Goal: Task Accomplishment & Management: Manage account settings

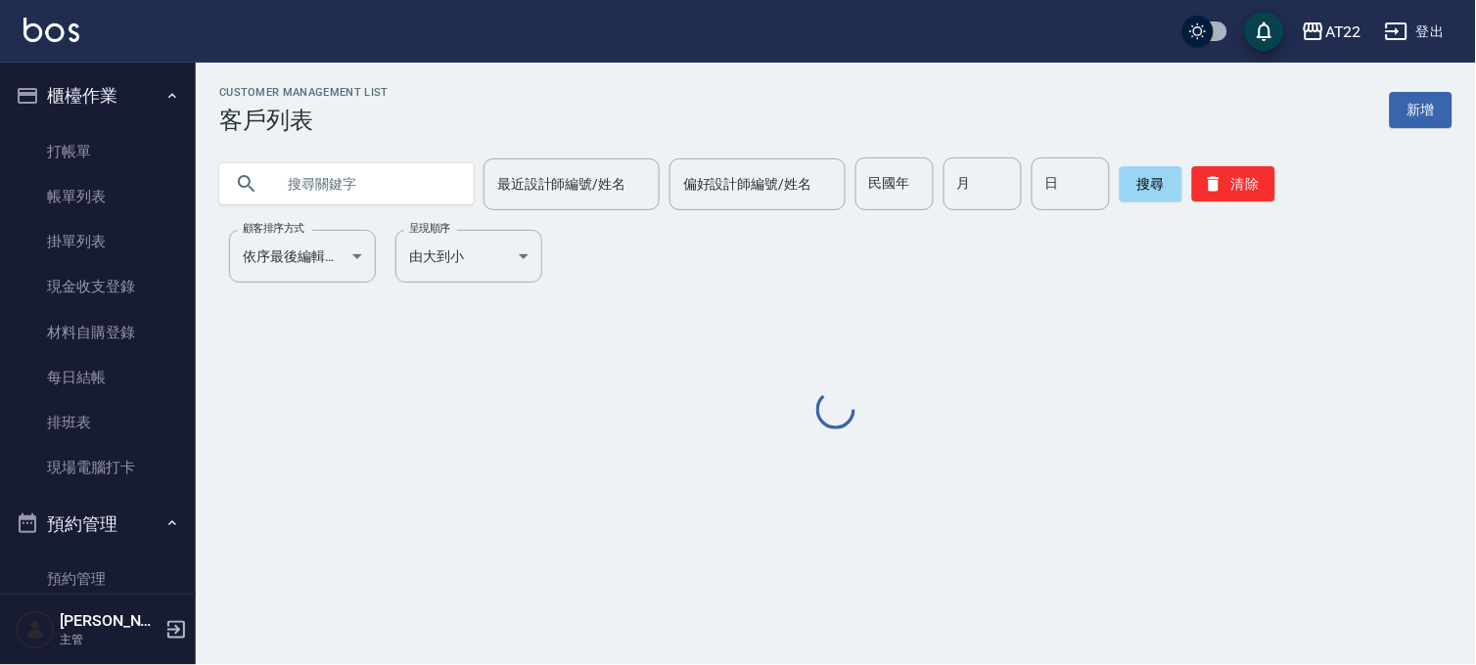
scroll to position [434, 0]
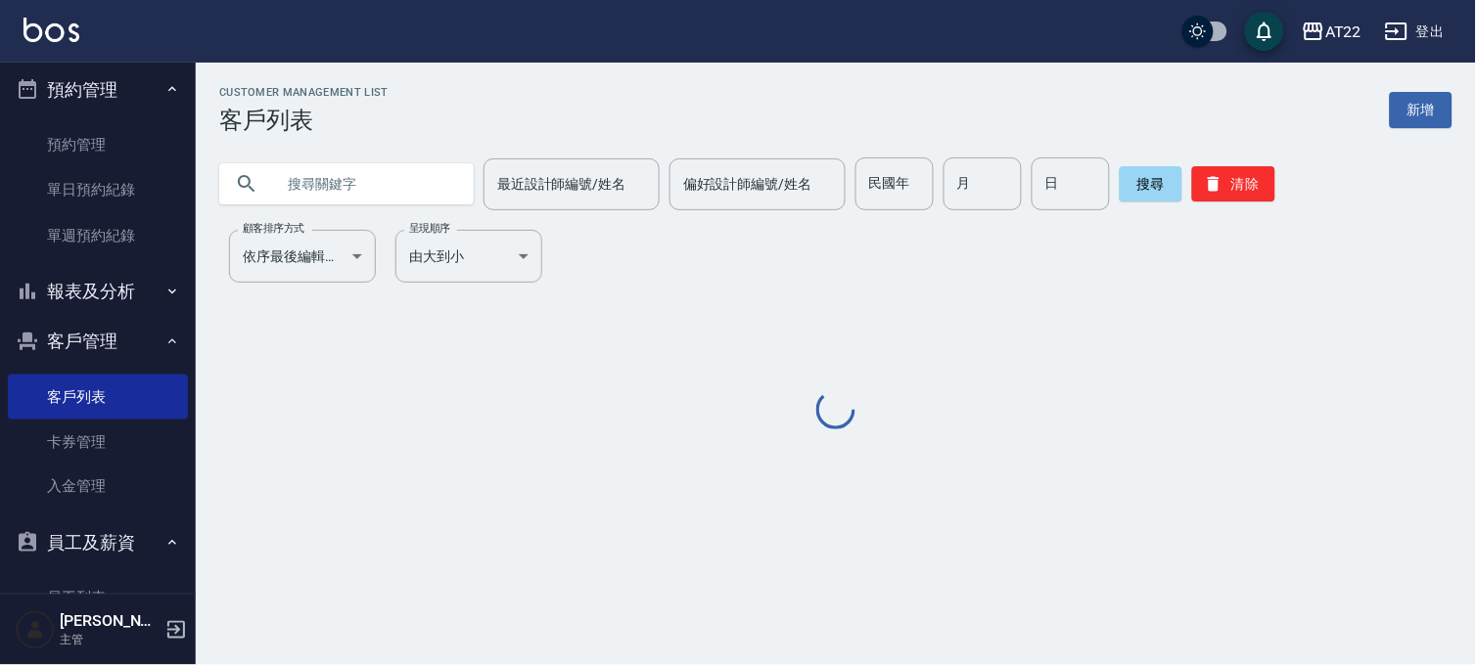
click at [285, 176] on input "text" at bounding box center [366, 184] width 184 height 53
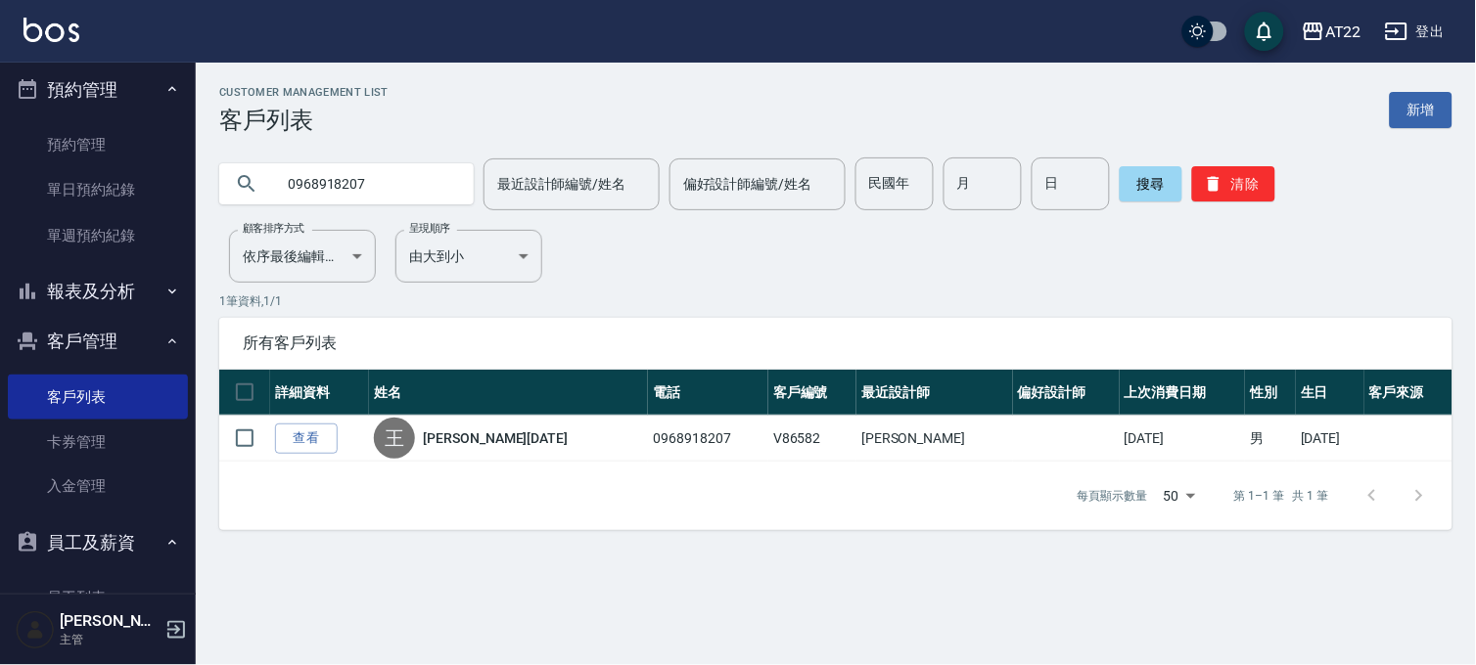
click at [394, 178] on input "0968918207" at bounding box center [366, 184] width 184 height 53
type input "0919621825"
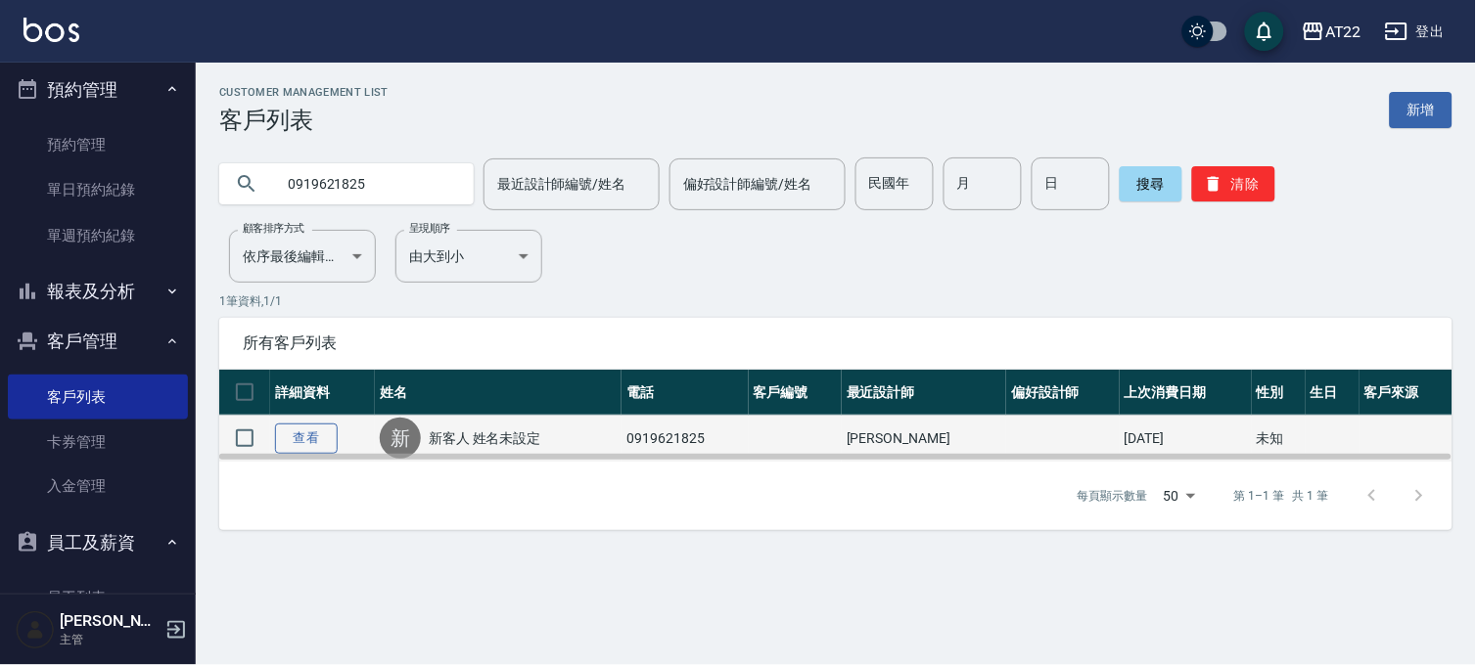
click at [323, 433] on link "查看" at bounding box center [306, 439] width 63 height 30
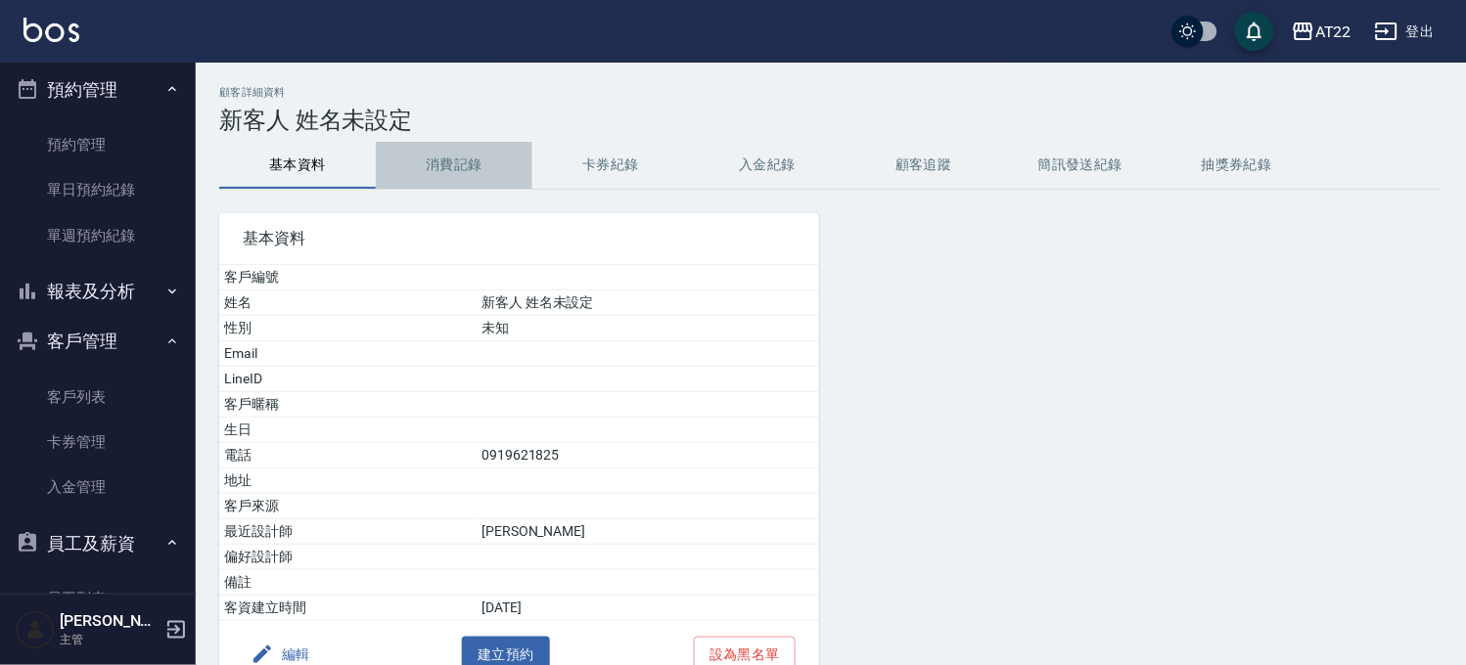
click at [419, 152] on button "消費記錄" at bounding box center [454, 165] width 157 height 47
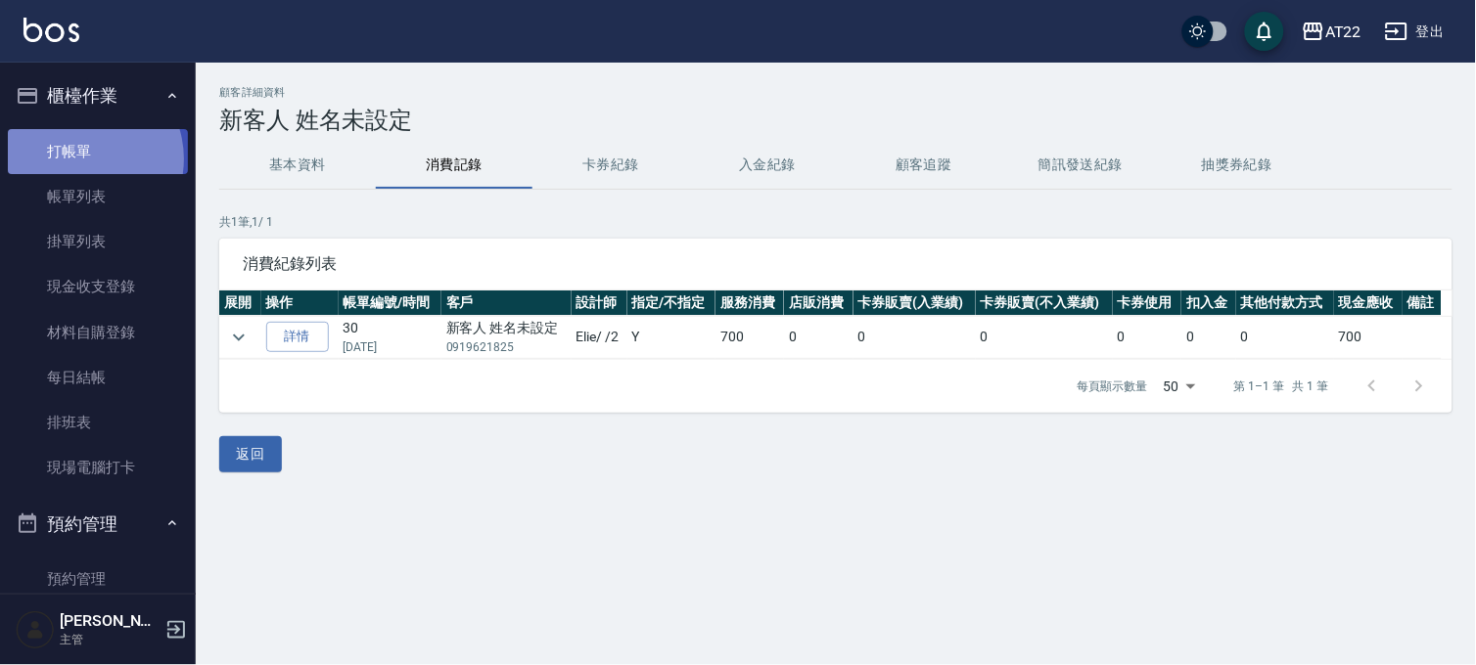
click at [78, 159] on link "打帳單" at bounding box center [98, 151] width 180 height 45
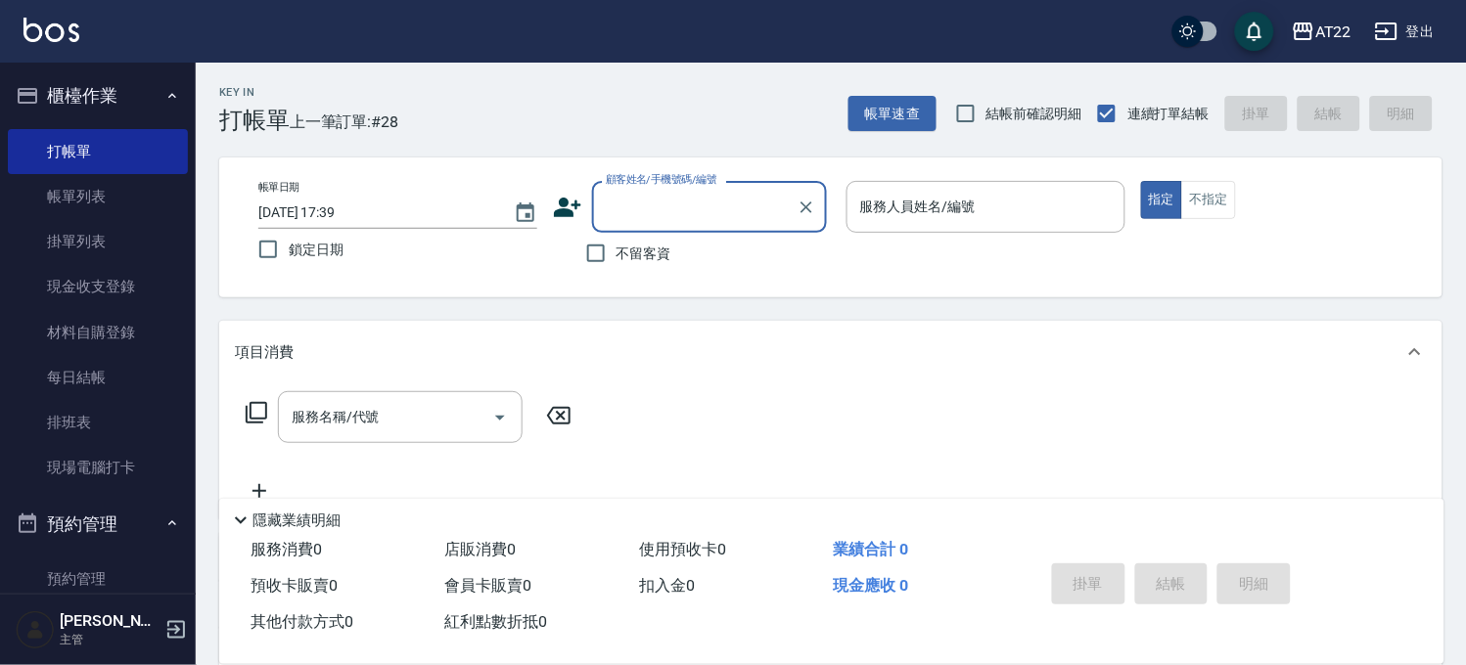
click at [747, 221] on input "顧客姓名/手機號碼/編號" at bounding box center [695, 207] width 188 height 34
click at [737, 260] on li "新客人 姓名未設定/0919621825/null" at bounding box center [708, 267] width 235 height 53
type input "新客人 姓名未設定/0919621825/null"
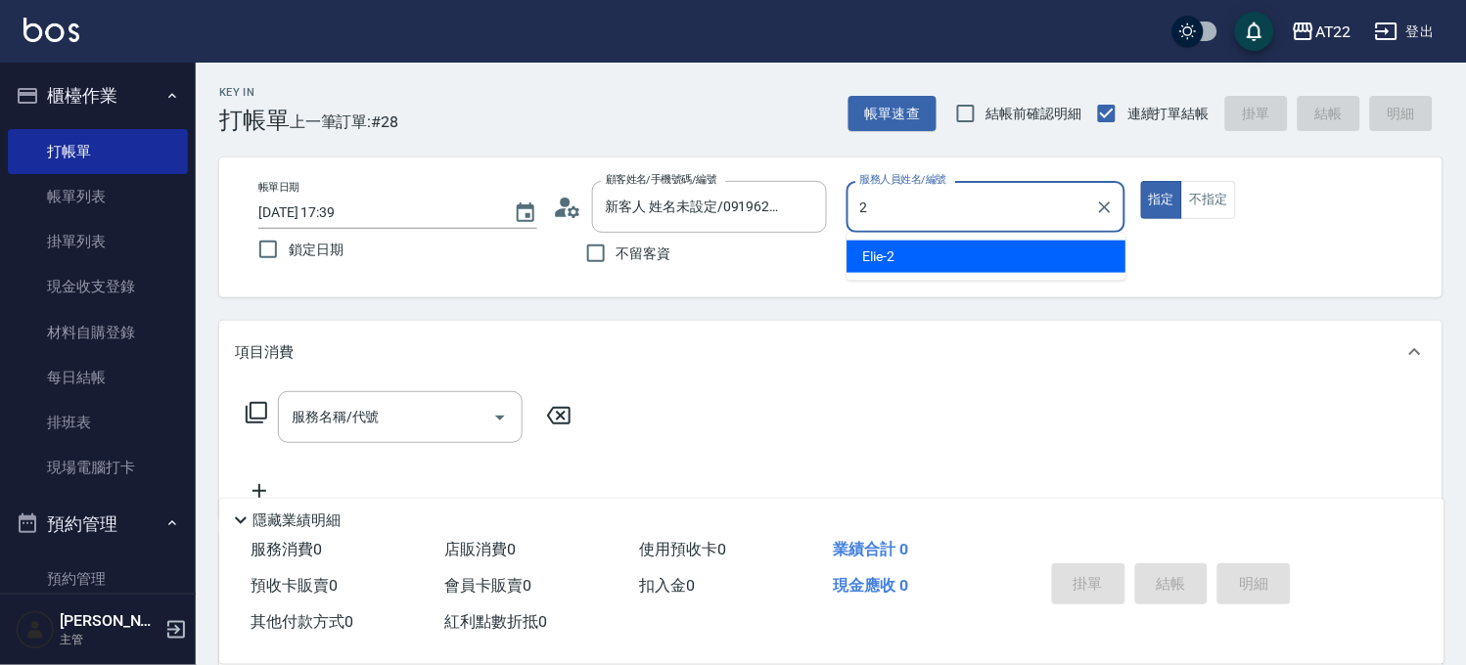
type input "Elie-2"
type button "true"
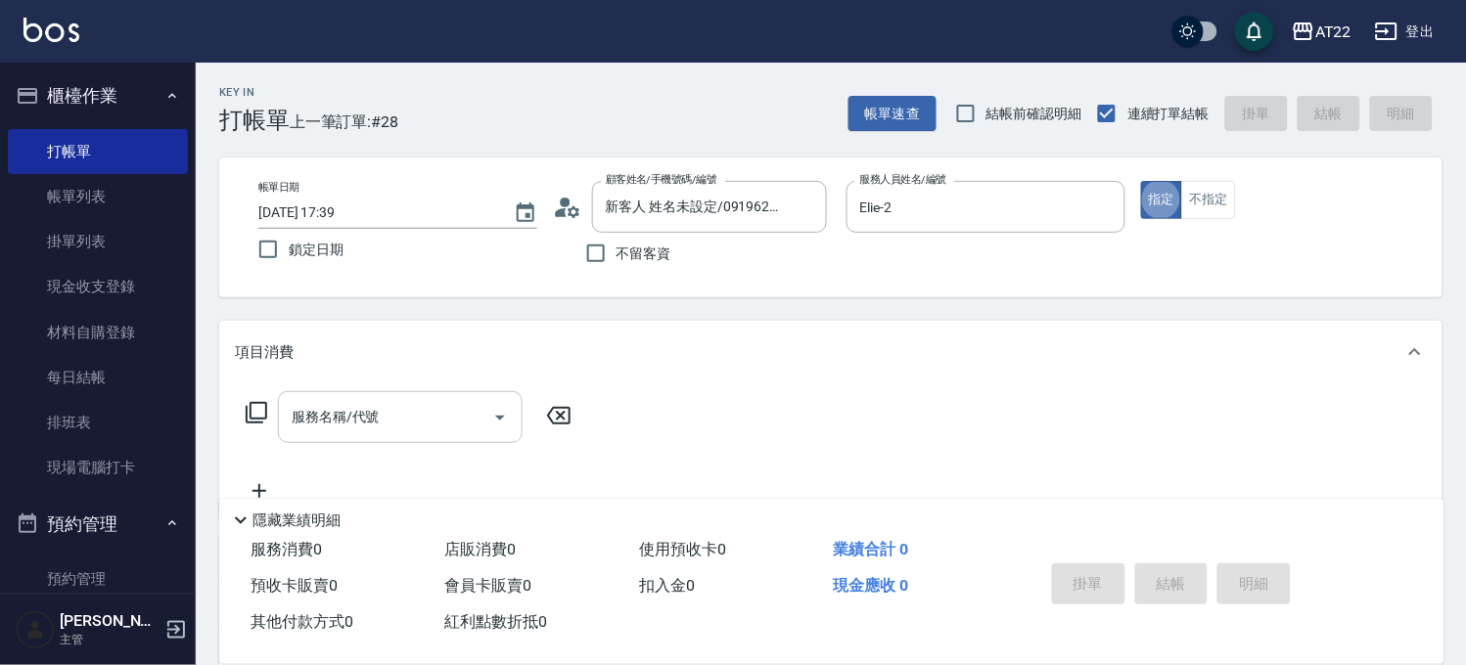
click at [398, 438] on div "服務名稱/代號" at bounding box center [400, 417] width 245 height 52
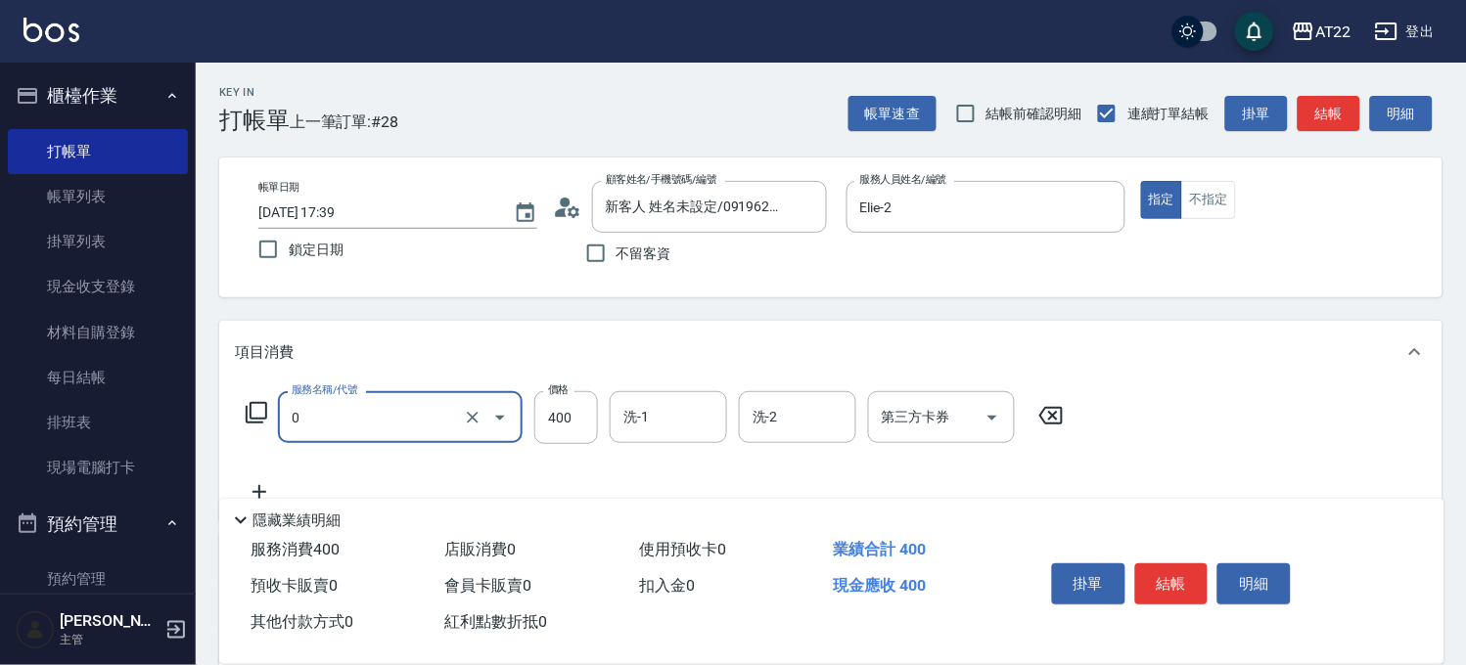
type input "有機洗髮(0)"
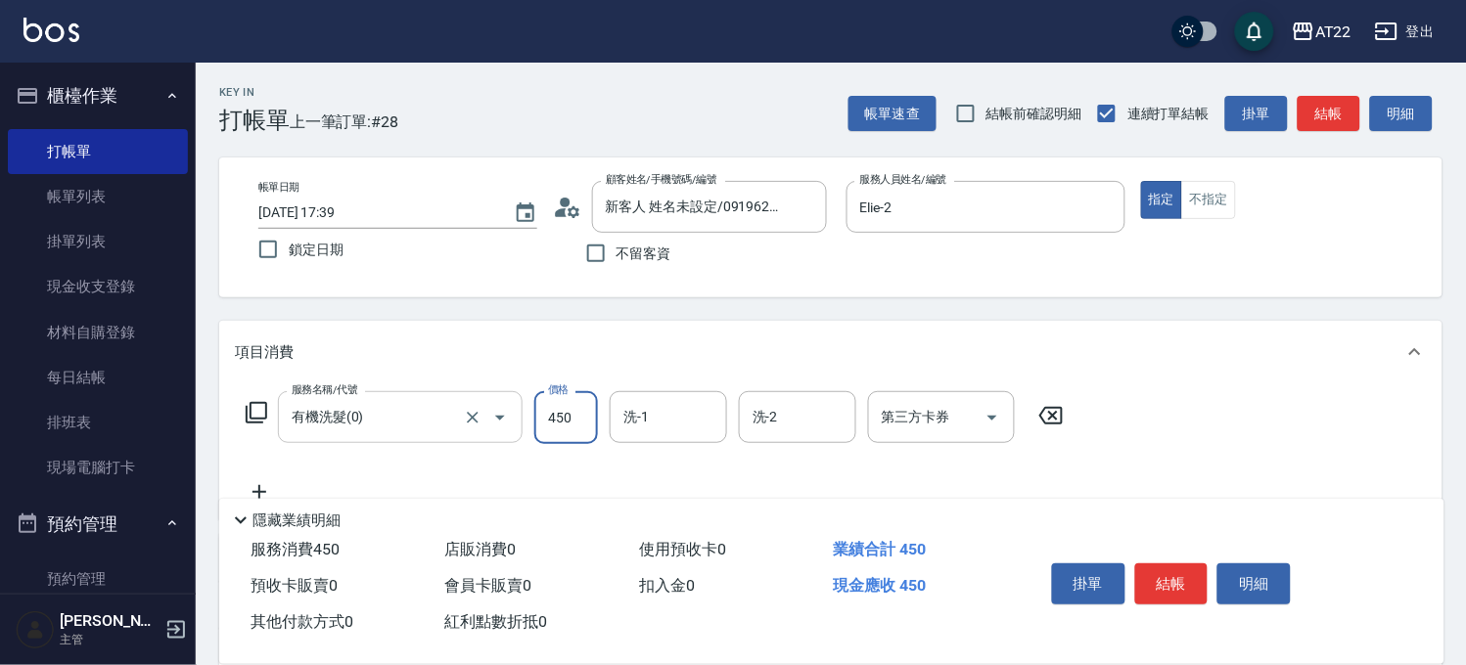
type input "450"
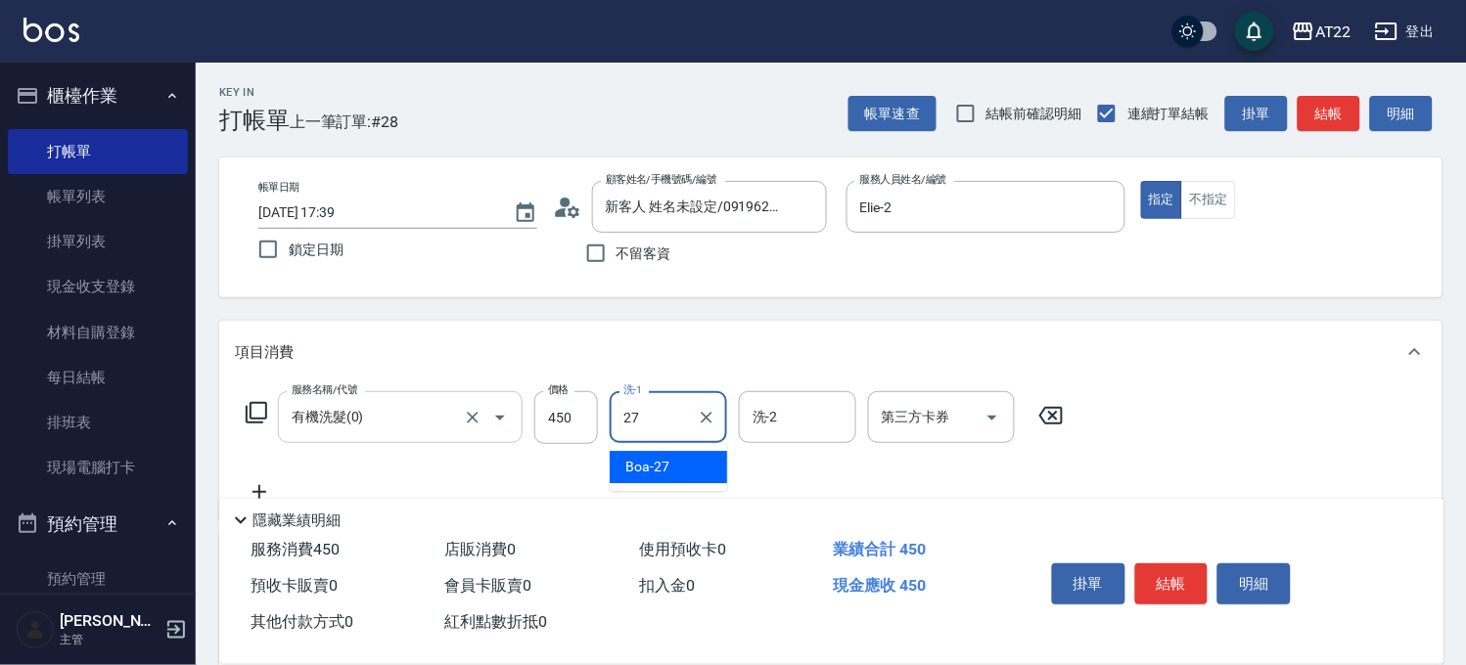
type input "Boa-27"
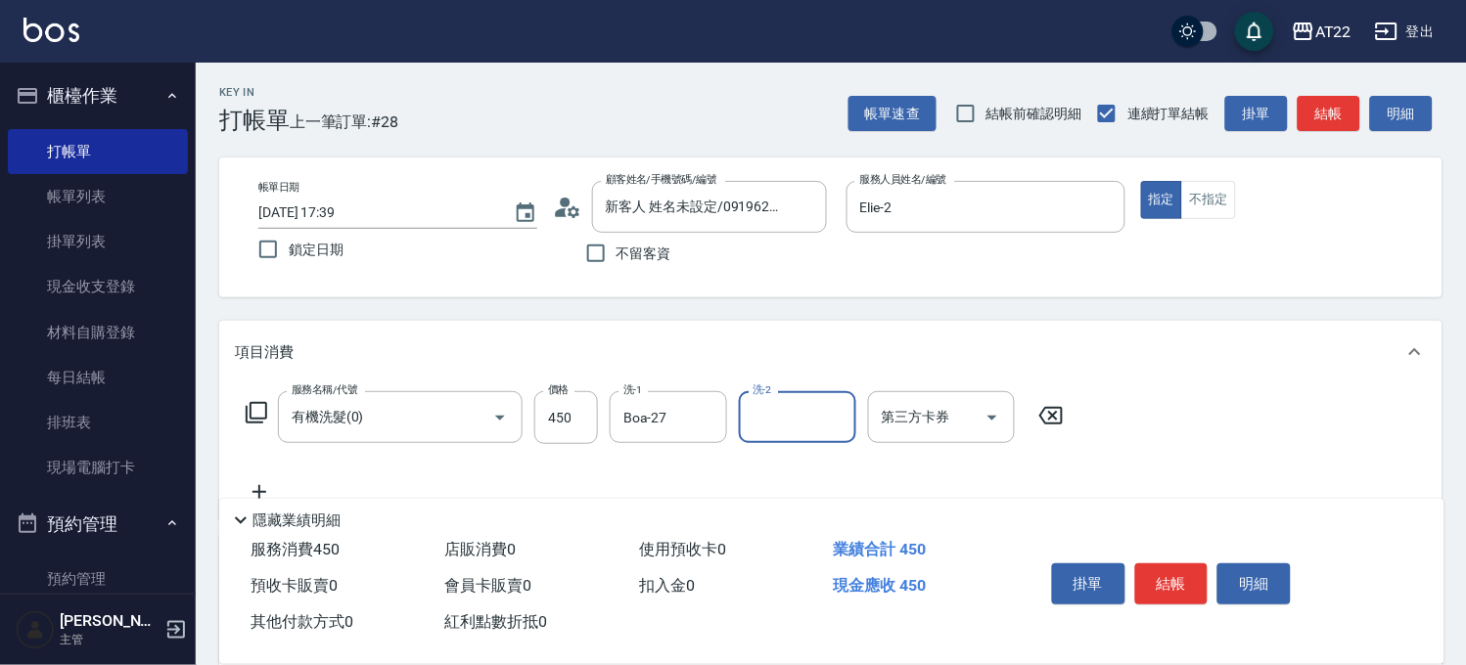
click at [270, 485] on icon at bounding box center [259, 491] width 49 height 23
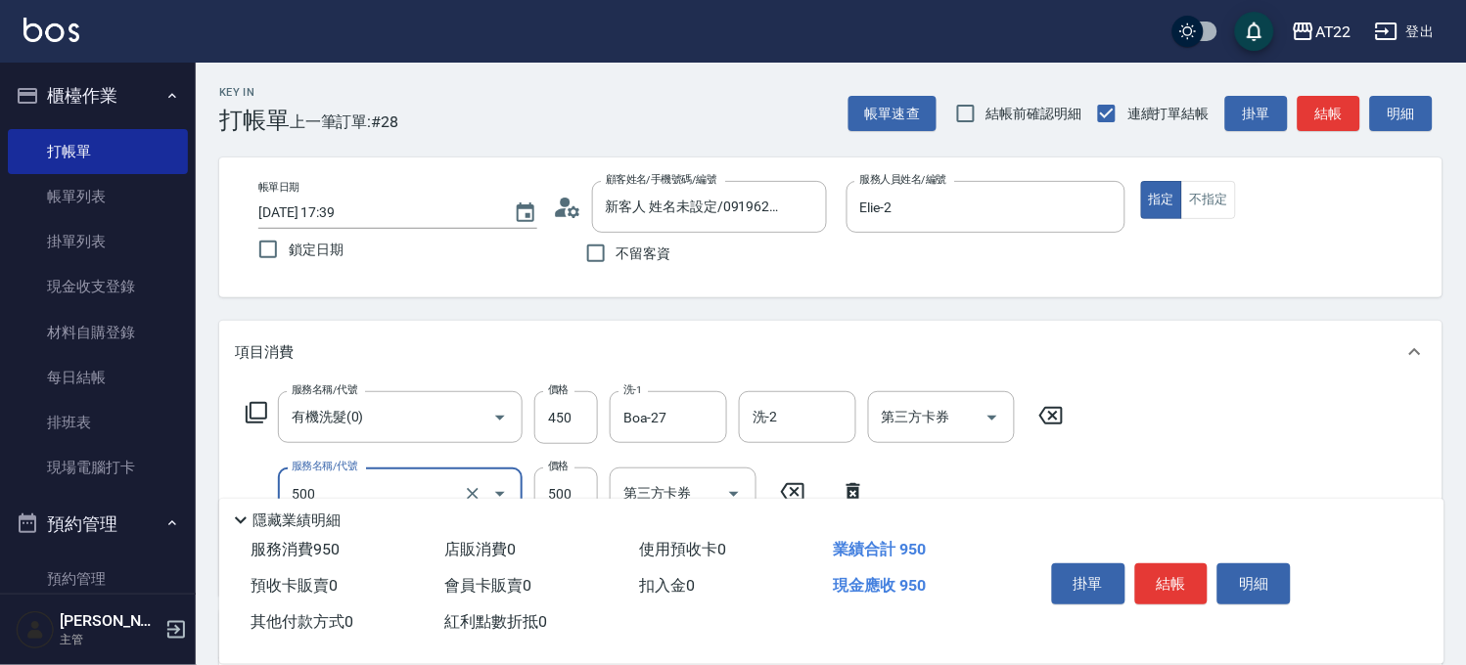
type input "剪髮(500)"
type input "250"
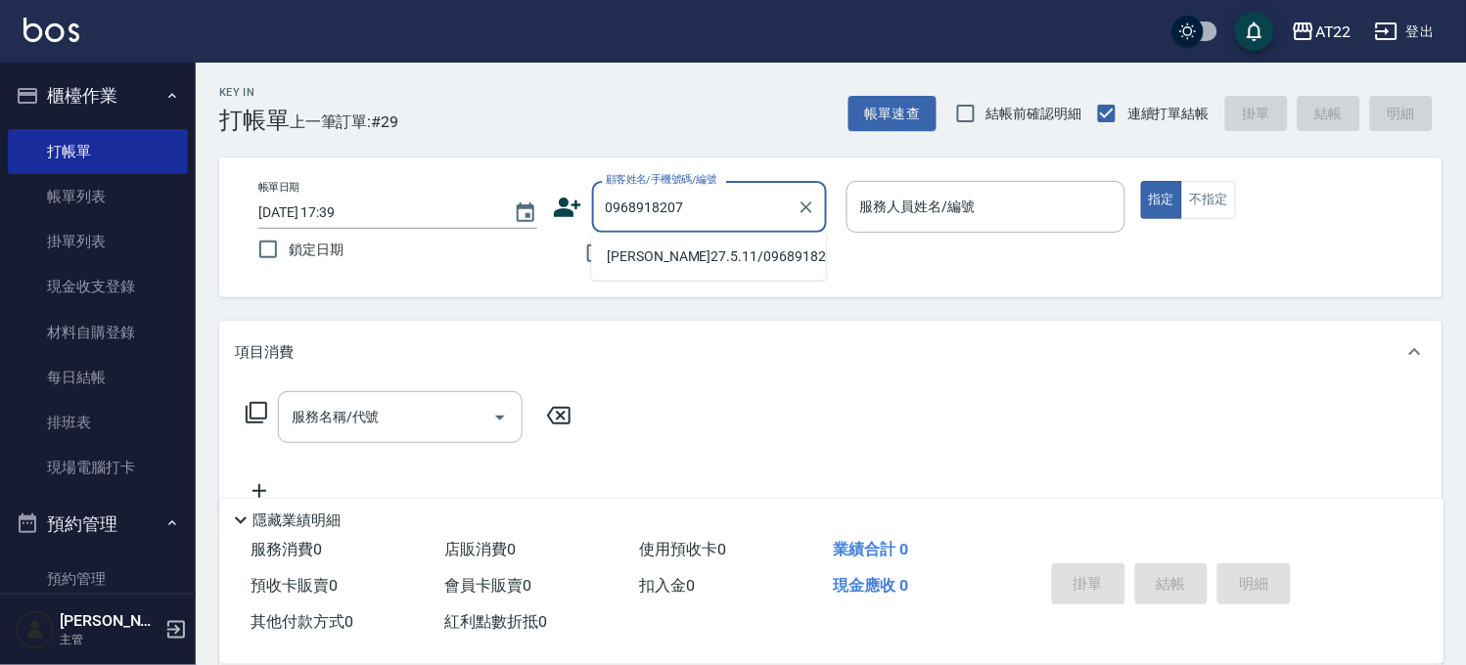
click at [718, 272] on li "王崇瀚27.5.11/0968918207/V86582" at bounding box center [708, 257] width 235 height 32
type input "王崇瀚27.5.11/0968918207/V86582"
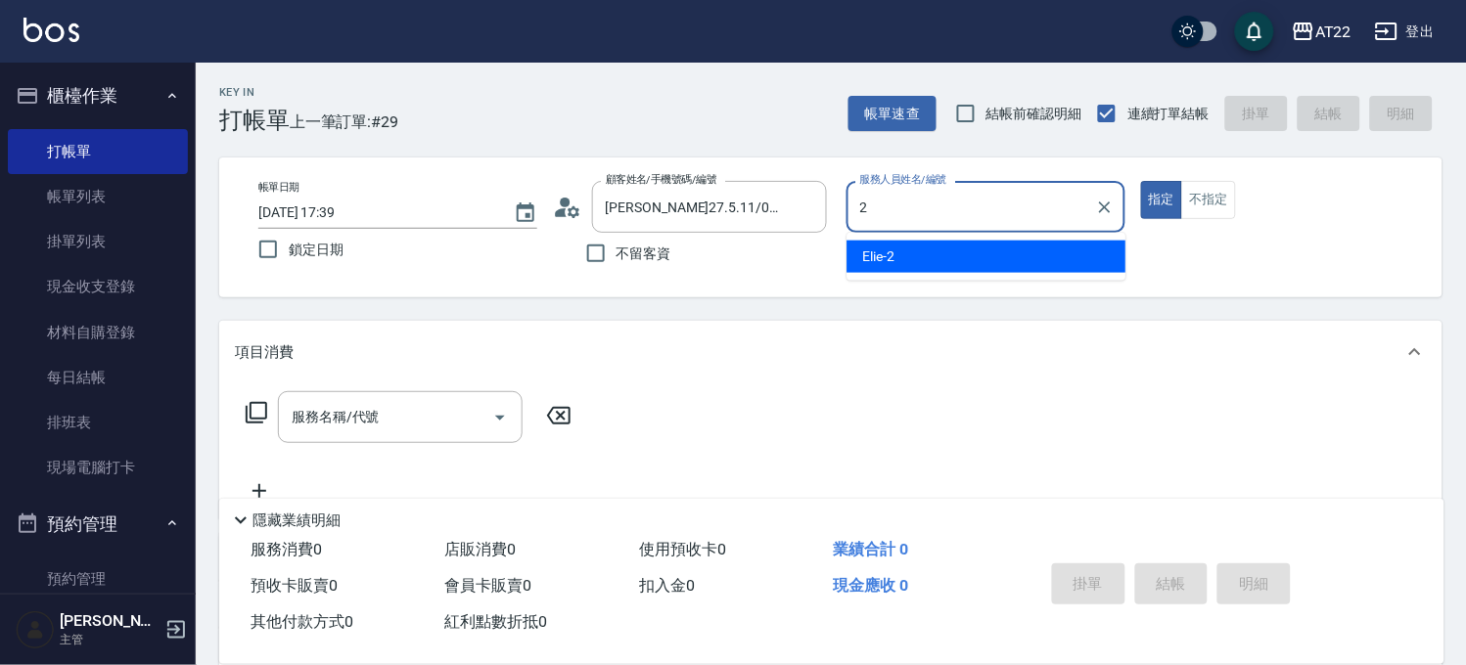
type input "Elie-2"
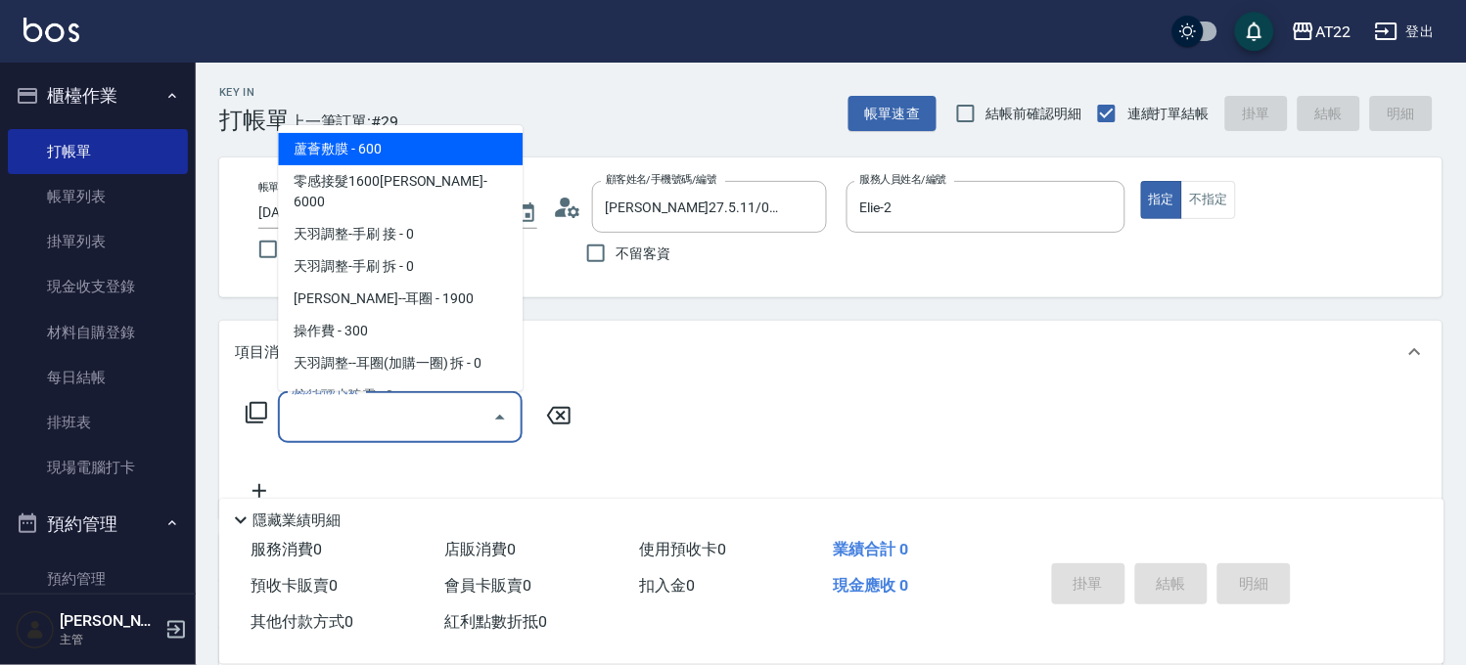
click at [333, 406] on div "服務名稱/代號 服務名稱/代號" at bounding box center [400, 417] width 245 height 52
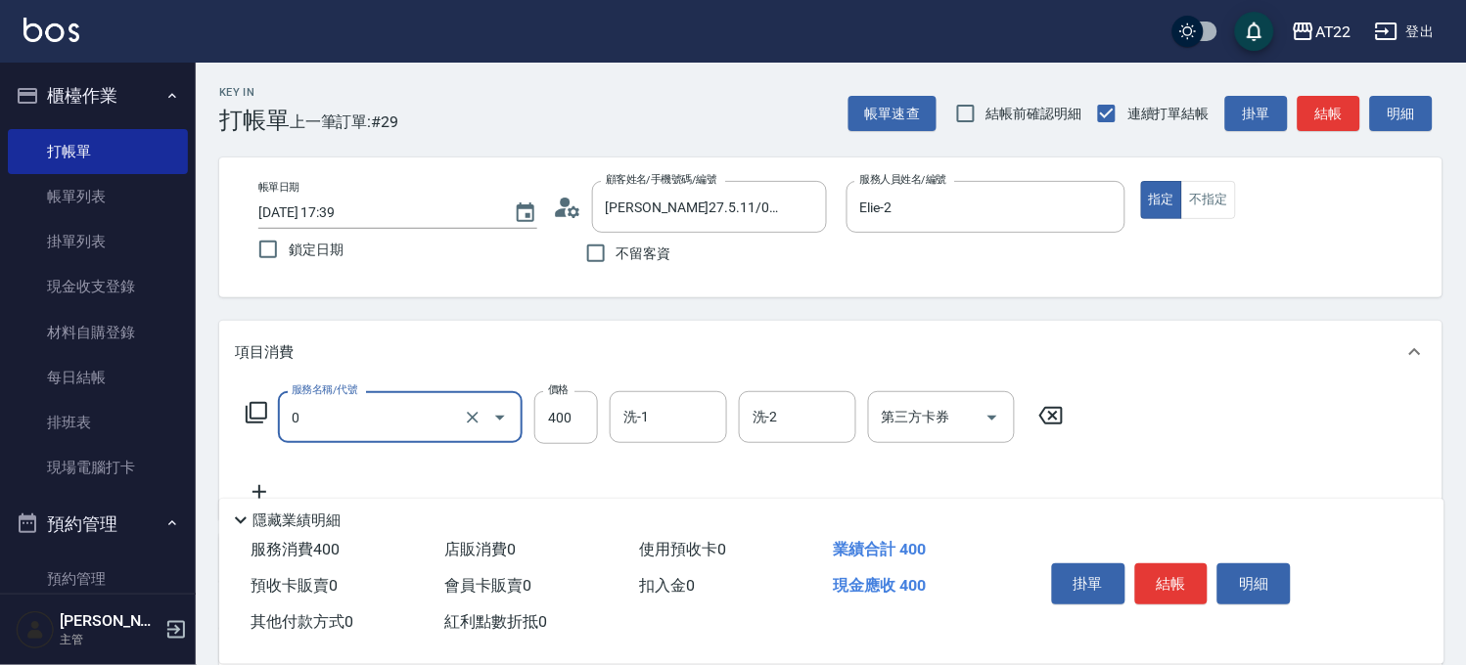
type input "有機洗髮(0)"
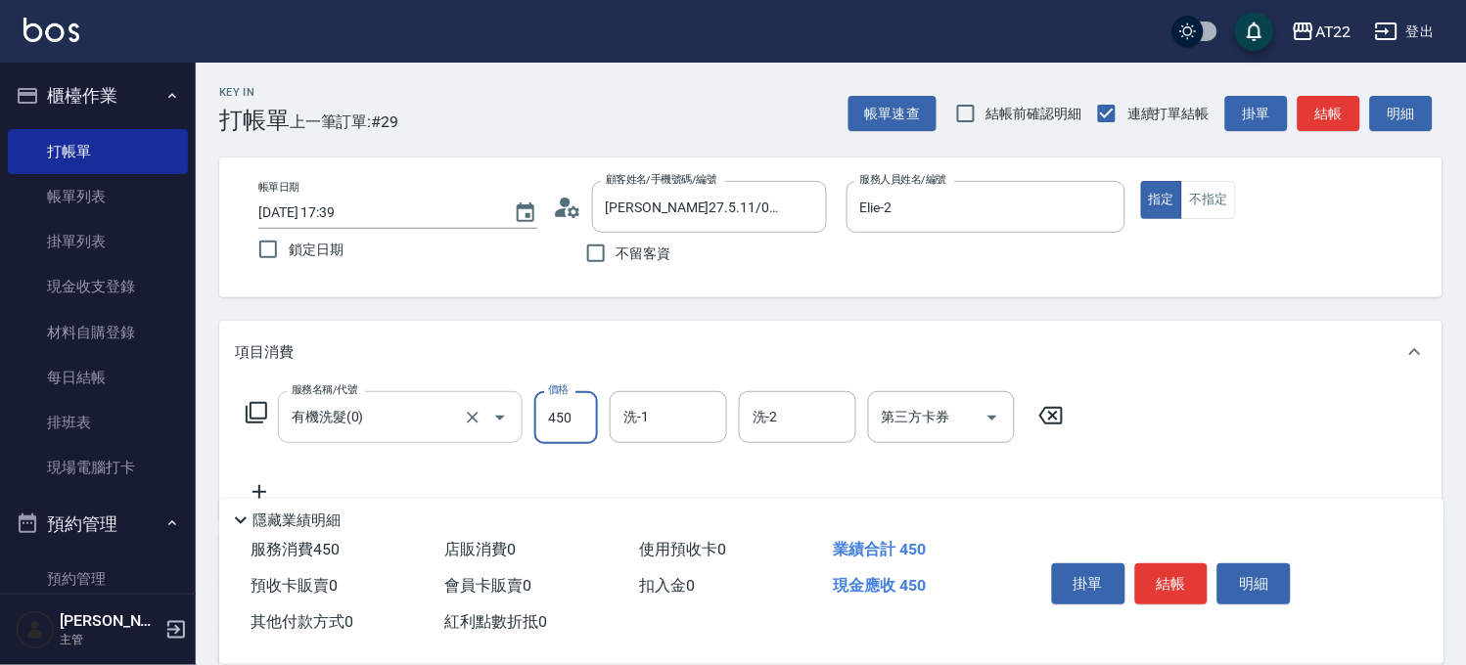
type input "450"
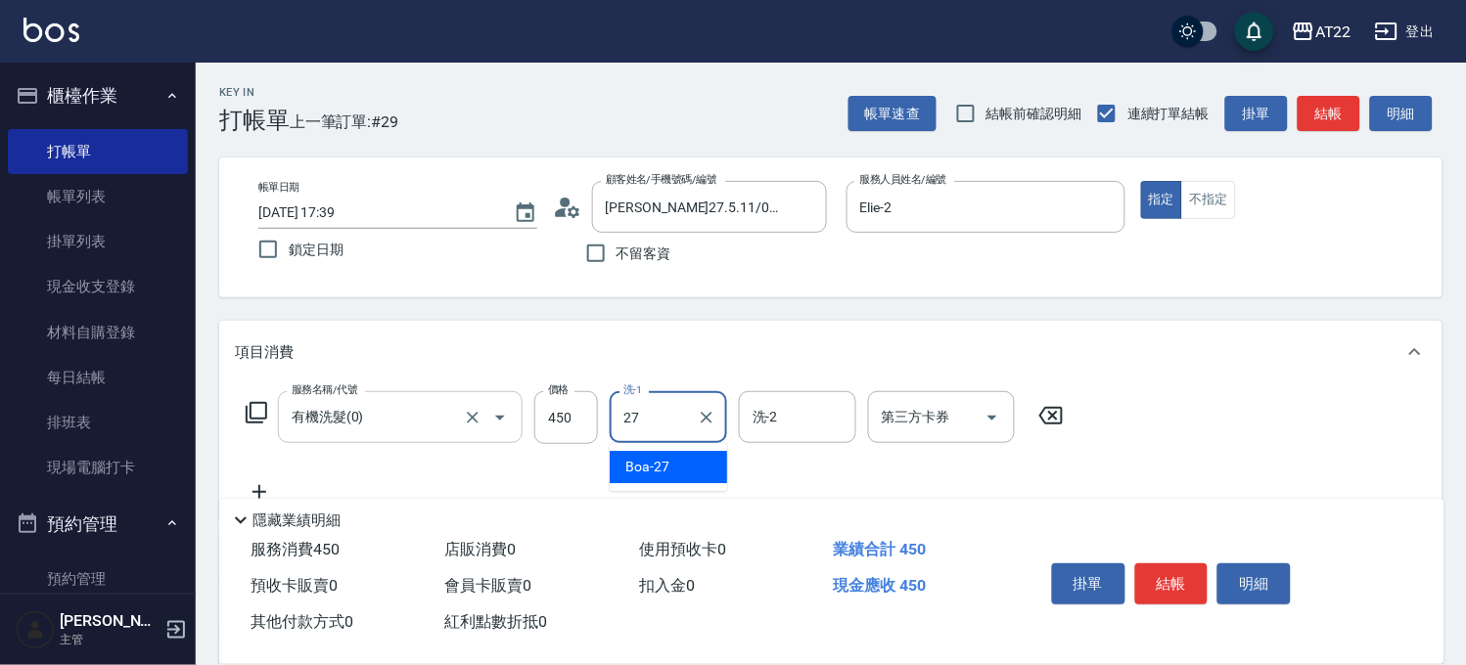
type input "Boa-27"
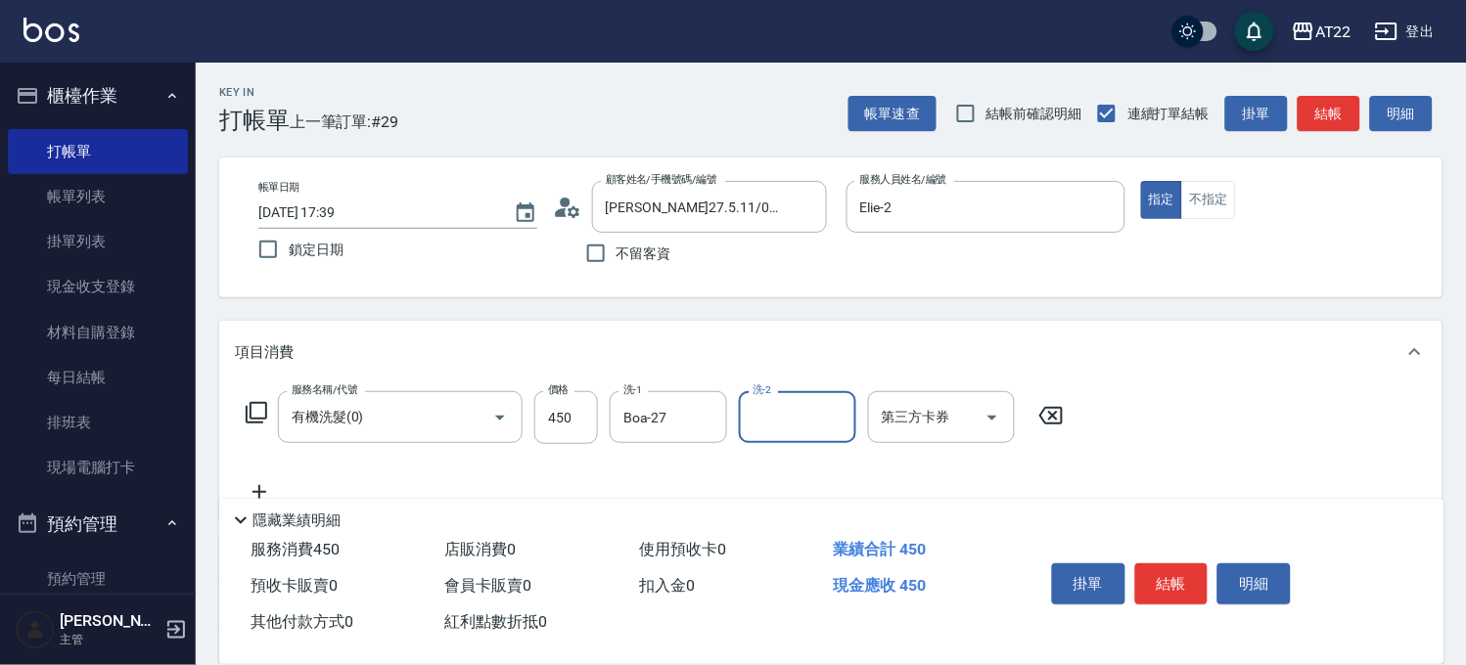
click at [256, 483] on icon at bounding box center [259, 491] width 49 height 23
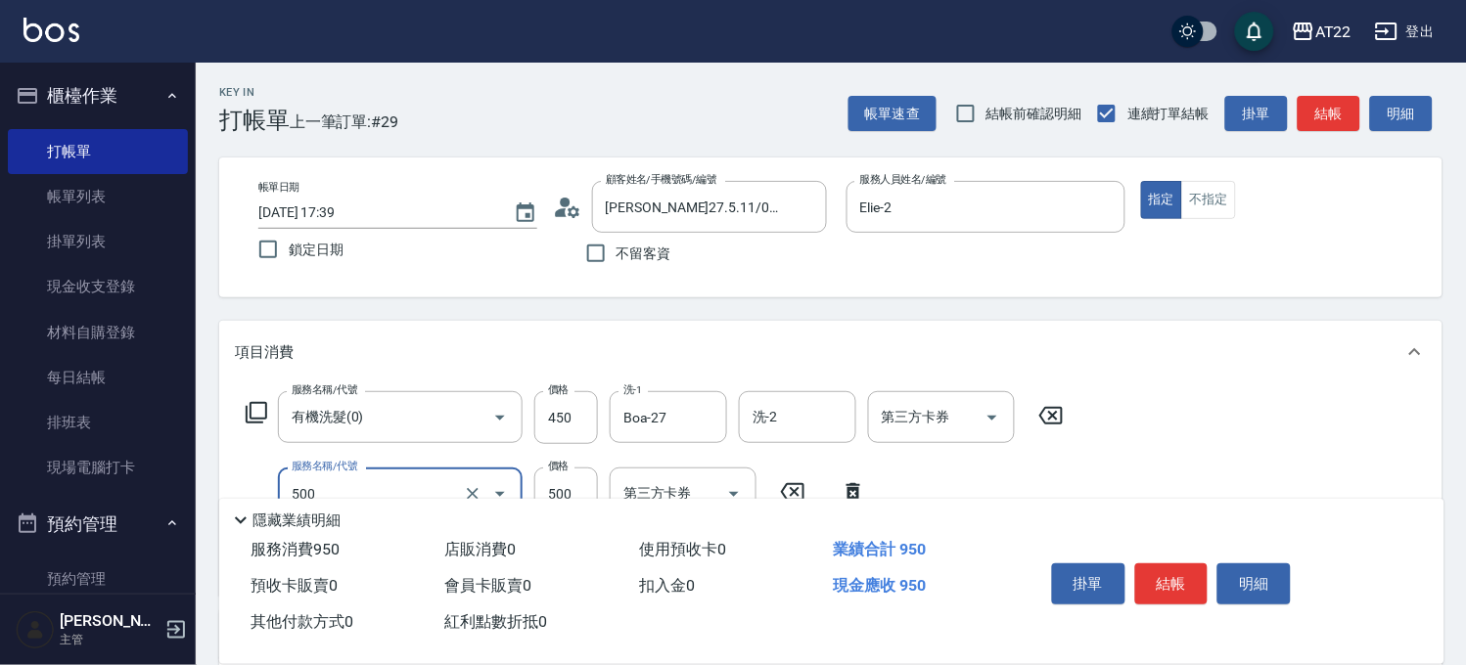
type input "剪髮(500)"
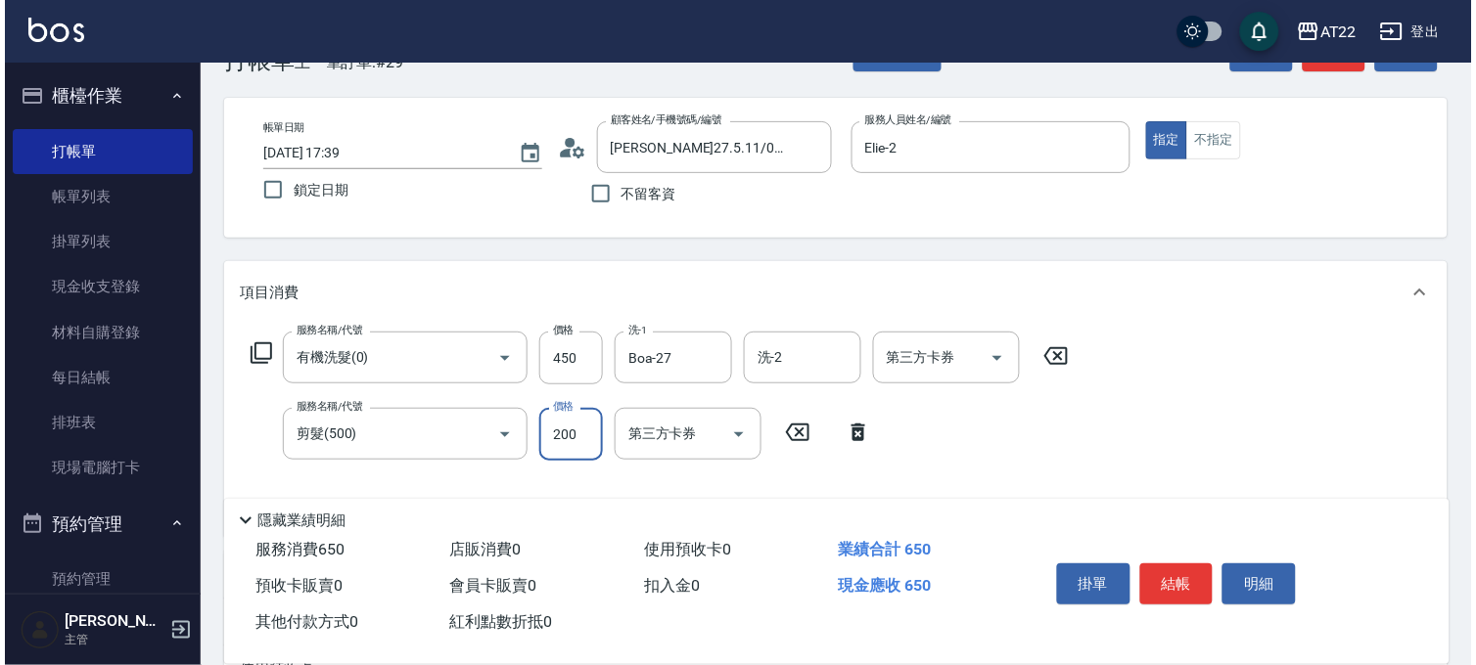
scroll to position [109, 0]
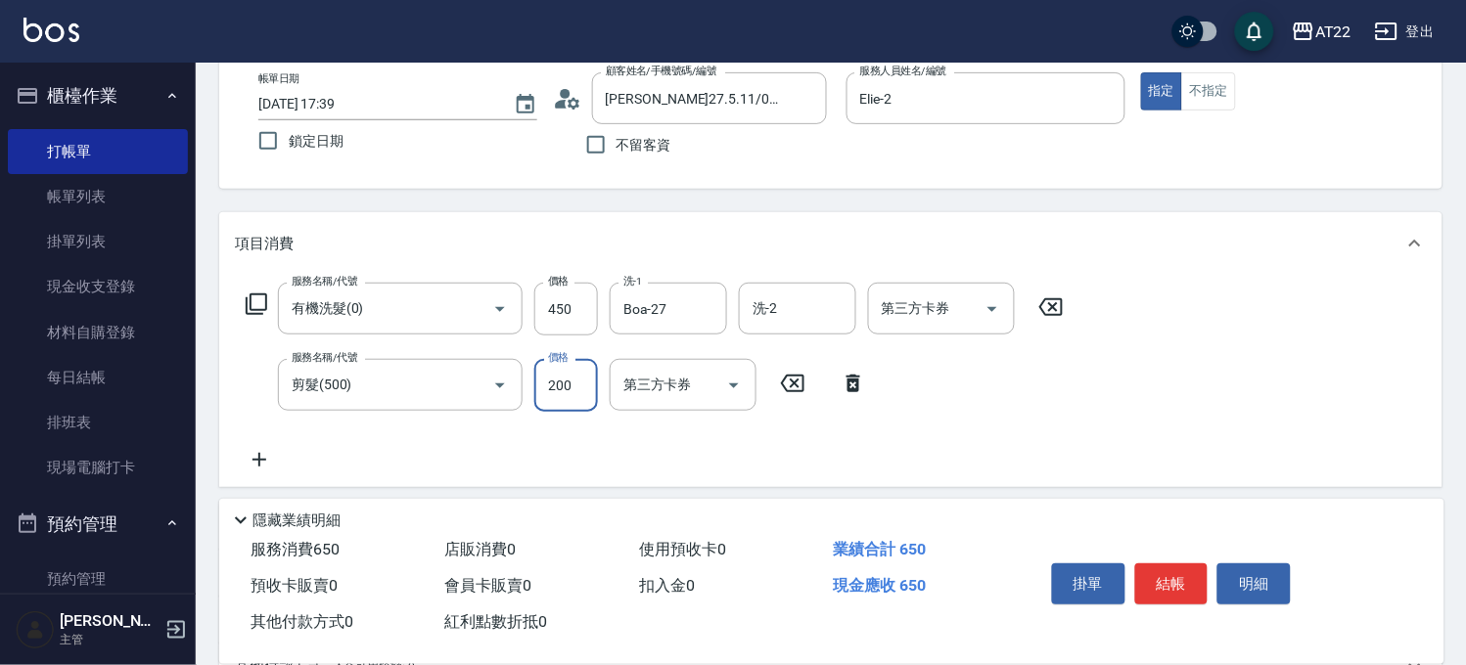
type input "200"
click at [264, 452] on icon at bounding box center [259, 459] width 49 height 23
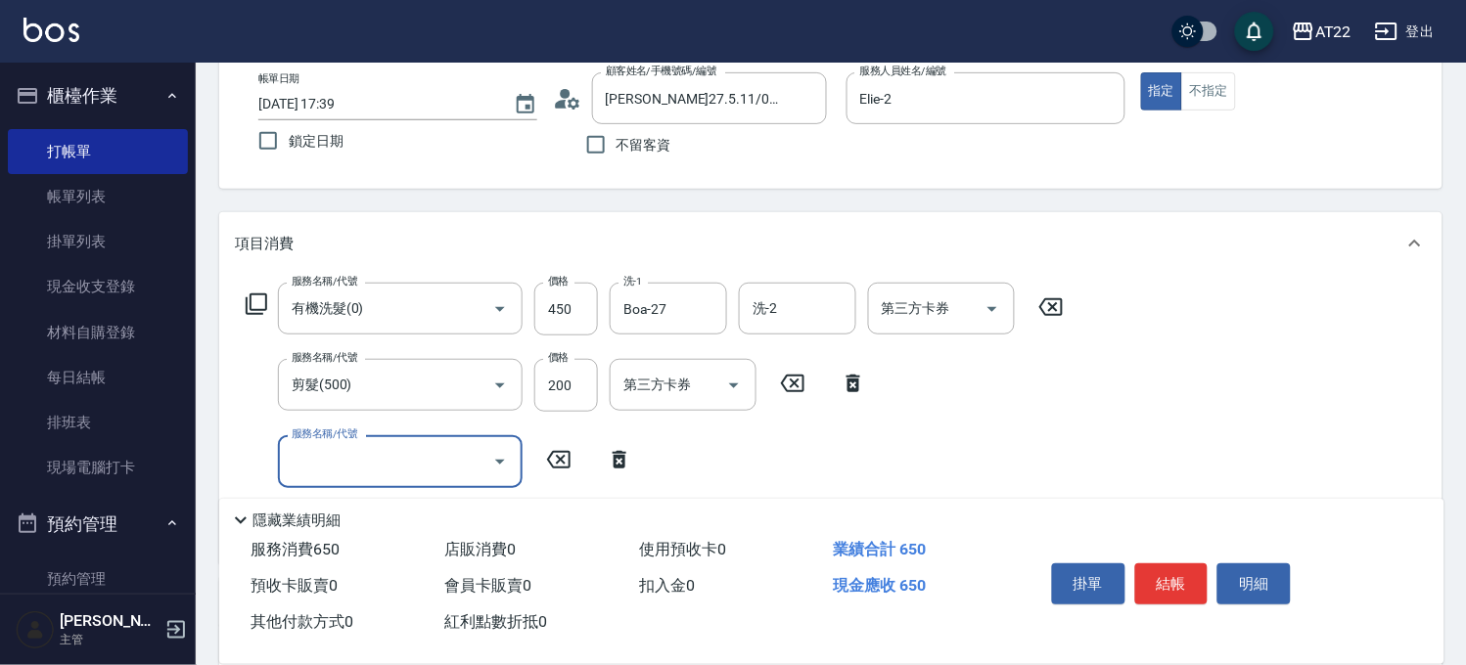
click at [259, 300] on icon at bounding box center [256, 304] width 23 height 23
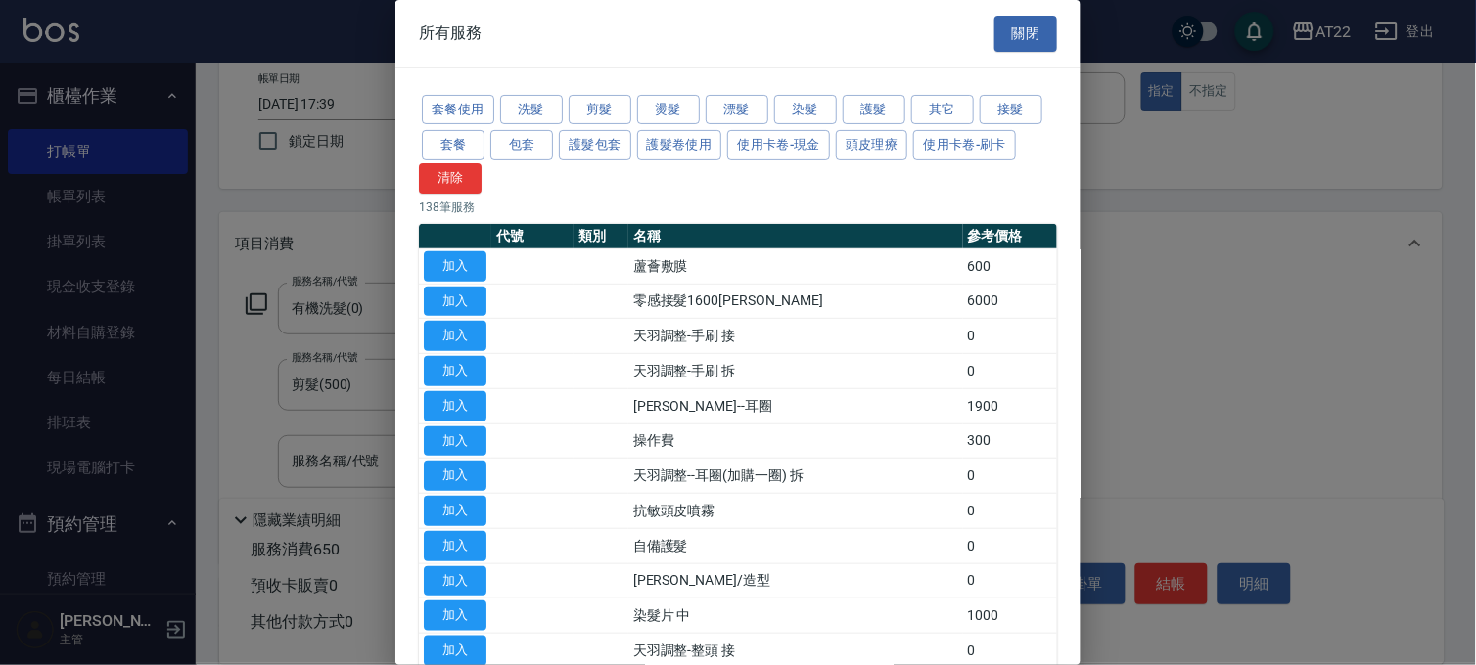
click at [703, 104] on div "套餐使用 洗髮 剪髮 燙髮 漂髮 染髮 護髮 其它 接髮 套餐 包套 護髮包套 護髮卷使用 使用卡卷-現金 頭皮理療 使用卡卷-刷卡 清除" at bounding box center [738, 143] width 638 height 102
click at [690, 110] on button "燙髮" at bounding box center [668, 110] width 63 height 30
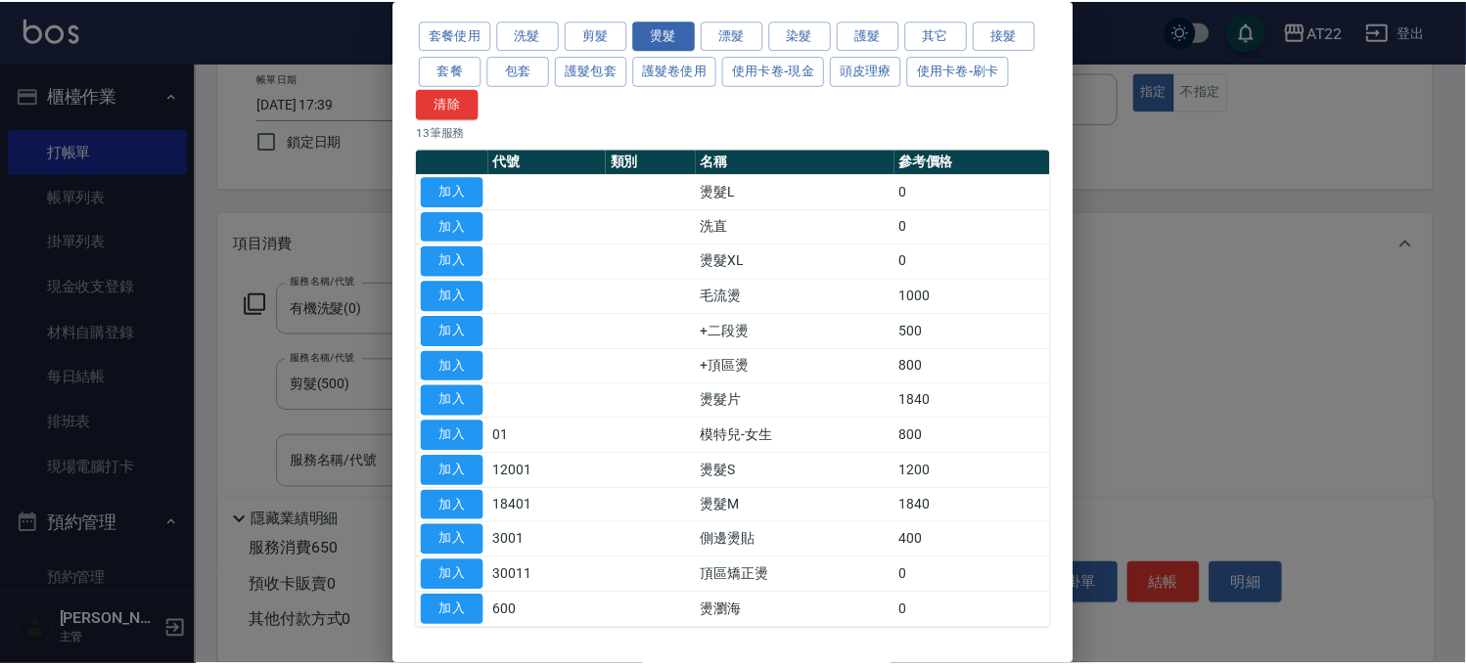
scroll to position [148, 0]
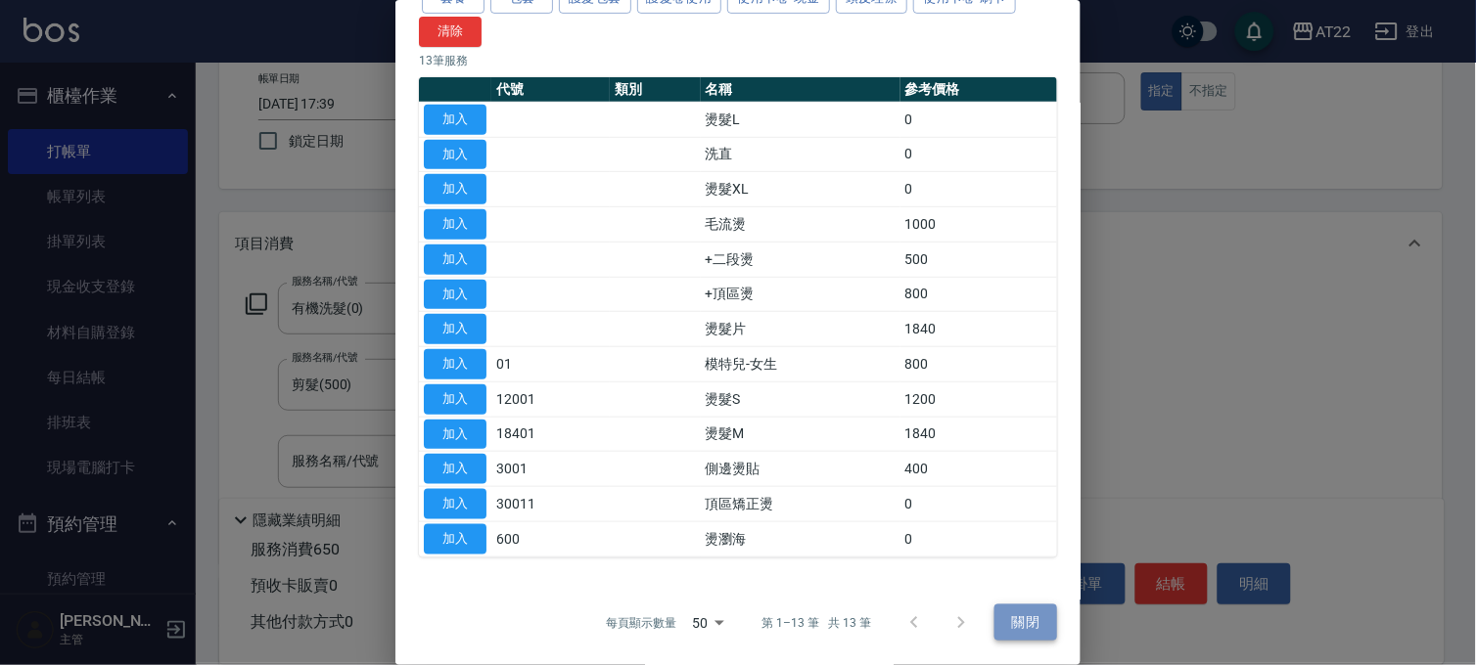
click at [1004, 611] on button "關閉" at bounding box center [1025, 623] width 63 height 36
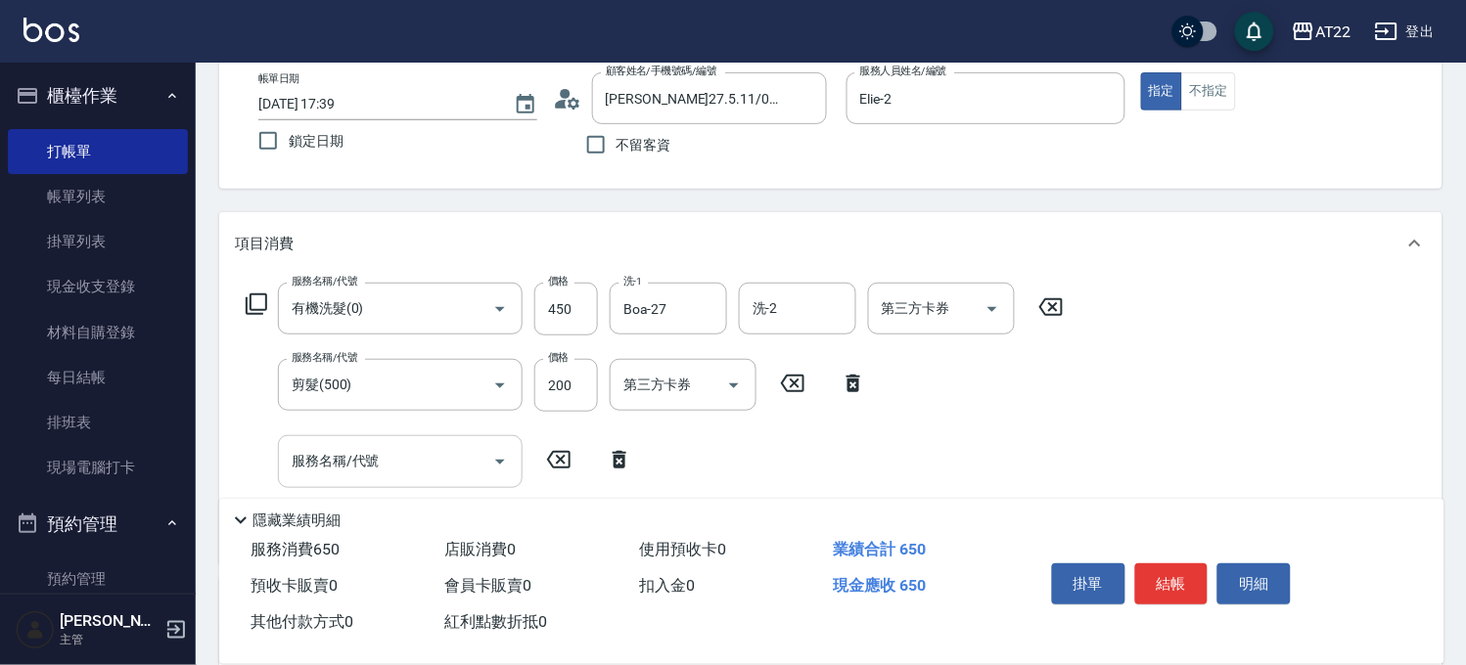
click at [392, 461] on input "服務名稱/代號" at bounding box center [386, 461] width 198 height 34
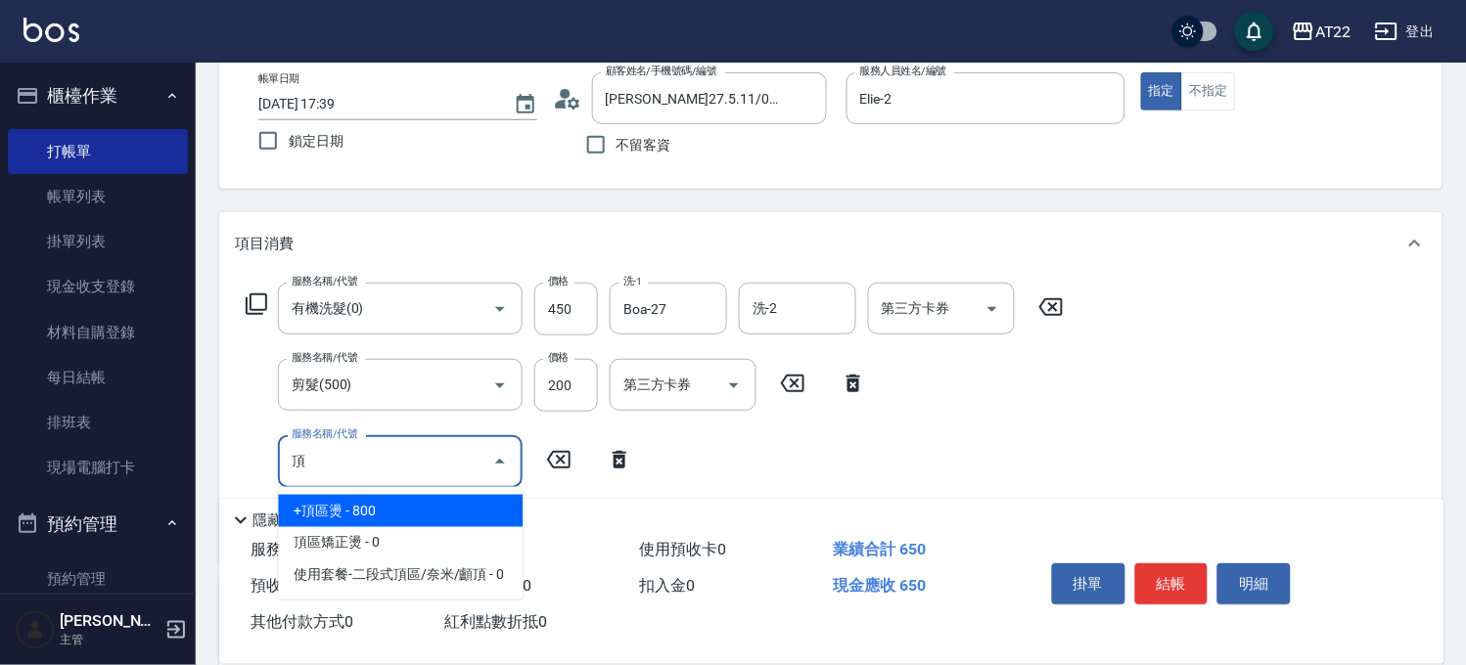
click at [431, 503] on span "+頂區燙 - 800" at bounding box center [400, 511] width 245 height 32
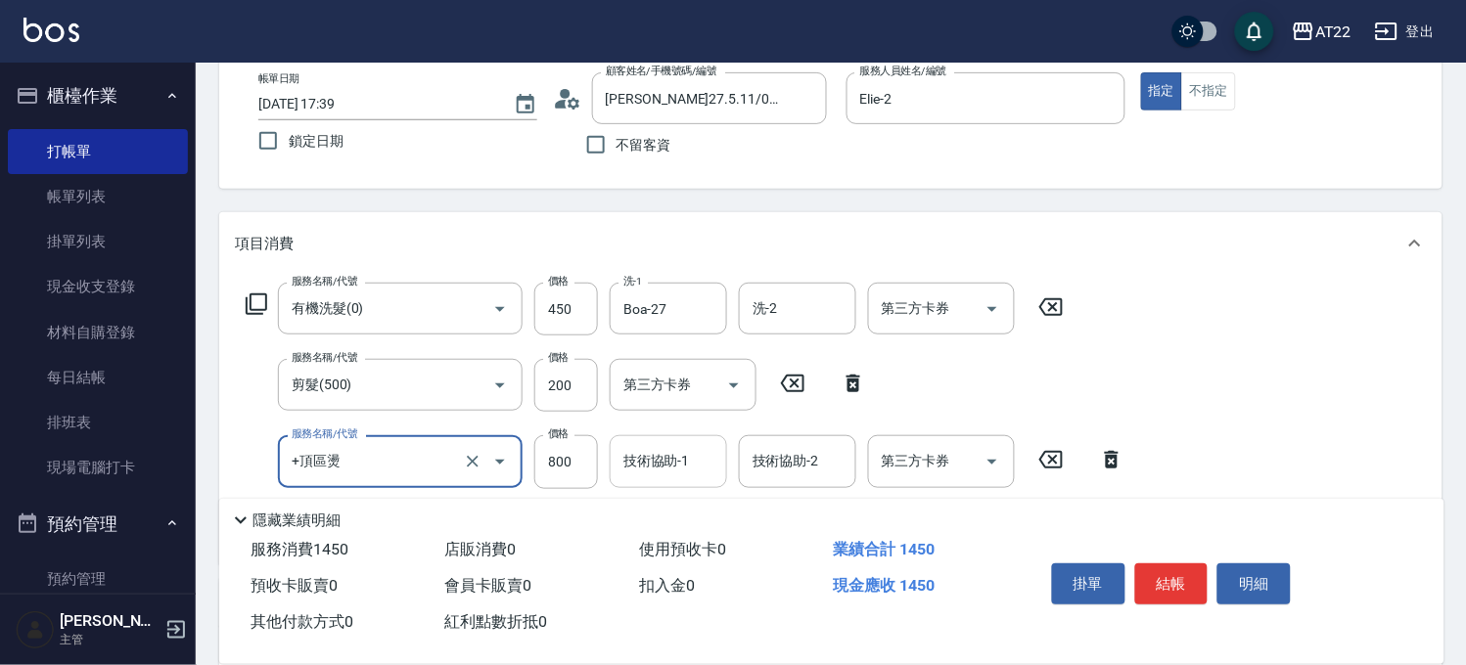
type input "+頂區燙"
click at [685, 457] on input "技術協助-1" at bounding box center [668, 461] width 100 height 34
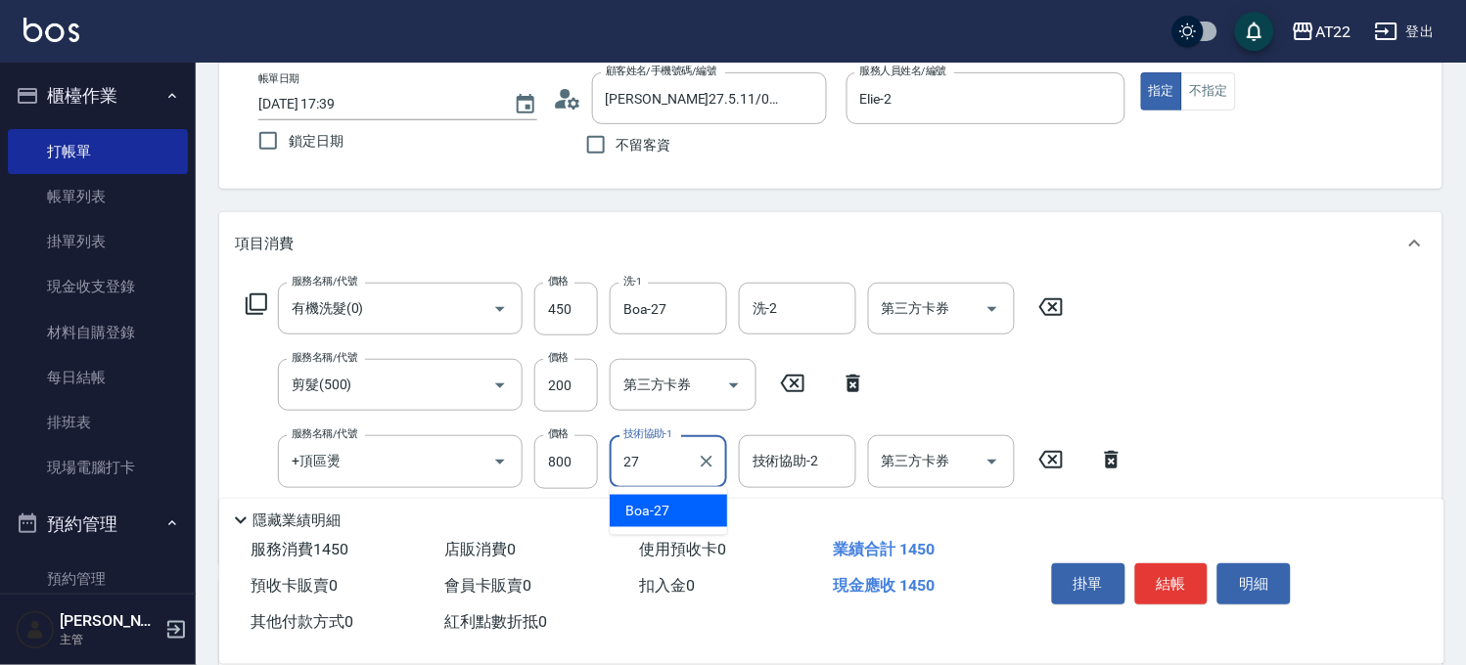
type input "Boa-27"
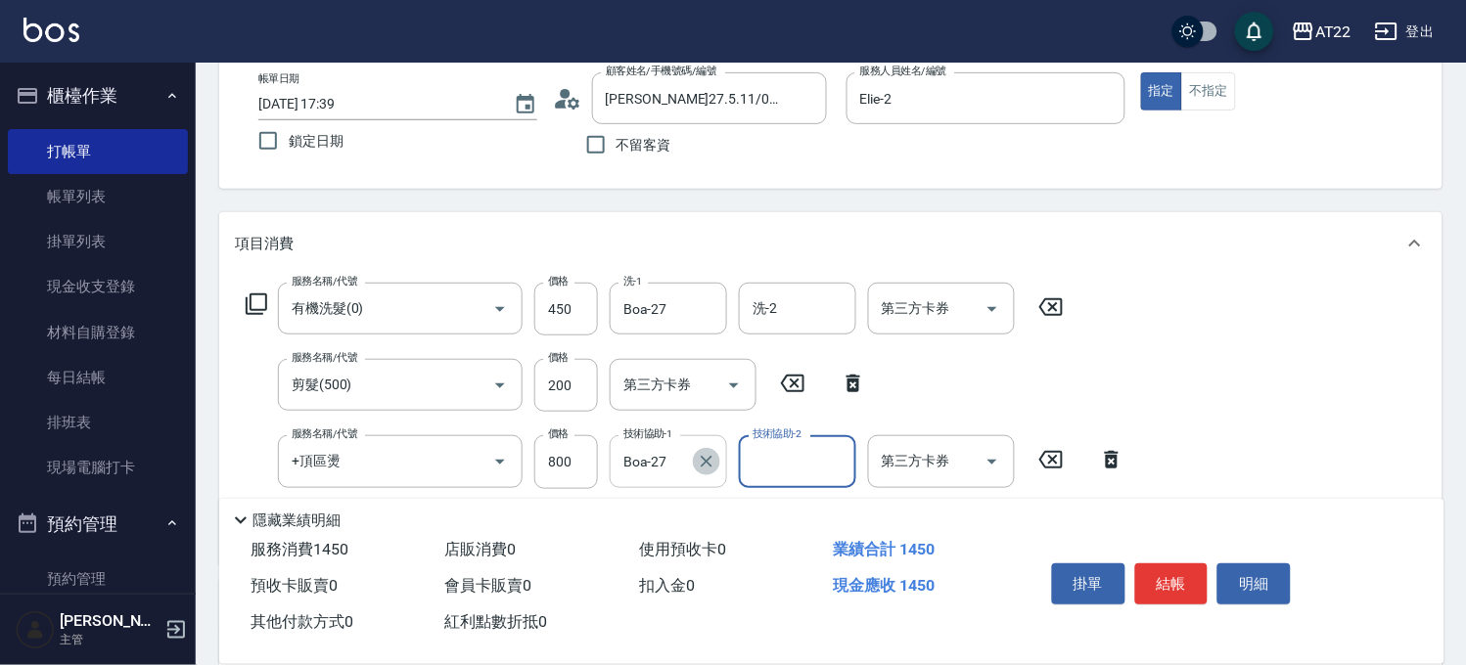
click at [702, 457] on icon "Clear" at bounding box center [707, 462] width 12 height 12
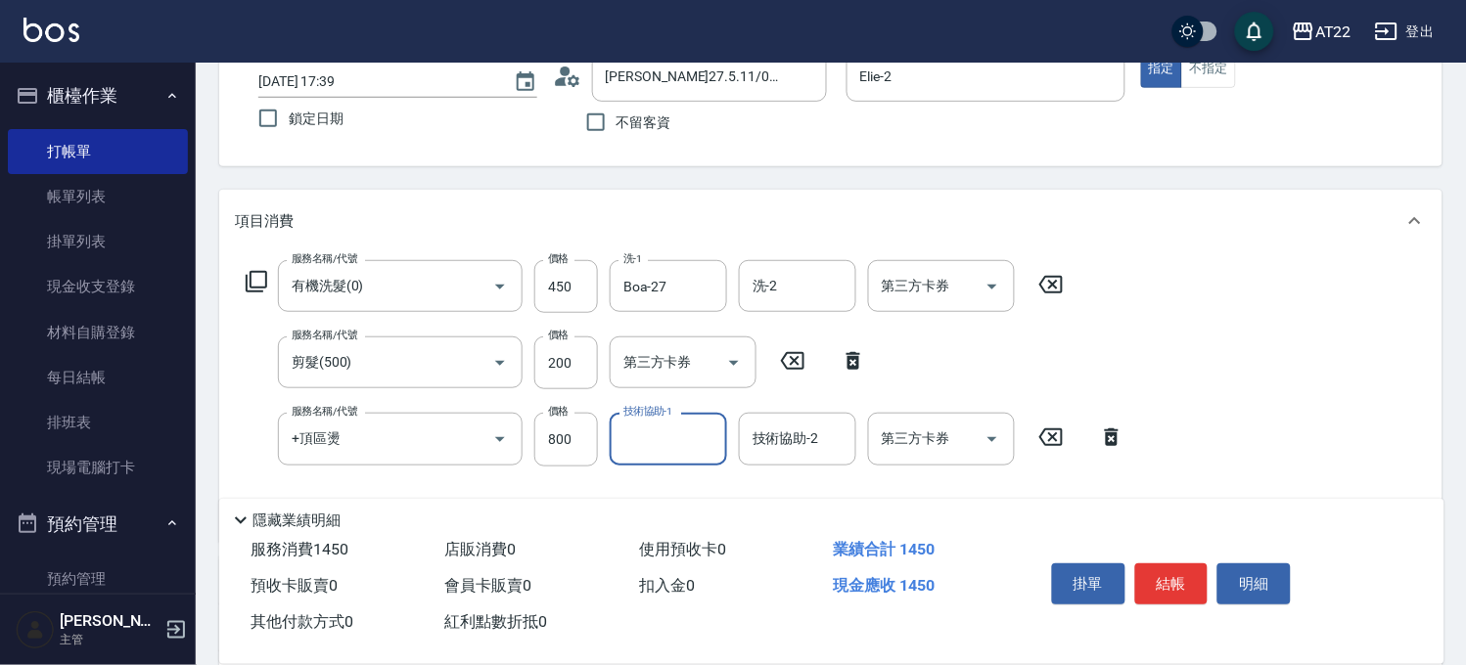
scroll to position [0, 0]
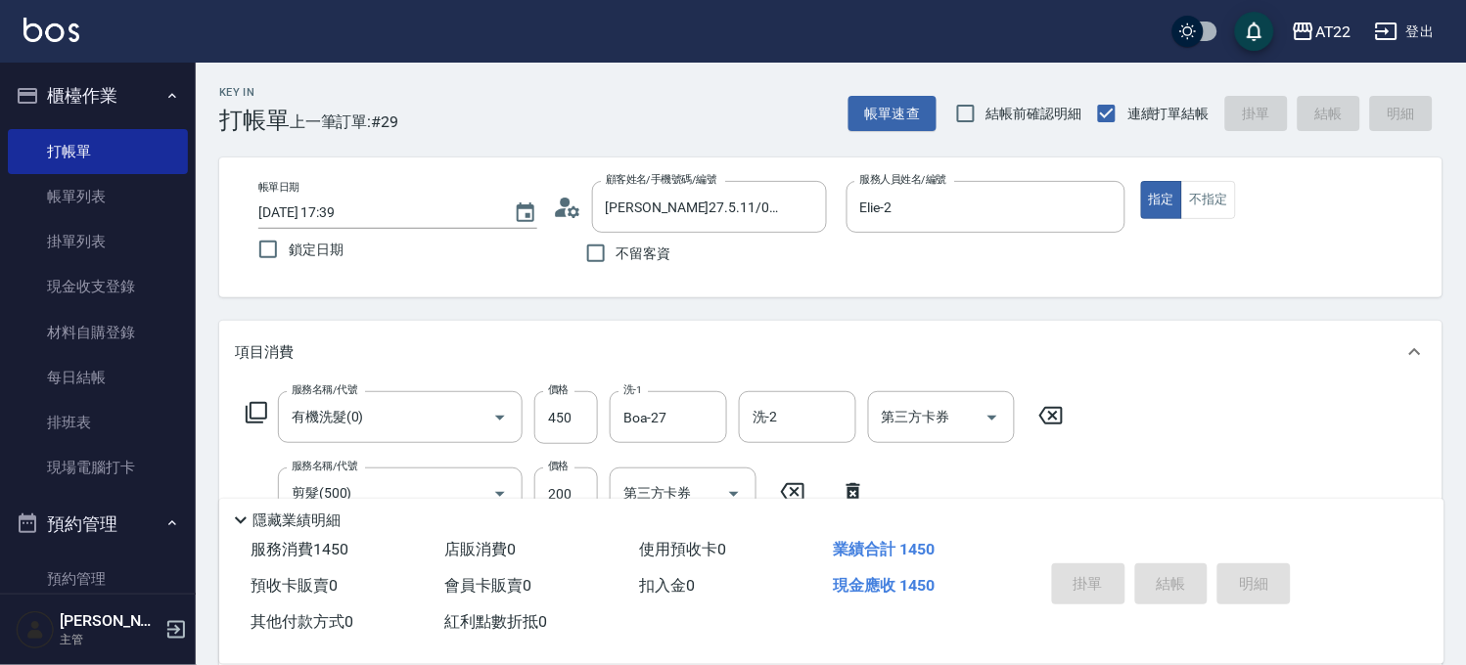
type input "2025/09/07 17:41"
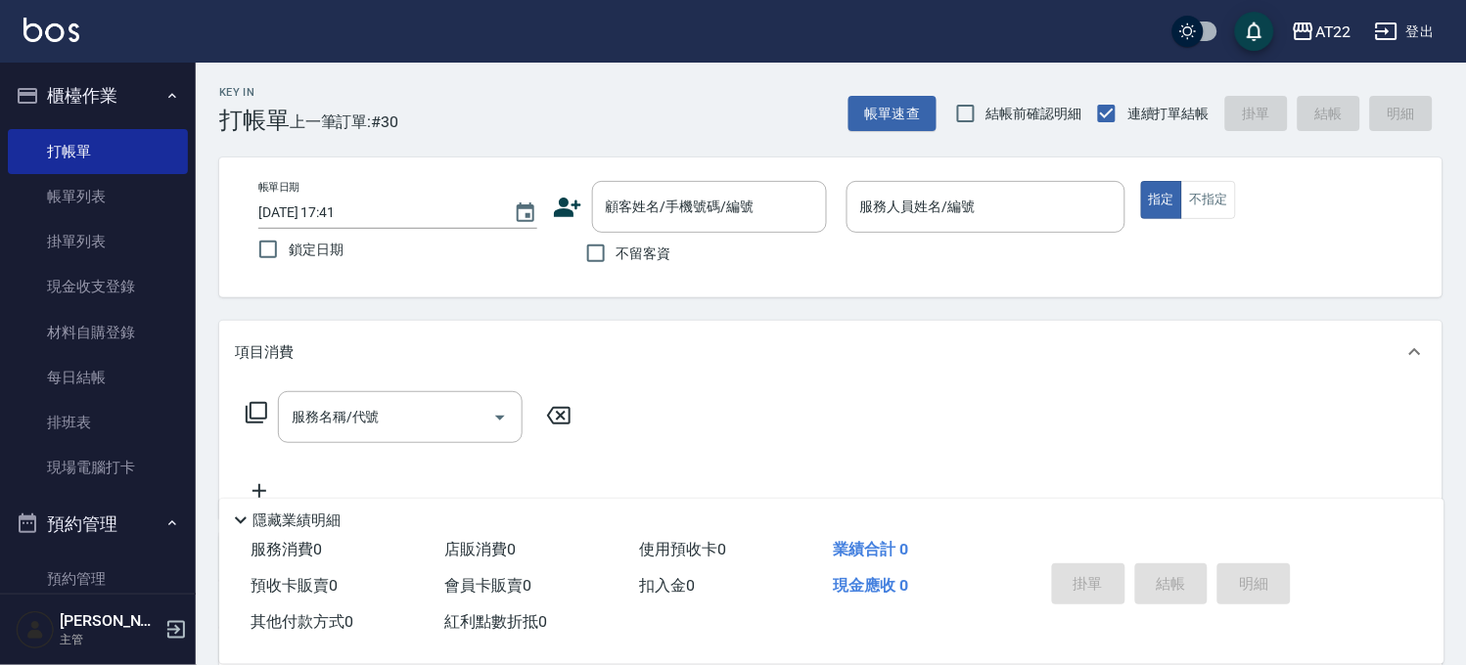
click at [564, 206] on icon at bounding box center [567, 208] width 27 height 20
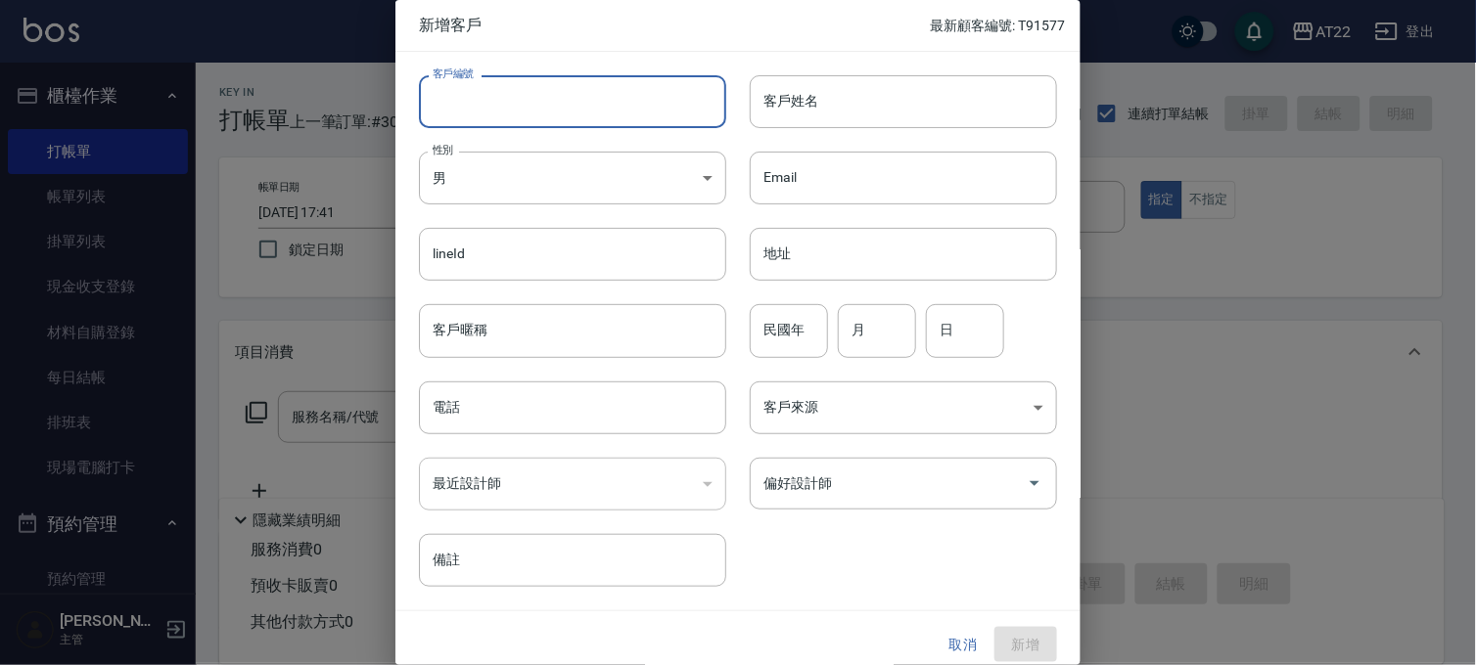
click at [532, 82] on input "客戶編號" at bounding box center [572, 101] width 307 height 53
type input "T91627 27 09 07"
click at [828, 119] on input "客戶姓名" at bounding box center [903, 101] width 307 height 53
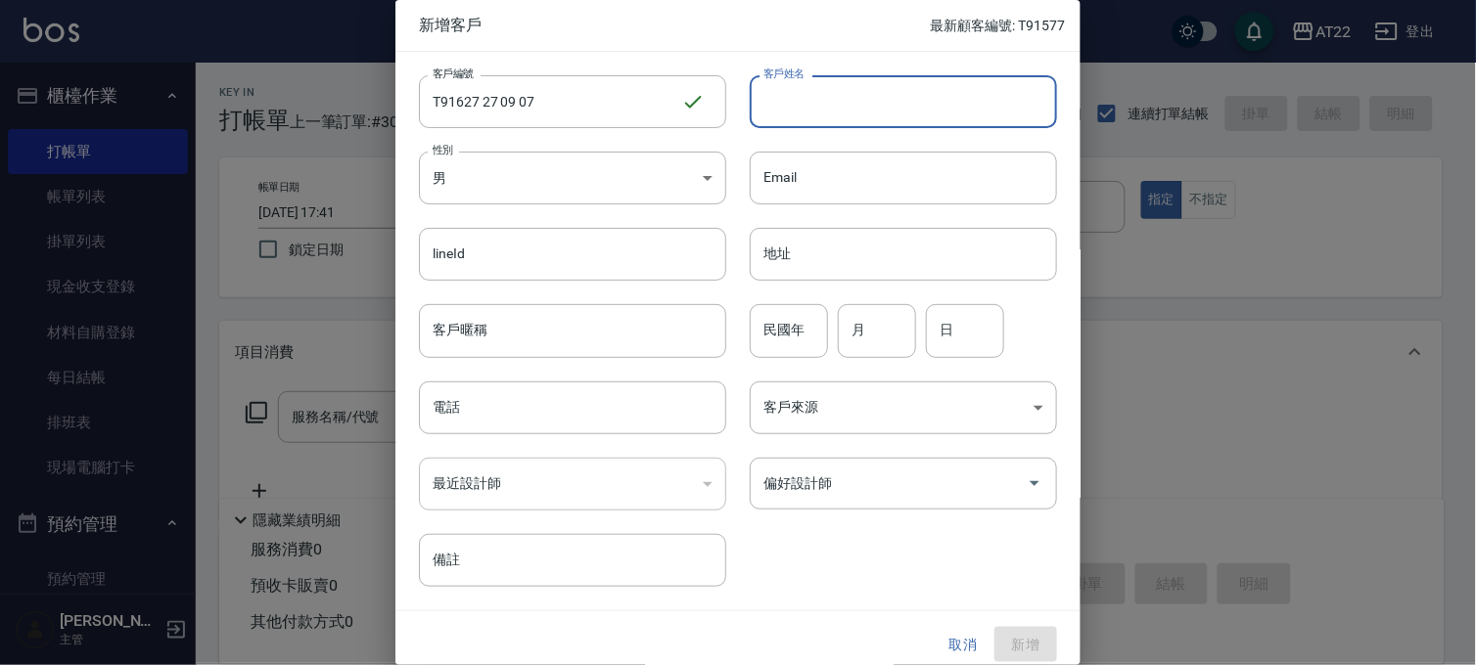
paste input "蕭睿航"
type input "蕭睿航"
click at [589, 402] on input "電話" at bounding box center [572, 408] width 307 height 53
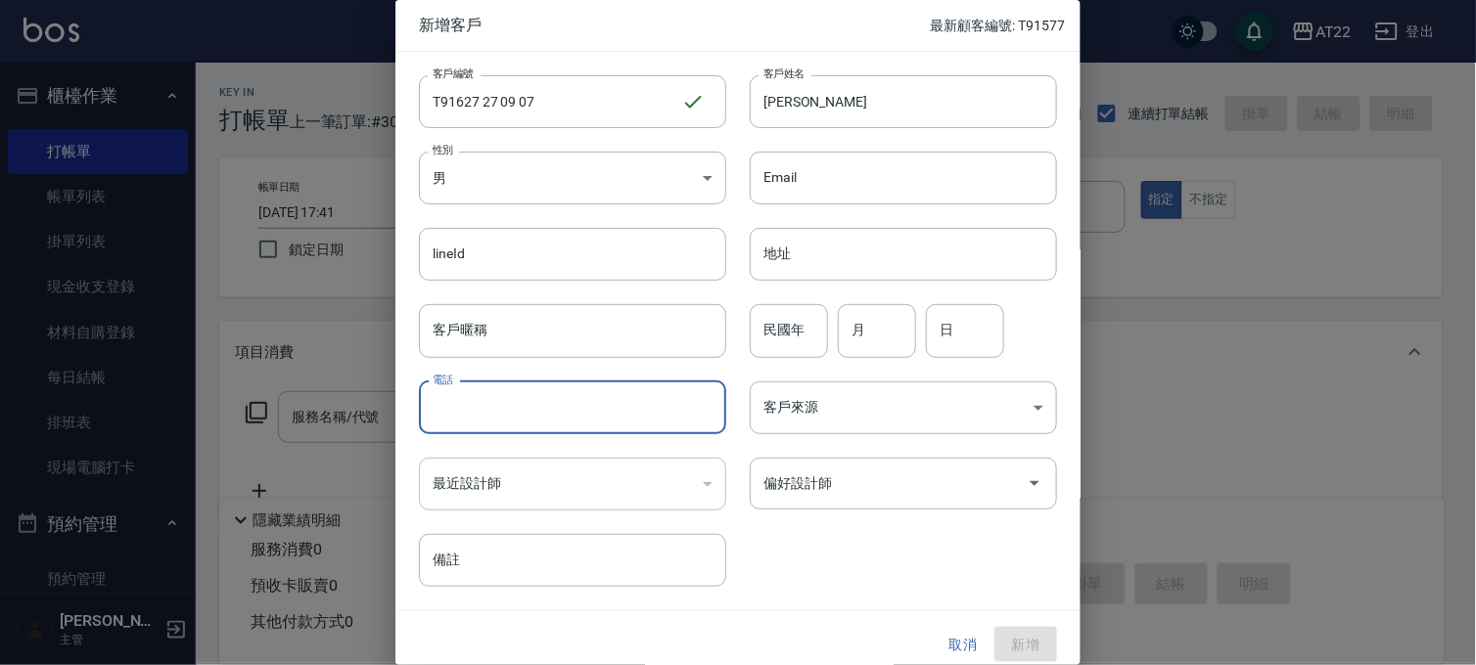
paste input "0975313507"
type input "0975313507"
click at [778, 344] on input "民國年" at bounding box center [789, 330] width 78 height 53
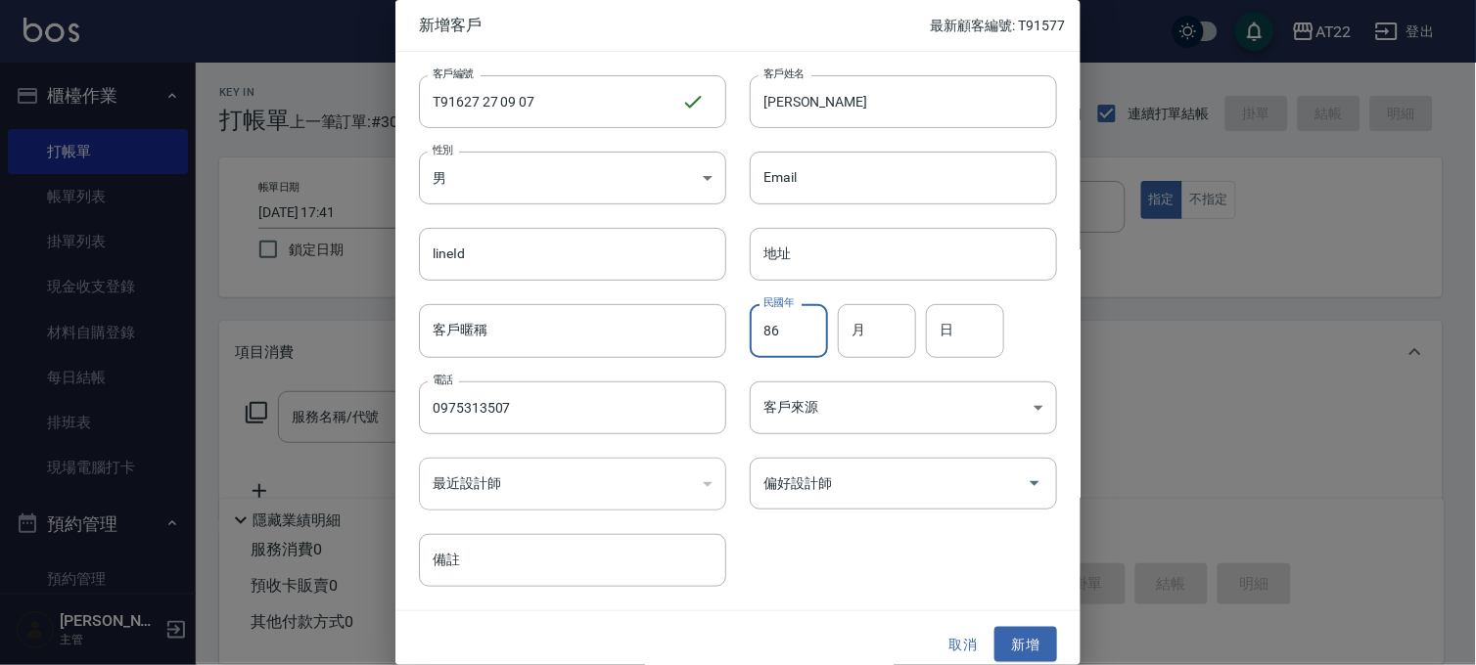
type input "86"
type input "3"
type input "8"
click at [1013, 637] on button "新增" at bounding box center [1025, 645] width 63 height 36
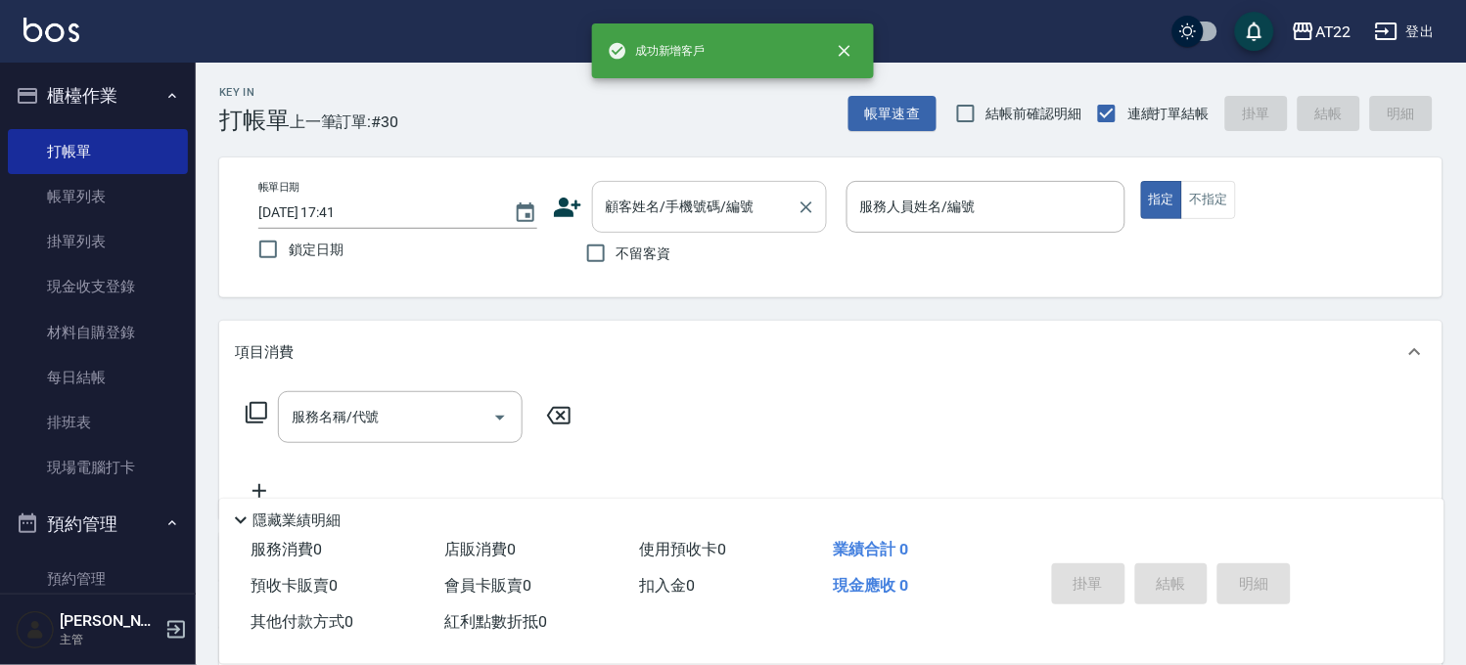
click at [700, 212] on input "顧客姓名/手機號碼/編號" at bounding box center [695, 207] width 188 height 34
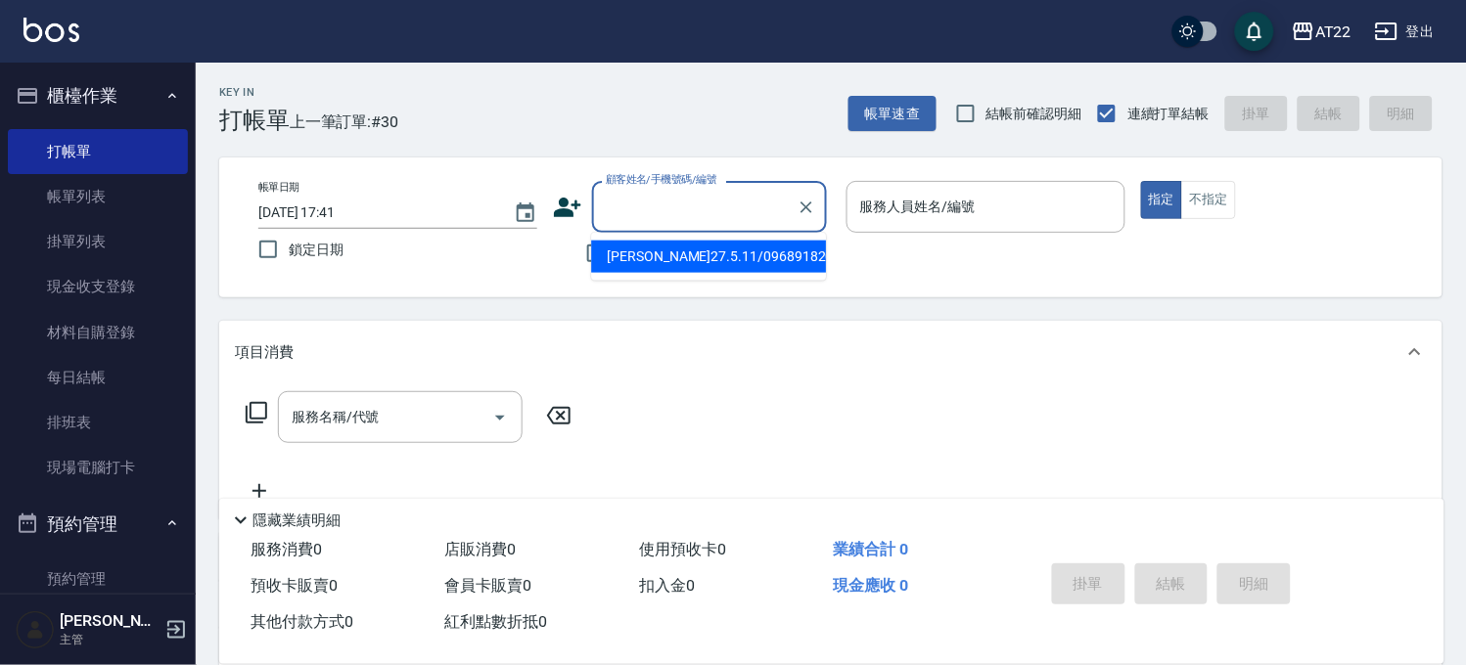
paste input "0975313507"
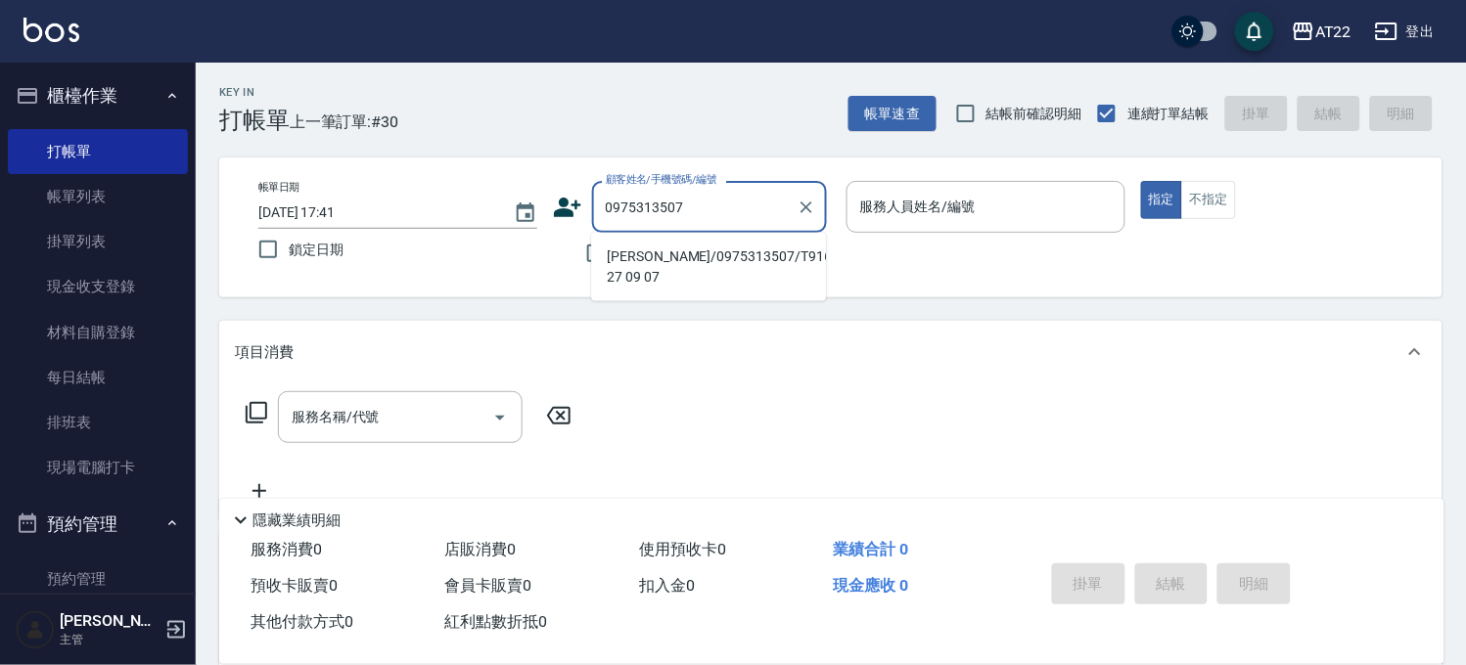
click at [761, 278] on li "蕭睿航/0975313507/T91627 27 09 07" at bounding box center [708, 267] width 235 height 53
type input "蕭睿航/0975313507/T91627 27 09 07"
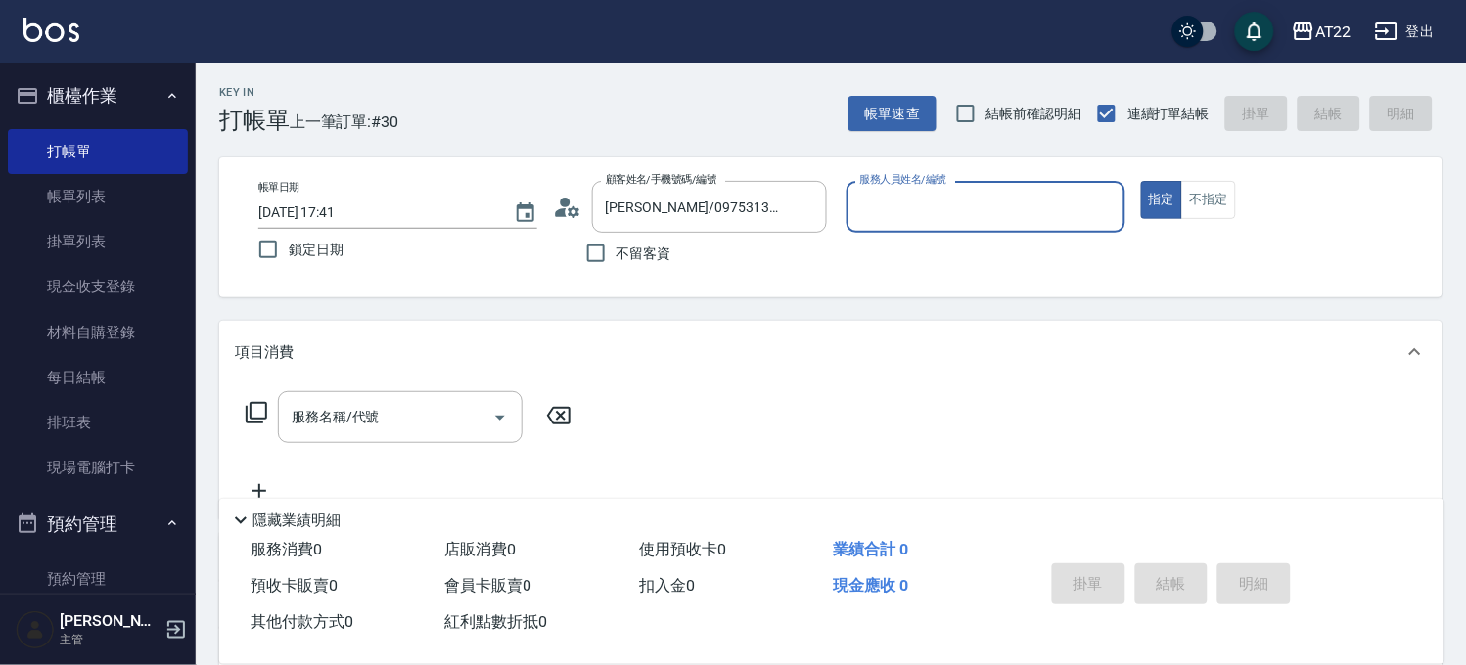
click at [554, 212] on icon at bounding box center [567, 207] width 29 height 29
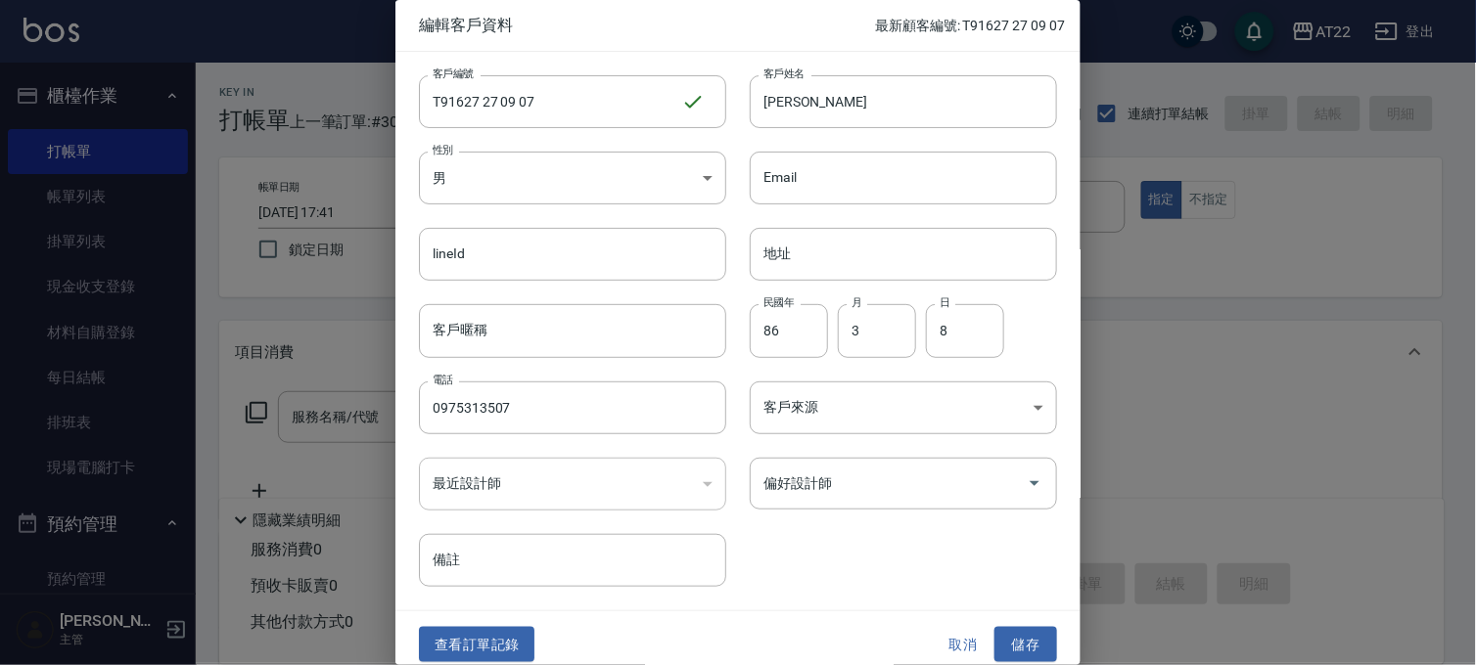
click at [964, 643] on button "取消" at bounding box center [963, 645] width 63 height 36
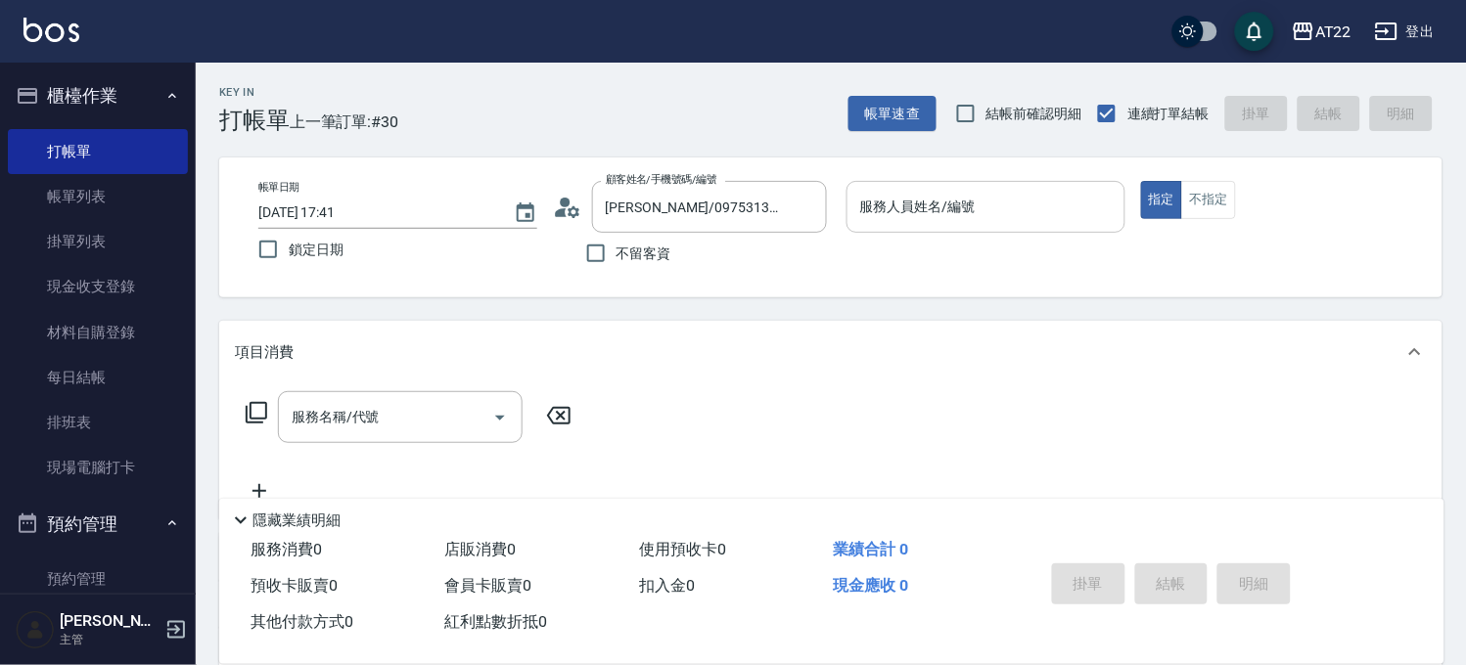
click at [977, 215] on input "服務人員姓名/編號" at bounding box center [985, 207] width 261 height 34
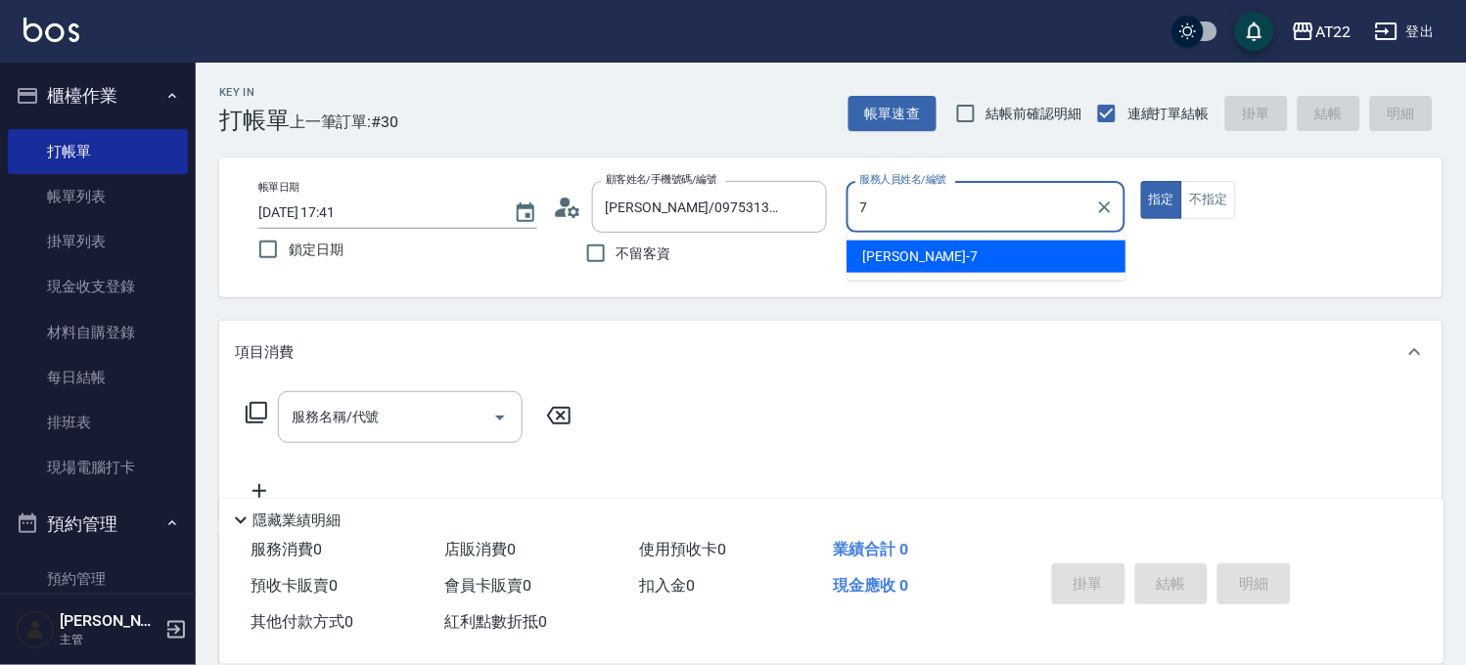
type input "Allen-7"
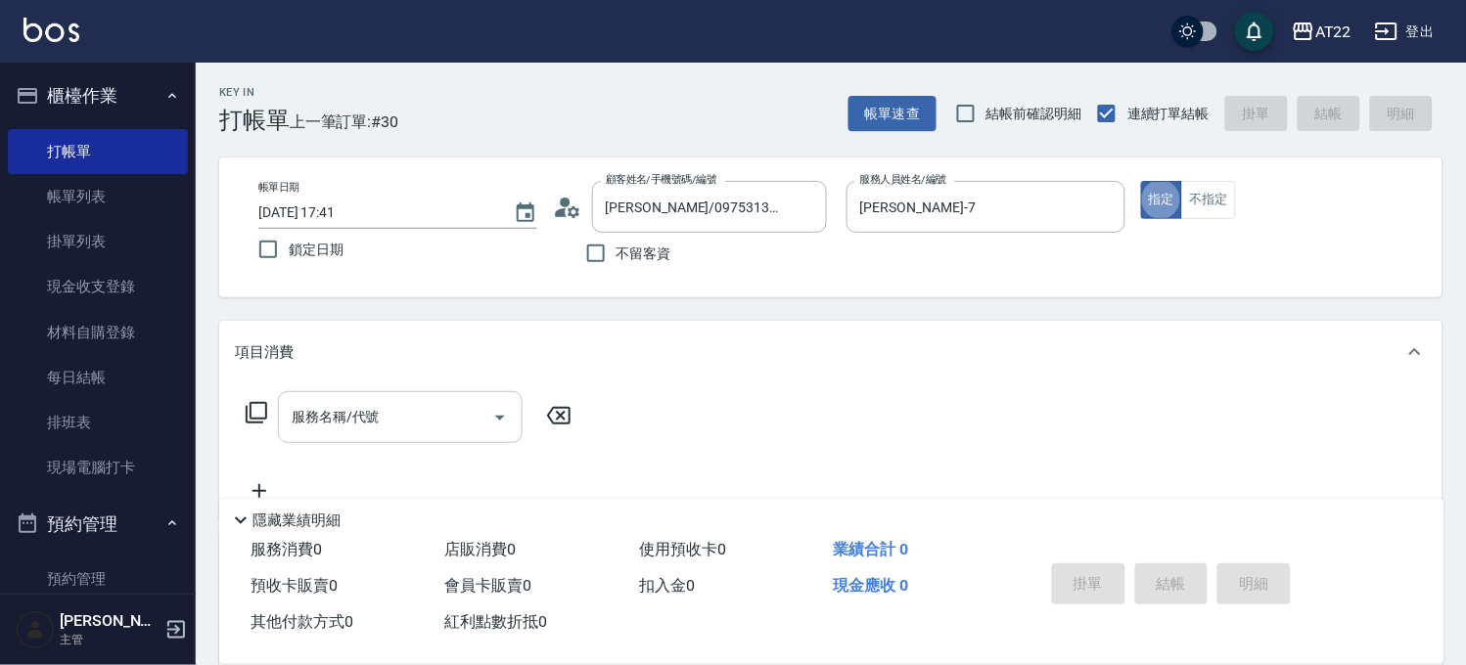
click at [415, 421] on input "服務名稱/代號" at bounding box center [386, 417] width 198 height 34
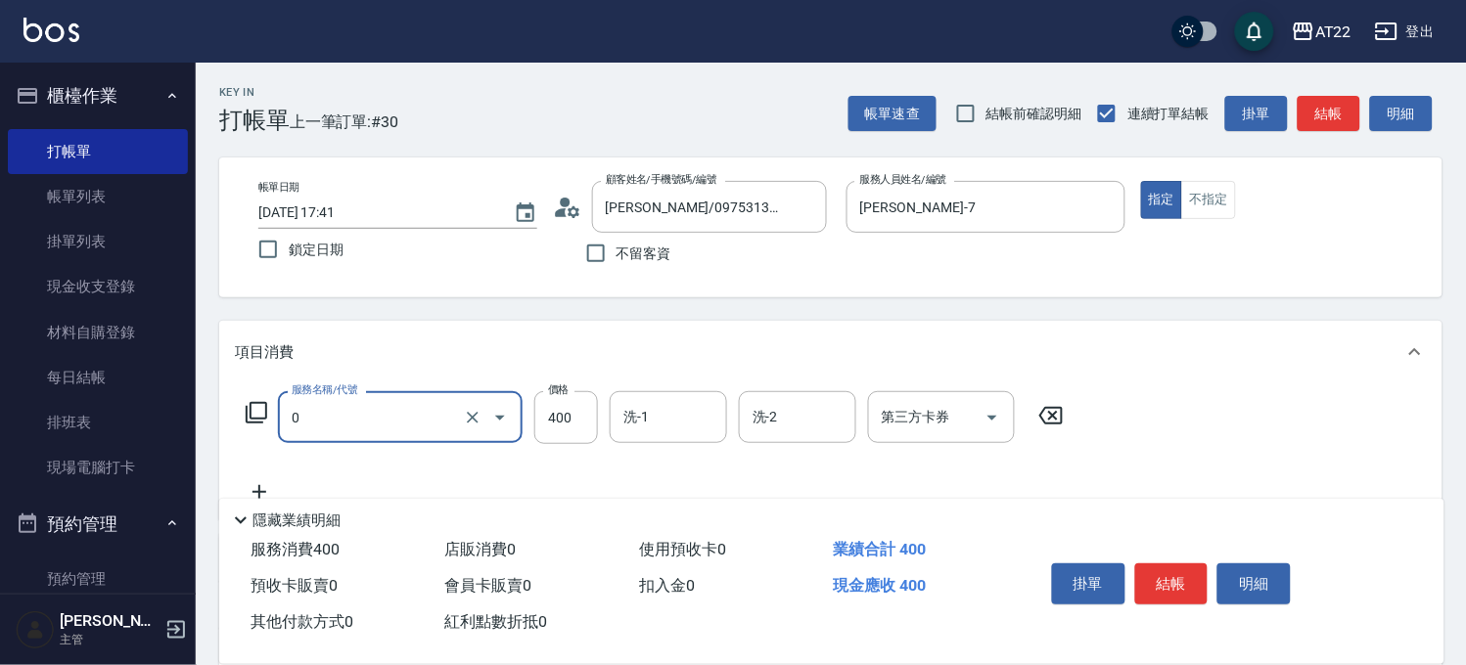
type input "有機洗髮(0)"
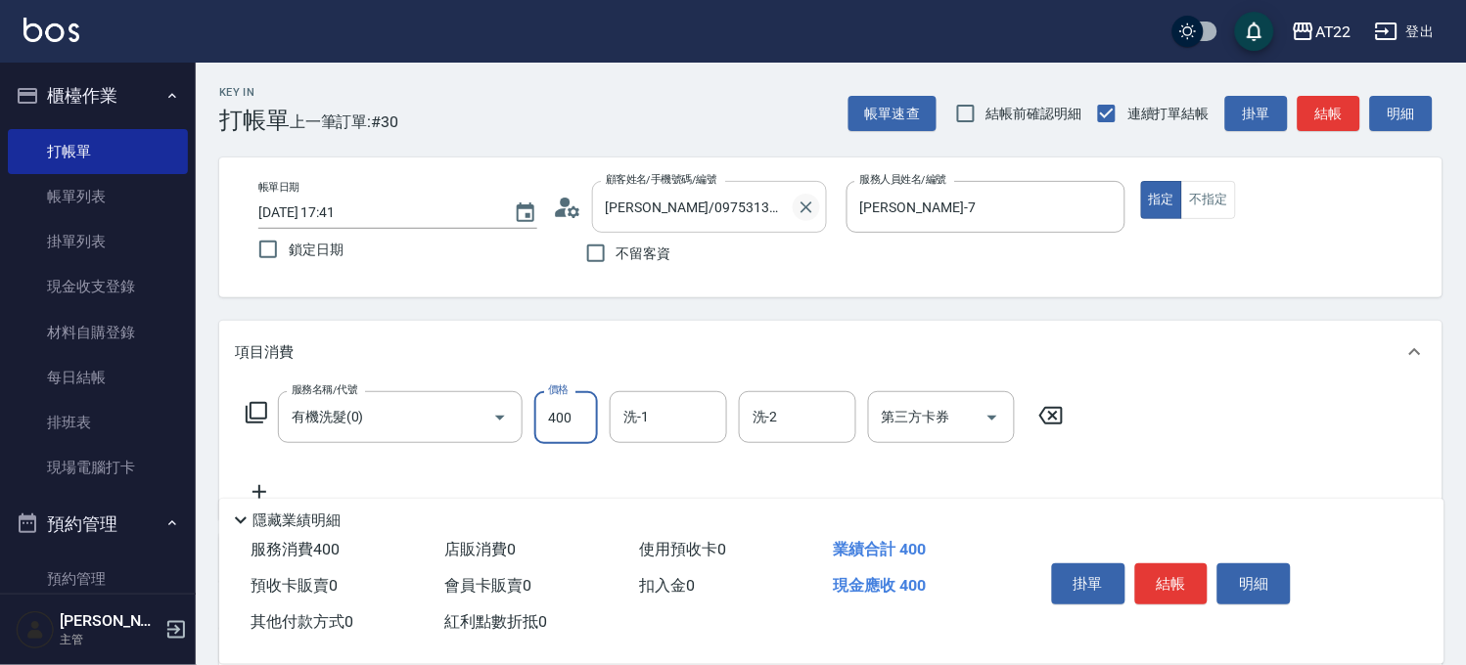
click at [799, 208] on icon "Clear" at bounding box center [807, 208] width 20 height 20
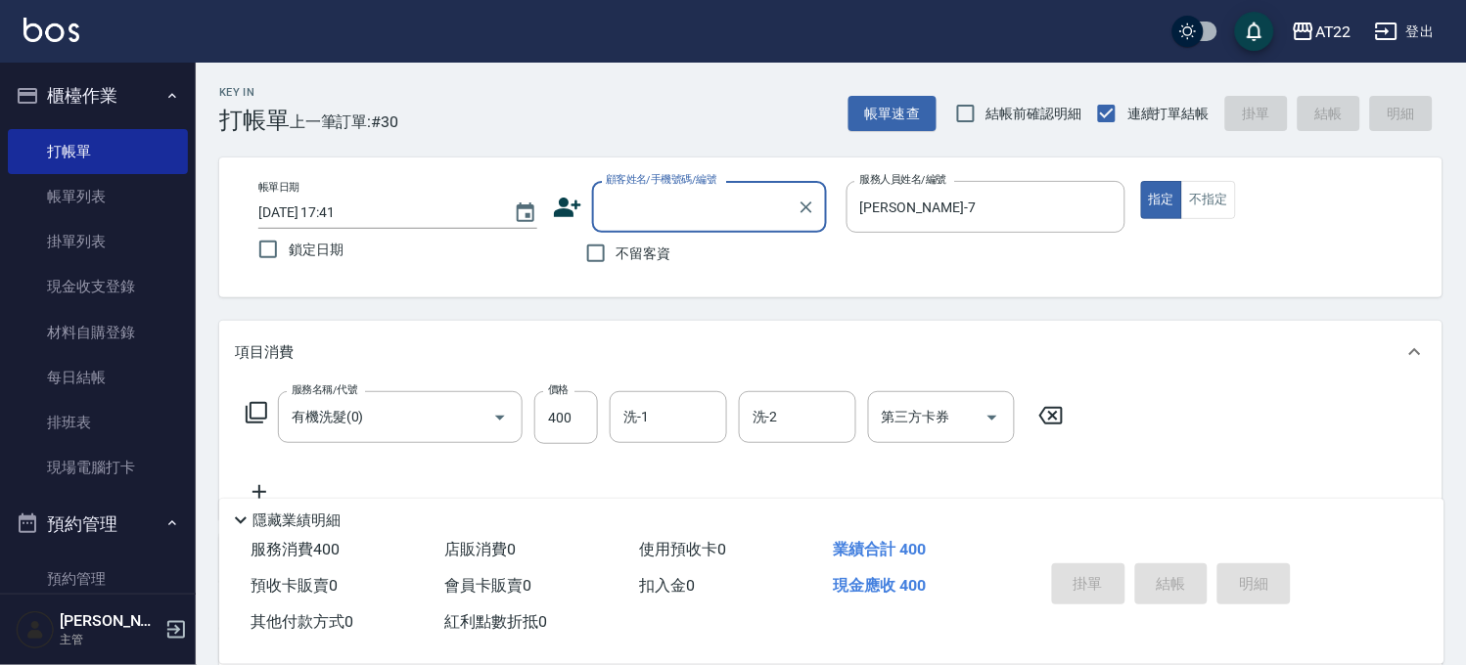
type input "2"
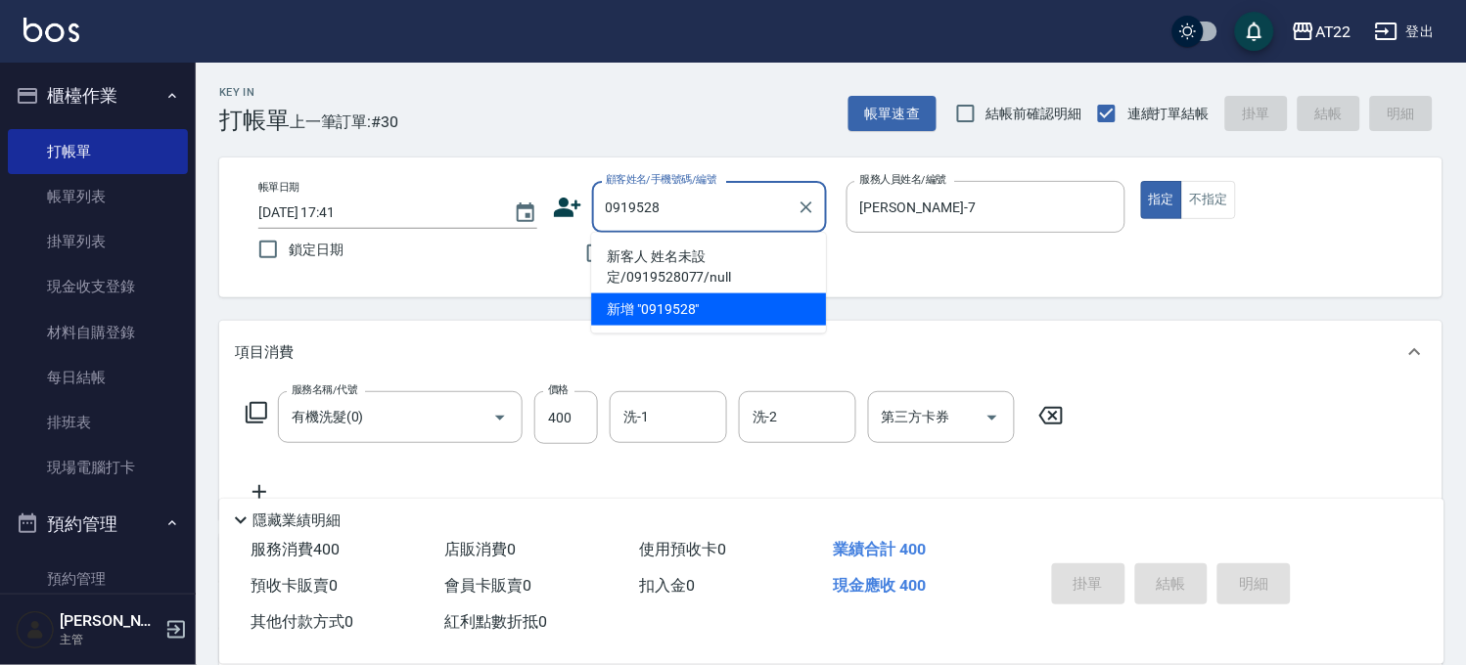
type input "09195280"
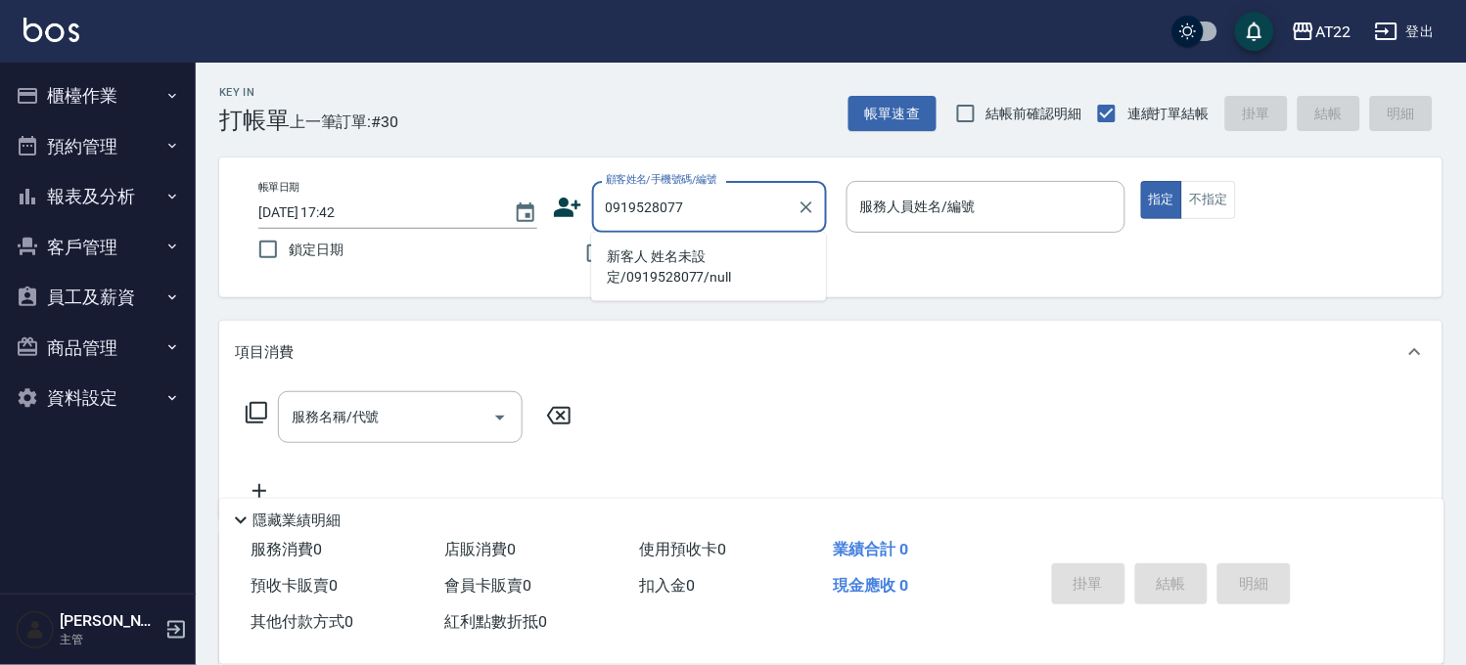
type input "新客人 姓名未設定/0919528077/null"
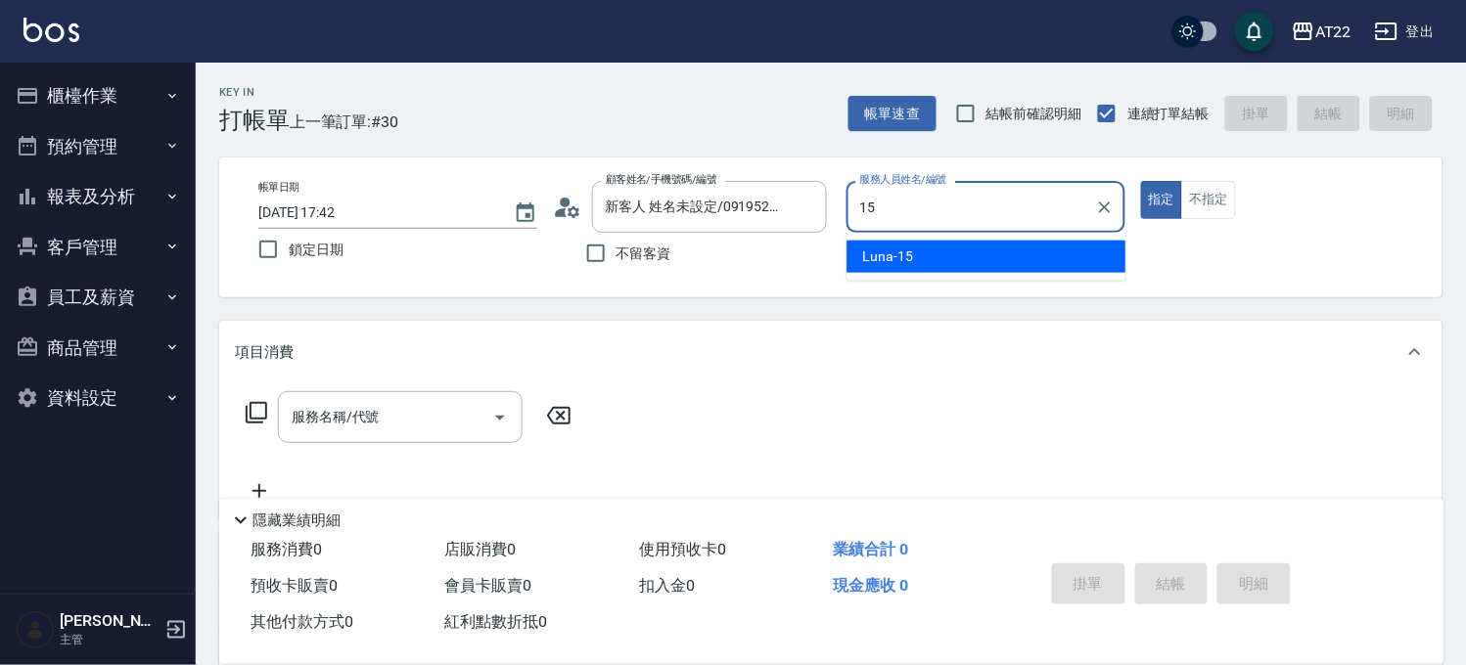
type input "Luna-15"
type button "true"
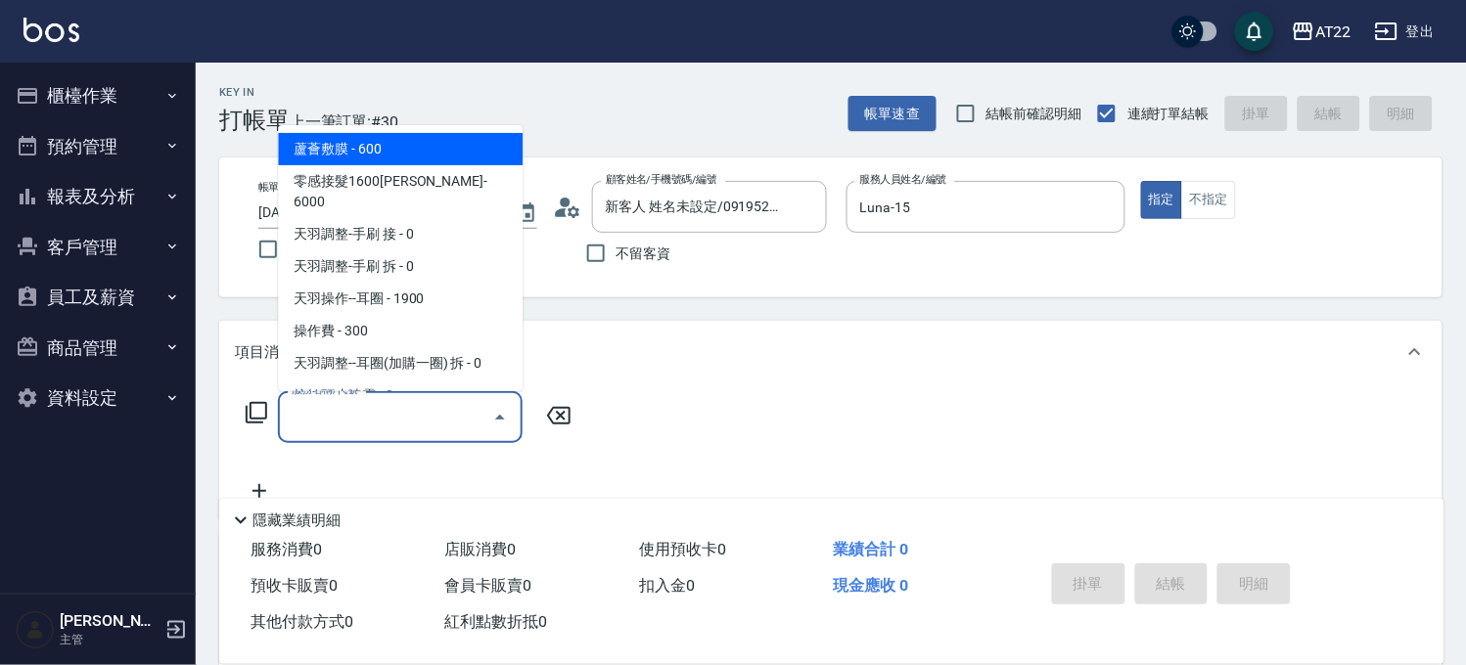
click at [404, 417] on input "服務名稱/代號" at bounding box center [386, 417] width 198 height 34
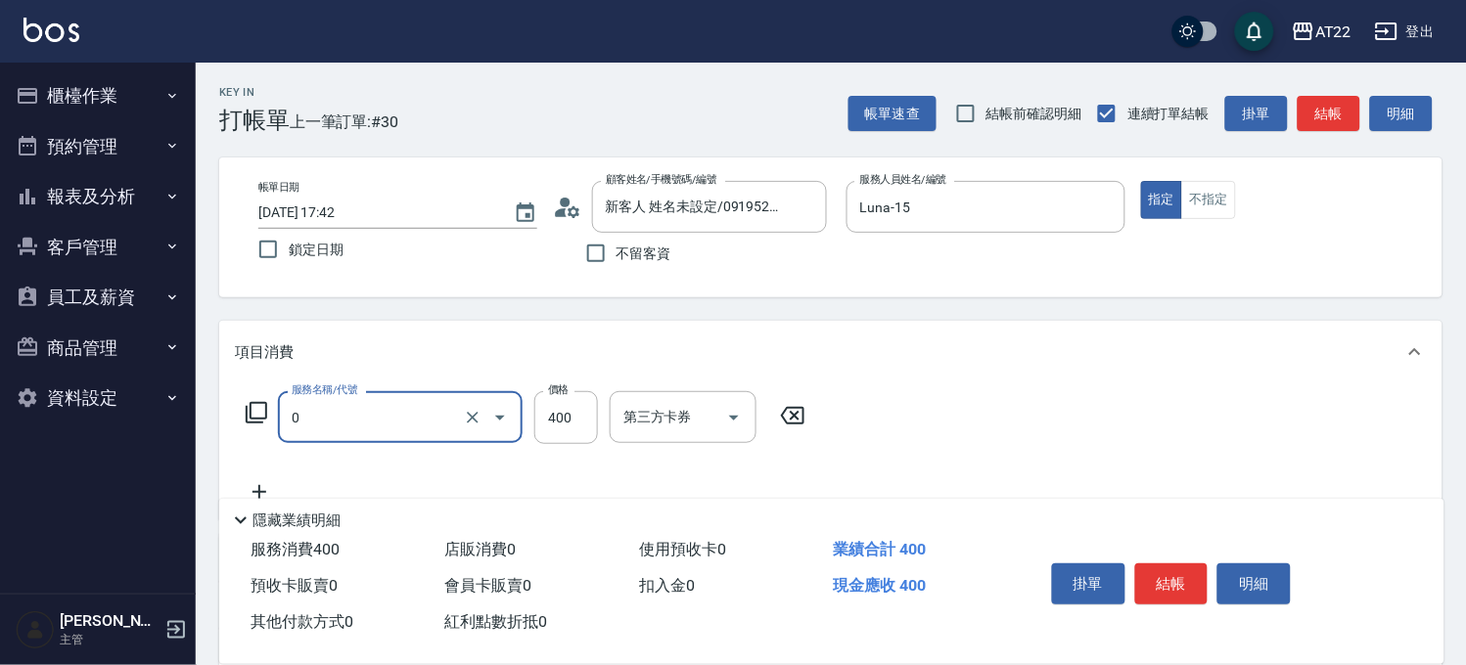
type input "有機洗髮(0)"
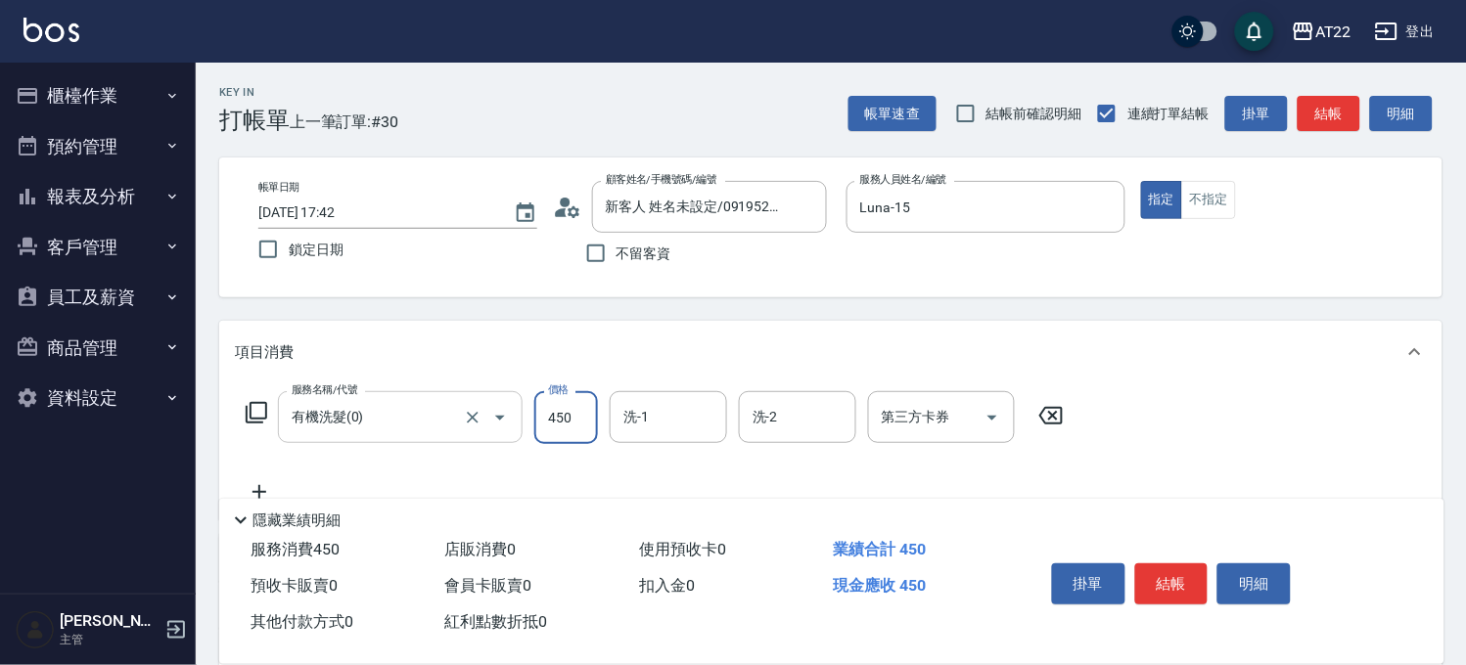
type input "450"
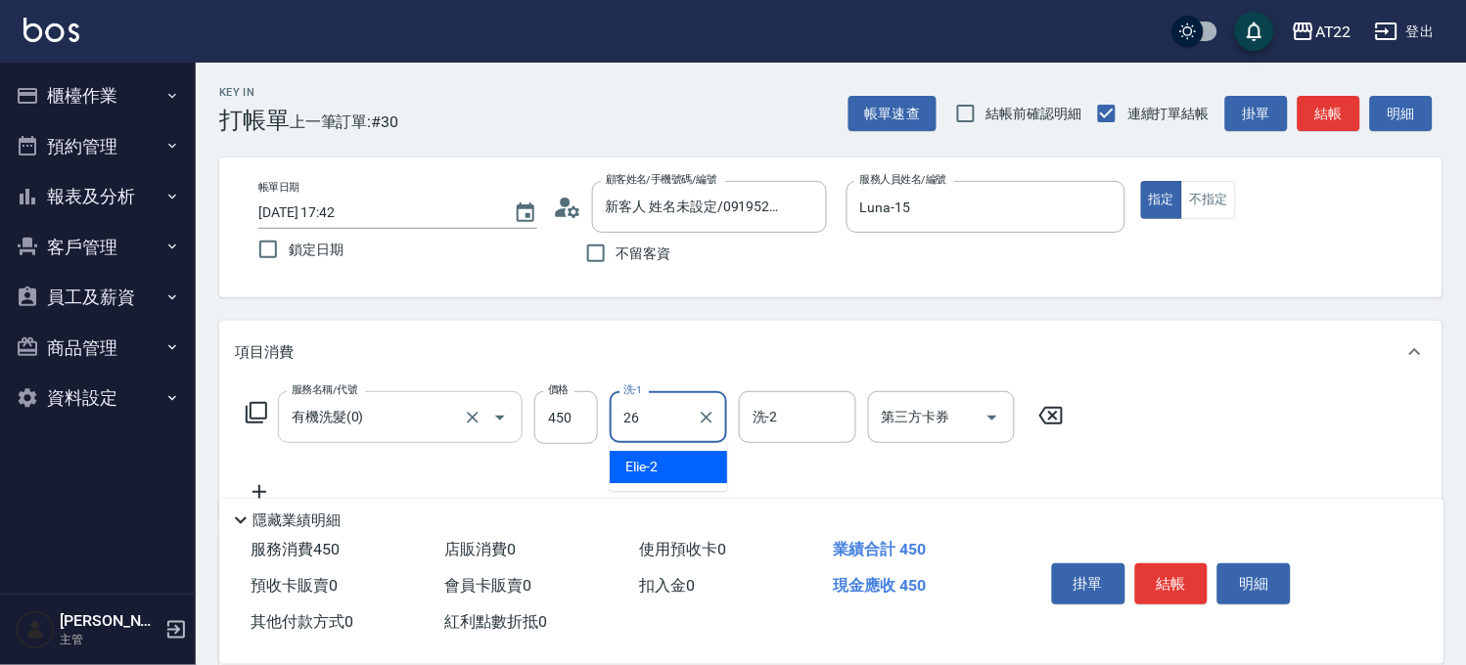
type input "Cinna-26"
click at [257, 487] on icon at bounding box center [259, 491] width 49 height 23
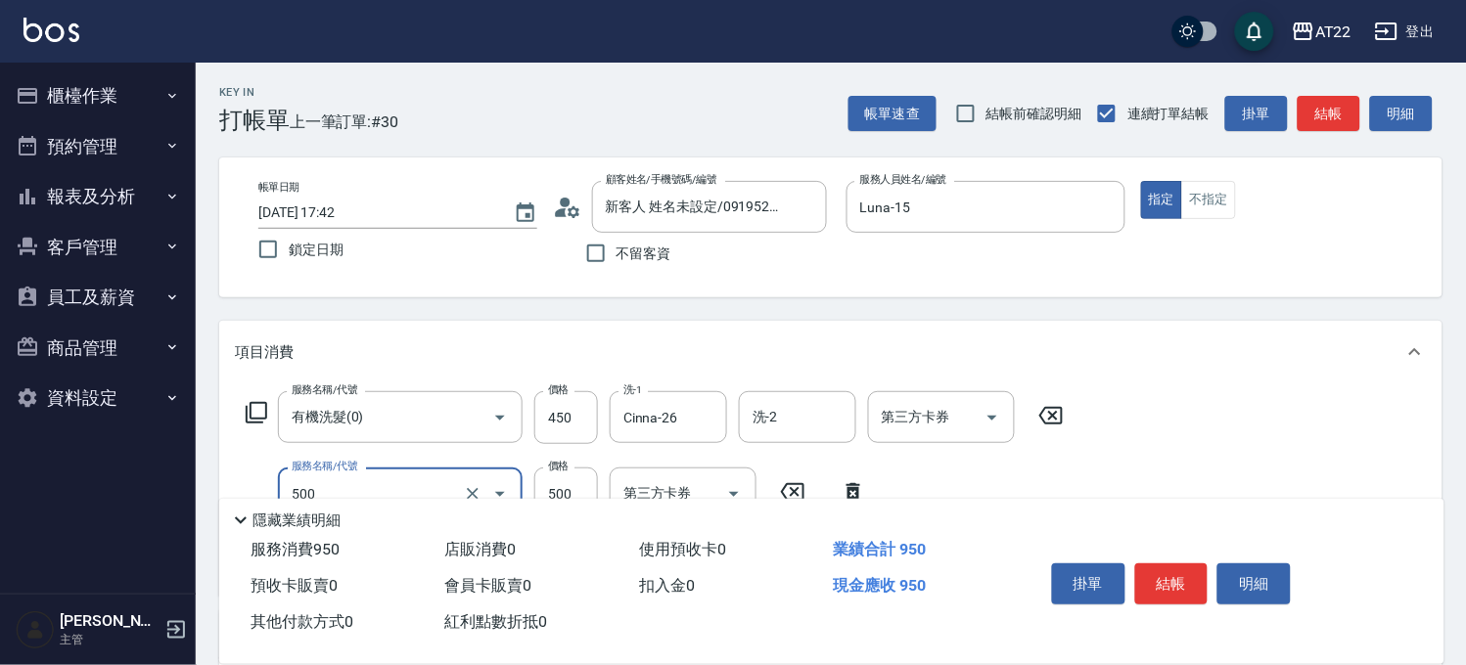
type input "剪髮(500)"
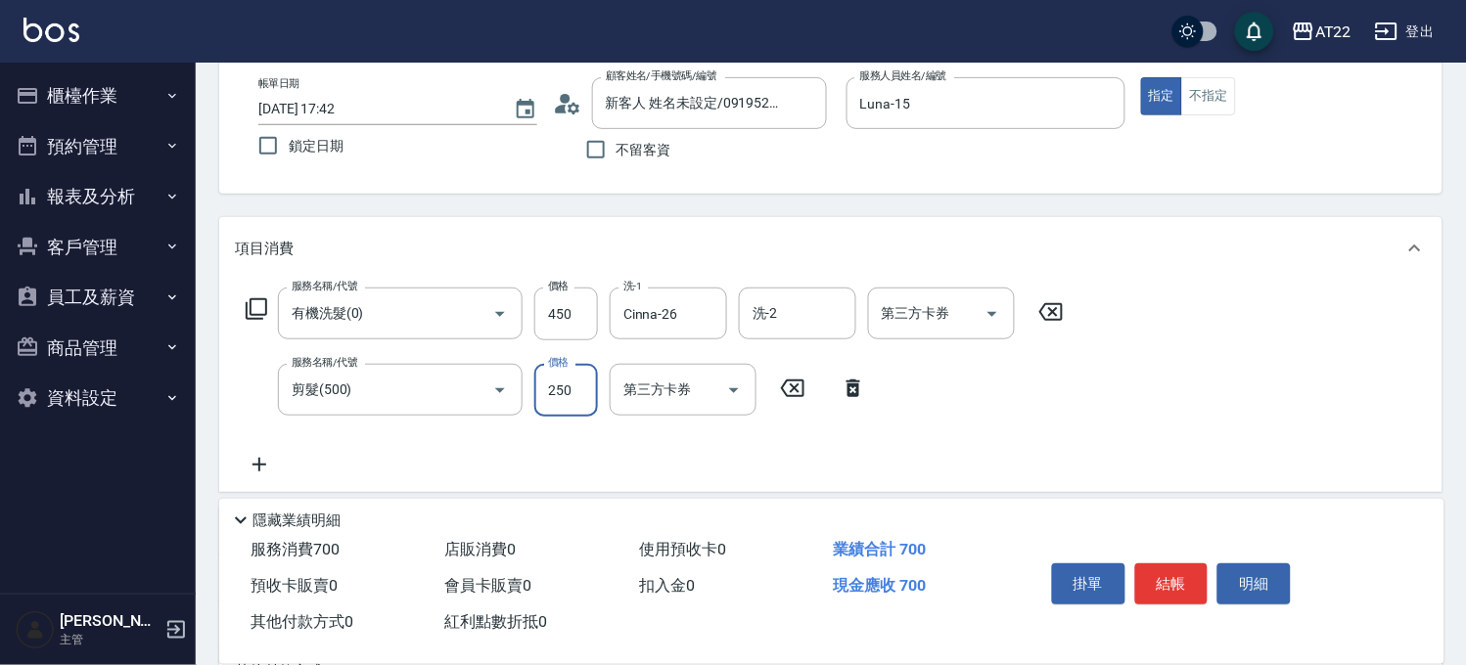
scroll to position [217, 0]
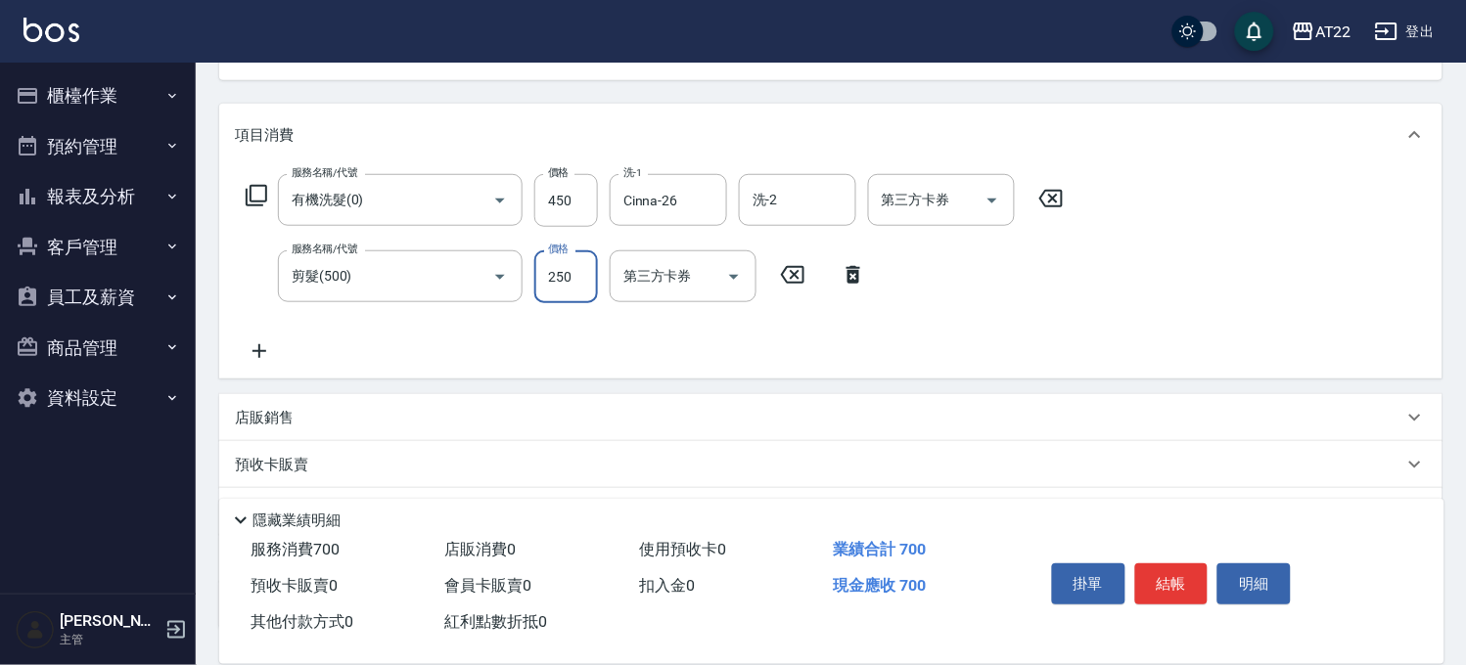
type input "250"
click at [257, 352] on icon at bounding box center [259, 351] width 49 height 23
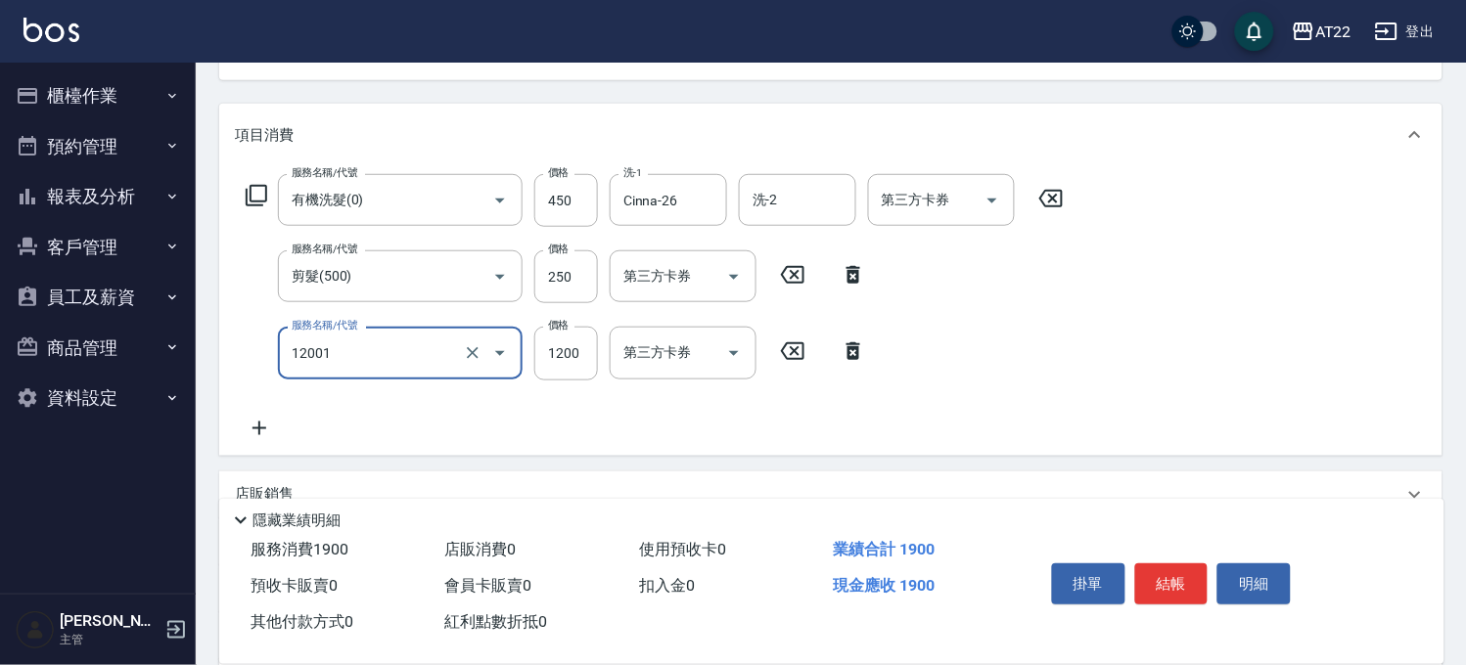
type input "燙髮S(12001)"
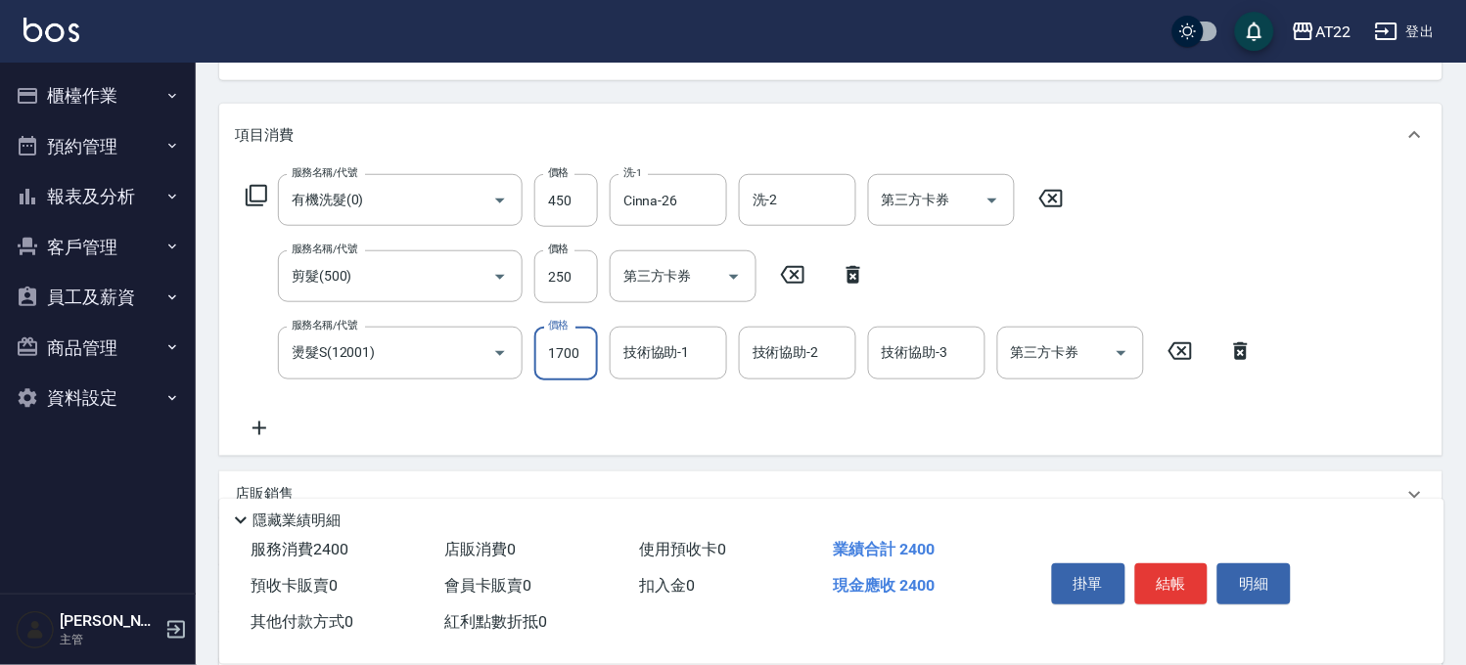
type input "1700"
type input "Cinna-26"
click at [248, 422] on icon at bounding box center [259, 428] width 49 height 23
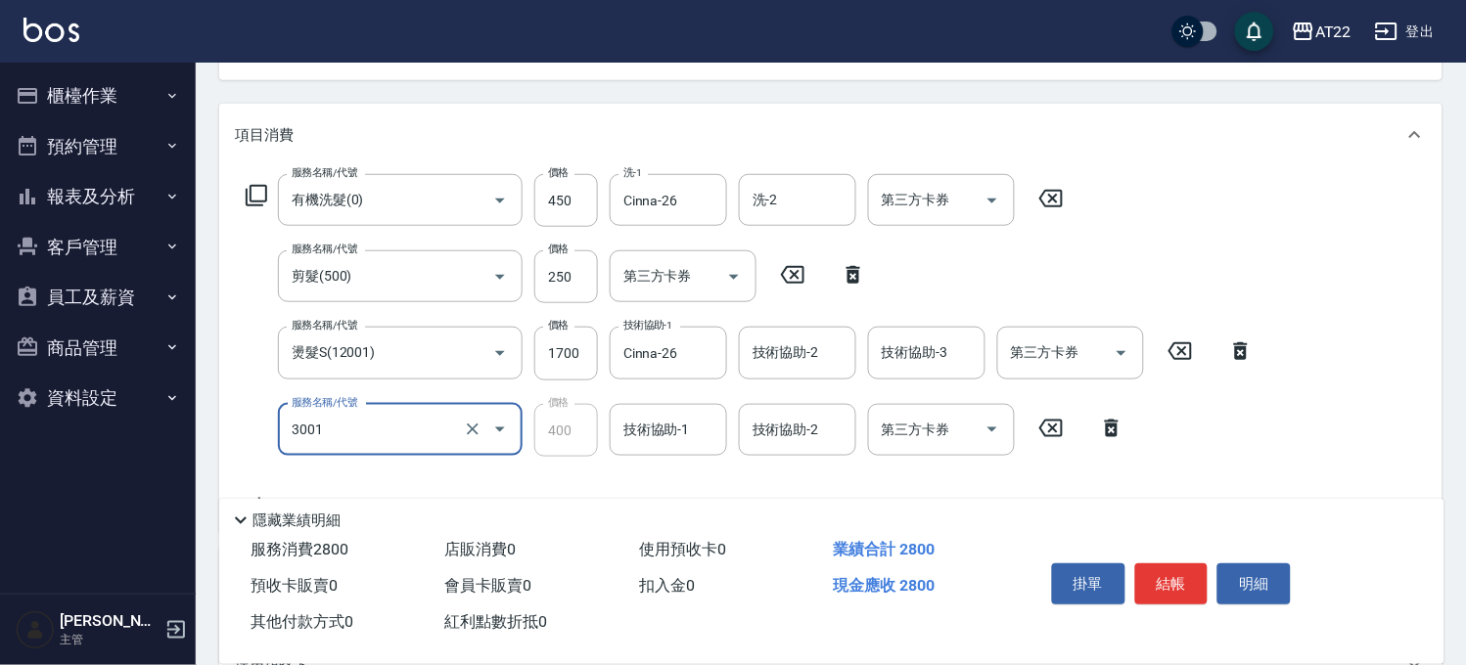
type input "側邊燙貼(3001)"
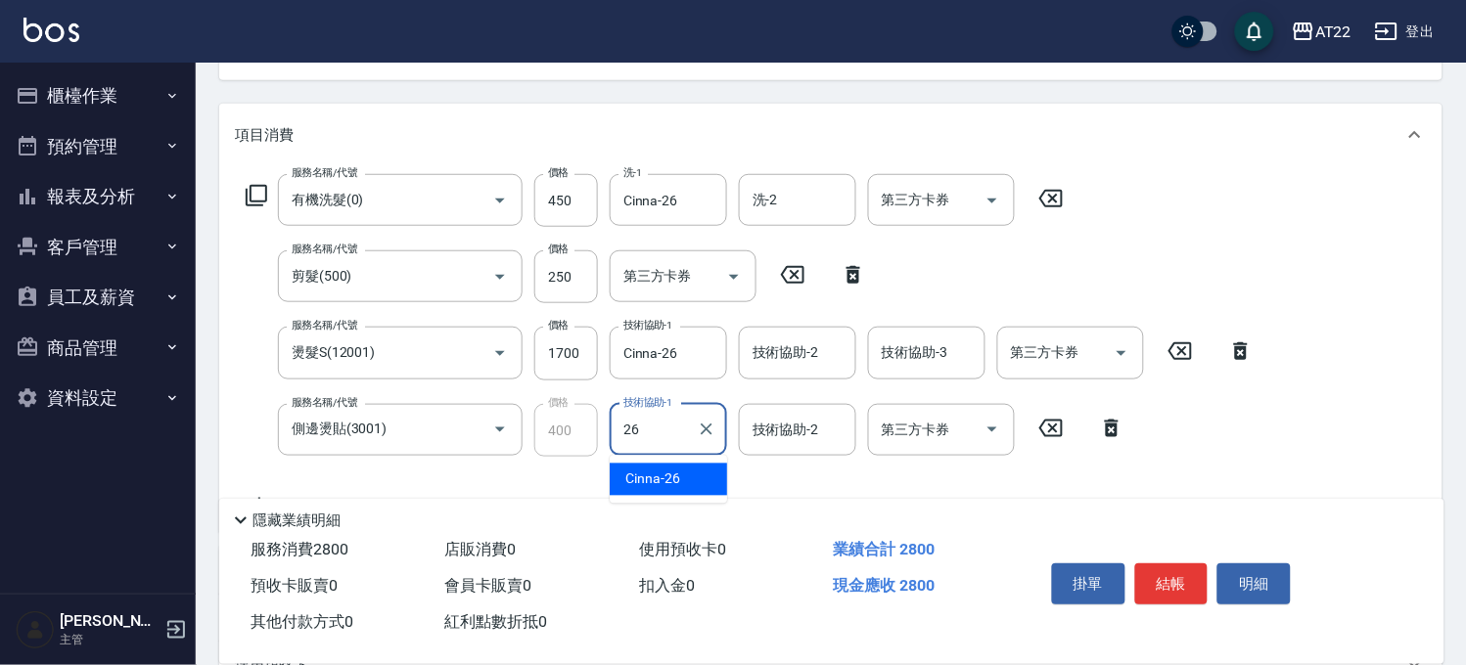
type input "Cinna-26"
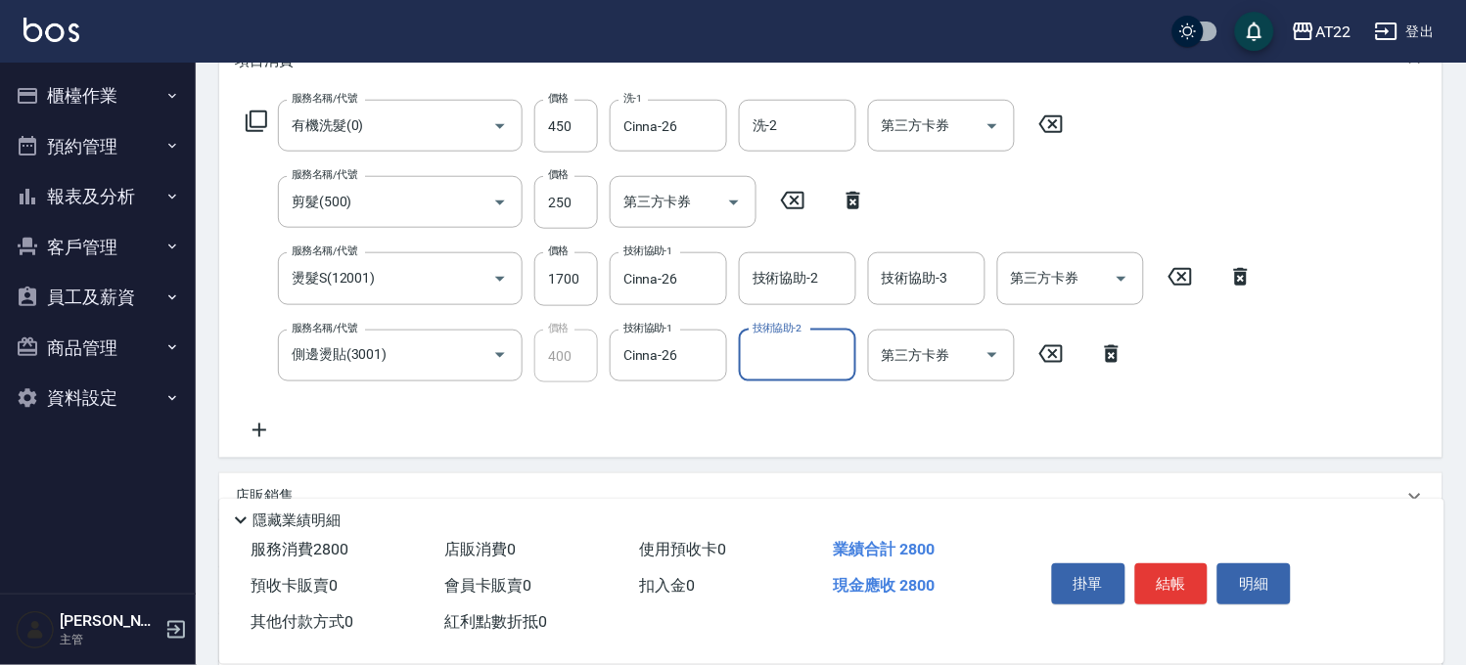
scroll to position [326, 0]
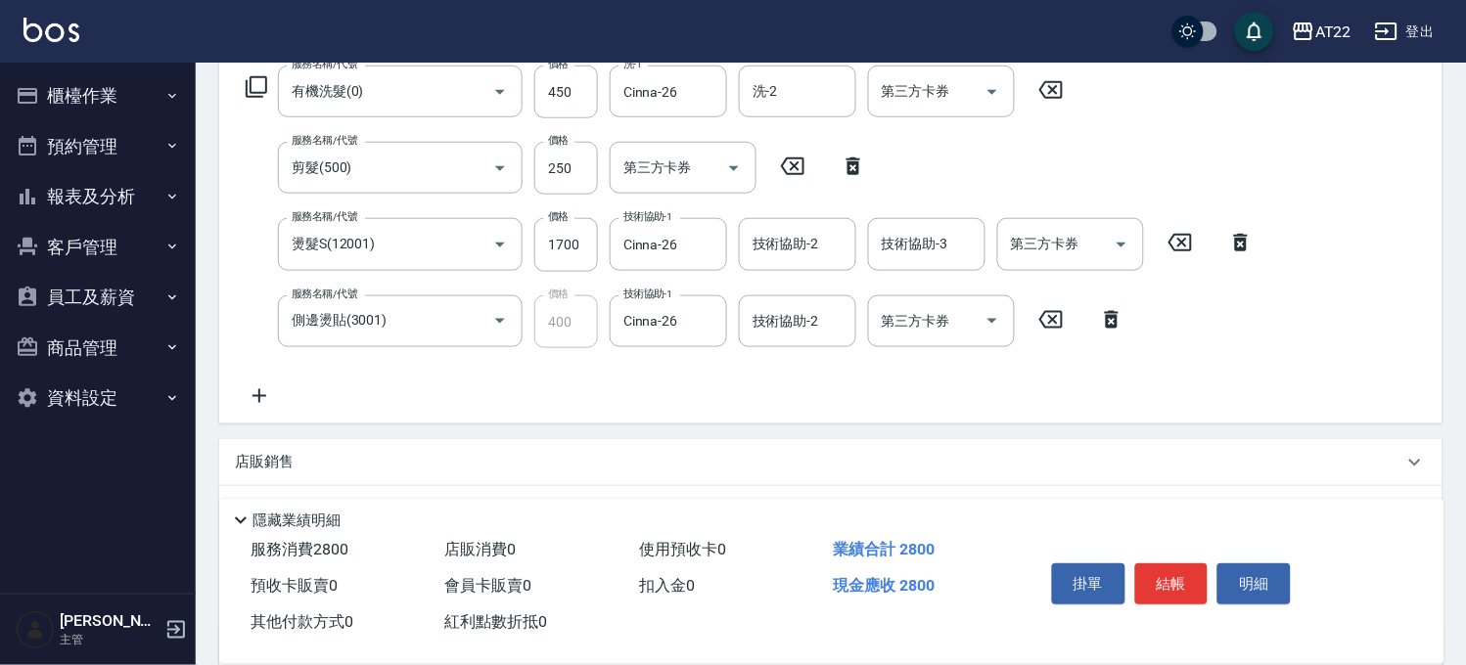
click at [264, 393] on icon at bounding box center [259, 396] width 49 height 23
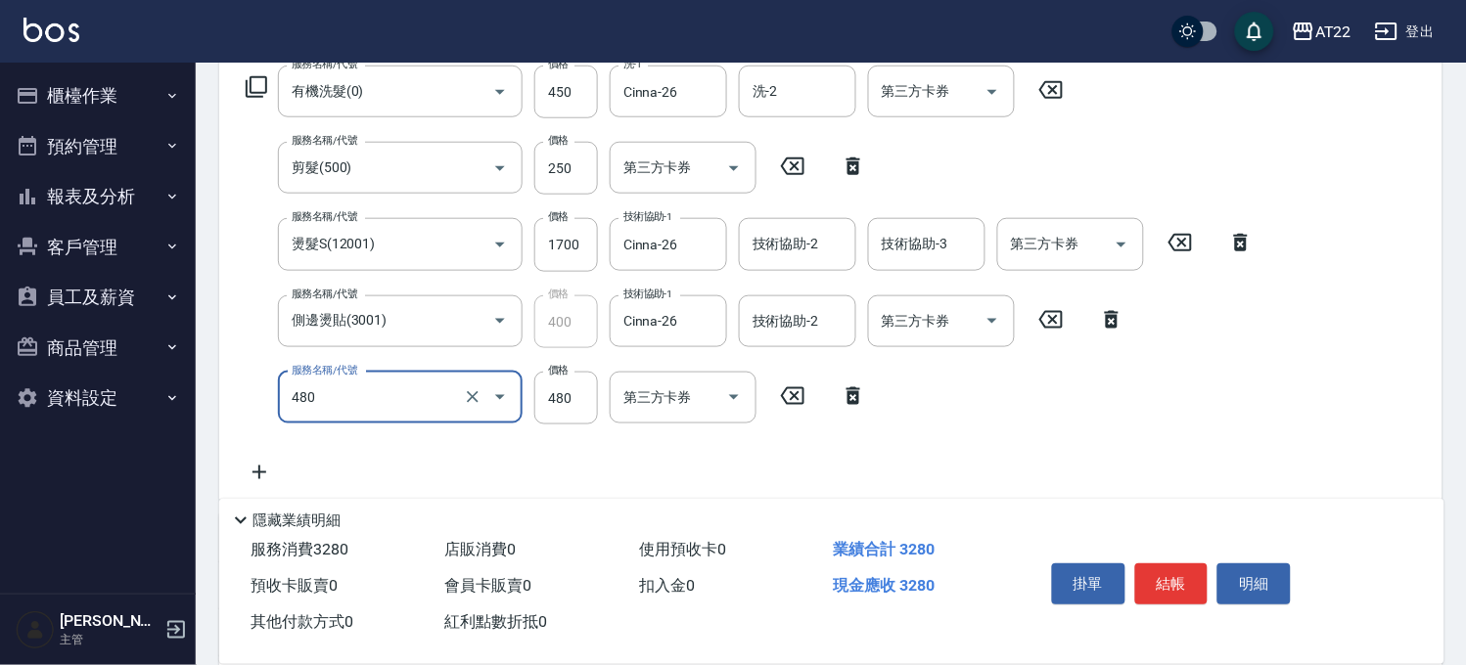
type input "潤澤修護(480)"
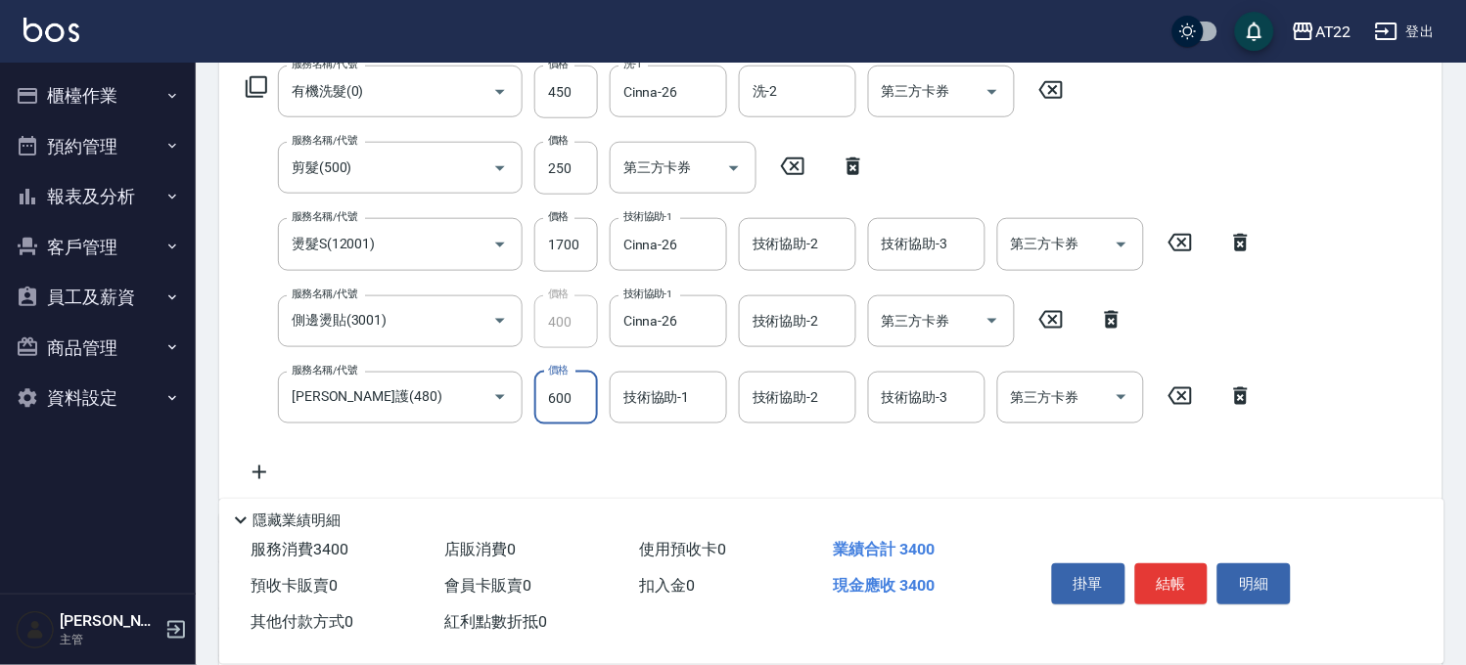
type input "600"
type input "3"
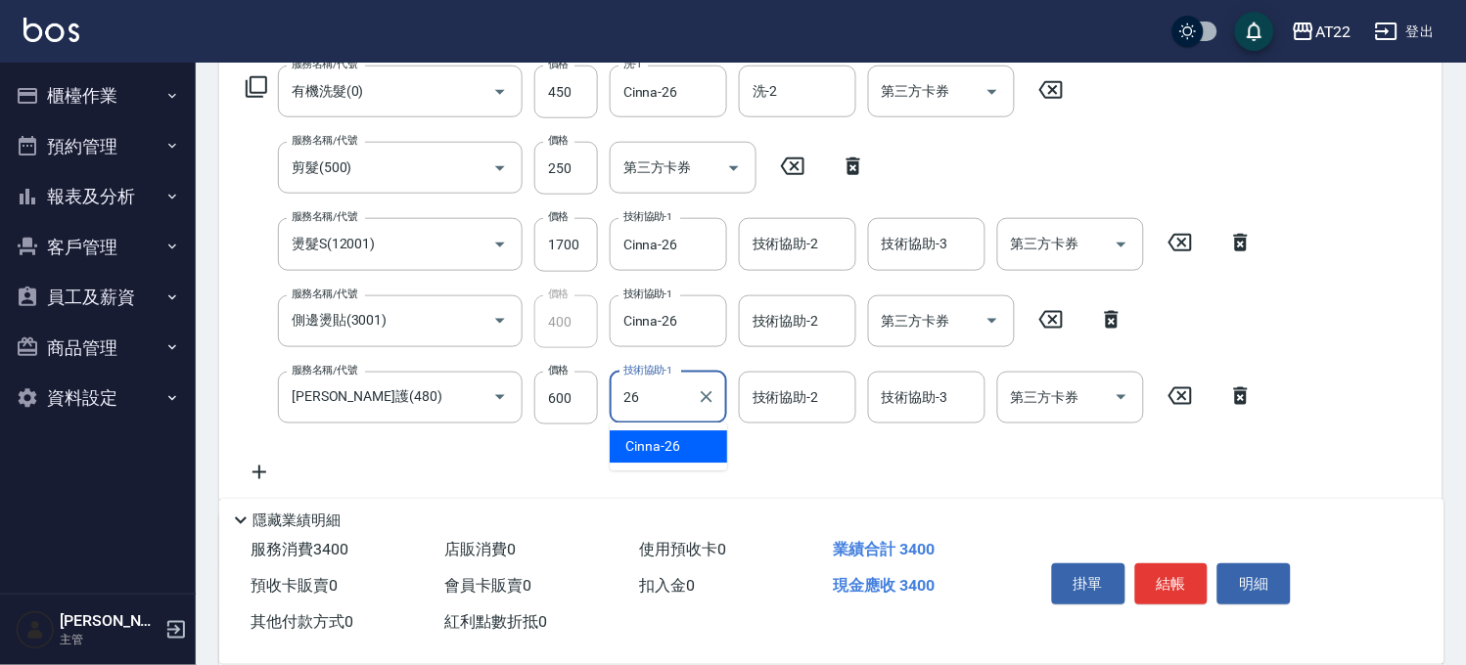
type input "Cinna-26"
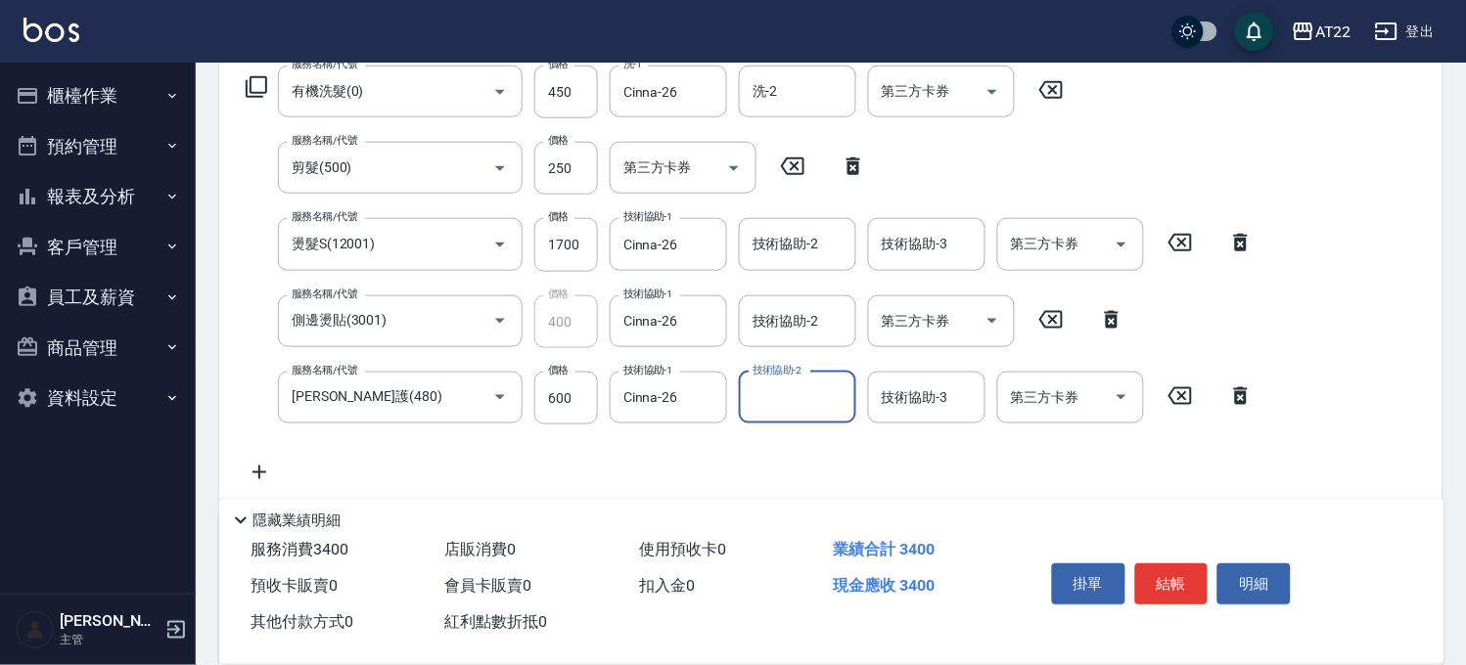
scroll to position [0, 0]
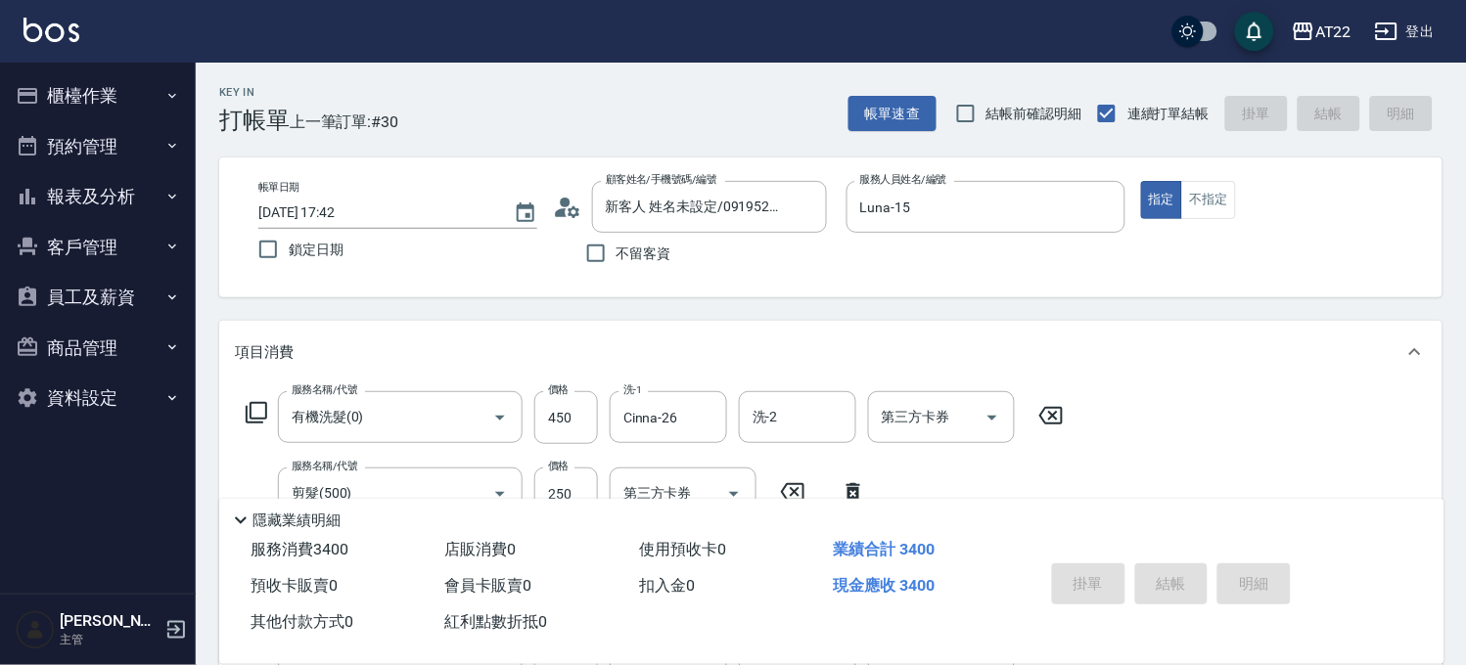
type input "2025/09/07 17:43"
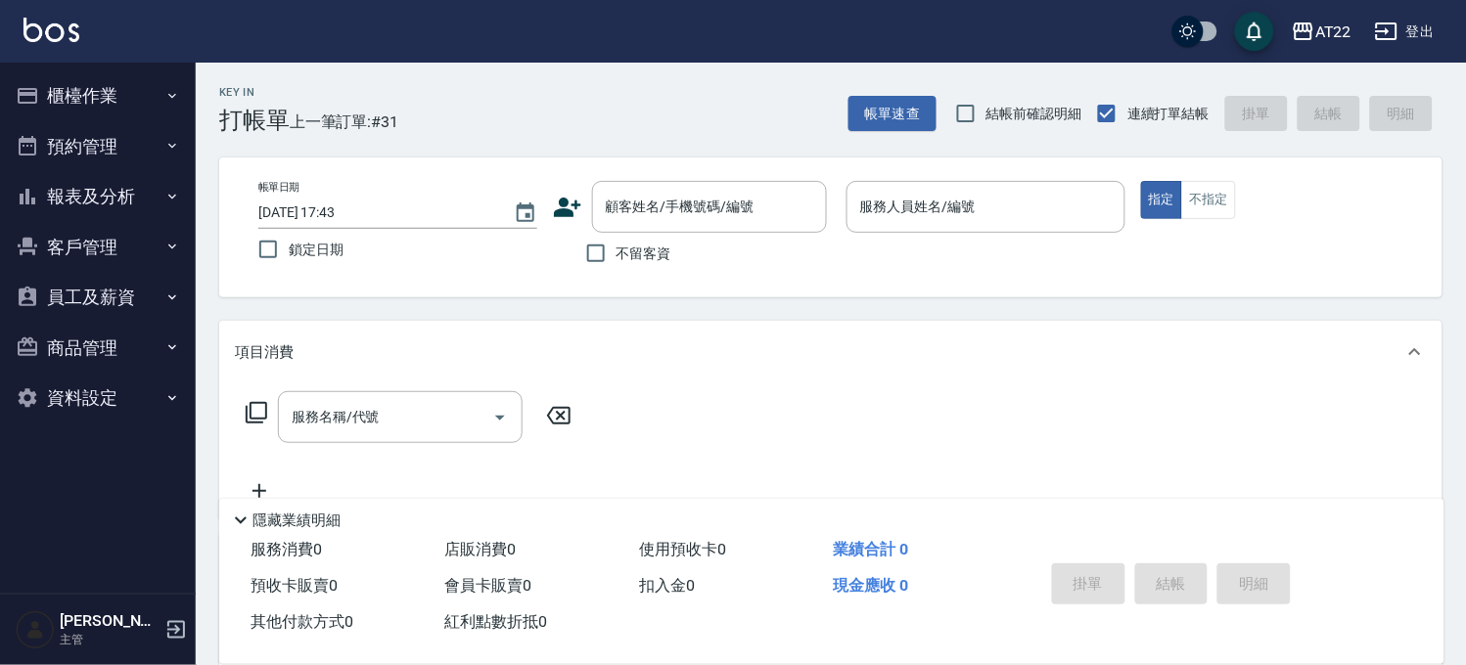
click at [566, 193] on icon at bounding box center [567, 207] width 29 height 29
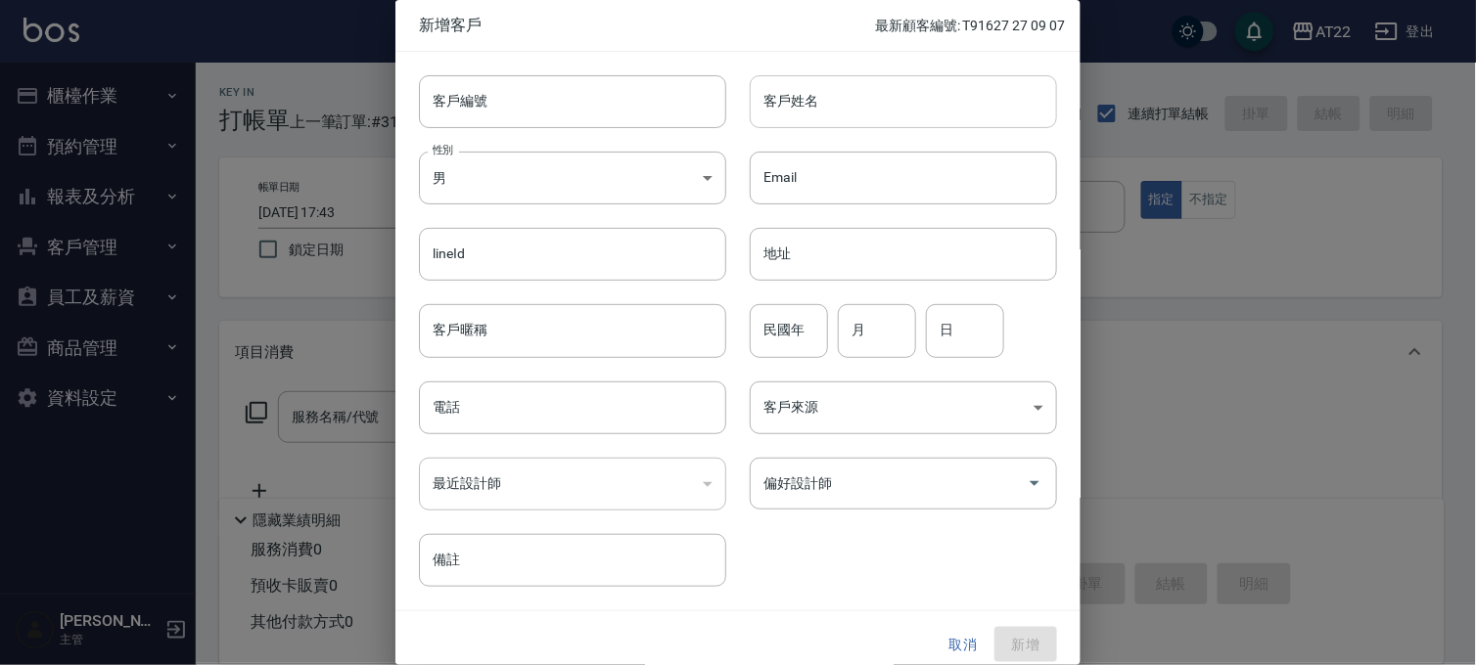
click at [847, 114] on input "客戶姓名" at bounding box center [903, 101] width 307 height 53
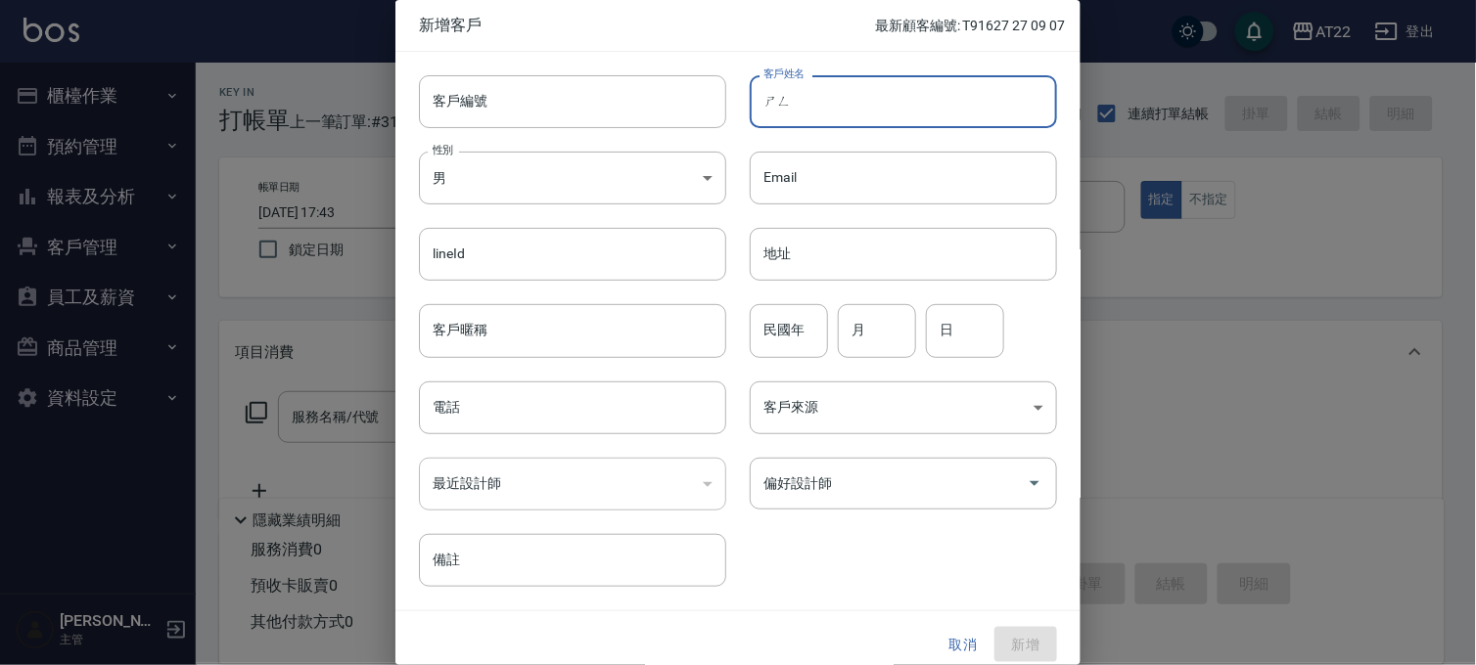
type input "省"
type input "沈柏均"
click at [531, 423] on input "電話" at bounding box center [572, 408] width 307 height 53
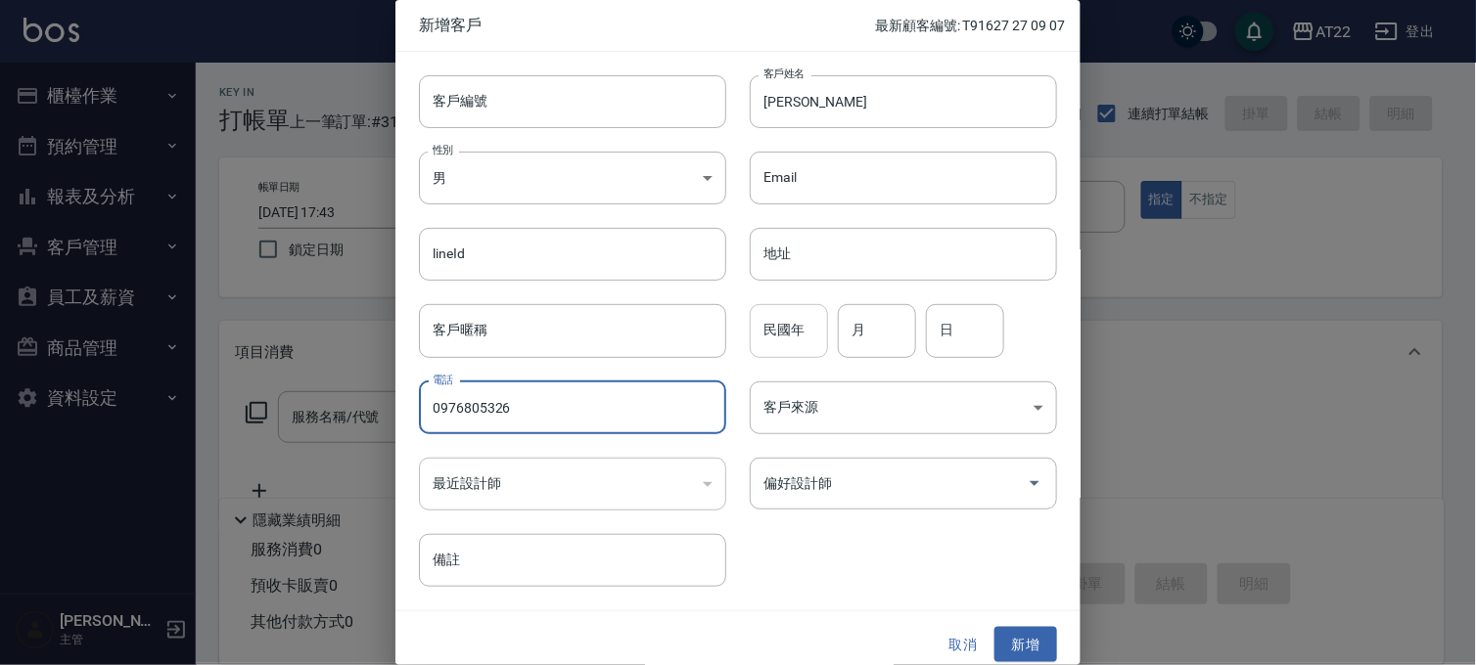
type input "0976805326"
click at [778, 331] on input "民國年" at bounding box center [789, 330] width 78 height 53
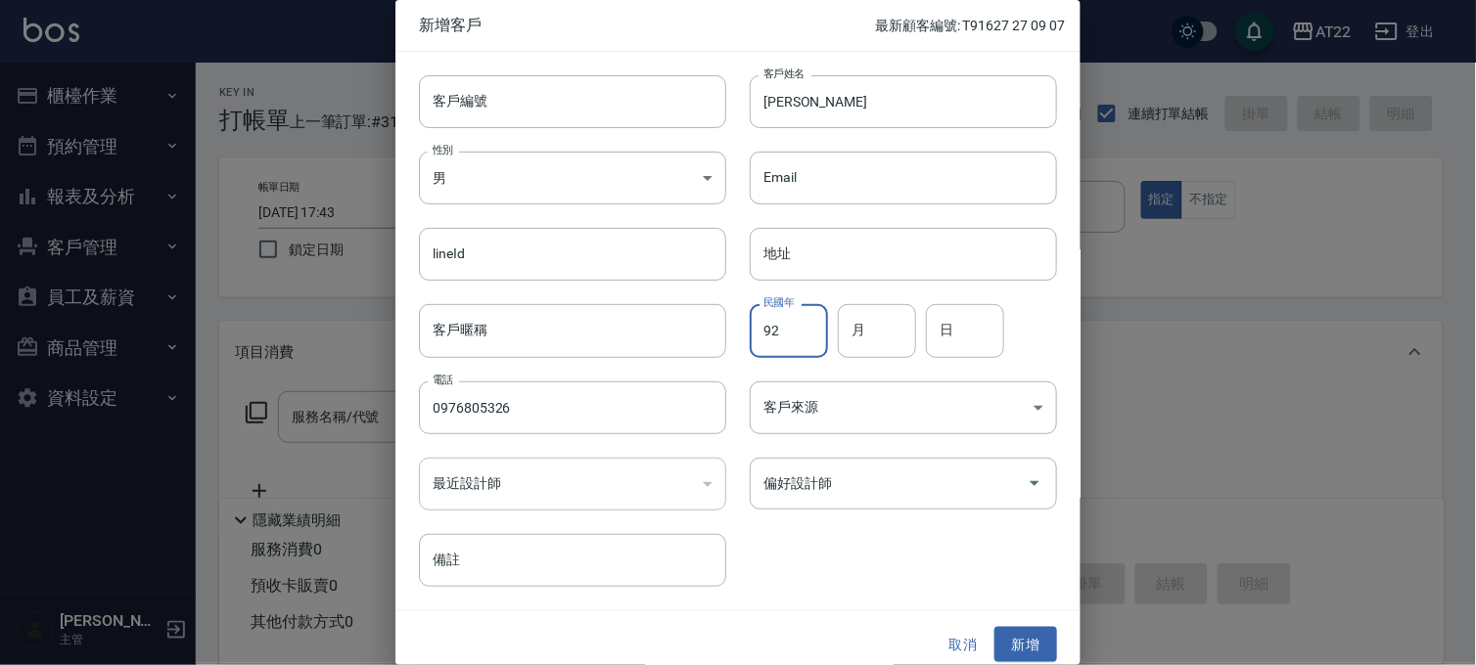
type input "92"
type input "10"
type input "3"
type input "24"
click at [1018, 647] on button "新增" at bounding box center [1025, 645] width 63 height 36
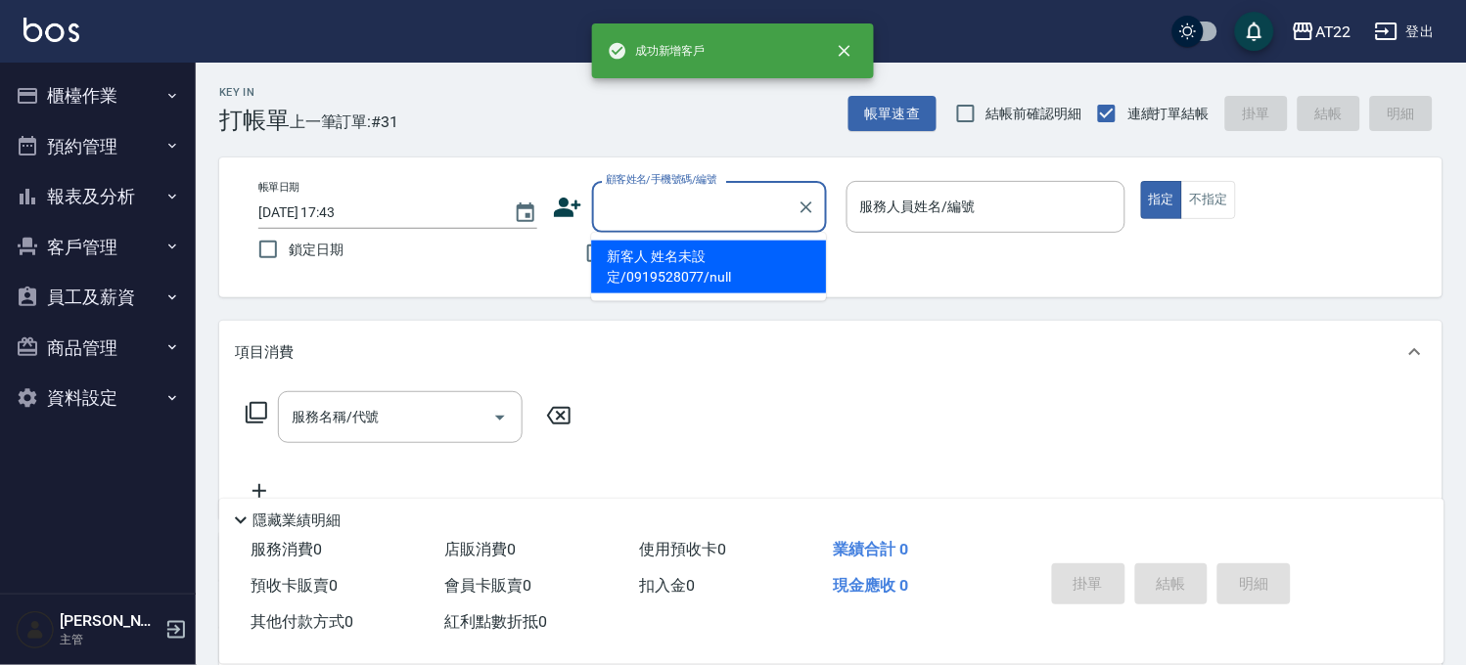
click at [708, 206] on input "顧客姓名/手機號碼/編號" at bounding box center [695, 207] width 188 height 34
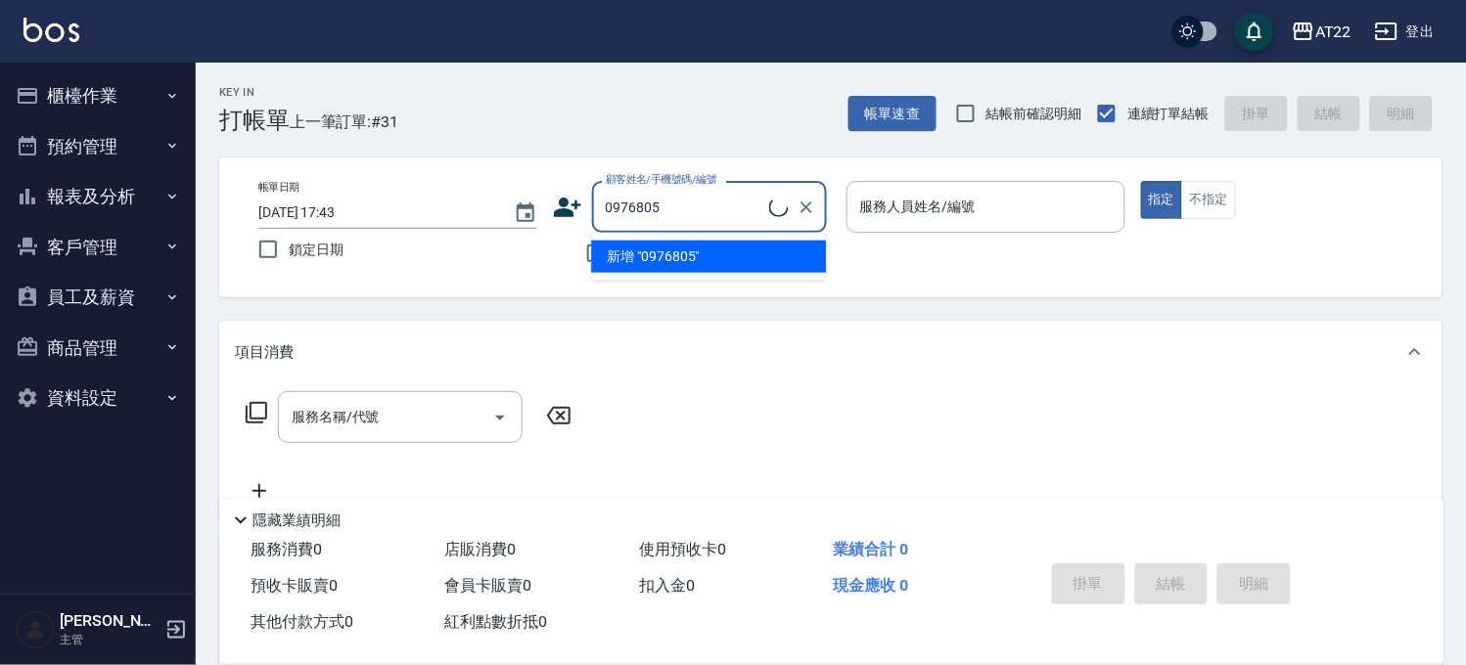
type input "沈柏均/0976805326/"
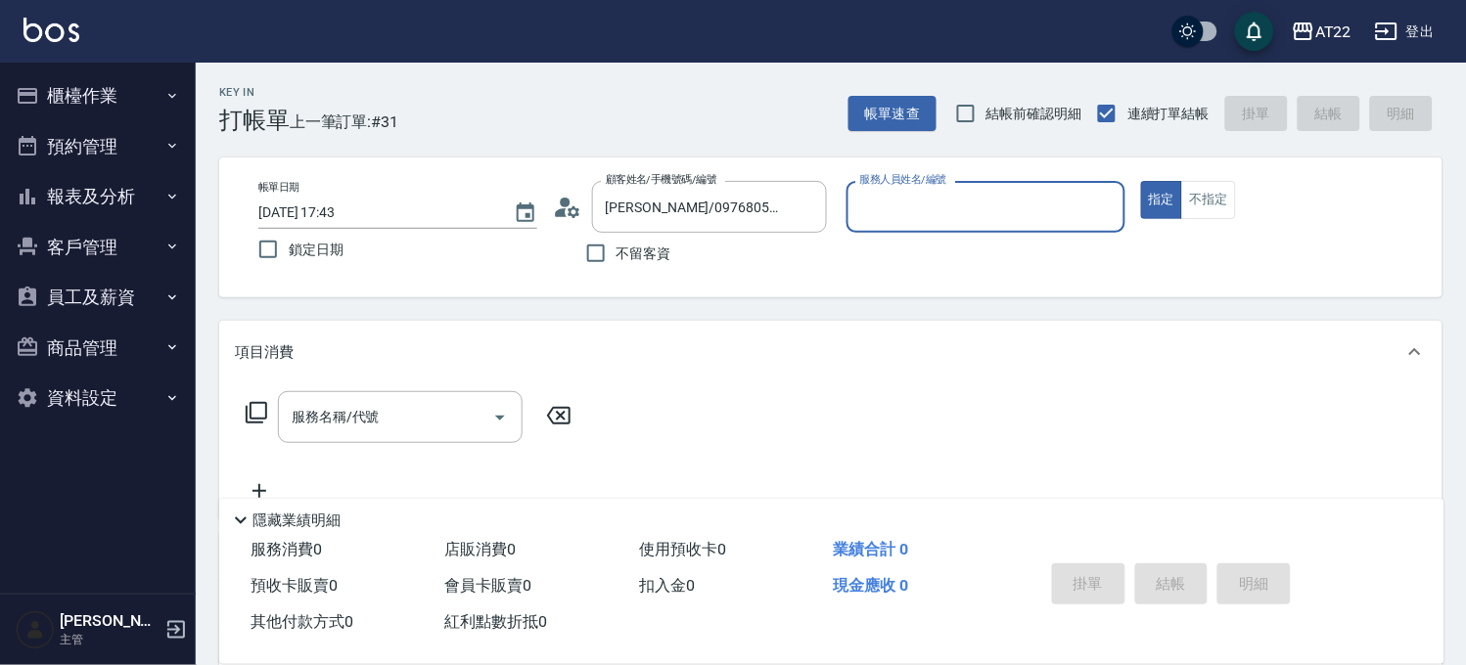
type input "1"
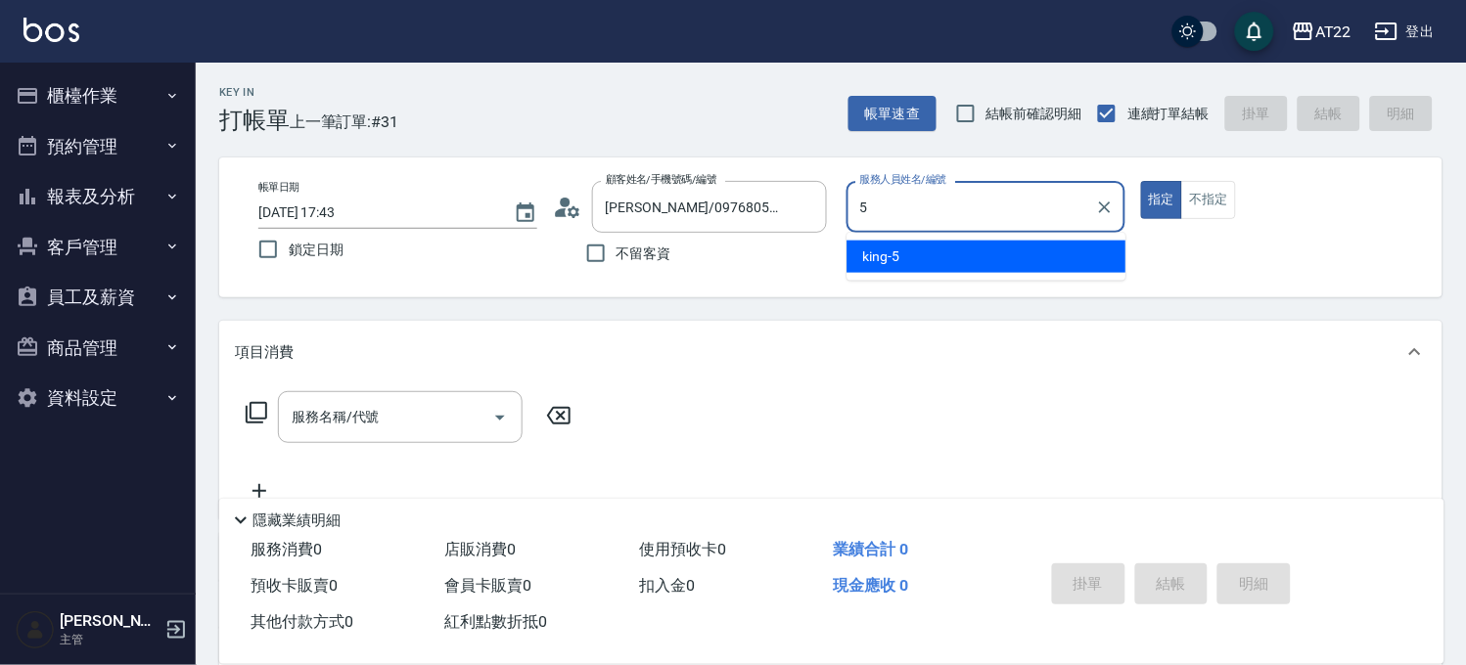
type input "king-5"
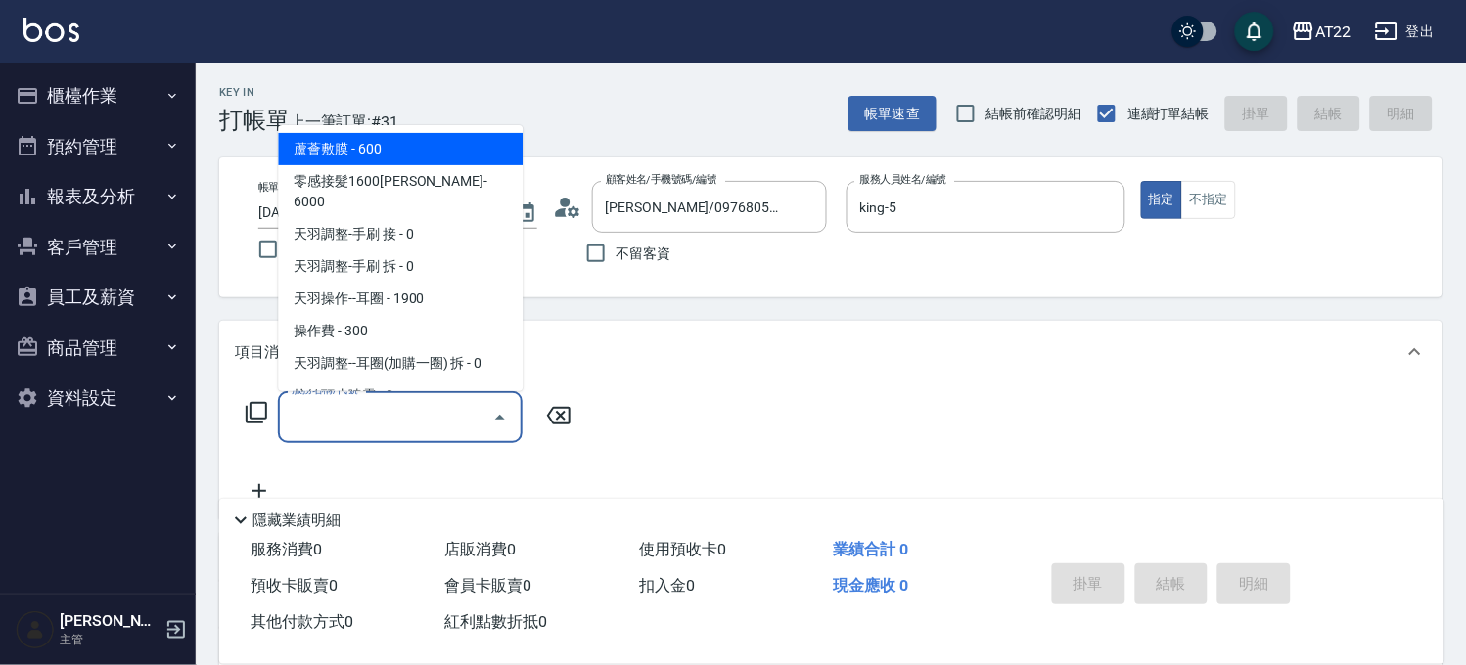
click at [411, 434] on input "服務名稱/代號" at bounding box center [386, 417] width 198 height 34
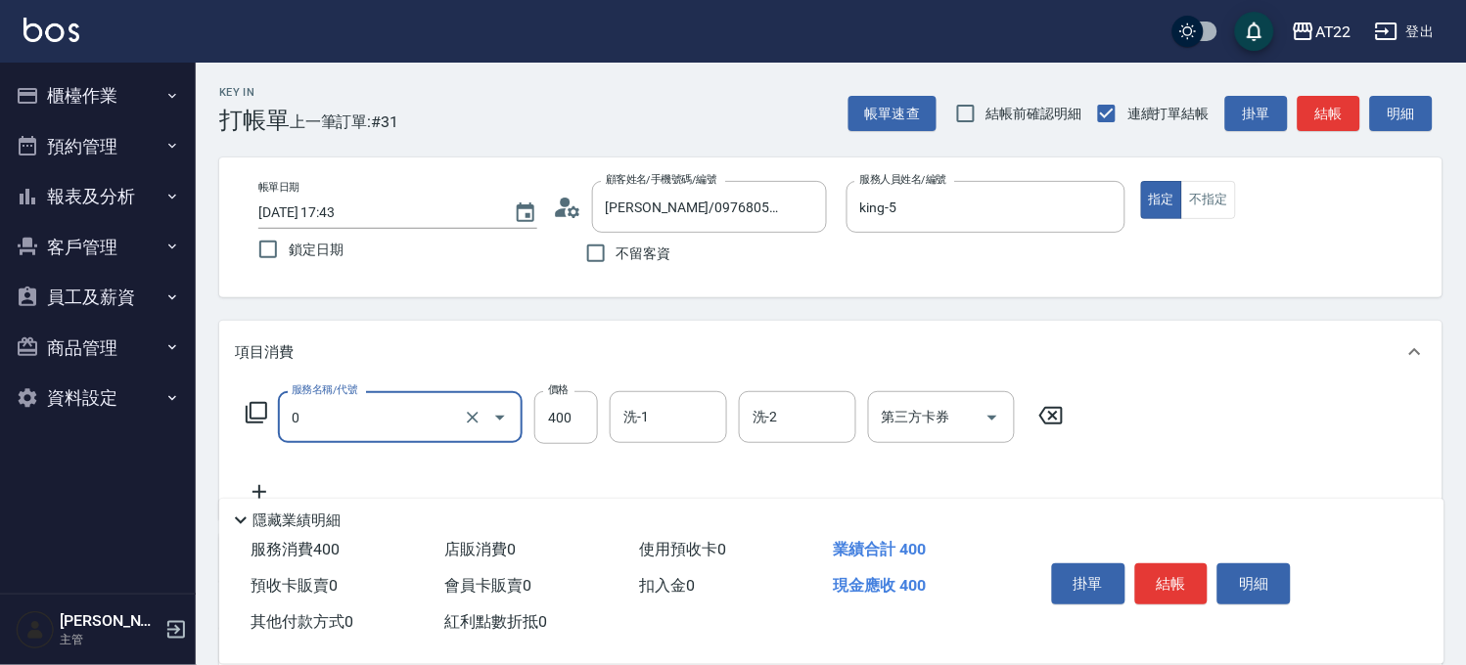
type input "有機洗髮(0)"
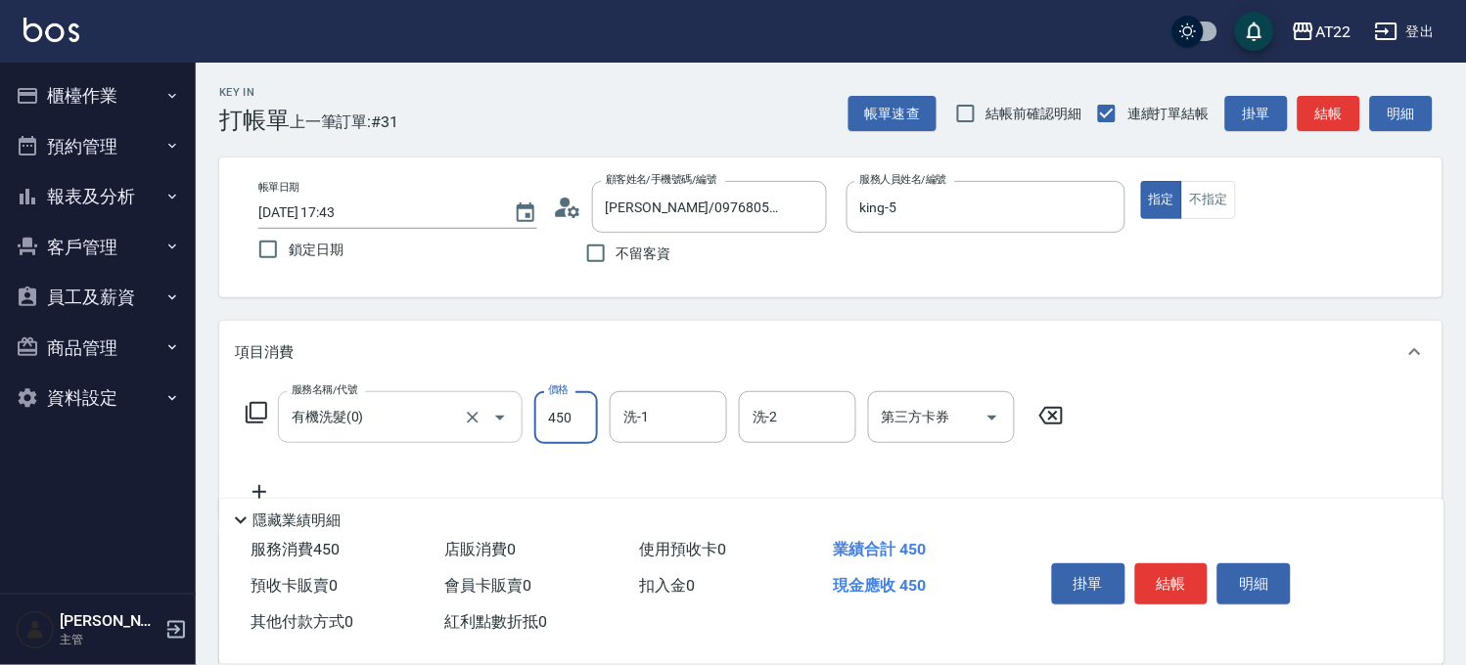
type input "450"
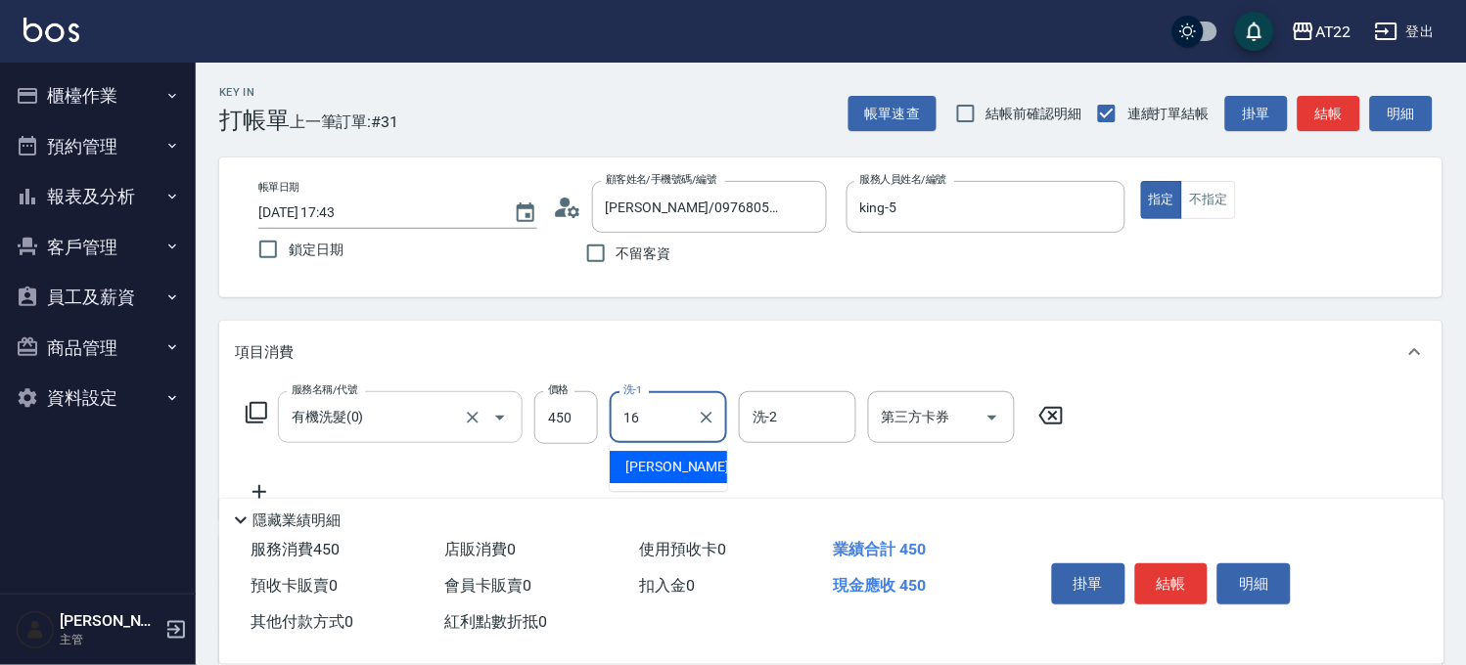
type input "Joe-16"
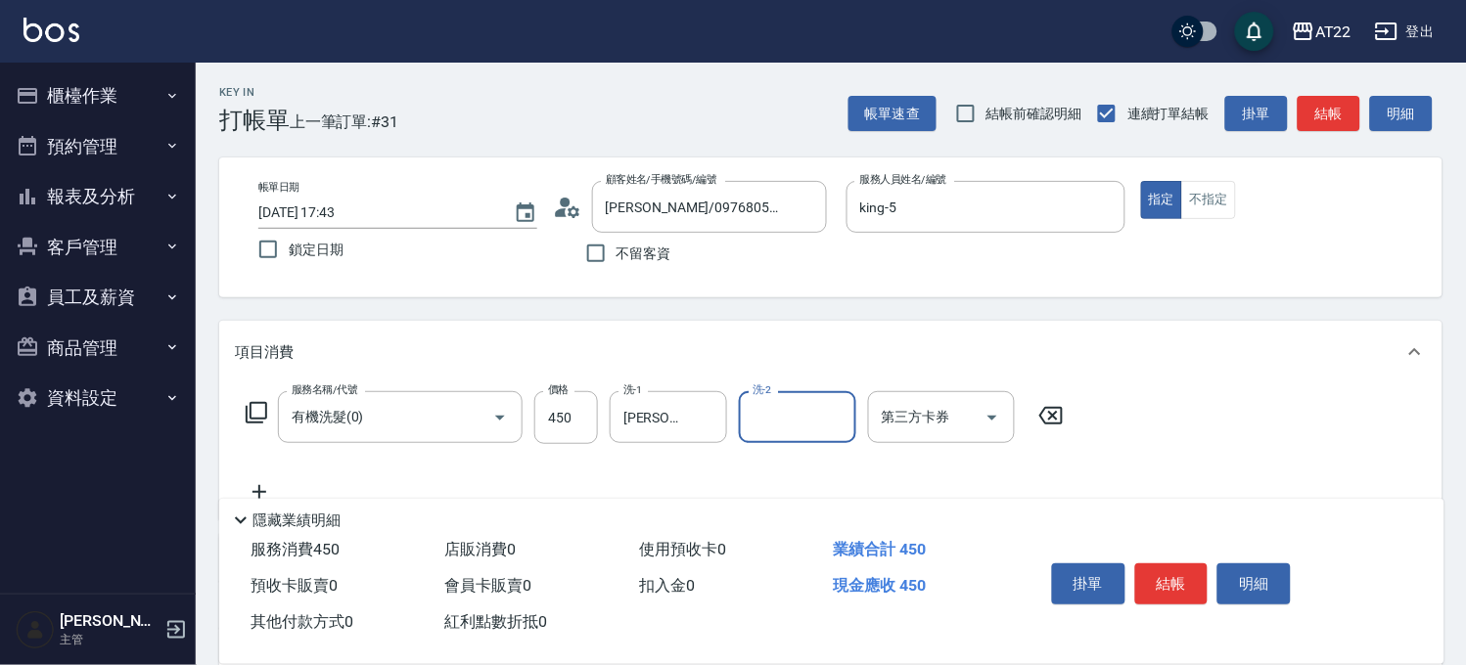
click at [265, 485] on icon at bounding box center [259, 491] width 49 height 23
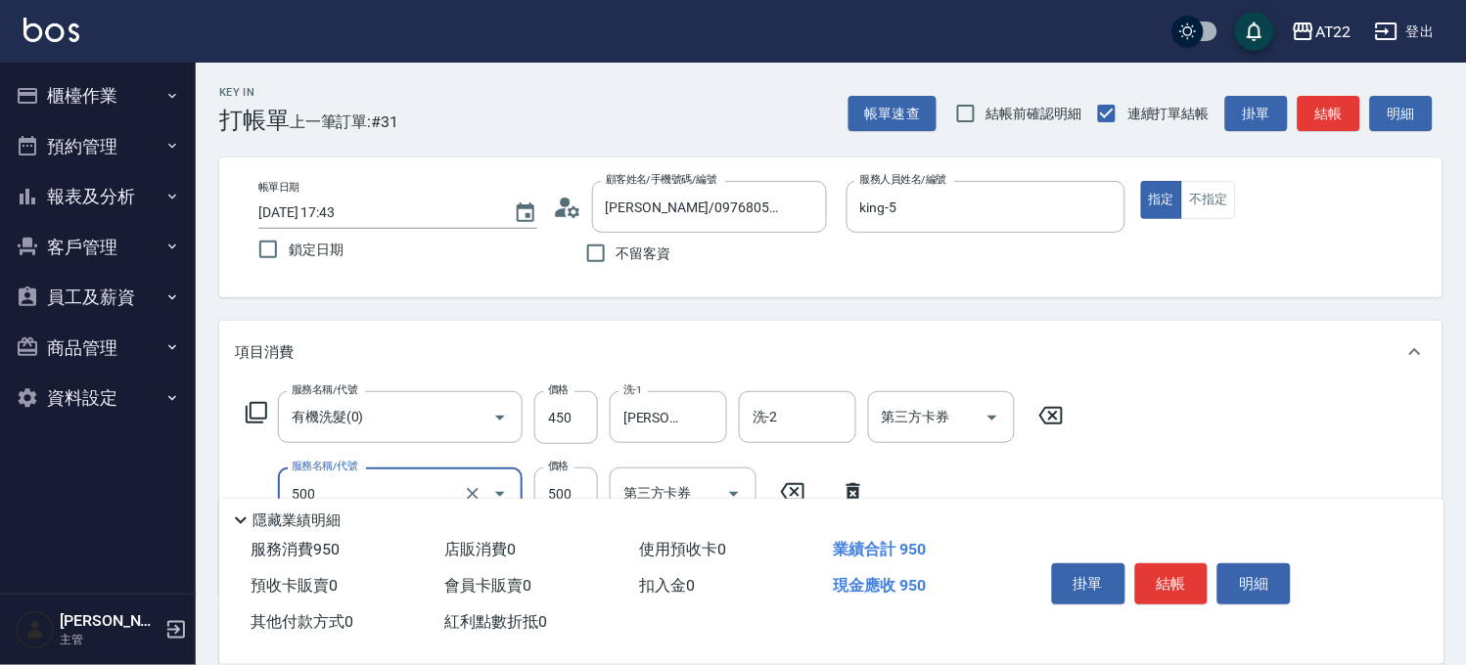
type input "剪髮(500)"
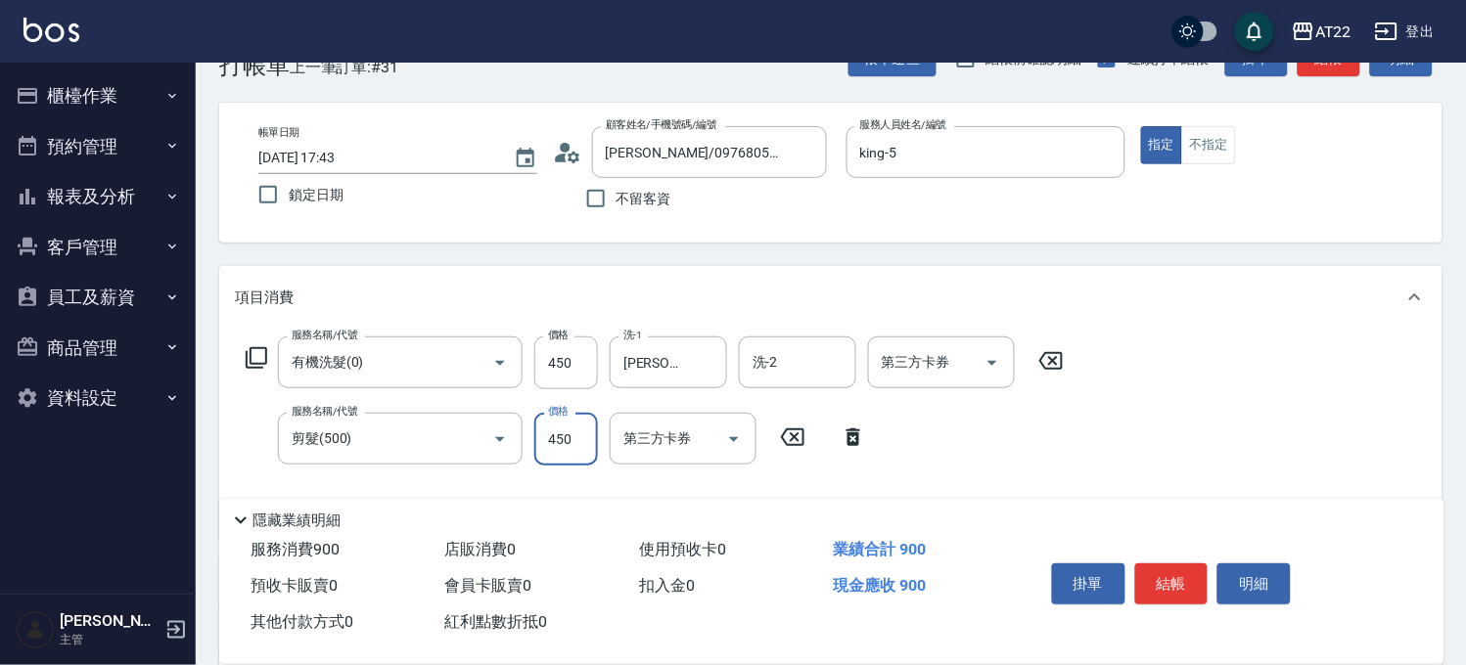
scroll to position [109, 0]
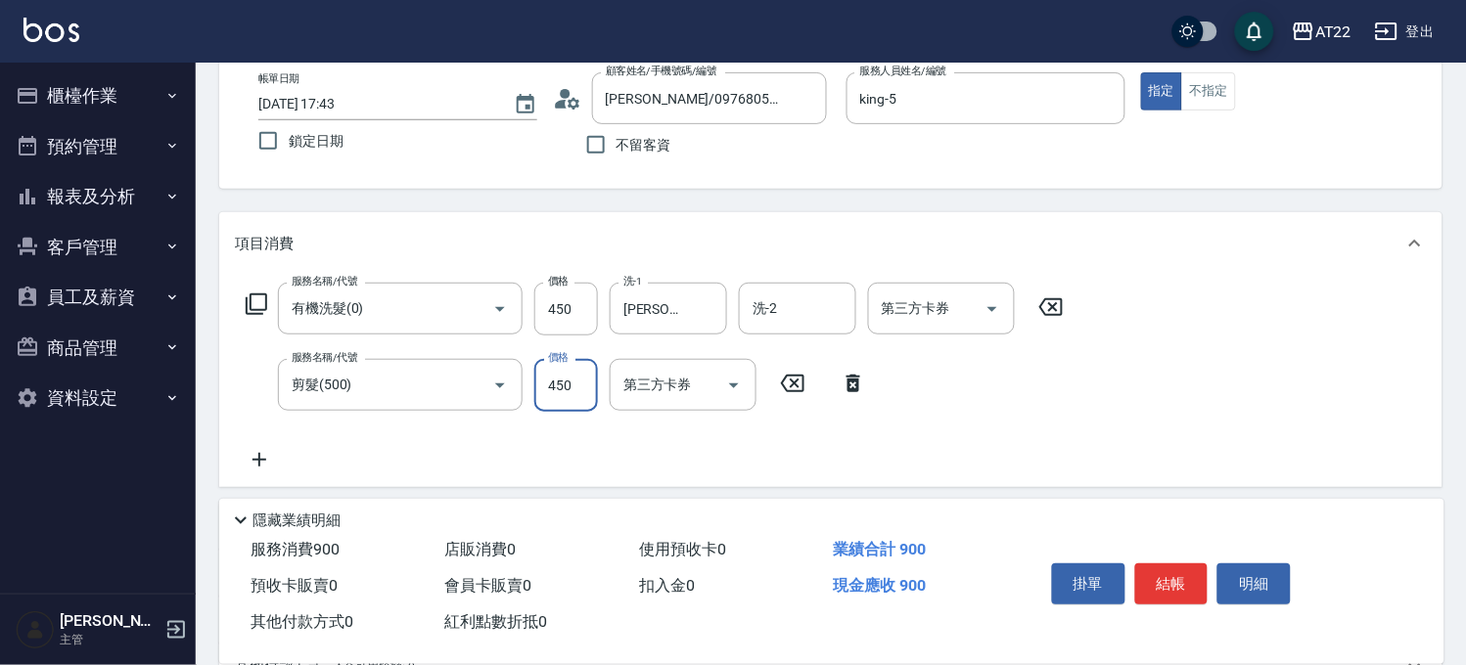
type input "450"
click at [270, 461] on icon at bounding box center [259, 459] width 49 height 23
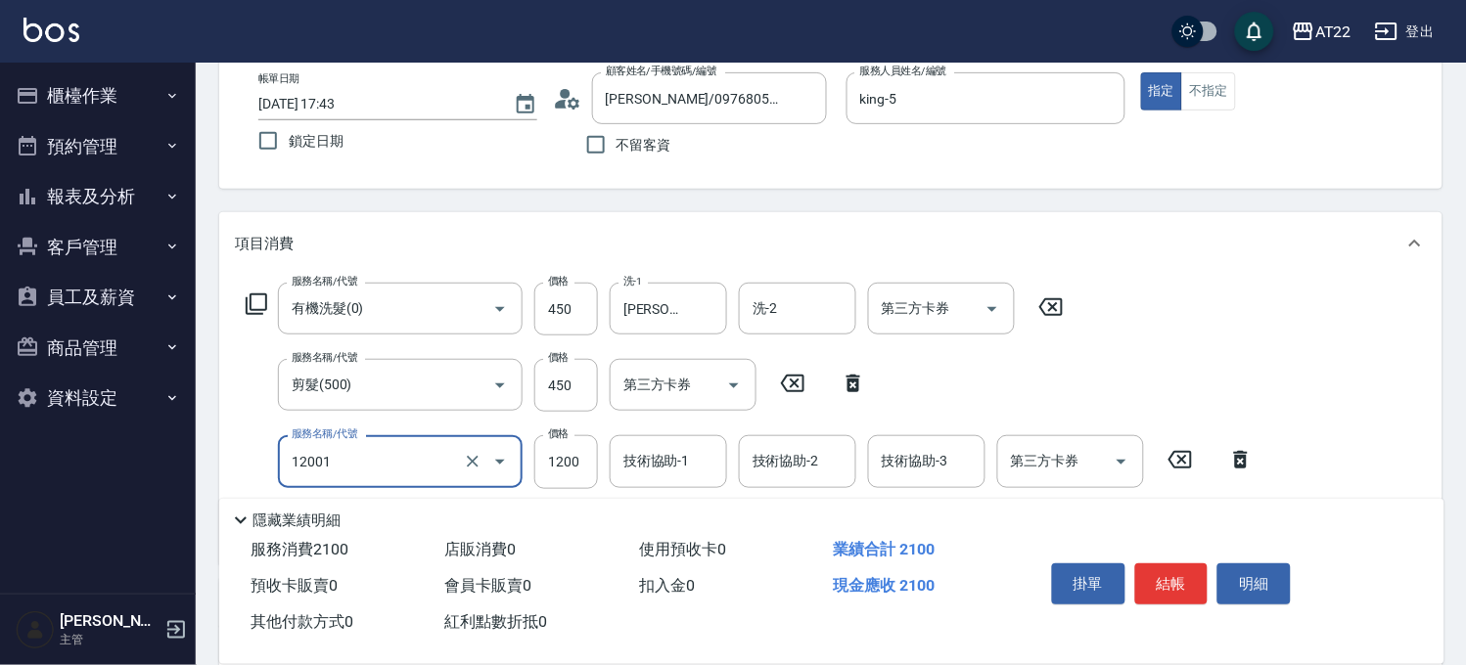
type input "燙髮S(12001)"
type input "1700"
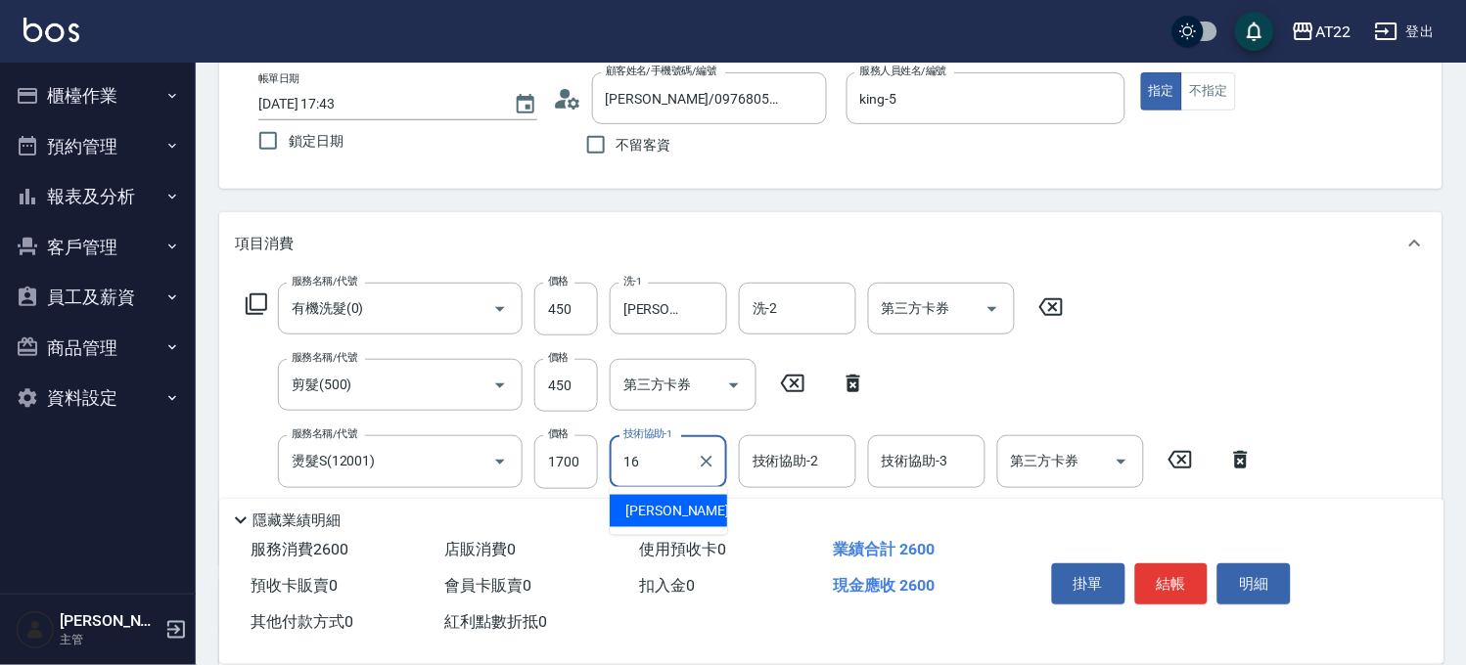
type input "Joe-16"
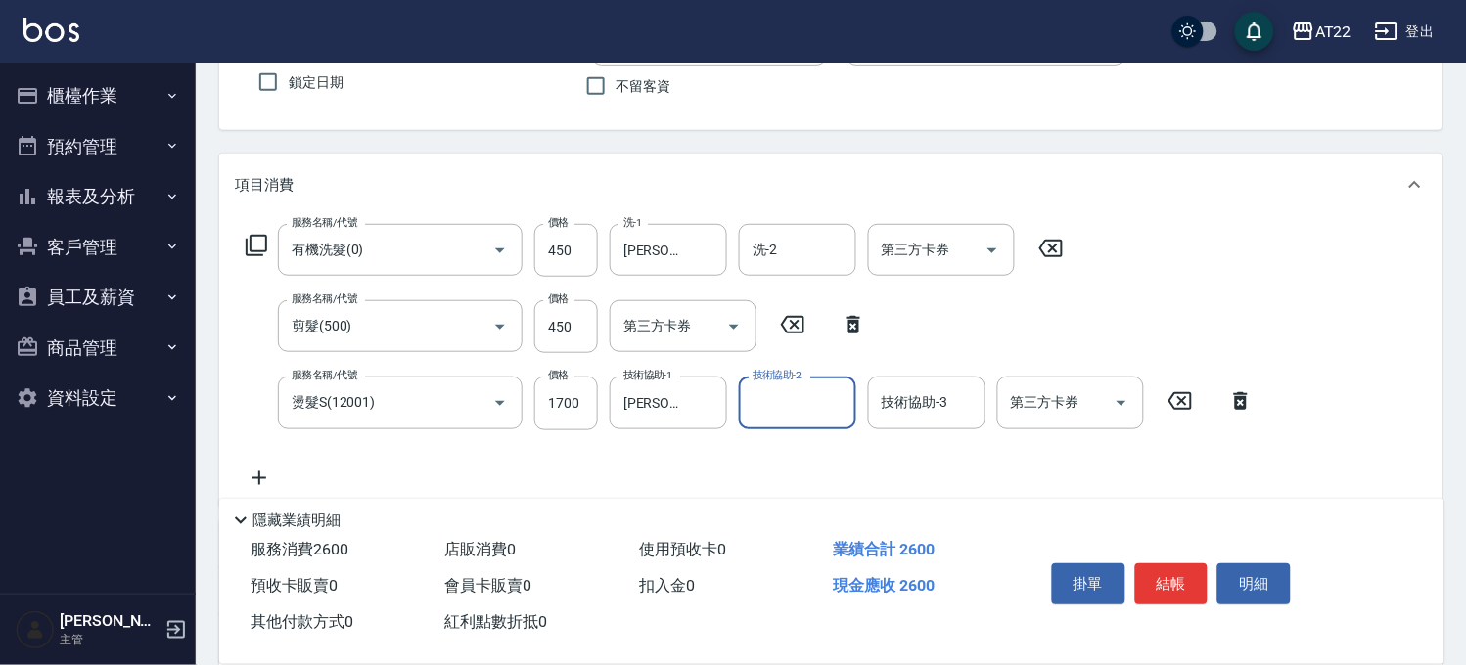
scroll to position [217, 0]
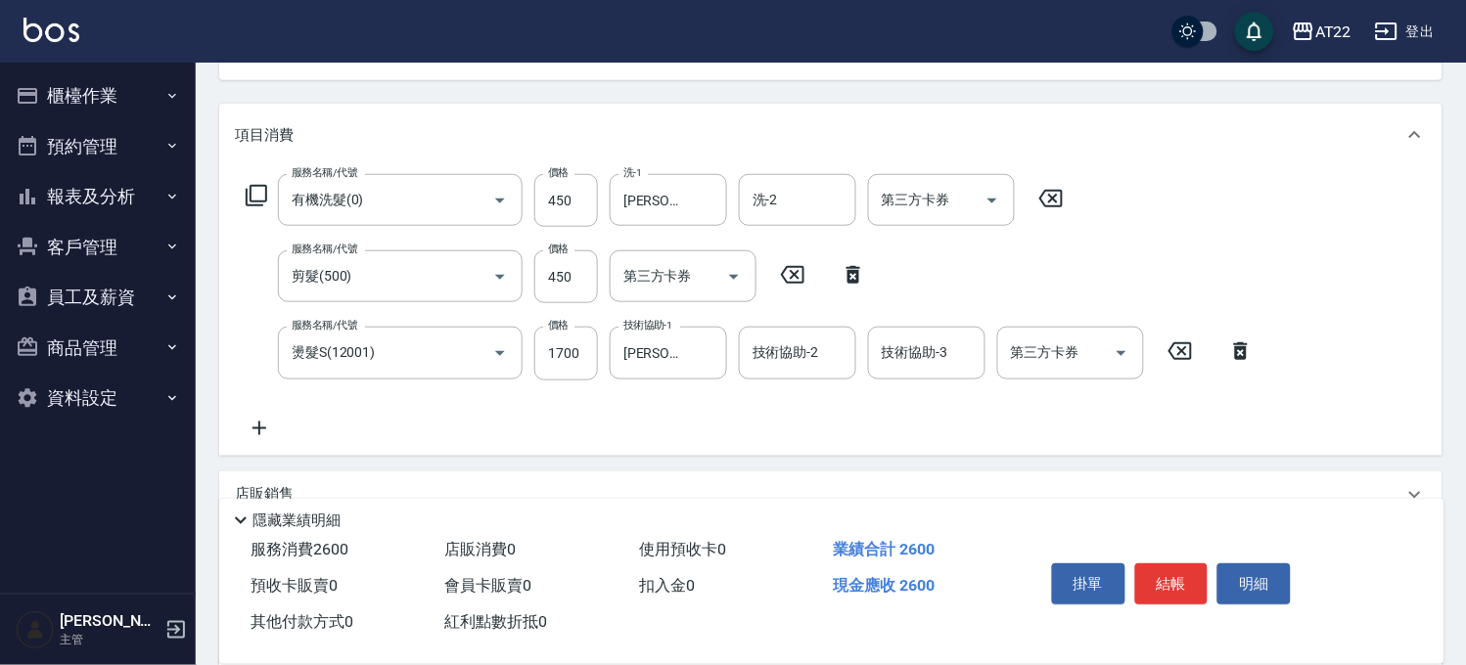
click at [255, 436] on icon at bounding box center [259, 428] width 49 height 23
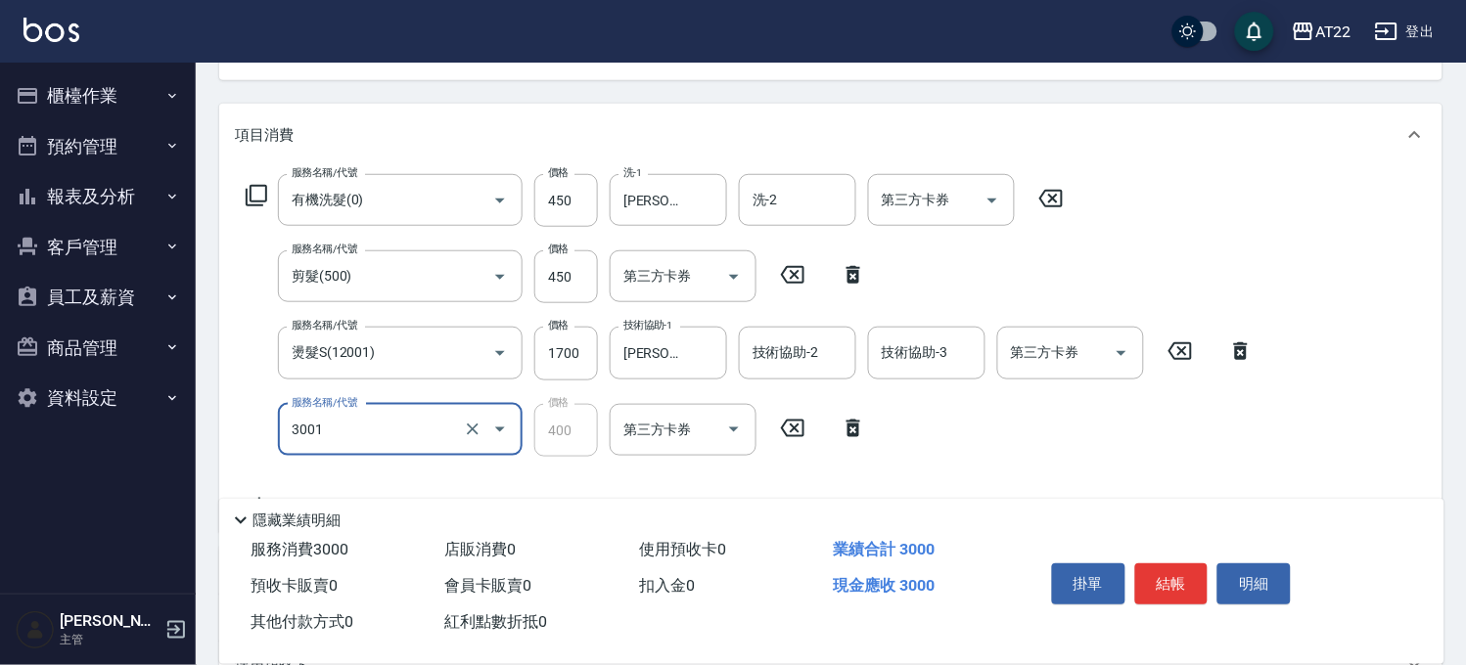
type input "側邊燙貼(3001)"
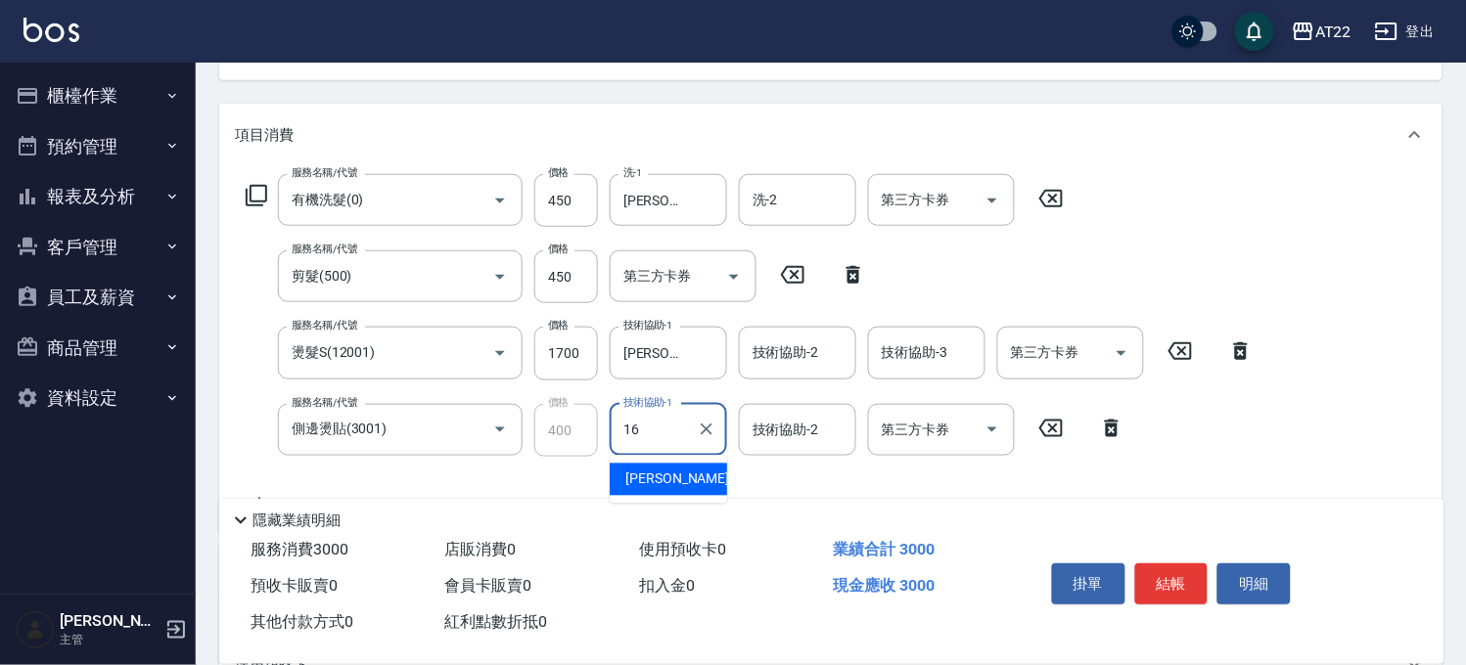
type input "Joe-16"
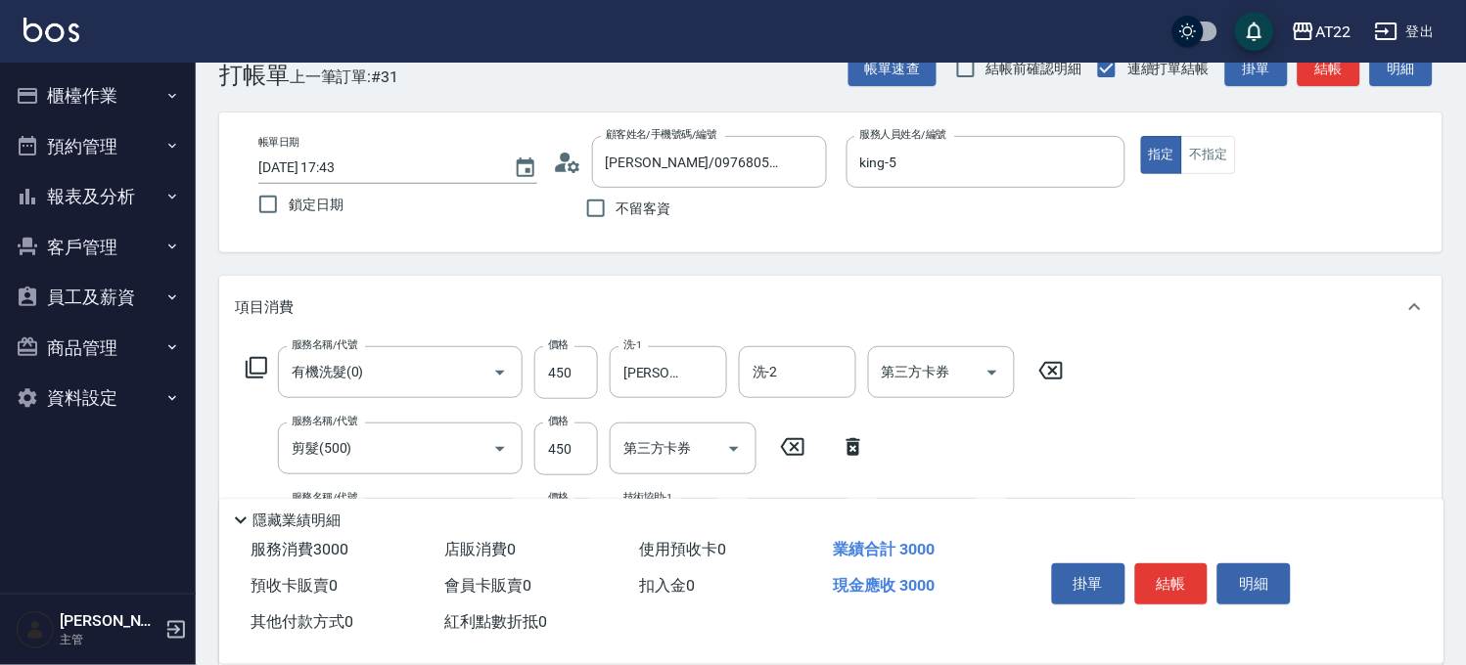
scroll to position [0, 0]
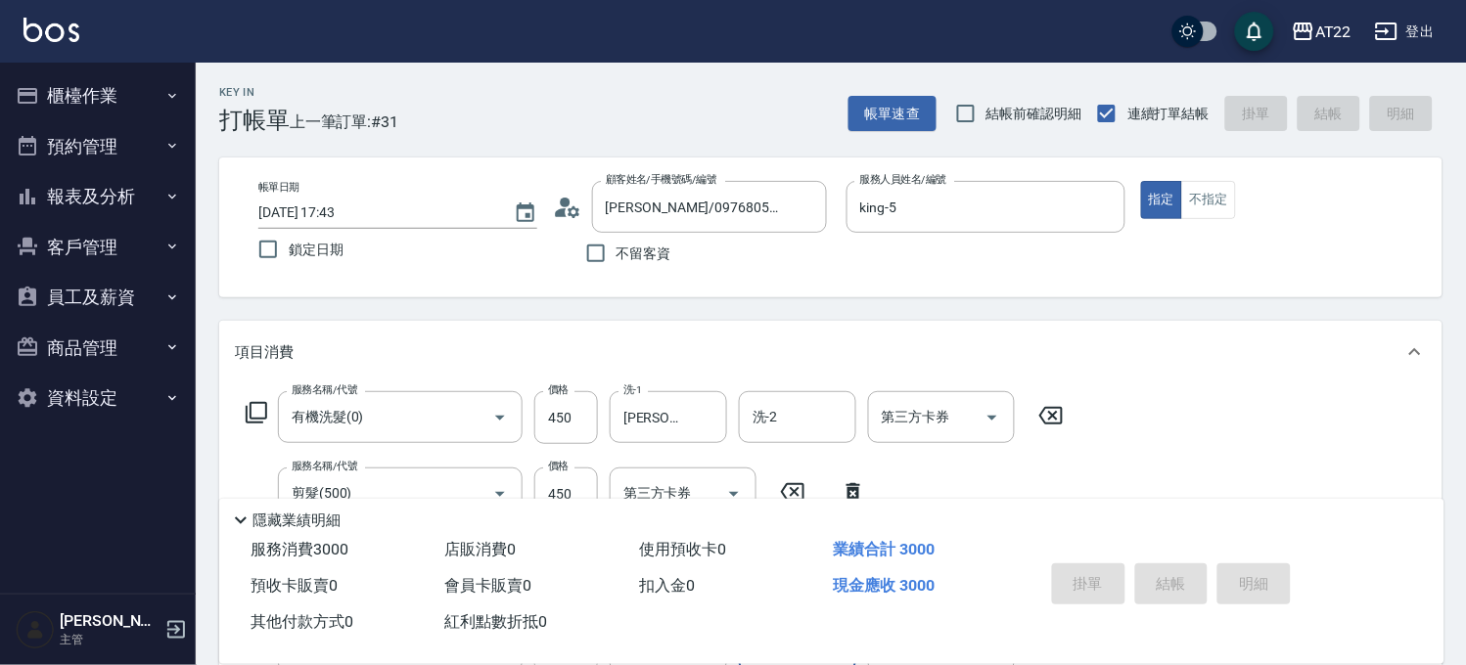
type input "2025/09/07 17:44"
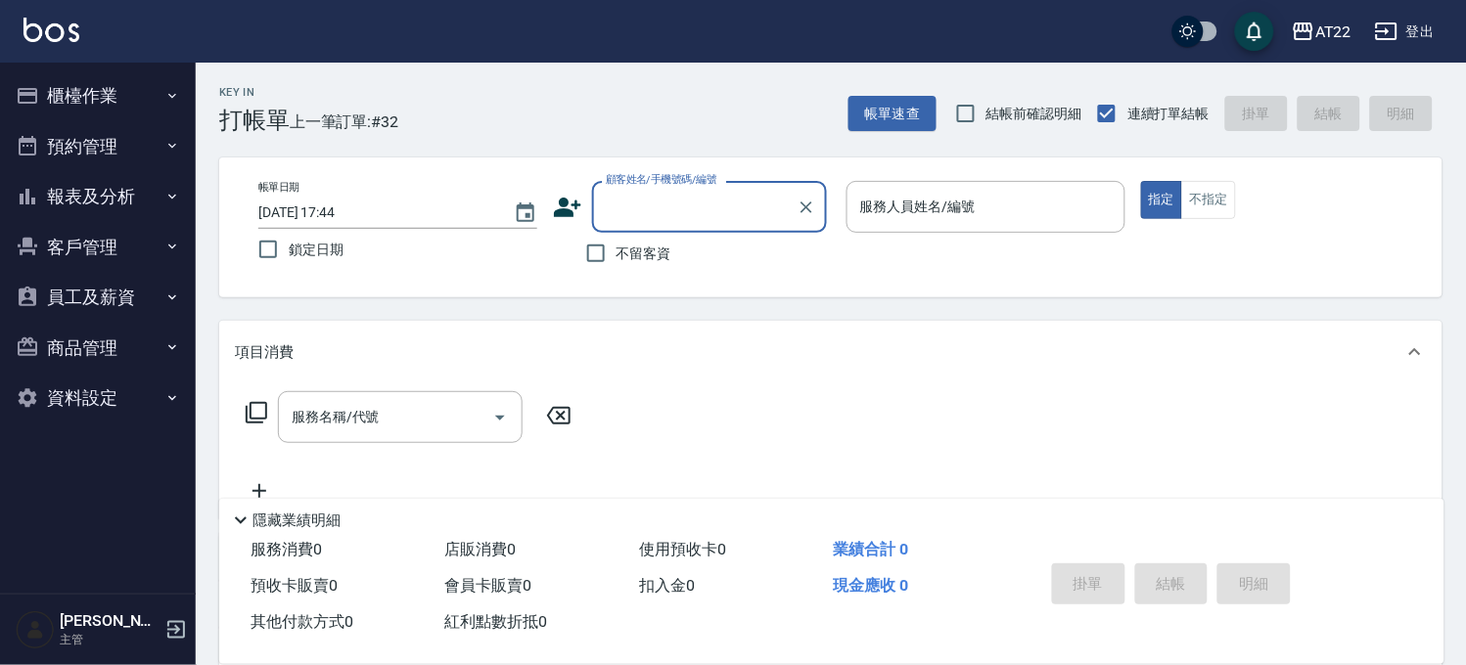
click at [626, 262] on label "不留客資" at bounding box center [623, 253] width 96 height 41
click at [616, 262] on input "不留客資" at bounding box center [595, 253] width 41 height 41
checkbox input "true"
type input "沈柏均/0976805326/"
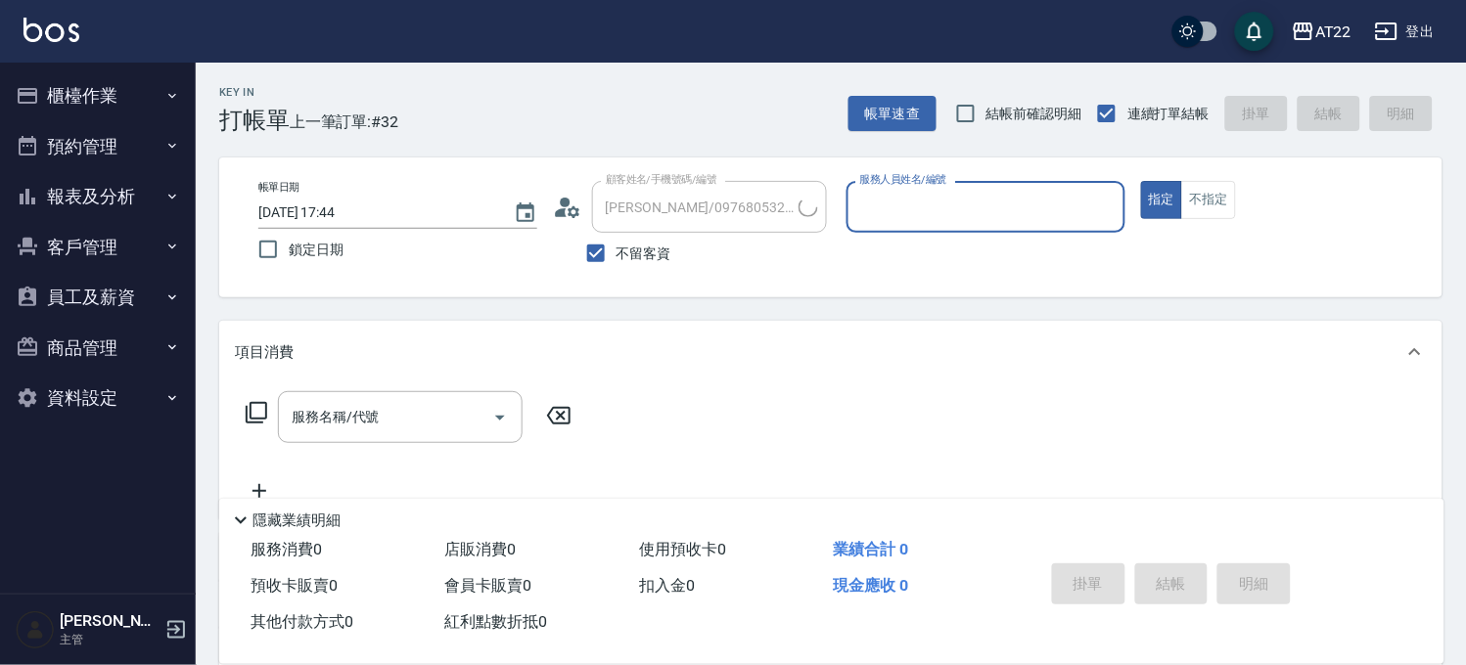
type input "ㄇ"
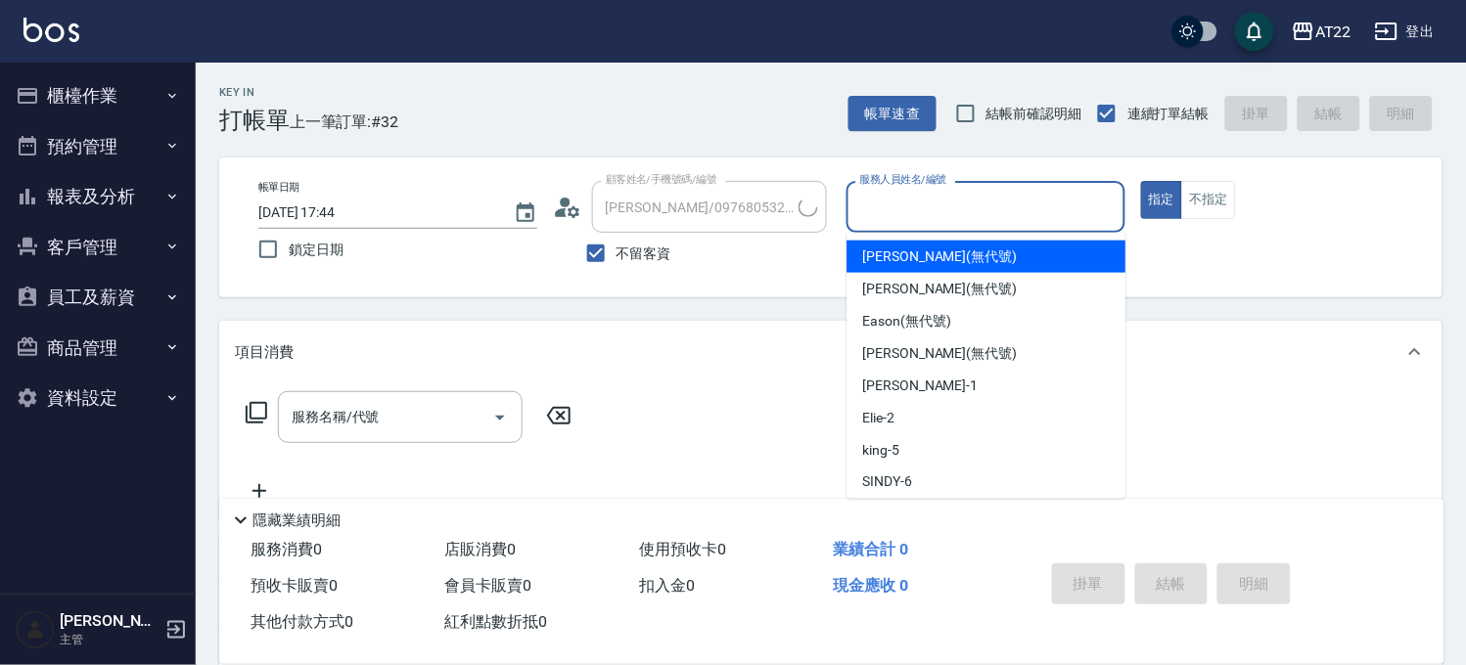
type input "A"
type input "林玉堂/0918079326/"
click at [935, 243] on div "蔡明宏 -a" at bounding box center [986, 257] width 279 height 32
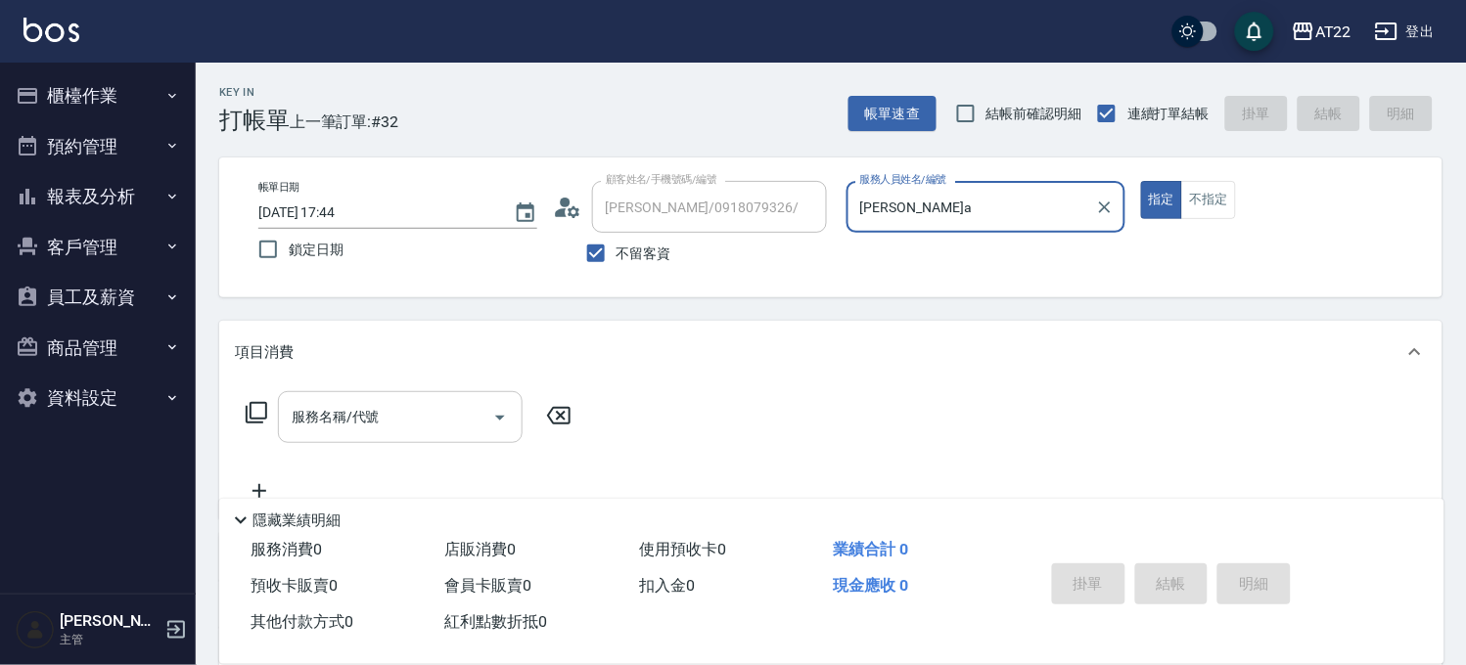
click at [408, 436] on div "服務名稱/代號" at bounding box center [400, 417] width 245 height 52
type input "蔡明宏-a"
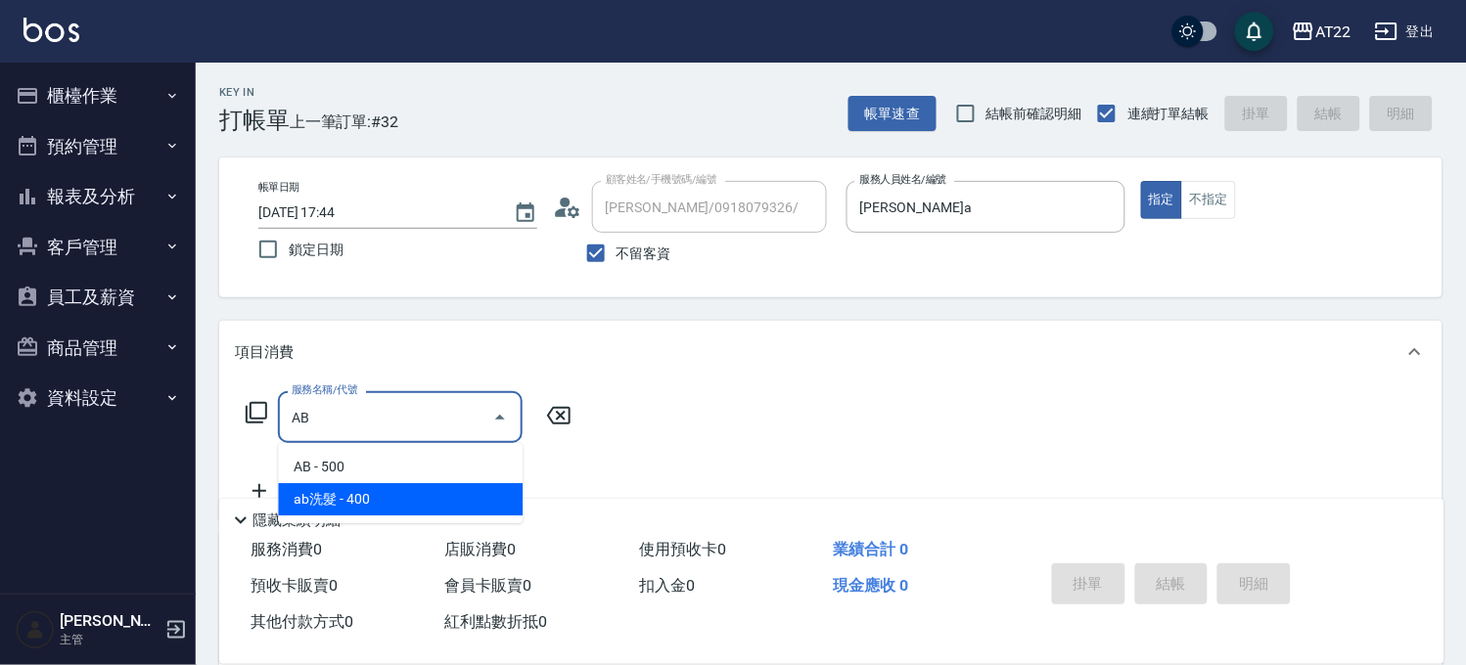
click at [407, 487] on span "ab洗髮 - 400" at bounding box center [400, 499] width 245 height 32
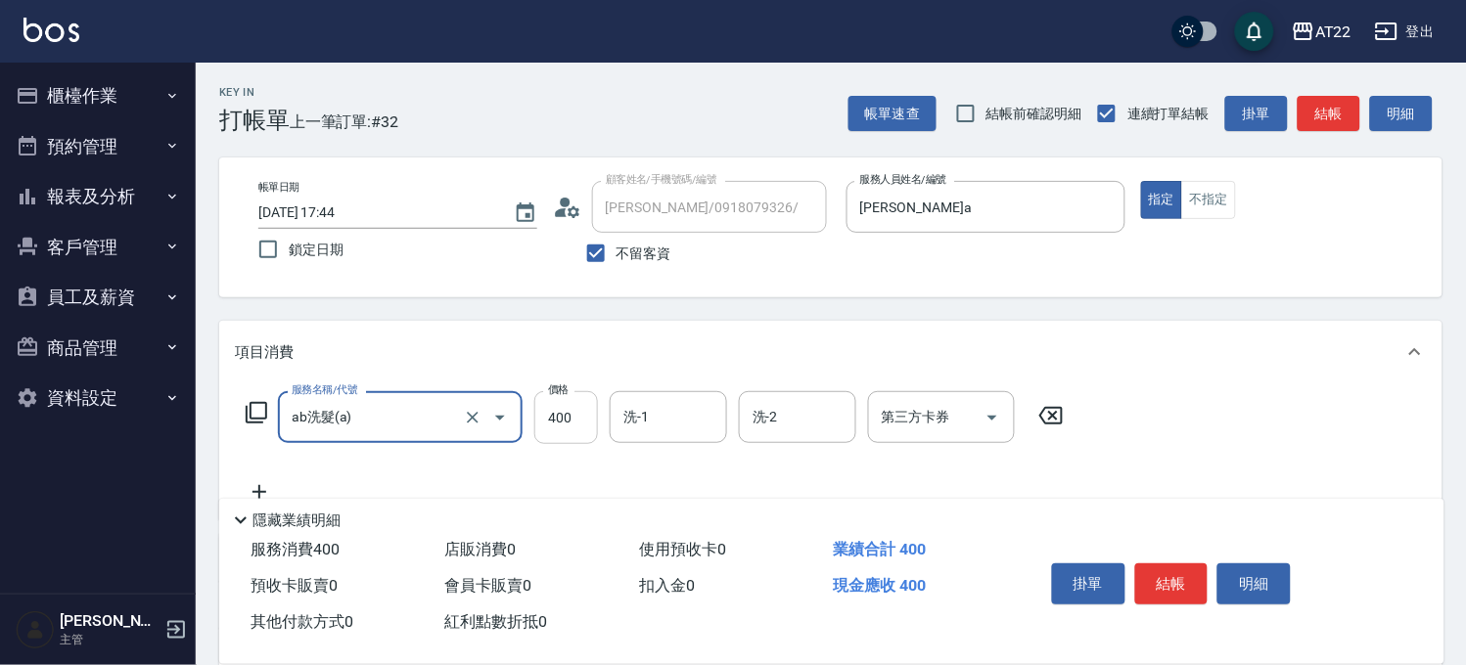
type input "ab洗髮(a)"
click at [593, 417] on input "400" at bounding box center [566, 417] width 64 height 53
click at [660, 417] on input "洗-1" at bounding box center [668, 417] width 100 height 34
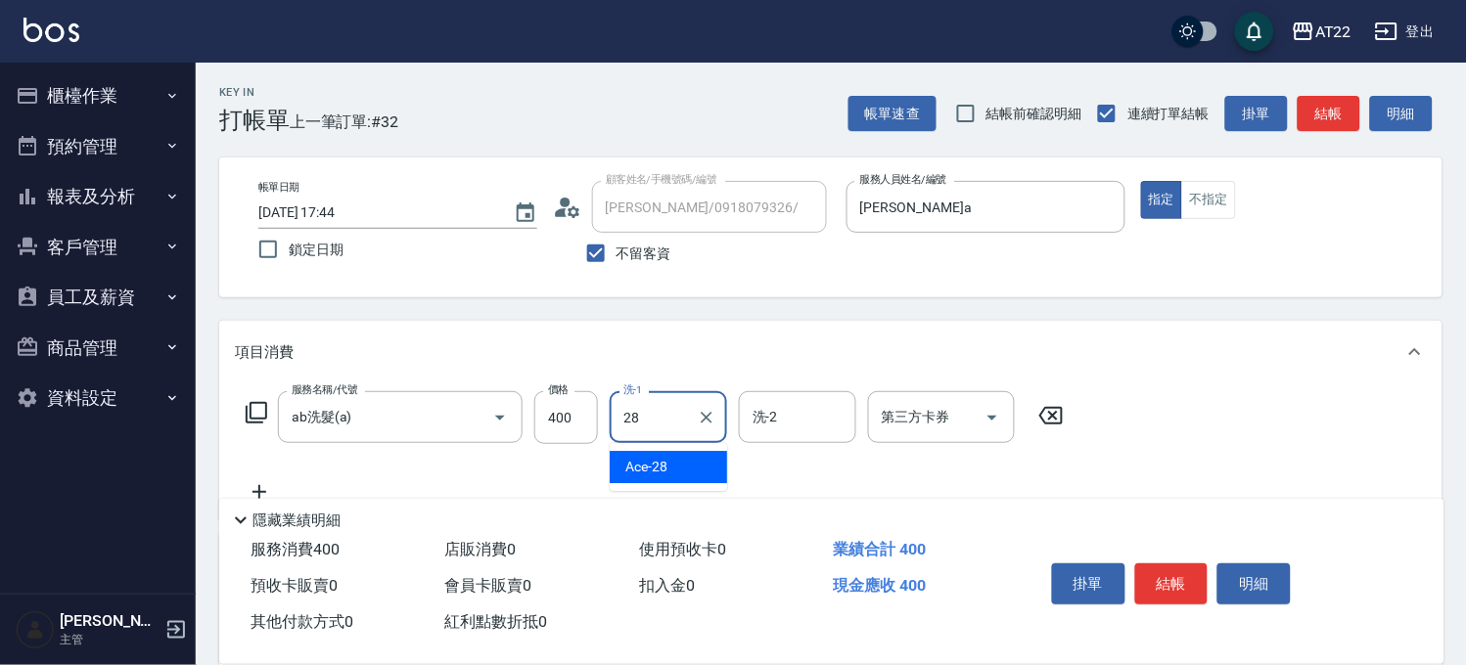
type input "Ace-28"
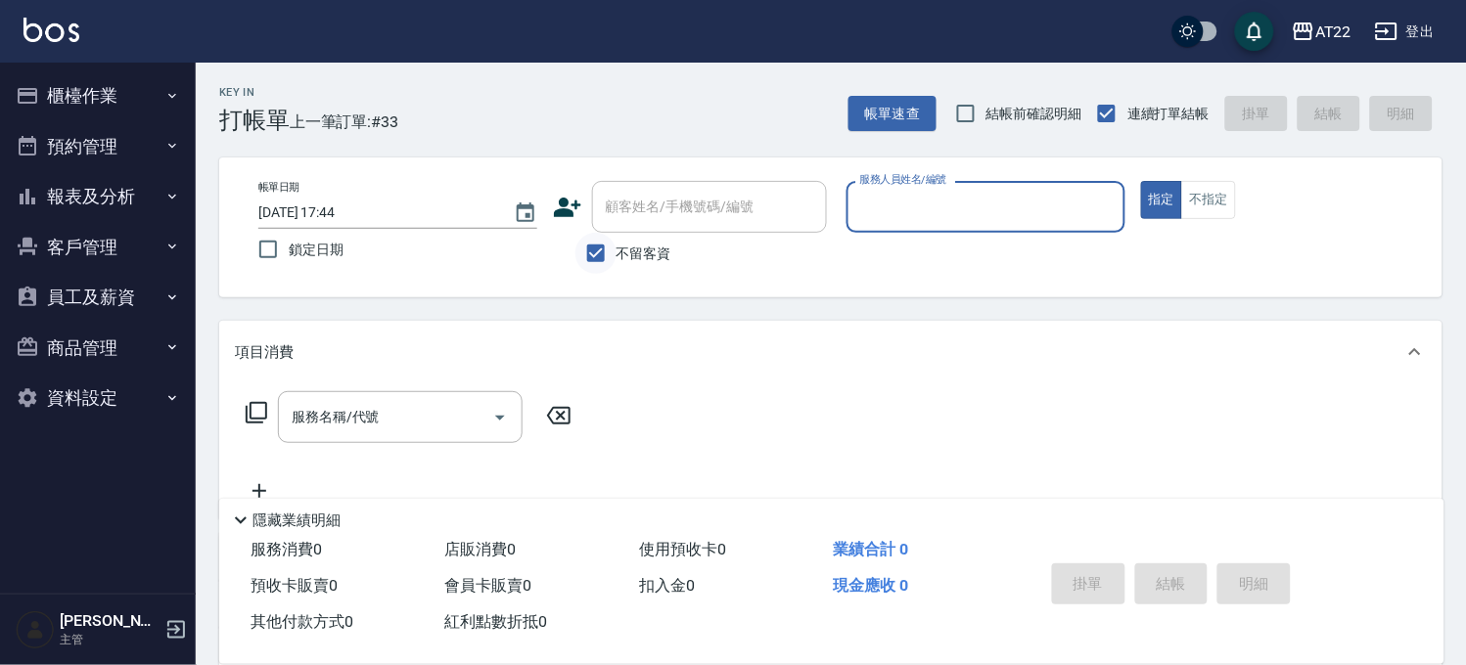
click at [613, 252] on input "不留客資" at bounding box center [595, 253] width 41 height 41
checkbox input "false"
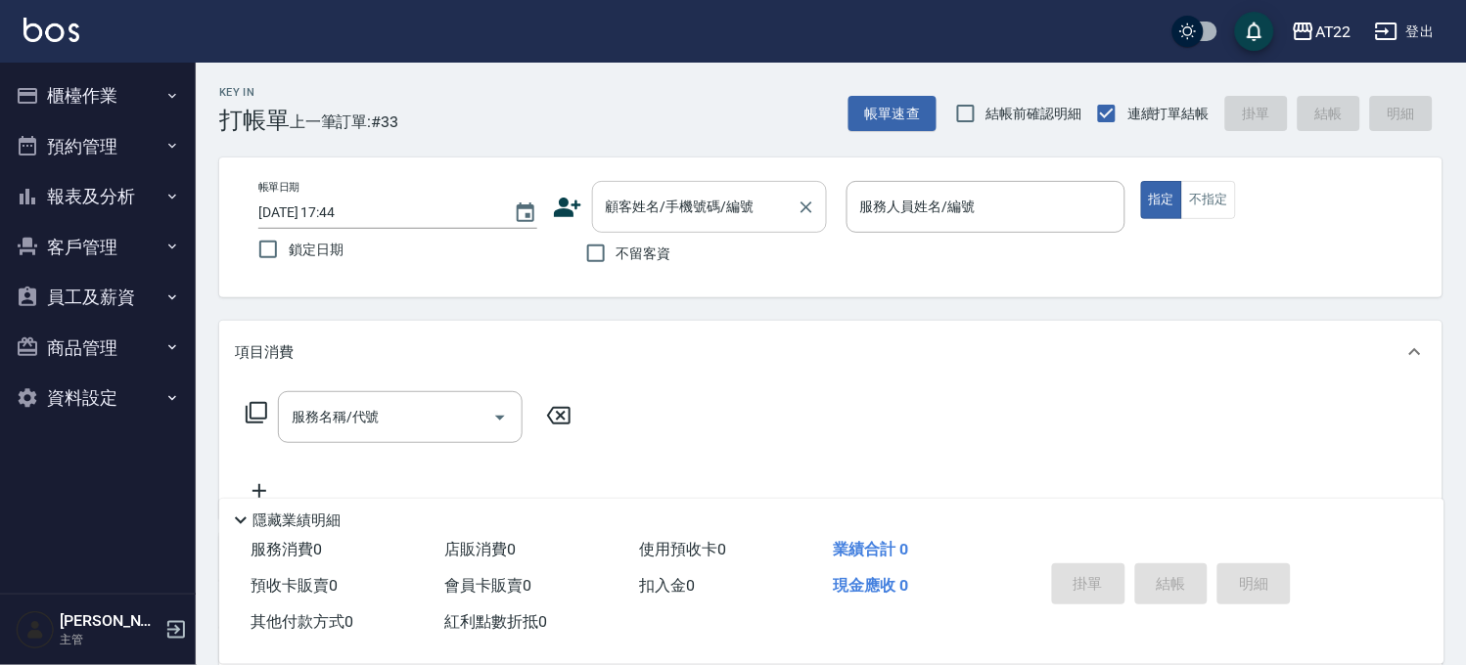
click at [682, 210] on div "顧客姓名/手機號碼/編號 顧客姓名/手機號碼/編號" at bounding box center [709, 207] width 235 height 52
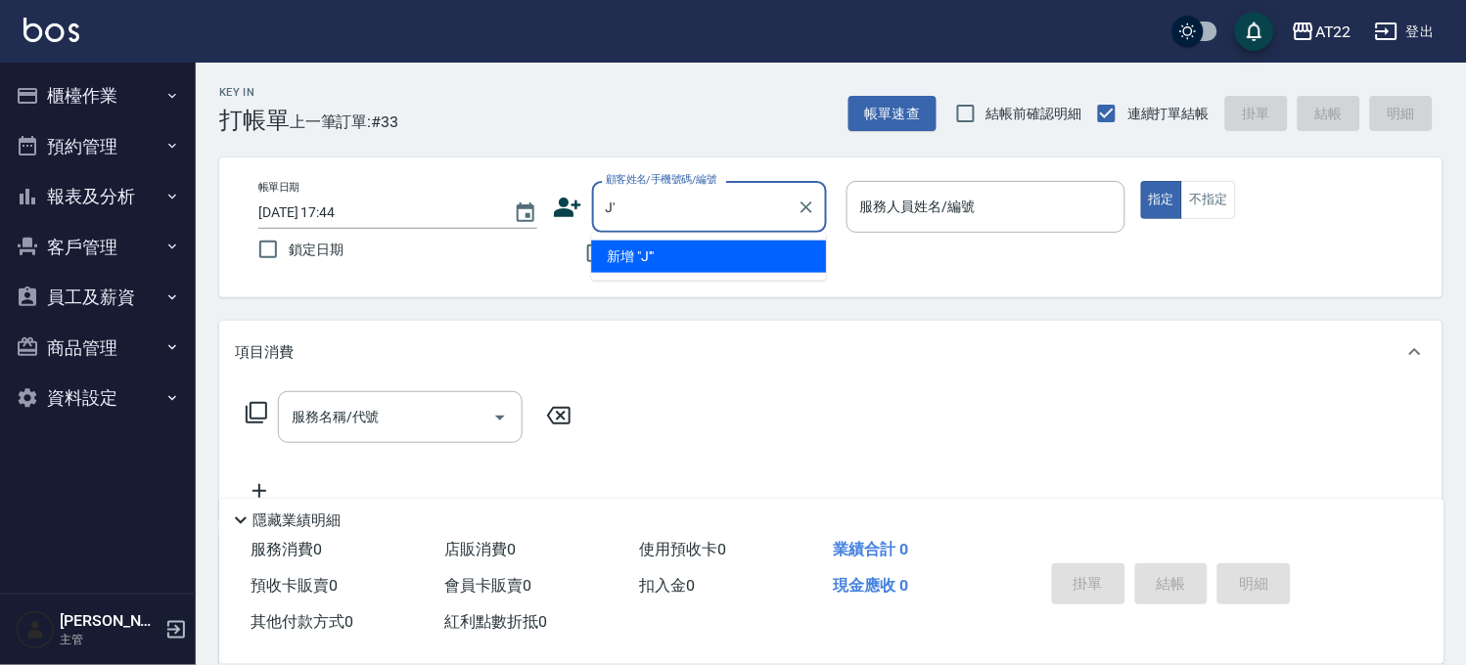
type input "J"
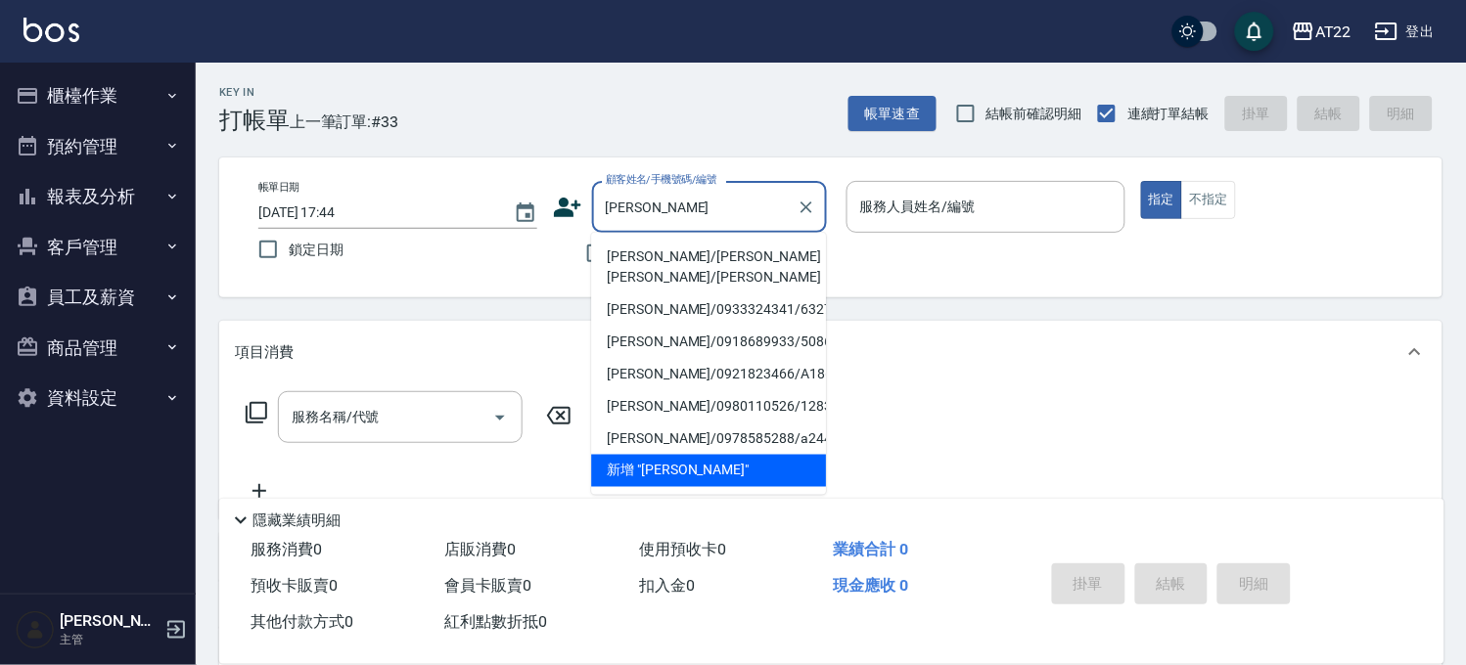
click at [770, 247] on li "王秀園/王秀園王秀園/王秀園" at bounding box center [708, 267] width 235 height 53
type input "王秀園/王秀園王秀園/王秀園"
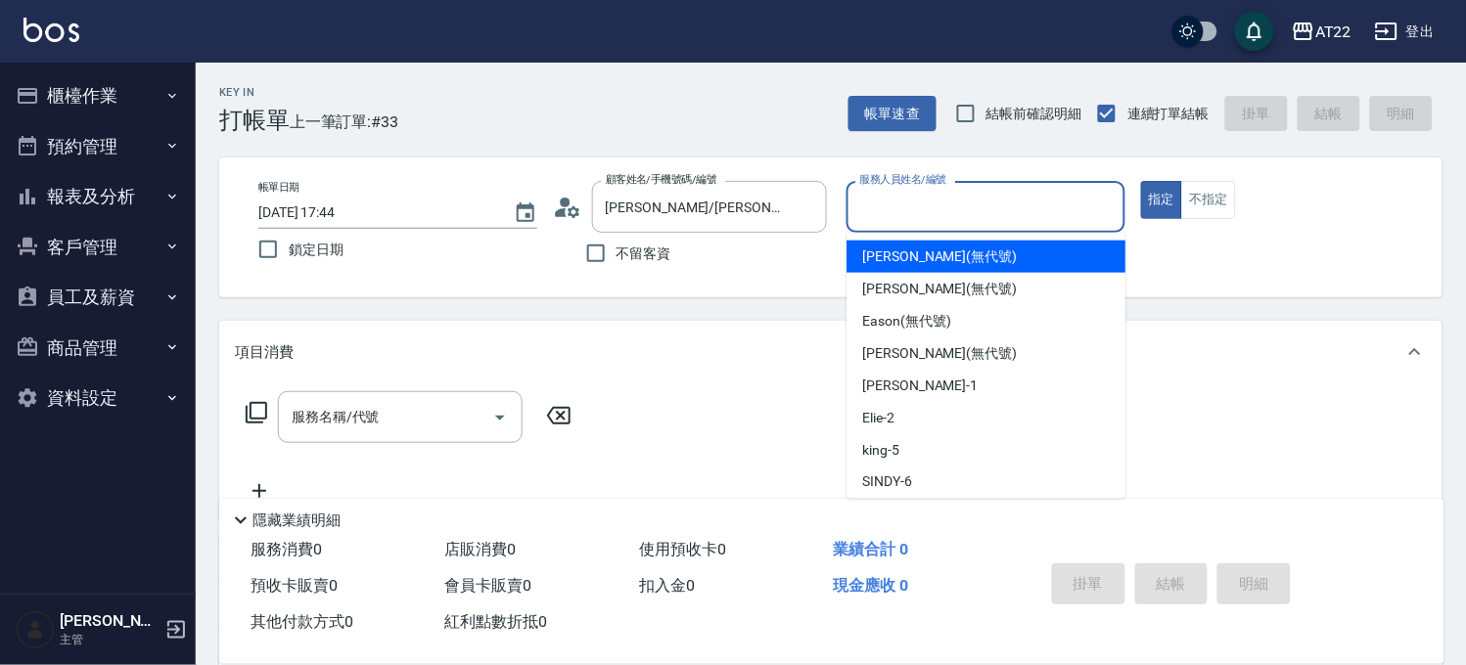
click at [994, 205] on input "服務人員姓名/編號" at bounding box center [985, 207] width 261 height 34
type input "ㄇ"
click at [946, 247] on div "蔡明宏 -a" at bounding box center [986, 257] width 279 height 32
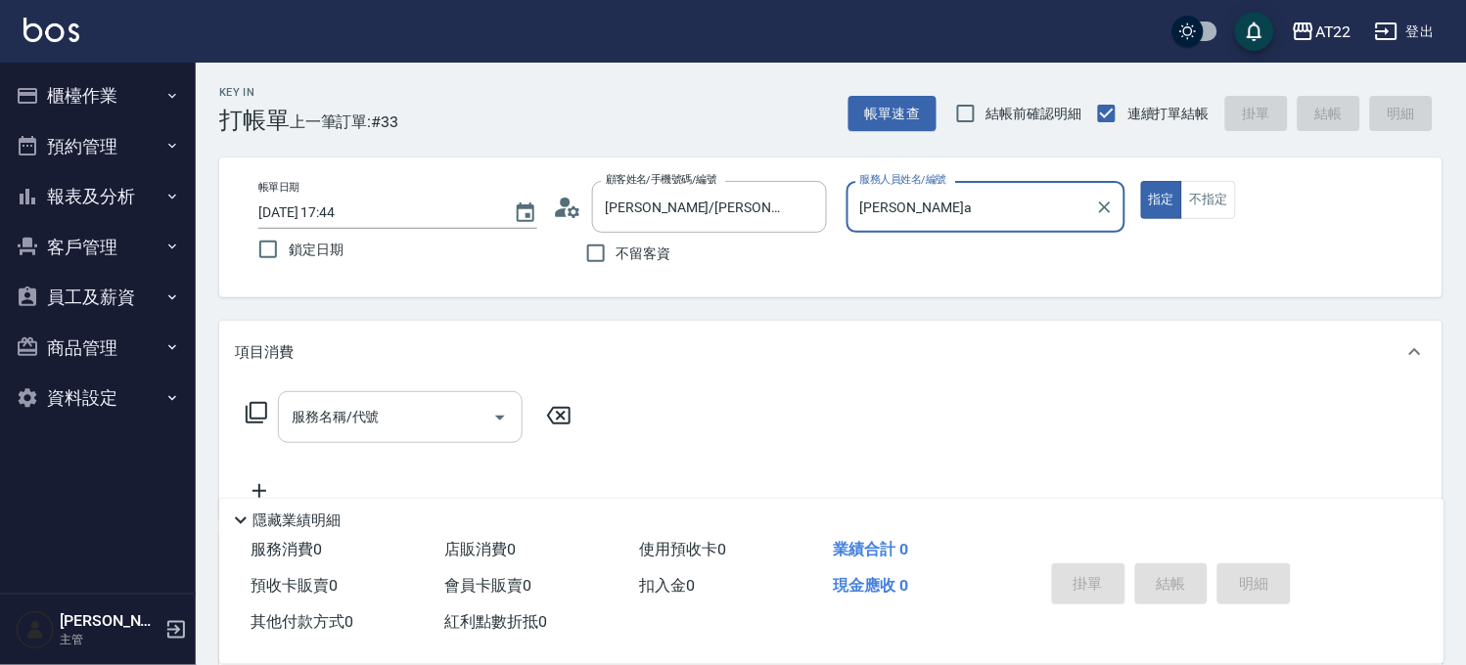
type input "蔡明宏-a"
click at [341, 419] on input "服務名稱/代號" at bounding box center [386, 417] width 198 height 34
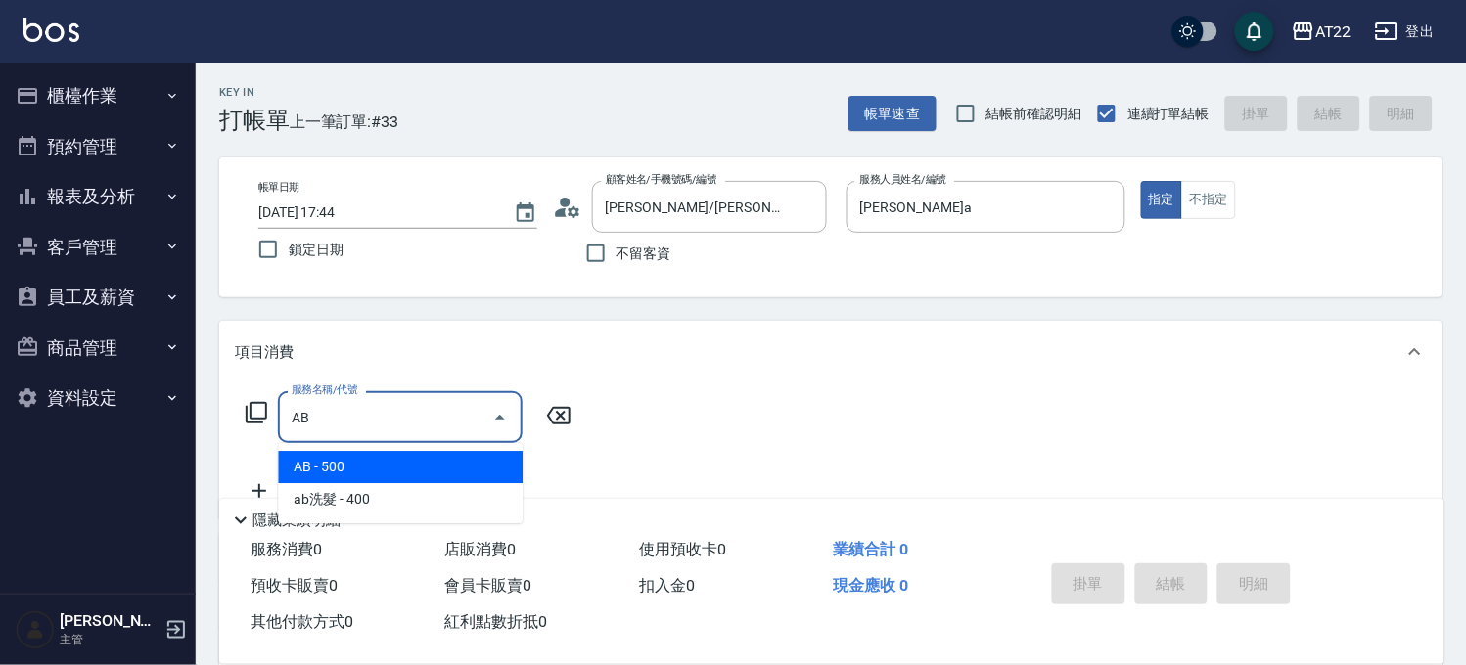
type input "AB(50021)"
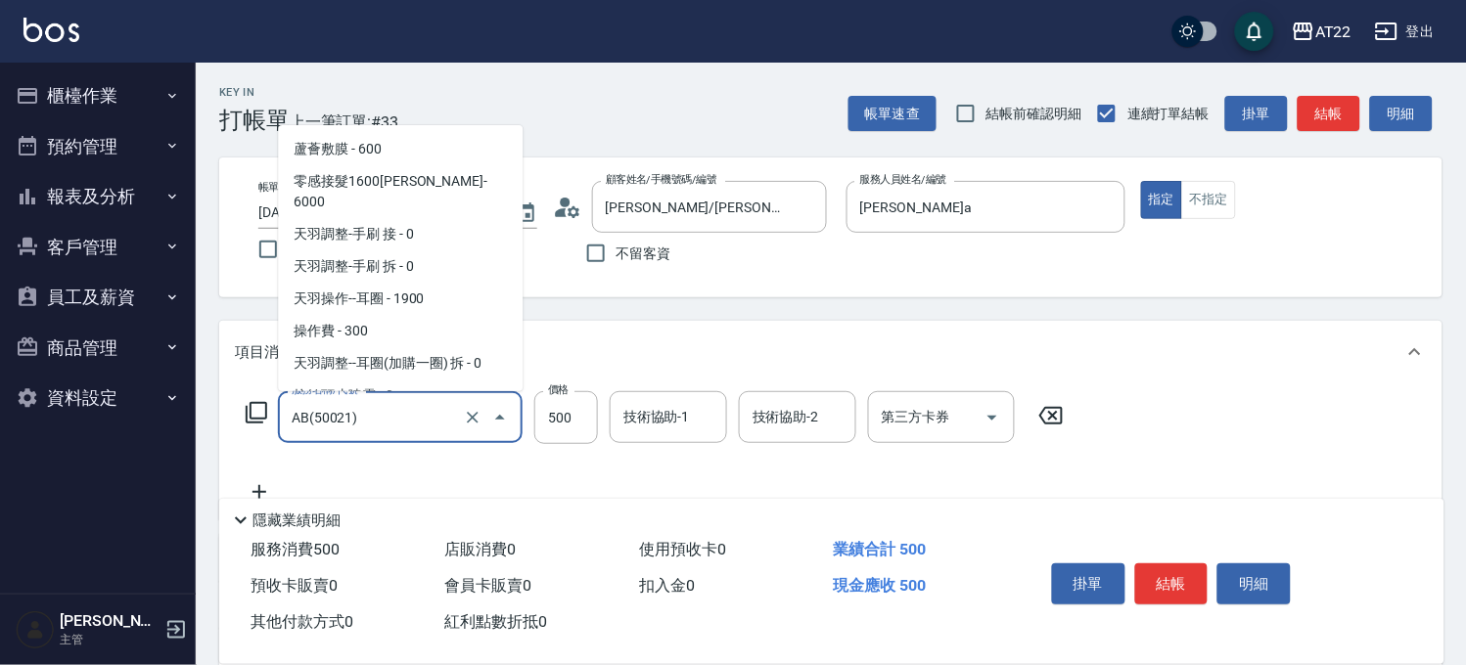
click at [341, 419] on input "AB(50021)" at bounding box center [373, 417] width 172 height 34
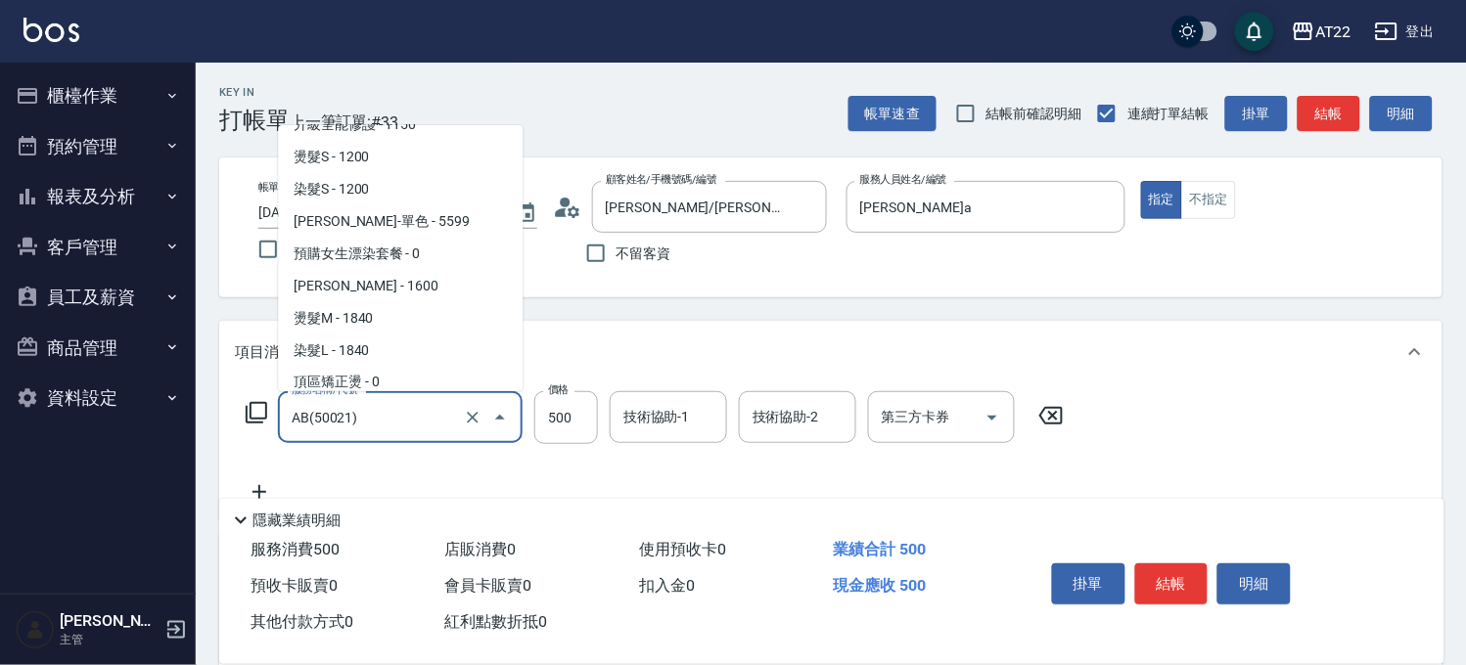
click at [341, 419] on input "AB(50021)" at bounding box center [373, 417] width 172 height 34
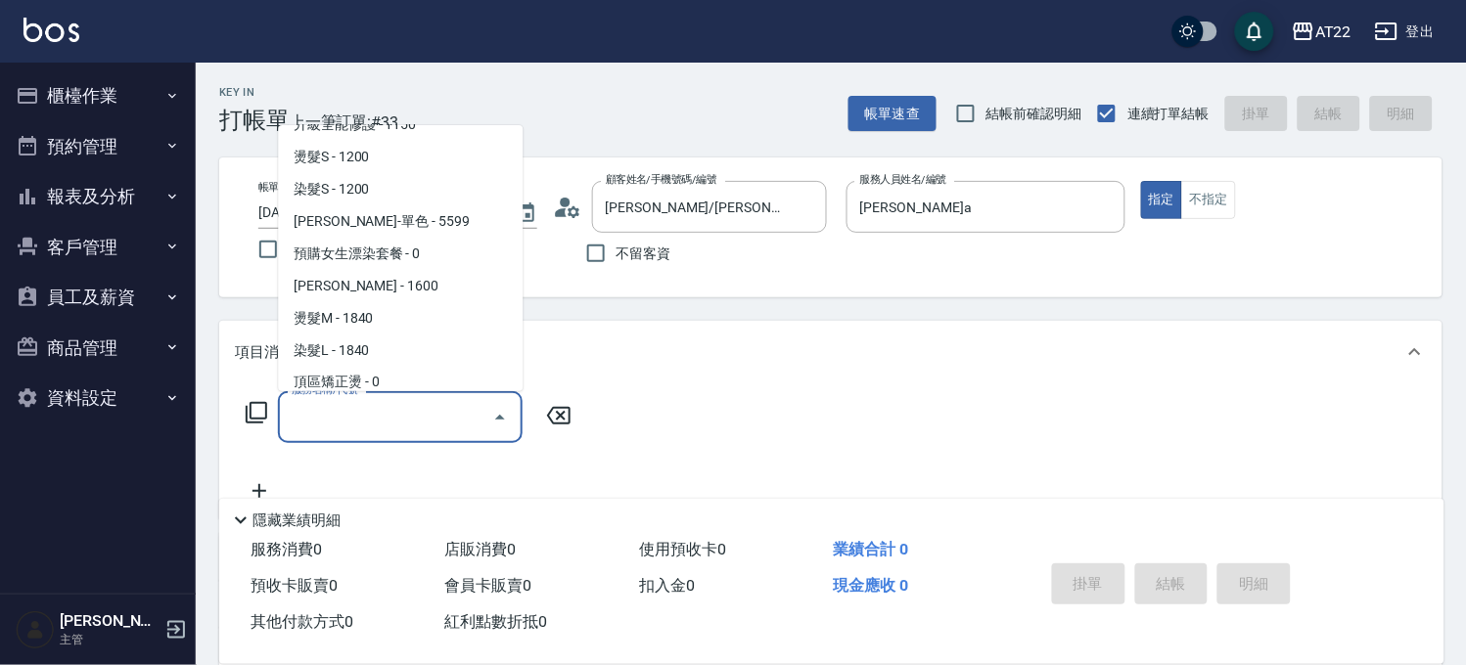
scroll to position [0, 0]
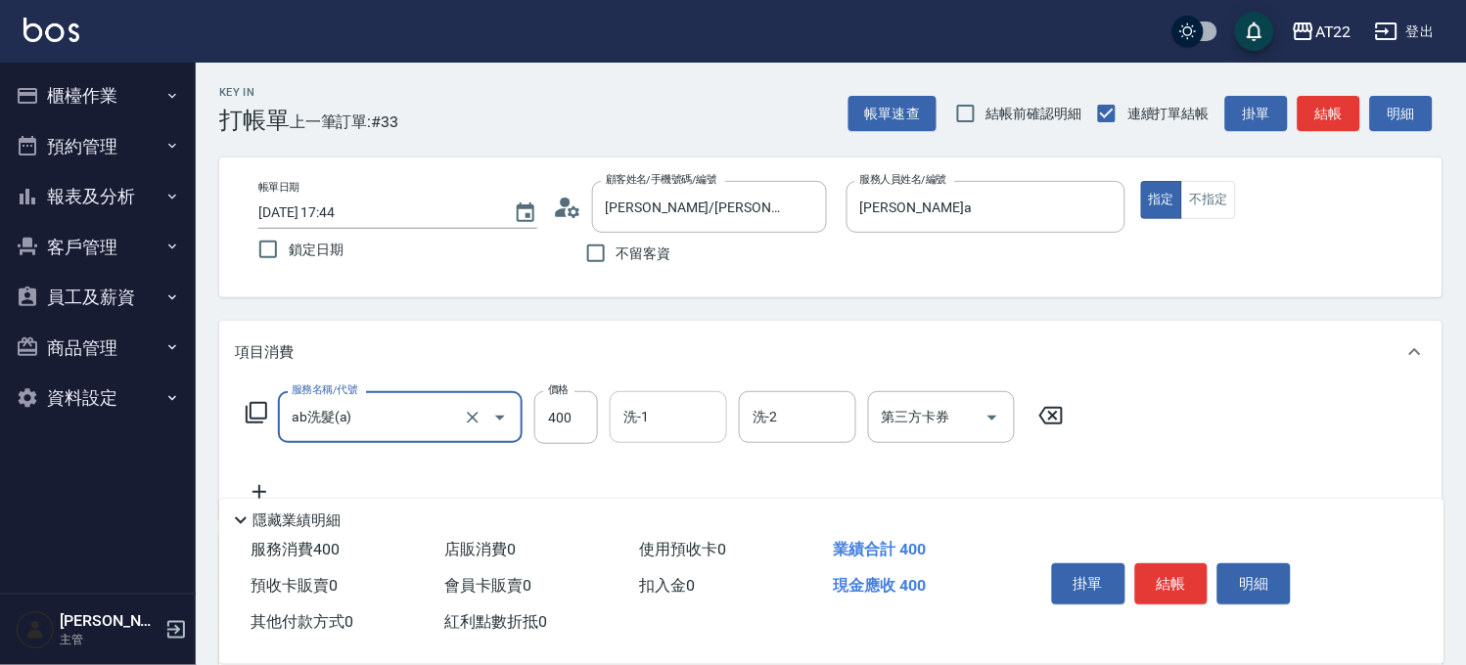
type input "ab洗髮(a)"
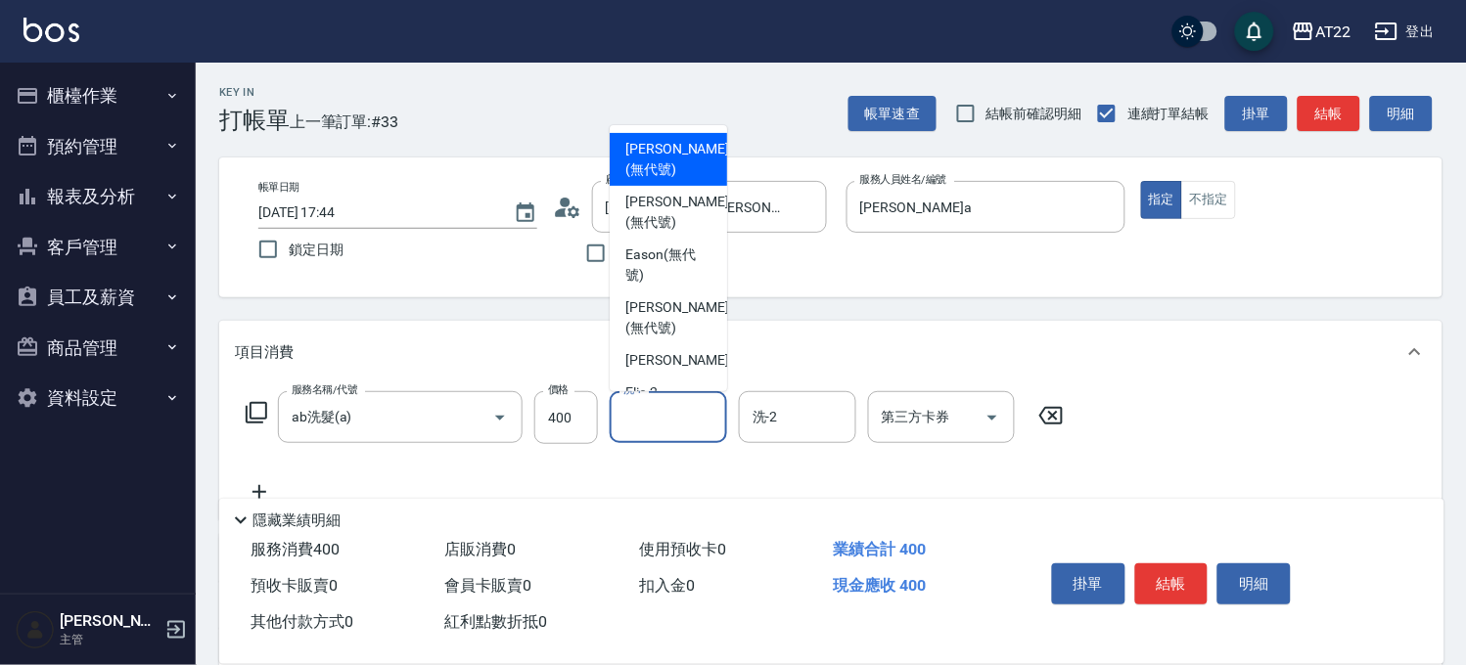
click at [642, 424] on input "洗-1" at bounding box center [668, 417] width 100 height 34
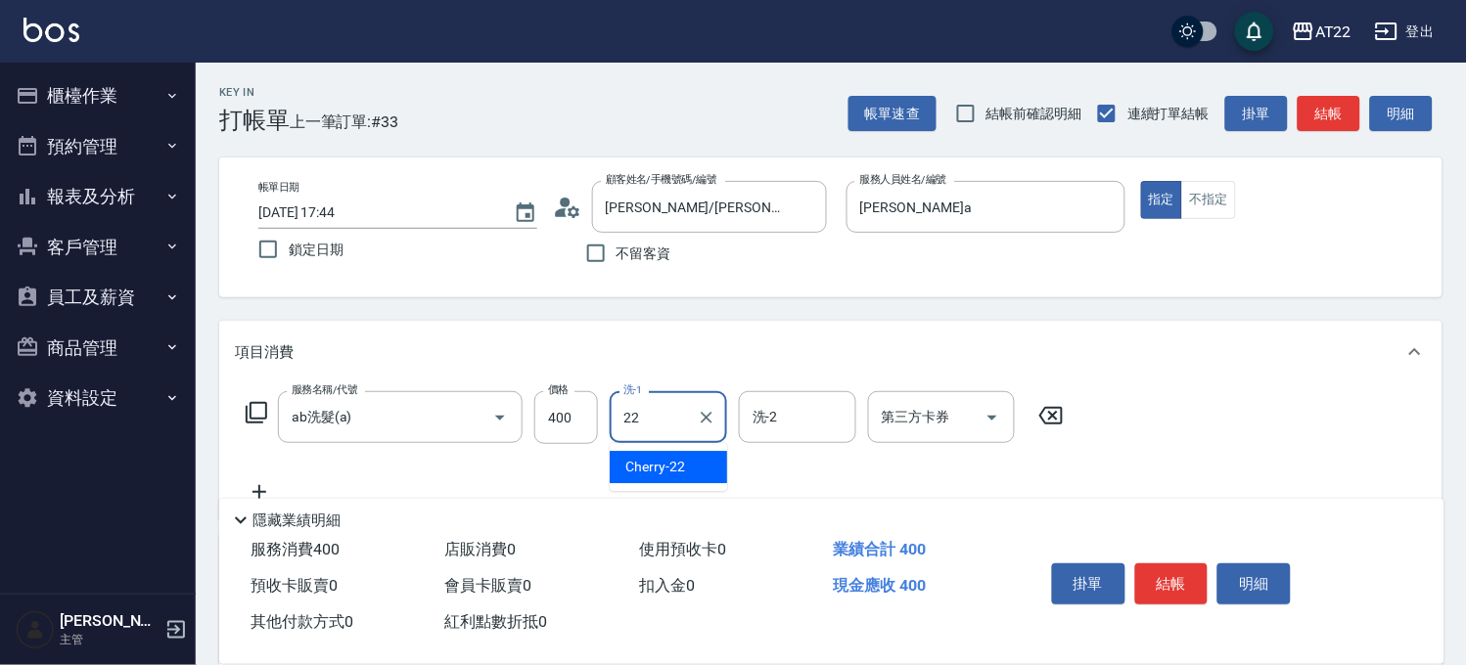
type input "Cherry-22"
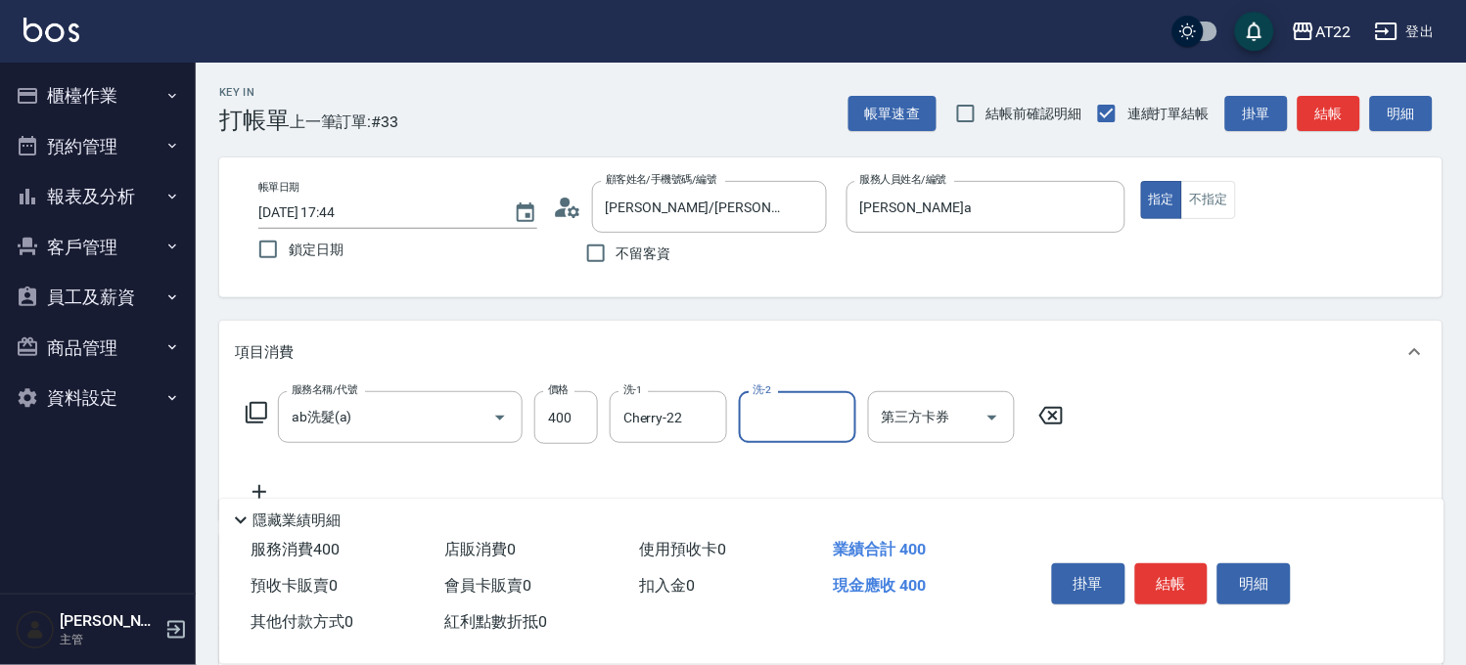
click at [264, 482] on icon at bounding box center [259, 491] width 49 height 23
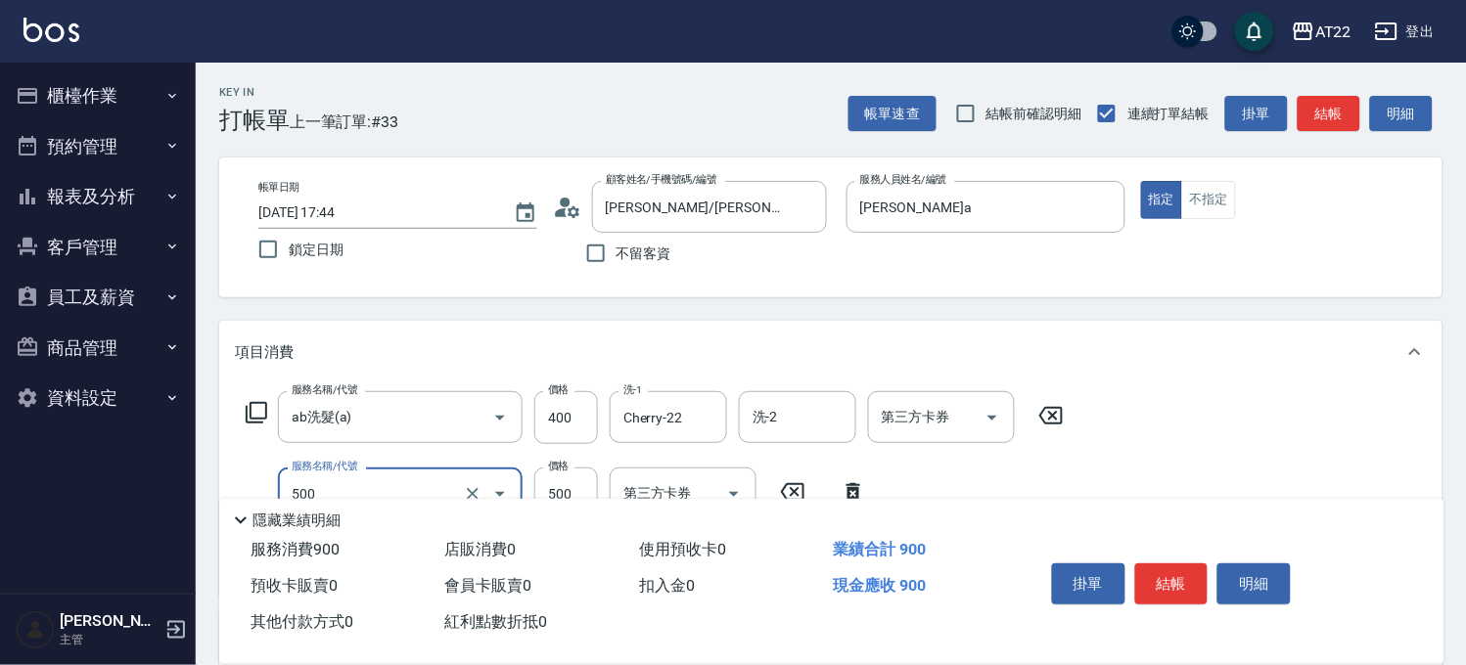
type input "剪髮(500)"
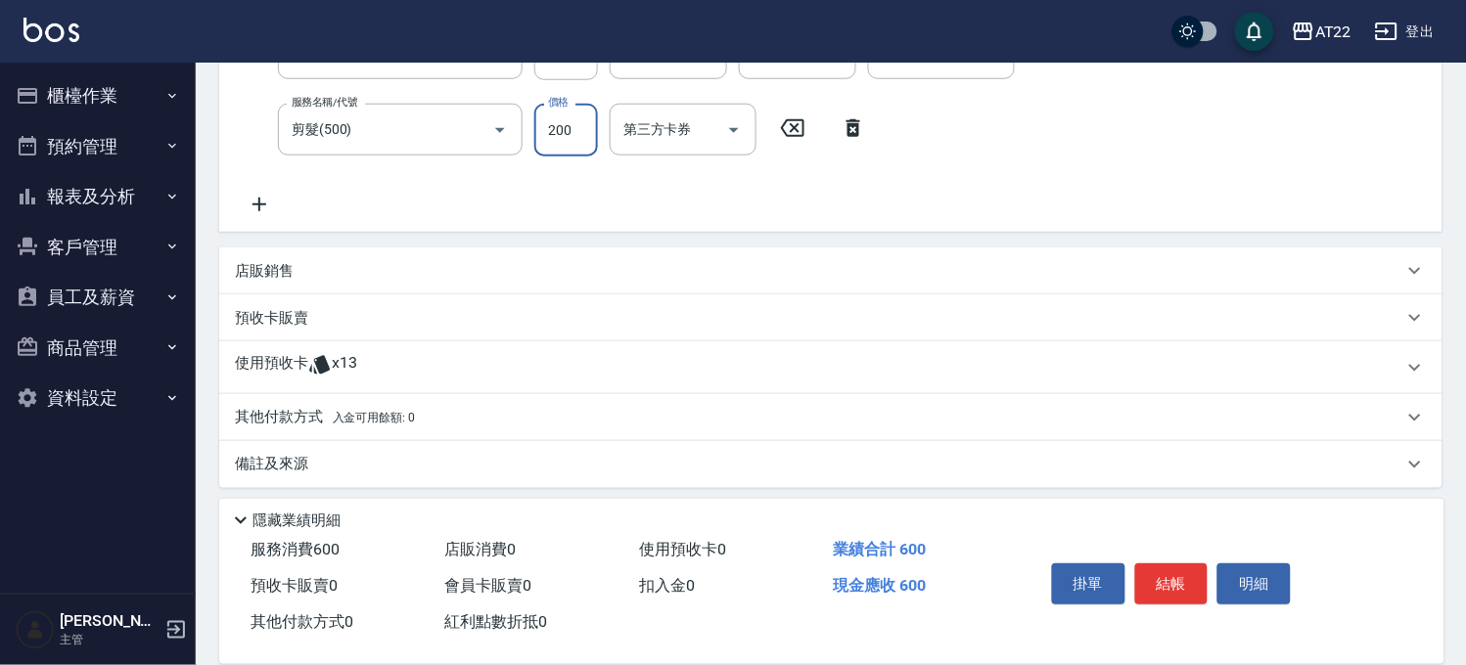
scroll to position [373, 0]
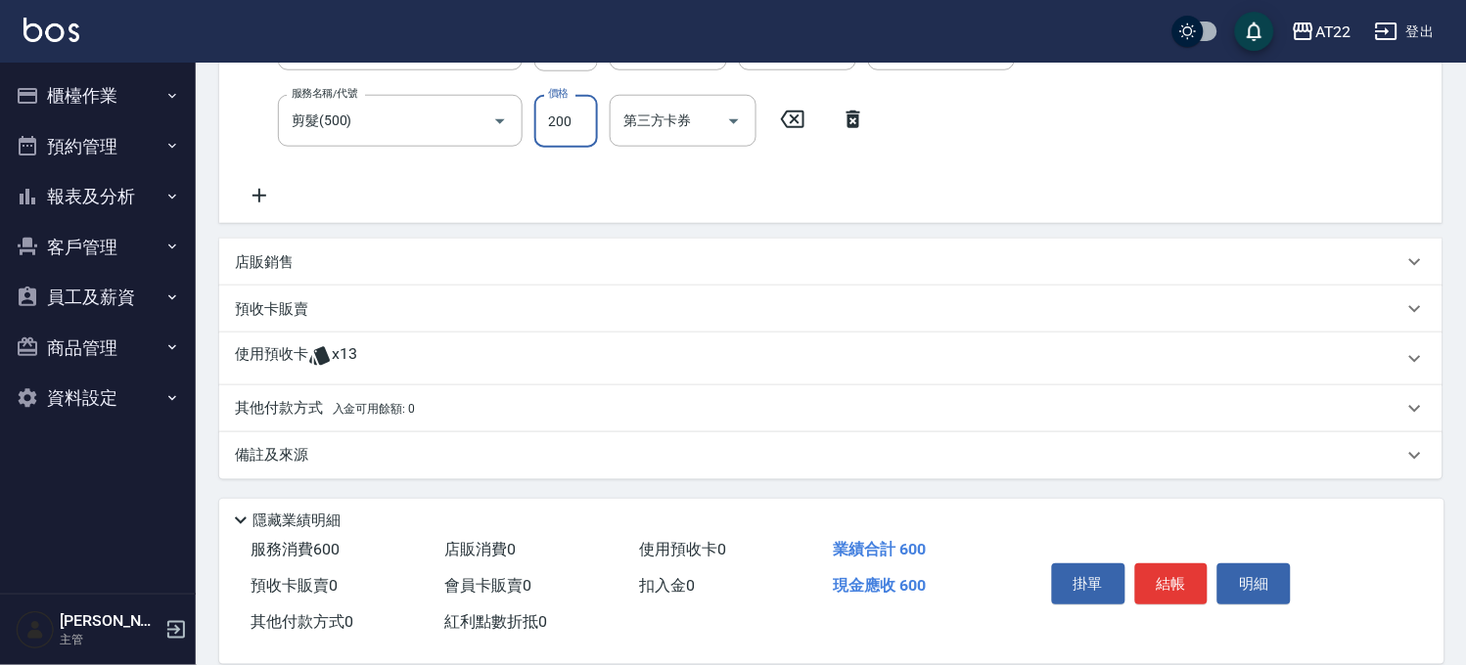
type input "200"
click at [326, 344] on icon at bounding box center [319, 355] width 23 height 23
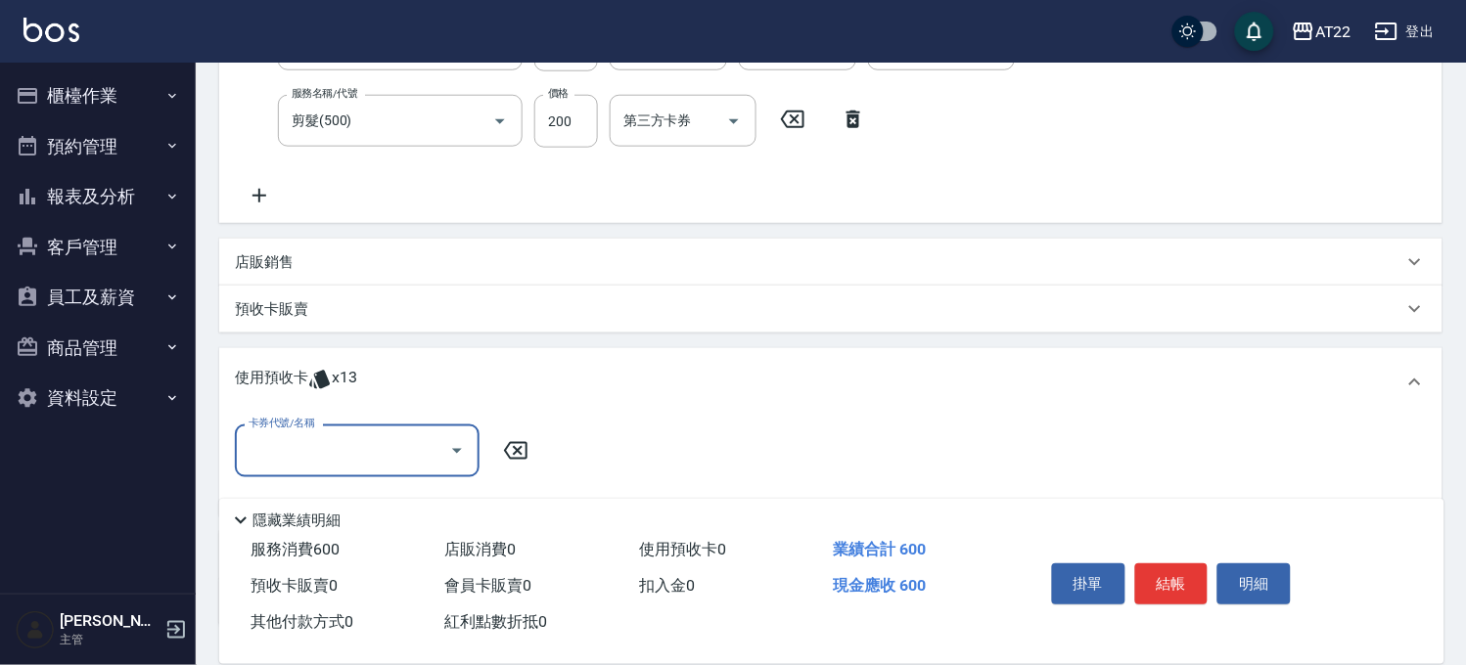
scroll to position [0, 0]
click at [350, 426] on div "卡券代號/名稱" at bounding box center [357, 451] width 245 height 52
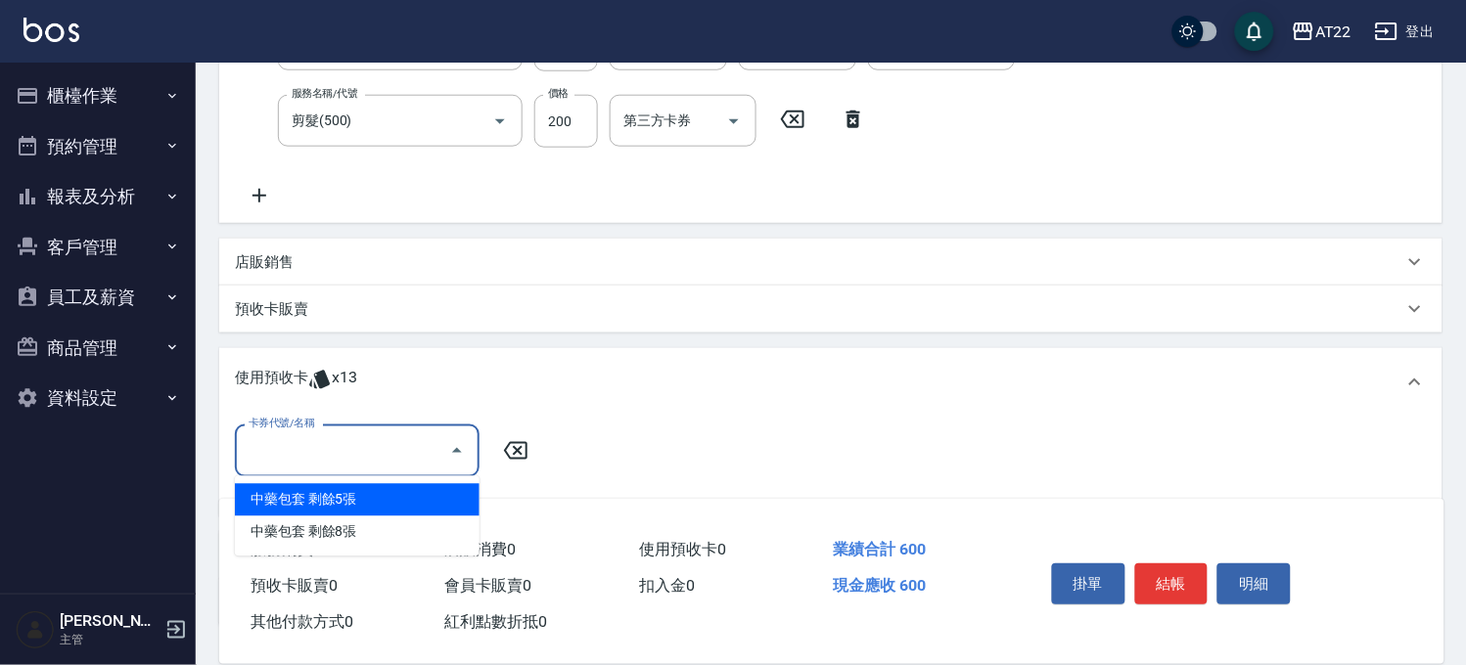
click at [451, 496] on div "中藥包套 剩餘5張" at bounding box center [357, 500] width 245 height 32
type input "中藥包套"
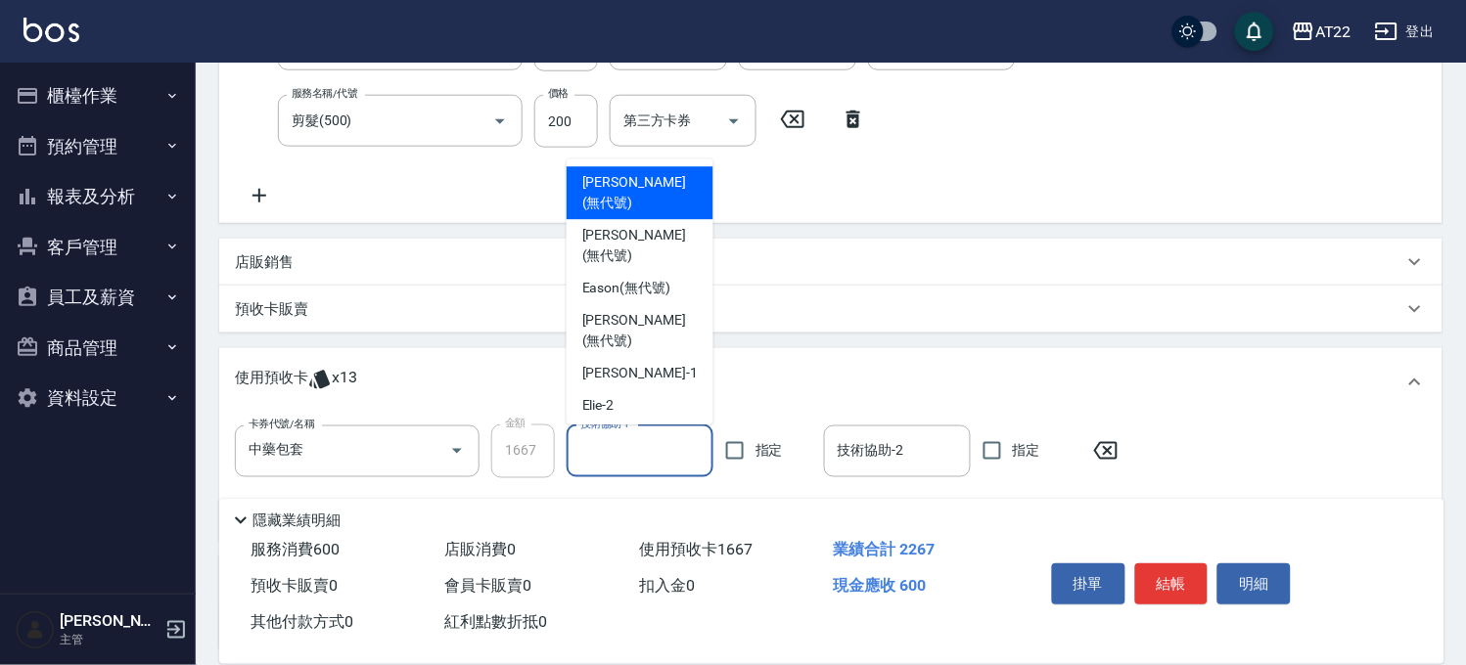
click at [639, 450] on input "技術協助-1" at bounding box center [639, 451] width 129 height 34
type input "3"
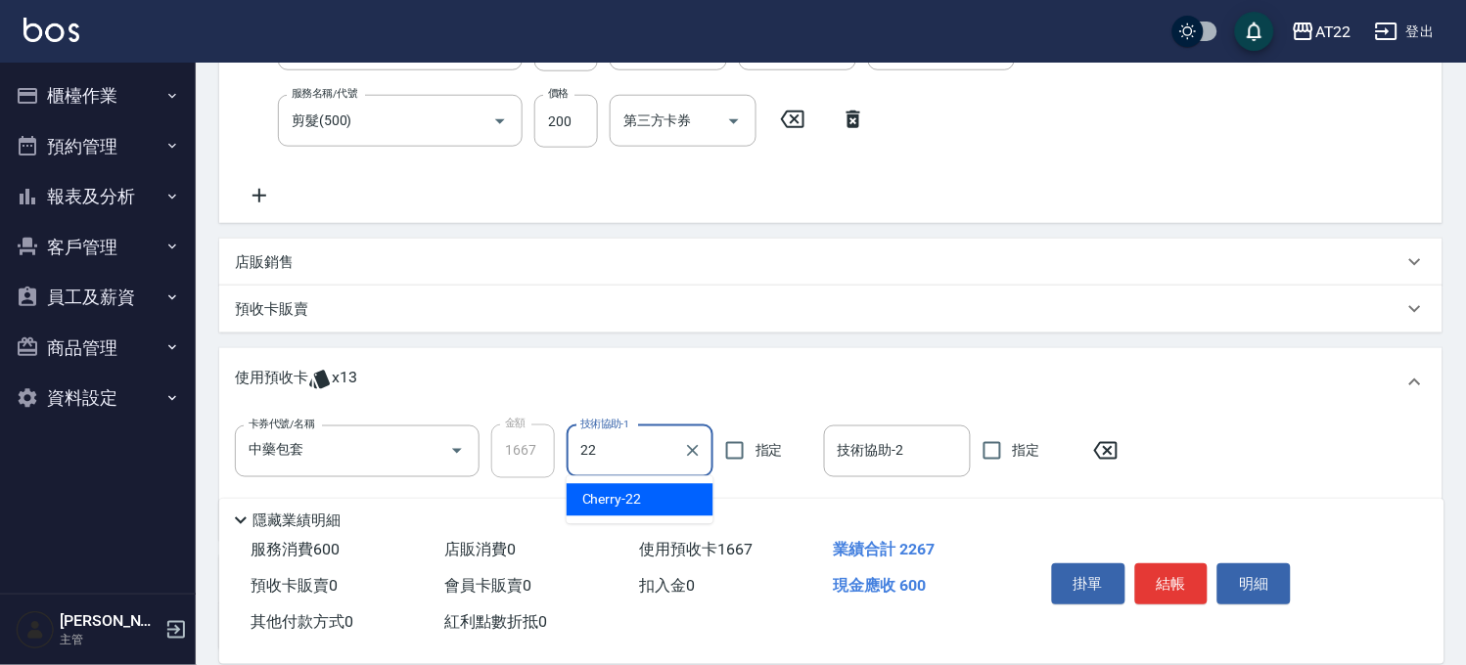
type input "Cherry-22"
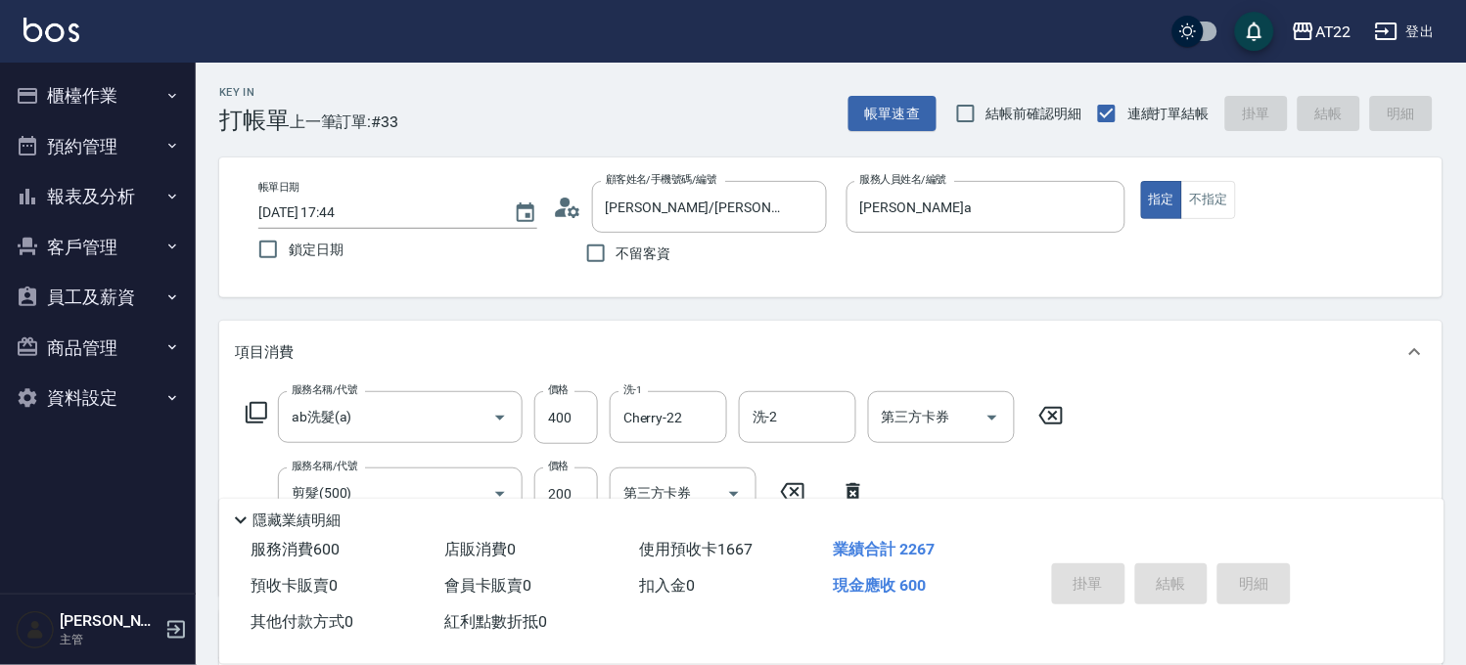
type input "2025/09/07 17:46"
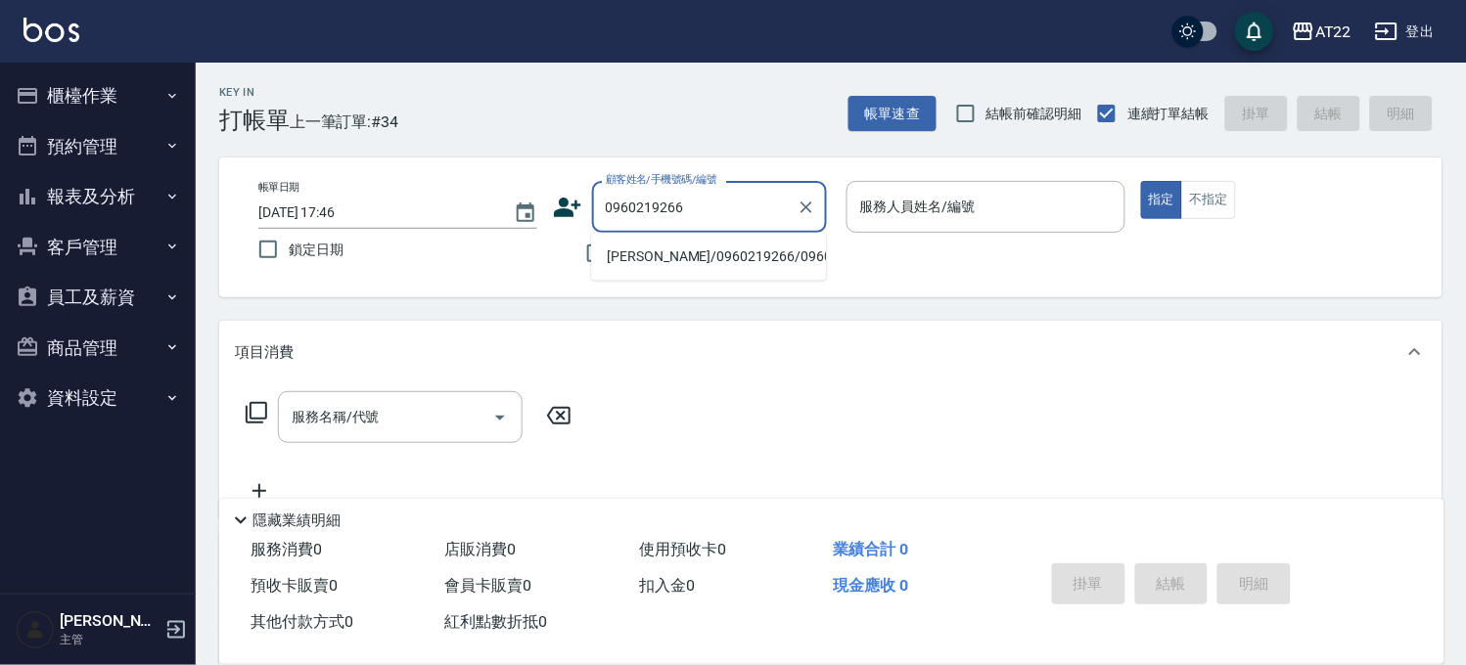
drag, startPoint x: 686, startPoint y: 275, endPoint x: 679, endPoint y: 210, distance: 64.9
click at [691, 204] on body "AT22 登出 櫃檯作業 打帳單 帳單列表 掛單列表 現金收支登錄 材料自購登錄 每日結帳 排班表 現場電腦打卡 預約管理 預約管理 單日預約紀錄 單週預約紀…" at bounding box center [733, 477] width 1466 height 955
click at [681, 261] on li "鄭嘉偉/0960219266/0960219266" at bounding box center [708, 257] width 235 height 32
type input "鄭嘉偉/0960219266/0960219266"
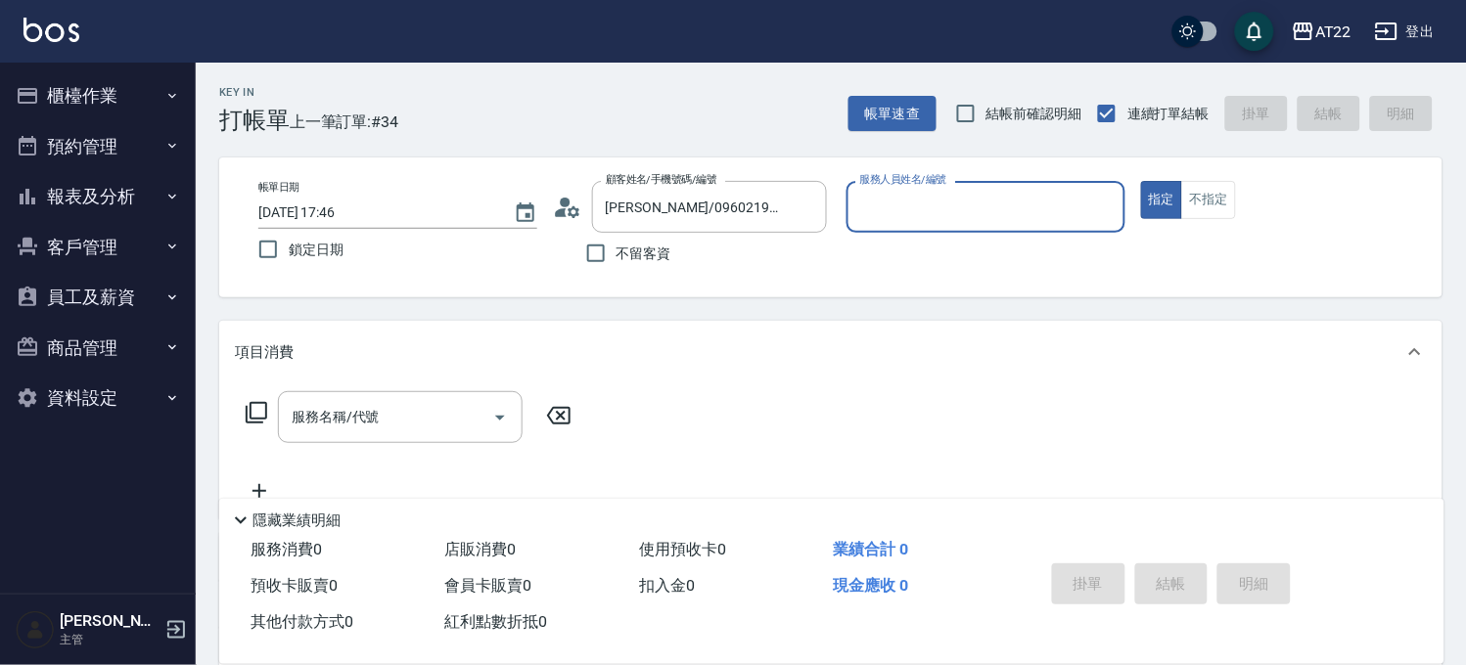
type input "Allen-7"
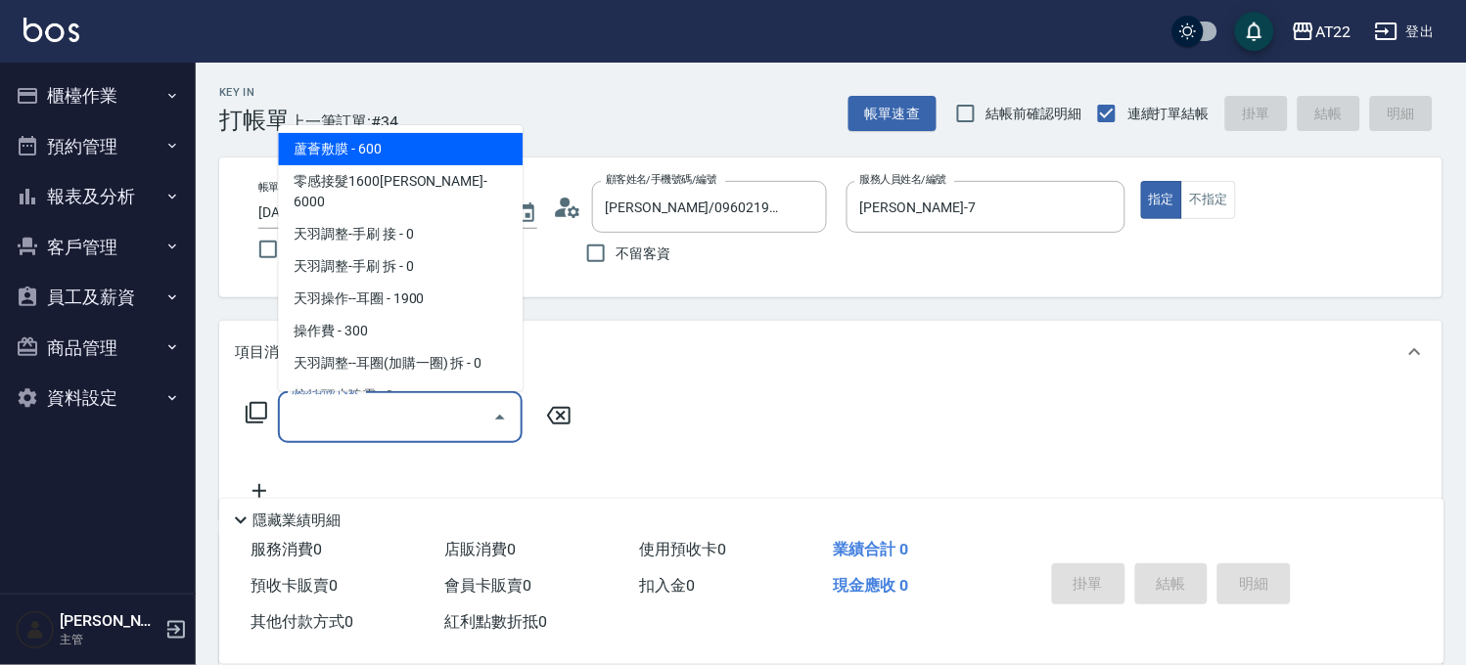
click at [428, 416] on input "服務名稱/代號" at bounding box center [386, 417] width 198 height 34
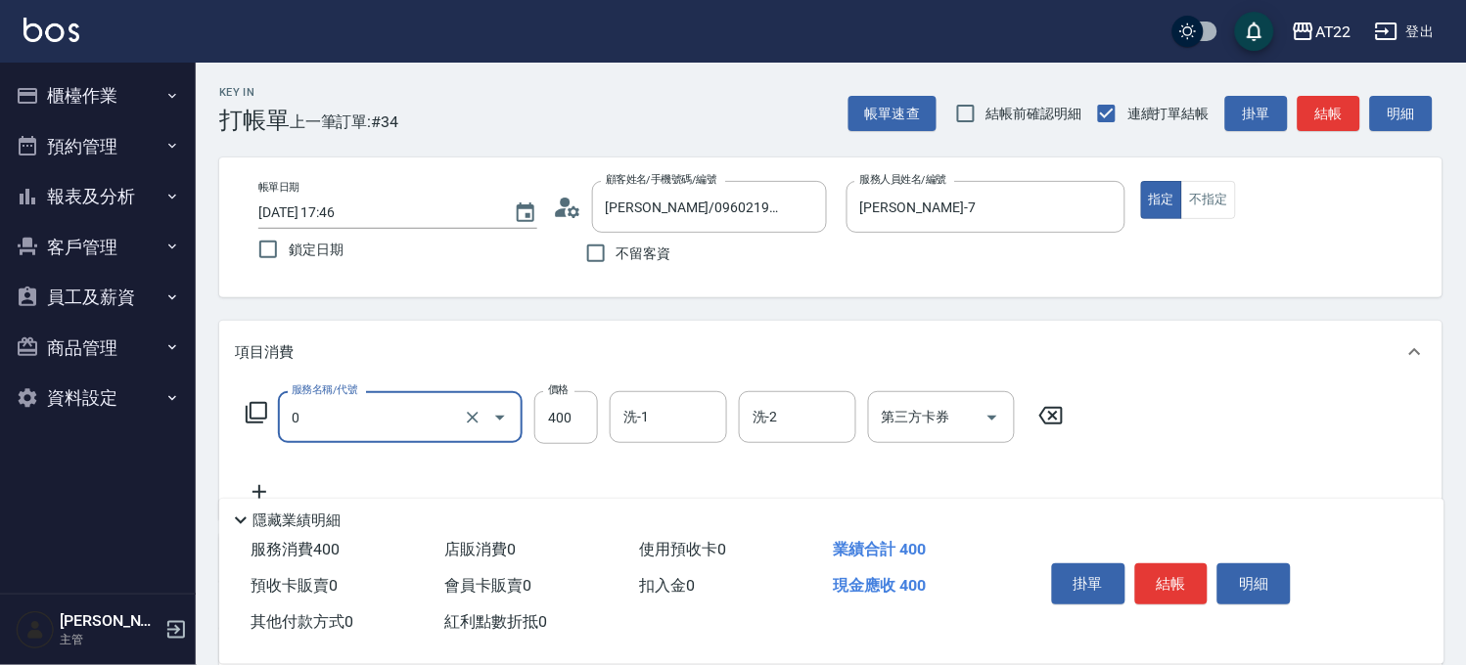
type input "有機洗髮(0)"
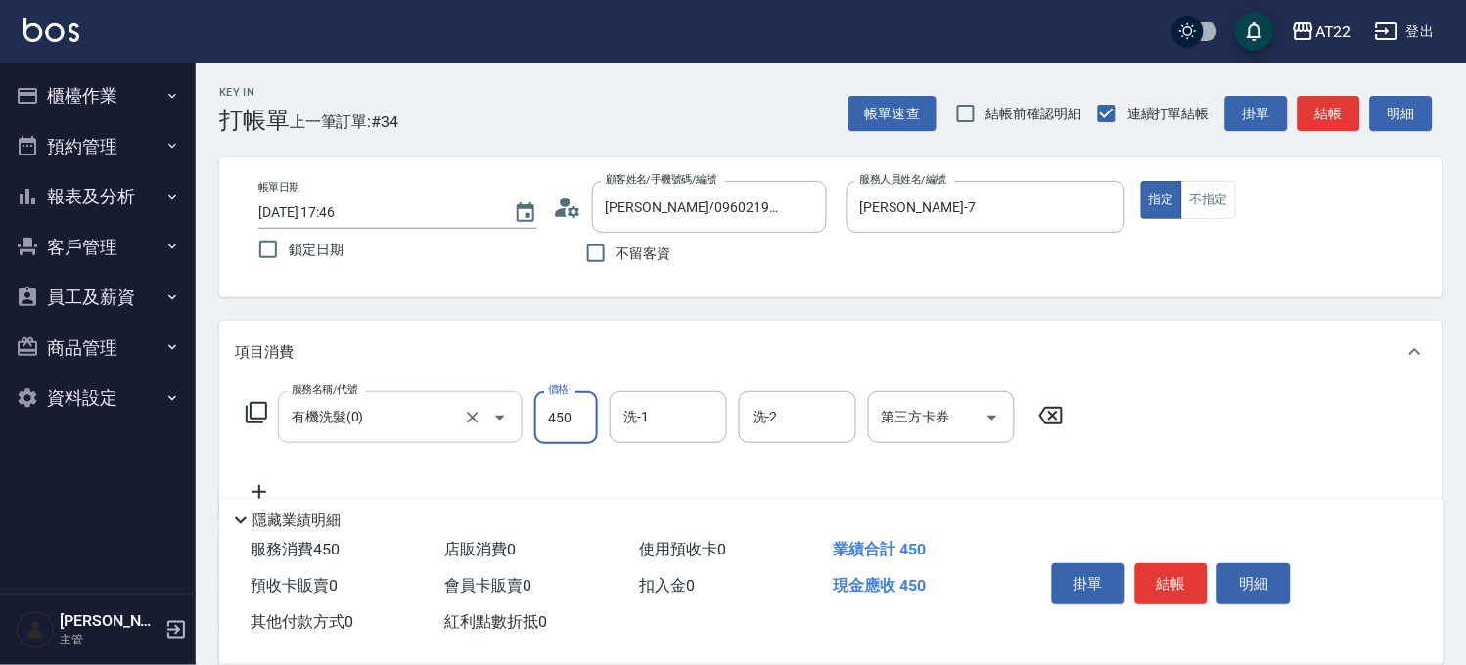
type input "450"
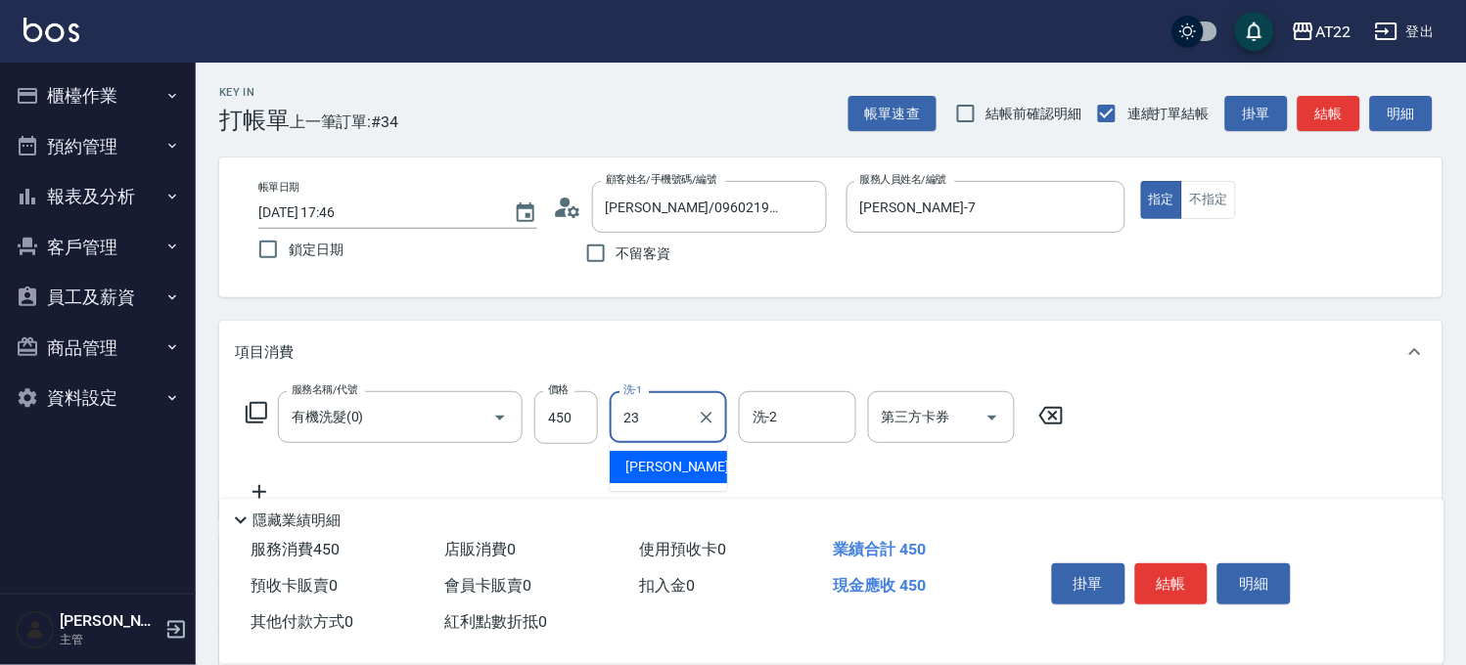
type input "Yuri-23"
click at [250, 480] on icon at bounding box center [259, 491] width 49 height 23
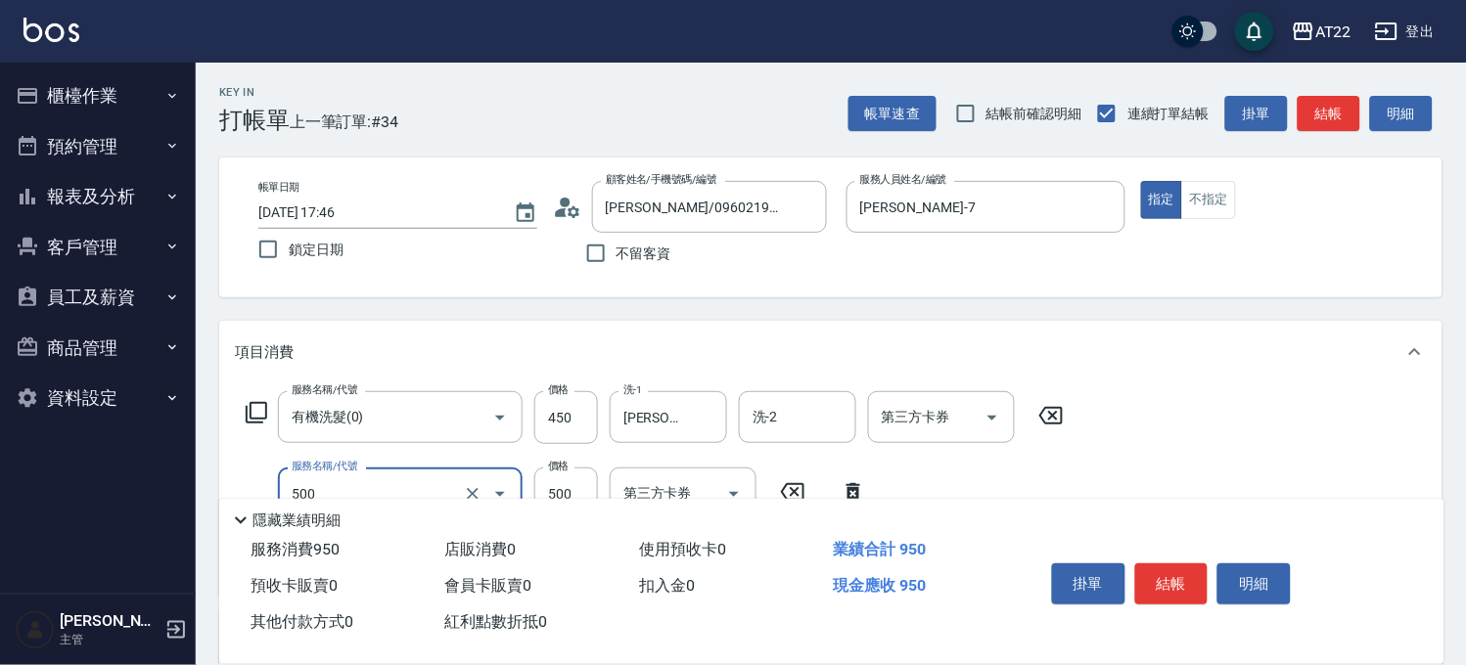
type input "剪髮(500)"
click at [550, 485] on input "550" at bounding box center [566, 494] width 64 height 53
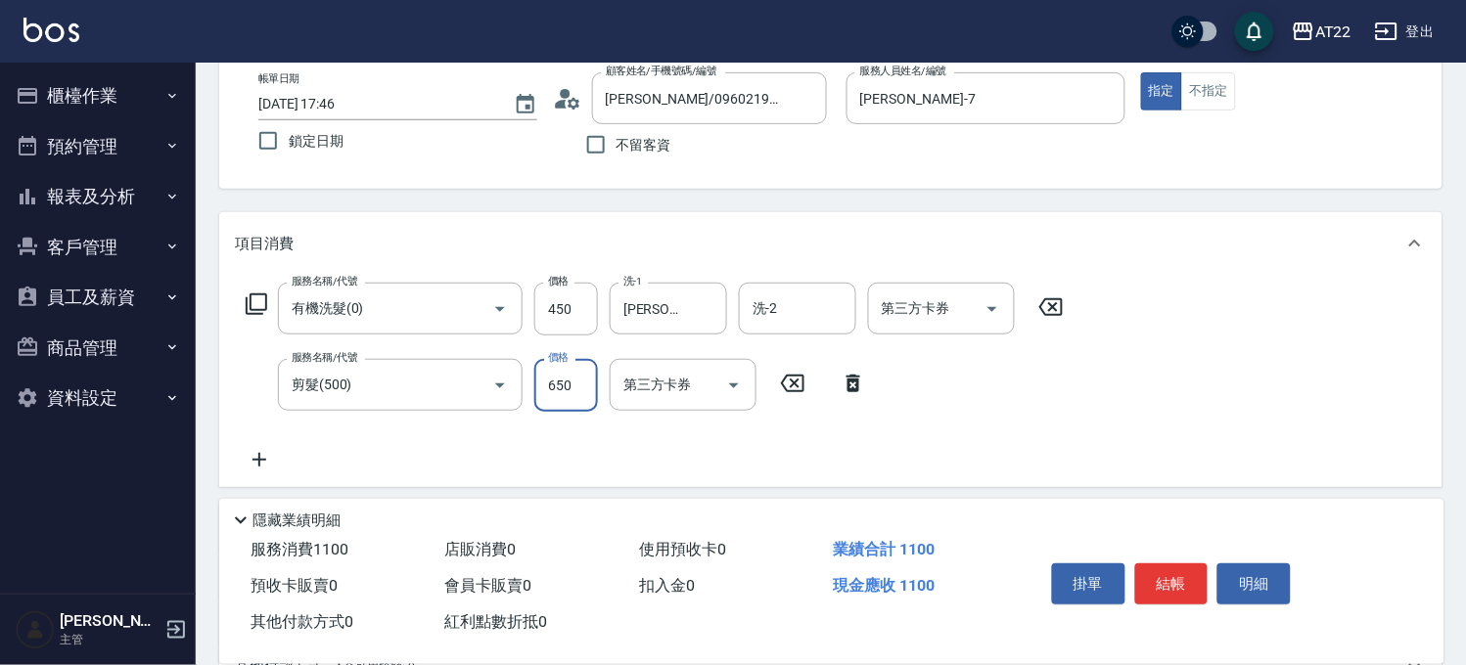
type input "650"
click at [261, 457] on icon at bounding box center [259, 459] width 49 height 23
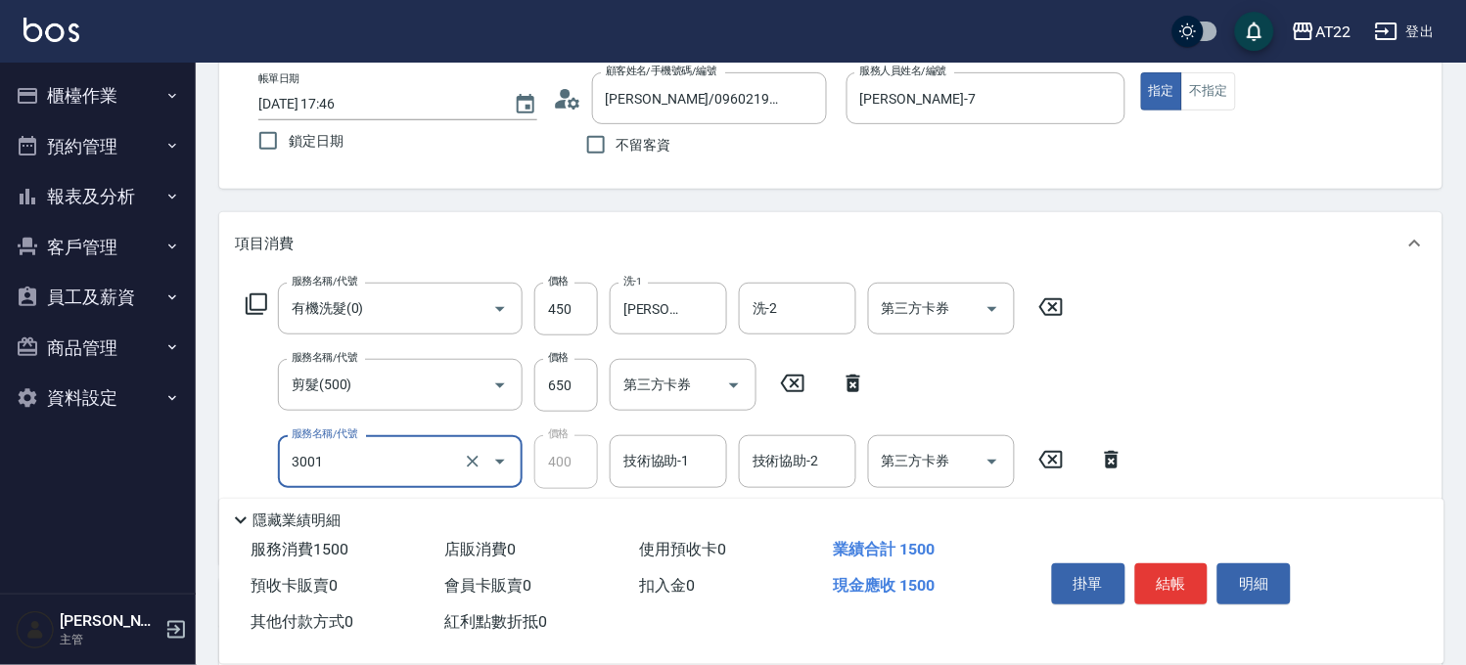
type input "側邊燙貼(3001)"
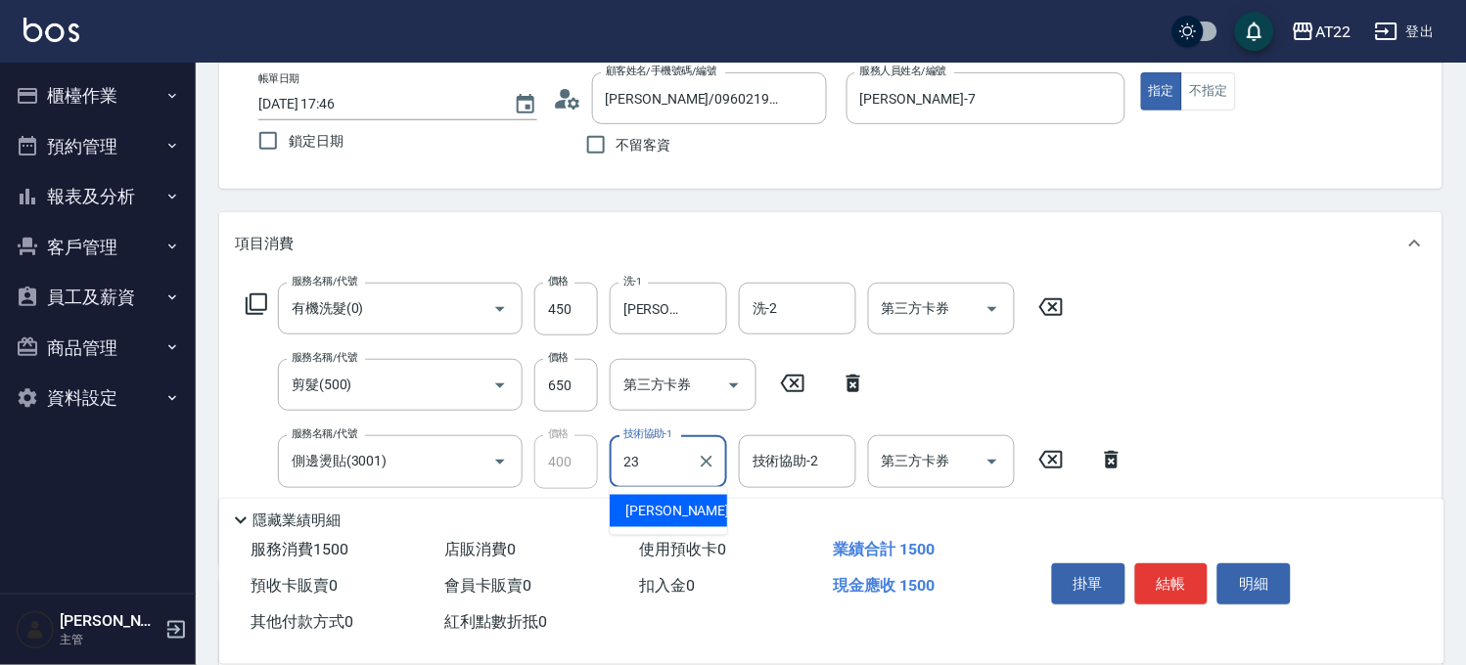
type input "Yuri-23"
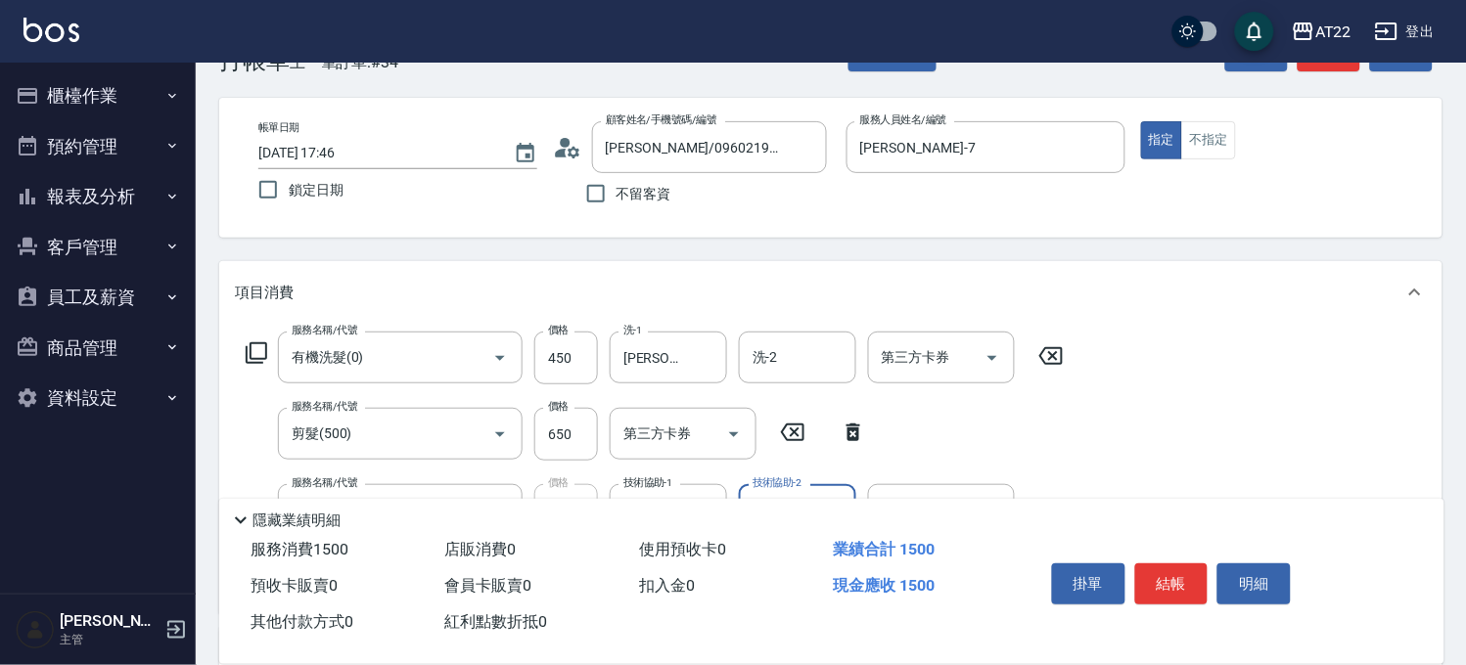
scroll to position [0, 0]
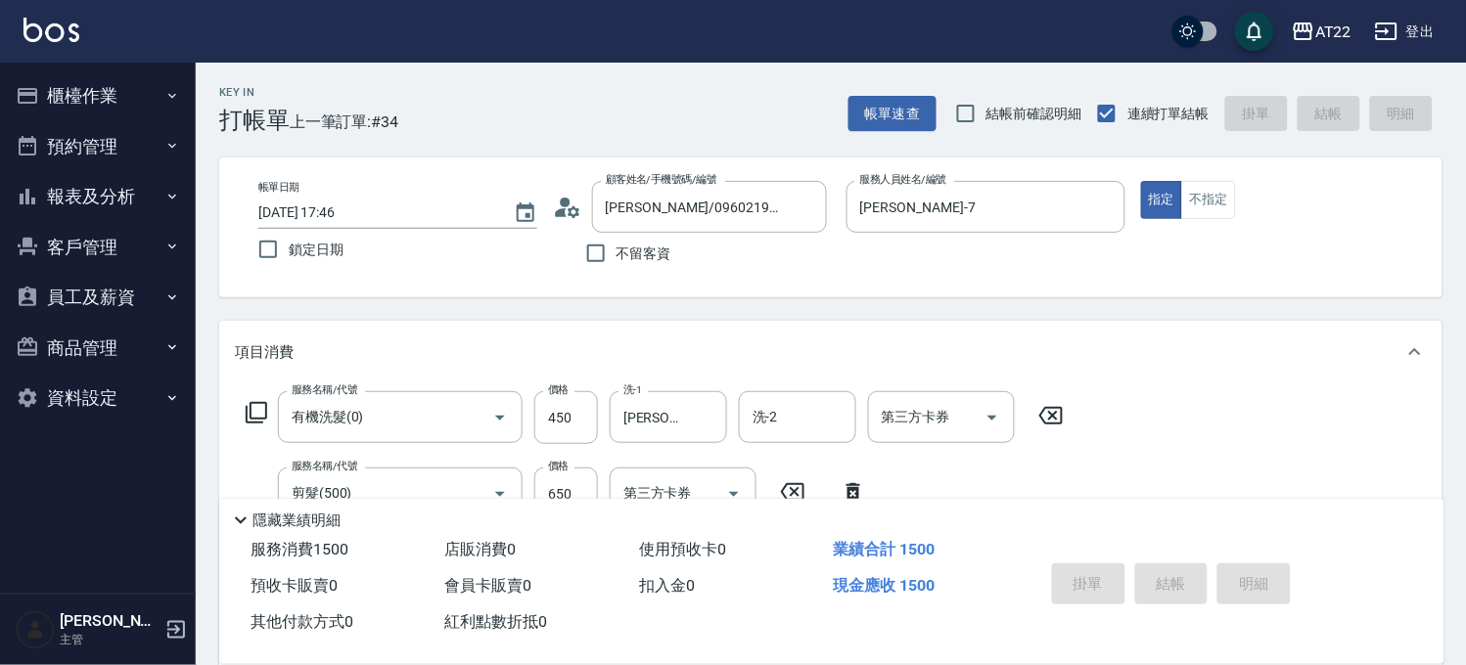
type input "2025/09/07 17:47"
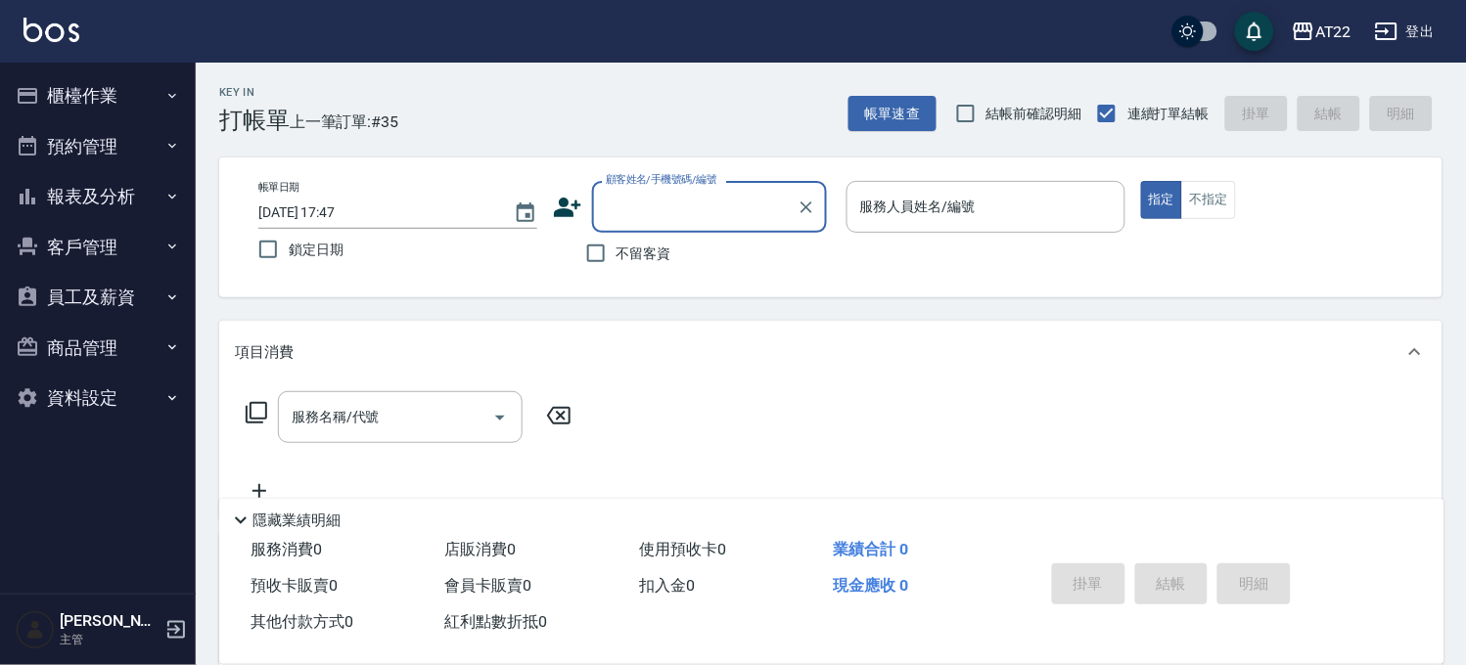
click at [665, 244] on span "不留客資" at bounding box center [643, 254] width 55 height 21
click at [616, 243] on input "不留客資" at bounding box center [595, 253] width 41 height 41
checkbox input "true"
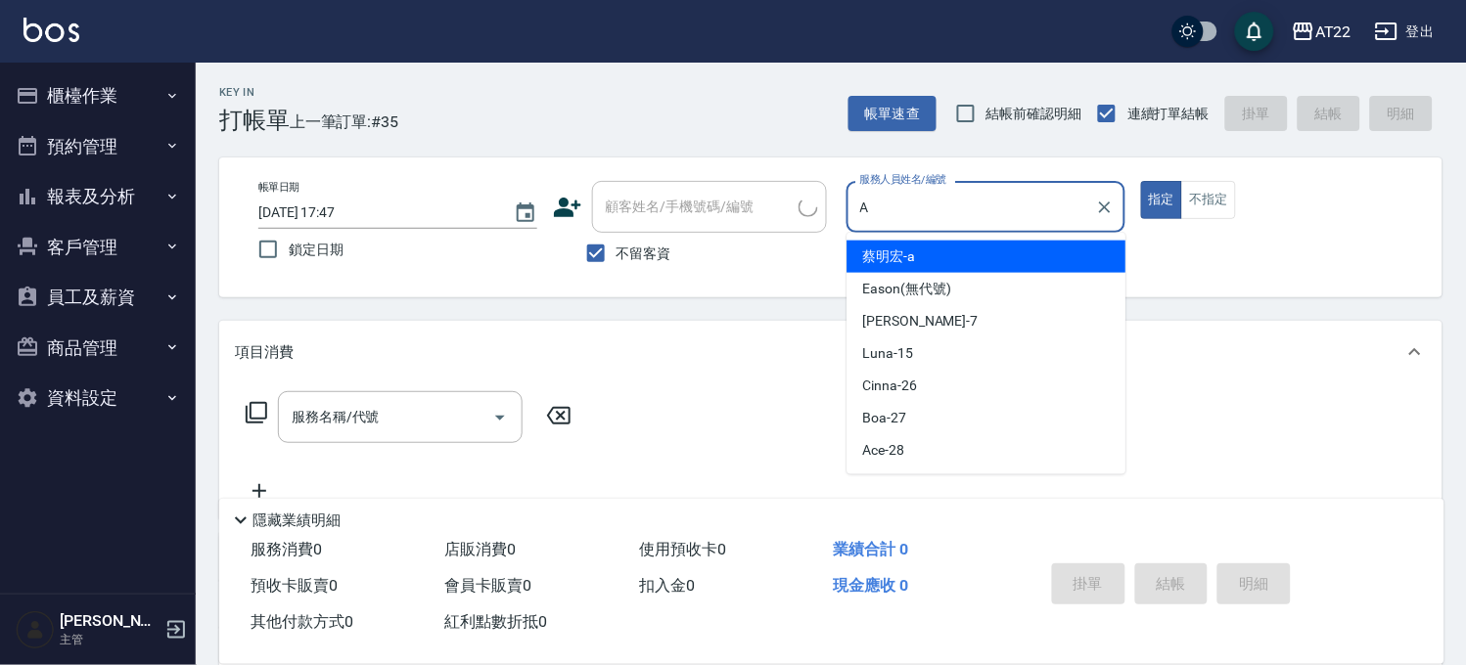
click at [885, 248] on span "蔡明宏 -a" at bounding box center [889, 257] width 53 height 21
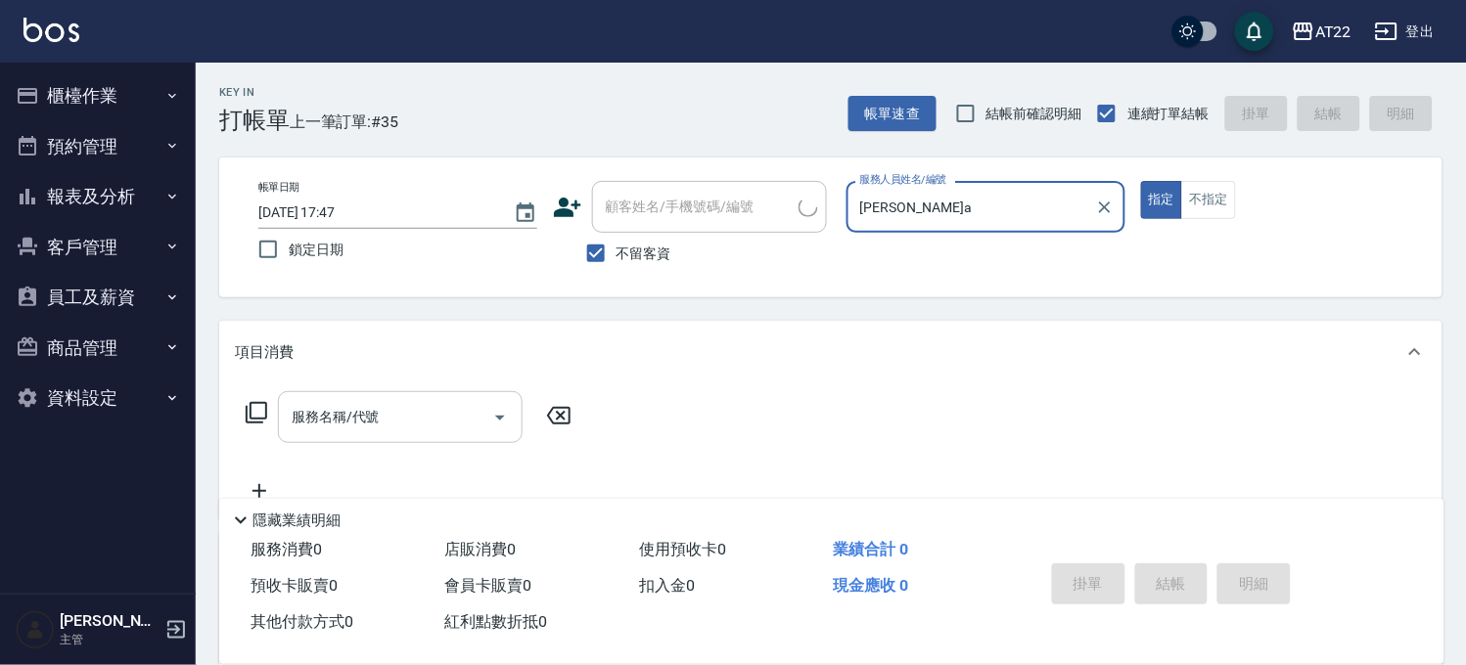
type input "蔡明宏-a"
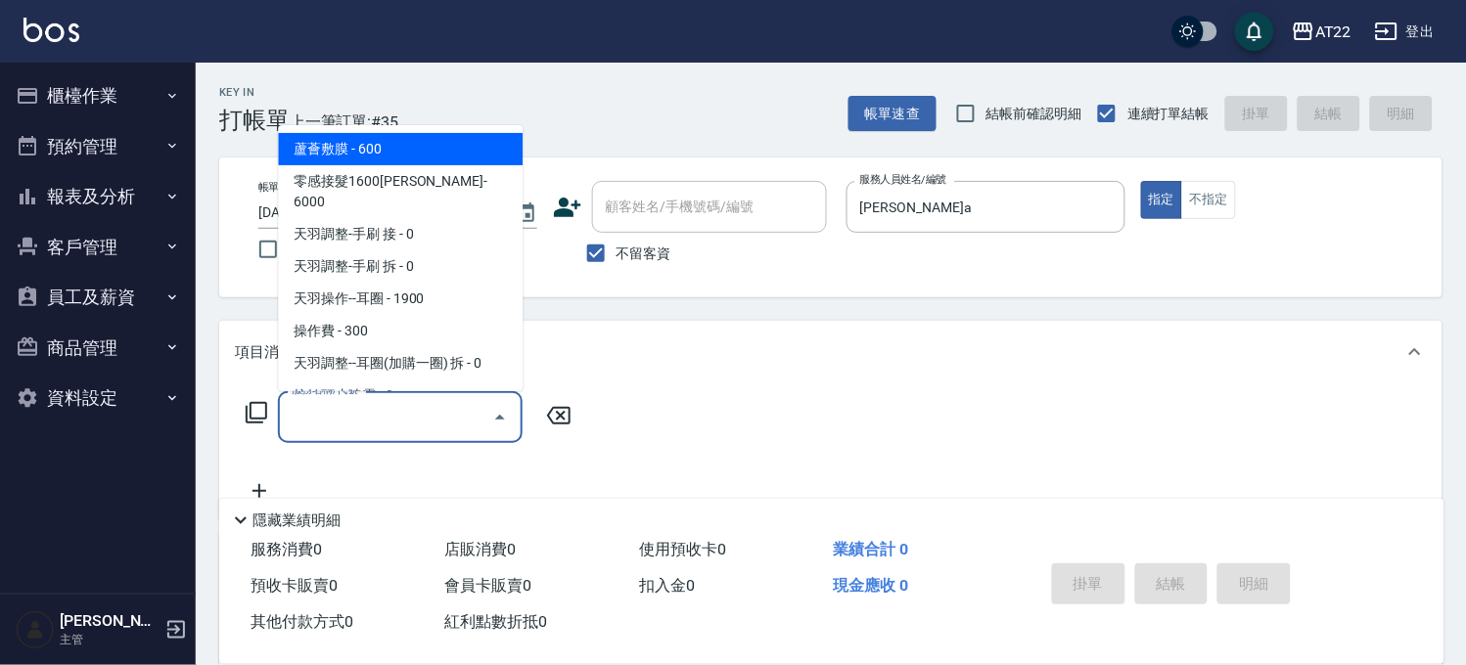
click at [403, 412] on input "服務名稱/代號" at bounding box center [386, 417] width 198 height 34
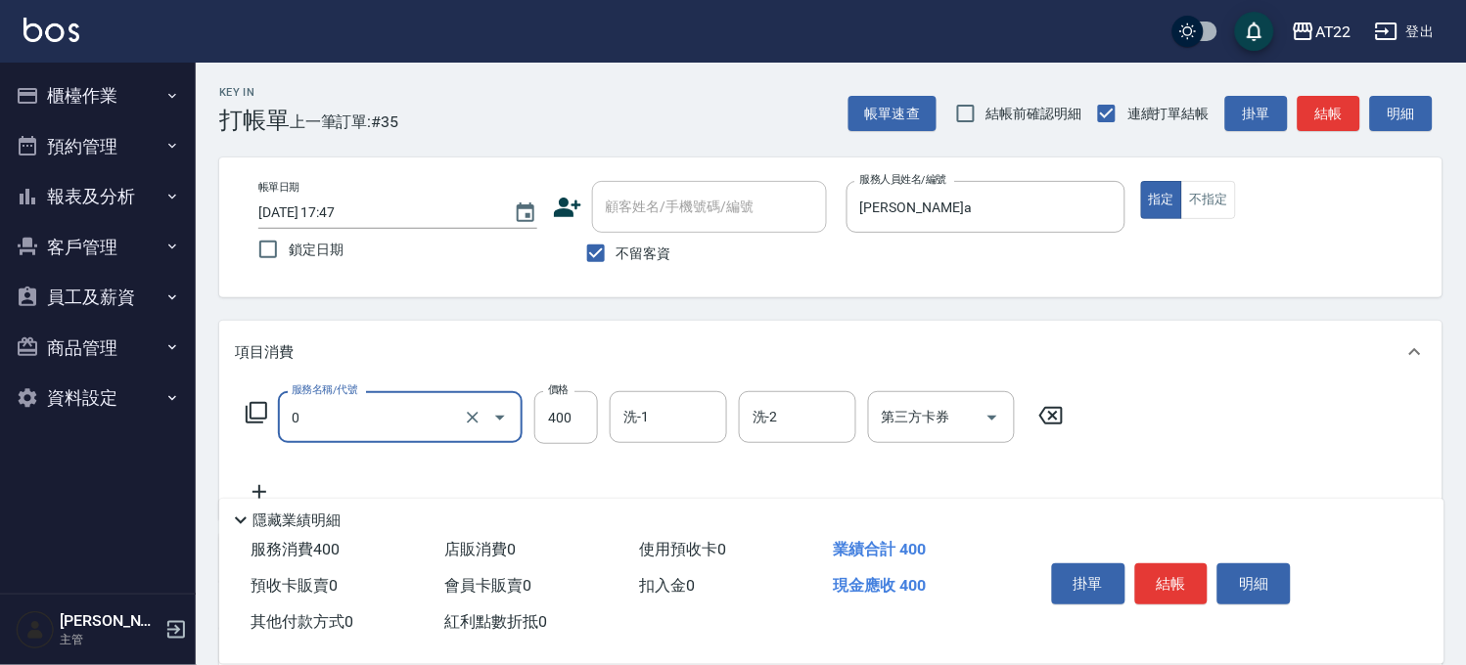
type input "有機洗髮(0)"
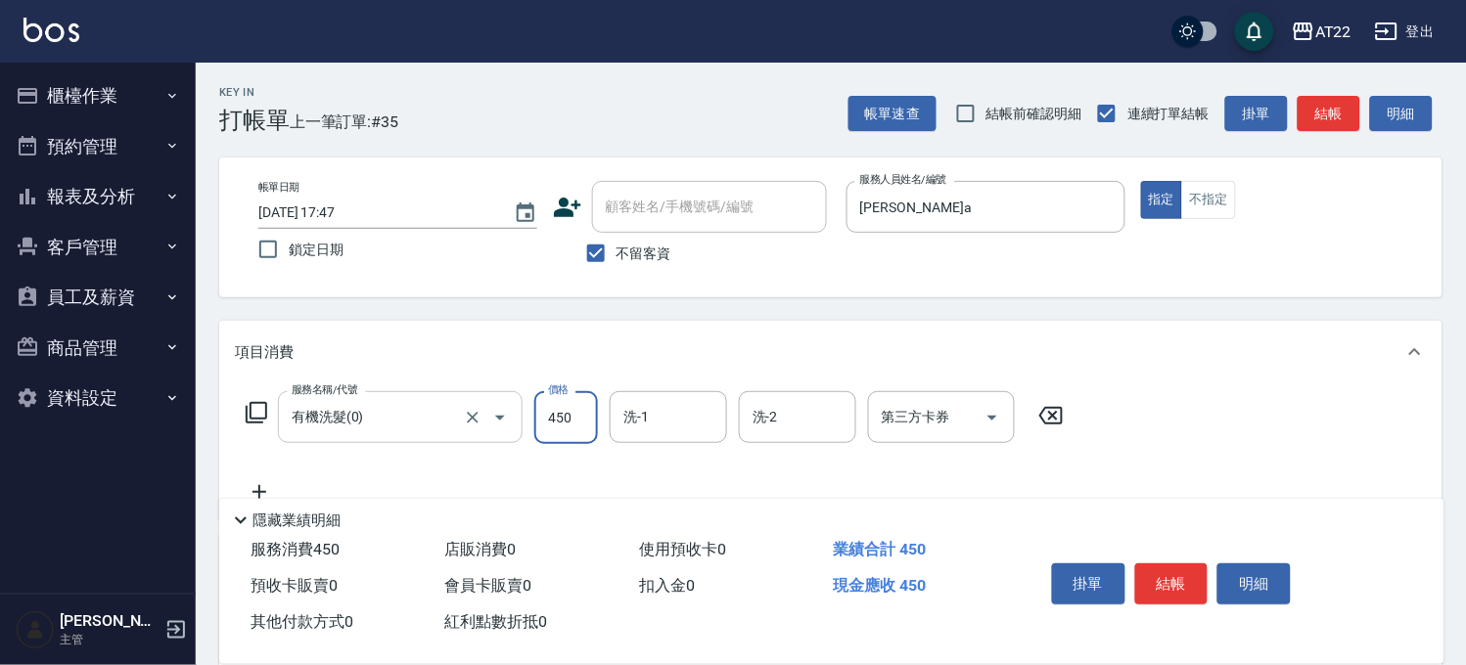
type input "450"
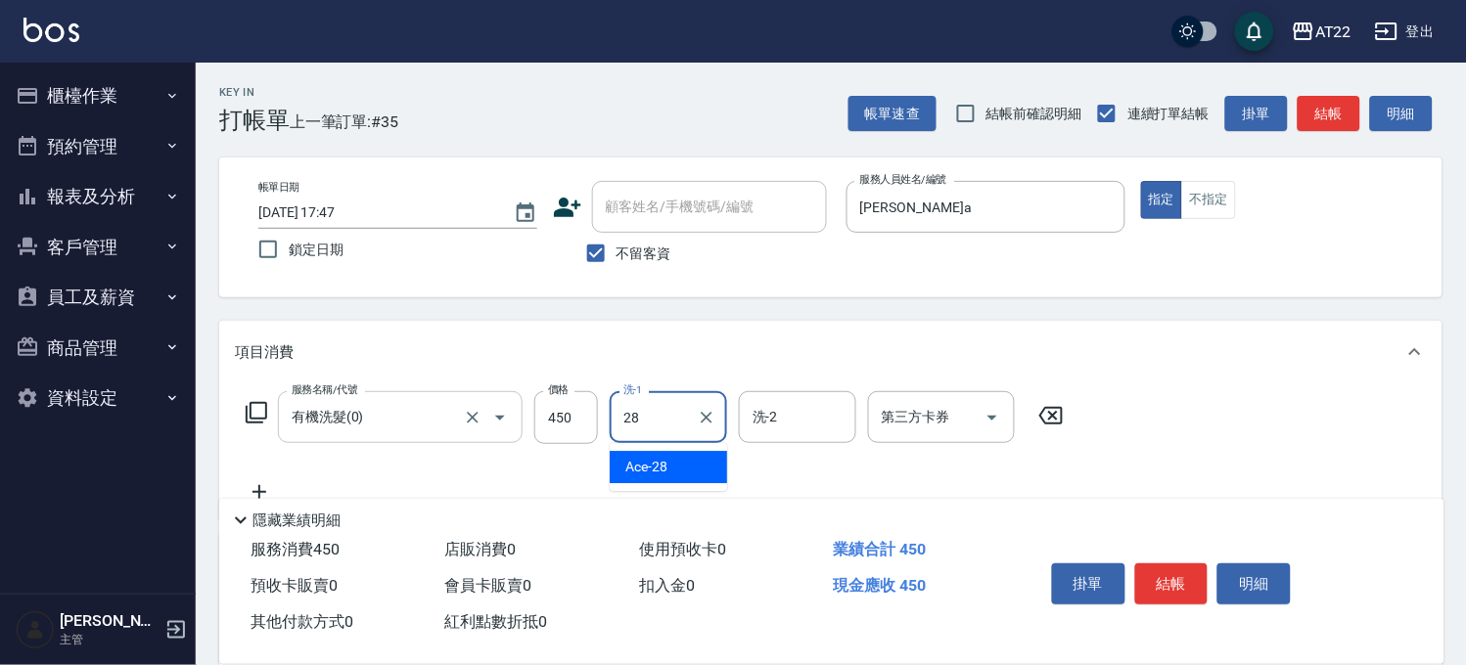
type input "Ace-28"
click at [258, 484] on icon at bounding box center [259, 491] width 49 height 23
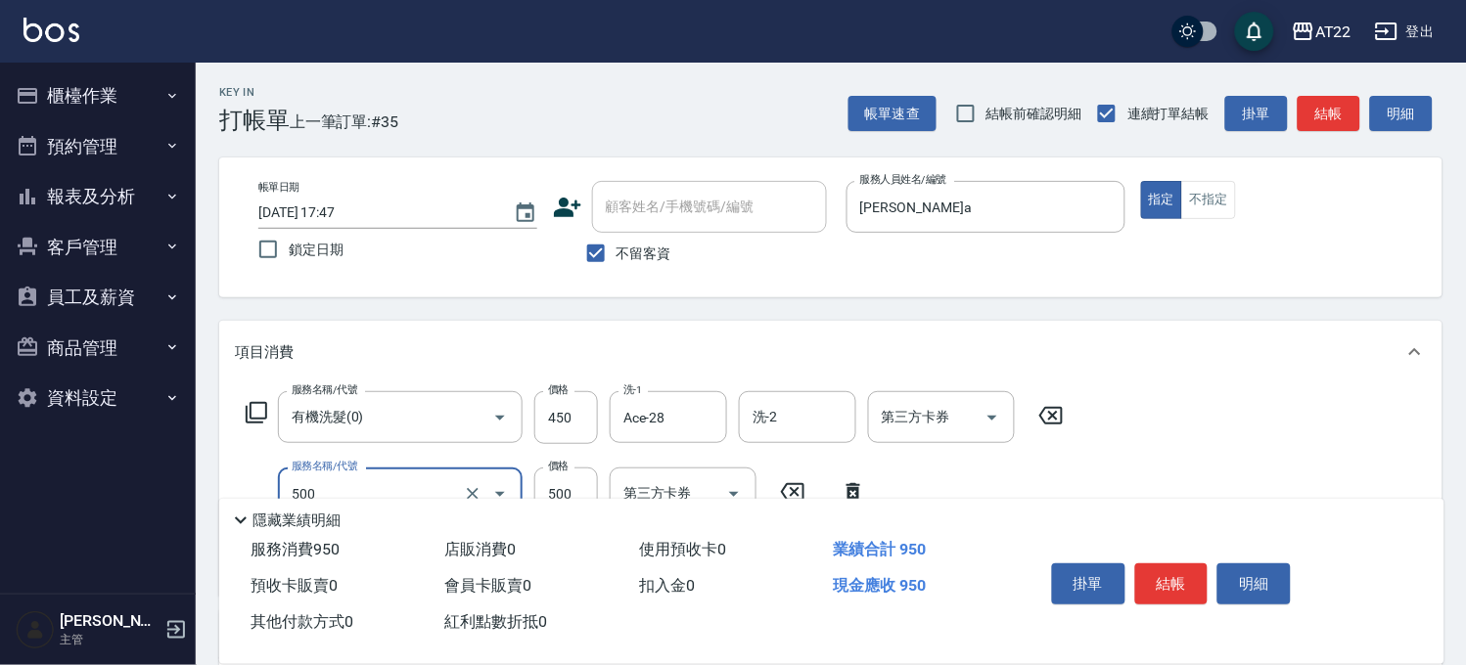
type input "剪髮(500)"
type input "450"
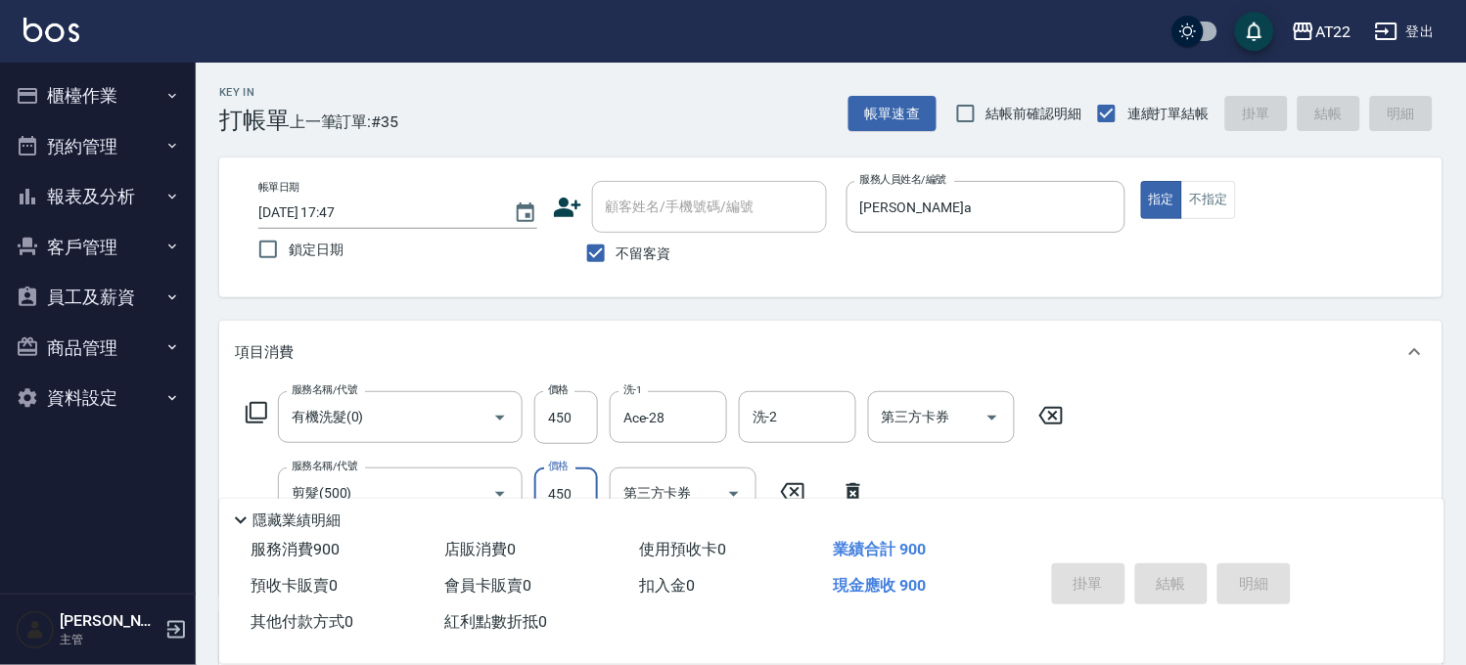
type input "2025/09/07 17:48"
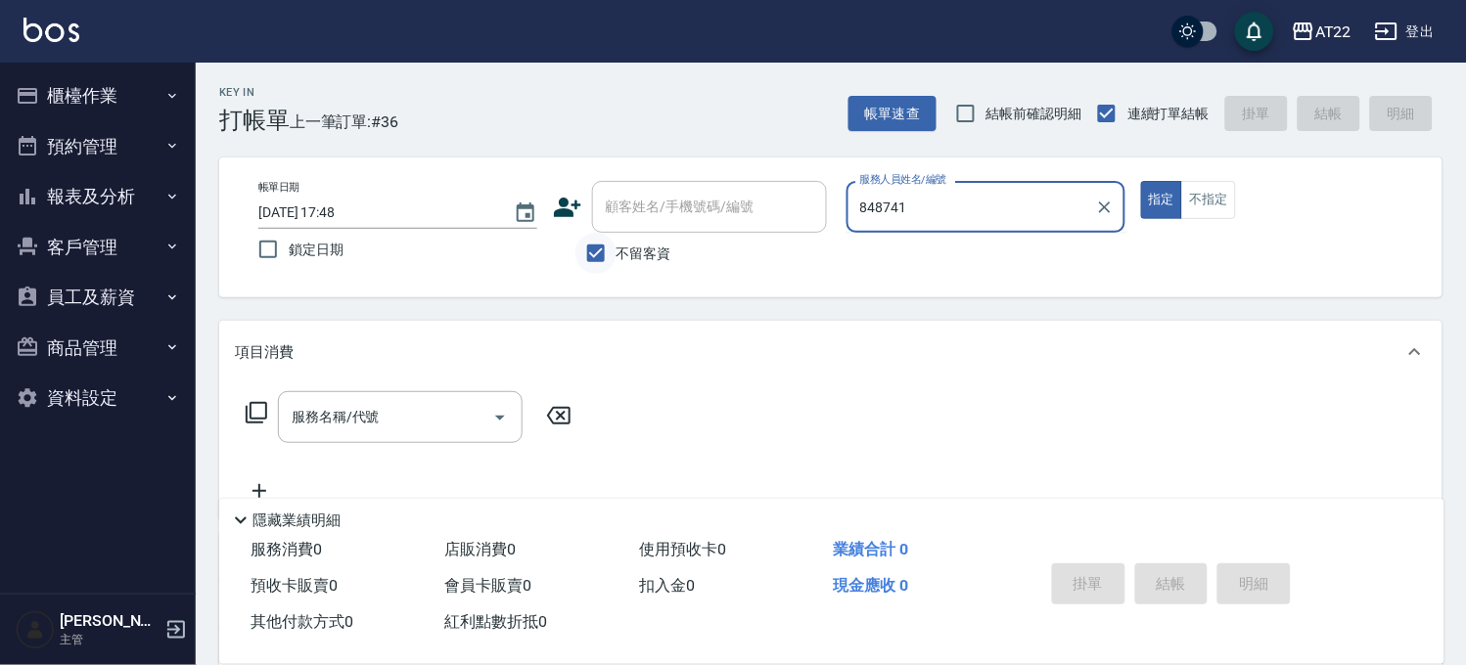
type input "848741"
click at [595, 248] on input "不留客資" at bounding box center [595, 253] width 41 height 41
checkbox input "false"
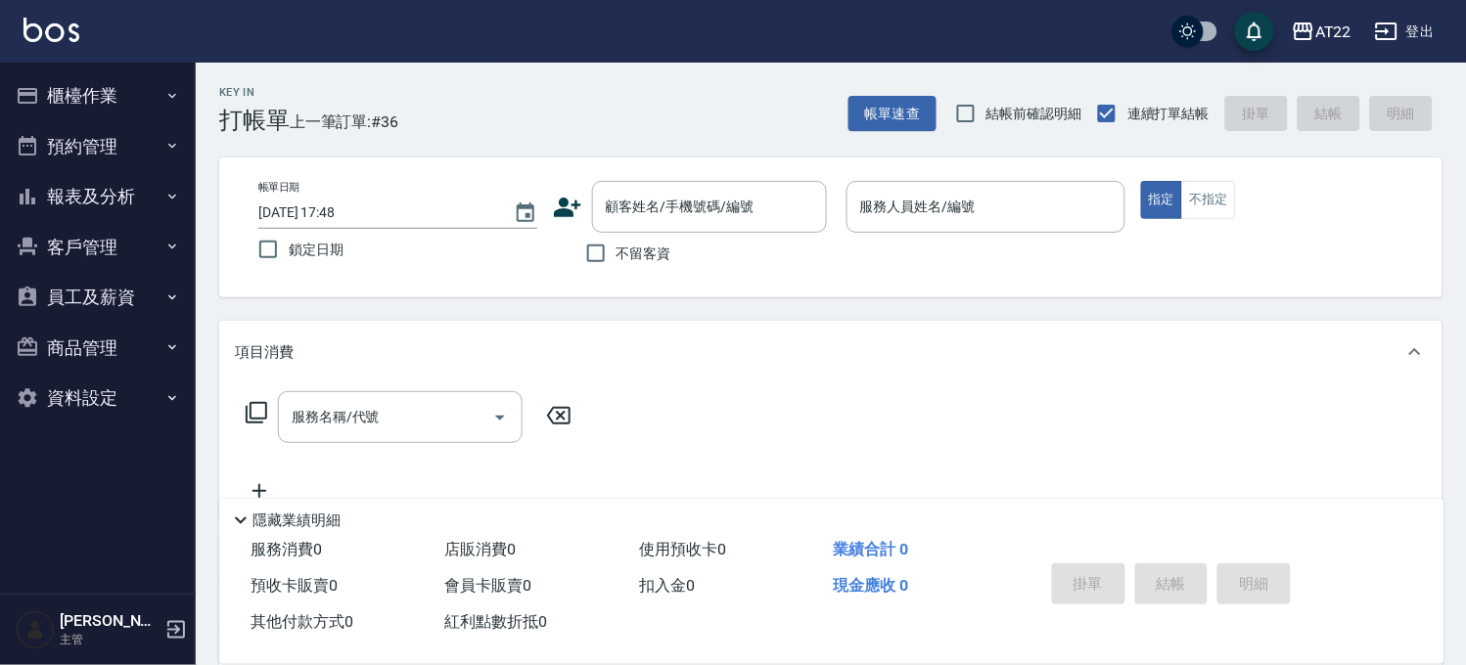
drag, startPoint x: 712, startPoint y: 164, endPoint x: 711, endPoint y: 186, distance: 21.6
click at [712, 166] on div "帳單日期 2025/09/07 17:48 鎖定日期 顧客姓名/手機號碼/編號 顧客姓名/手機號碼/編號 不留客資 服務人員姓名/編號 服務人員姓名/編號 指…" at bounding box center [830, 228] width 1223 height 140
click at [703, 200] on input "顧客姓名/手機號碼/編號" at bounding box center [695, 207] width 188 height 34
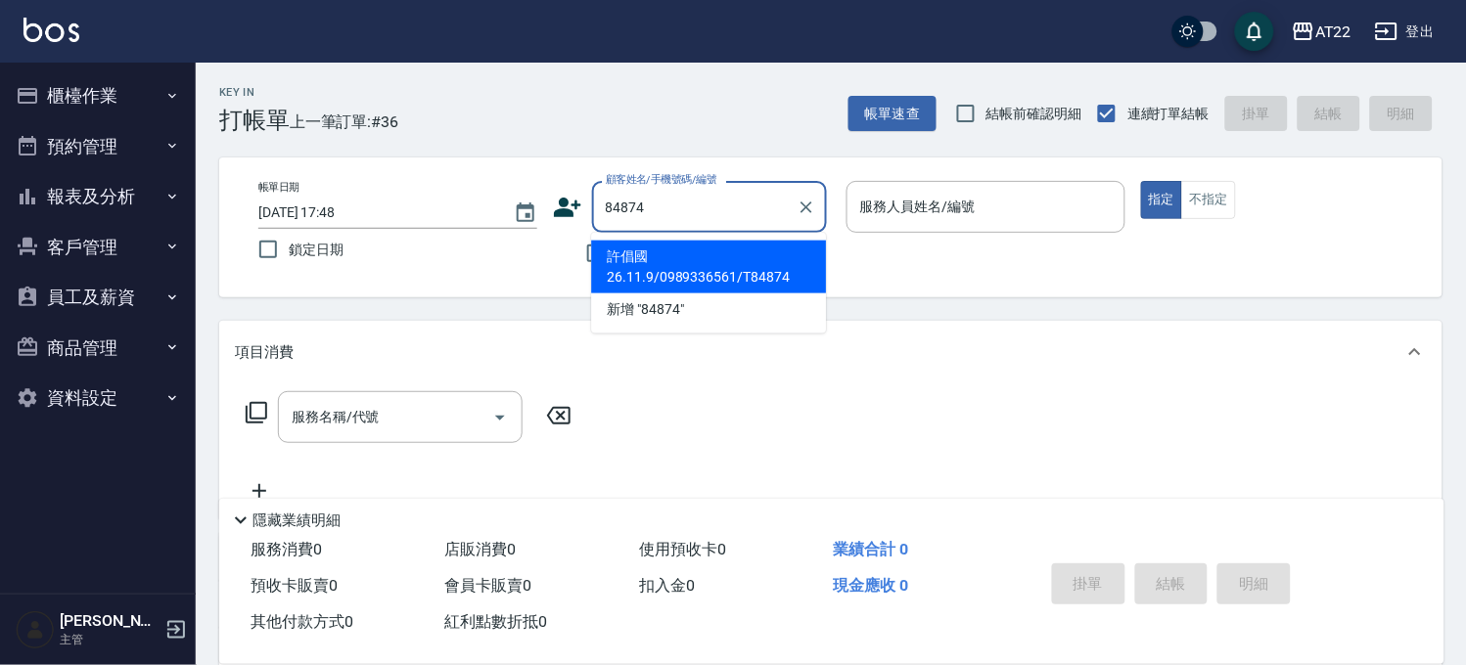
click at [795, 264] on li "許倡國26.11.9/0989336561/T84874" at bounding box center [708, 267] width 235 height 53
type input "許倡國26.11.9/0989336561/T84874"
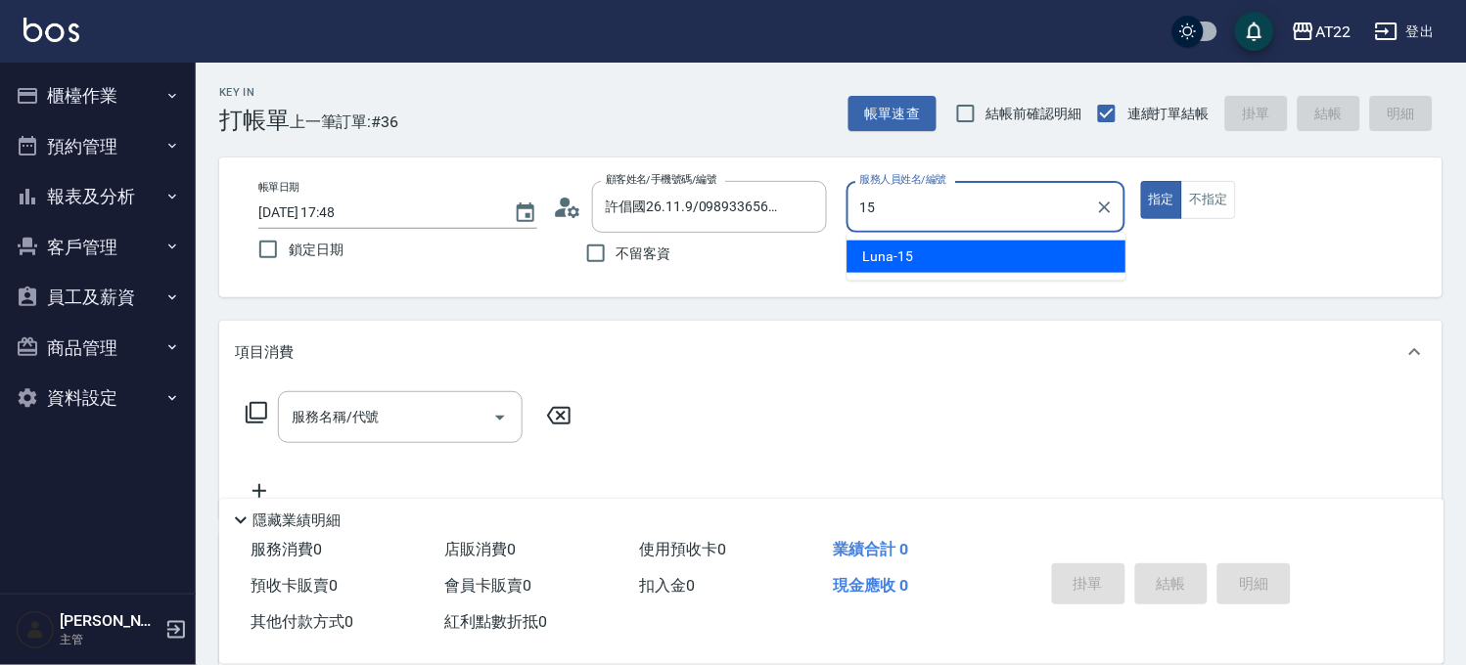
type input "Luna-15"
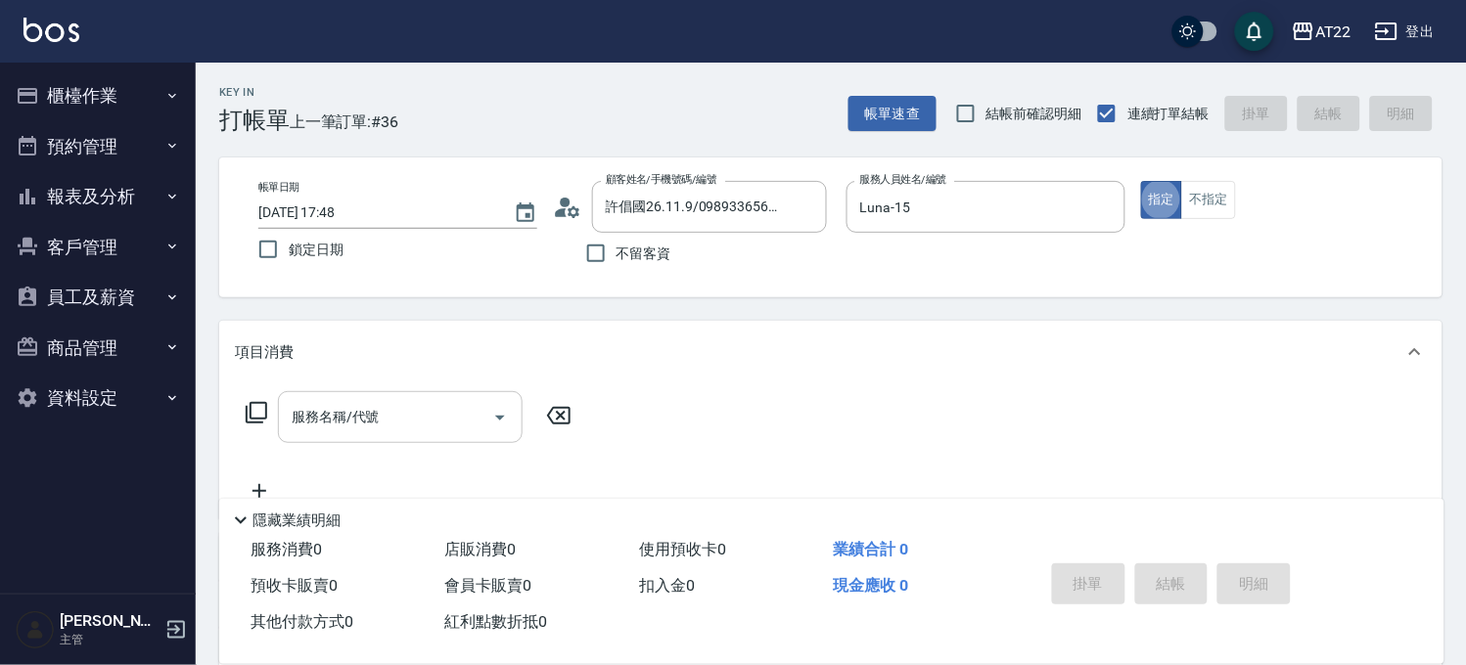
click at [458, 423] on input "服務名稱/代號" at bounding box center [386, 417] width 198 height 34
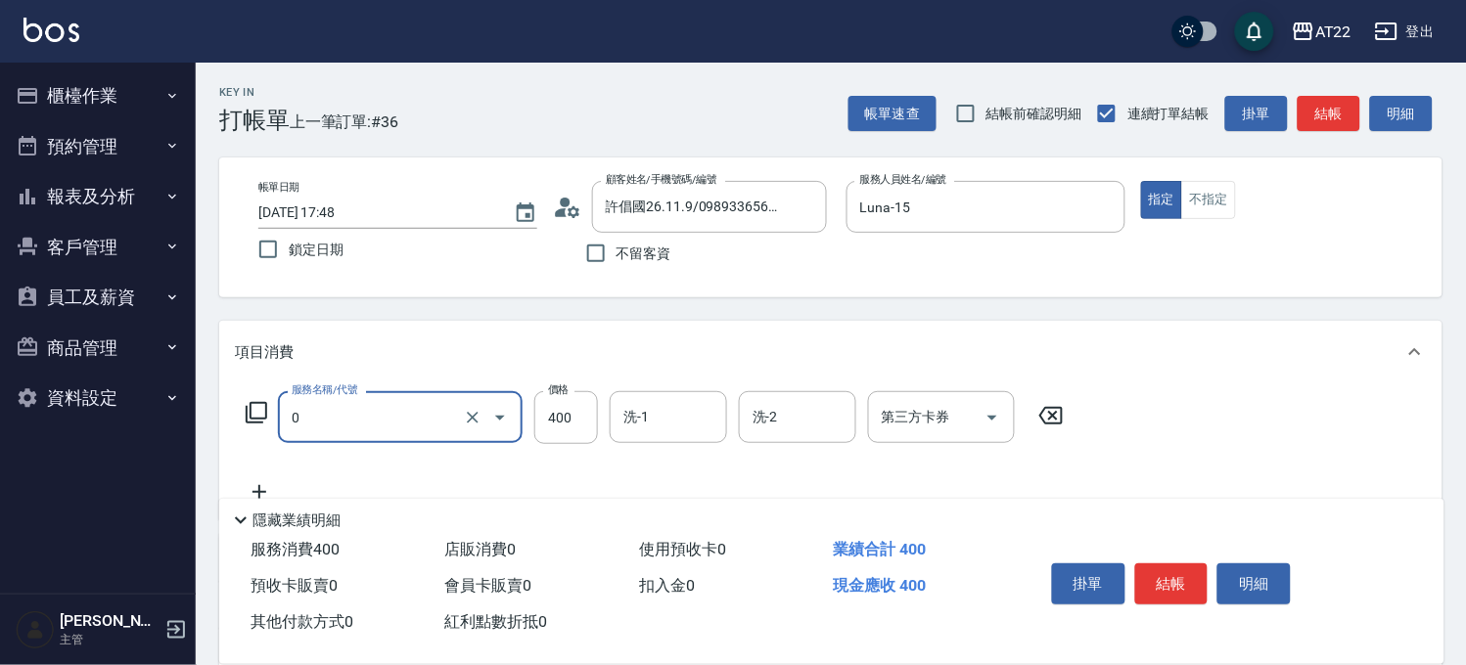
type input "有機洗髮(0)"
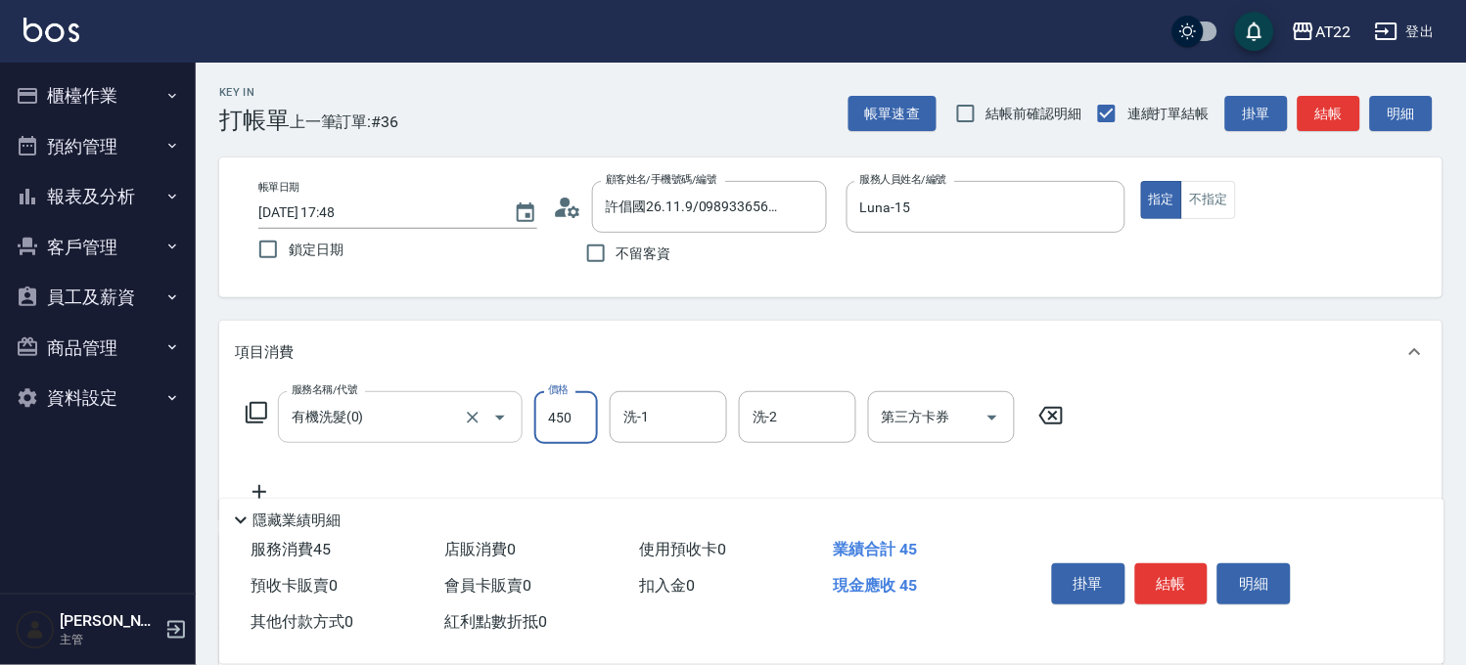
type input "450"
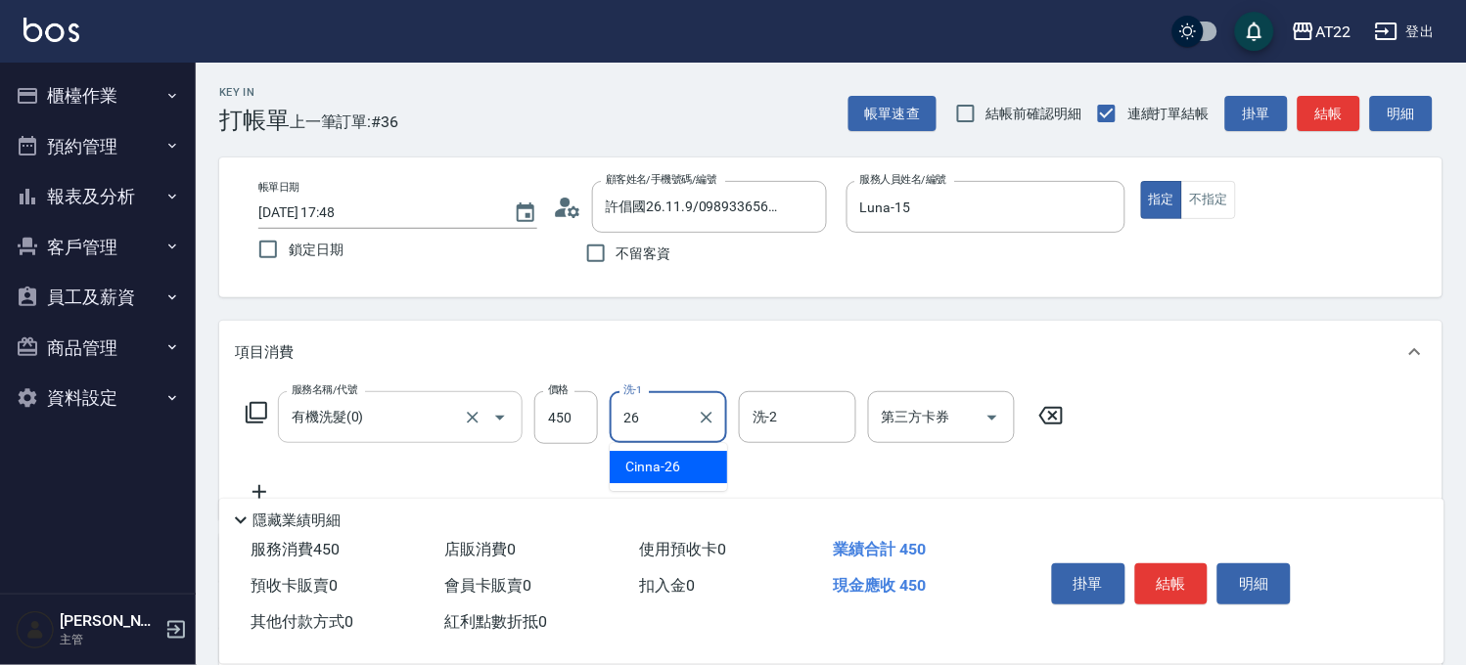
type input "Cinna-26"
click at [255, 490] on icon at bounding box center [259, 491] width 49 height 23
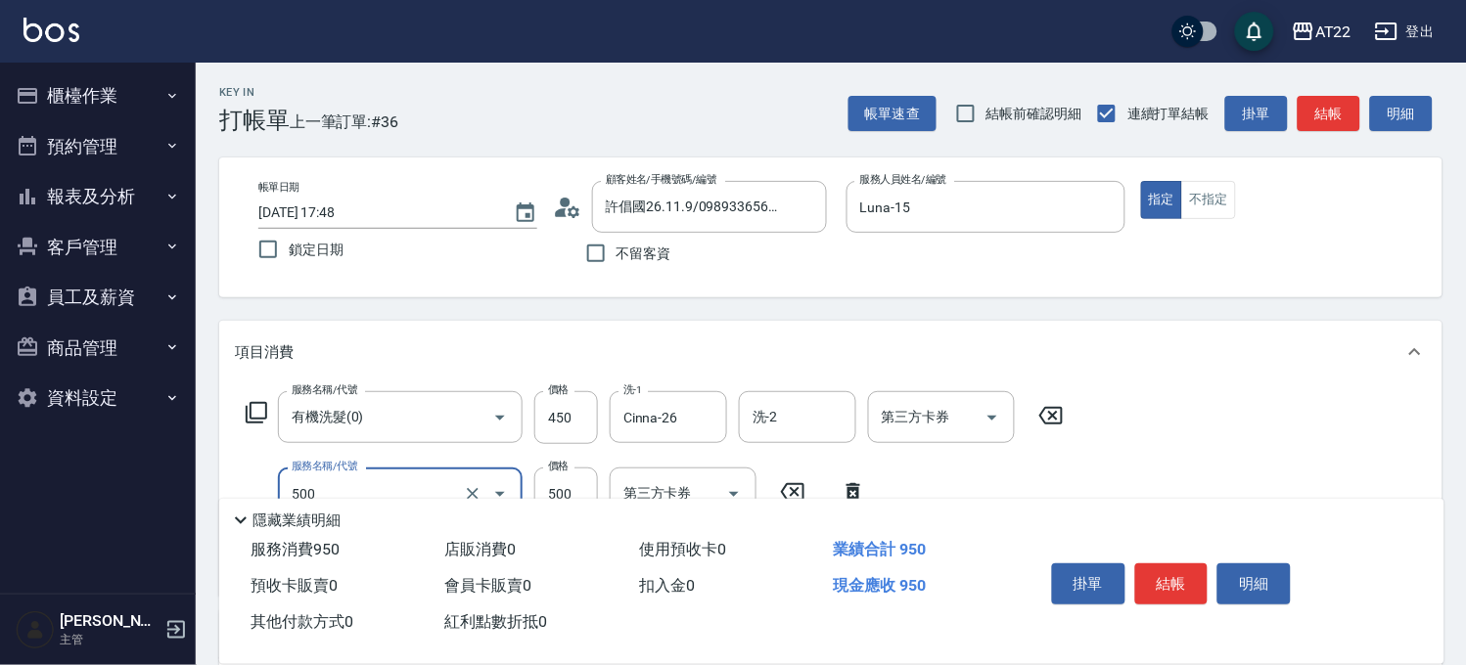
type input "剪髮(500)"
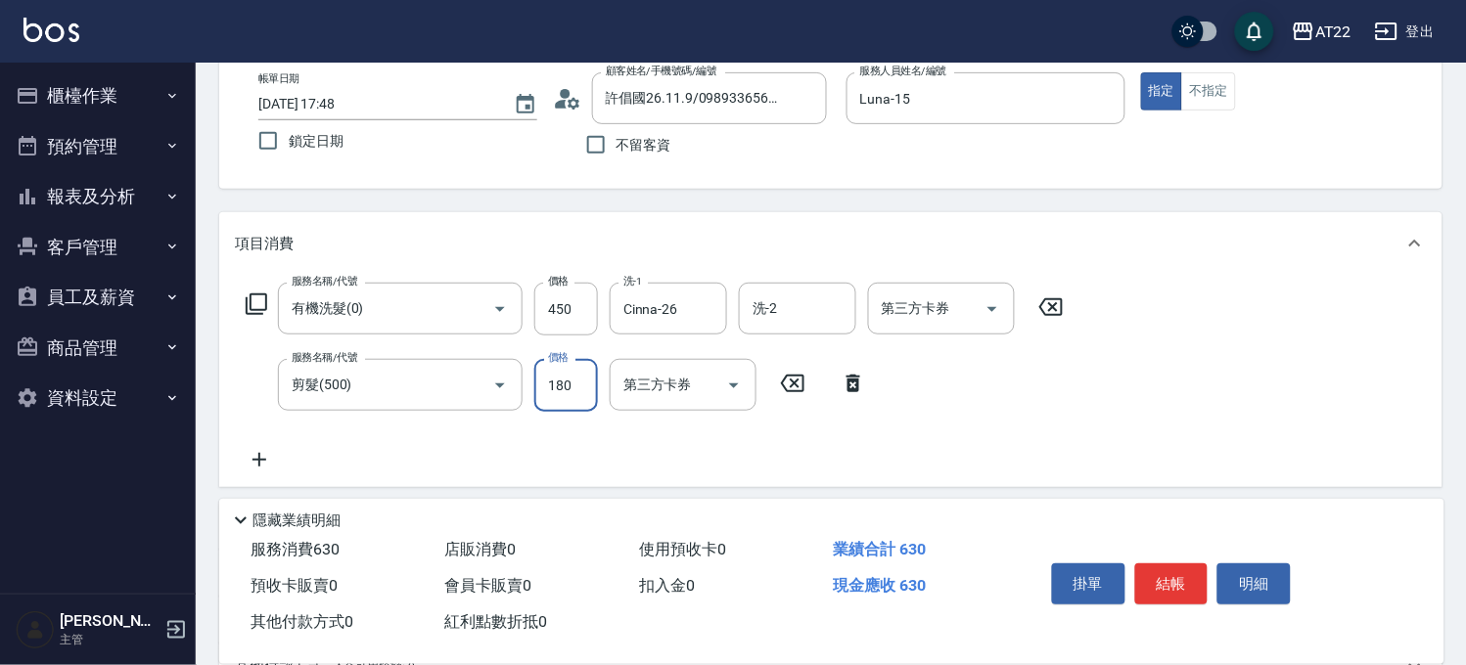
type input "180"
click at [260, 453] on icon at bounding box center [259, 459] width 49 height 23
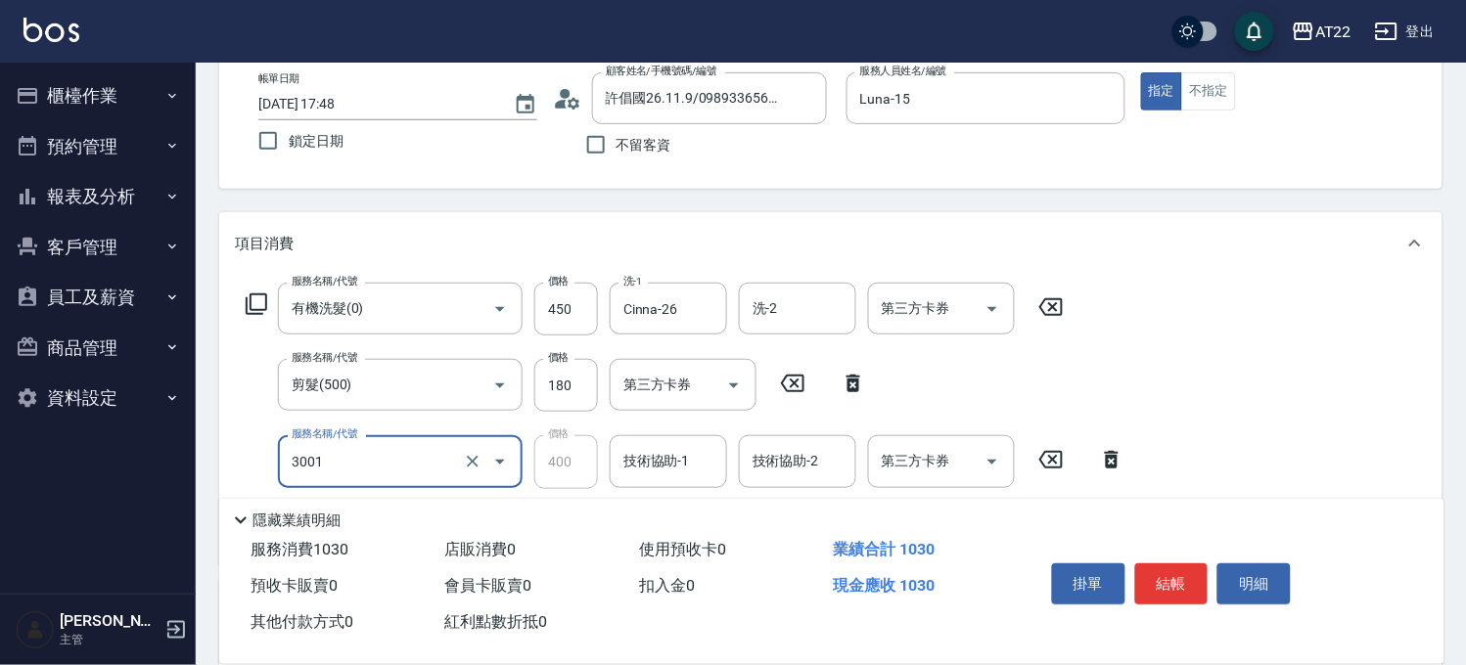
type input "側邊燙貼(3001)"
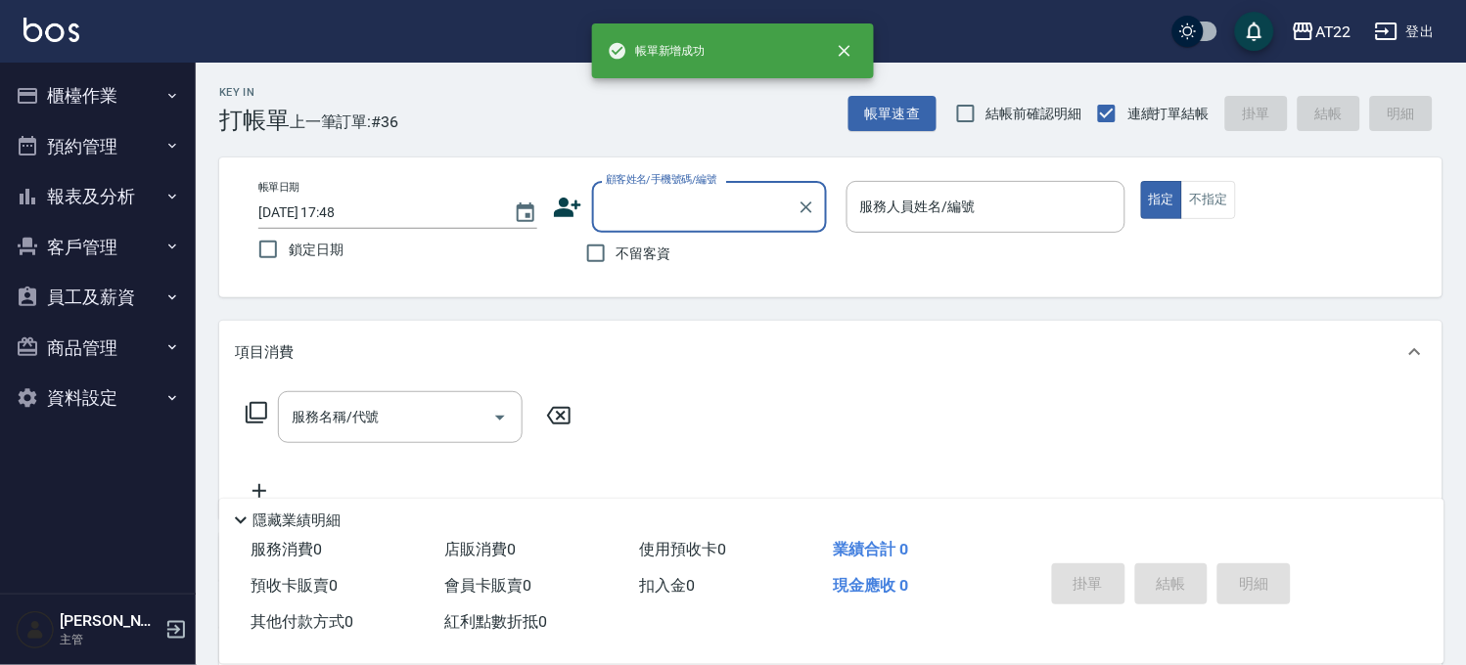
scroll to position [0, 0]
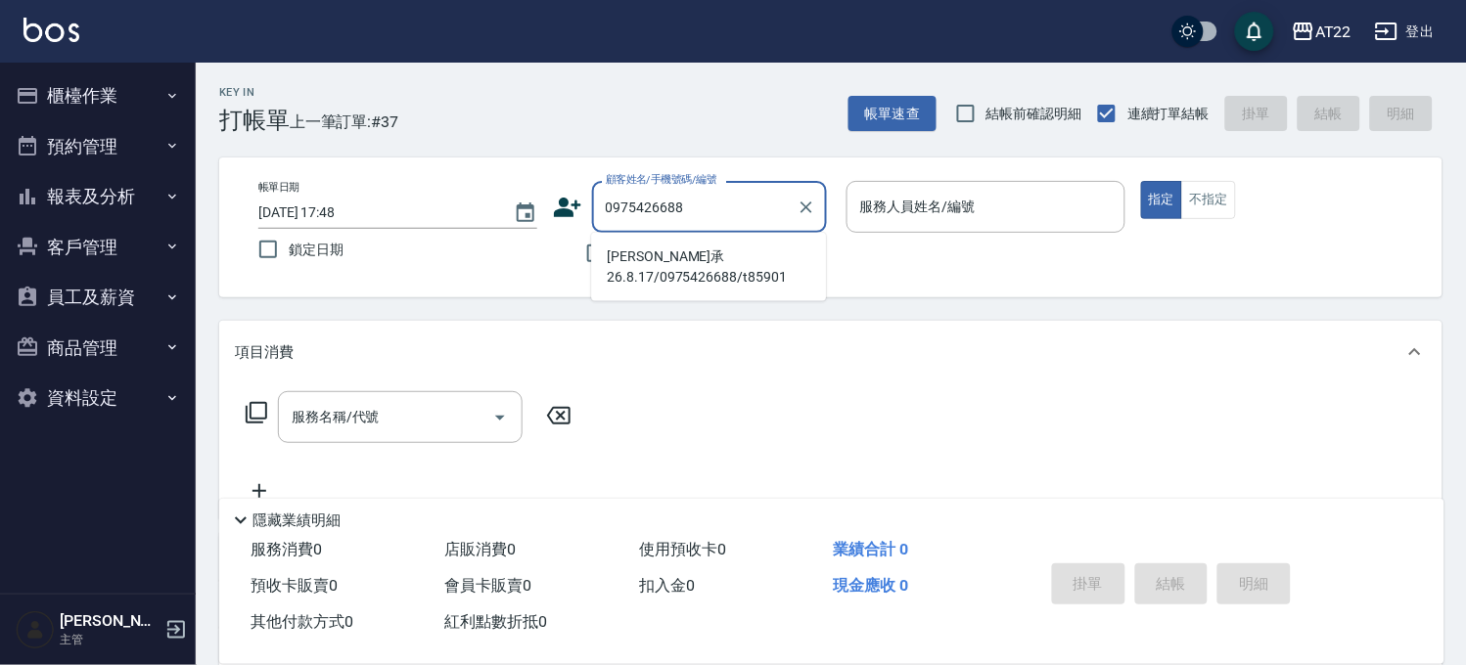
click at [651, 282] on li "李子承26.8.17/0975426688/t85901" at bounding box center [708, 267] width 235 height 53
type input "李子承26.8.17/0975426688/t85901"
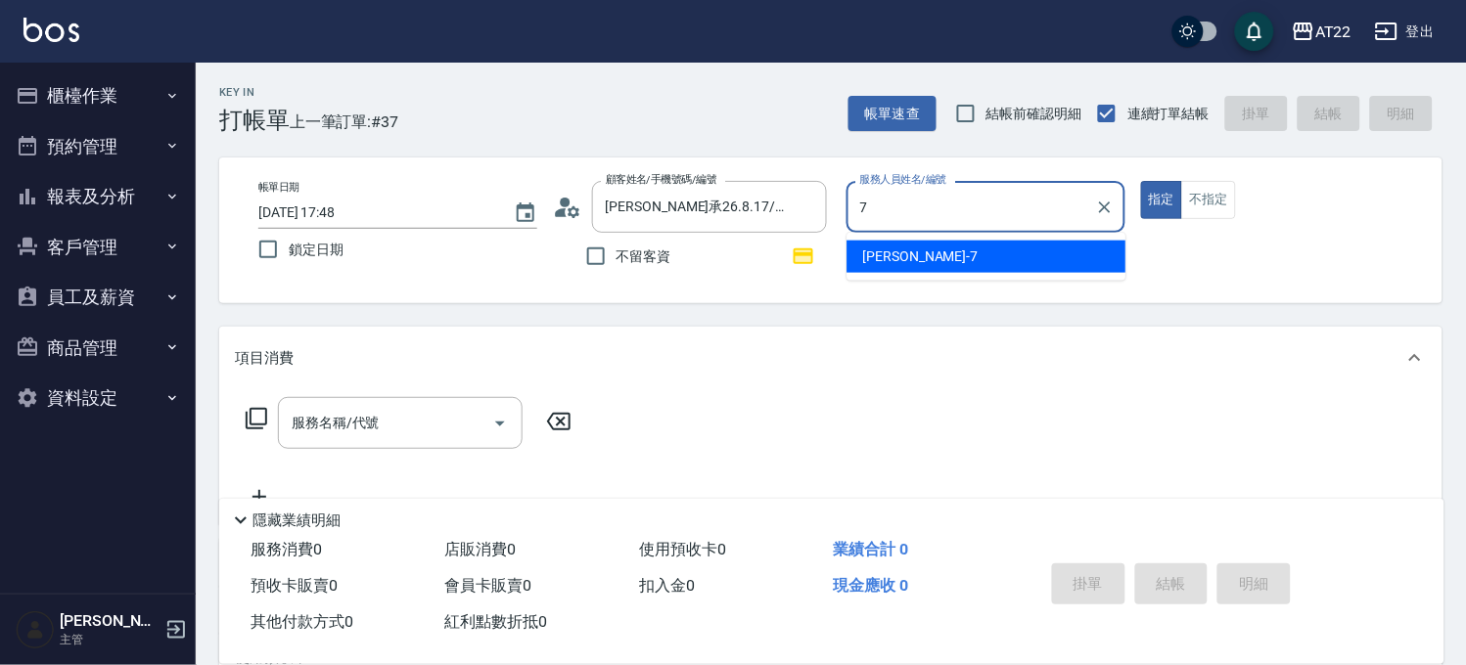
type input "Allen-7"
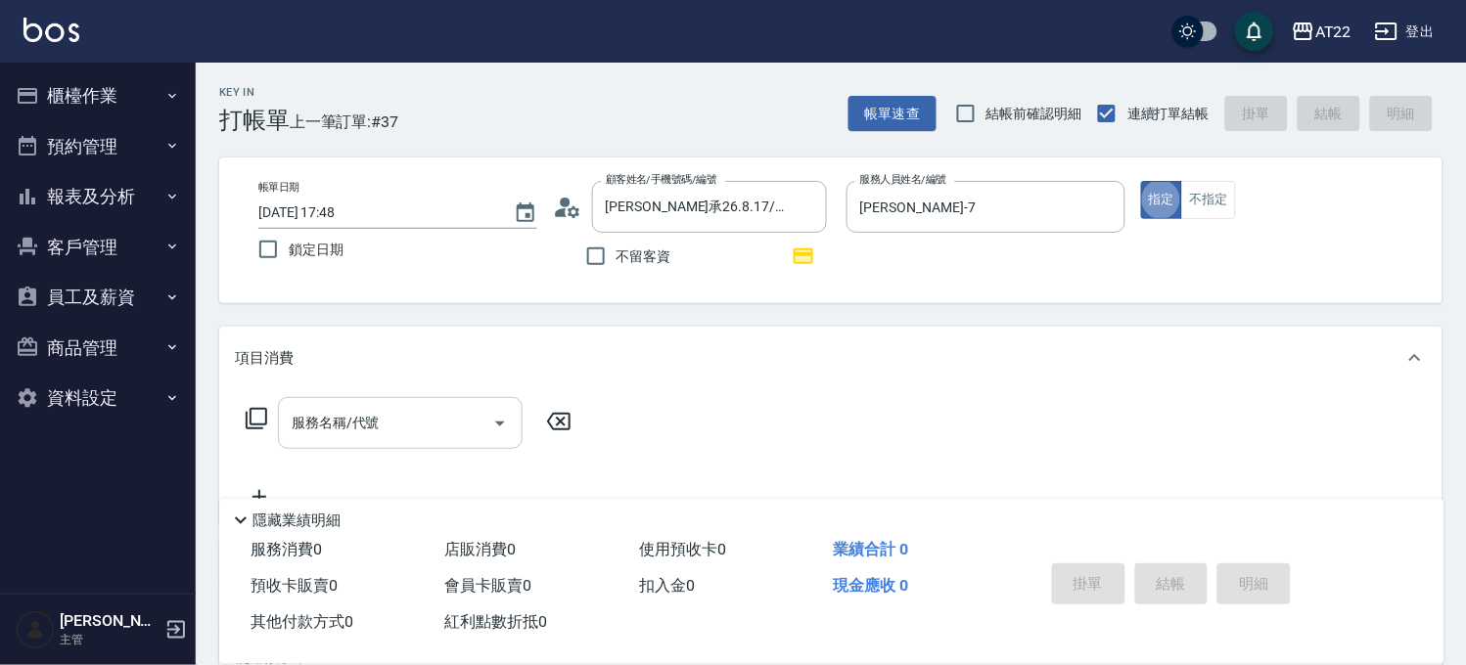
click at [393, 403] on div "服務名稱/代號" at bounding box center [400, 423] width 245 height 52
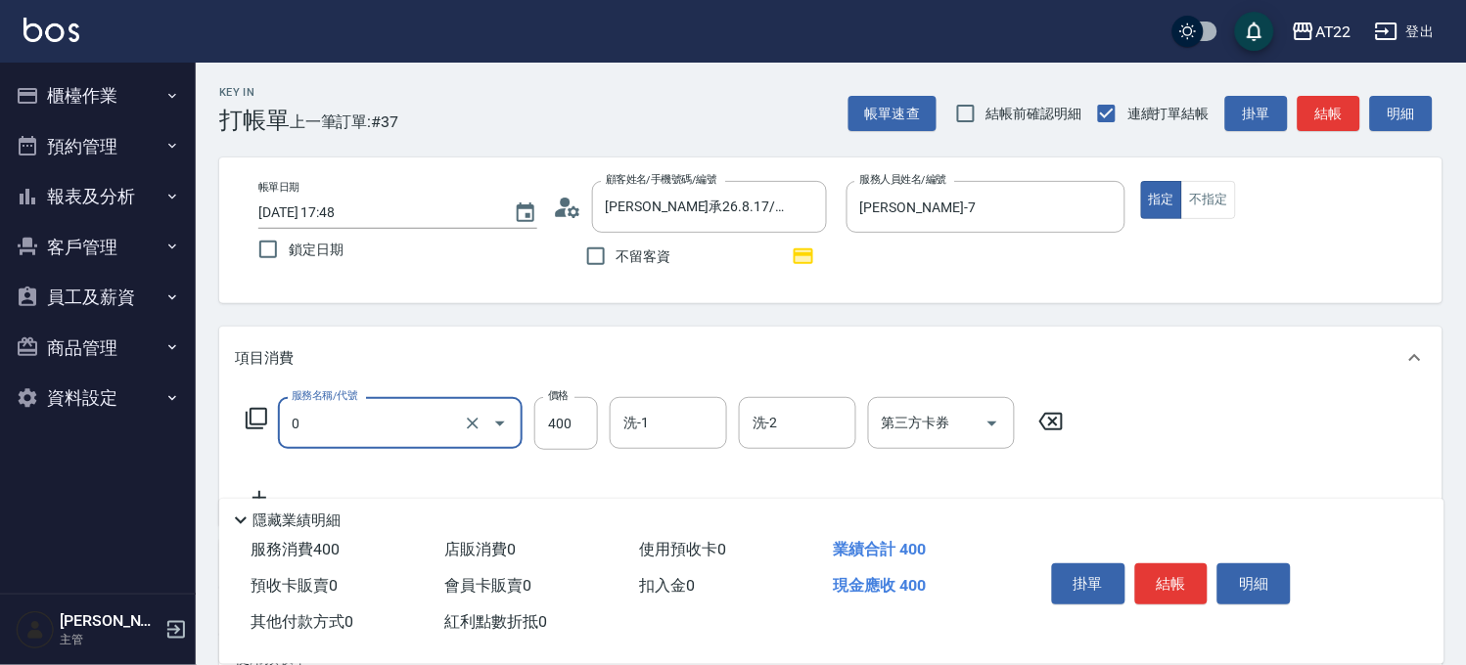
type input "有機洗髮(0)"
type input "450"
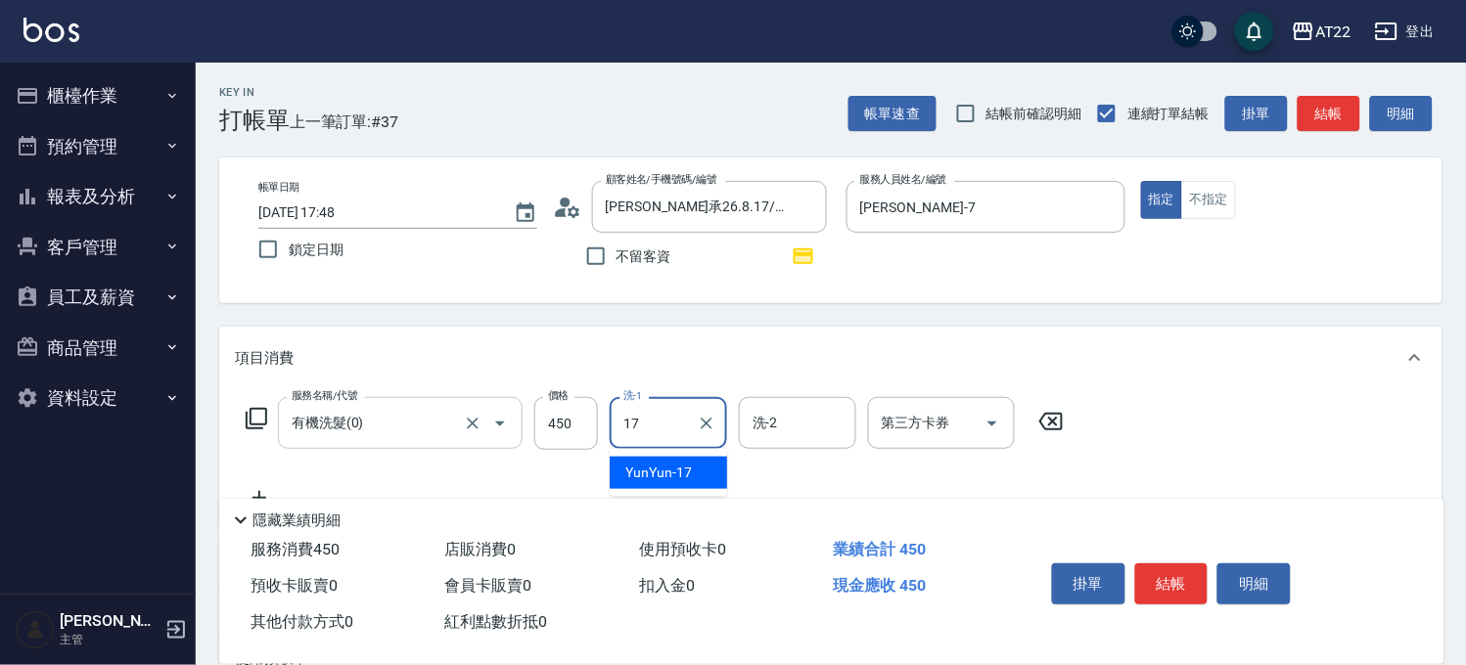
type input "YunYun-17"
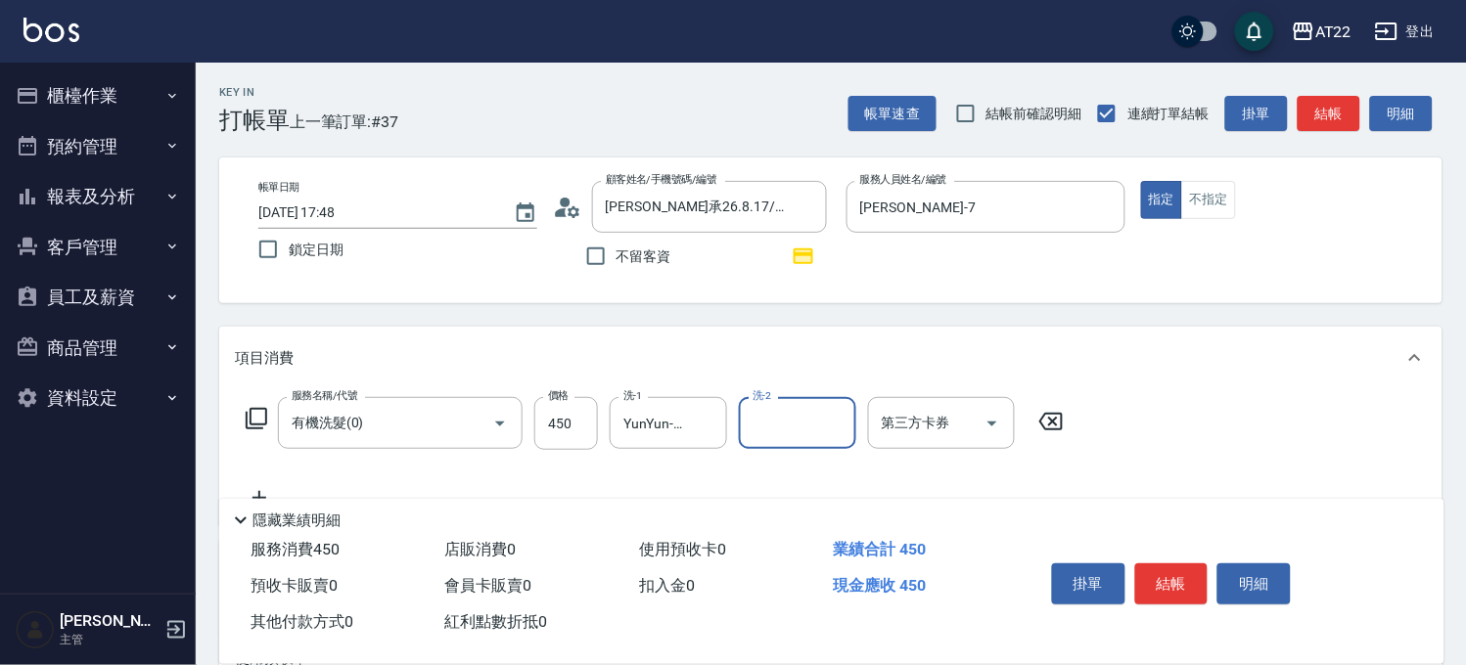
click at [255, 490] on icon at bounding box center [259, 497] width 49 height 23
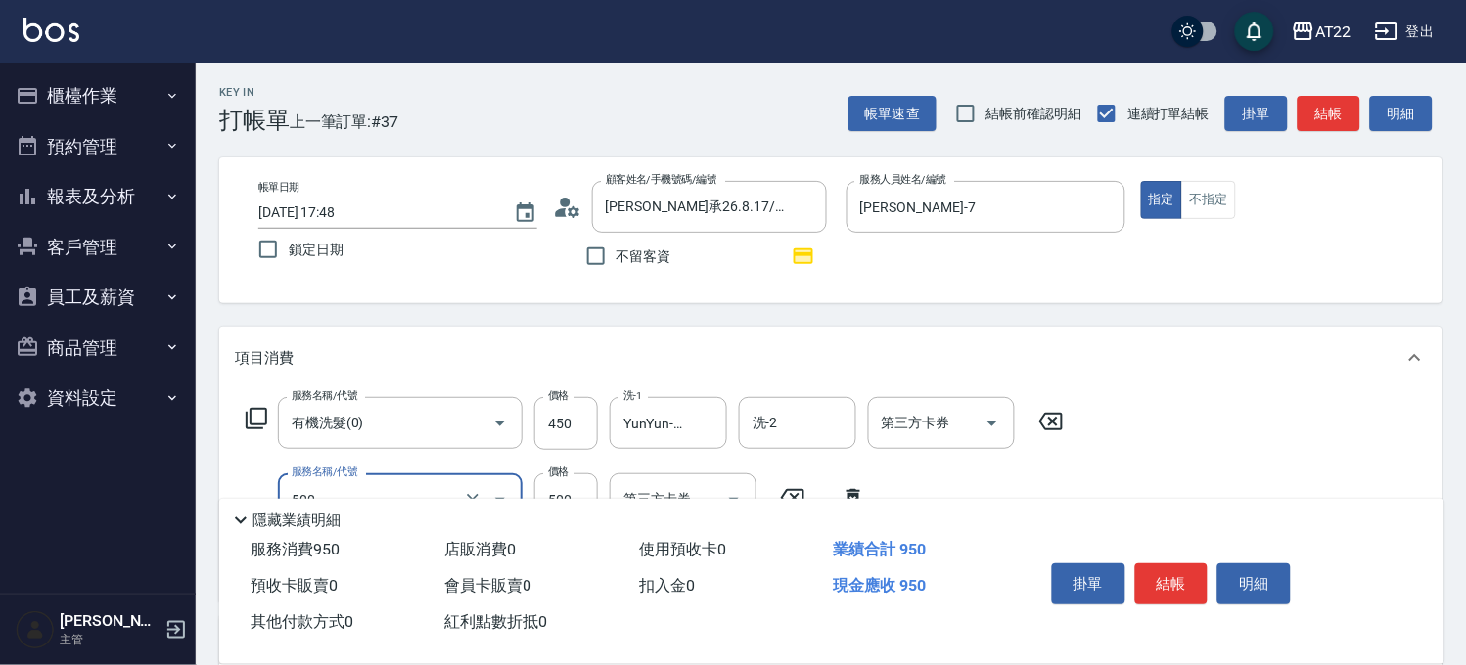
type input "剪髮(500)"
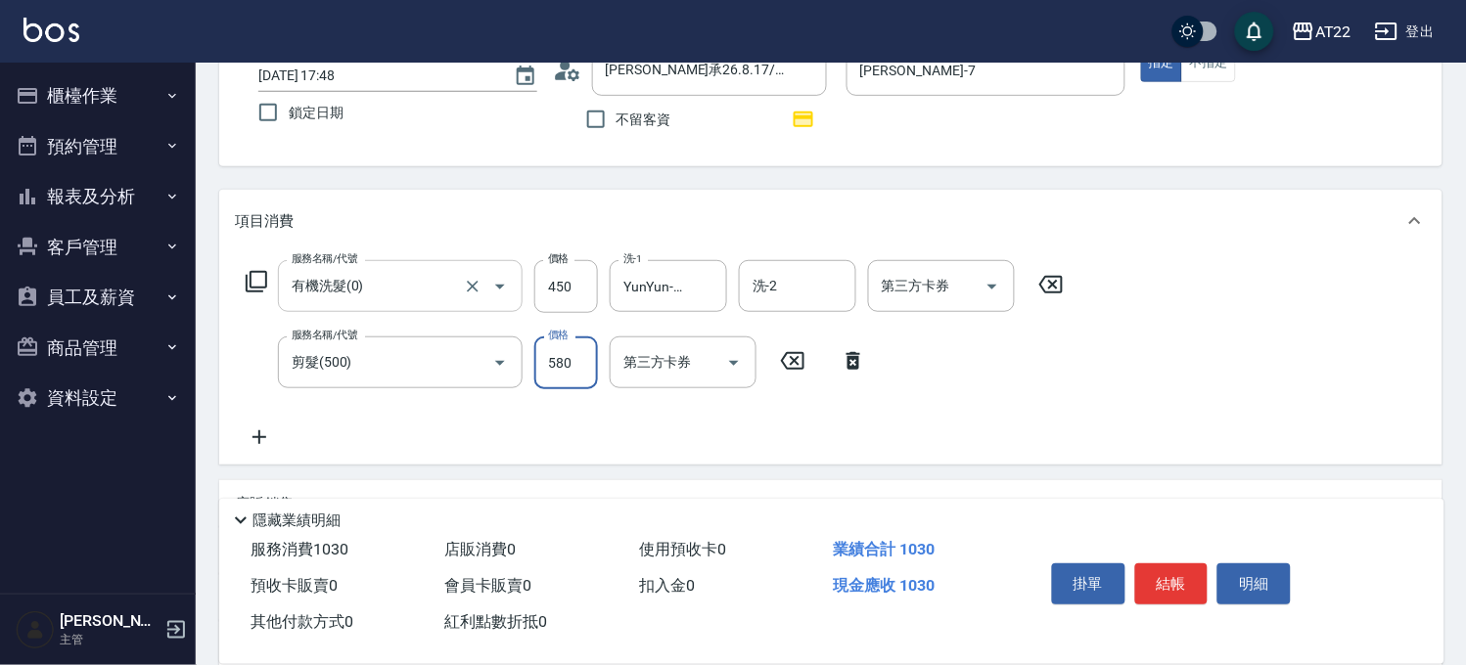
scroll to position [326, 0]
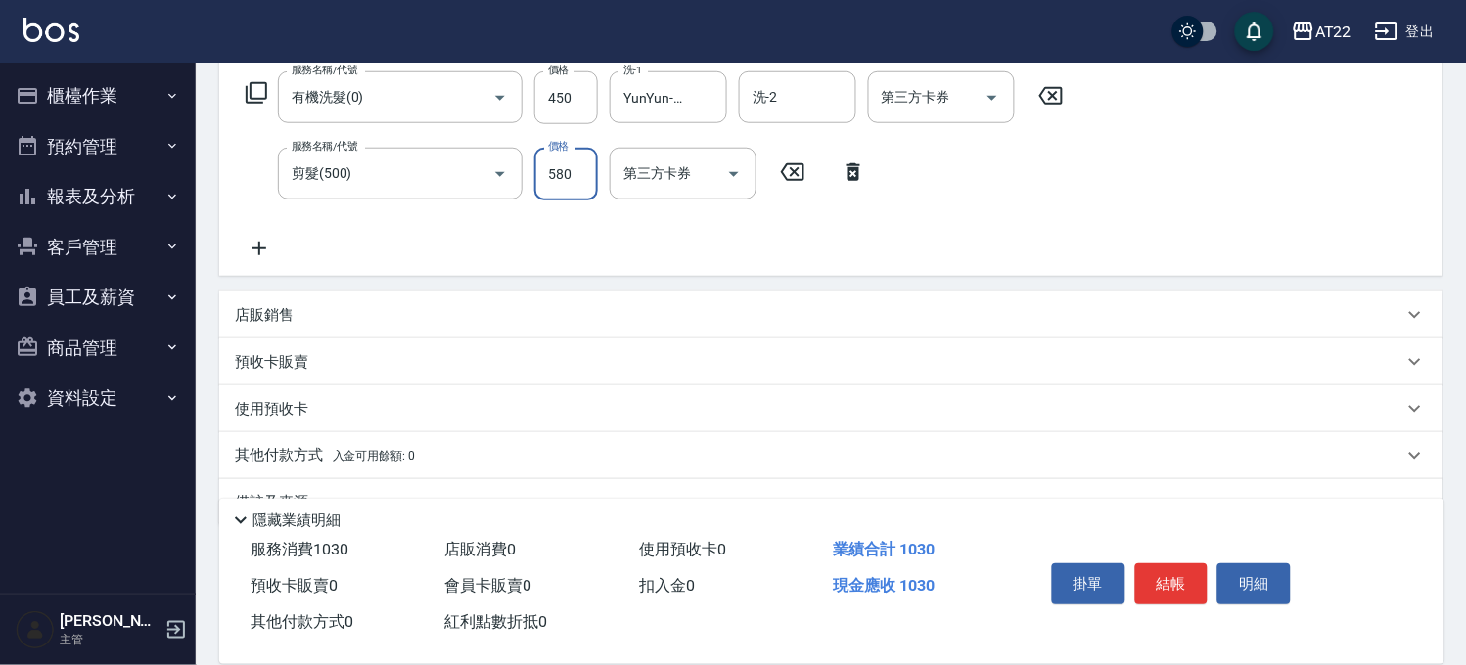
type input "580"
click at [266, 250] on icon at bounding box center [259, 248] width 49 height 23
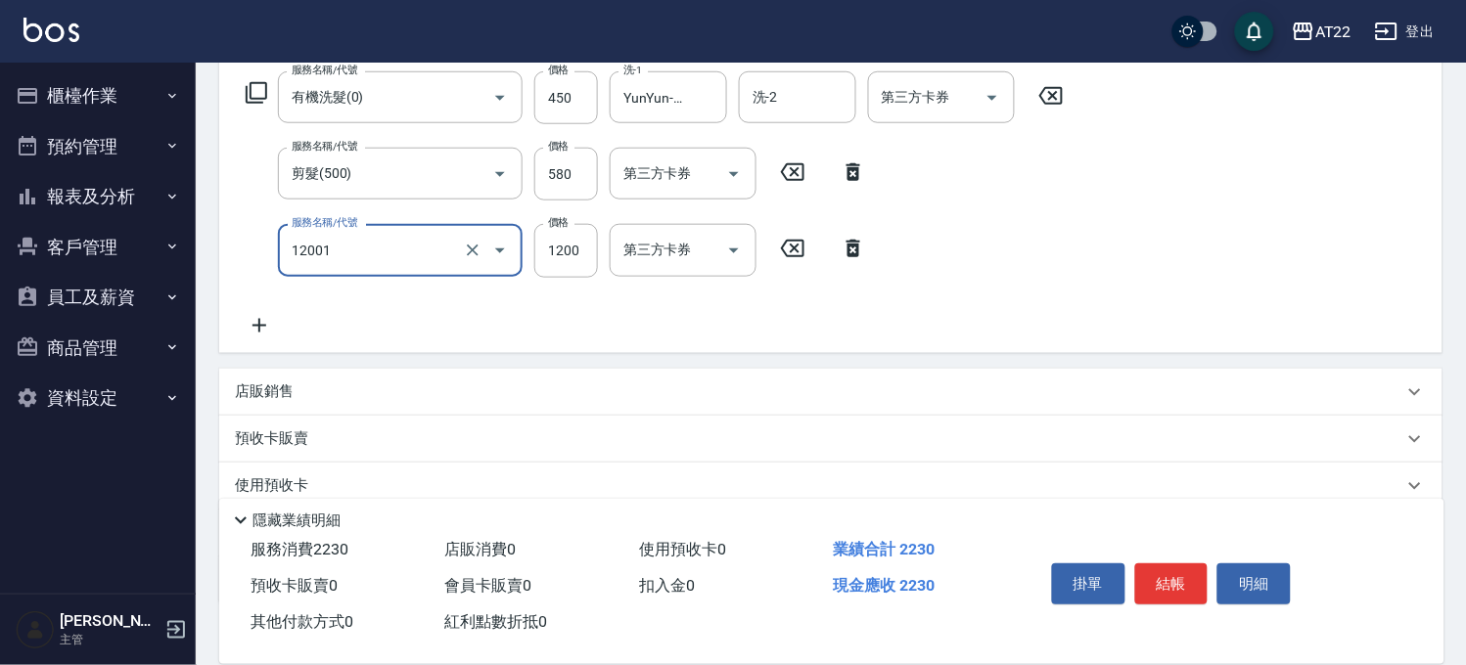
type input "燙髮S(12001)"
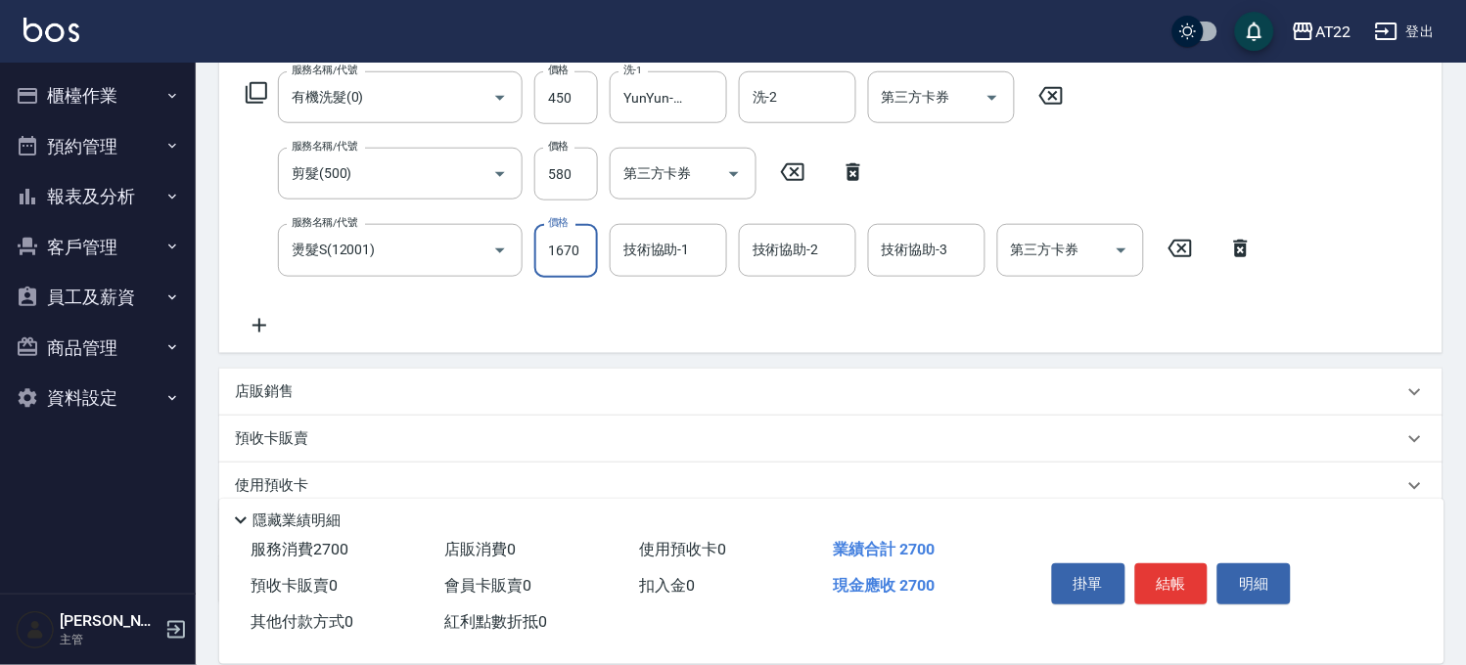
type input "1670"
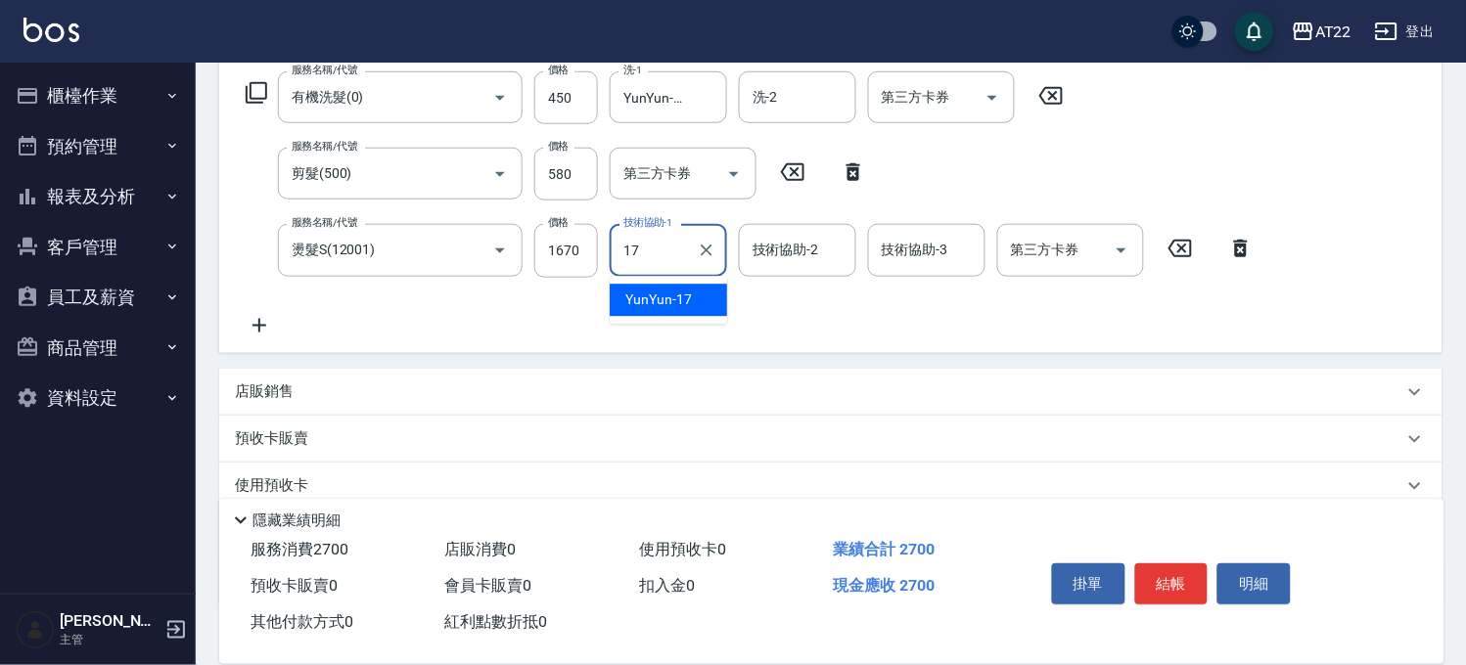
type input "YunYun-17"
click at [260, 321] on icon at bounding box center [259, 325] width 49 height 23
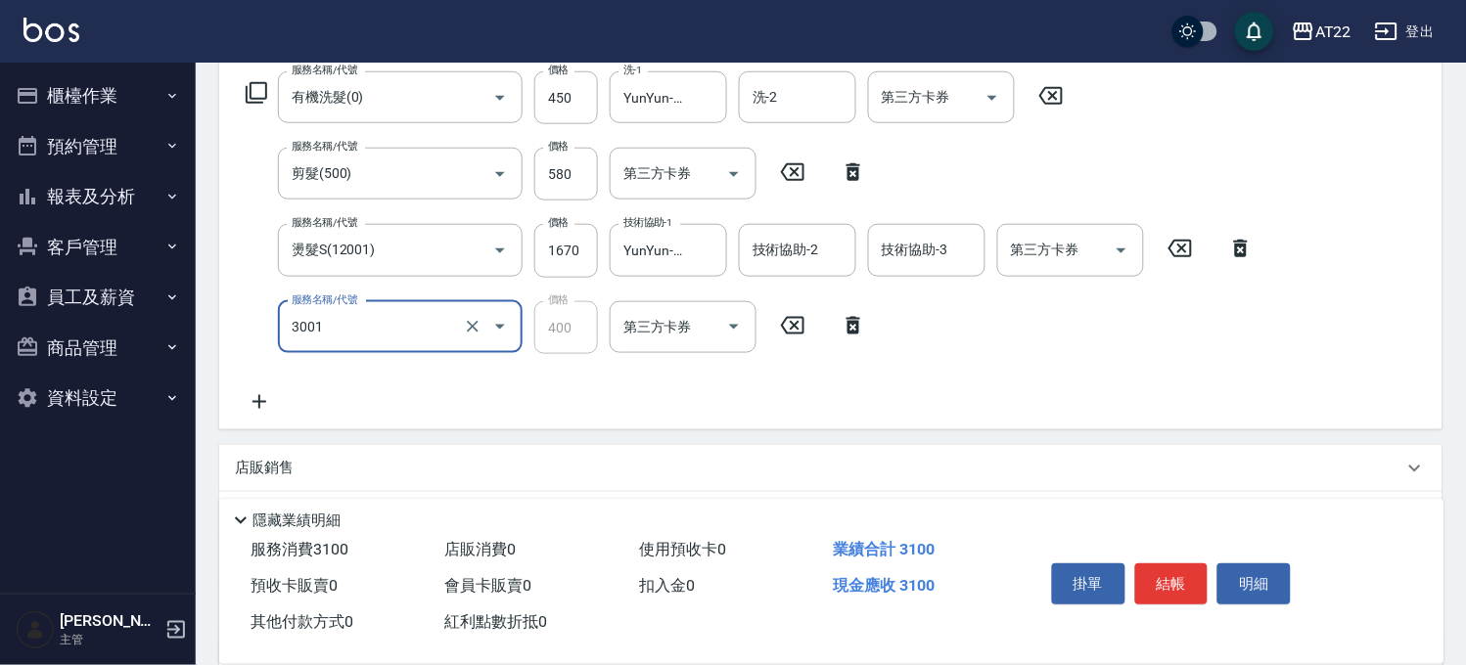
type input "側邊燙貼(3001)"
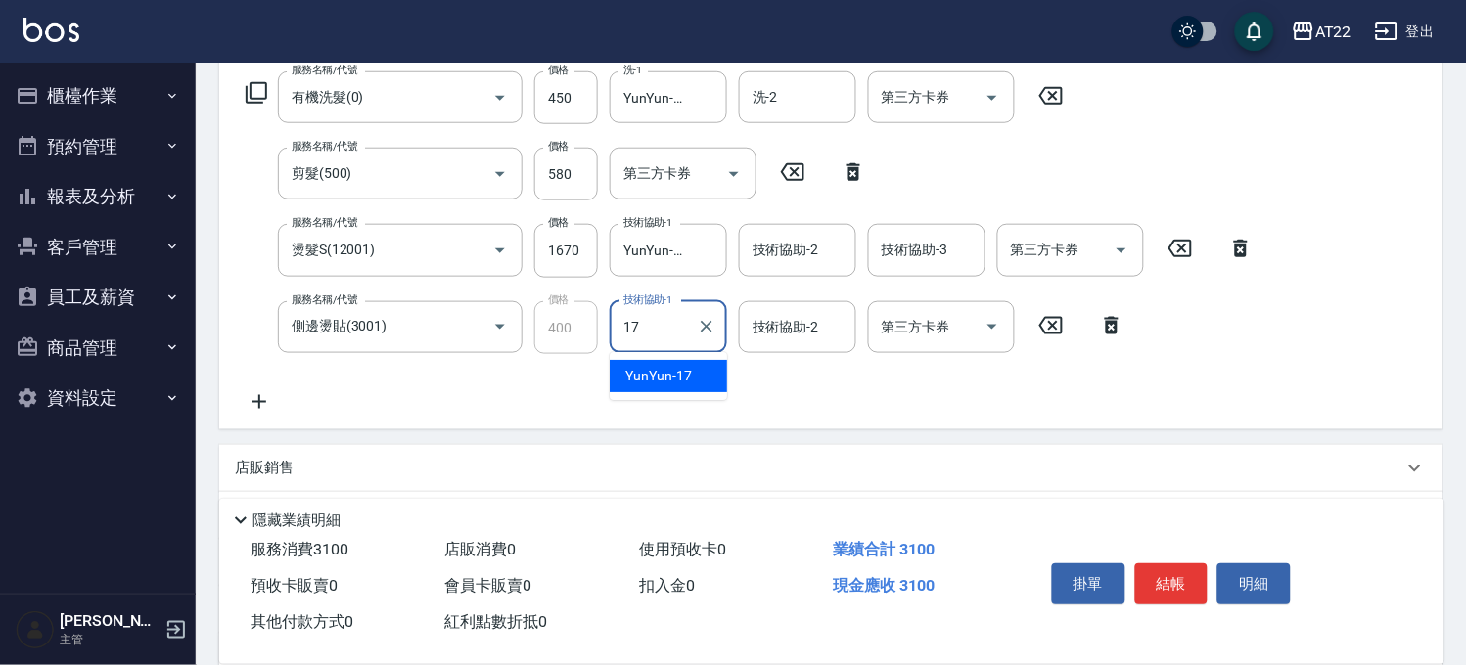
type input "YunYun-17"
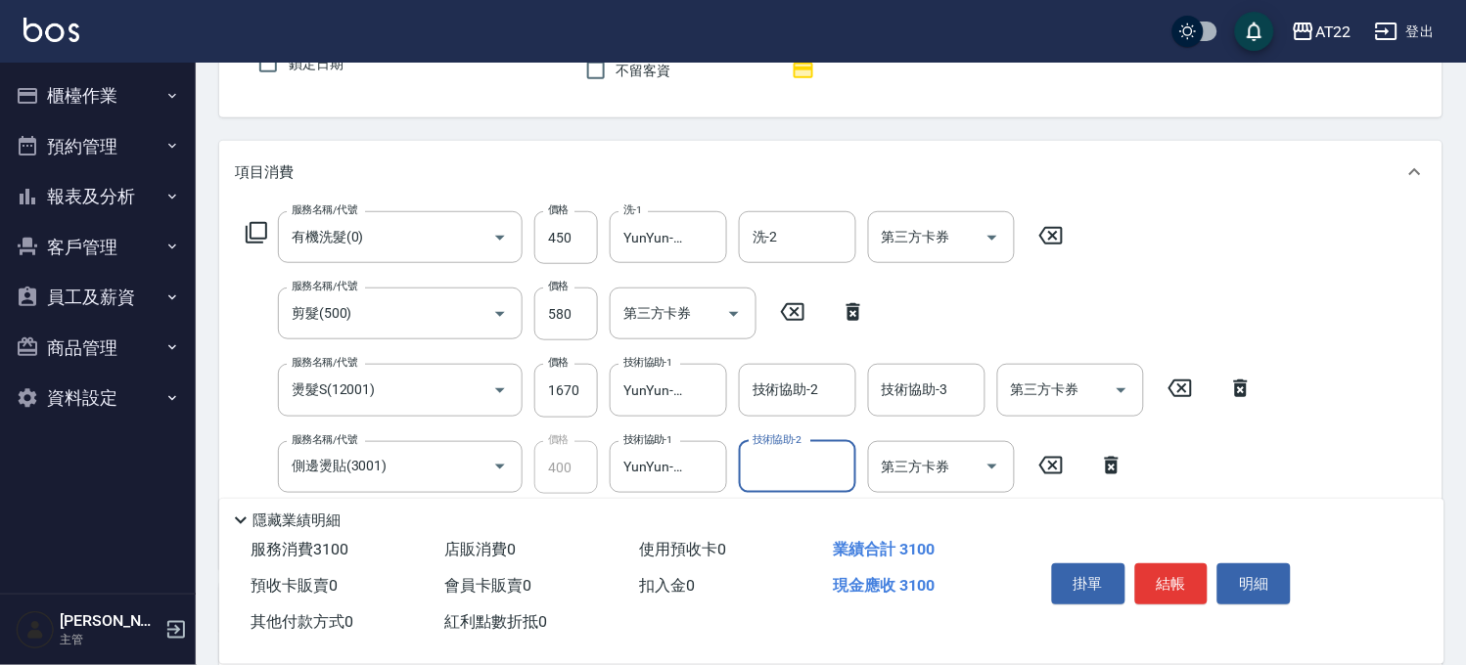
scroll to position [0, 0]
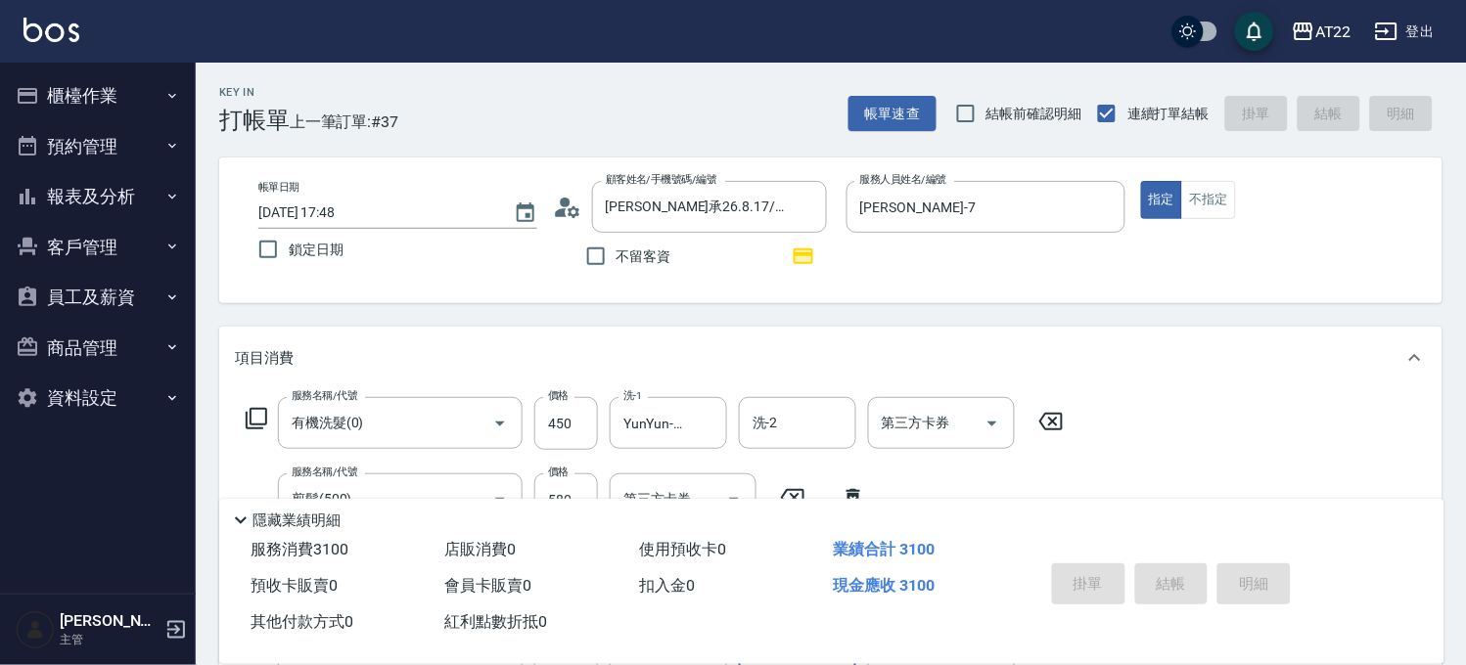
type input "2025/09/07 17:49"
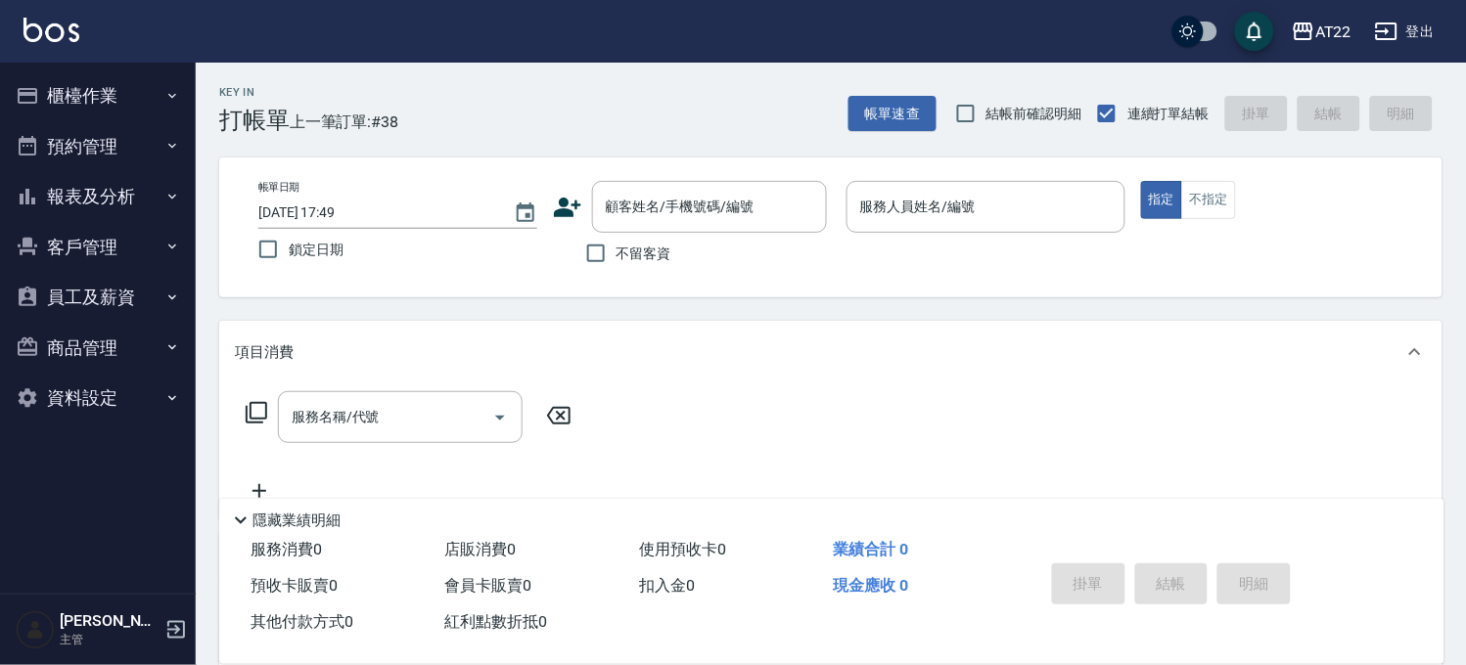
click at [42, 65] on ul "櫃檯作業 打帳單 帳單列表 掛單列表 現金收支登錄 材料自購登錄 每日結帳 排班表 現場電腦打卡 預約管理 預約管理 單日預約紀錄 單週預約紀錄 報表及分析 …" at bounding box center [98, 247] width 180 height 369
click at [93, 103] on button "櫃檯作業" at bounding box center [98, 95] width 180 height 51
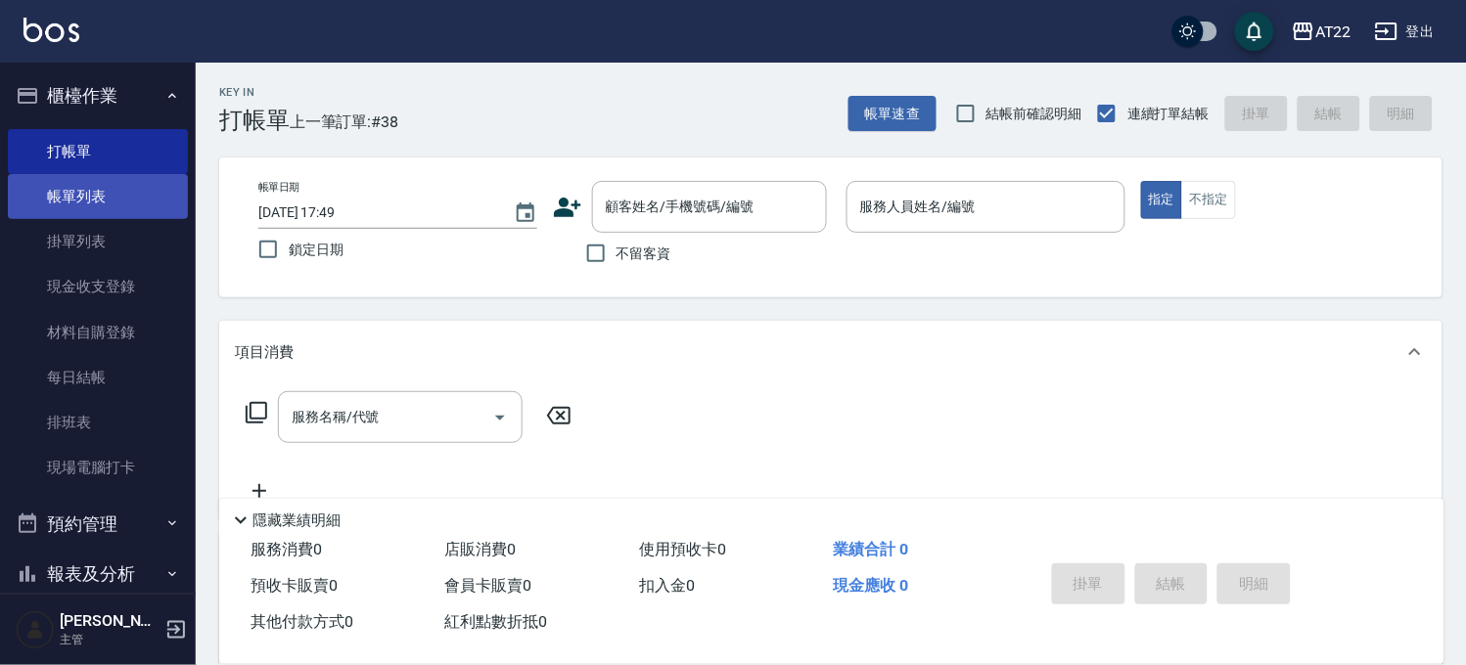
click at [124, 213] on link "帳單列表" at bounding box center [98, 196] width 180 height 45
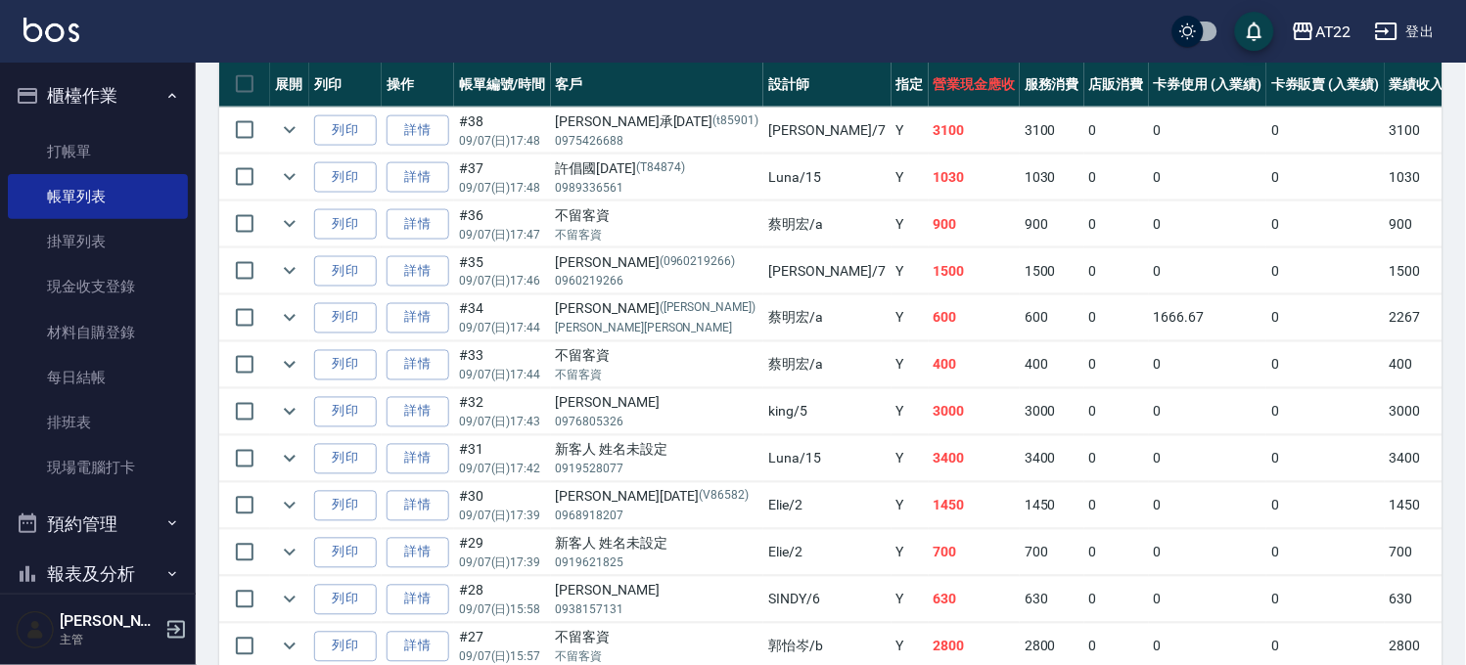
scroll to position [230, 0]
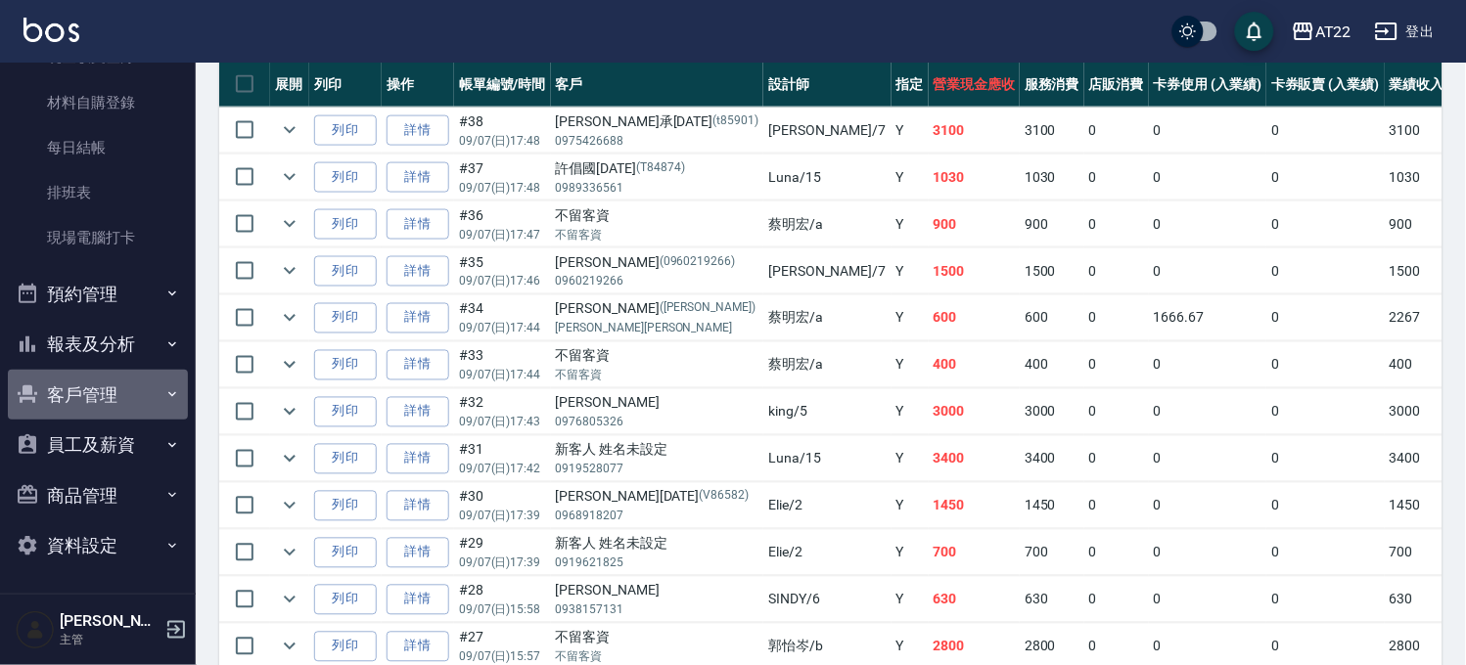
click at [99, 379] on button "客戶管理" at bounding box center [98, 395] width 180 height 51
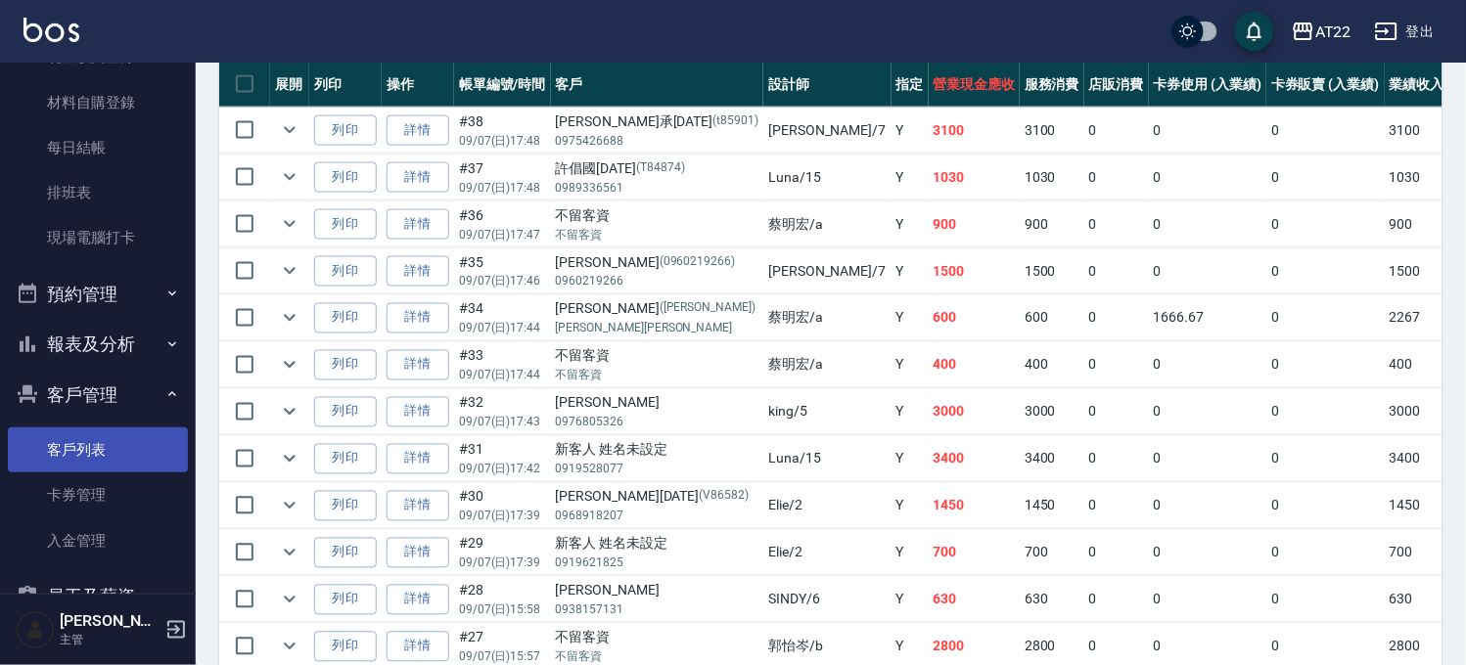
click at [79, 456] on link "客戶列表" at bounding box center [98, 450] width 180 height 45
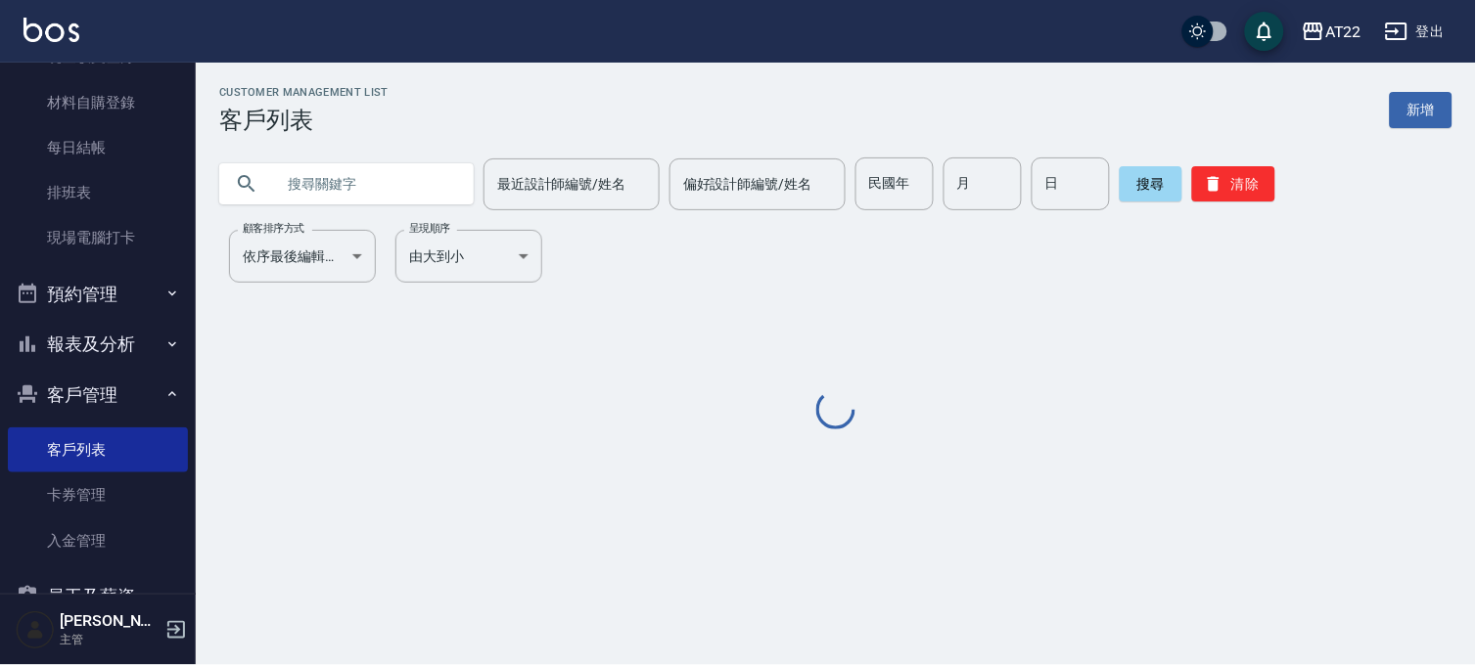
click at [344, 194] on input "text" at bounding box center [366, 184] width 184 height 53
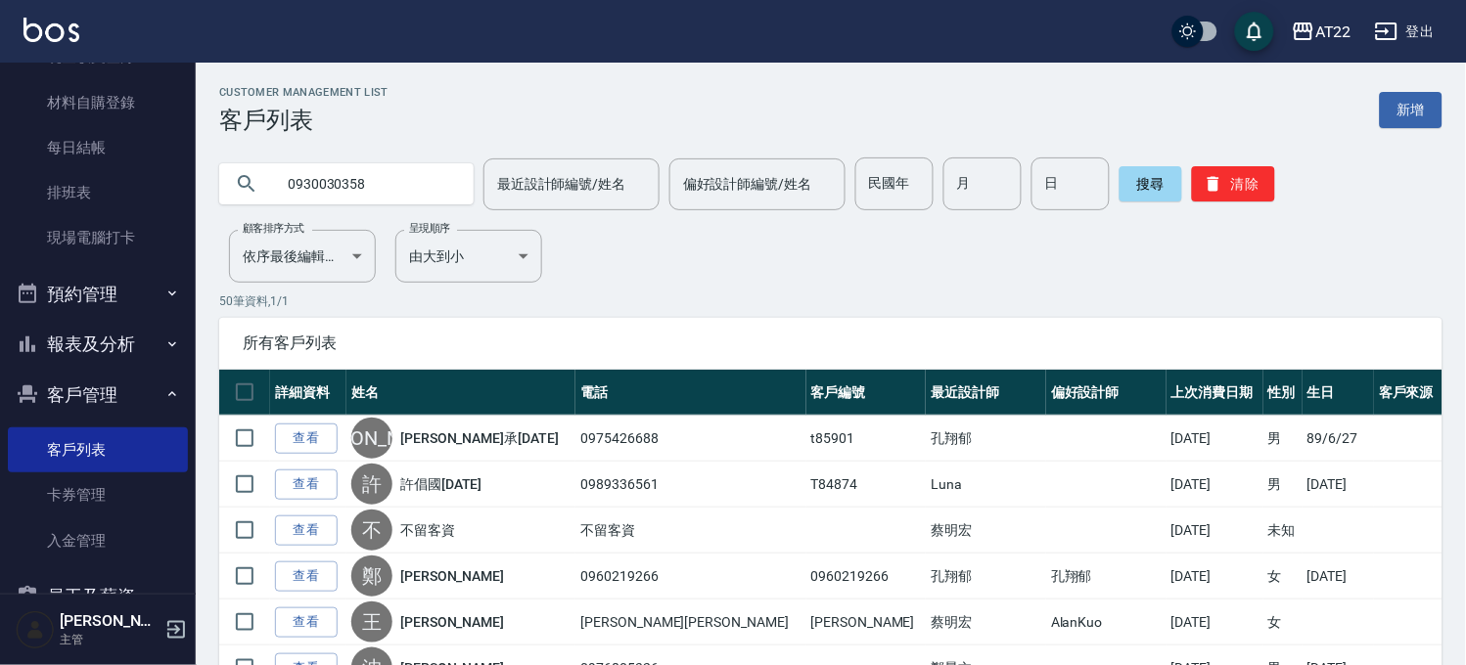
type input "0930030358"
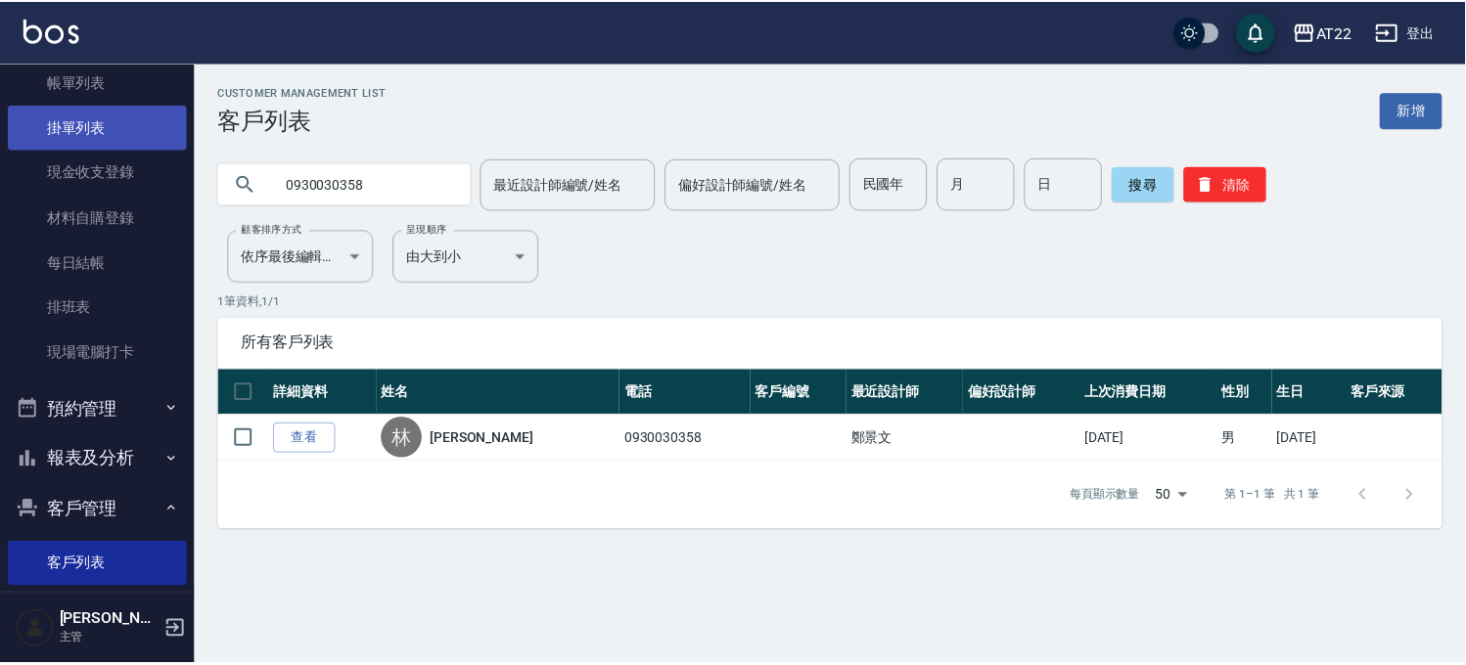
scroll to position [13, 0]
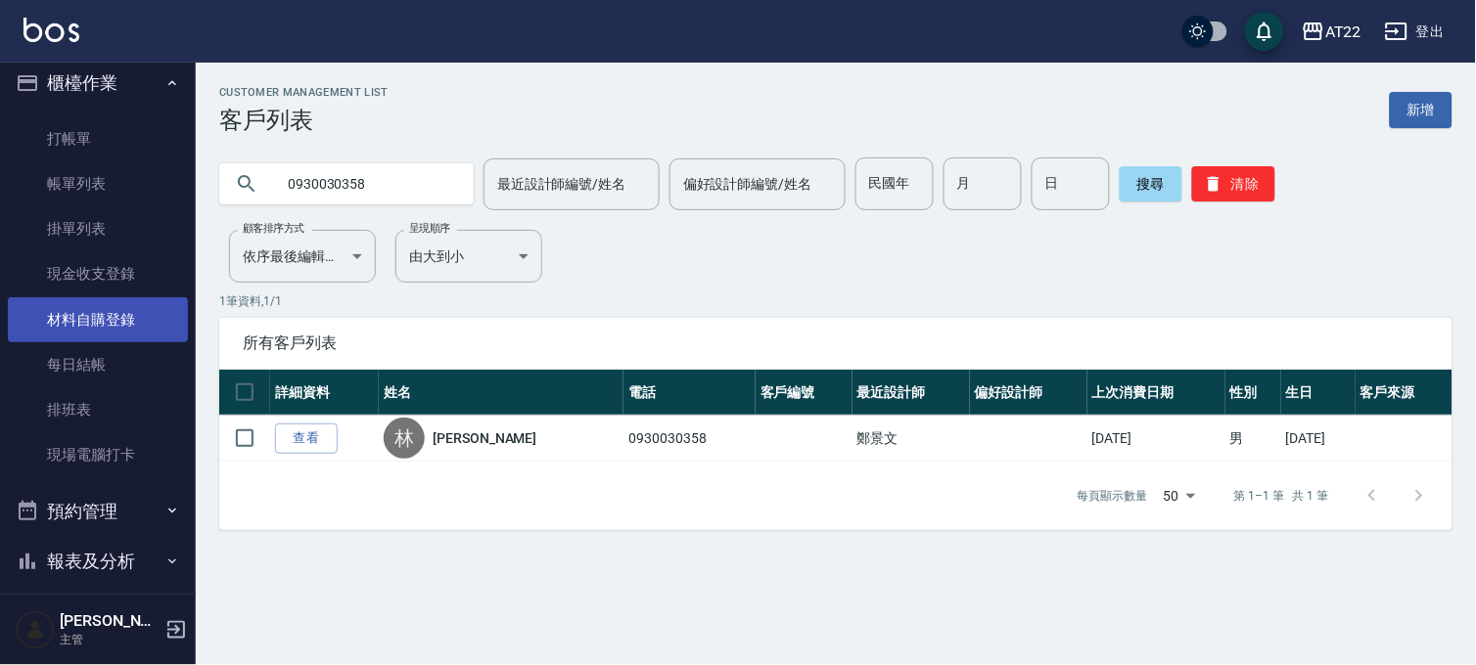
click at [138, 334] on link "材料自購登錄" at bounding box center [98, 319] width 180 height 45
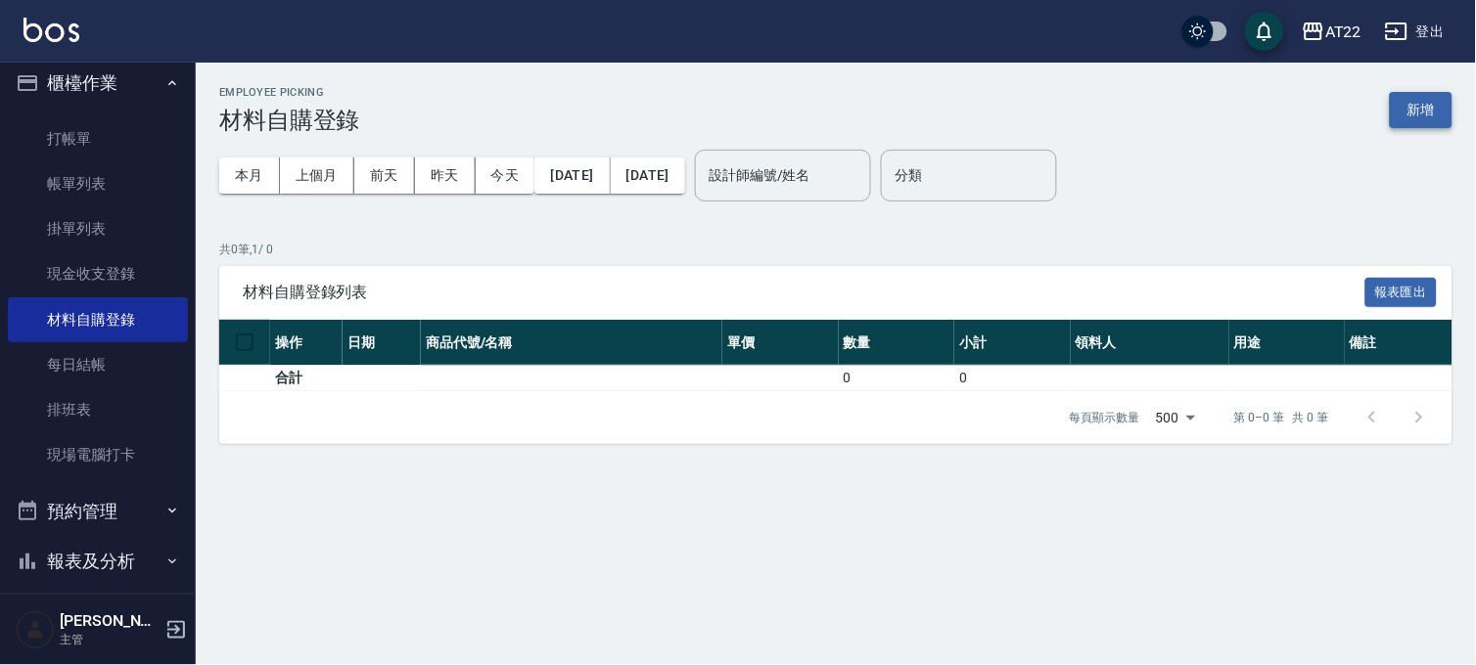
click at [1417, 118] on button "新增" at bounding box center [1421, 110] width 63 height 36
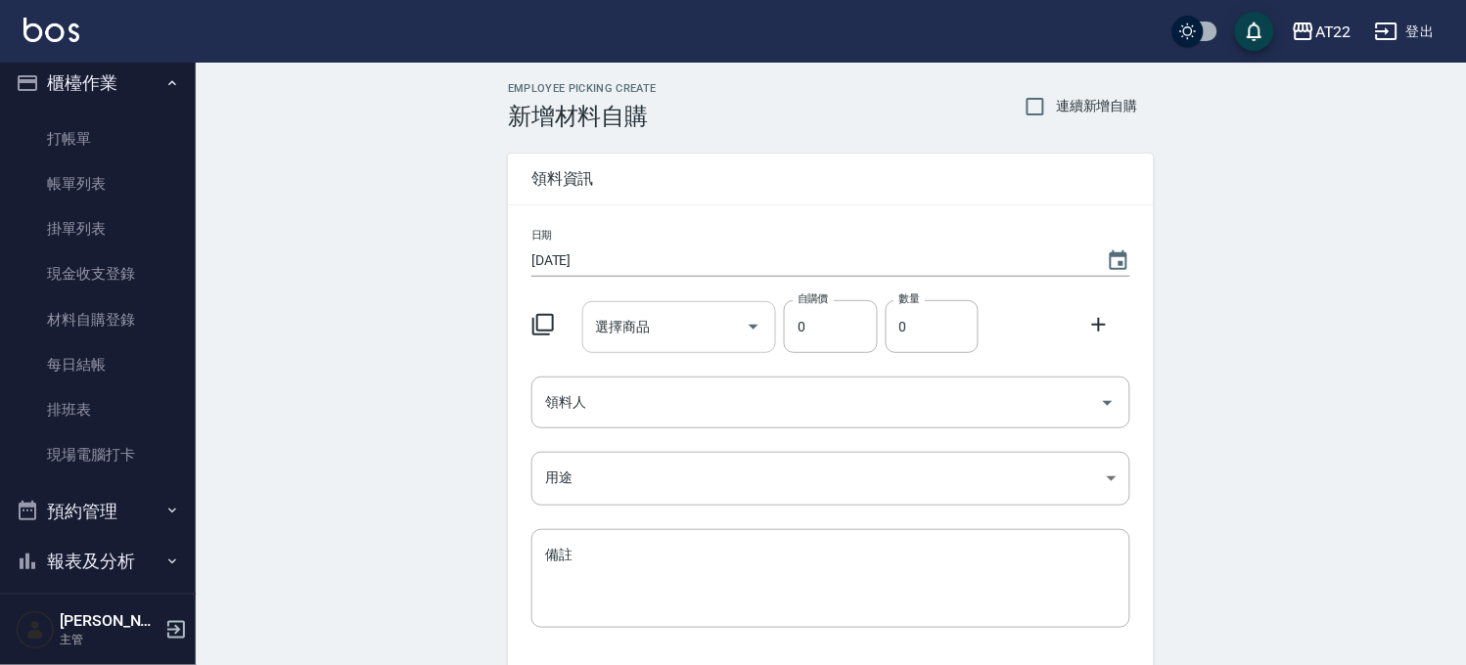
click at [659, 329] on input "選擇商品" at bounding box center [665, 327] width 148 height 34
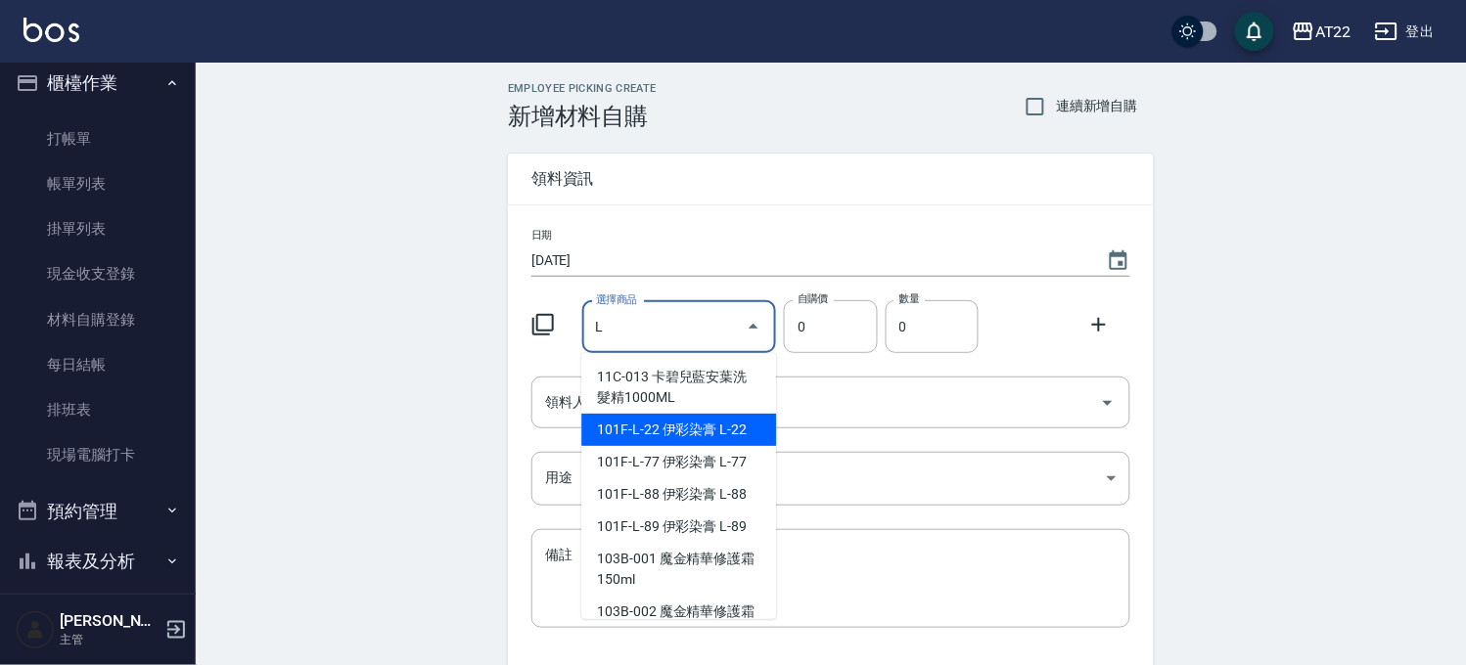
click at [640, 431] on li "101F-L-22 伊彩染膏 L-22" at bounding box center [678, 430] width 195 height 32
type input "伊彩染膏 L-22"
type input "210"
type input "1"
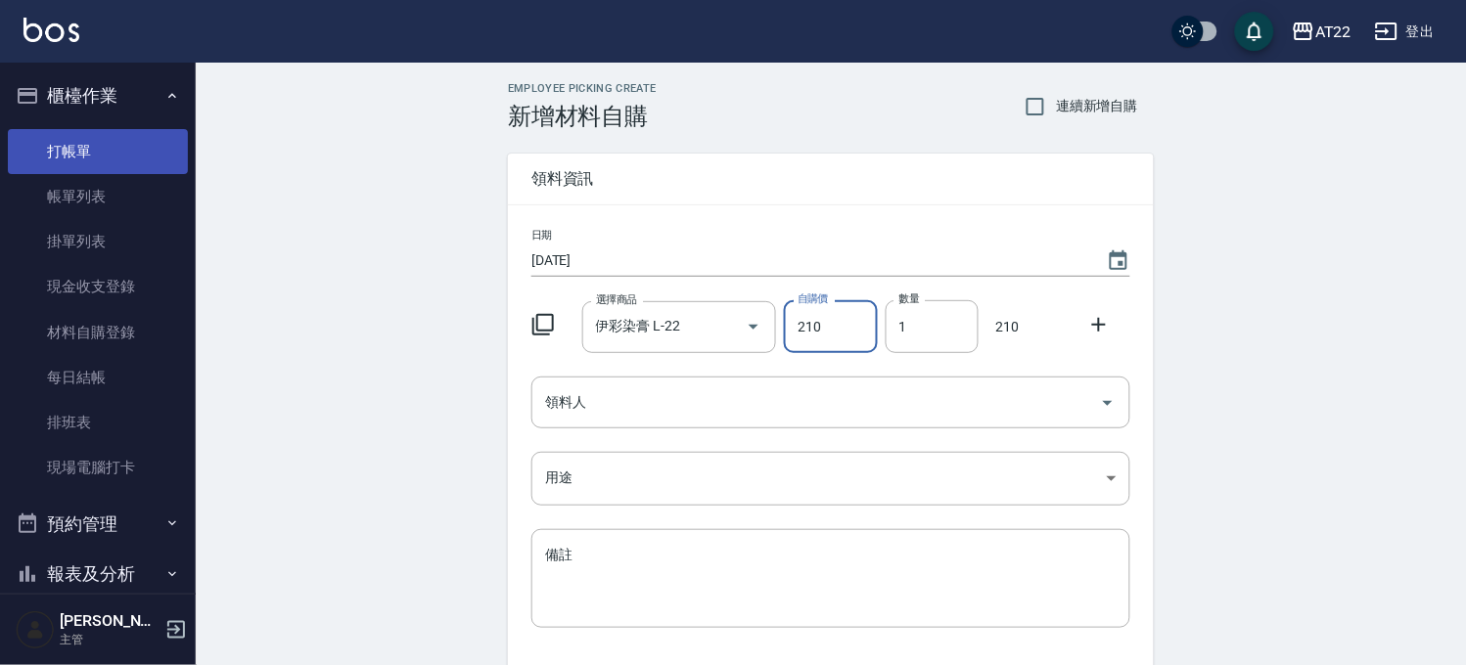
click at [76, 138] on link "打帳單" at bounding box center [98, 151] width 180 height 45
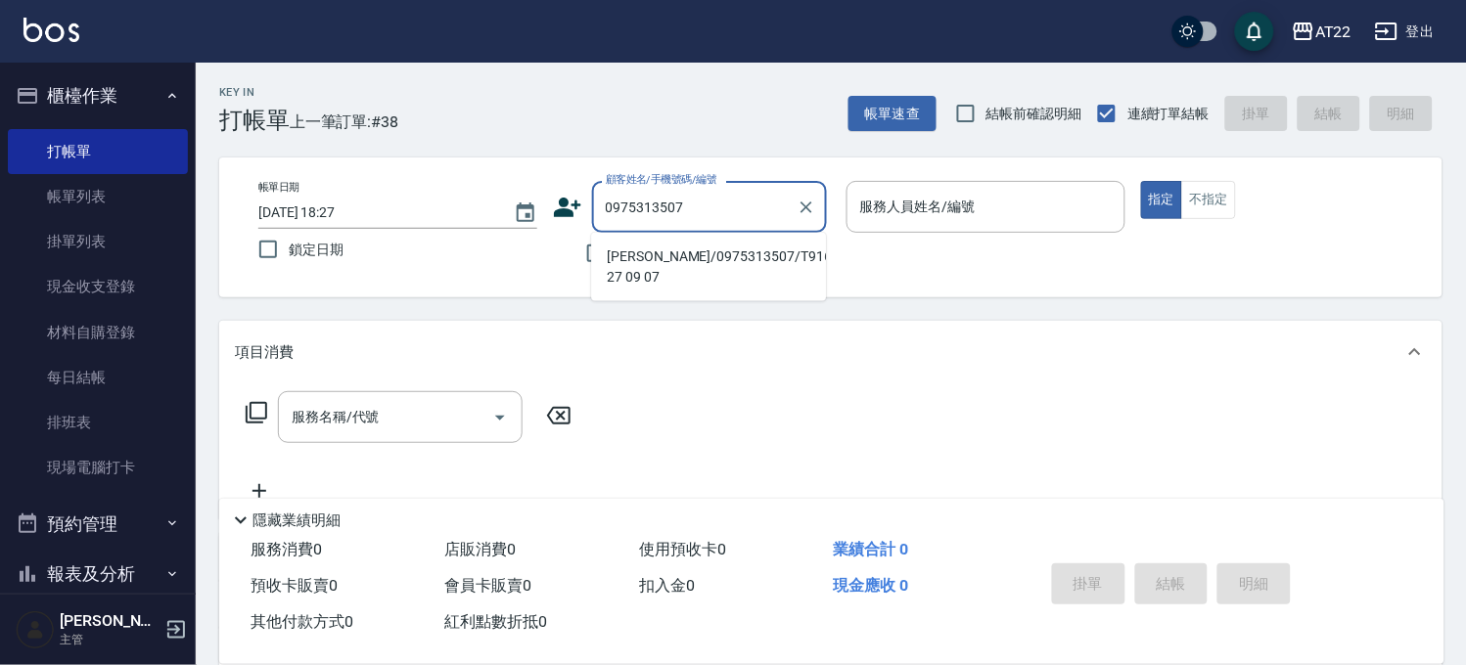
click at [725, 256] on li "蕭睿航/0975313507/T91627 27 09 07" at bounding box center [708, 267] width 235 height 53
type input "蕭睿航/0975313507/T91627 27 09 07"
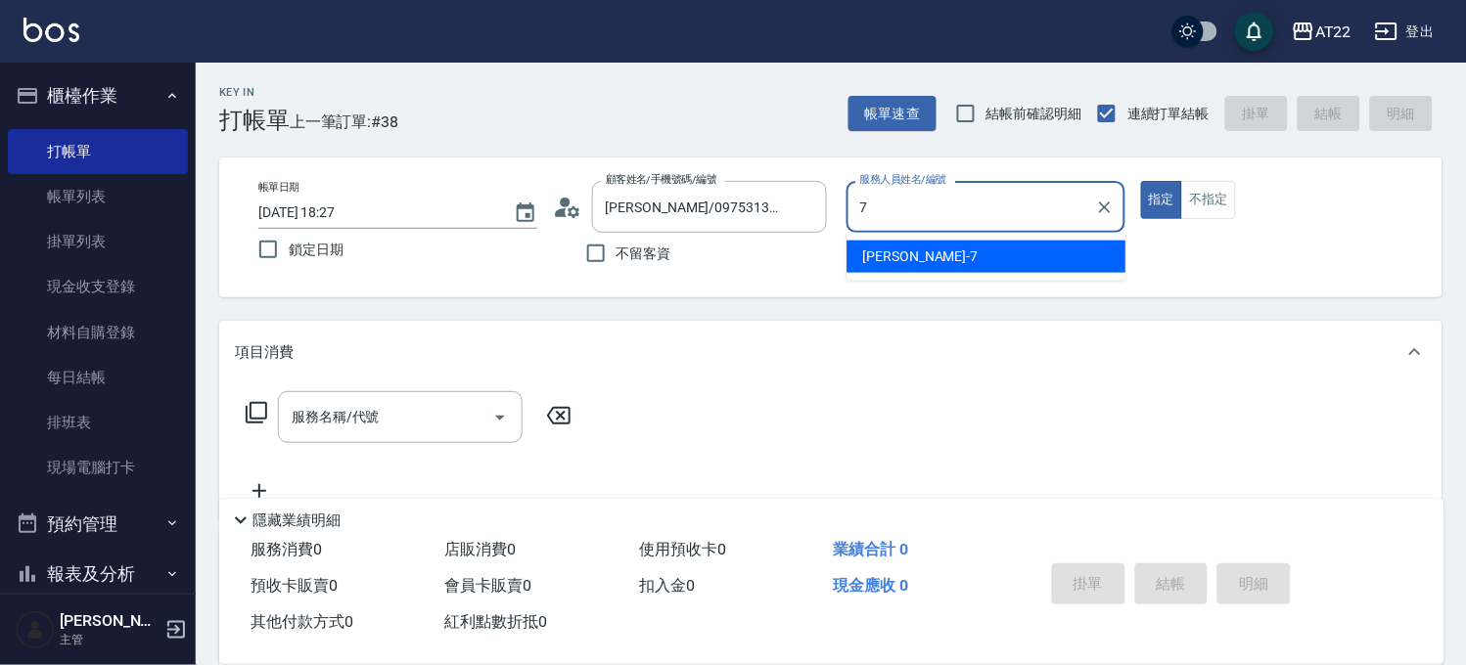
type input "Allen-7"
type button "true"
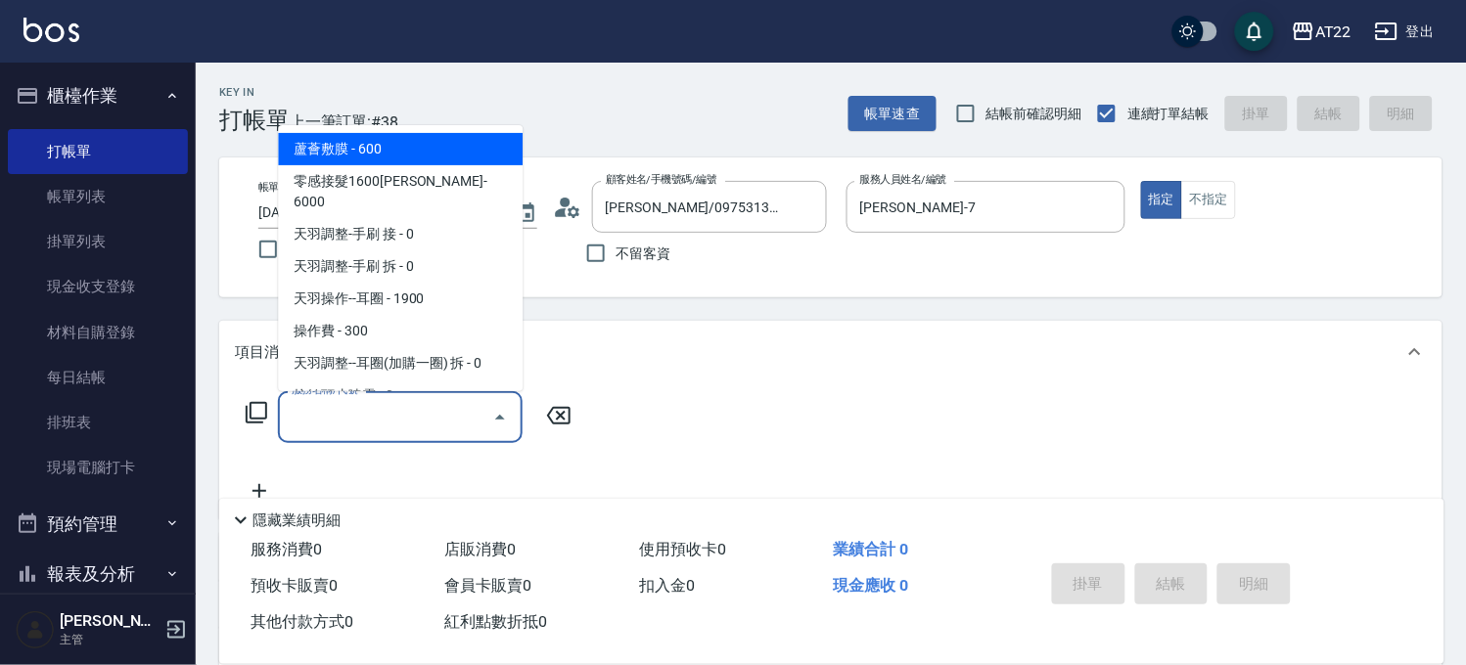
click at [416, 415] on input "服務名稱/代號" at bounding box center [386, 417] width 198 height 34
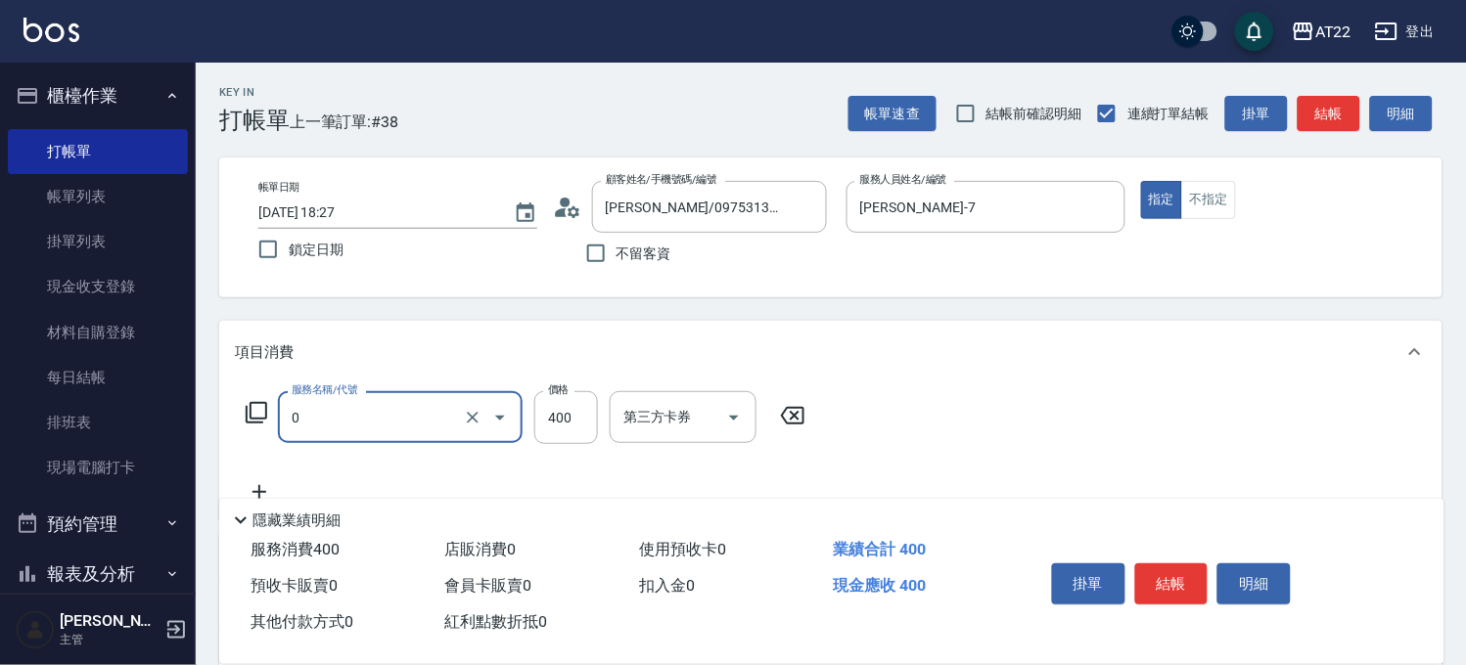
type input "有機洗髮(0)"
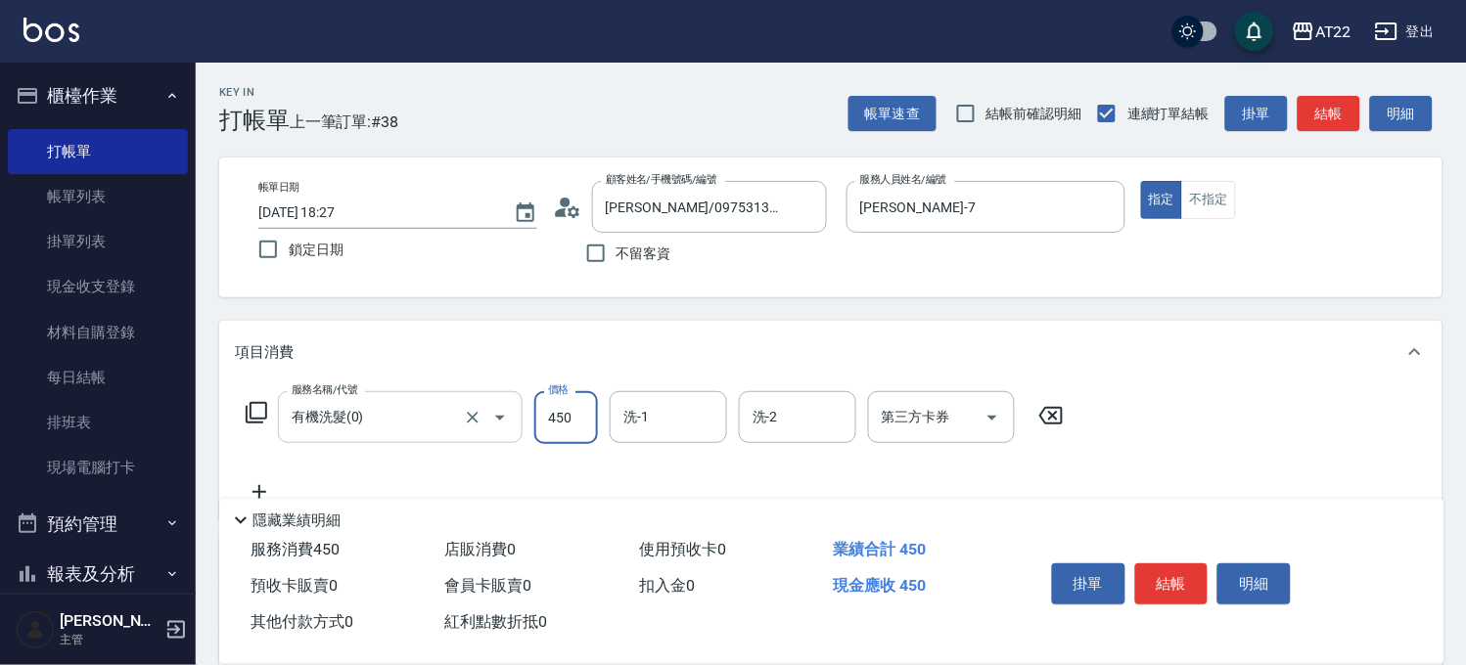
type input "450"
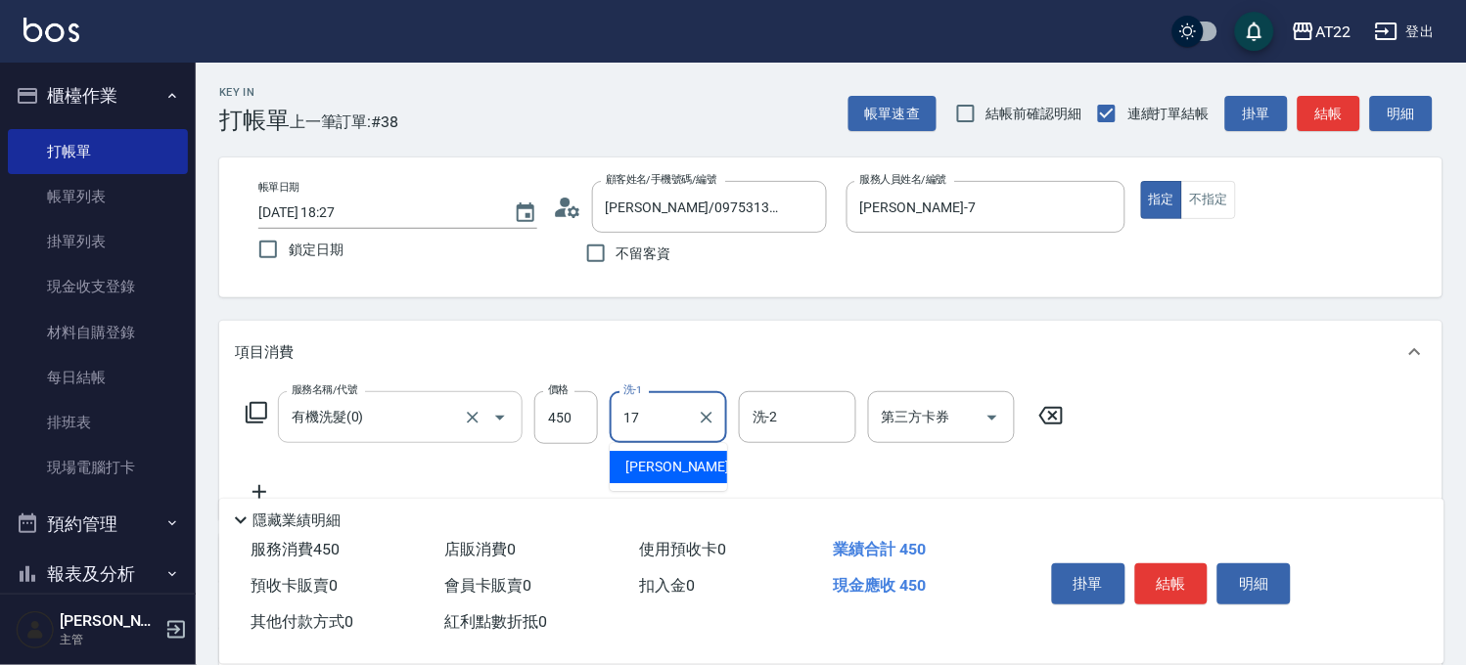
type input "YunYun-17"
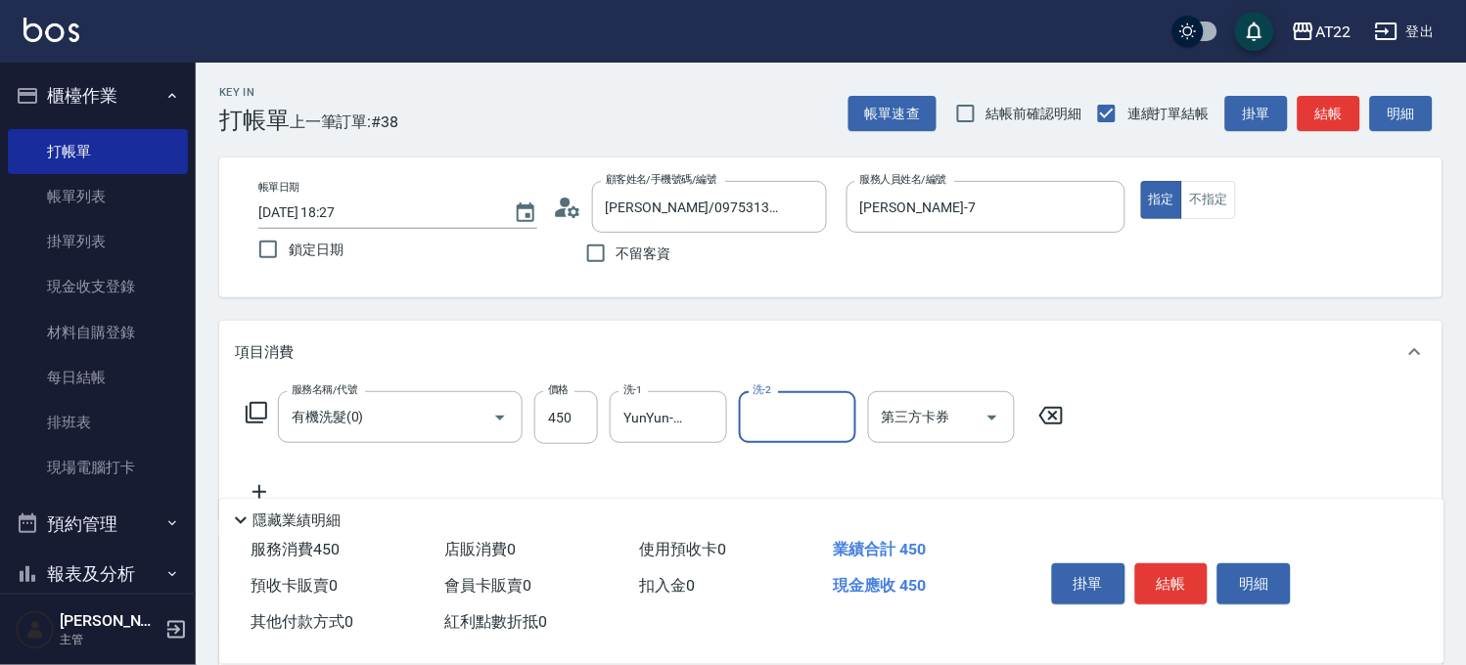
click at [257, 489] on icon at bounding box center [259, 491] width 49 height 23
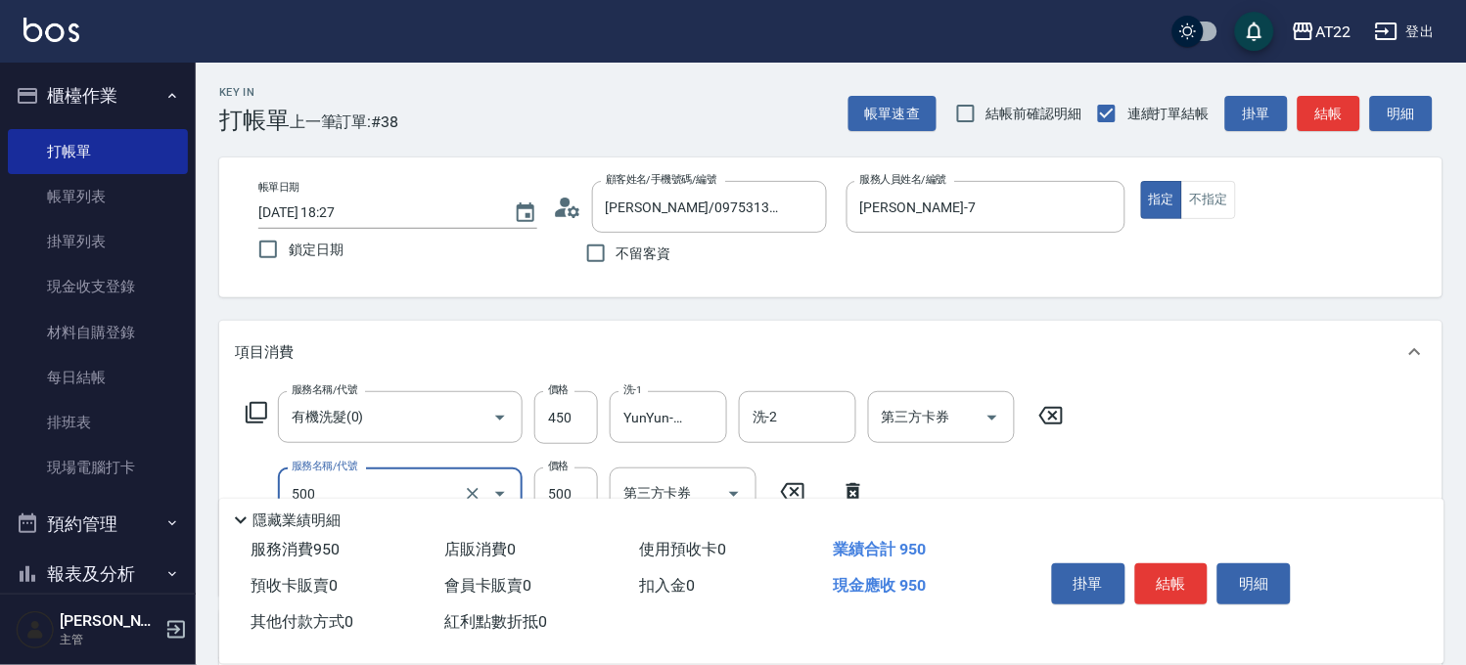
type input "剪髮(500)"
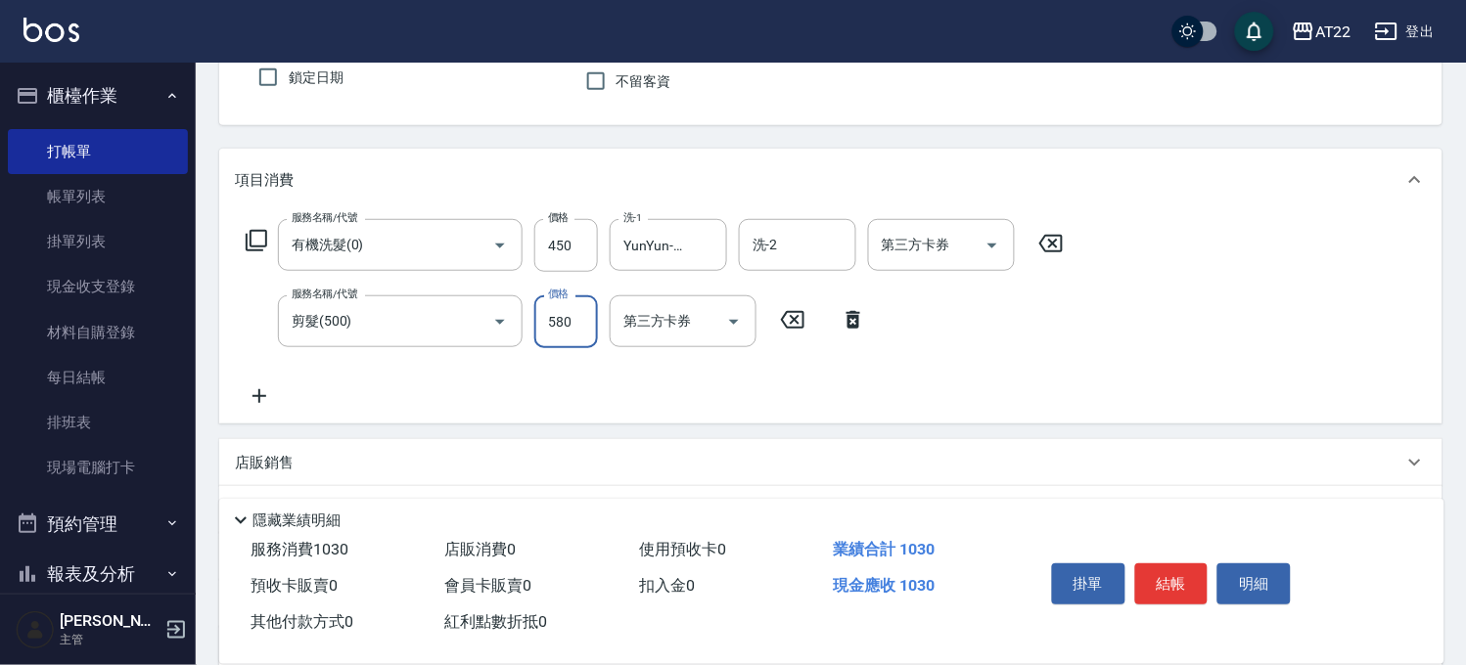
scroll to position [326, 0]
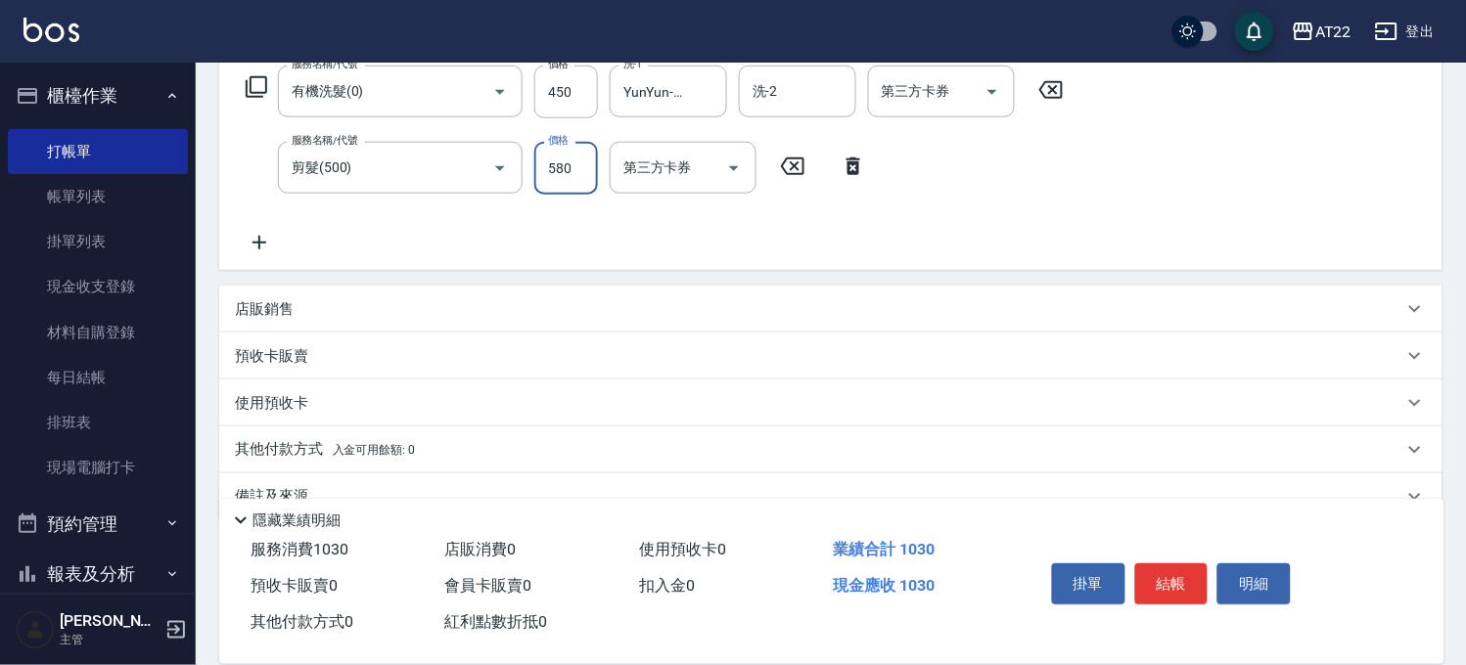
type input "580"
click at [251, 241] on icon at bounding box center [259, 242] width 49 height 23
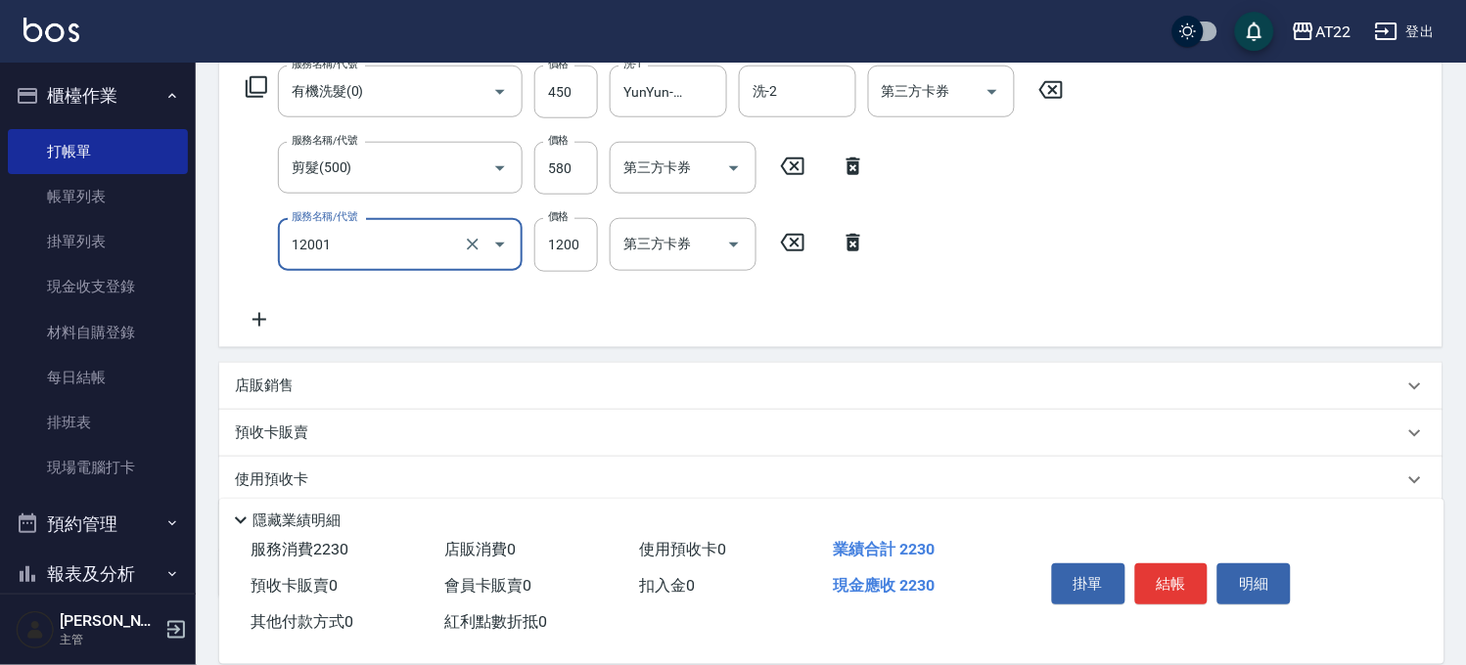
type input "燙髮S(12001)"
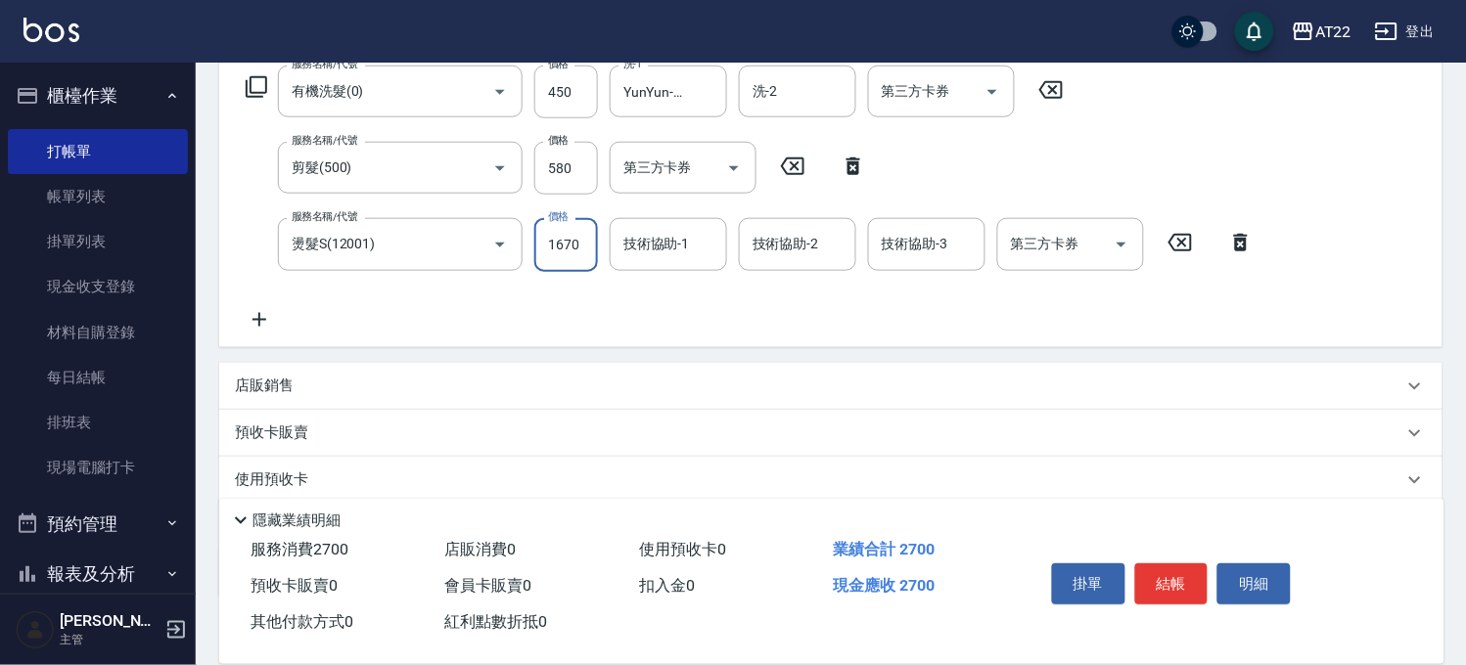
type input "1670"
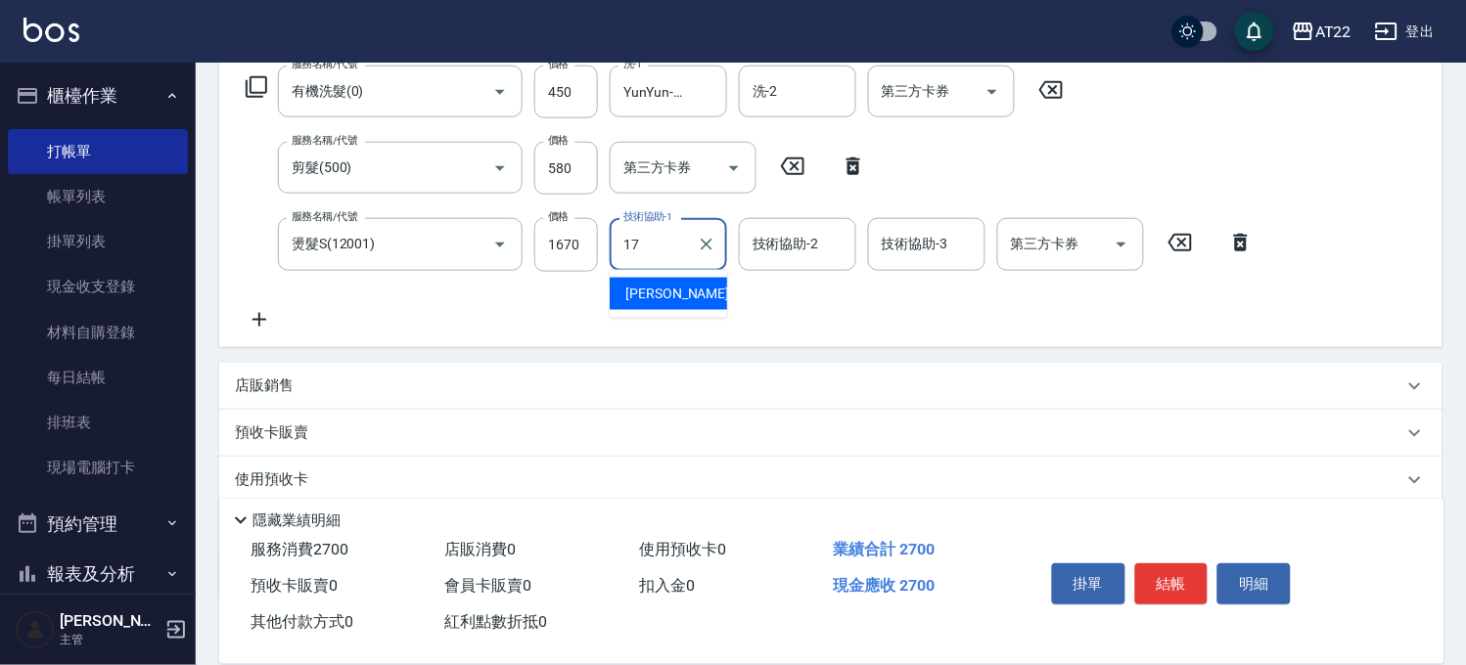
type input "YunYun-17"
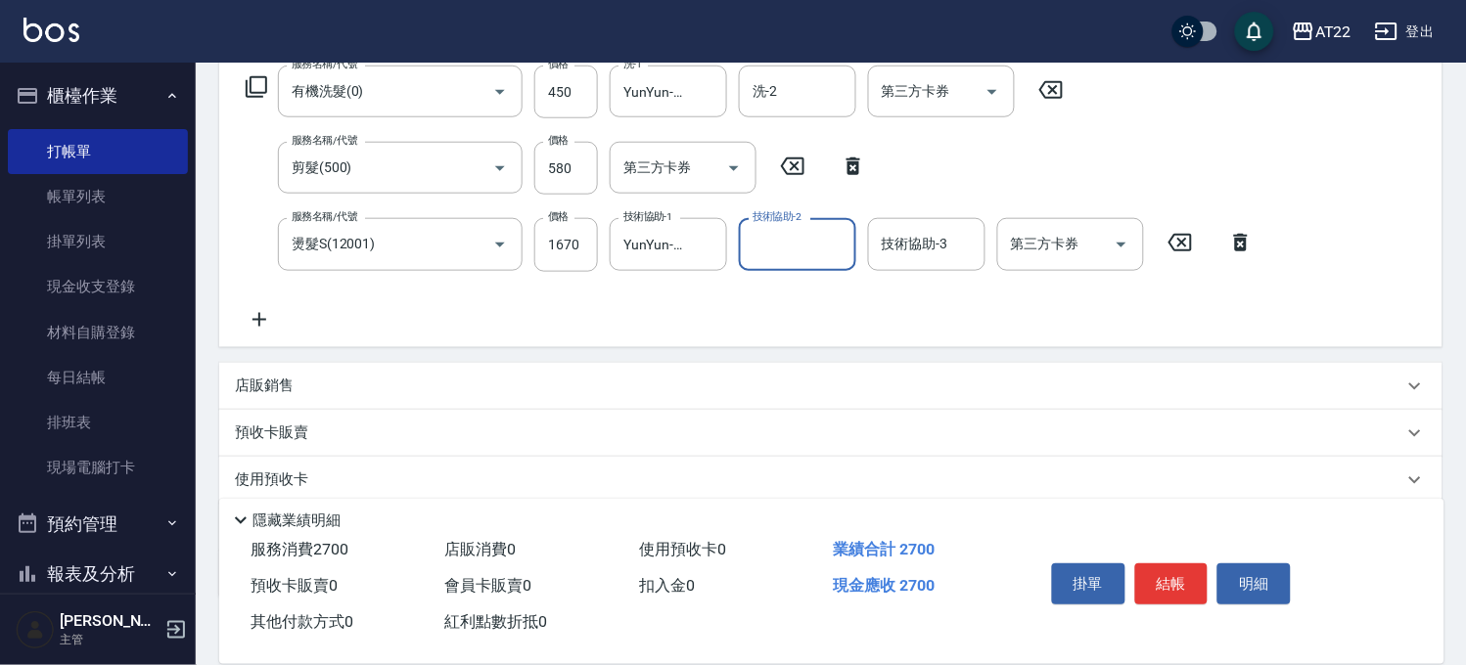
click at [255, 317] on icon at bounding box center [259, 319] width 49 height 23
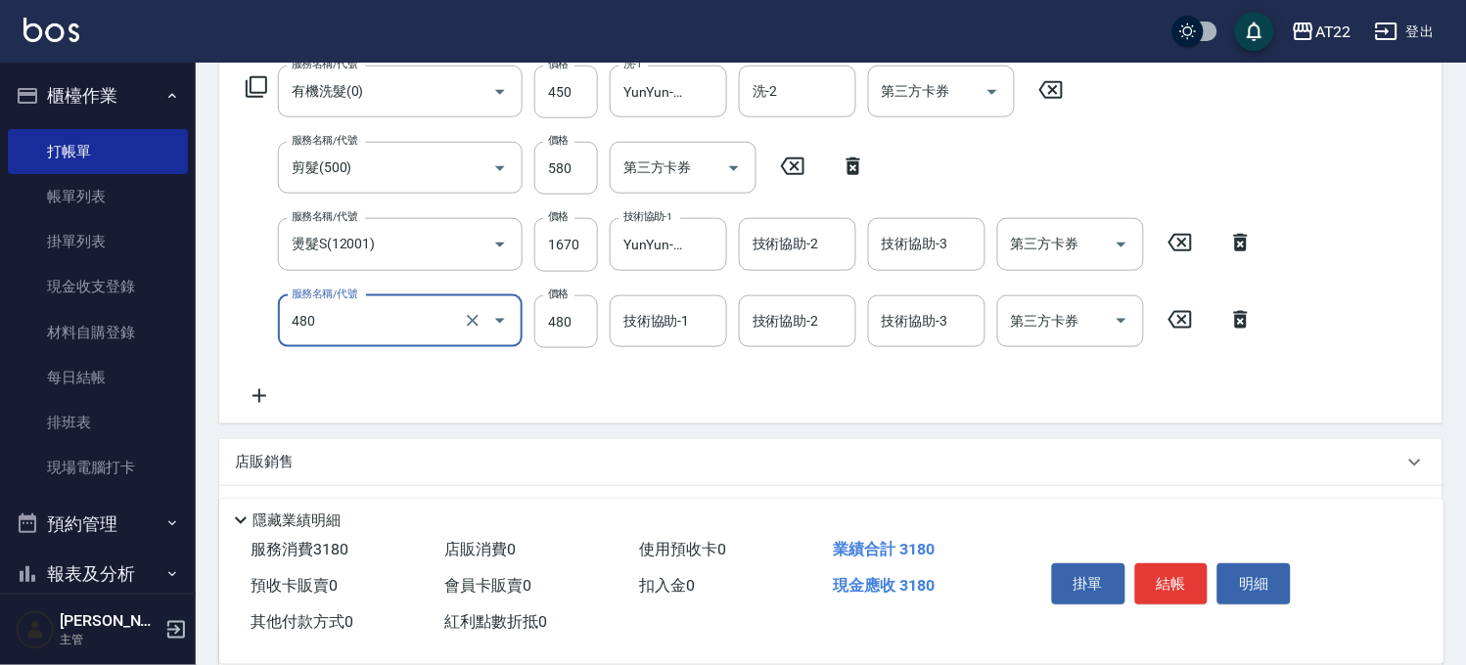
type input "潤澤修護(480)"
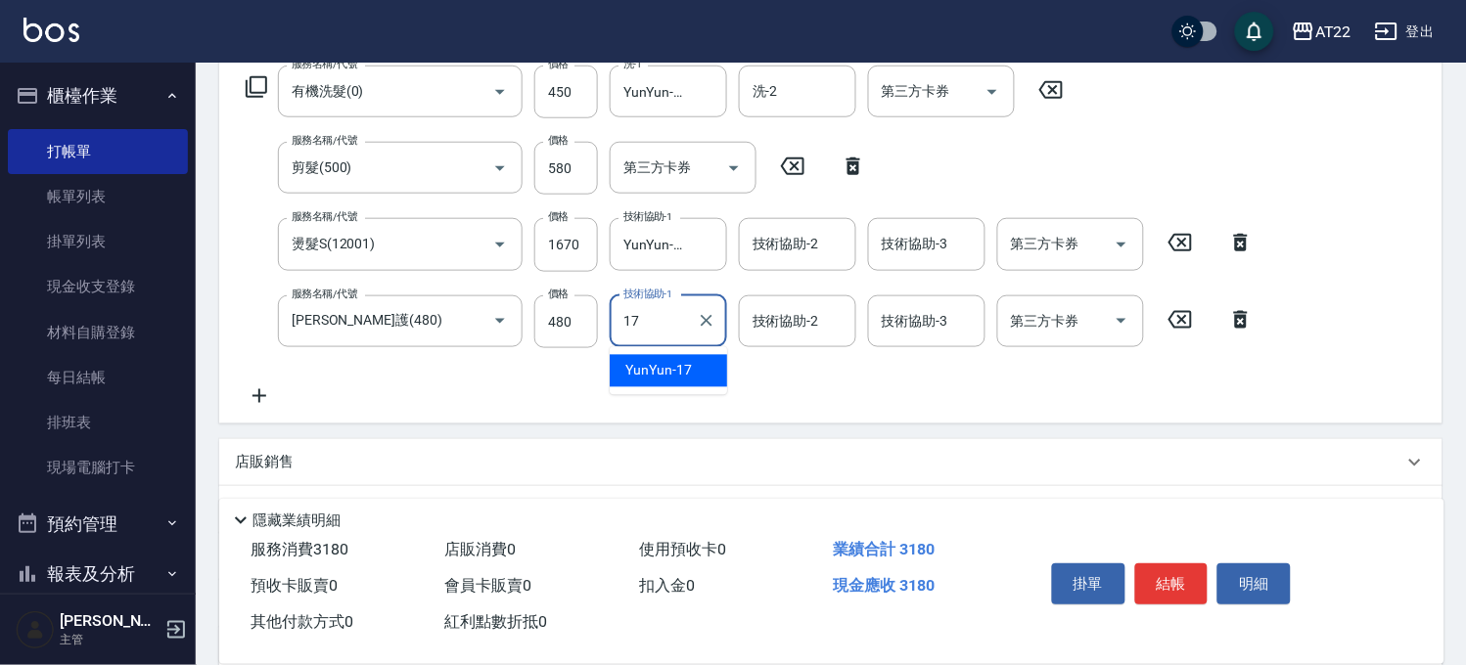
type input "YunYun-17"
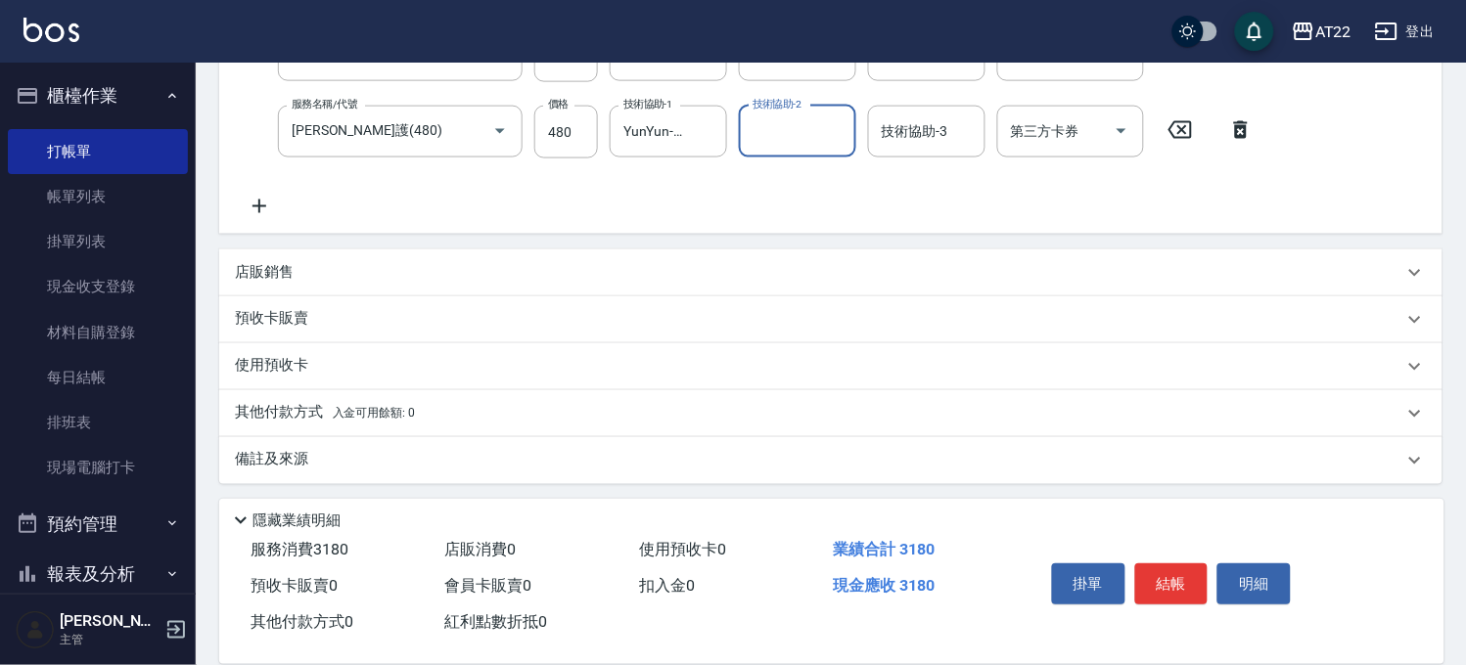
scroll to position [520, 0]
click at [267, 260] on p "店販銷售" at bounding box center [264, 268] width 59 height 21
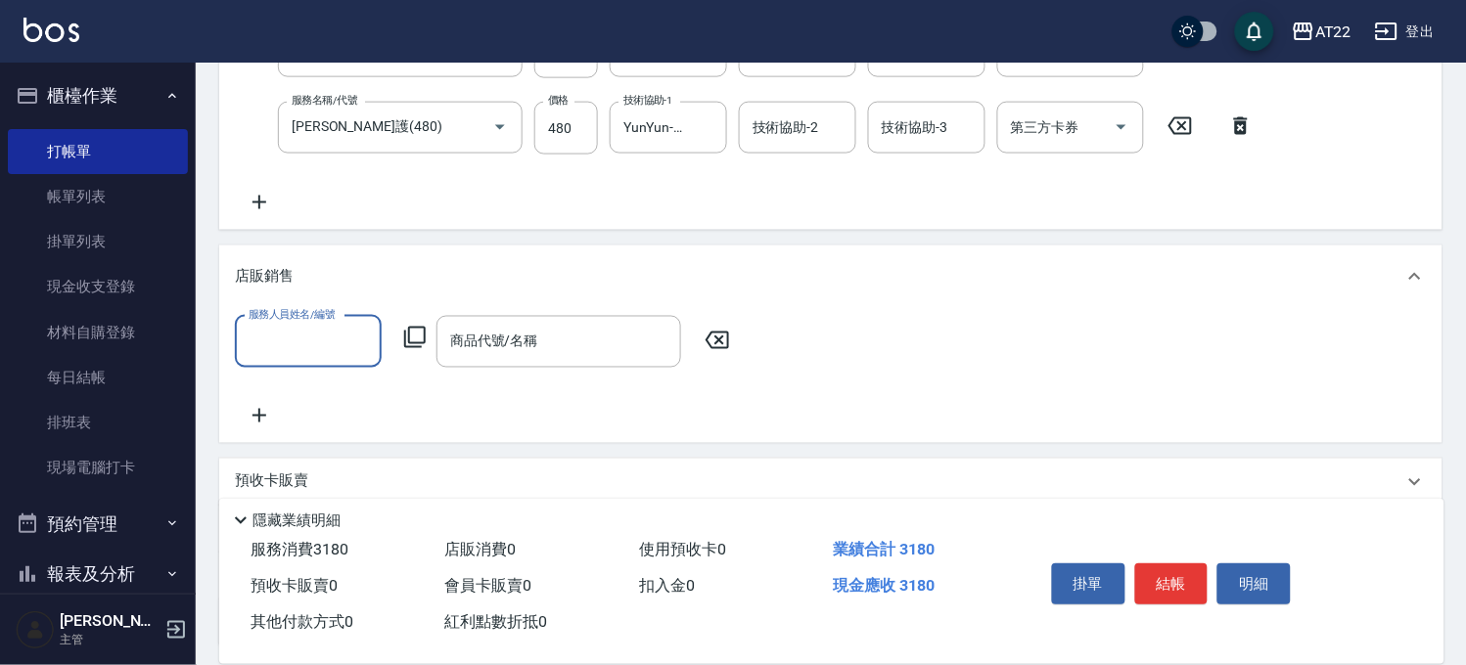
scroll to position [0, 0]
type input "Allen-7"
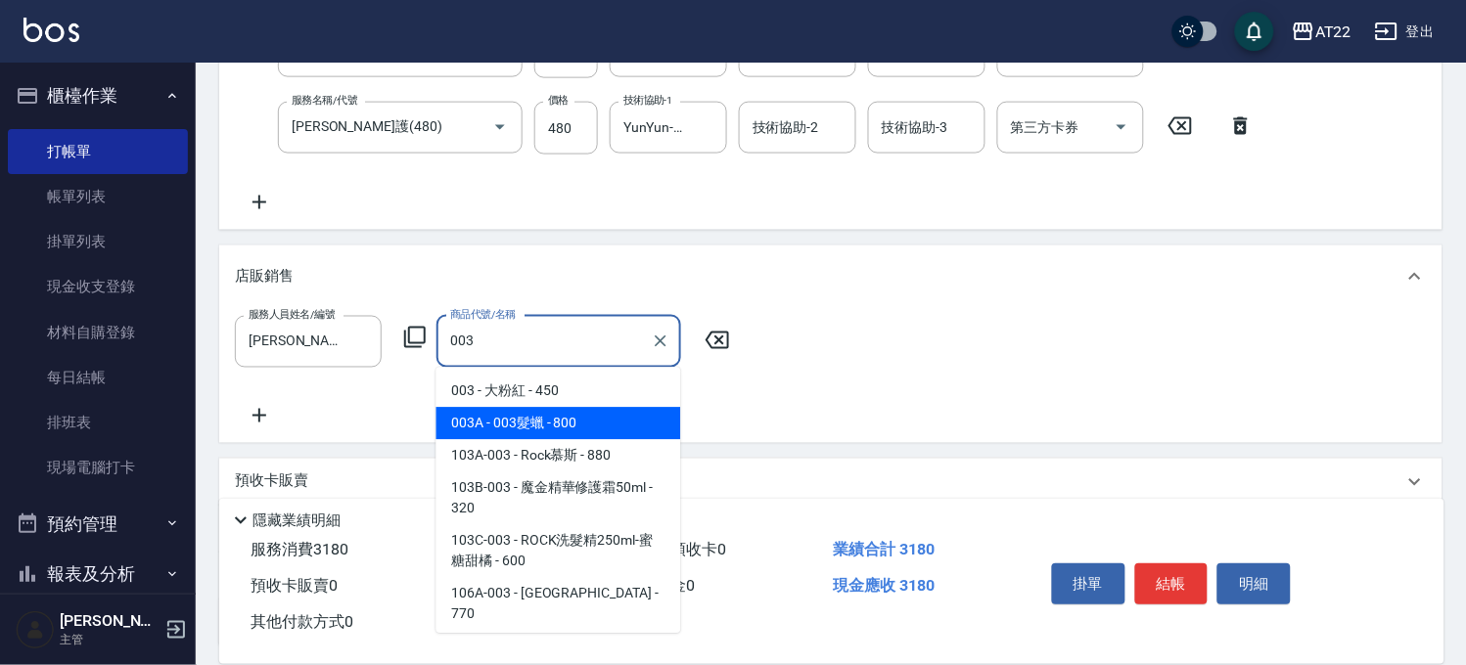
click at [535, 432] on span "003A - 003髮蠟 - 800" at bounding box center [558, 424] width 245 height 32
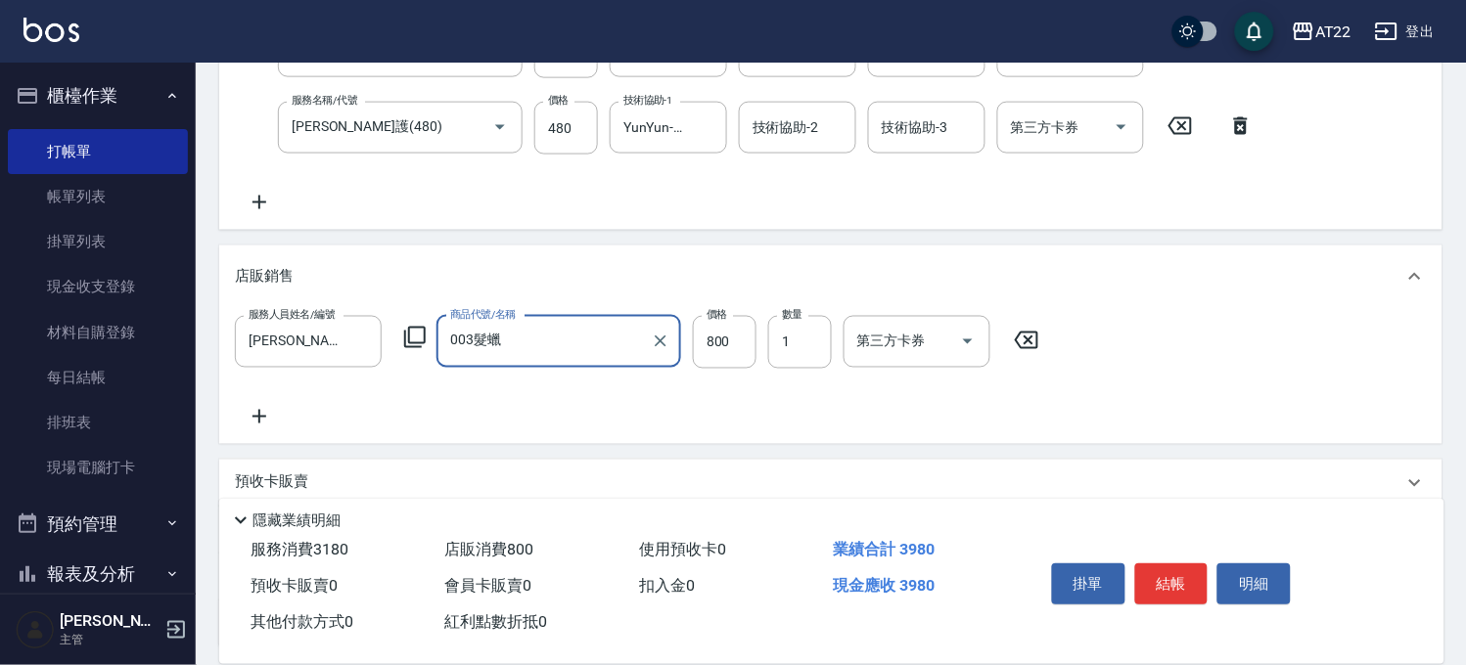
type input "003髮蠟"
type input "720"
click at [258, 412] on icon at bounding box center [259, 417] width 14 height 14
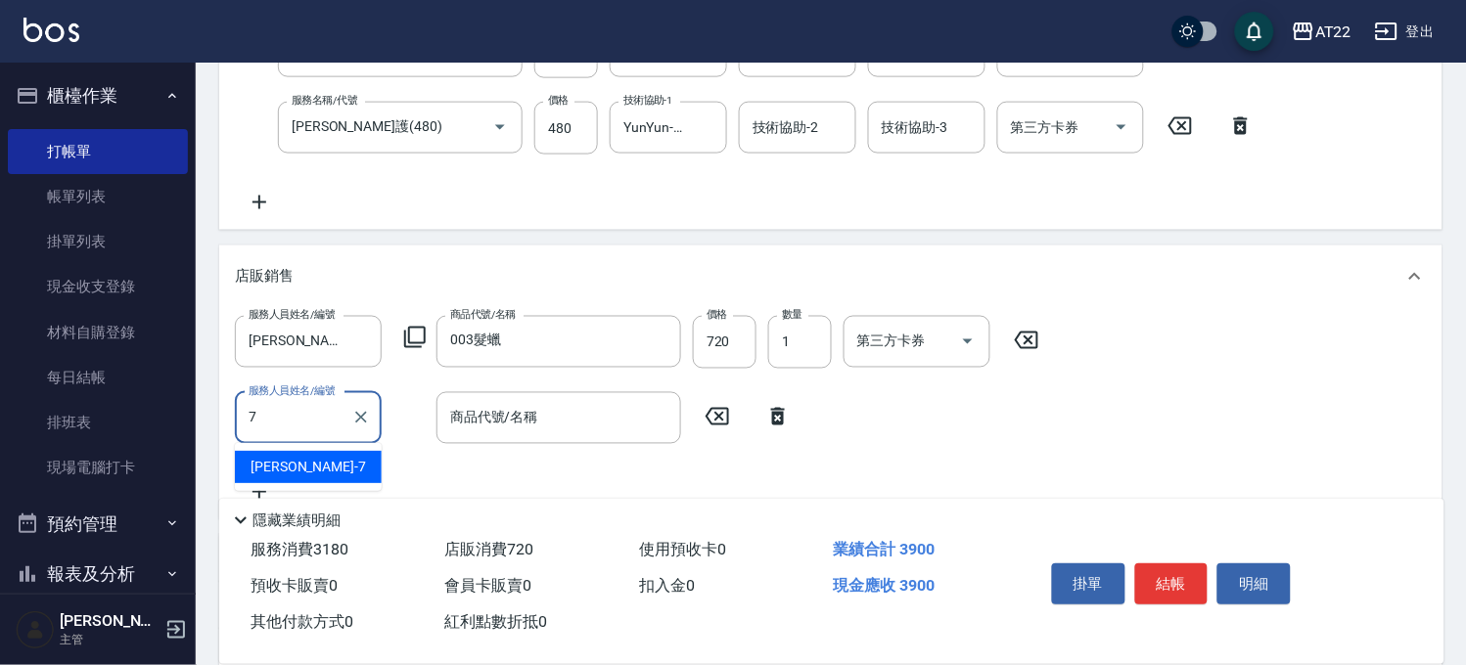
type input "Allen-7"
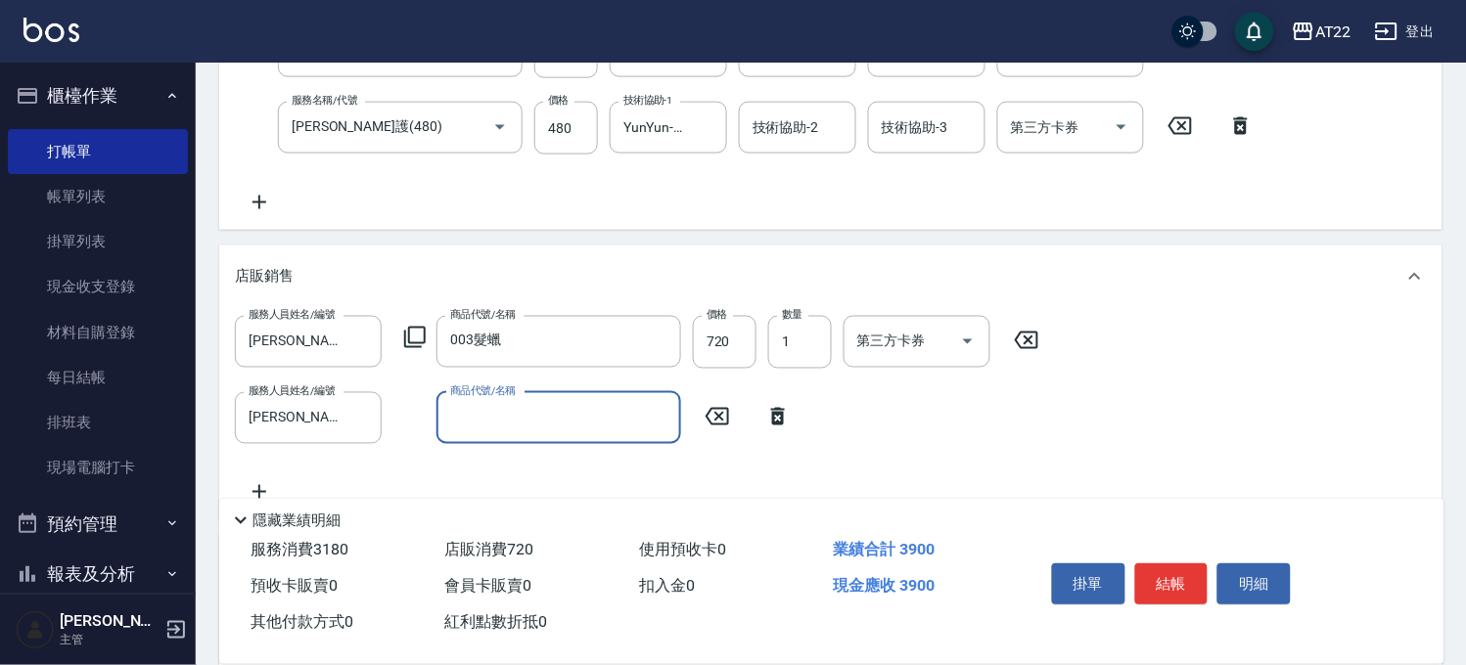
click at [501, 437] on div "商品代號/名稱" at bounding box center [558, 418] width 245 height 52
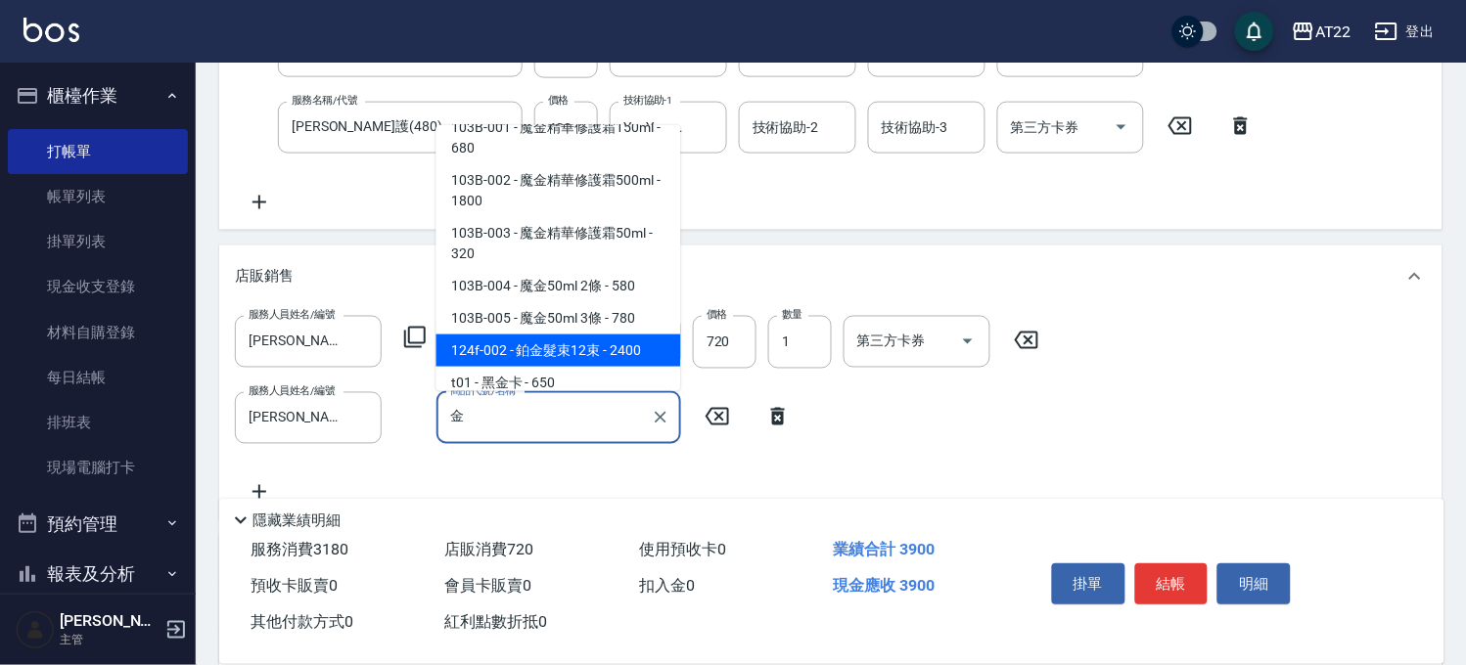
scroll to position [101, 0]
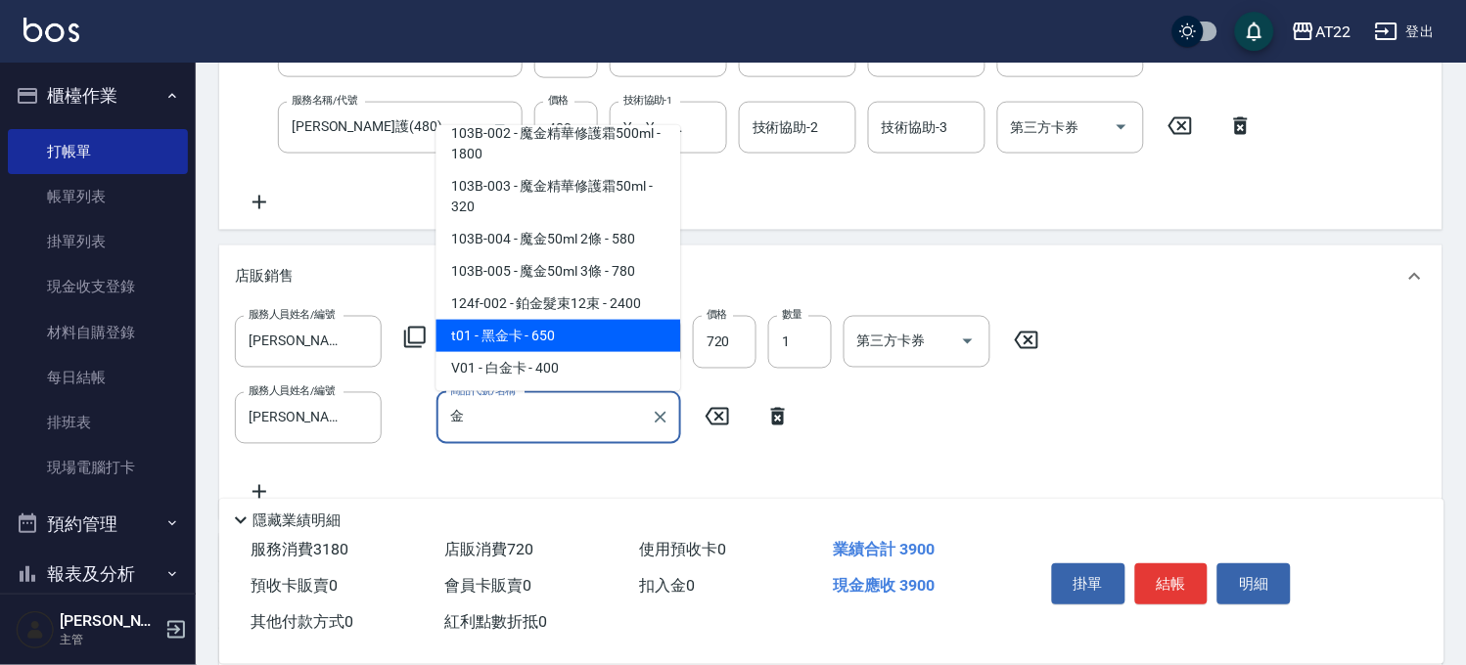
click at [519, 348] on span "t01 - 黑金卡 - 650" at bounding box center [558, 336] width 245 height 32
type input "黑金卡"
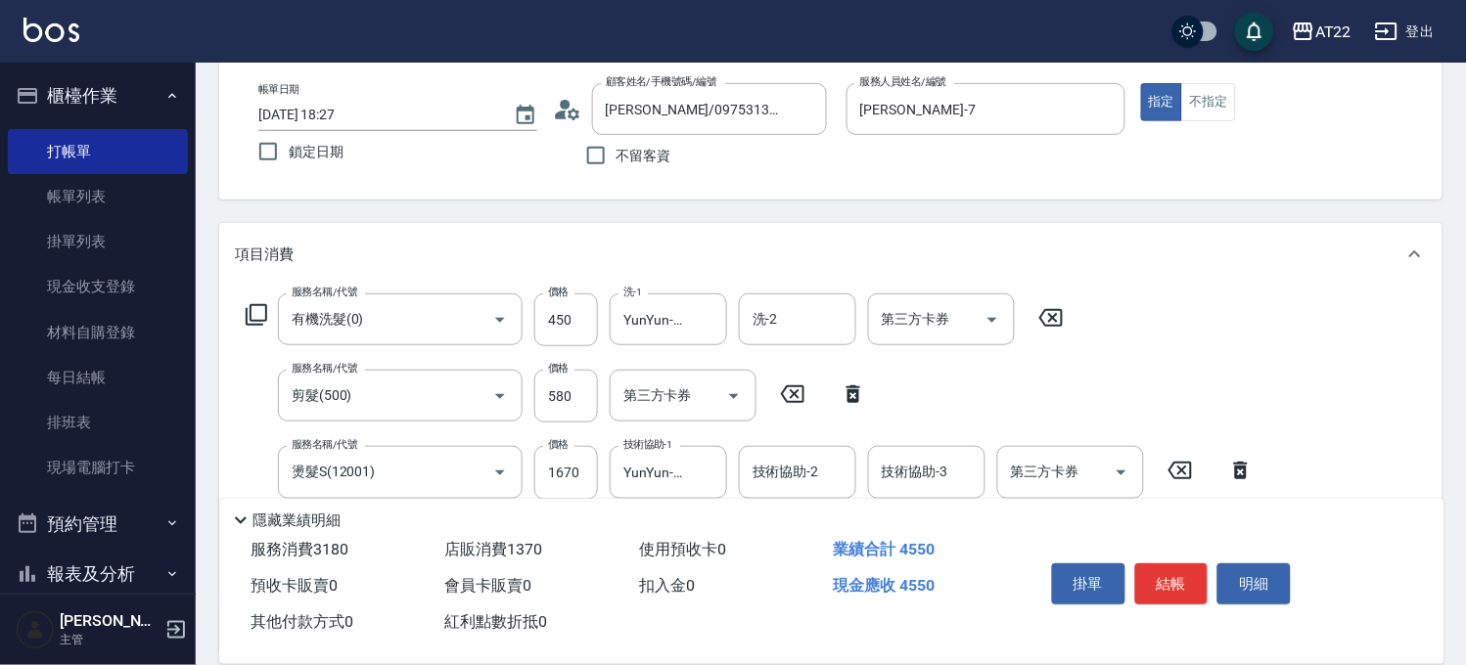
scroll to position [0, 0]
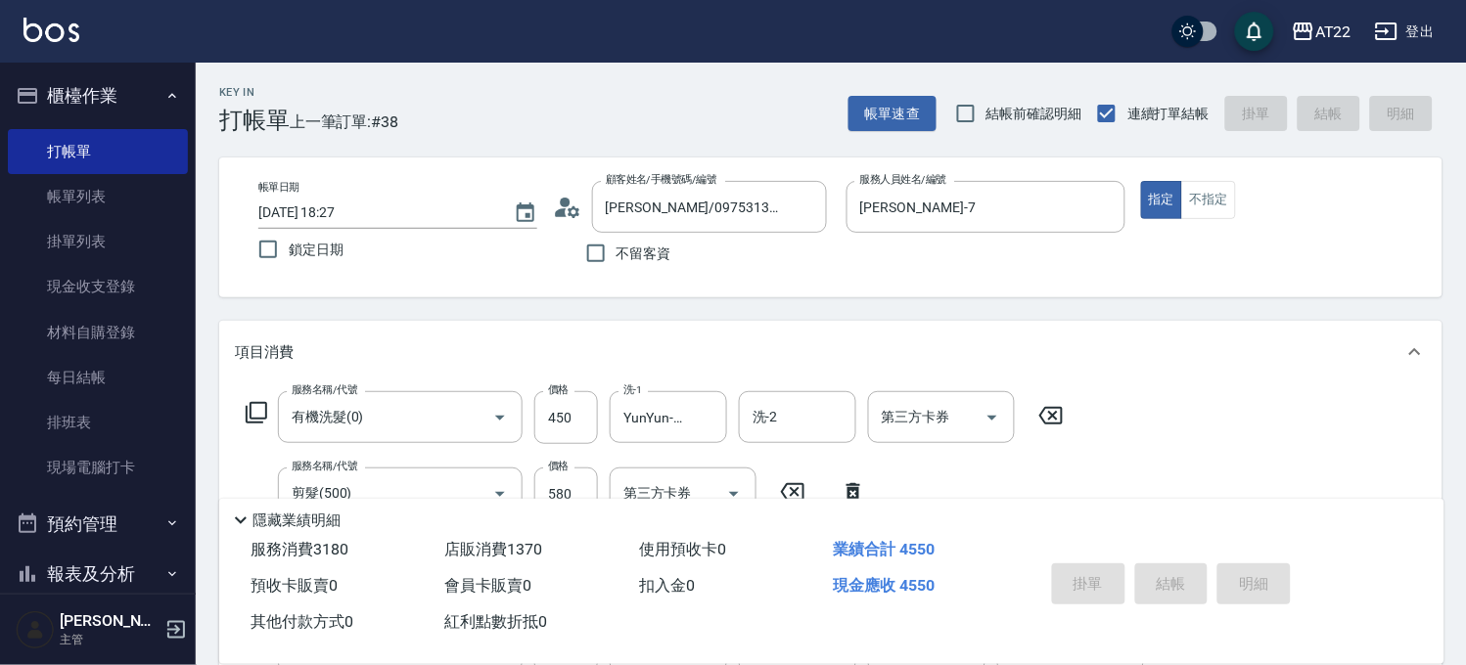
type input "2025/09/07 18:34"
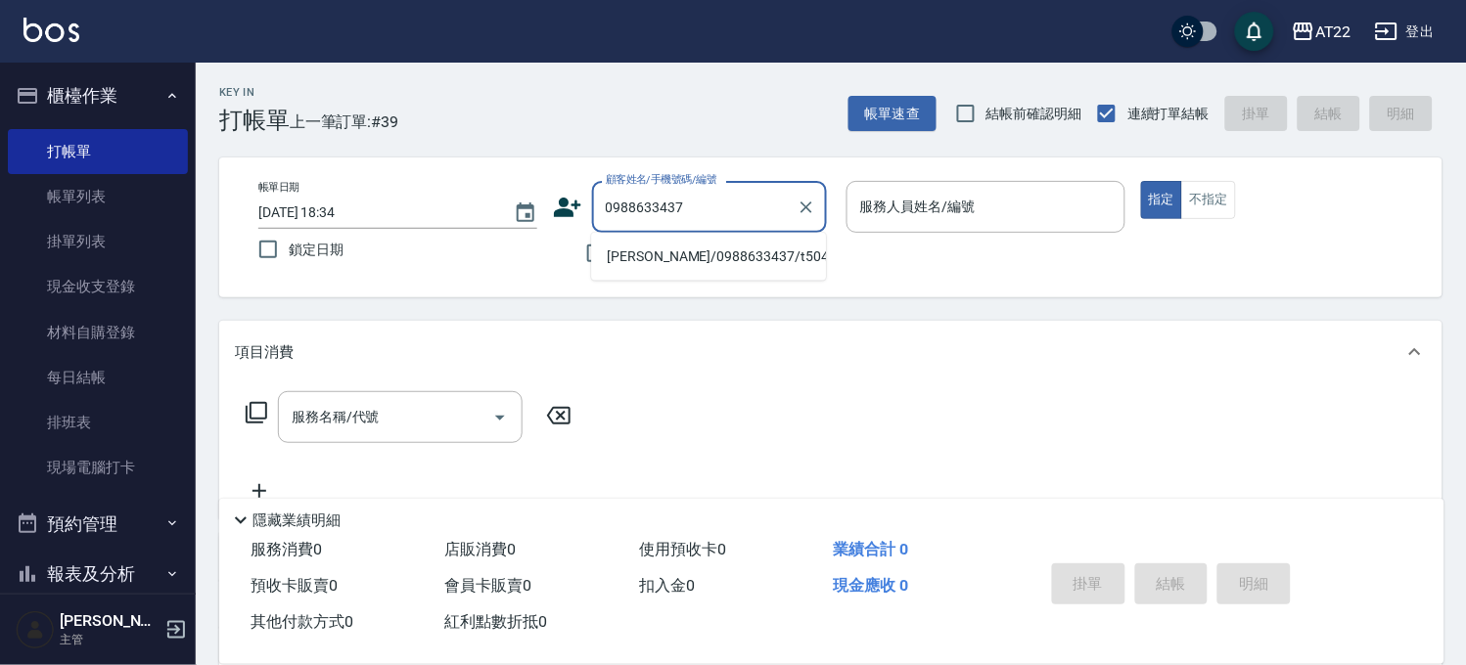
click at [656, 257] on li "陳振榆/0988633437/t50440" at bounding box center [708, 257] width 235 height 32
type input "陳振榆/0988633437/t50440"
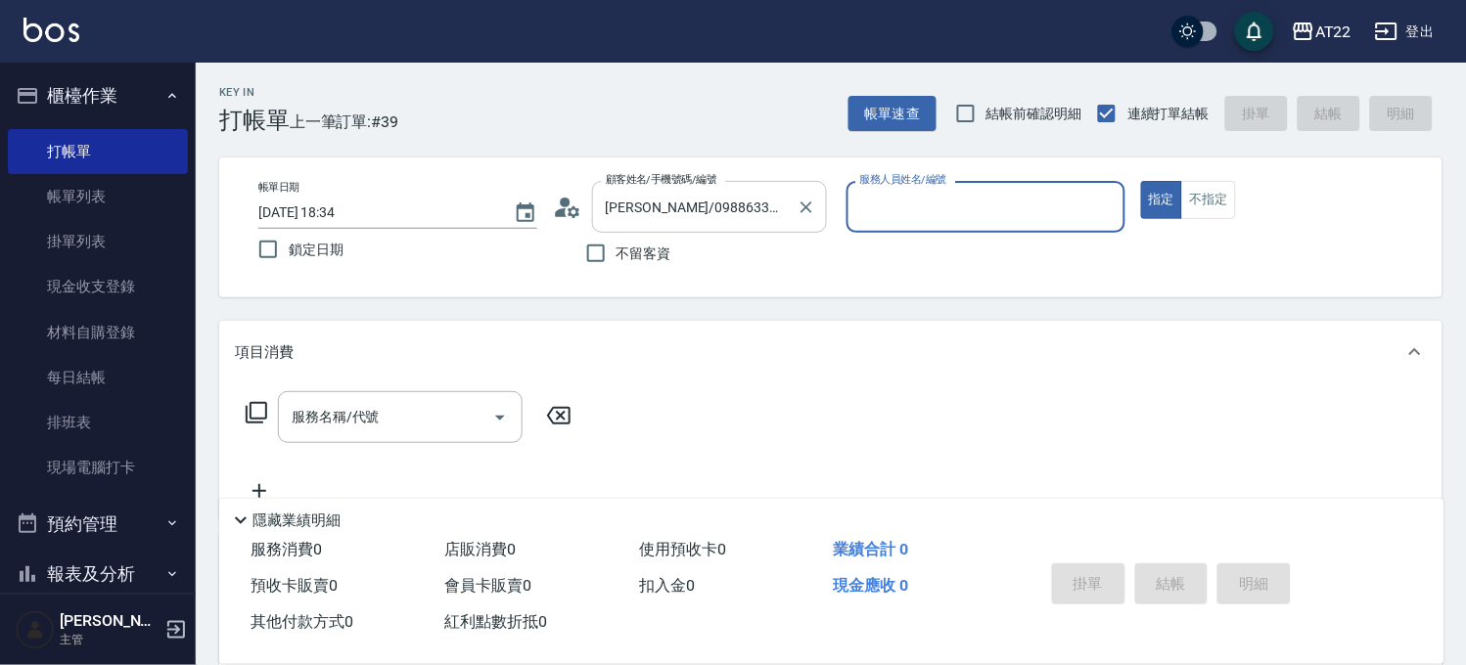
type input "king-5"
click at [482, 424] on input "服務名稱/代號" at bounding box center [386, 417] width 198 height 34
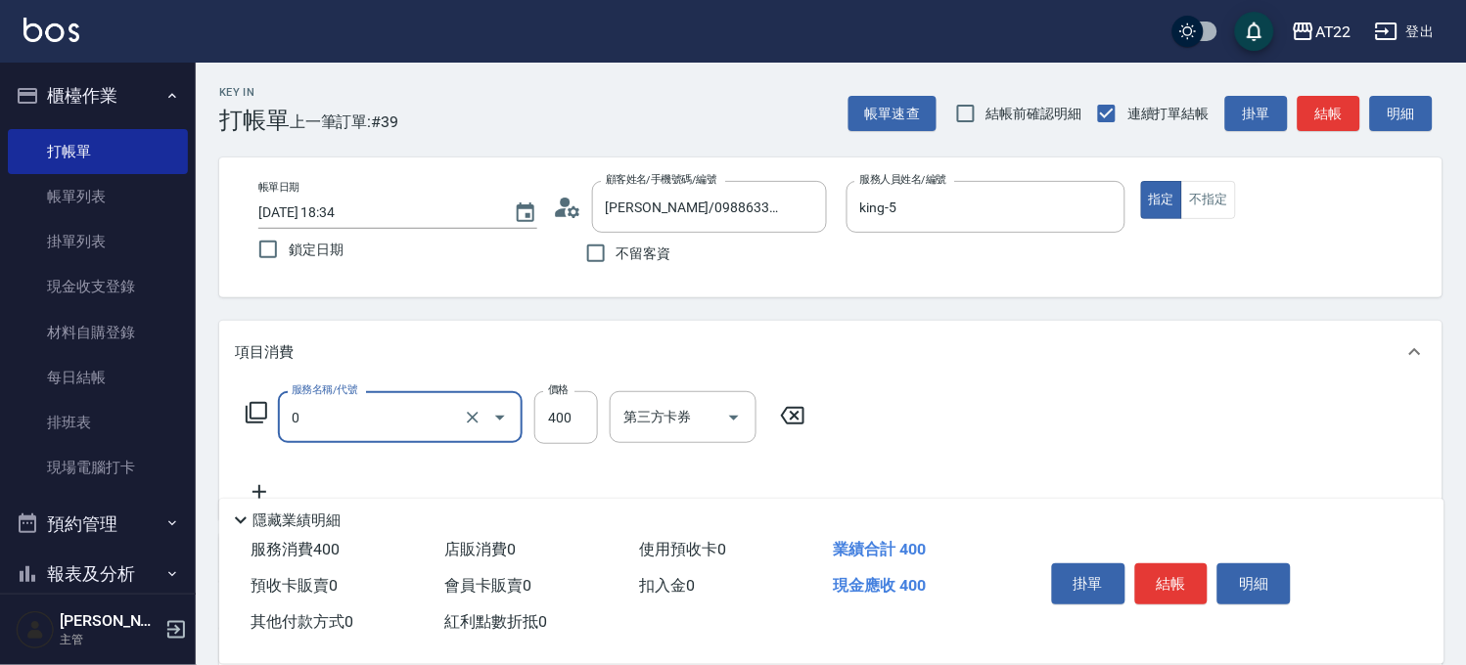
type input "有機洗髮(0)"
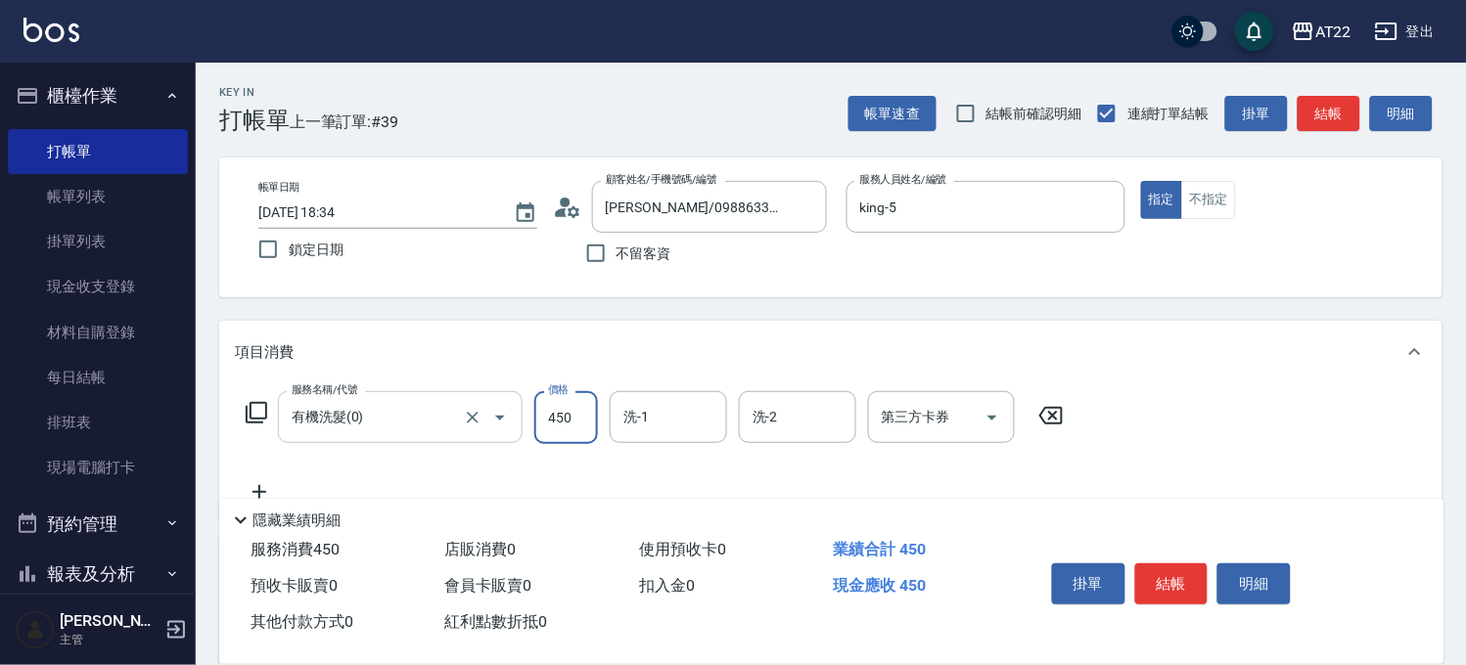
type input "450"
type input "Boa-27"
click at [264, 484] on icon at bounding box center [259, 491] width 49 height 23
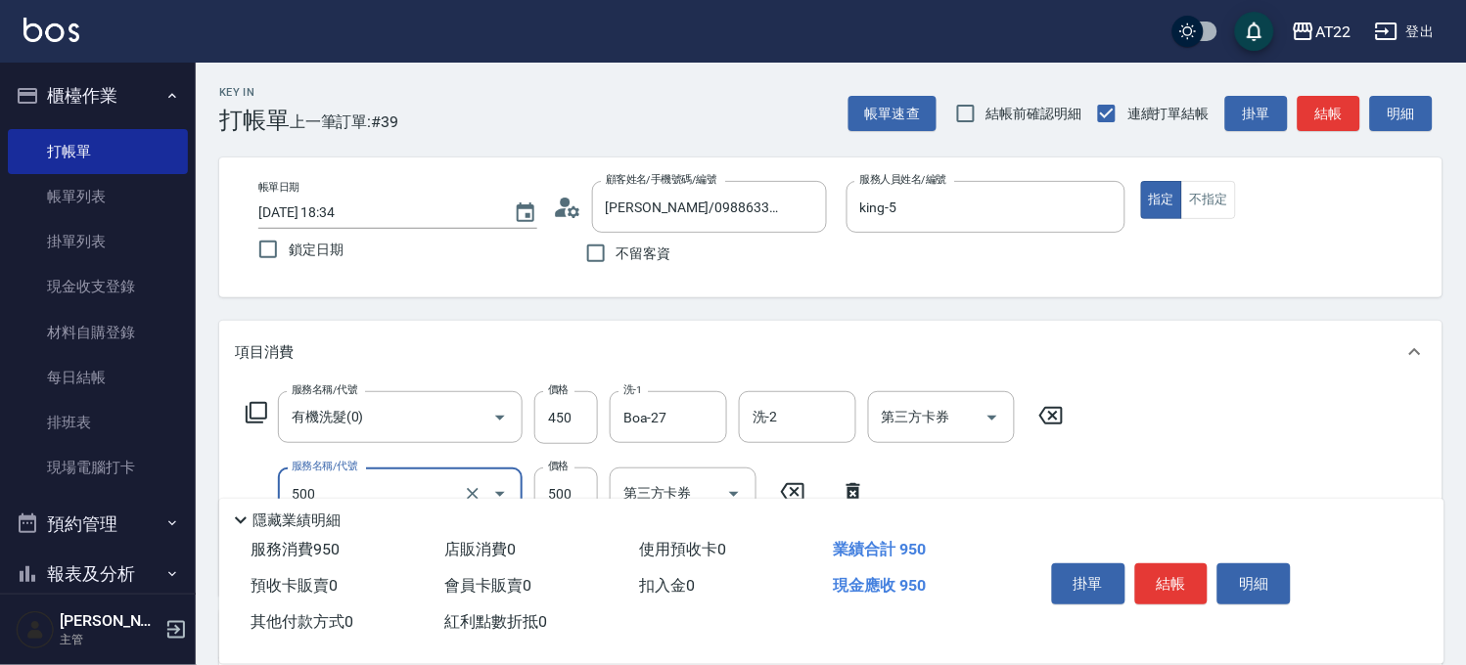
type input "剪髮(500)"
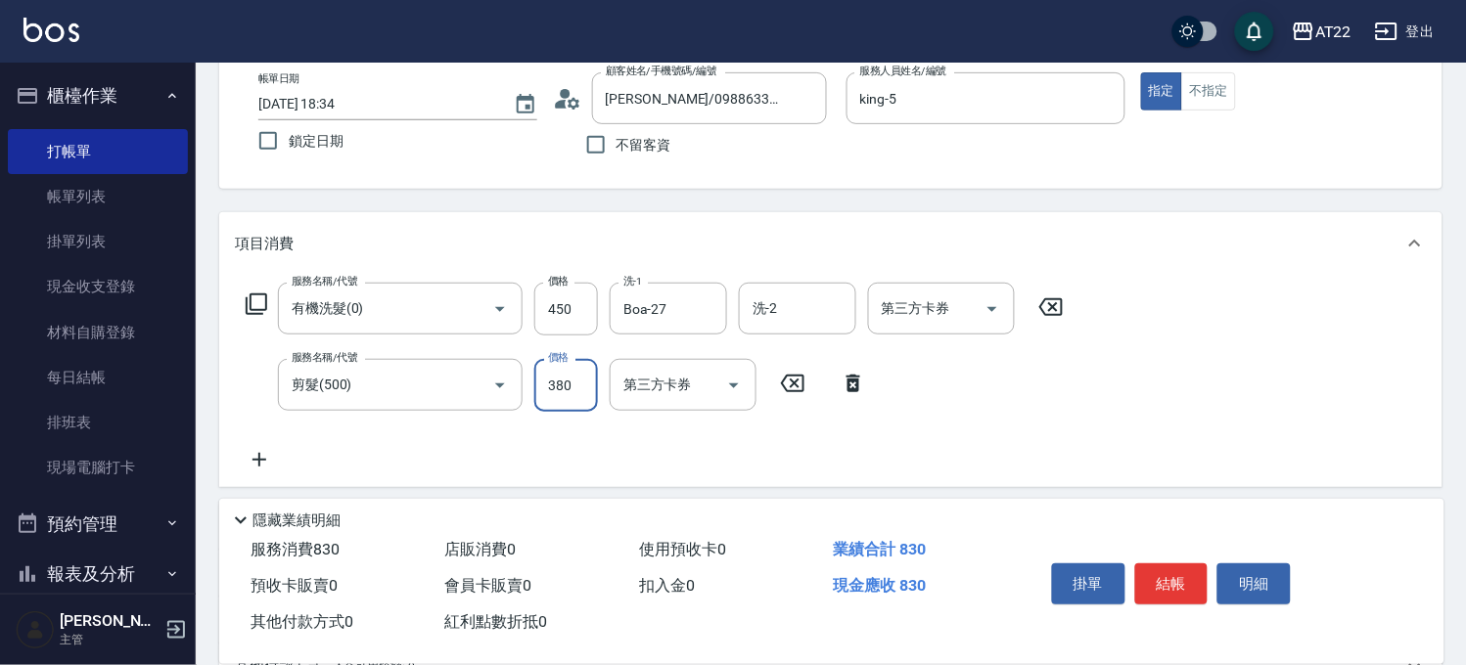
type input "380"
click at [260, 451] on icon at bounding box center [259, 459] width 49 height 23
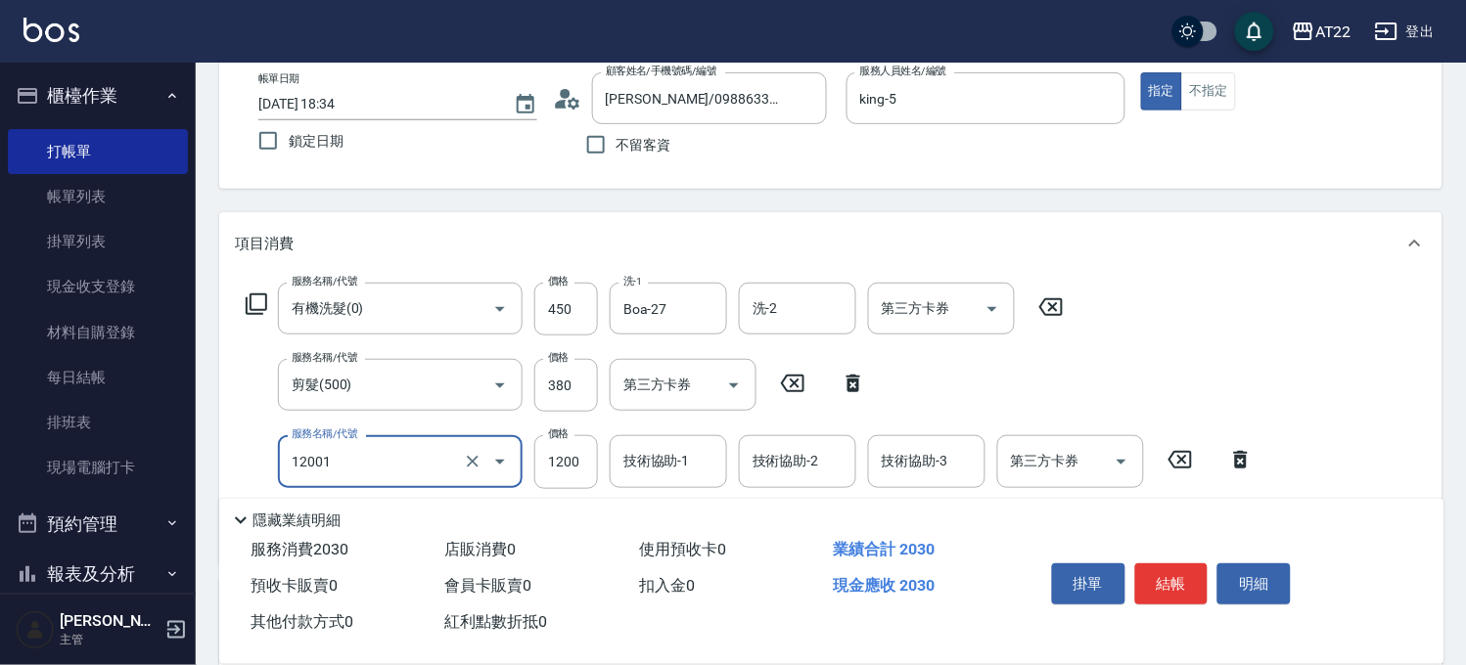
type input "燙髮S(12001)"
type input "1510"
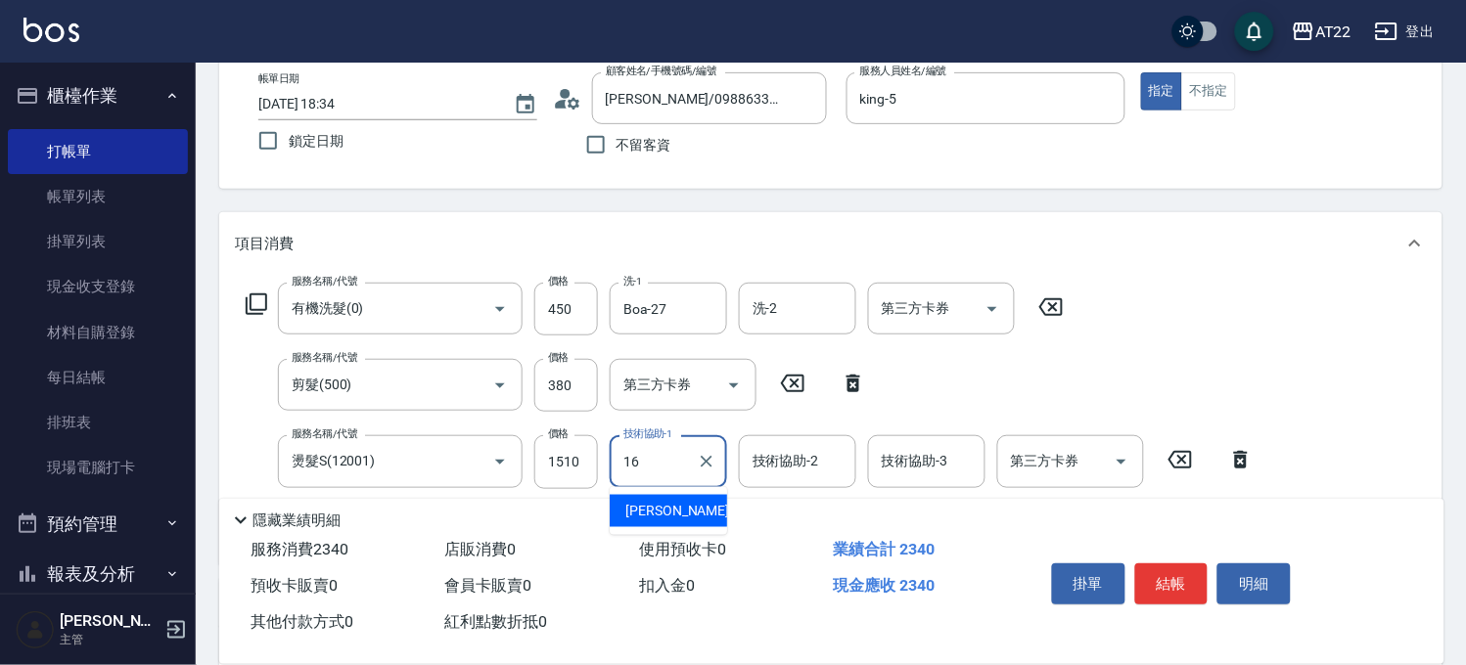
type input "Joe-16"
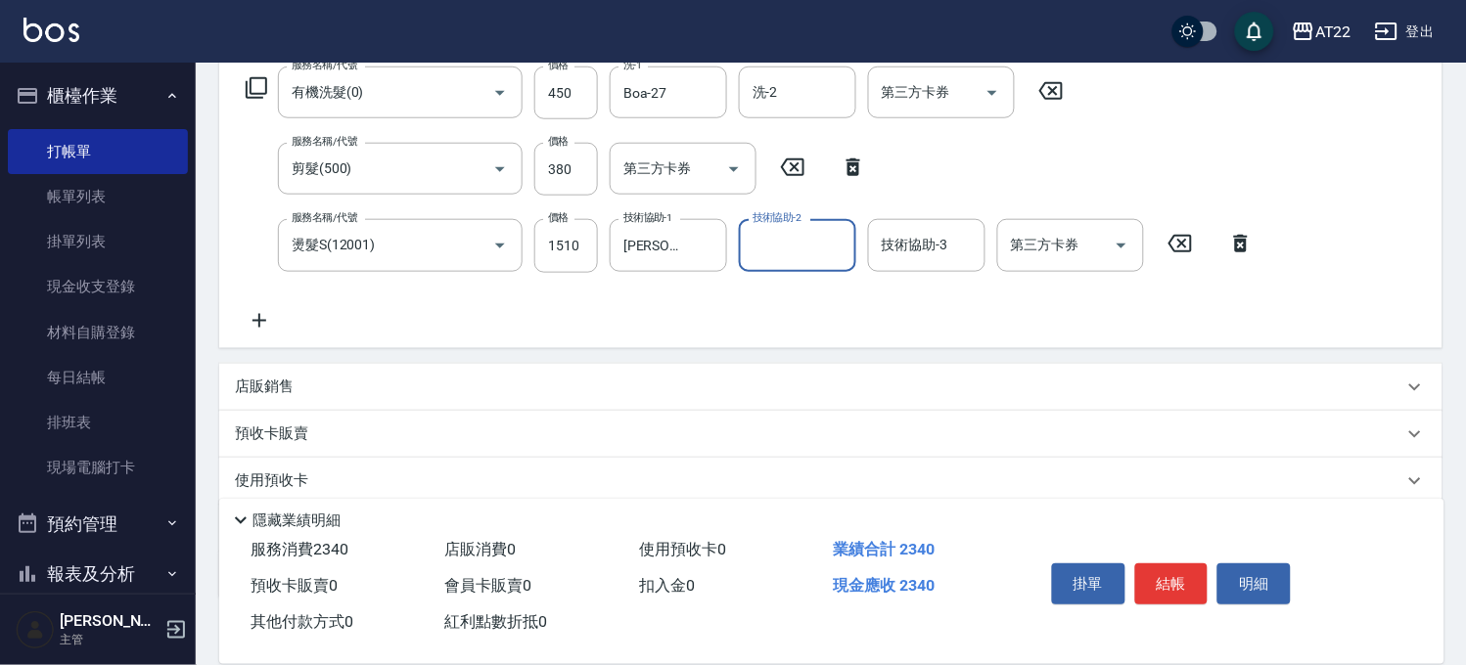
scroll to position [326, 0]
click at [261, 324] on icon at bounding box center [259, 319] width 49 height 23
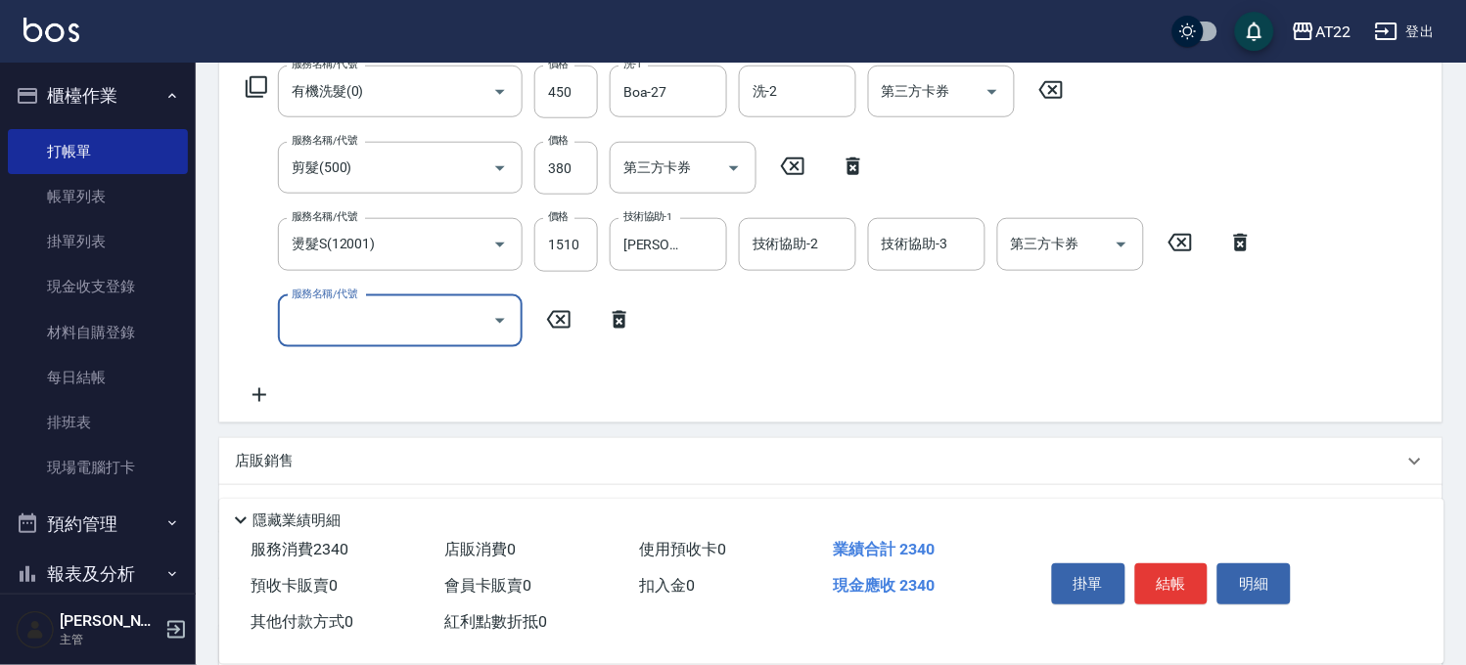
type input "ㄦ"
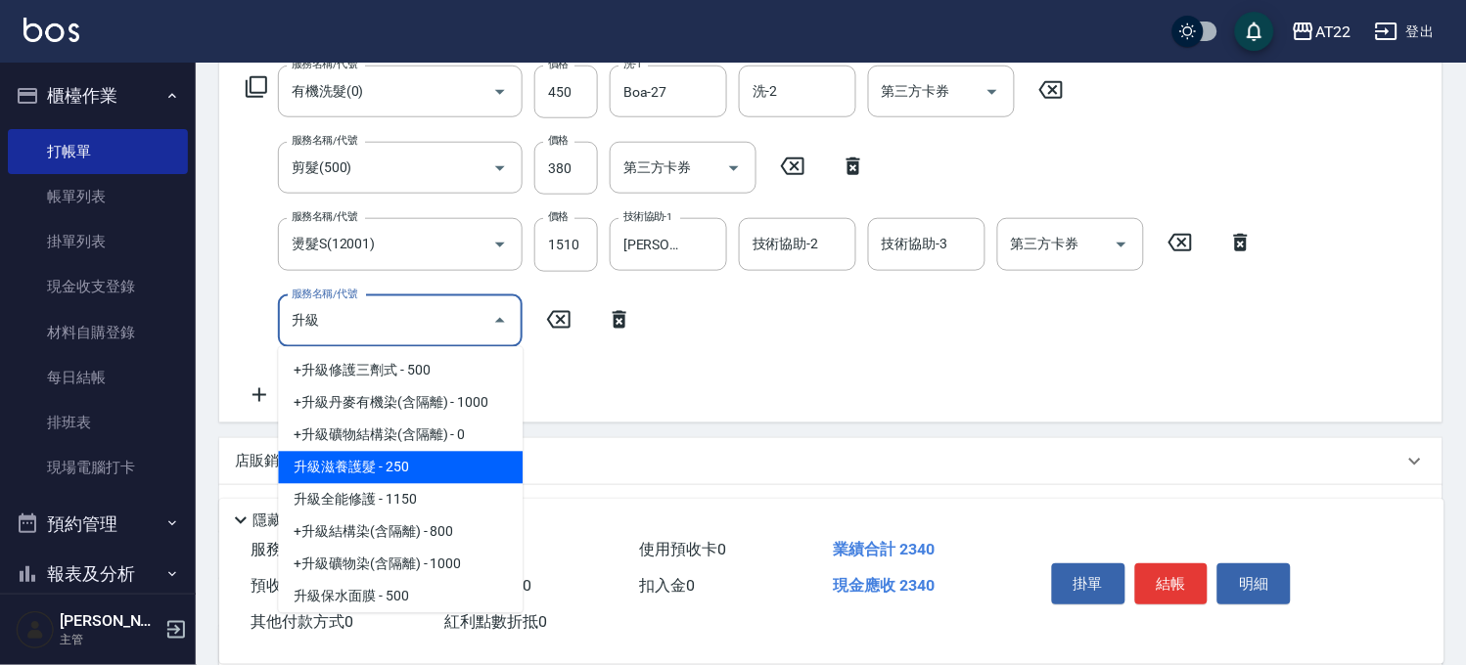
scroll to position [40, 0]
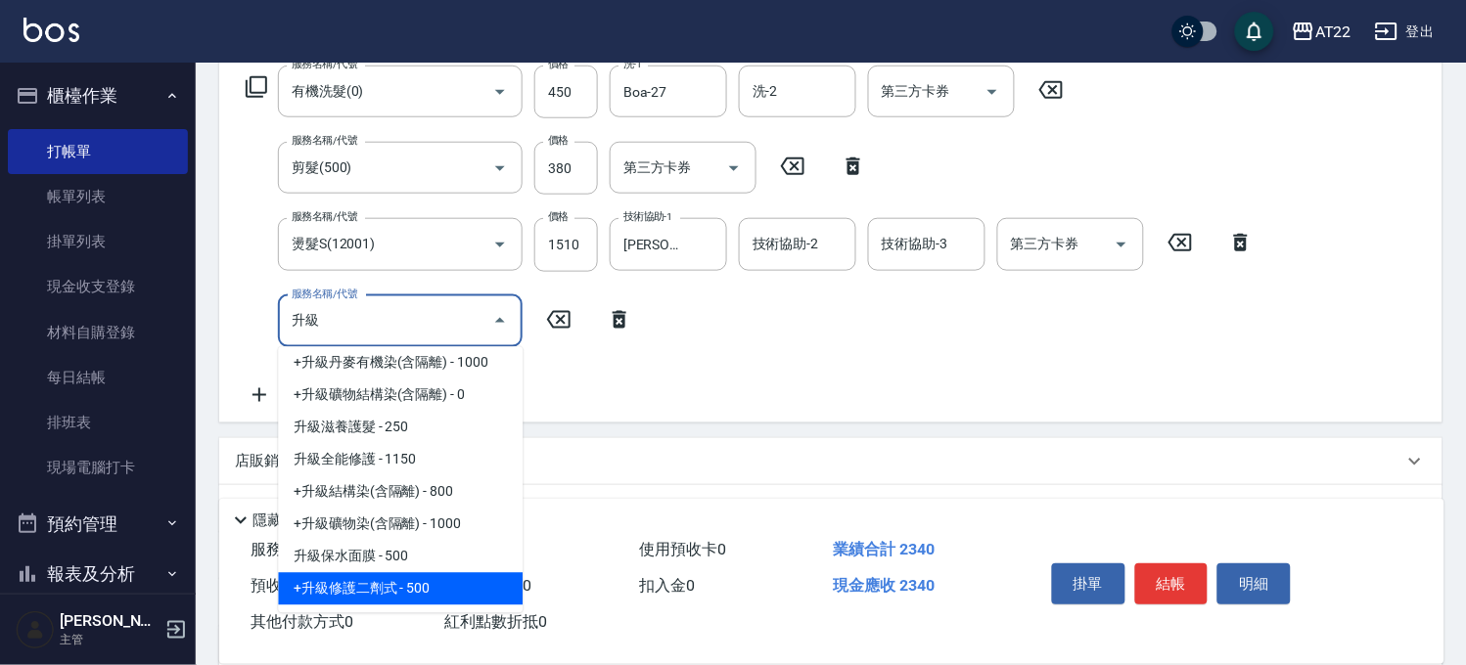
click at [425, 581] on span "+升級修護二劑式 - 500" at bounding box center [400, 589] width 245 height 32
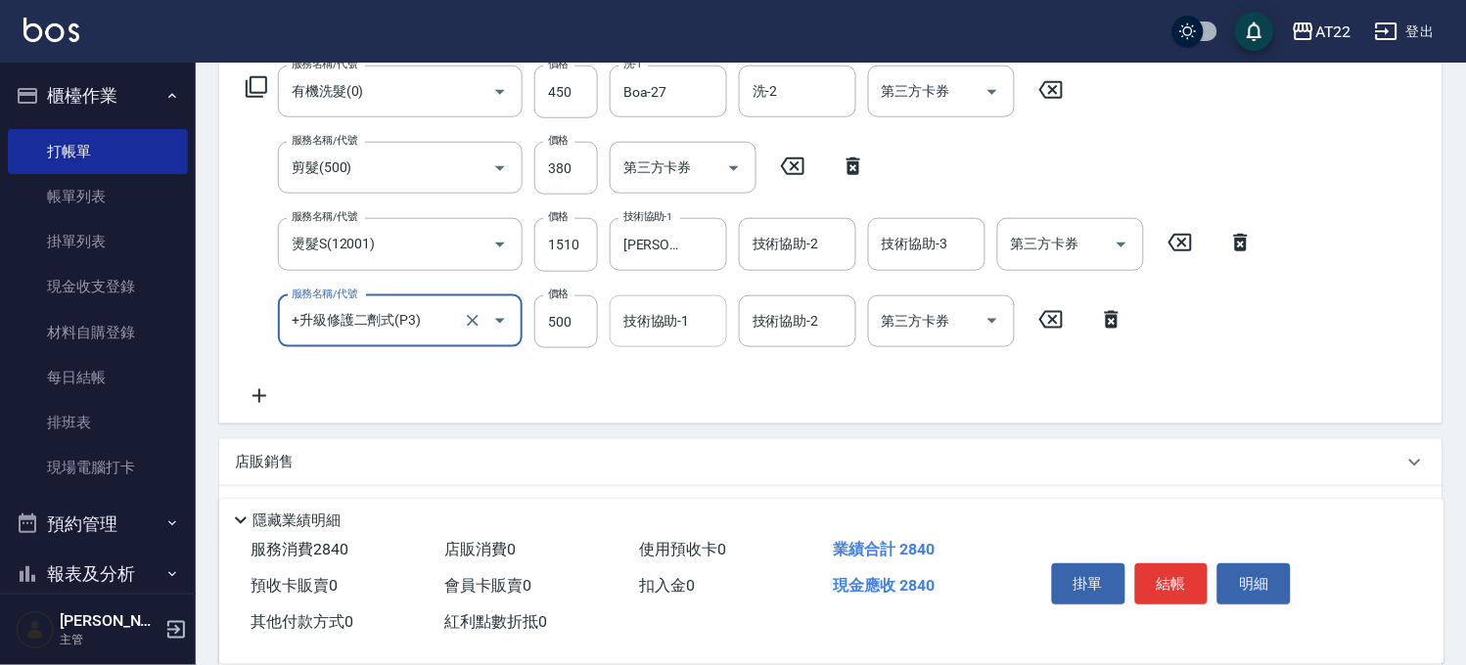
click at [638, 343] on div "技術協助-1" at bounding box center [668, 322] width 117 height 52
type input "+升級修護二劑式(P3)"
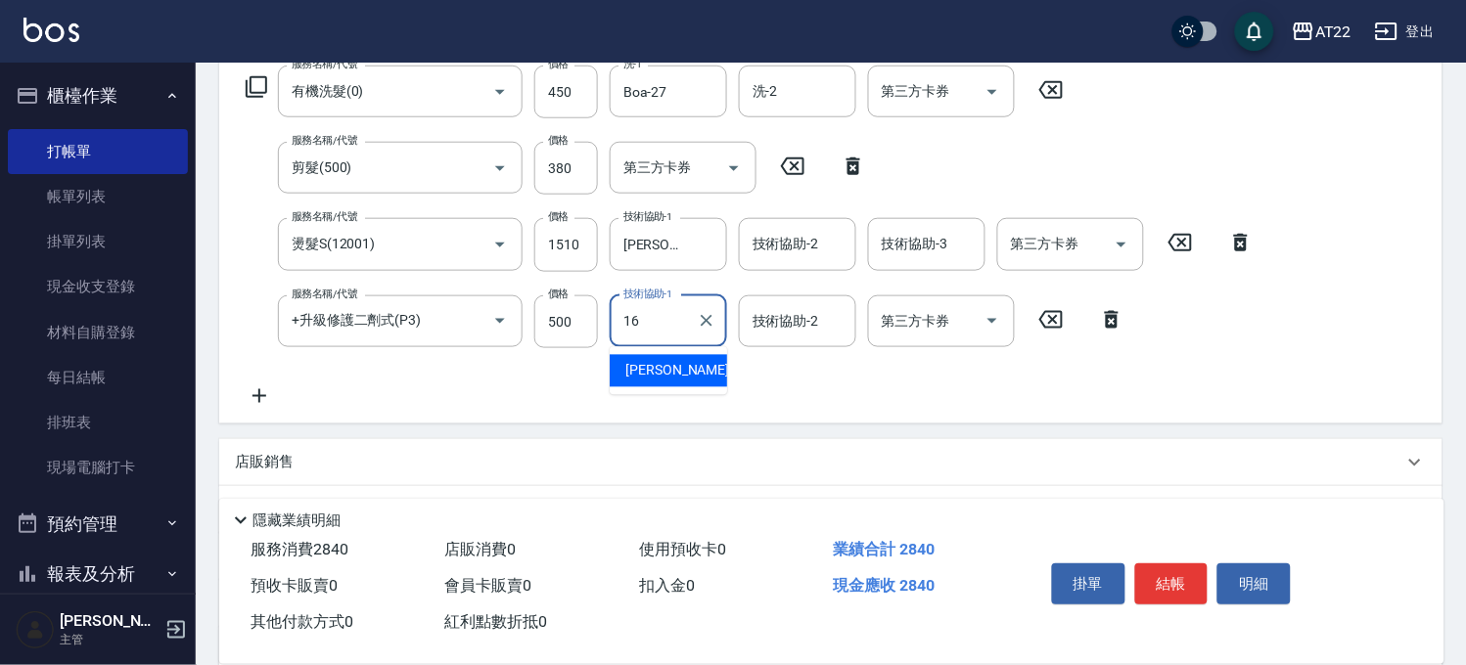
type input "Joe-16"
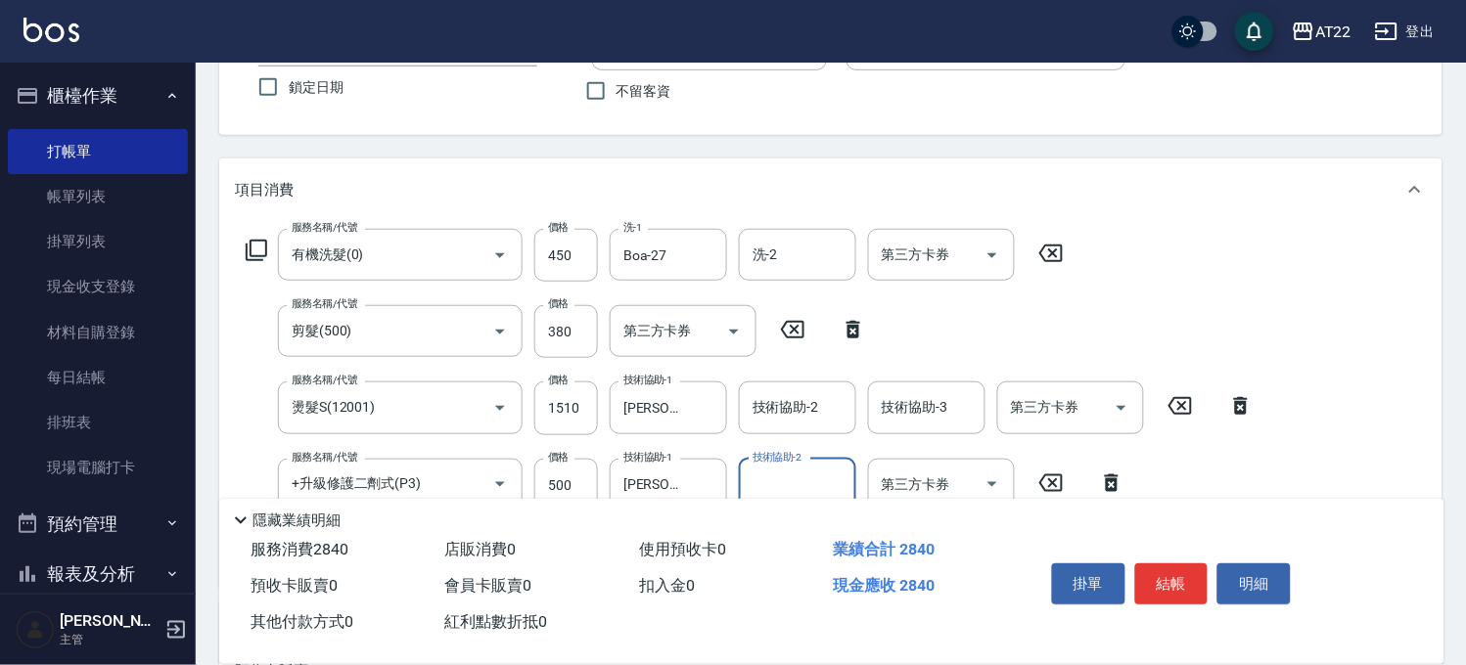
scroll to position [0, 0]
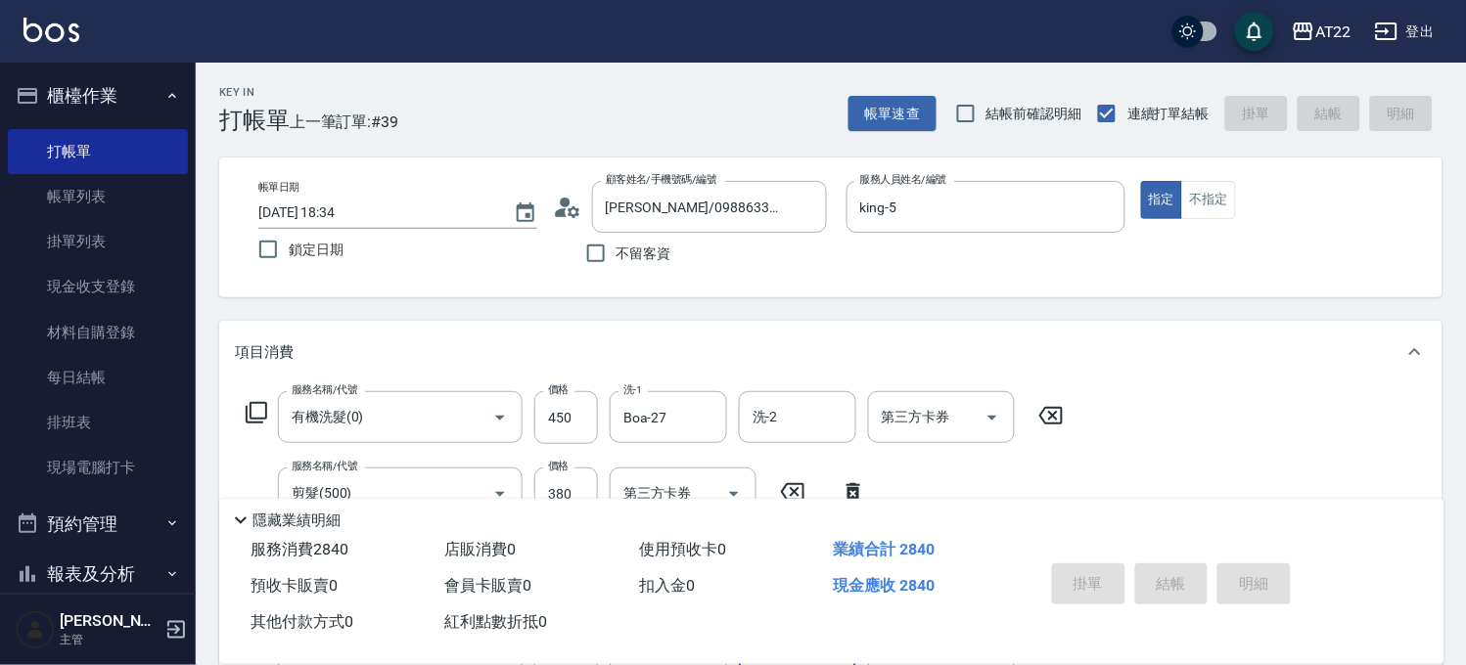
type input "2025/09/07 18:35"
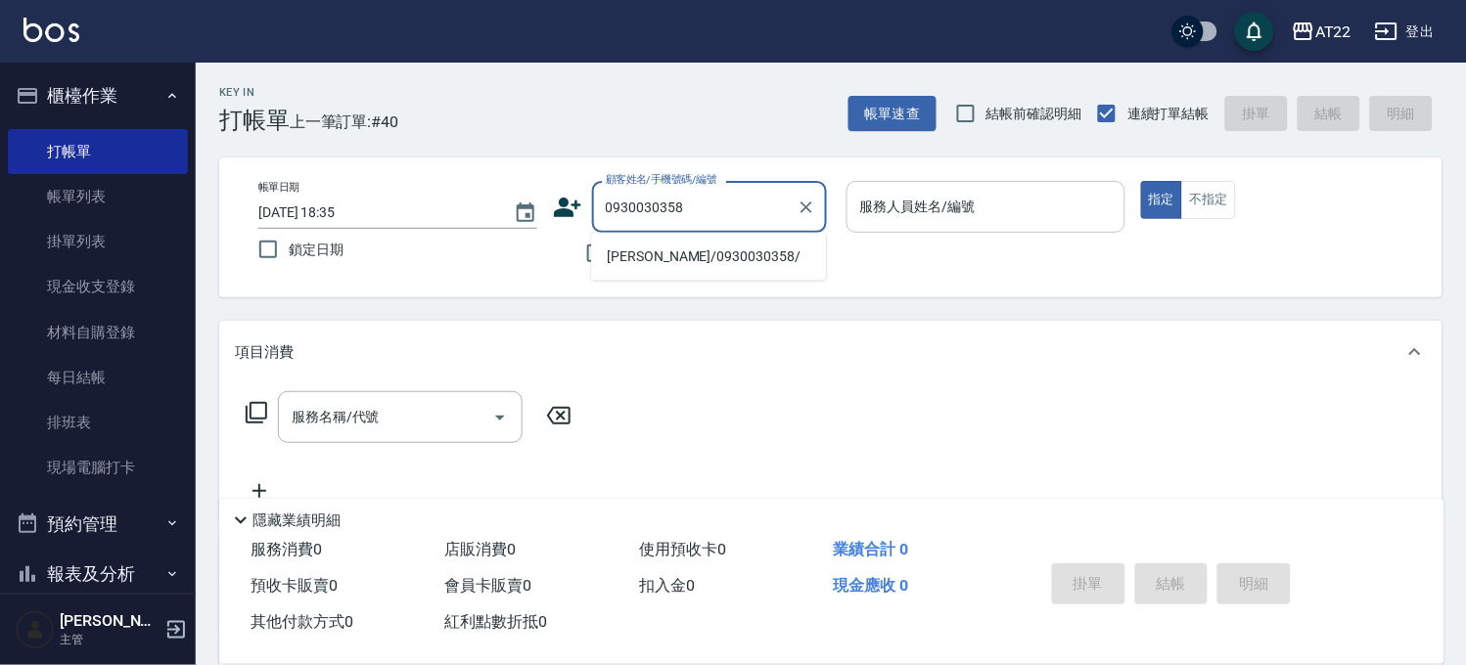
drag, startPoint x: 666, startPoint y: 249, endPoint x: 864, endPoint y: 228, distance: 198.7
click at [667, 249] on li "林靖紘/0930030358/" at bounding box center [708, 257] width 235 height 32
type input "林靖紘/0930030358/"
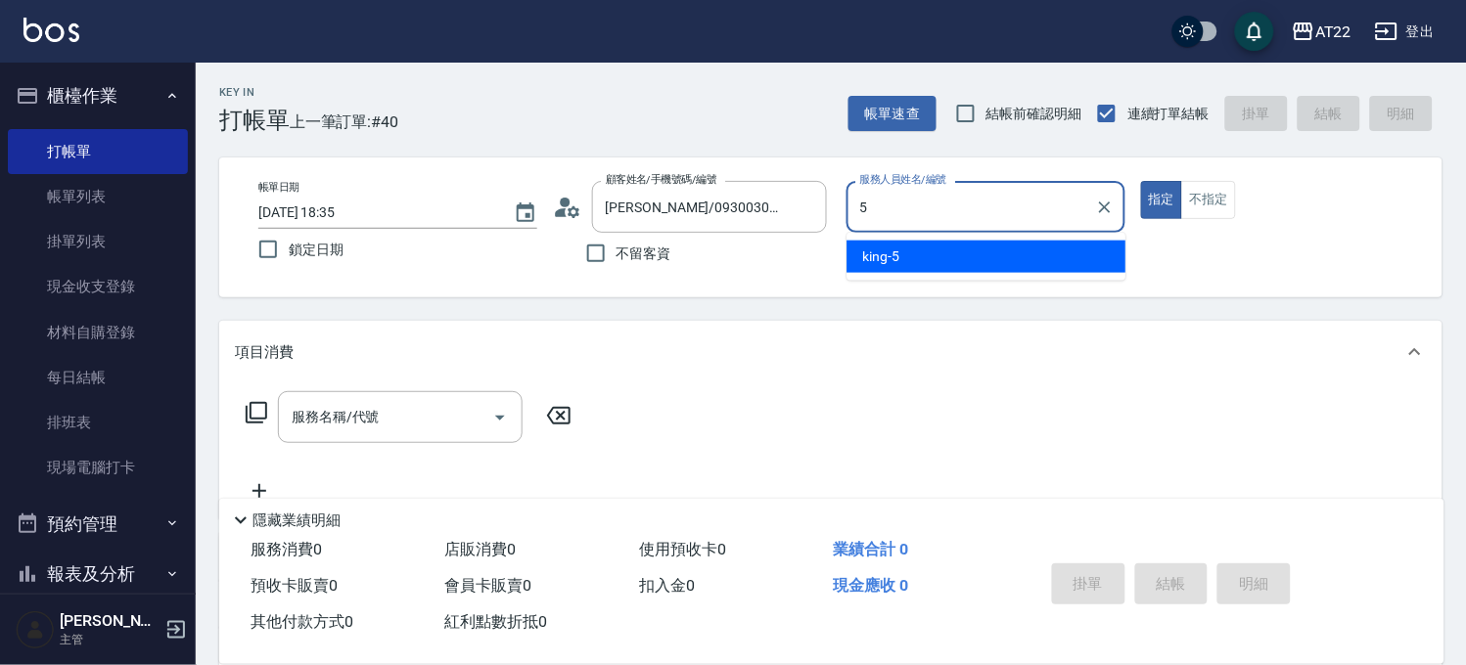
type input "king-5"
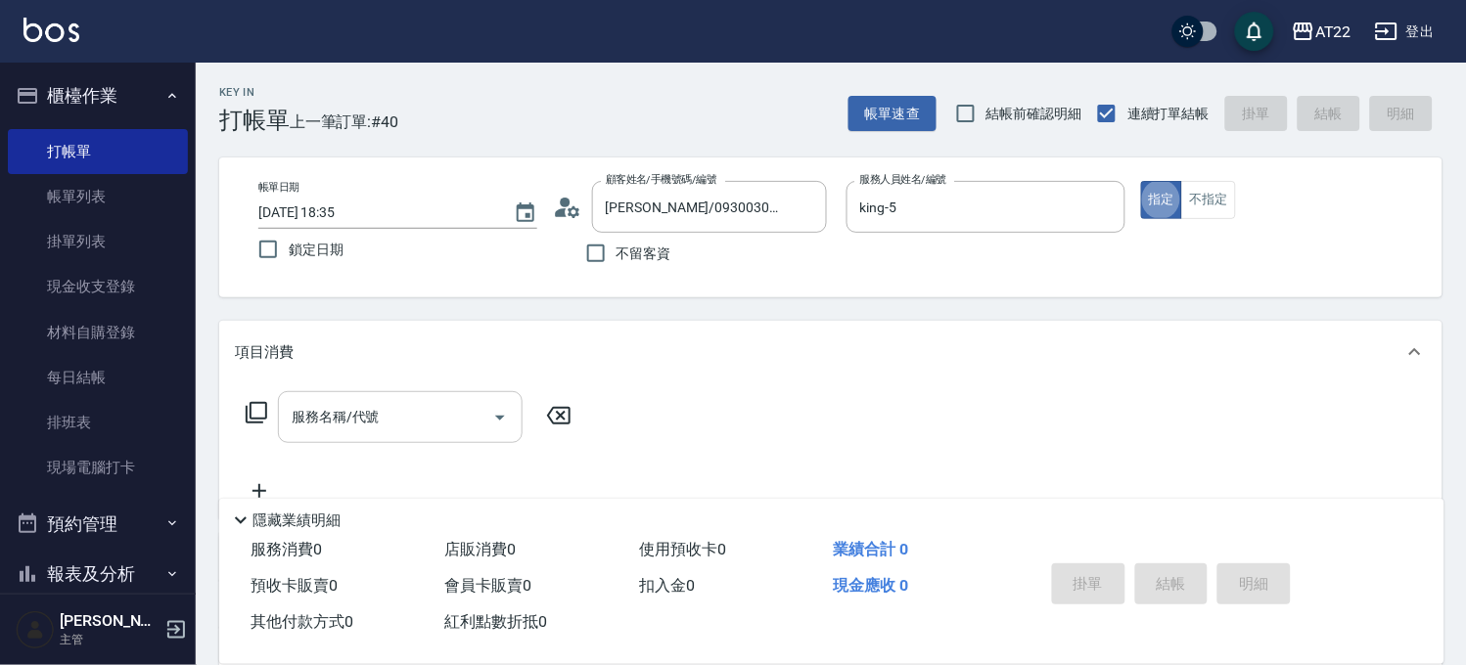
click at [405, 396] on div "服務名稱/代號" at bounding box center [400, 417] width 245 height 52
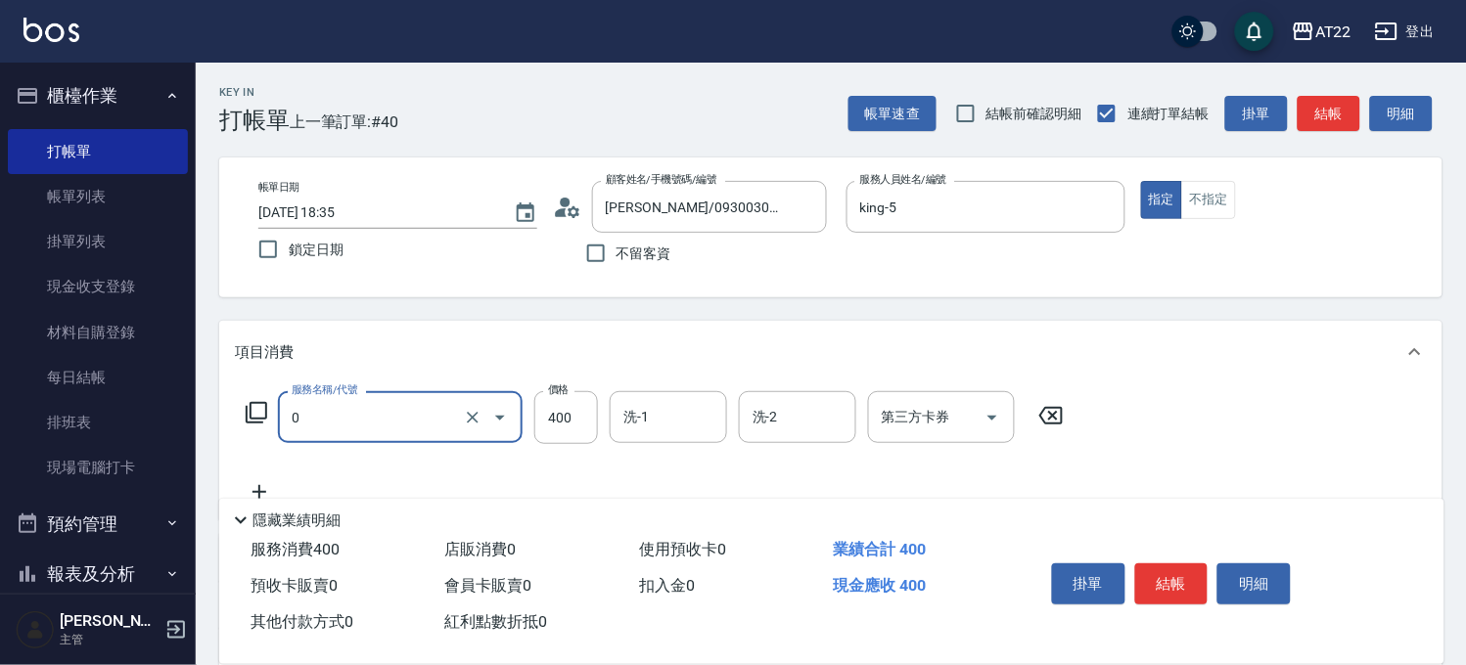
type input "有機洗髮(0)"
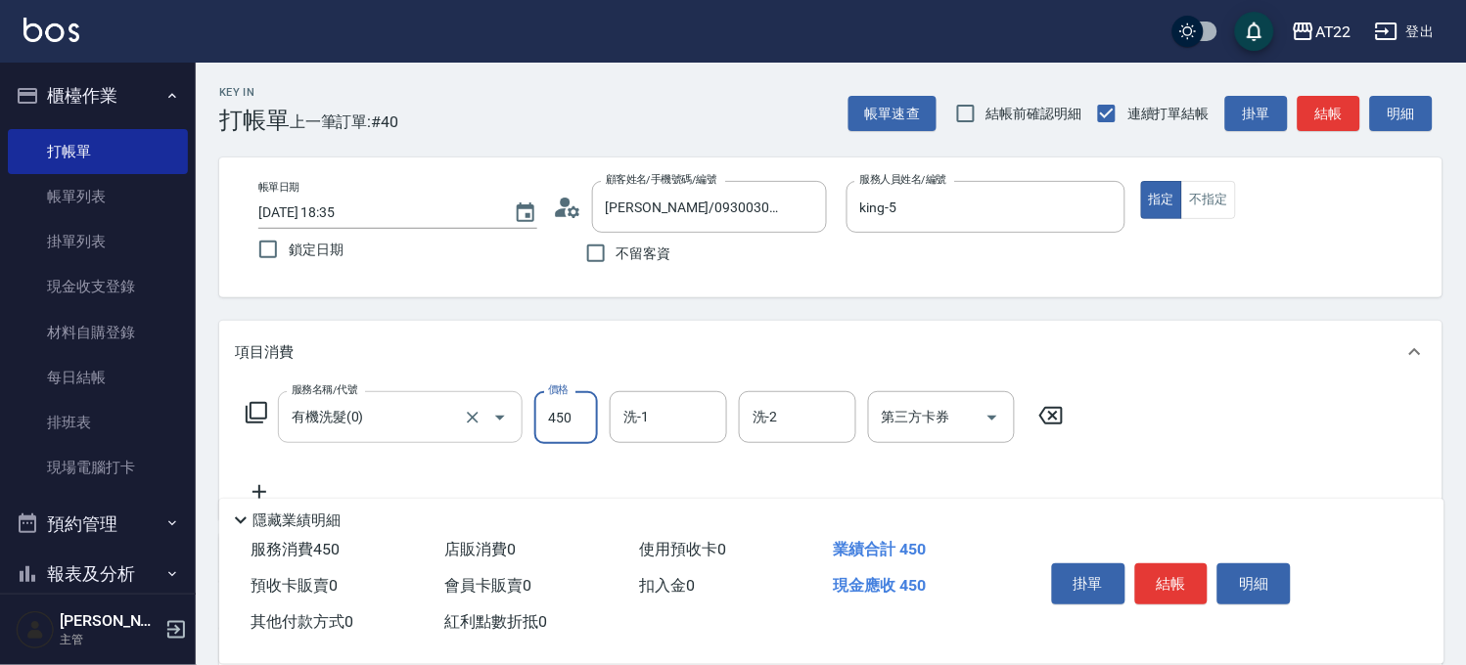
type input "450"
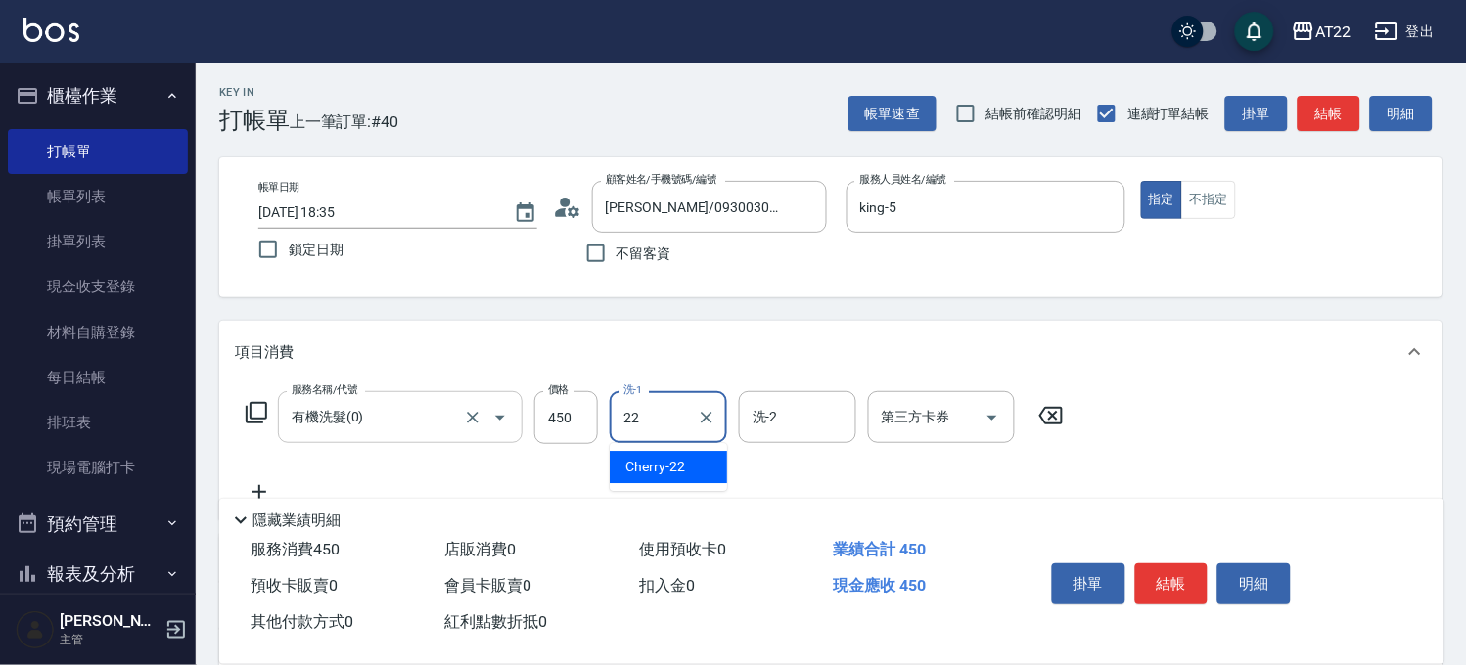
type input "Cherry-22"
click at [265, 499] on div "隱藏業績明細" at bounding box center [831, 515] width 1225 height 33
click at [262, 489] on icon at bounding box center [259, 491] width 49 height 23
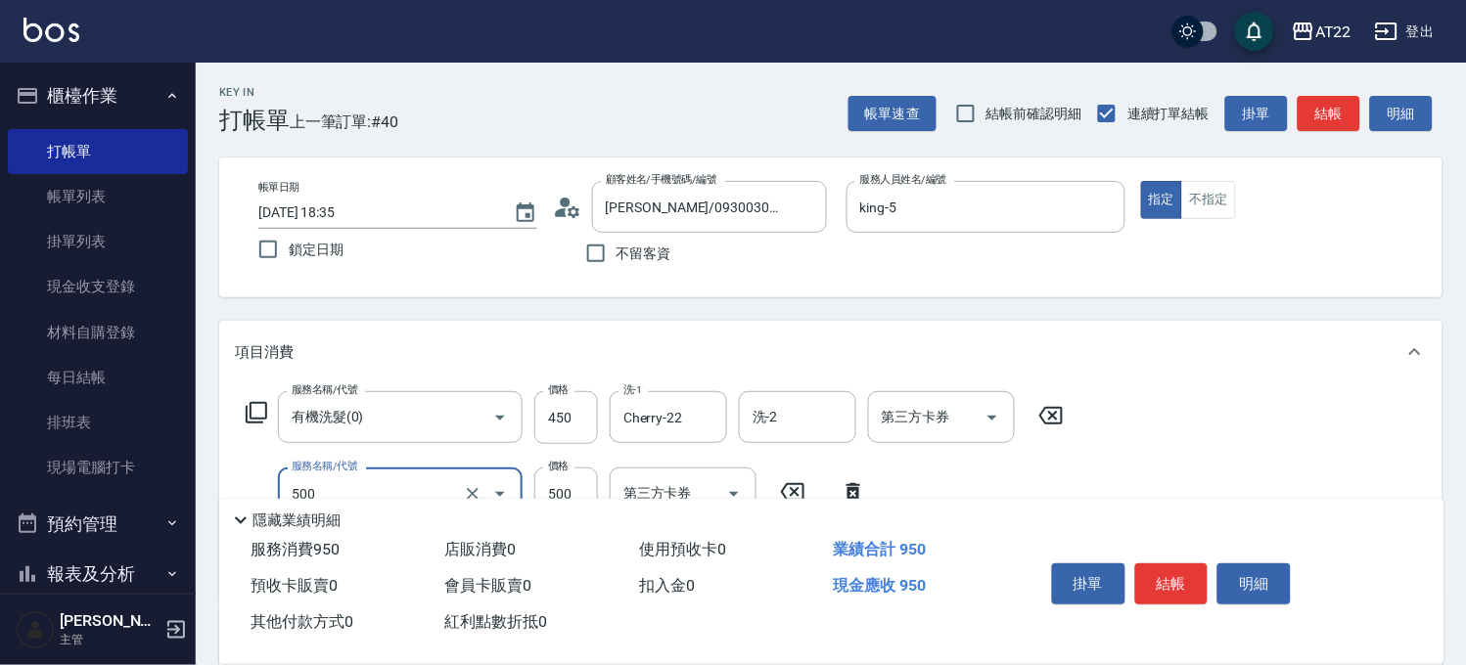
type input "剪髮(500)"
type input "450"
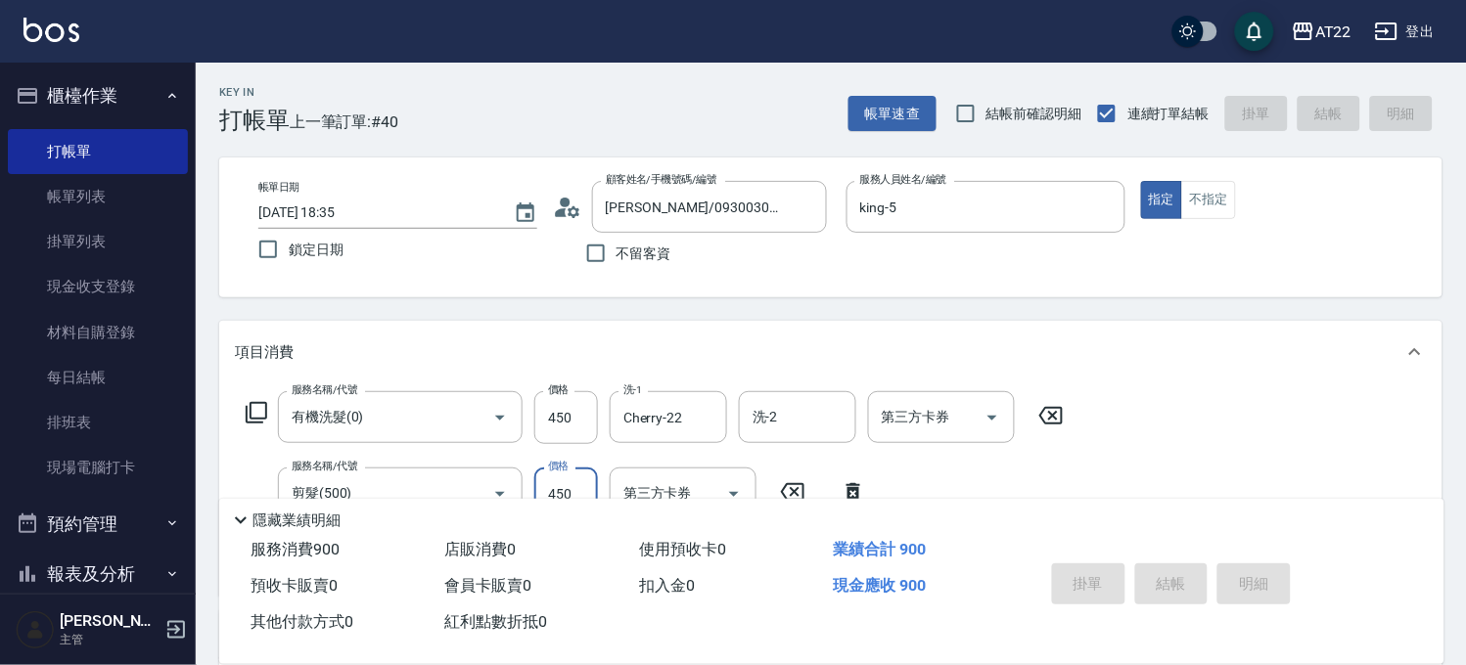
type input "2025/09/07 18:36"
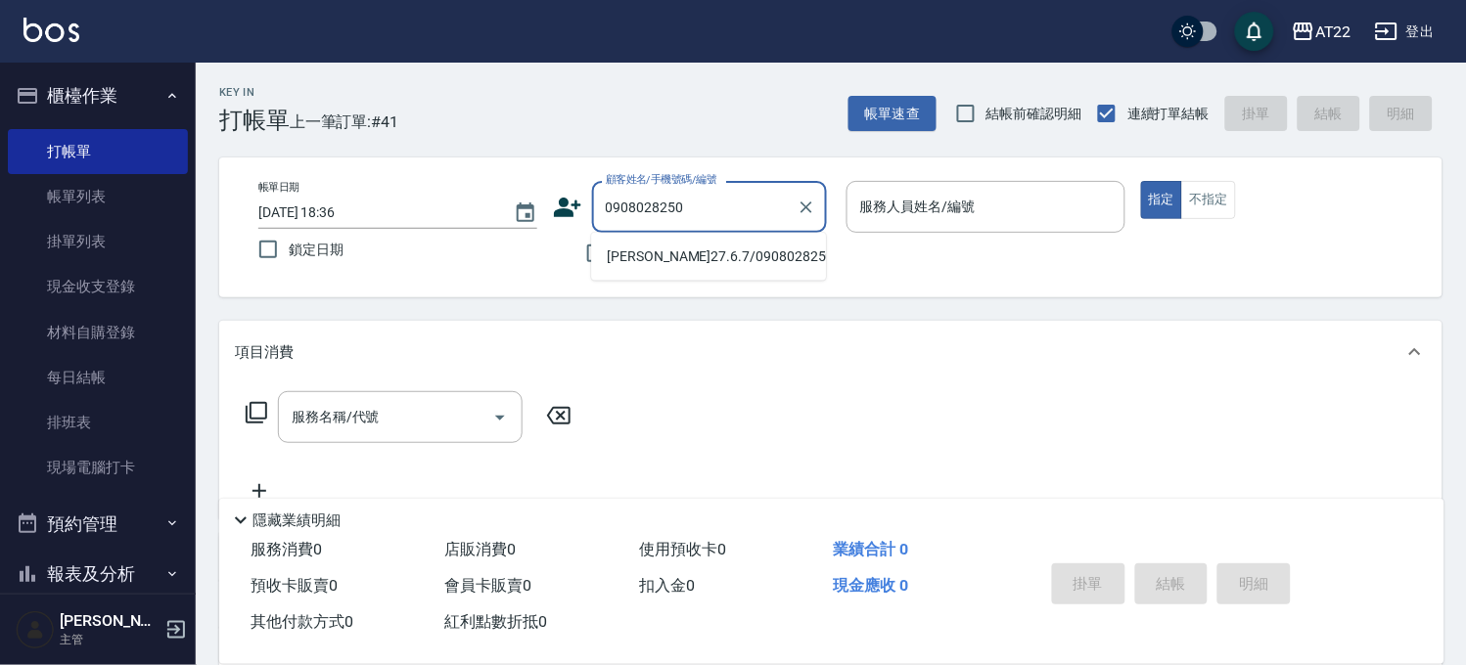
click at [680, 262] on li "張凱翔27.6.7/0908028250/T91220" at bounding box center [708, 257] width 235 height 32
type input "張凱翔27.6.7/0908028250/T91220"
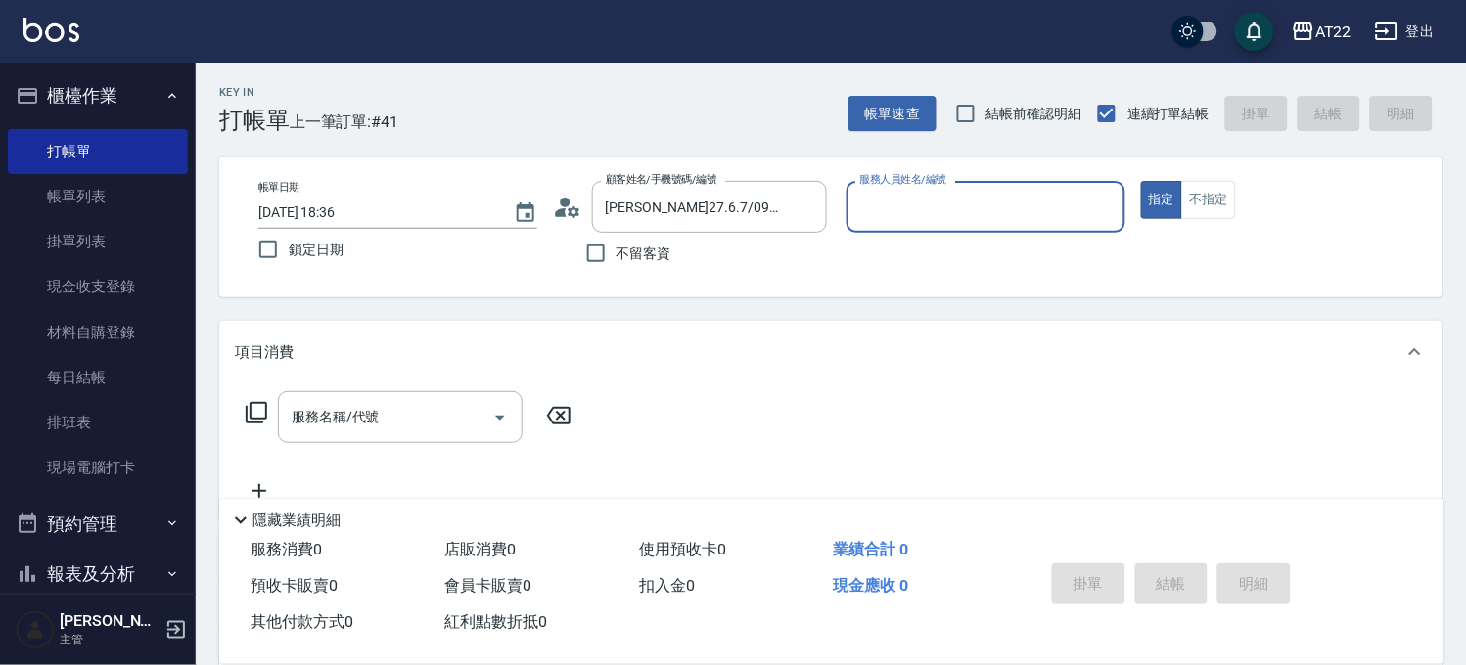
type input "Allen-7"
click at [411, 433] on input "服務名稱/代號" at bounding box center [386, 423] width 198 height 34
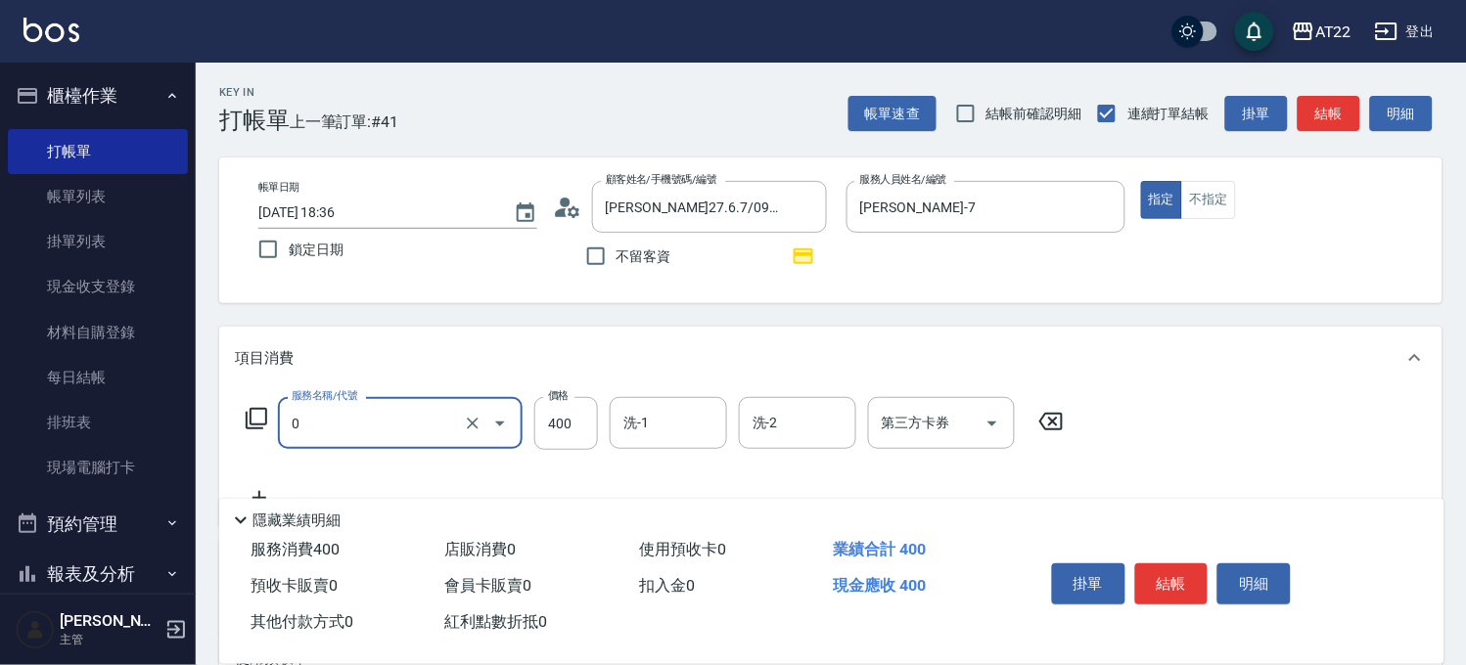
type input "有機洗髮(0)"
type input "450"
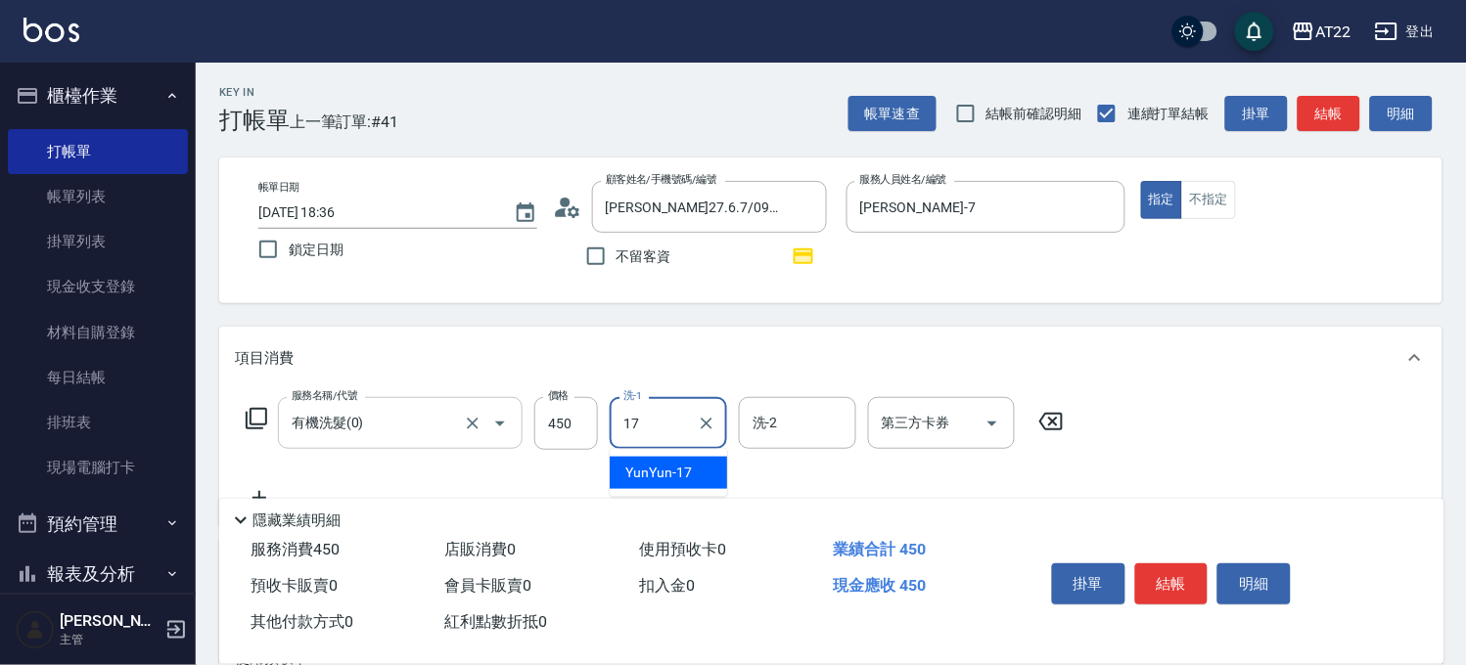
type input "YunYun-17"
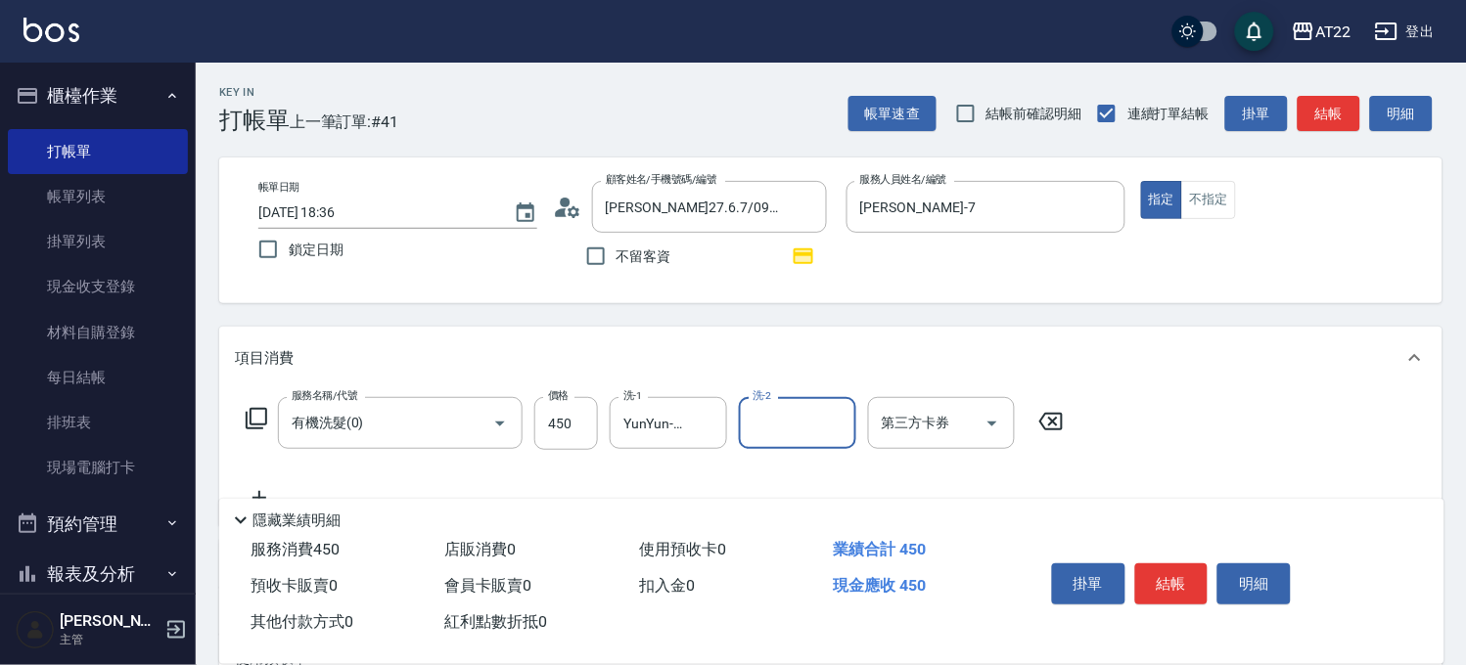
click at [247, 489] on icon at bounding box center [259, 497] width 49 height 23
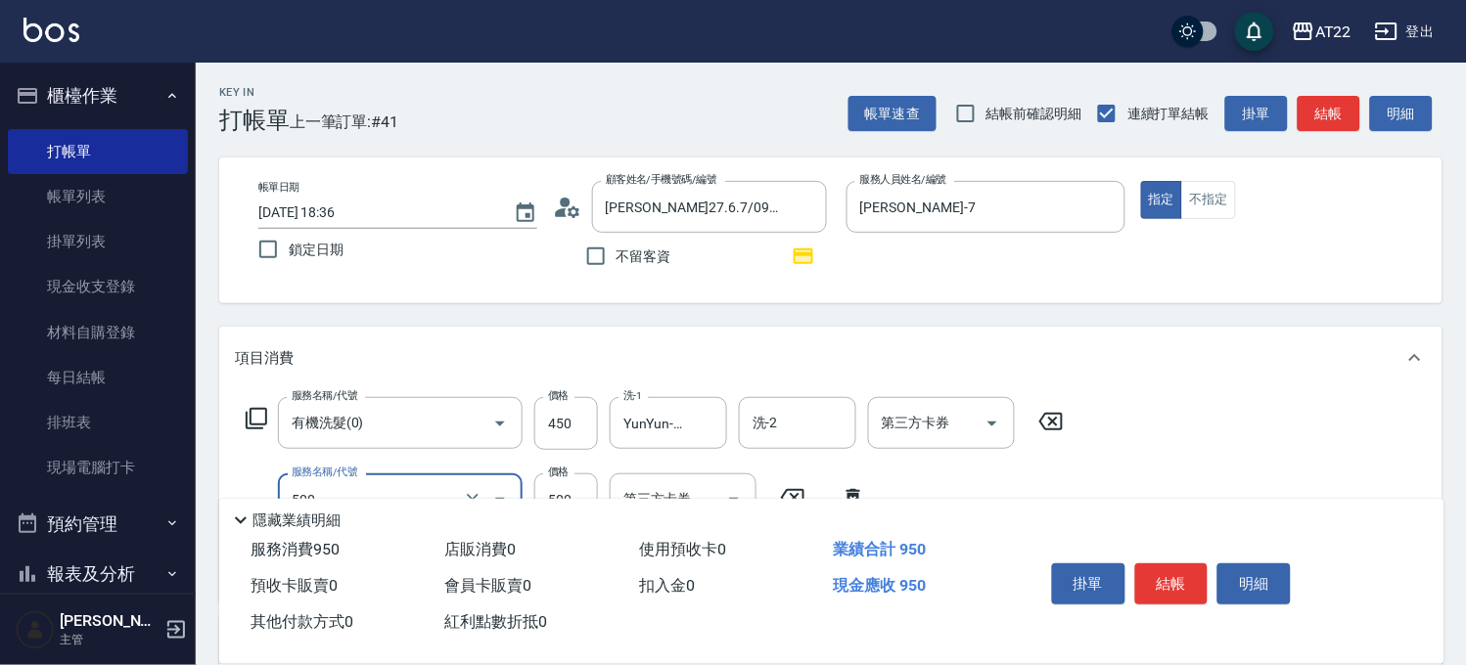
type input "剪髮(500)"
type input "580"
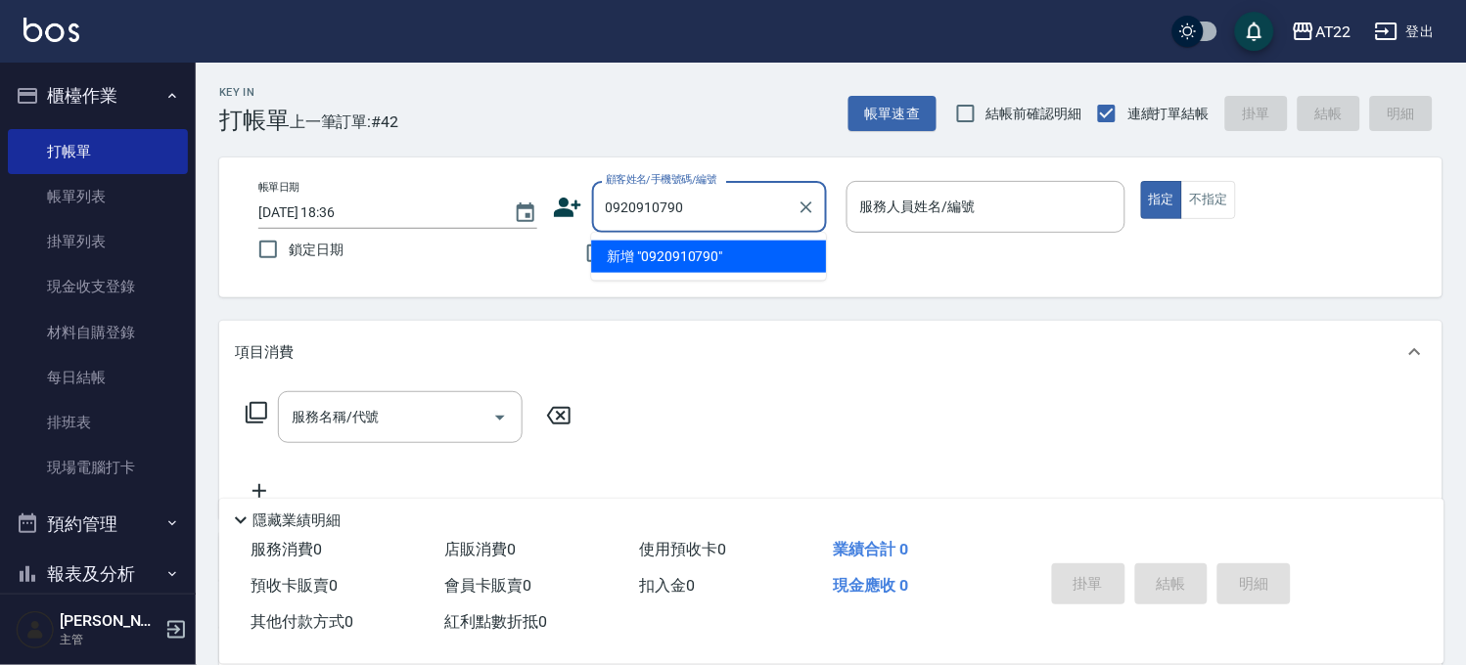
type input "0920910790"
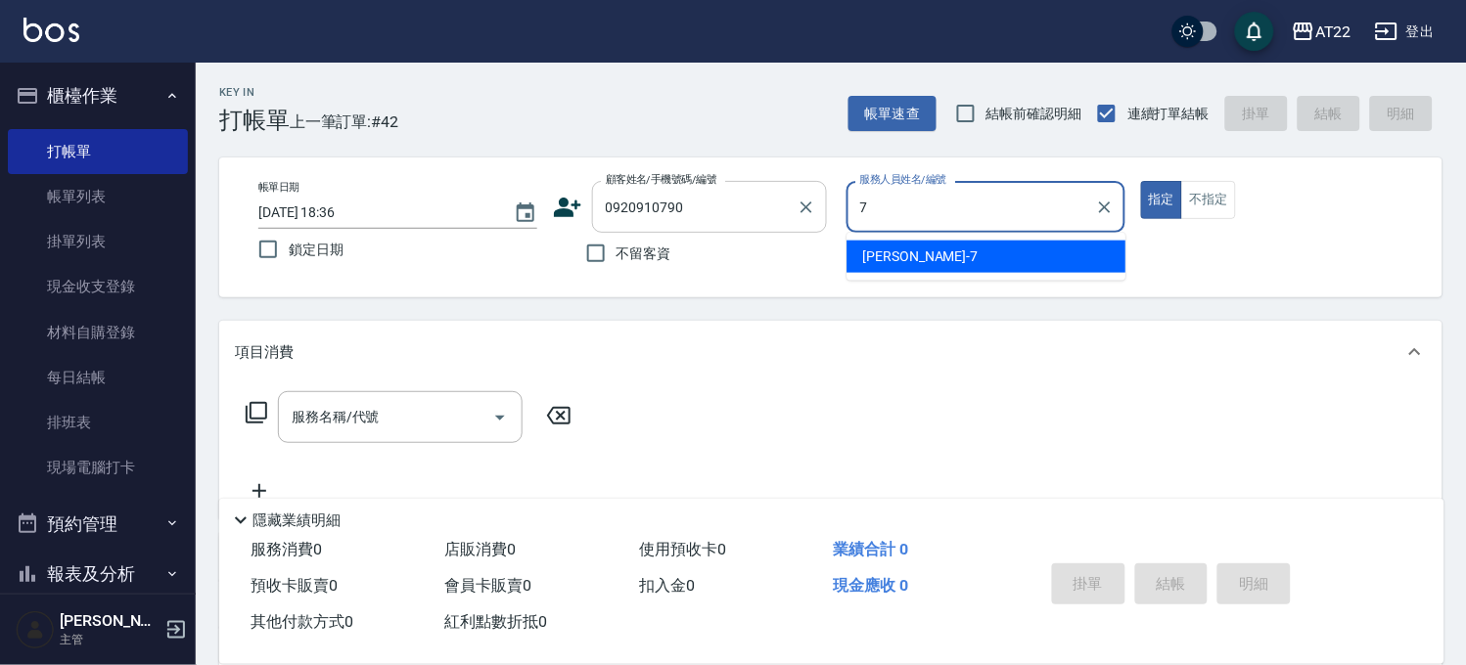
type input "Allen-7"
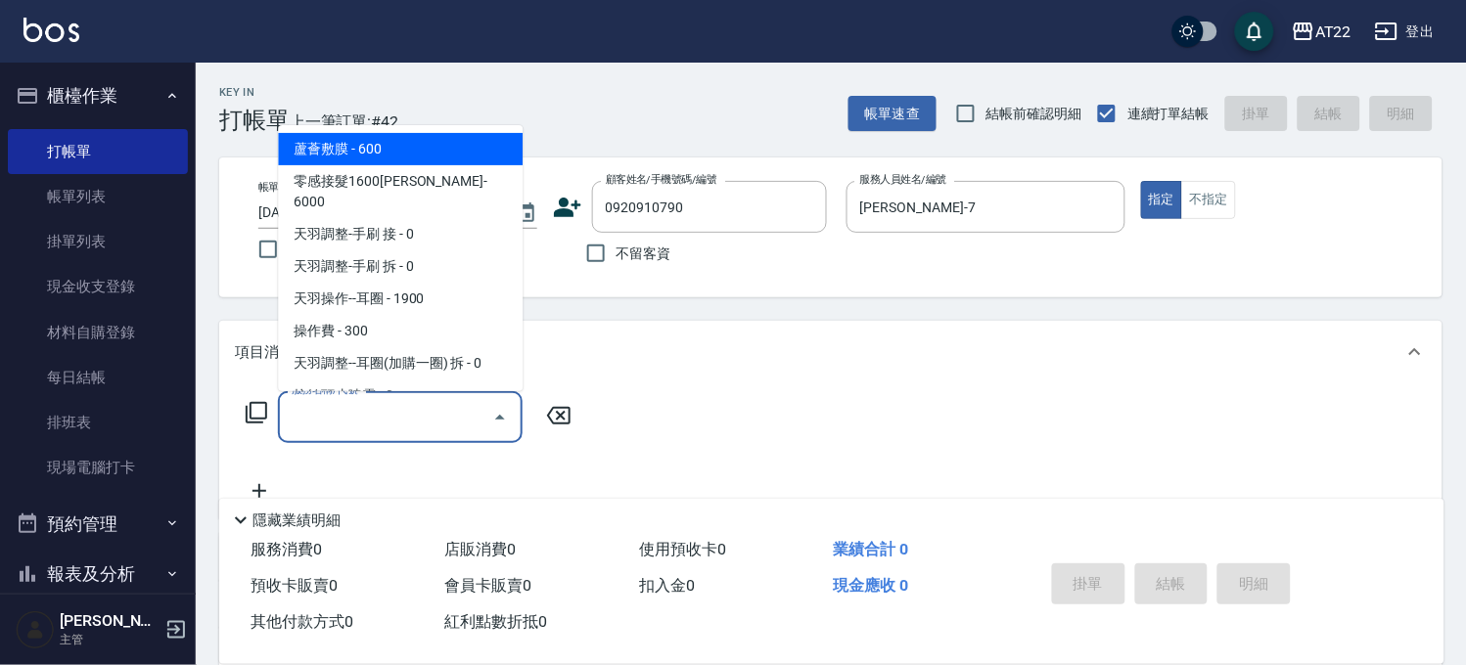
click at [418, 421] on input "服務名稱/代號" at bounding box center [386, 417] width 198 height 34
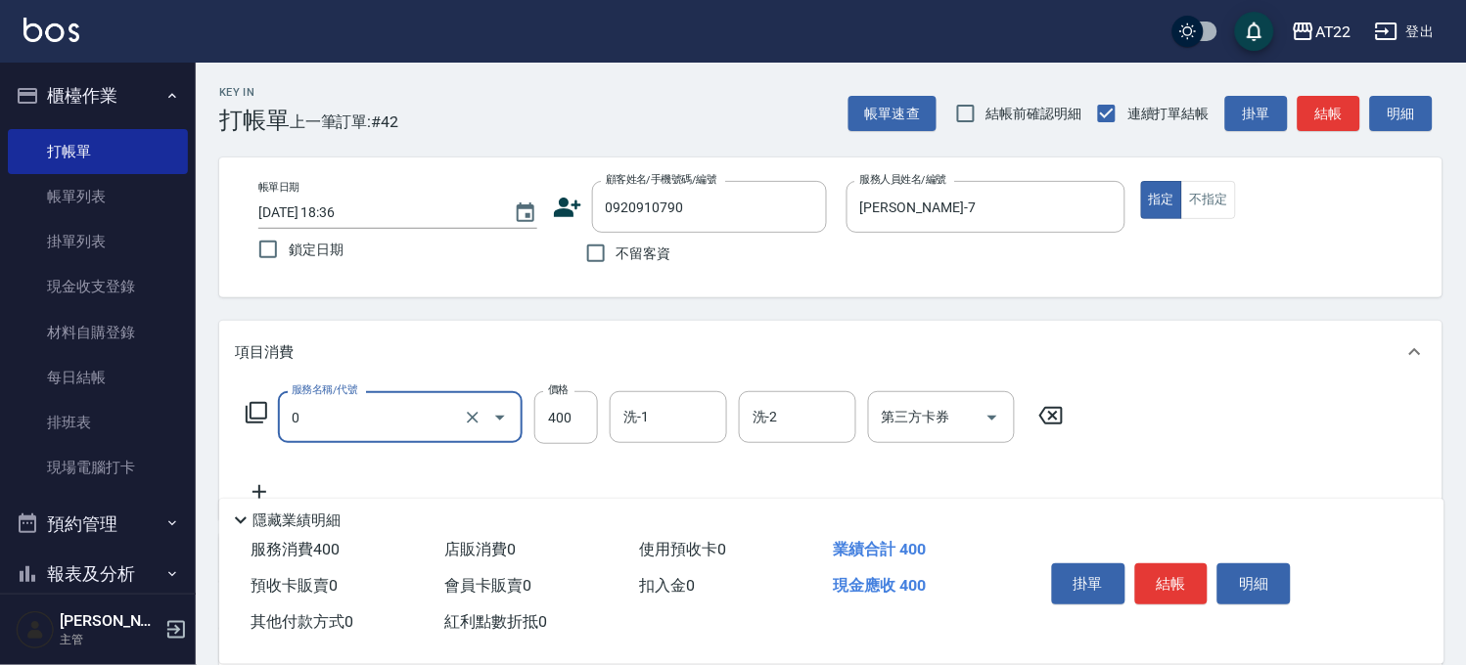
type input "有機洗髮(0)"
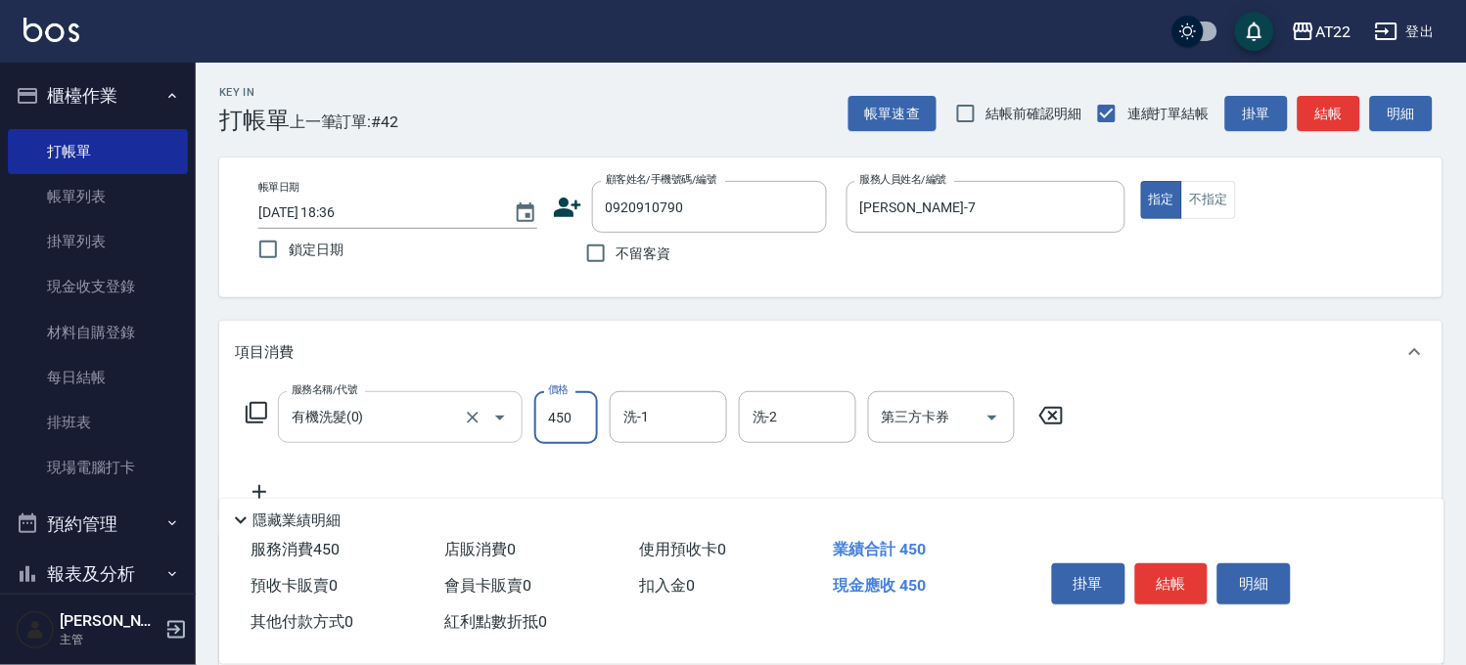
type input "450"
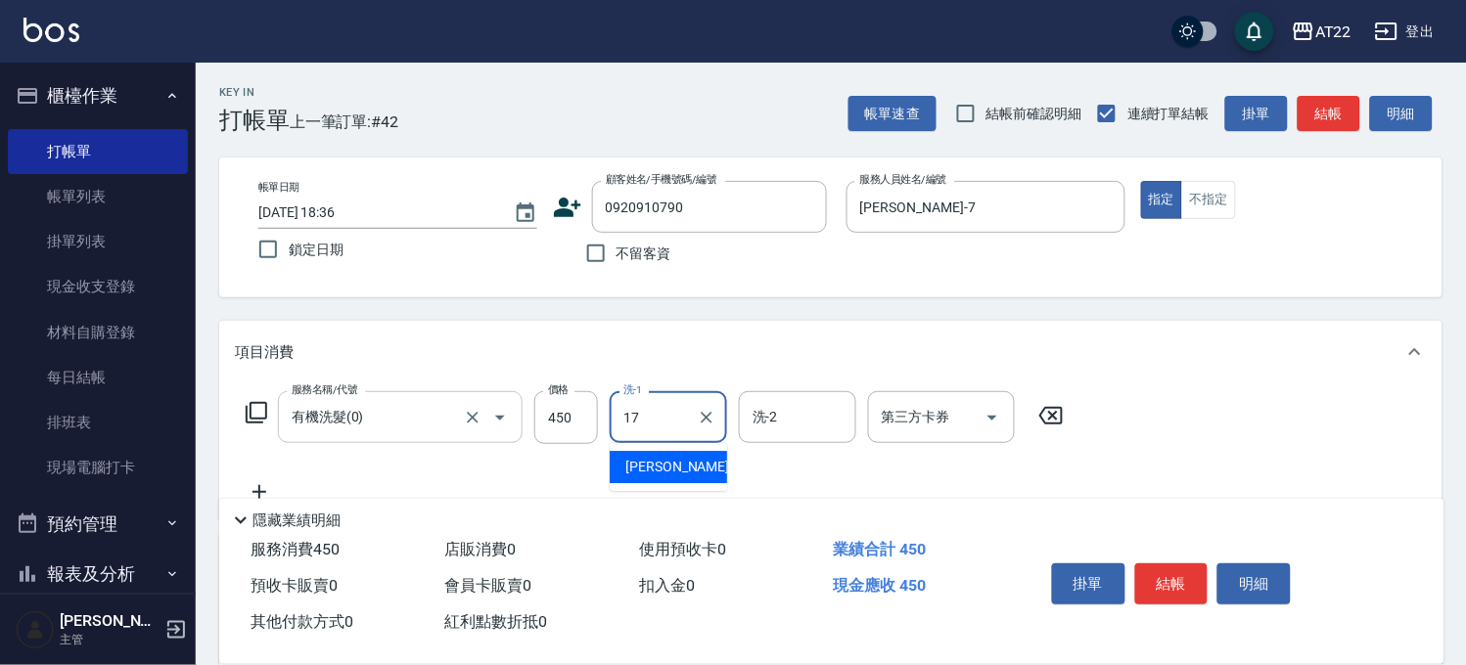
type input "YunYun-17"
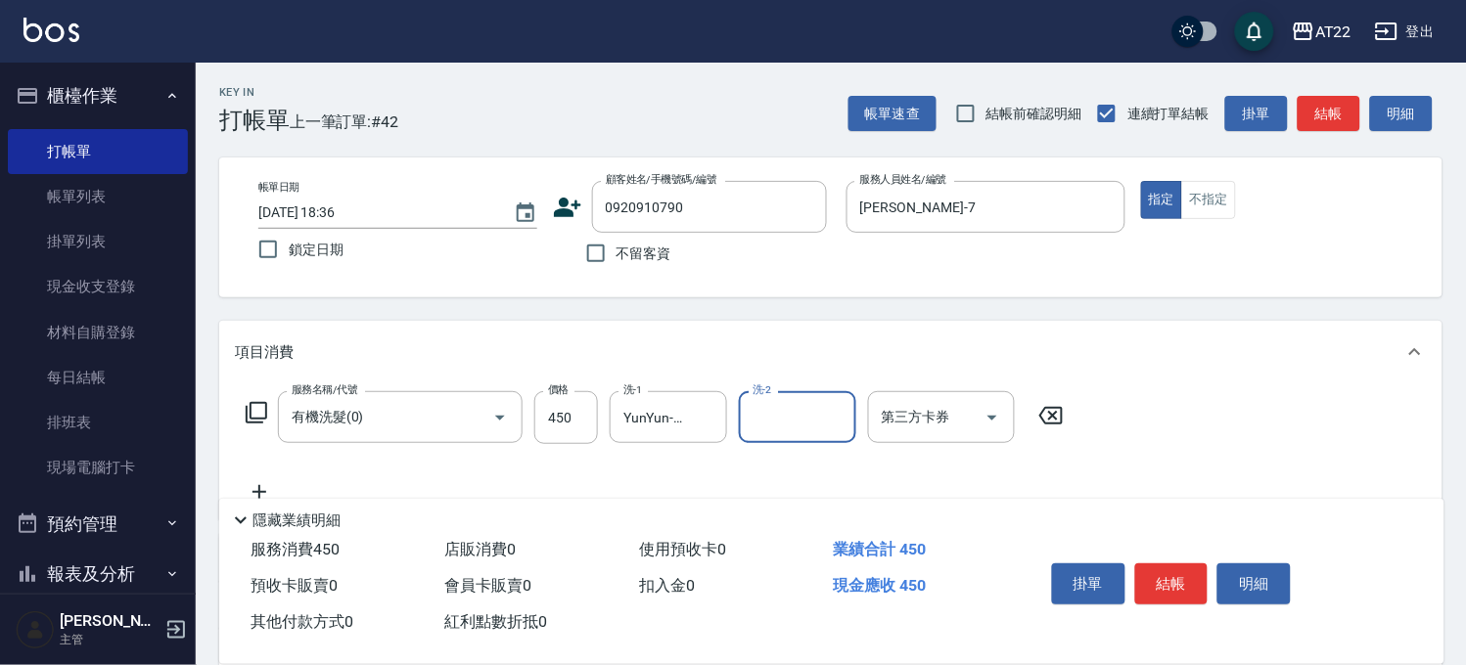
click at [265, 486] on icon at bounding box center [259, 491] width 49 height 23
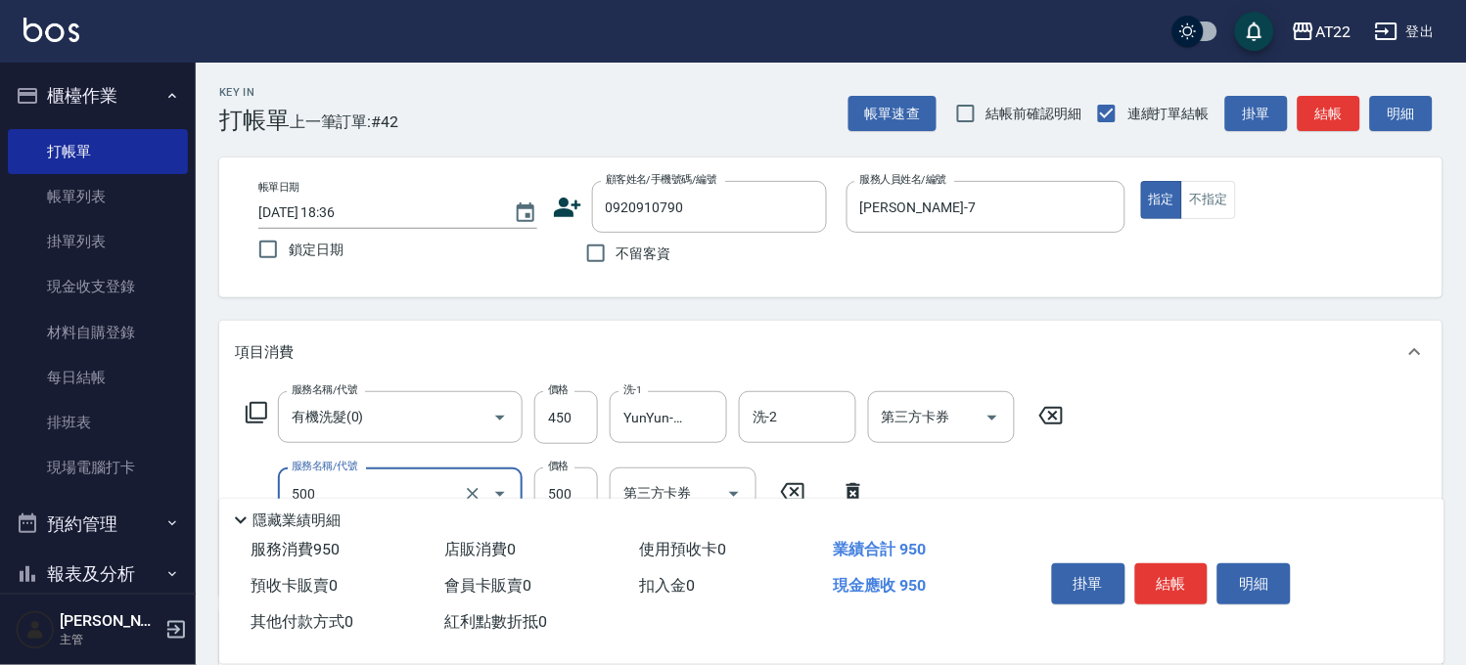
type input "剪髮(500)"
type input "650"
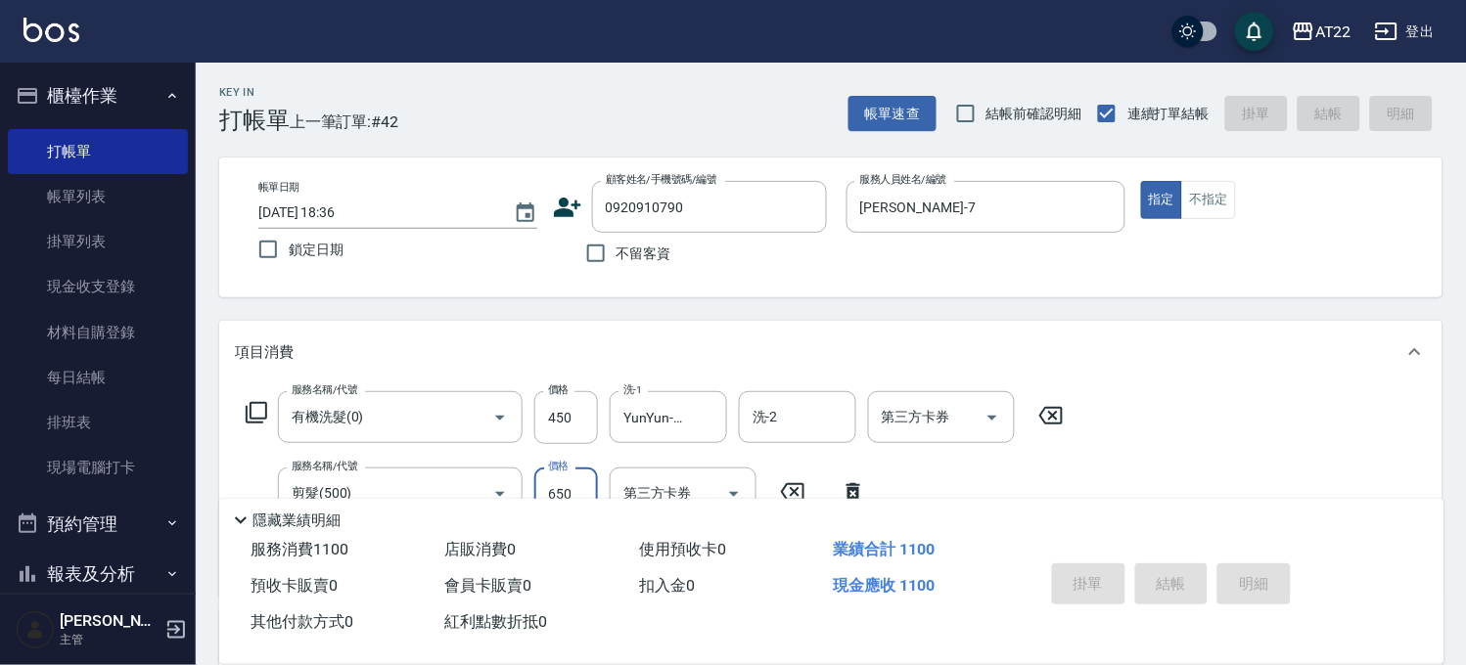
type input "2025/09/07 18:37"
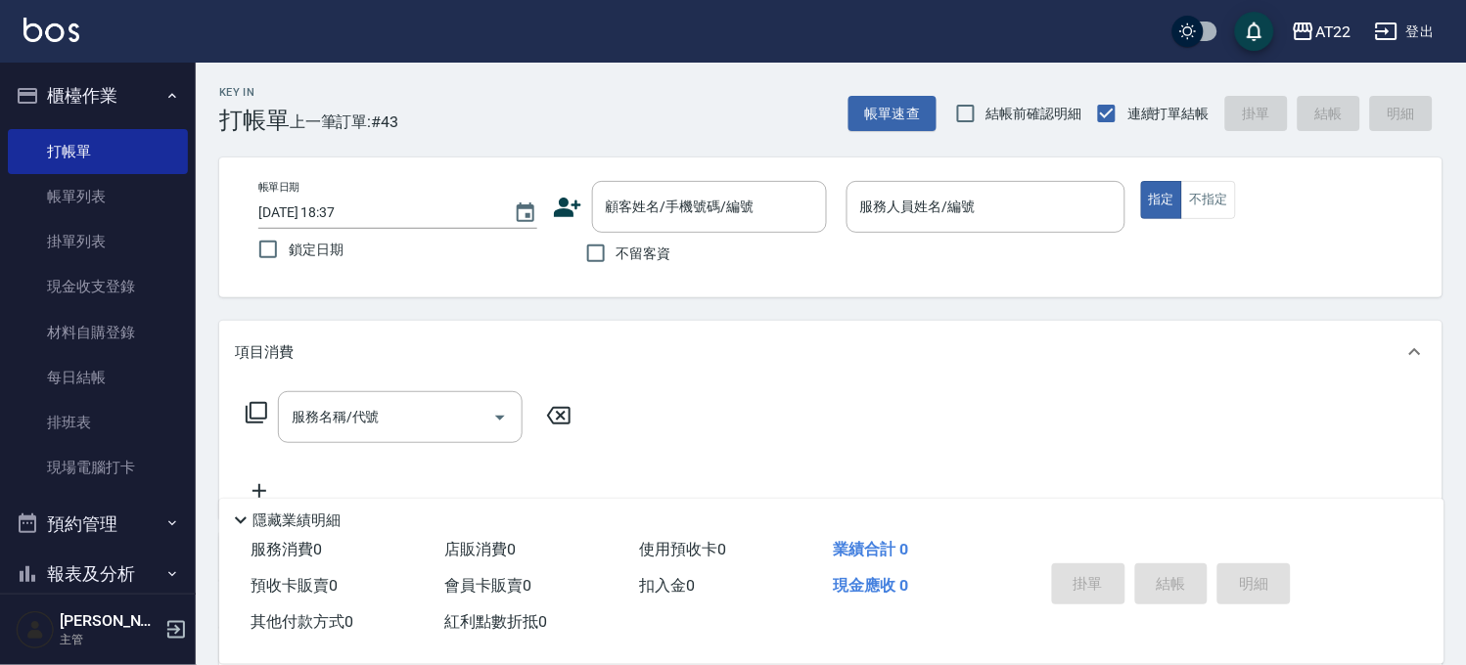
click at [570, 215] on icon at bounding box center [567, 208] width 27 height 20
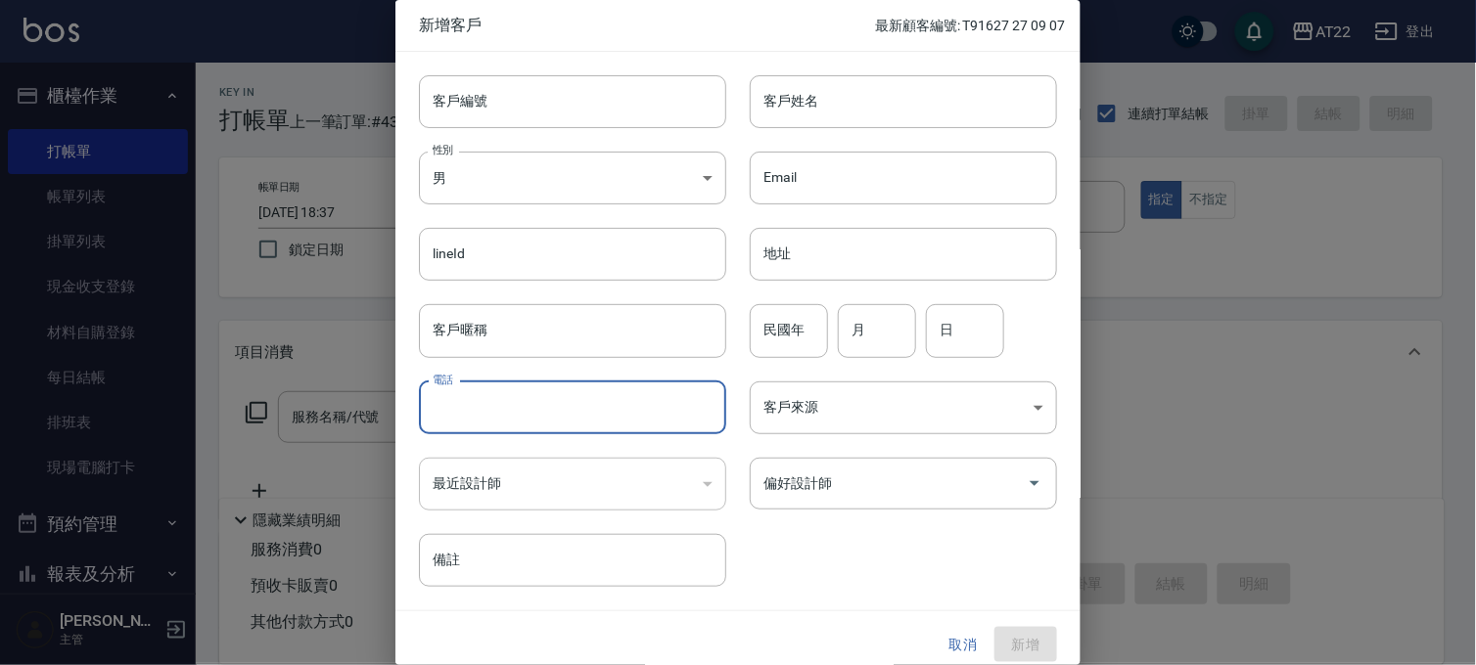
click at [528, 402] on input "電話" at bounding box center [572, 408] width 307 height 53
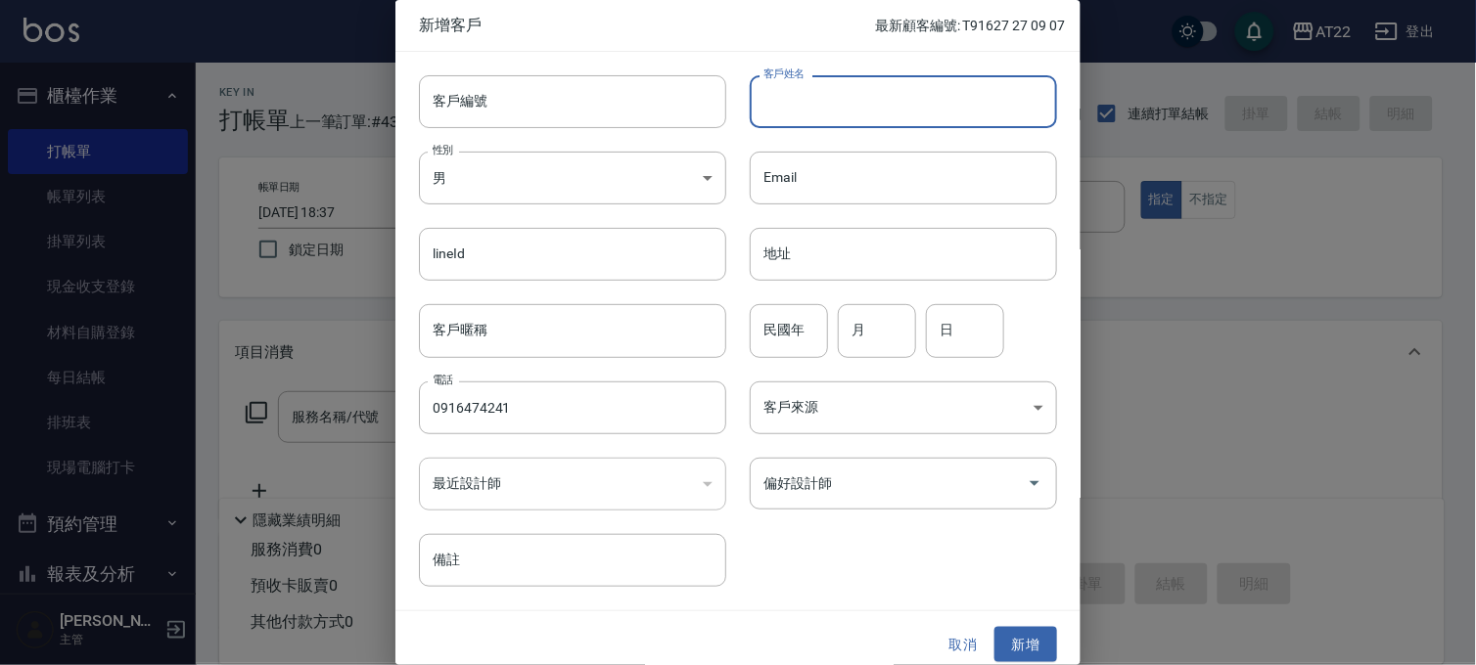
click at [957, 118] on input "客戶姓名" at bounding box center [903, 101] width 307 height 53
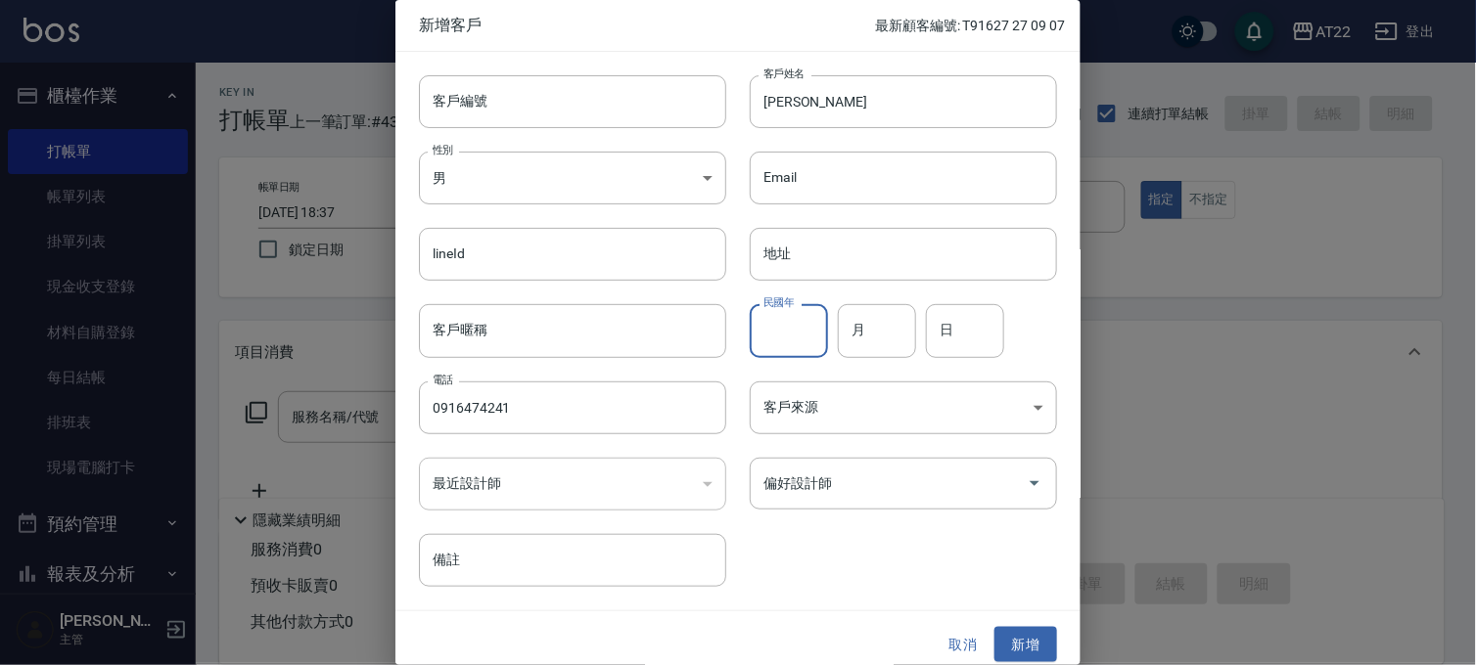
click at [778, 342] on input "民國年" at bounding box center [789, 330] width 78 height 53
click at [1033, 646] on button "新增" at bounding box center [1025, 645] width 63 height 36
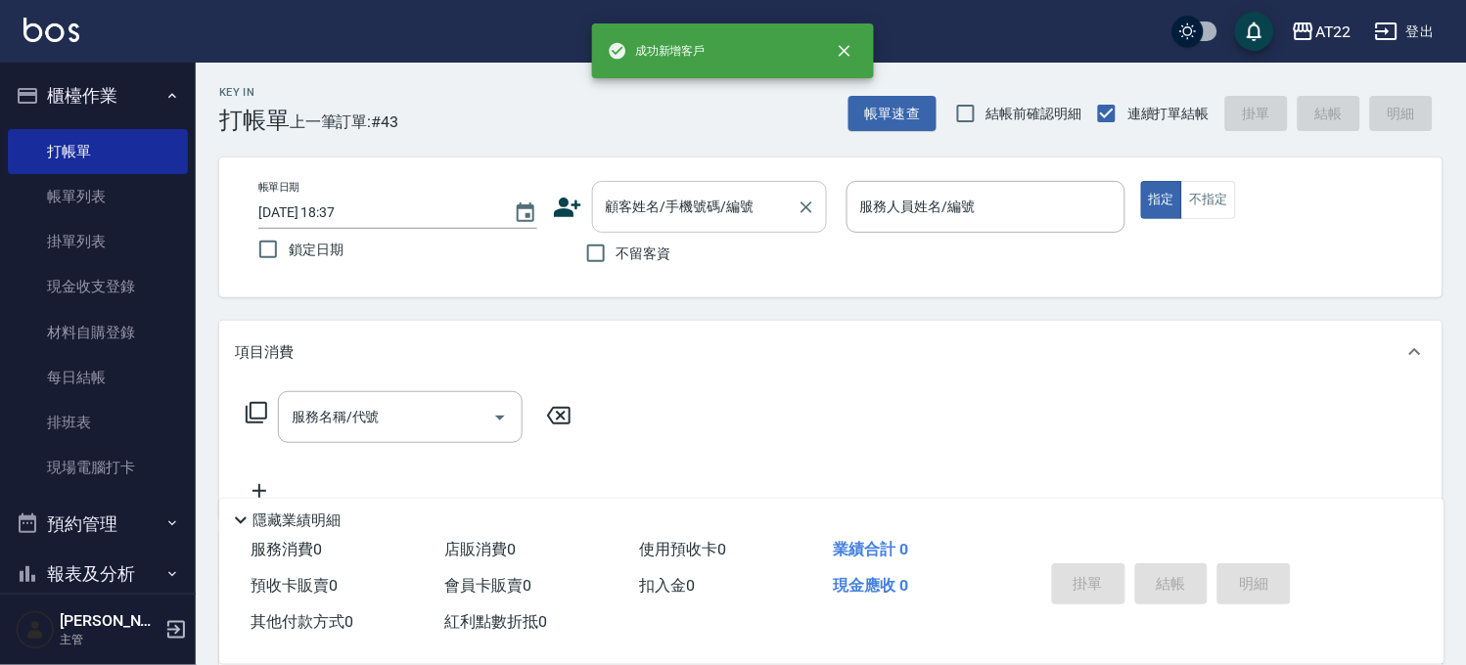
click at [657, 199] on input "顧客姓名/手機號碼/編號" at bounding box center [695, 207] width 188 height 34
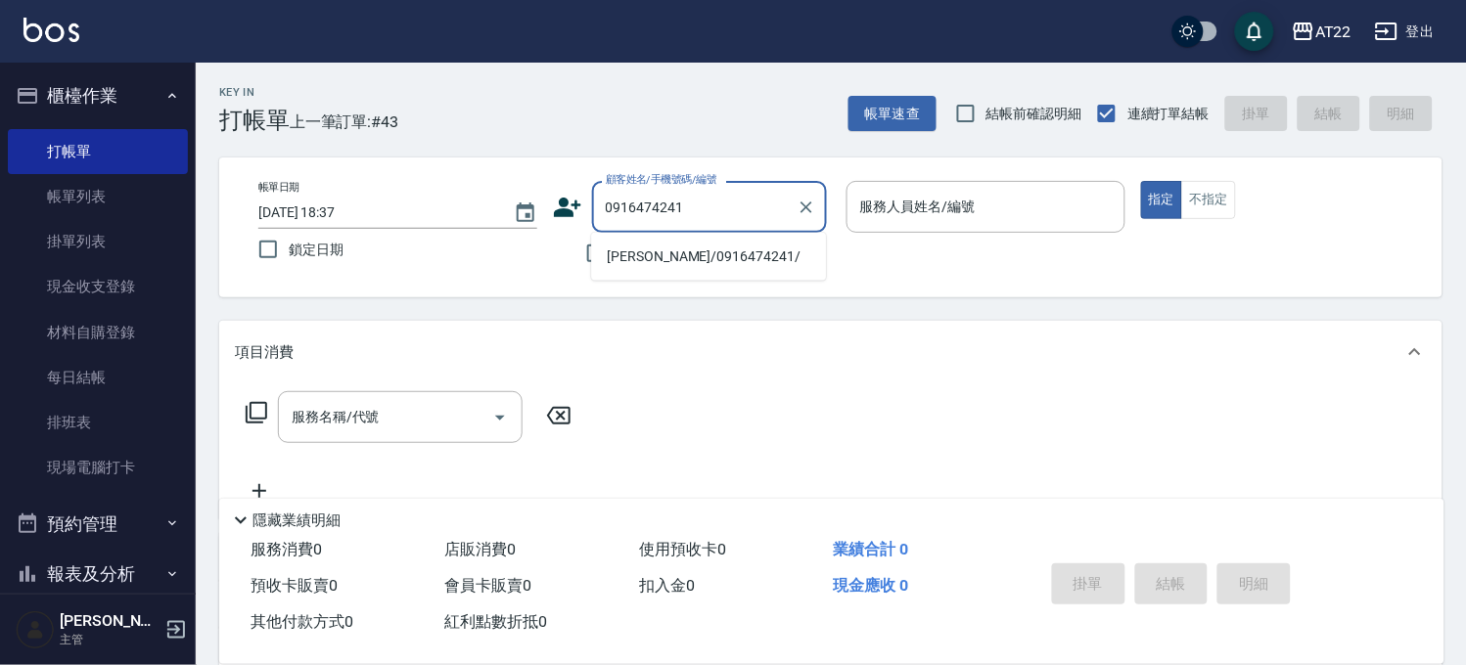
click at [692, 257] on li "倪豪廷/0916474241/" at bounding box center [708, 257] width 235 height 32
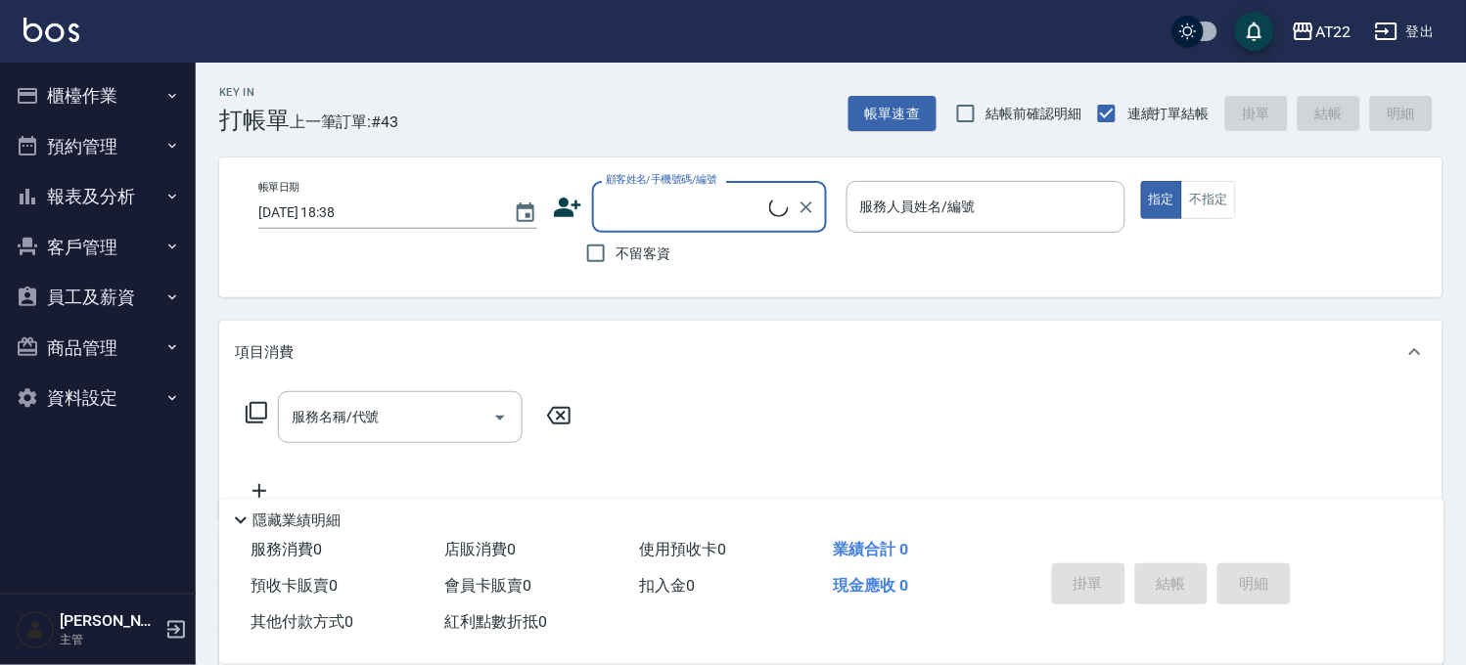
click at [735, 177] on div "帳單日期 2025/09/07 18:38 顧客姓名/手機號碼/編號 顧客姓名/手機號碼/編號 不留客資 服務人員姓名/編號 服務人員姓名/編號 指定 不指定" at bounding box center [830, 228] width 1223 height 140
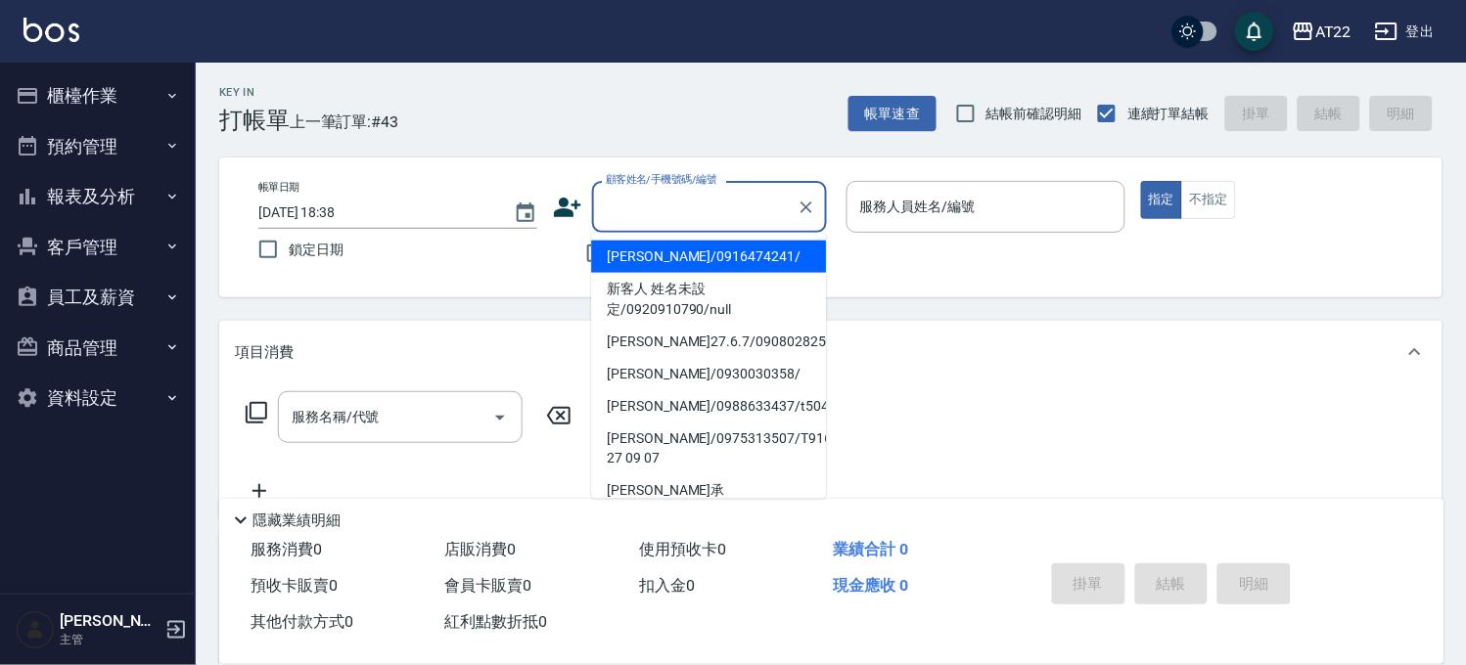
click at [734, 190] on input "顧客姓名/手機號碼/編號" at bounding box center [695, 207] width 188 height 34
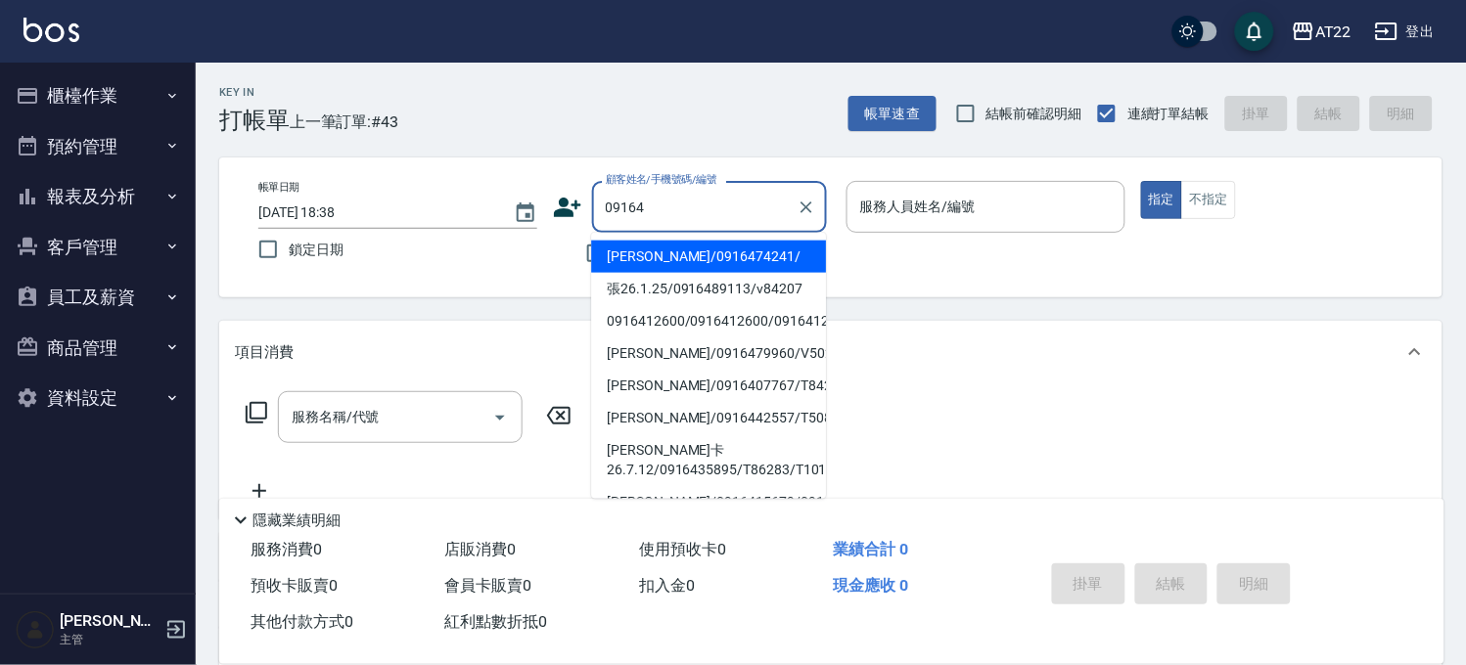
click at [749, 247] on li "[PERSON_NAME]/0916474241/" at bounding box center [708, 257] width 235 height 32
type input "[PERSON_NAME]/0916474241/"
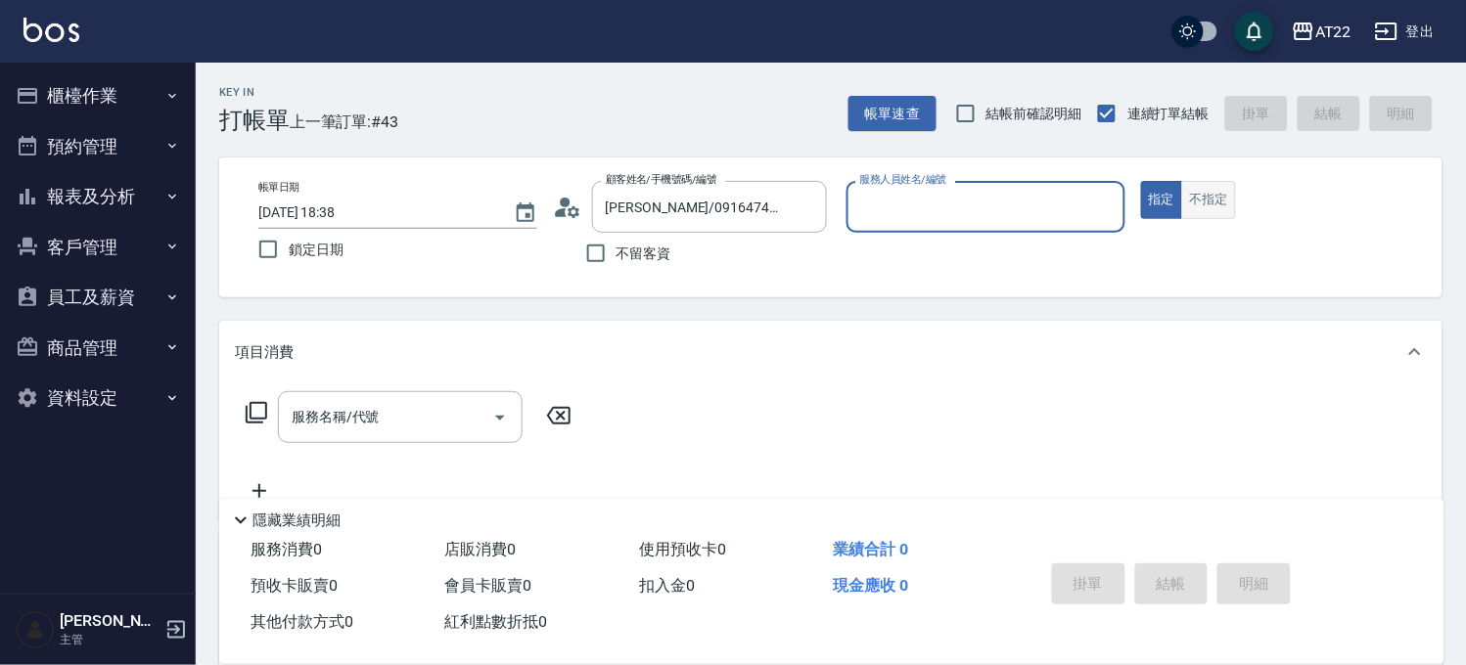
click at [1208, 181] on button "不指定" at bounding box center [1208, 200] width 55 height 38
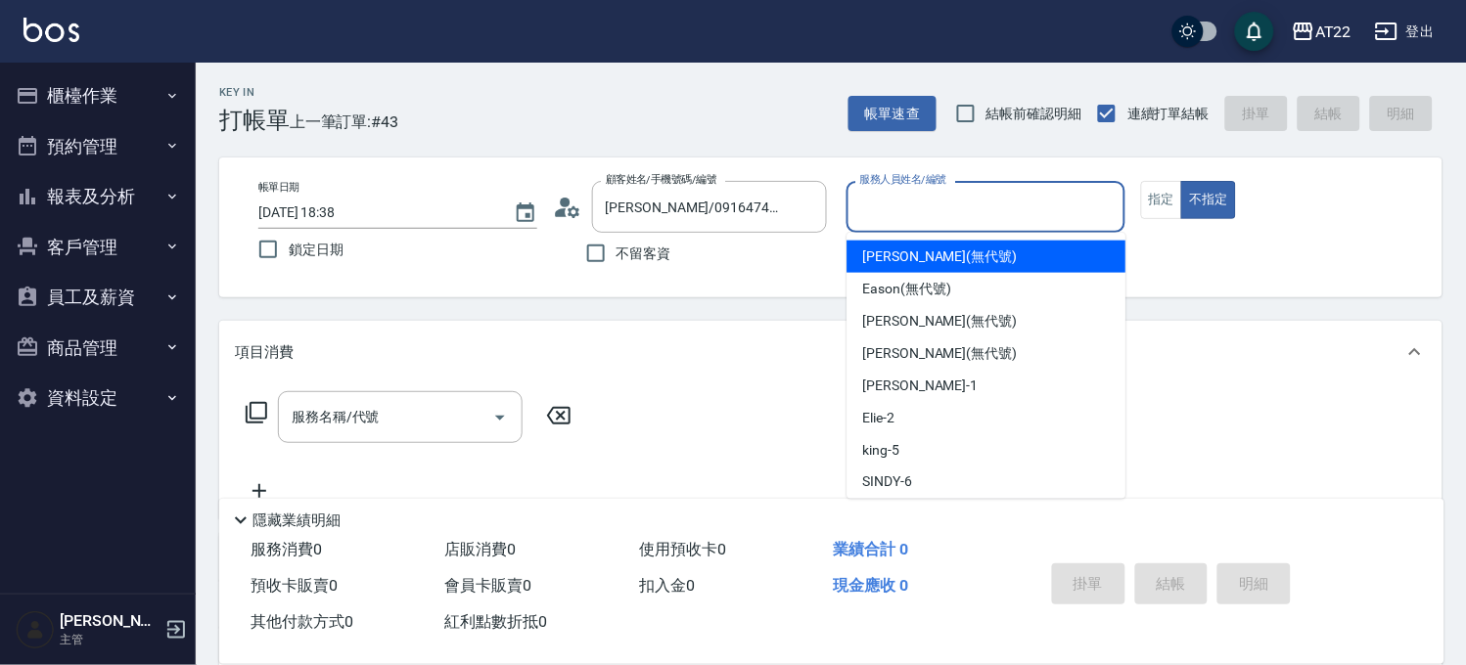
click at [1000, 202] on input "服務人員姓名/編號" at bounding box center [985, 207] width 261 height 34
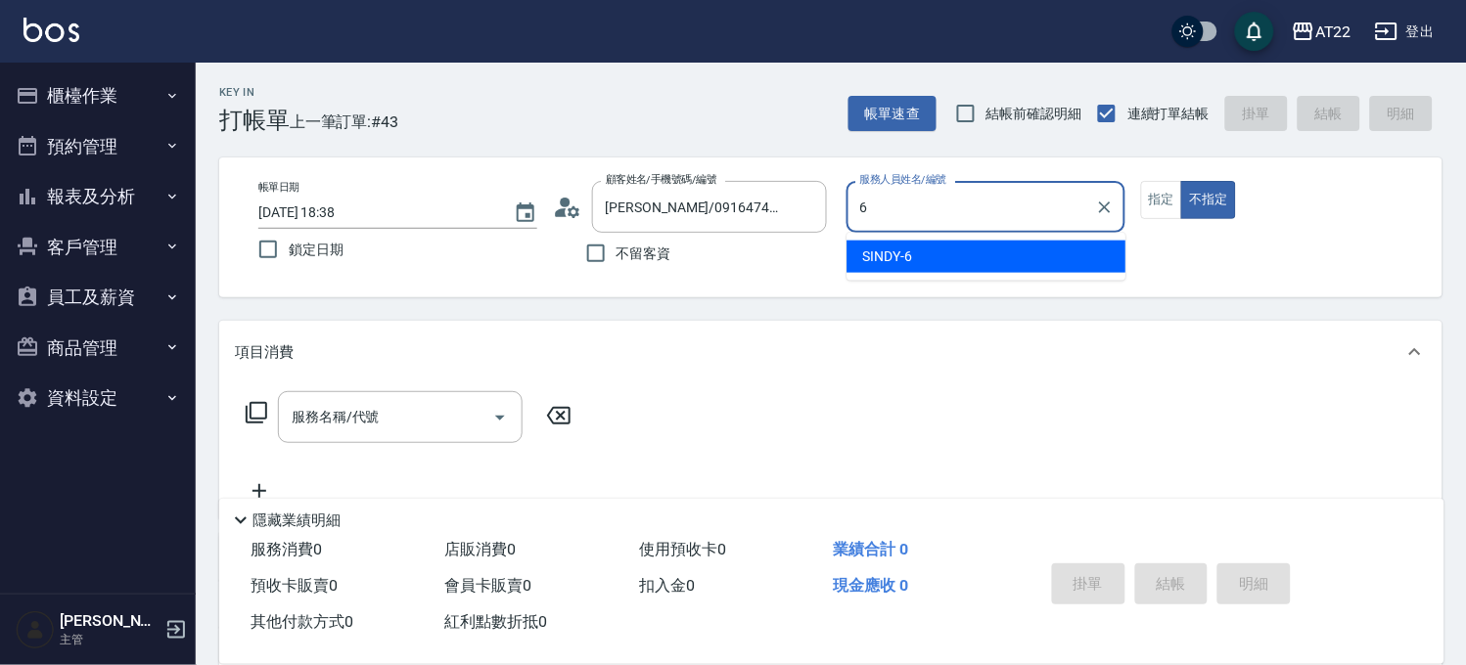
click at [859, 249] on div "SINDY -6" at bounding box center [986, 257] width 279 height 32
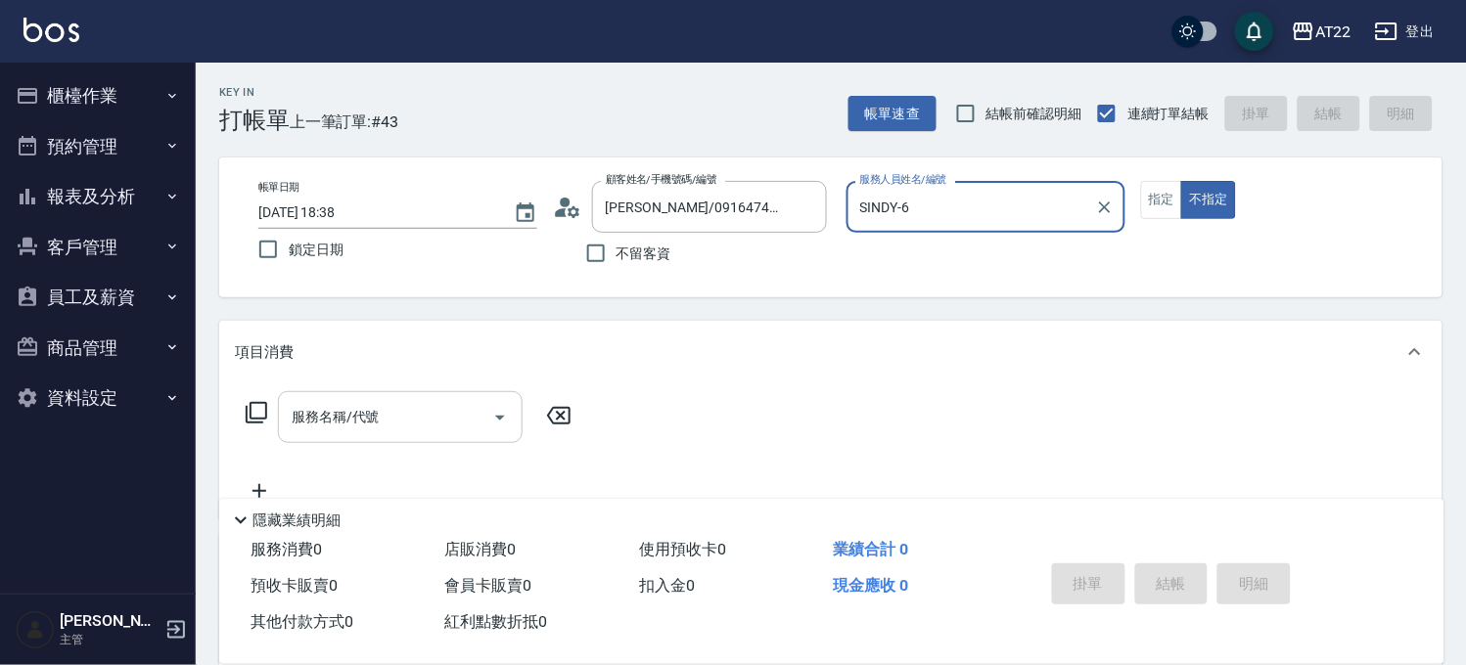
click at [388, 398] on div "服務名稱/代號" at bounding box center [400, 417] width 245 height 52
type input "SINDY-6"
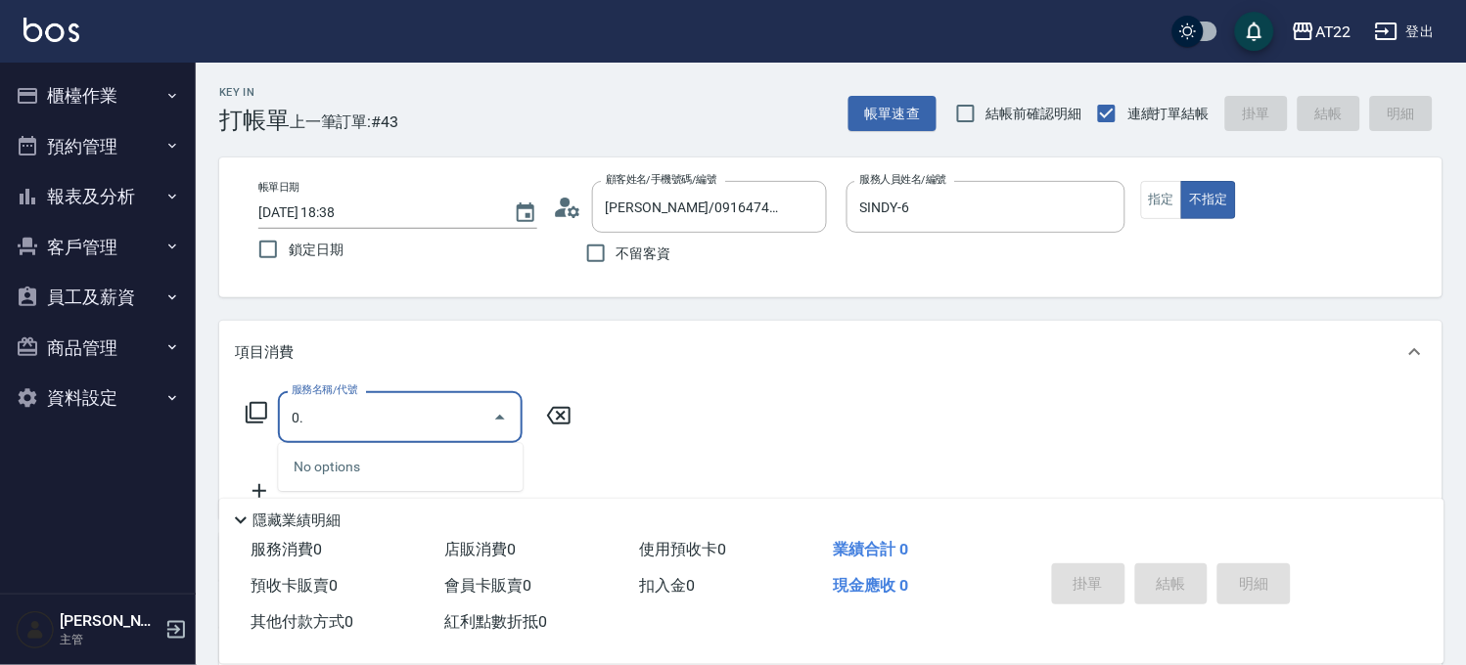
type input "0"
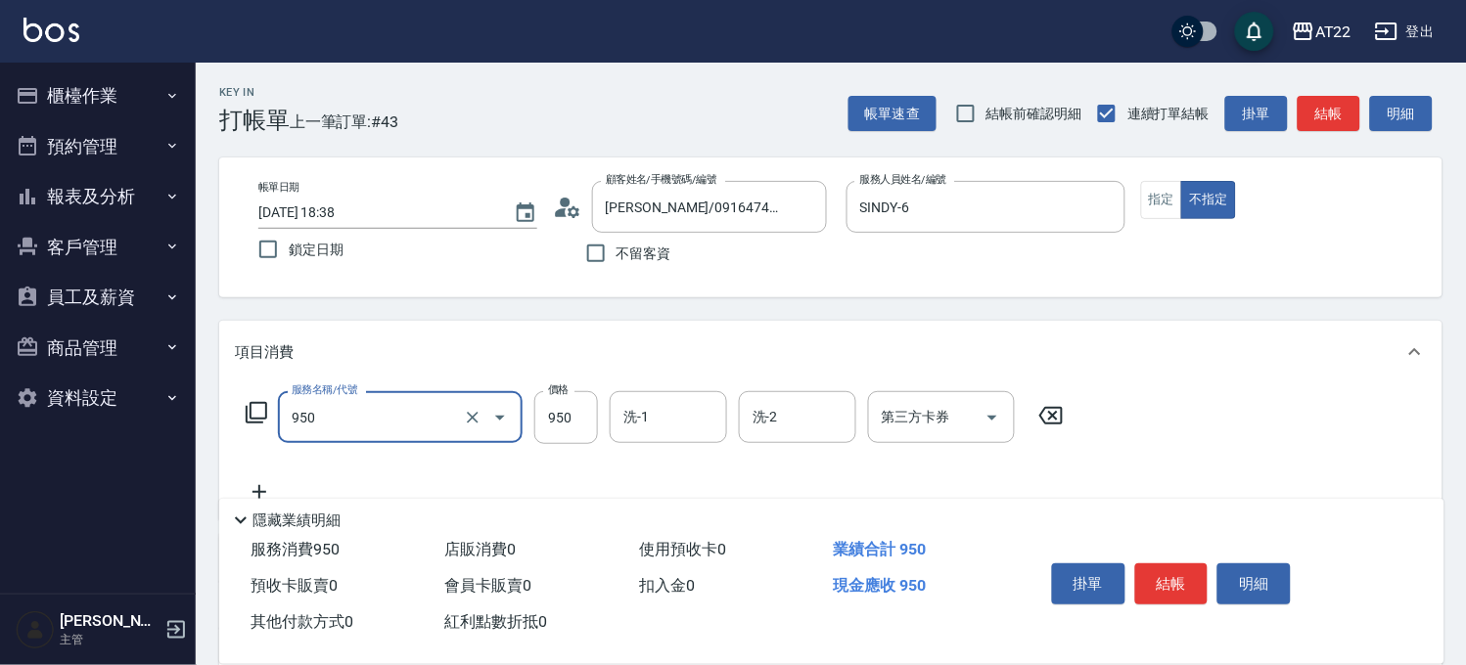
type input "SPA精油洗髮(950)"
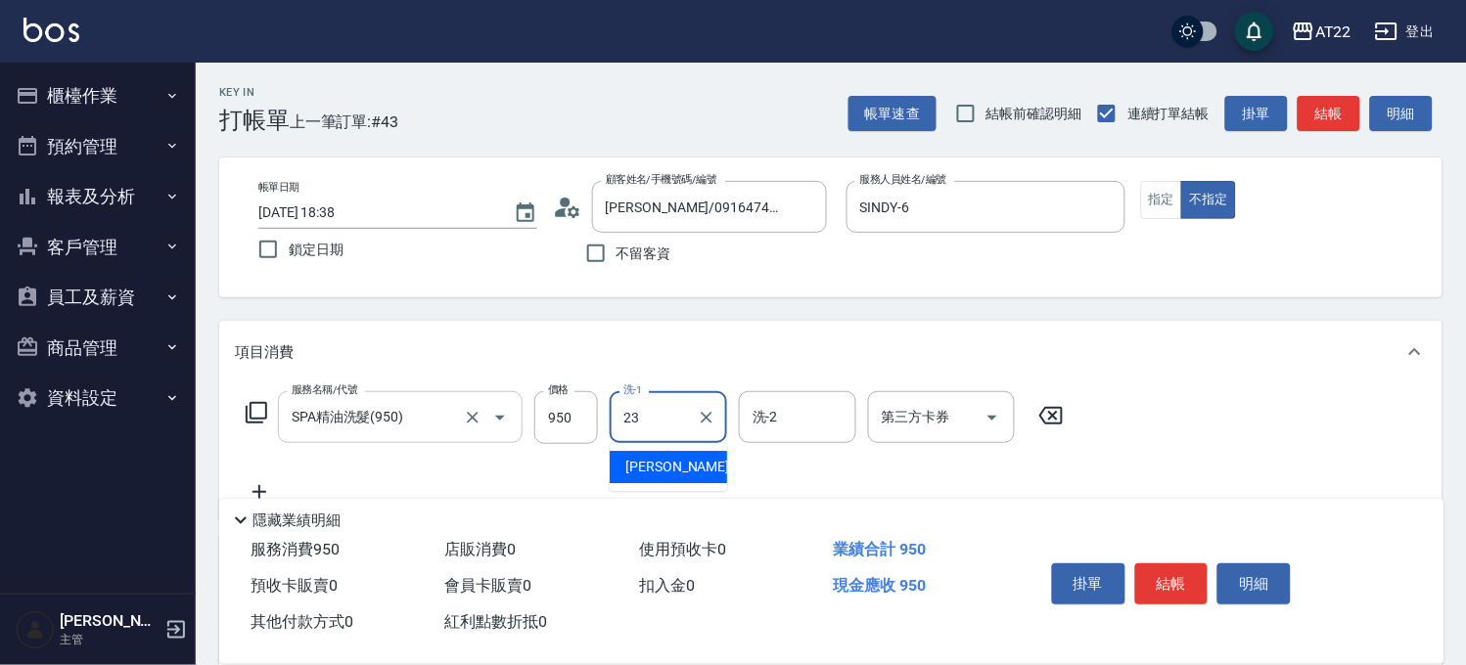
type input "Yuri-23"
click at [265, 484] on icon at bounding box center [259, 491] width 49 height 23
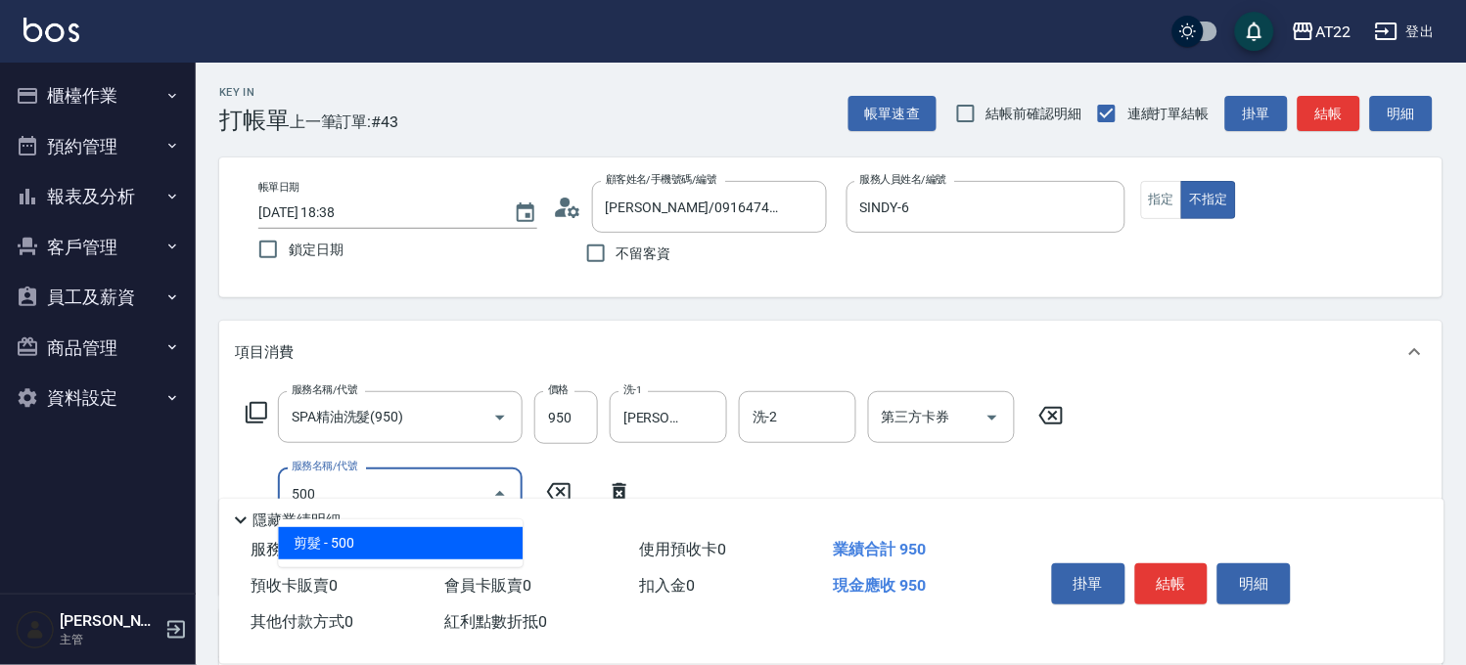
type input "剪髮(500)"
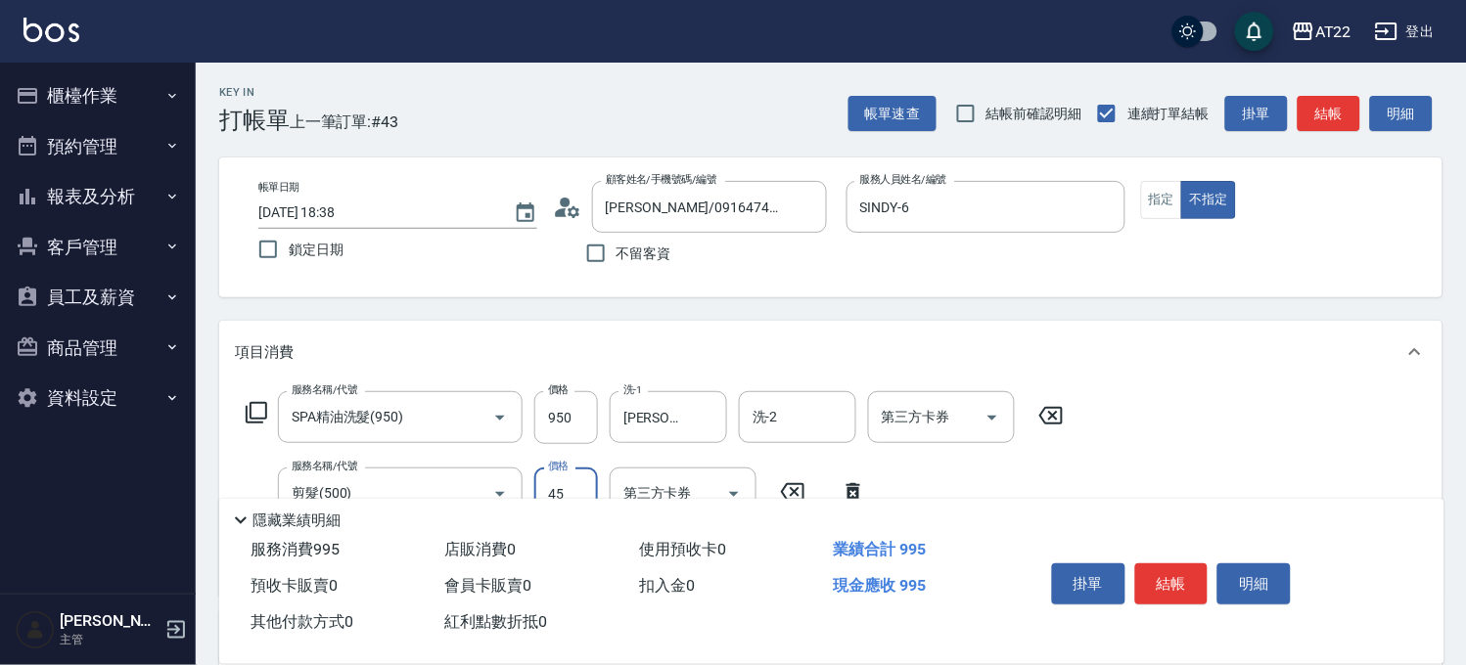
type input "450"
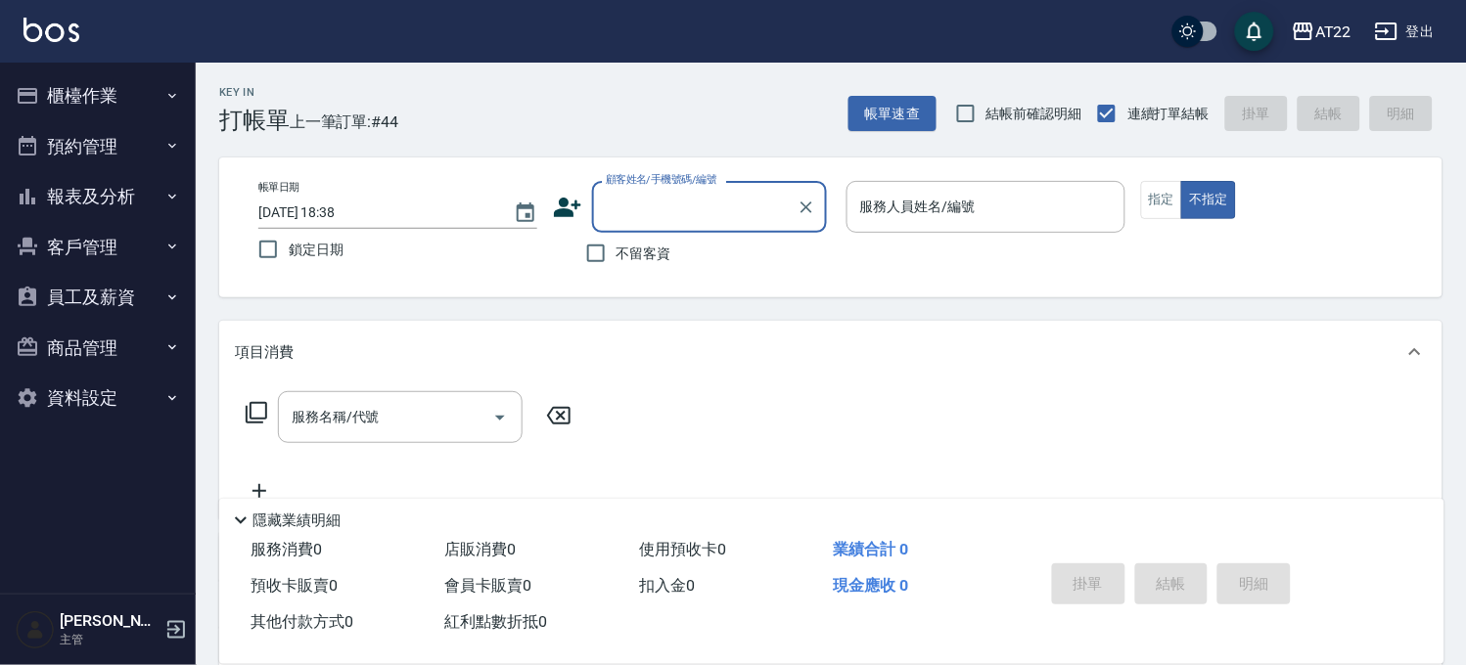
click at [65, 88] on button "櫃檯作業" at bounding box center [98, 95] width 180 height 51
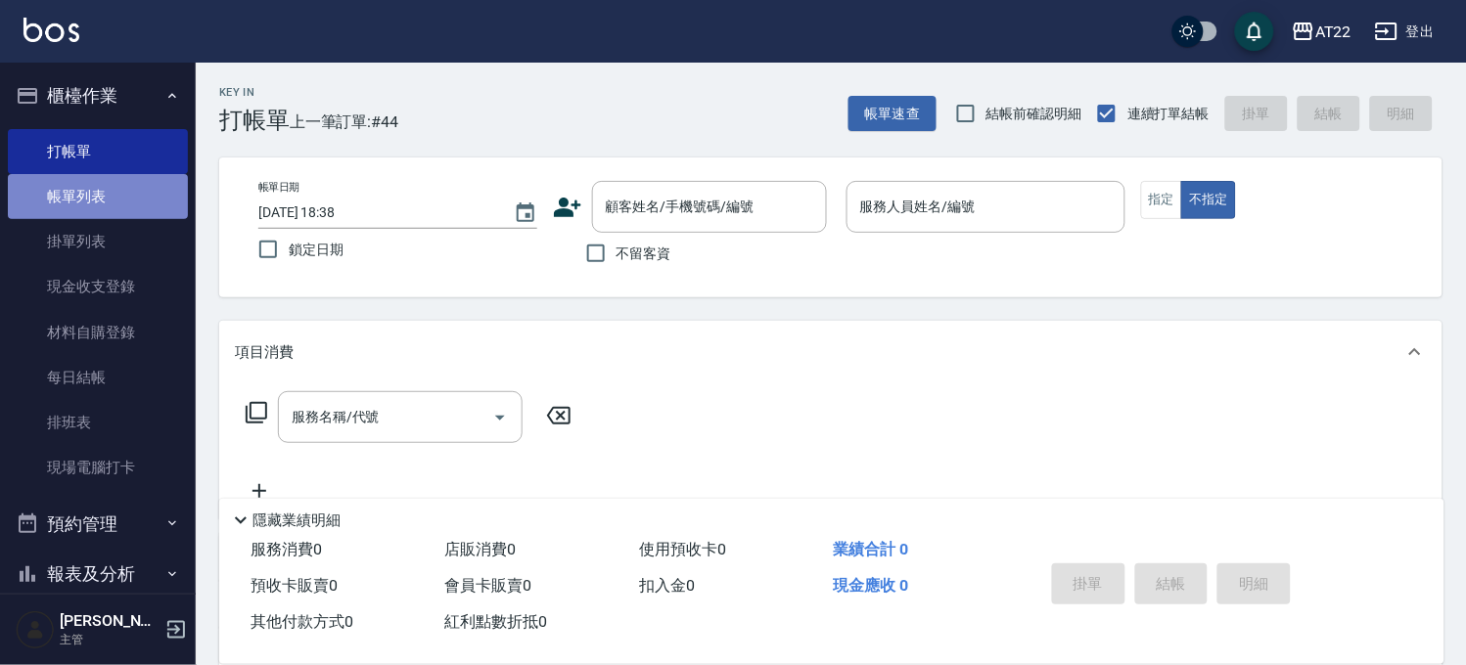
click at [106, 205] on link "帳單列表" at bounding box center [98, 196] width 180 height 45
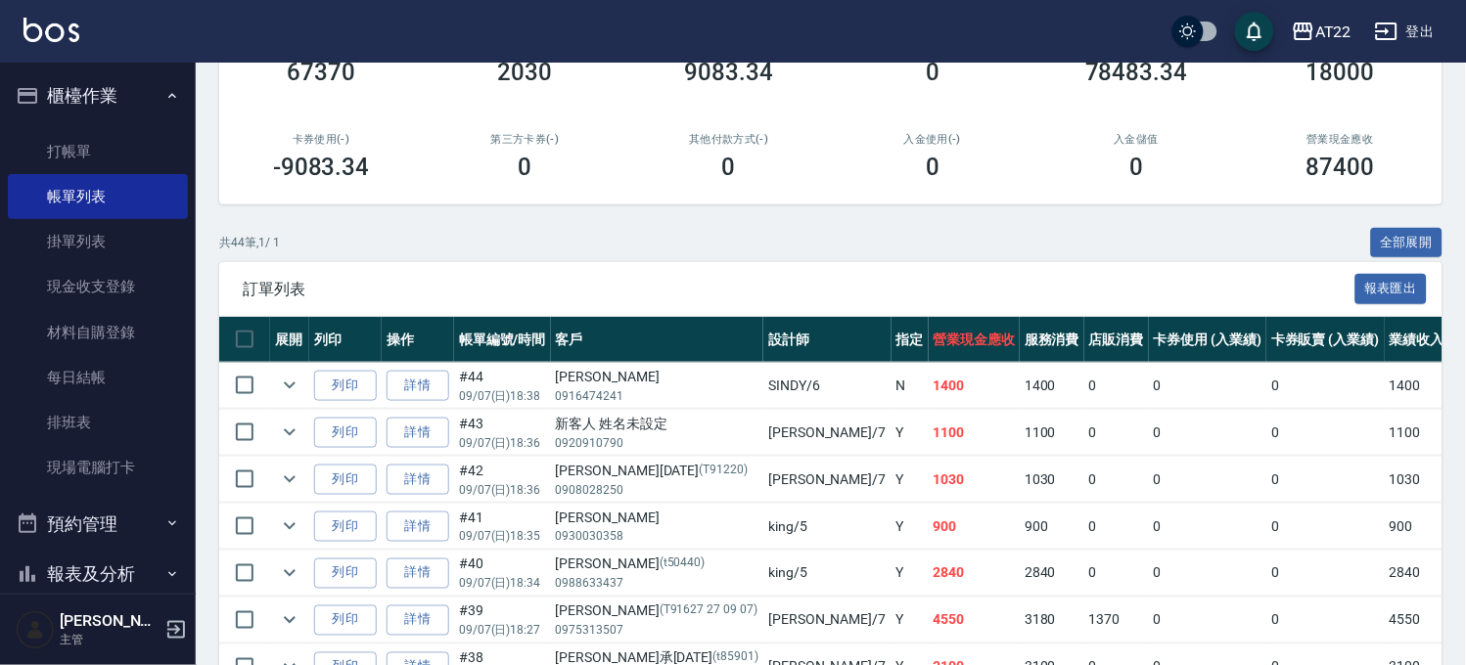
scroll to position [326, 0]
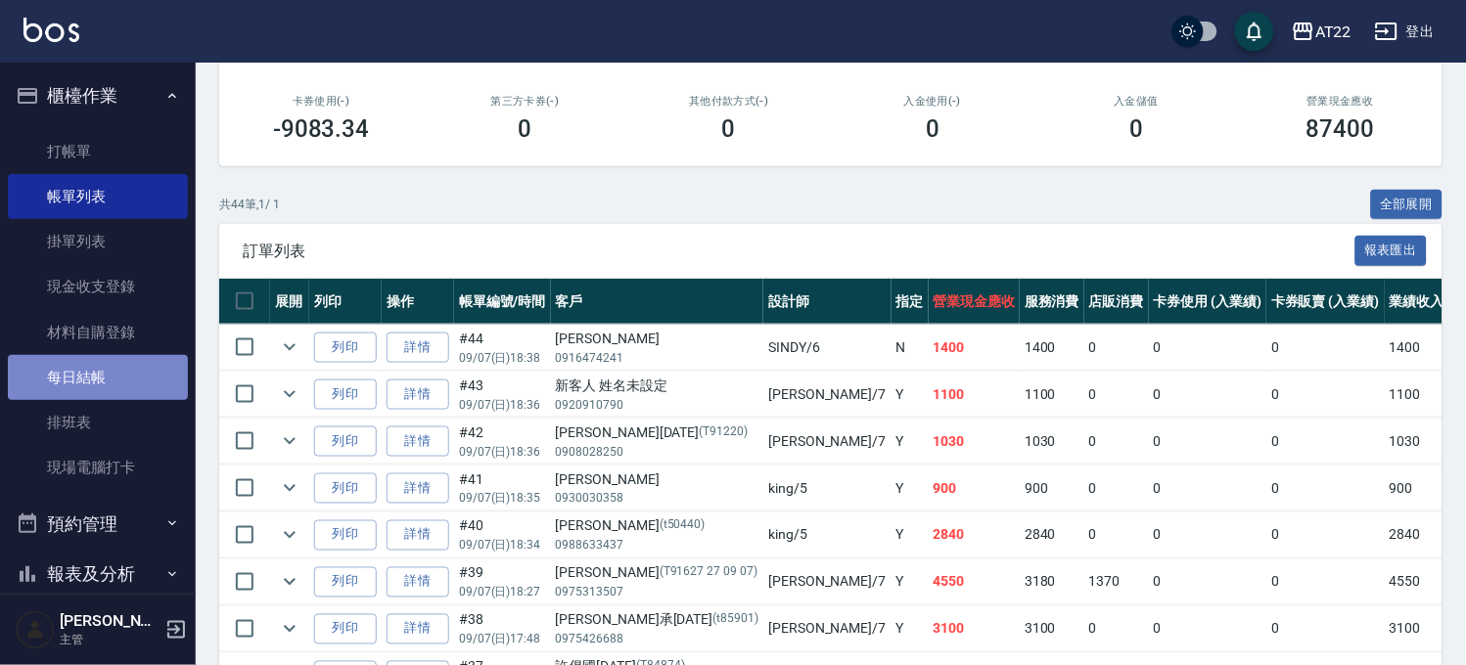
click at [114, 383] on link "每日結帳" at bounding box center [98, 377] width 180 height 45
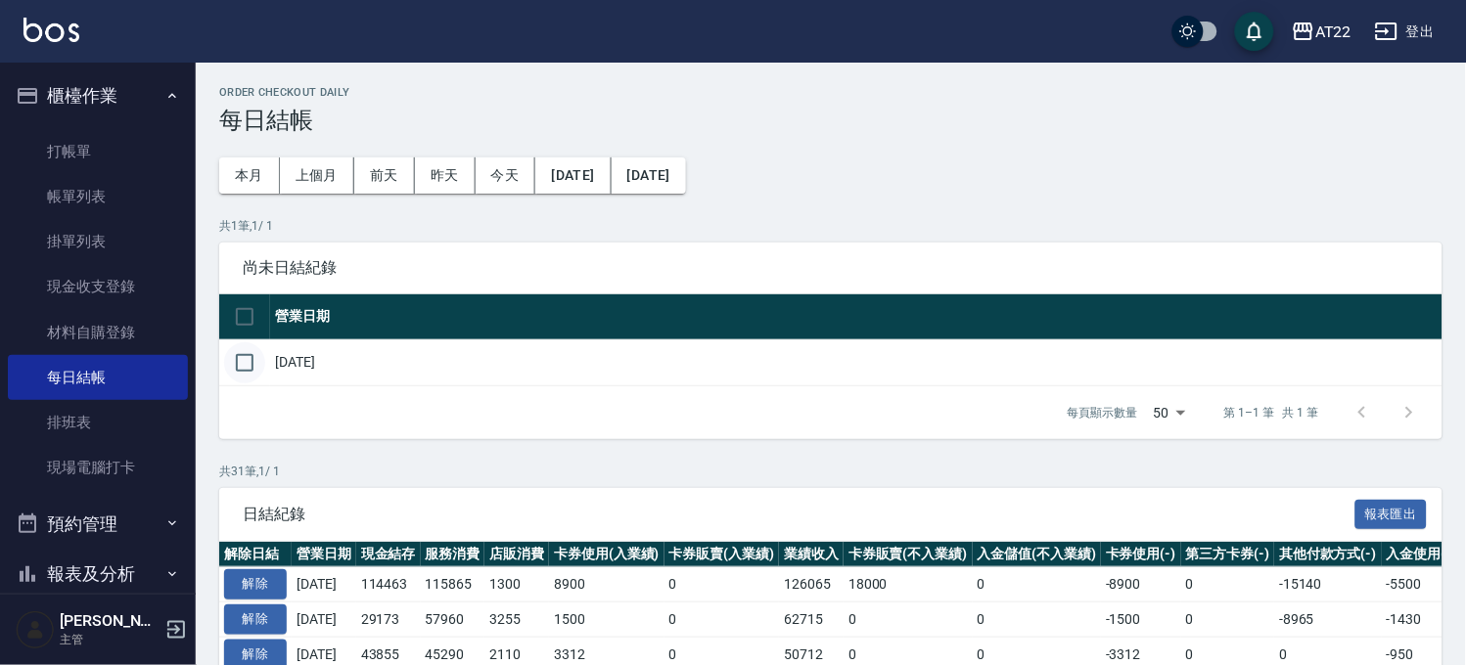
click at [256, 357] on input "checkbox" at bounding box center [244, 362] width 41 height 41
checkbox input "true"
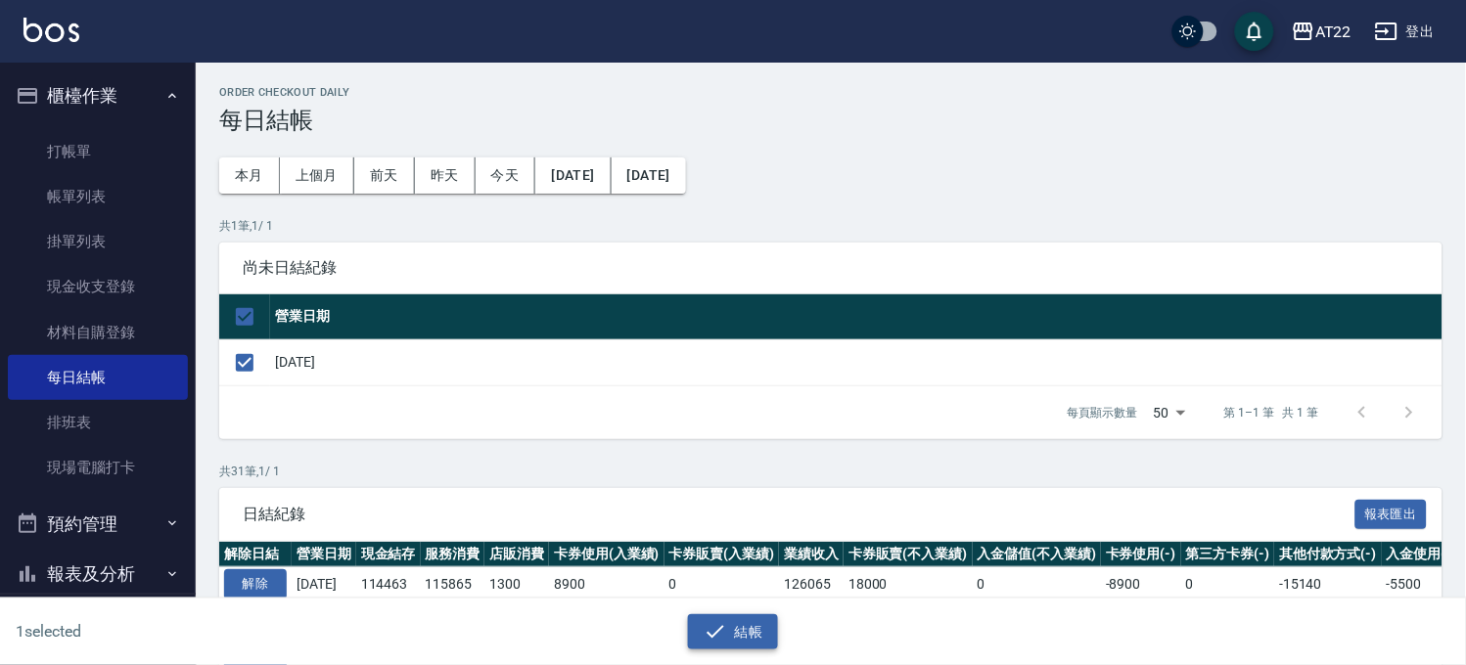
click at [759, 616] on button "結帳" at bounding box center [733, 633] width 91 height 36
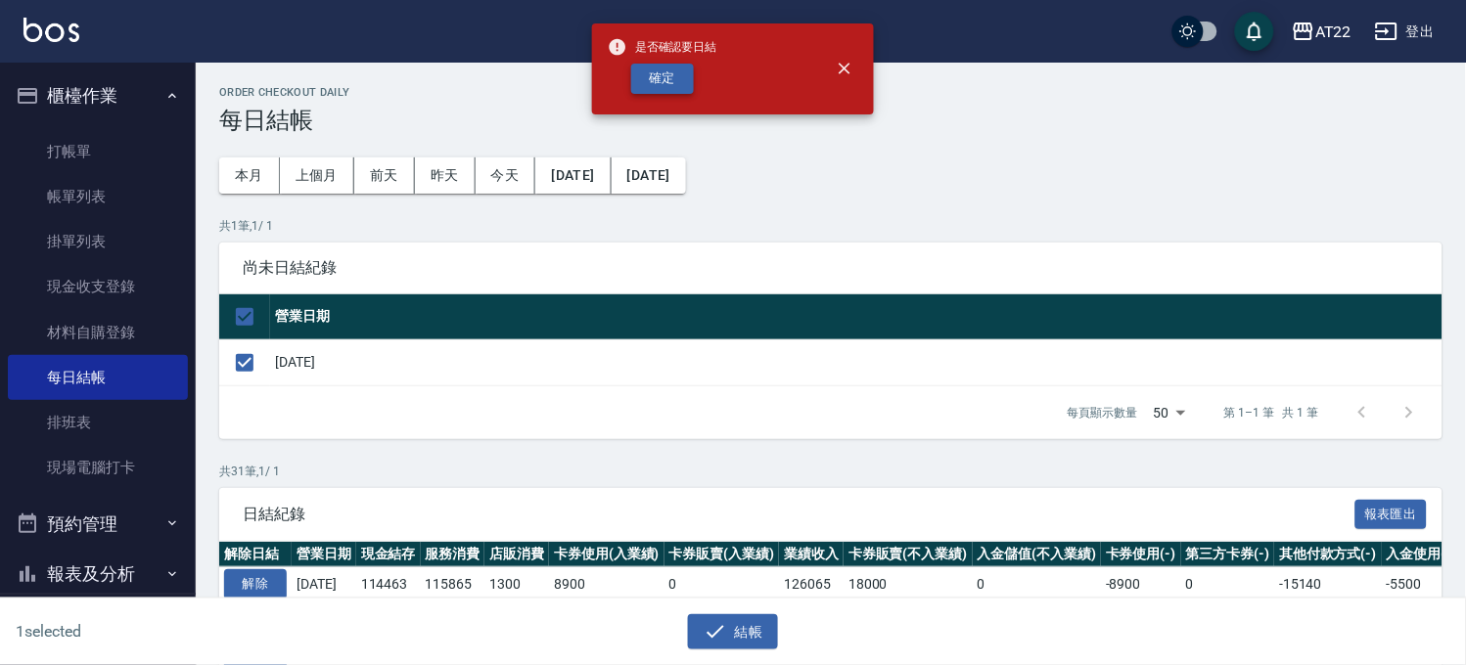
click at [662, 76] on button "確定" at bounding box center [662, 79] width 63 height 30
checkbox input "false"
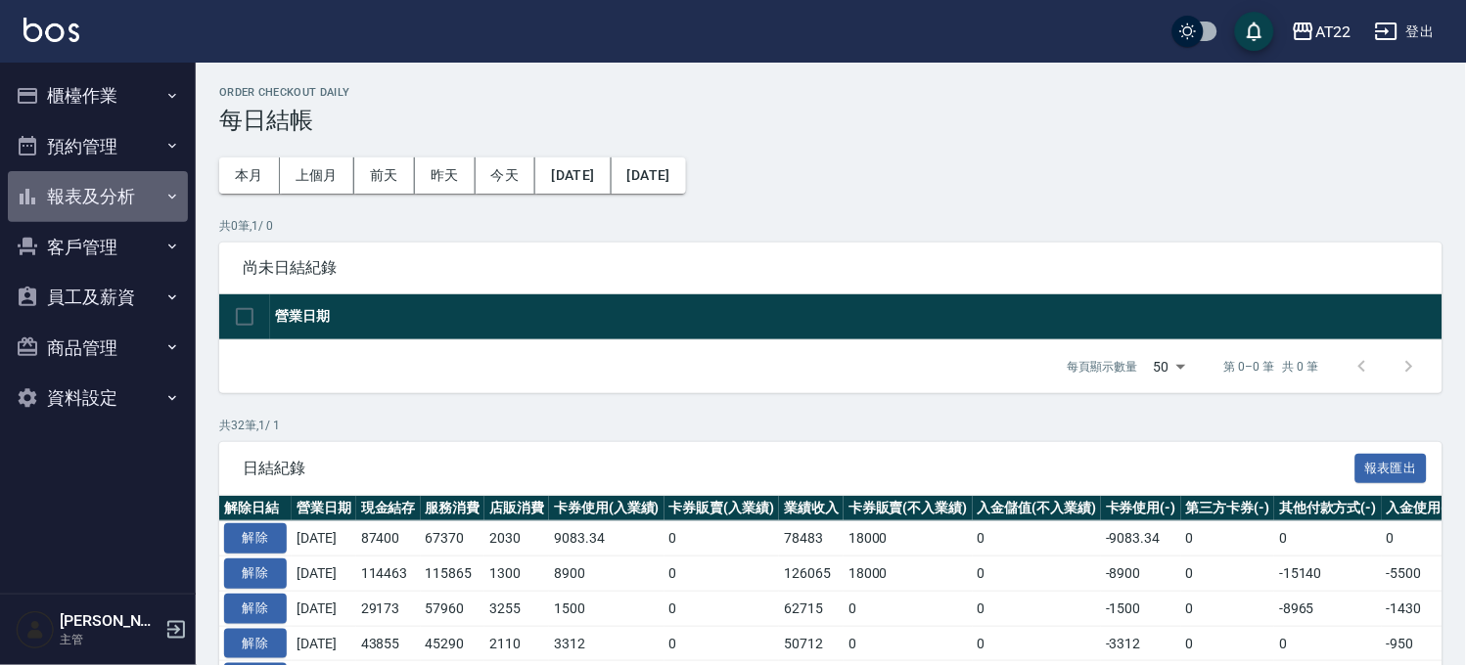
drag, startPoint x: 49, startPoint y: 173, endPoint x: 55, endPoint y: 226, distance: 53.2
click at [50, 176] on button "報表及分析" at bounding box center [98, 196] width 180 height 51
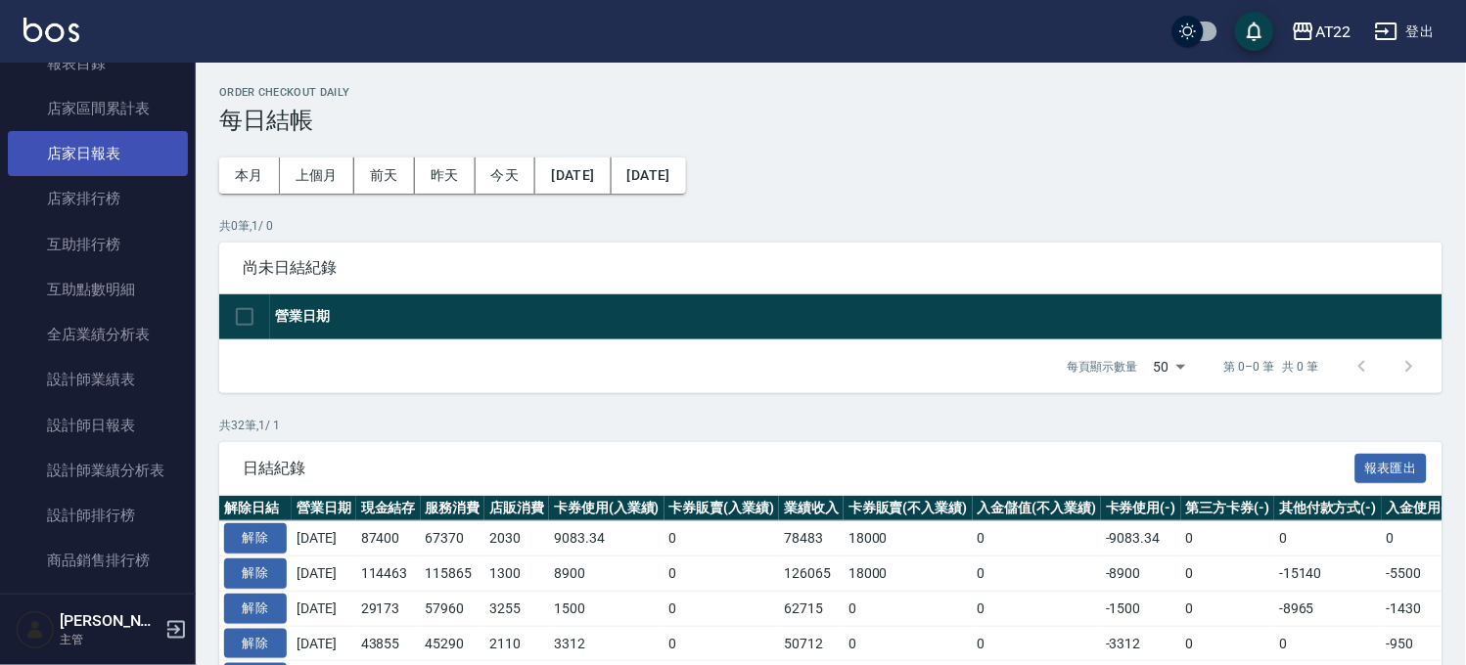
scroll to position [434, 0]
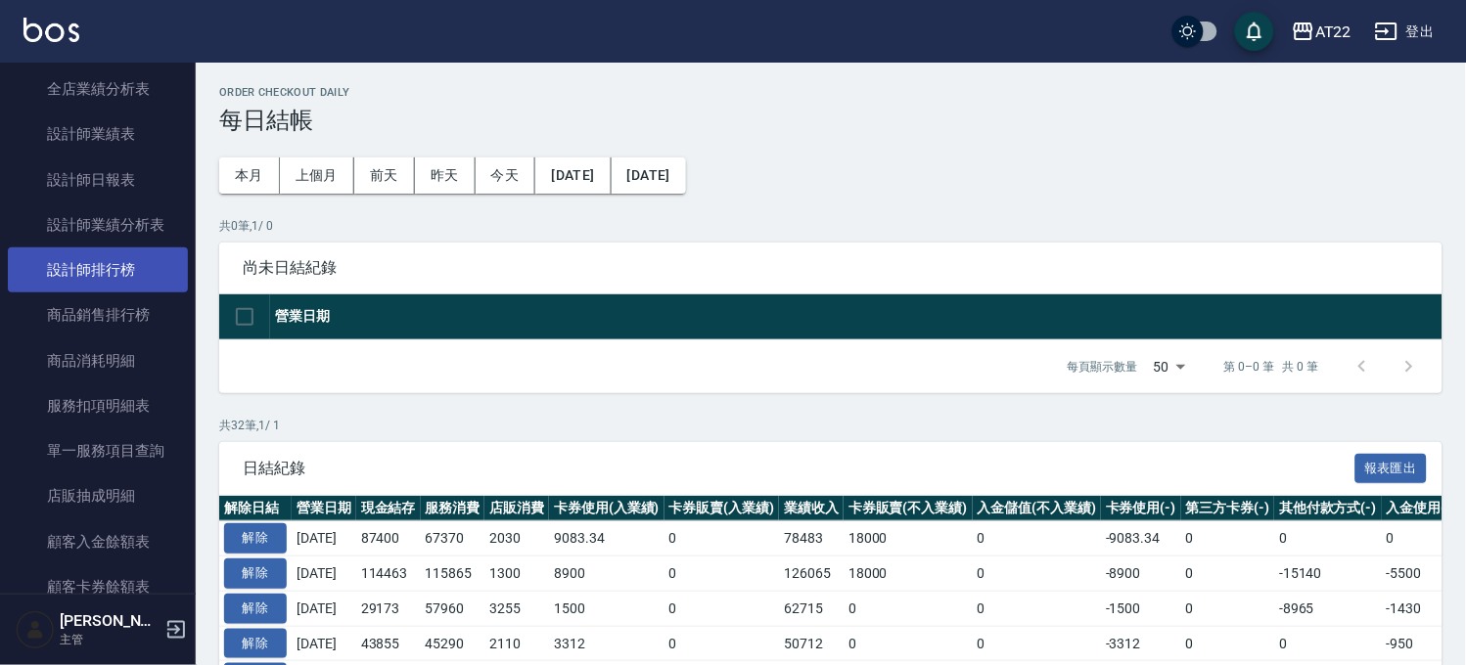
click at [118, 276] on link "設計師排行榜" at bounding box center [98, 270] width 180 height 45
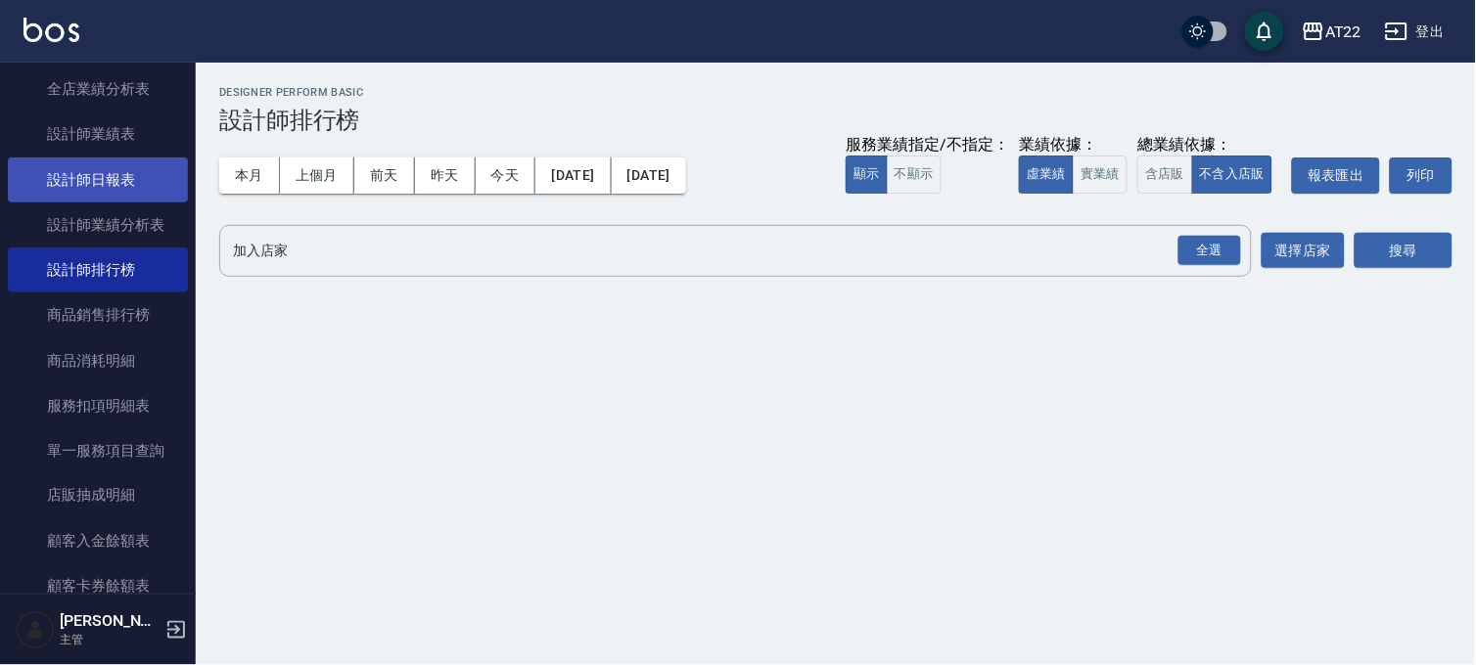
click at [62, 176] on link "設計師日報表" at bounding box center [98, 180] width 180 height 45
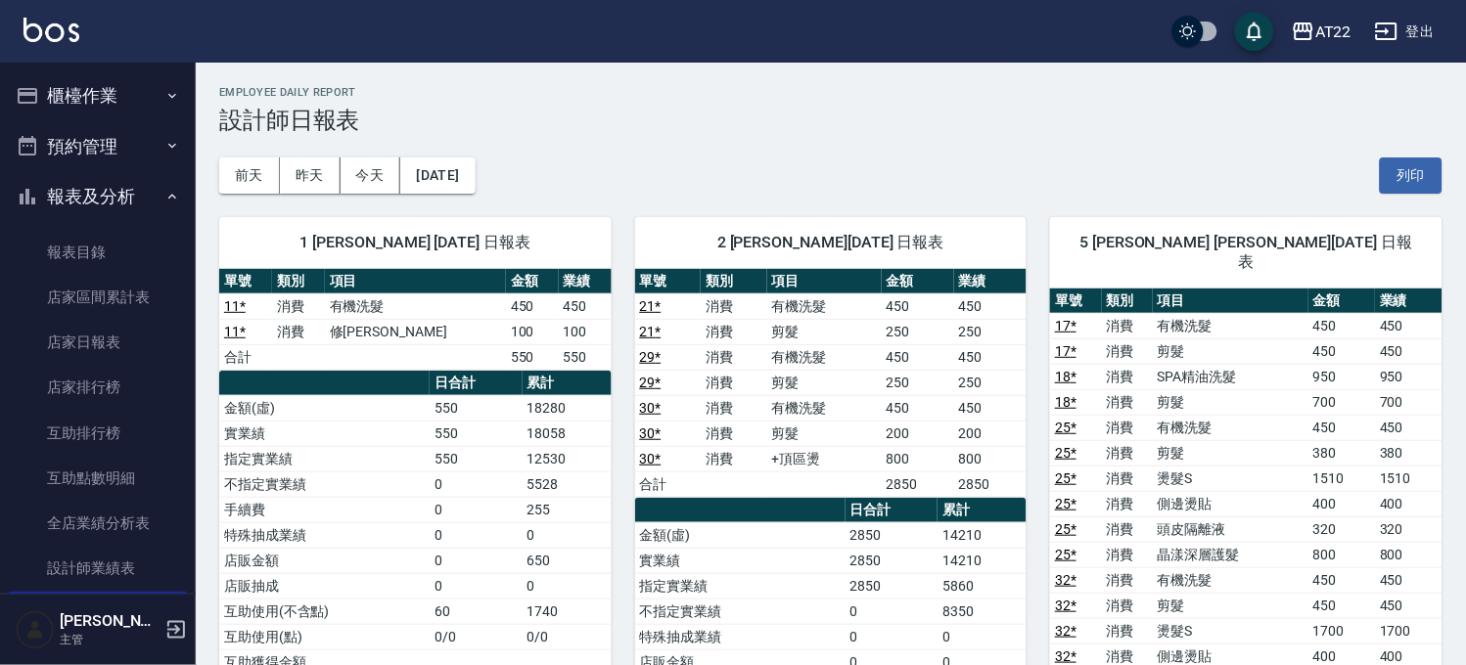
click at [93, 101] on button "櫃檯作業" at bounding box center [98, 95] width 180 height 51
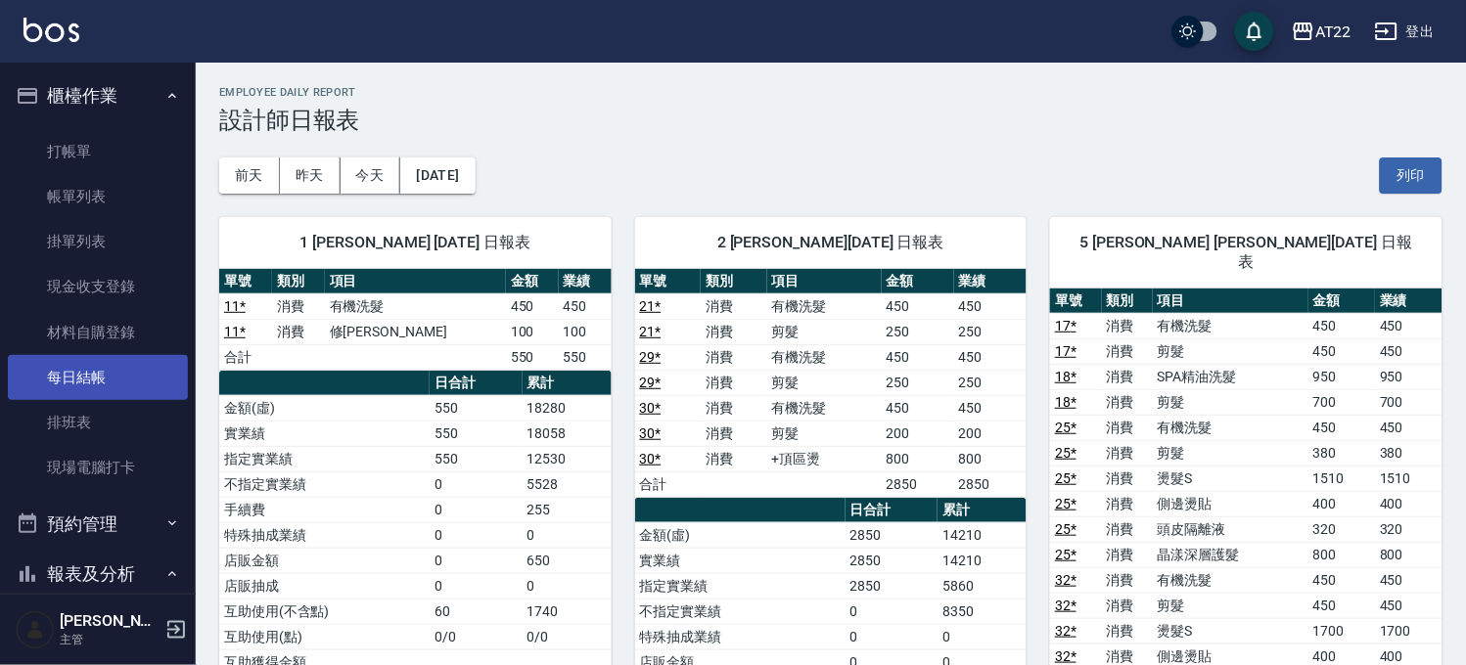
click at [121, 369] on link "每日結帳" at bounding box center [98, 377] width 180 height 45
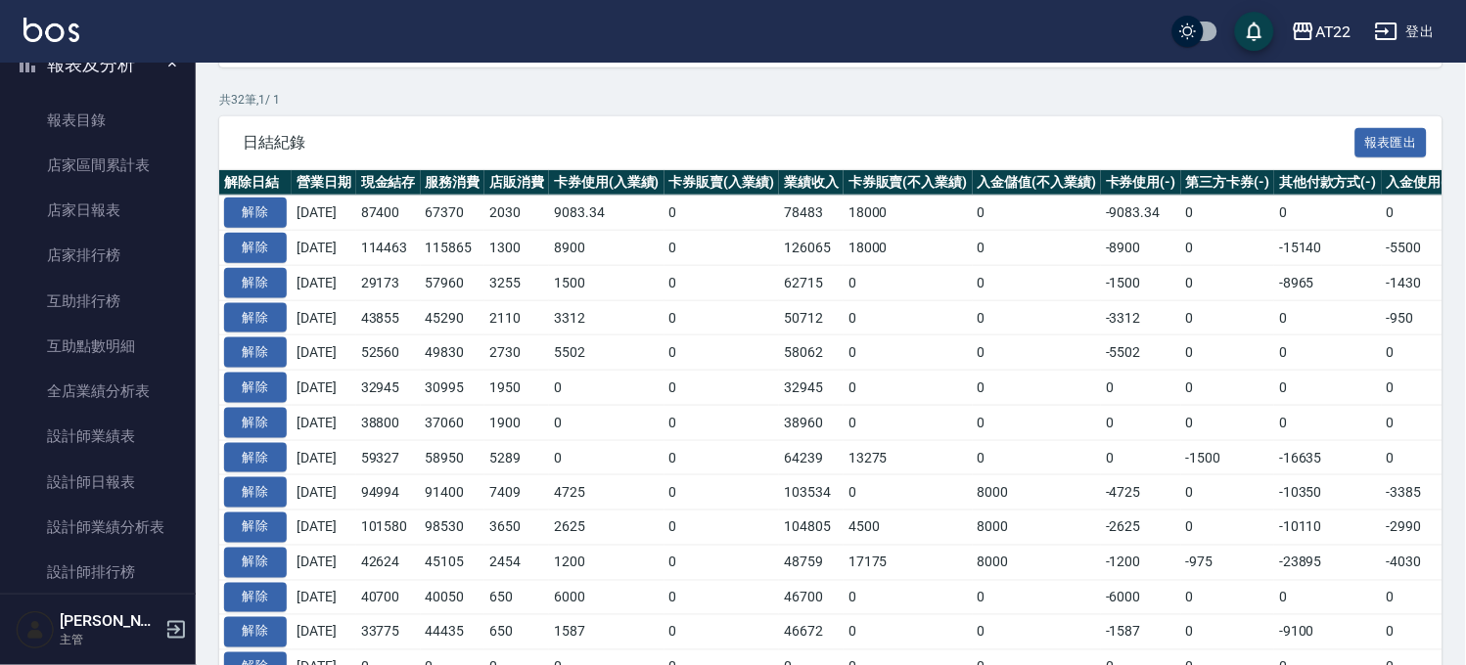
scroll to position [760, 0]
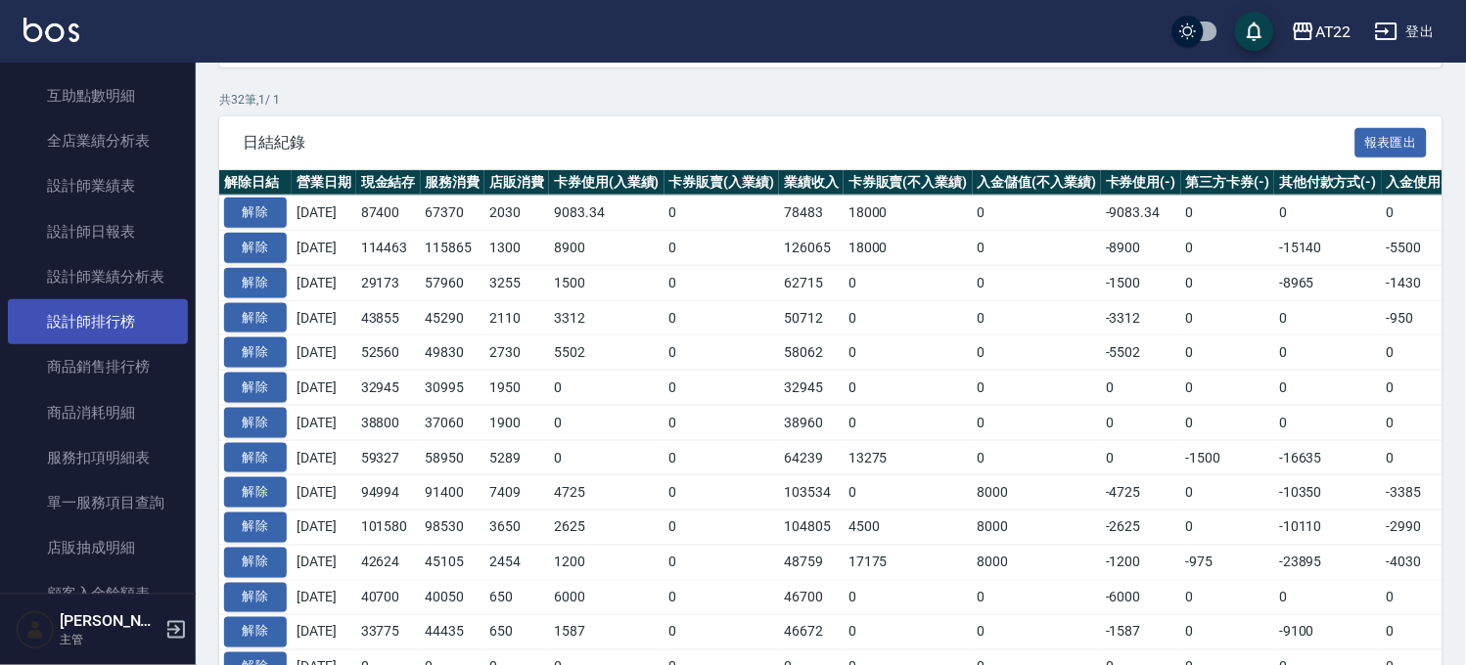
click at [150, 319] on link "設計師排行榜" at bounding box center [98, 321] width 180 height 45
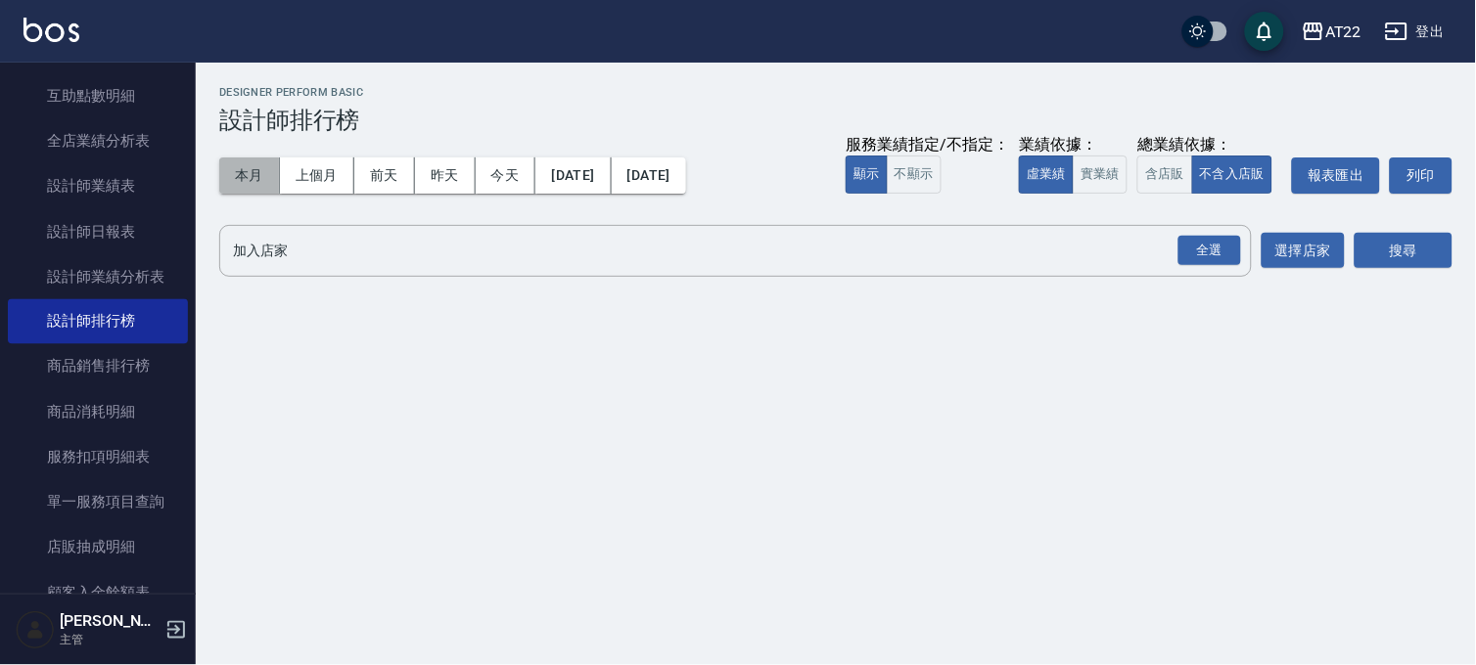
click at [245, 171] on button "本月" at bounding box center [249, 176] width 61 height 36
click at [1211, 251] on div "全選" at bounding box center [1209, 251] width 63 height 30
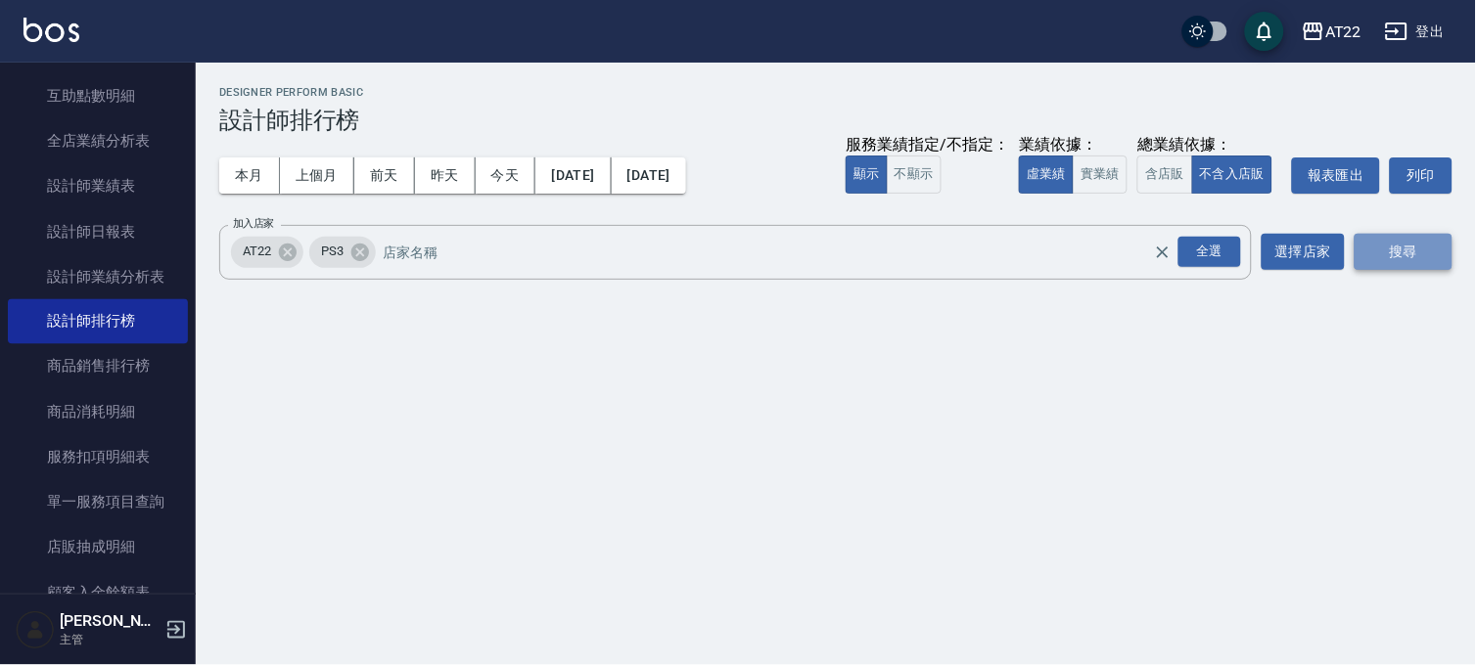
click at [1397, 256] on button "搜尋" at bounding box center [1403, 252] width 98 height 36
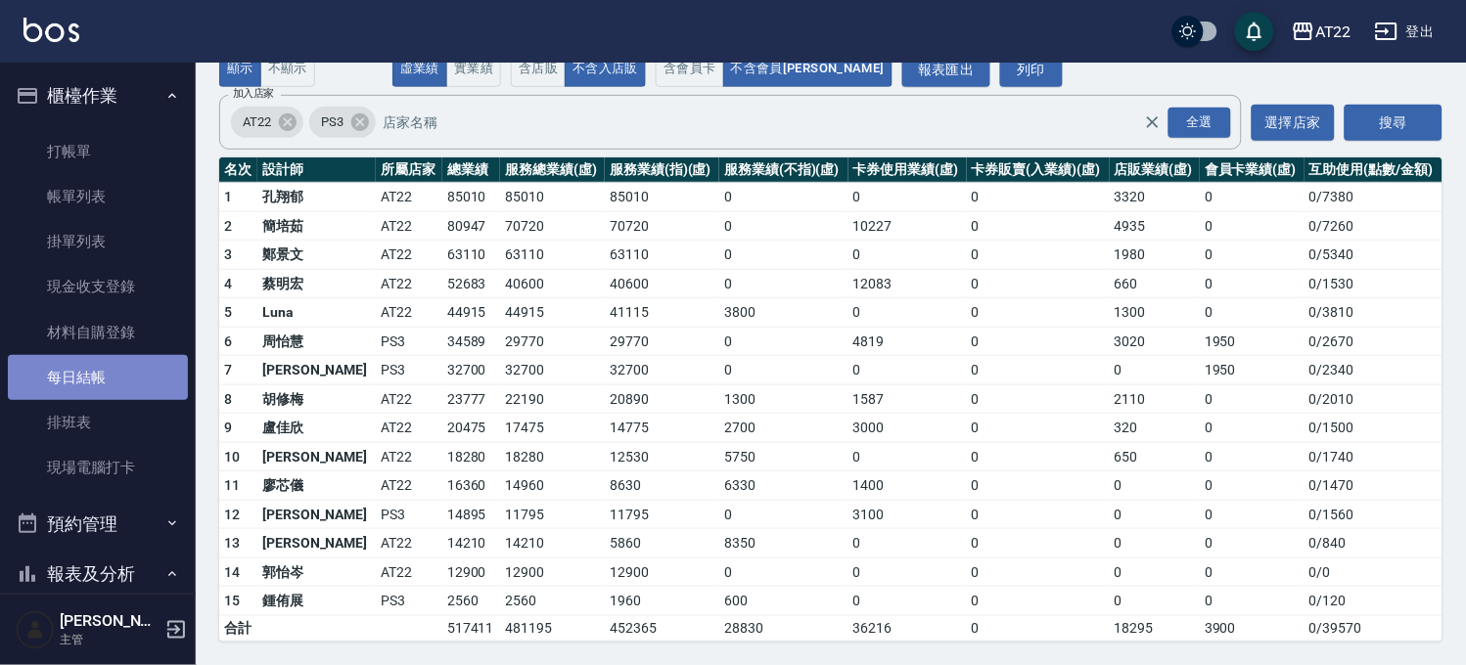
click at [123, 377] on link "每日結帳" at bounding box center [98, 377] width 180 height 45
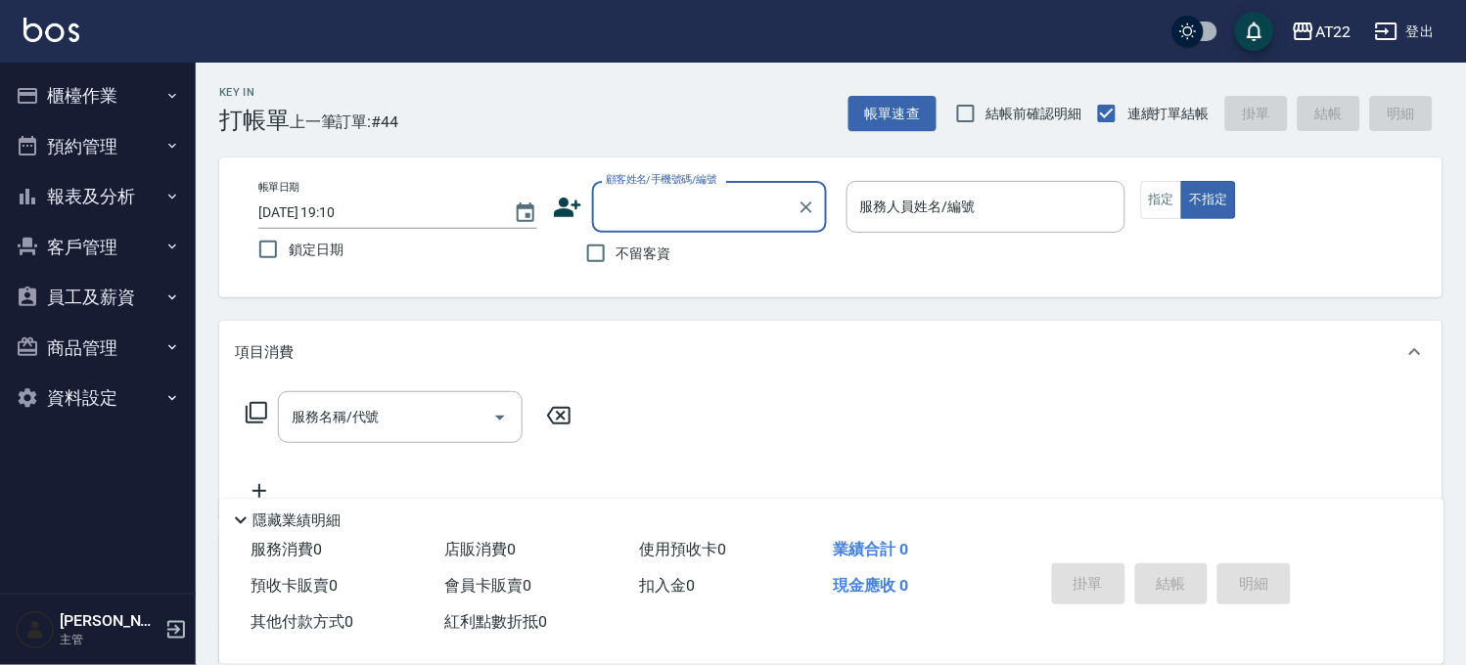
click at [128, 198] on button "報表及分析" at bounding box center [98, 196] width 180 height 51
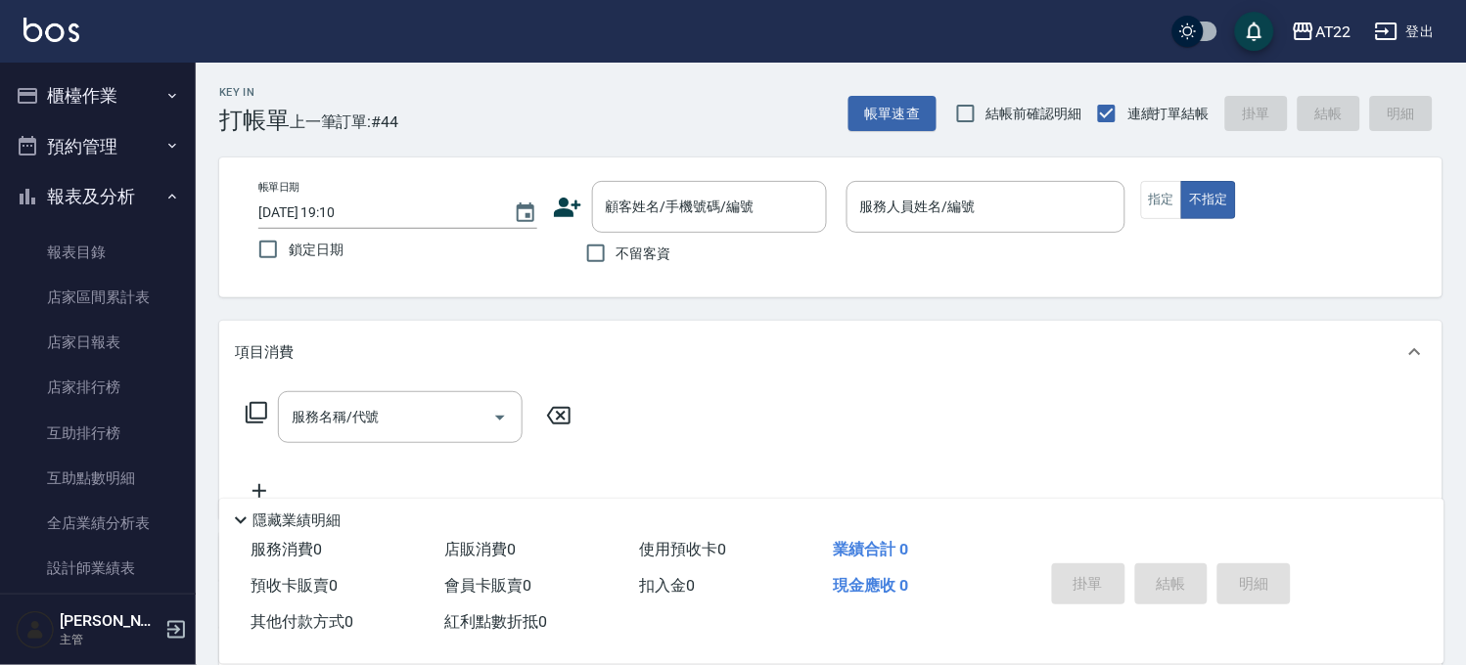
click at [128, 198] on button "報表及分析" at bounding box center [98, 196] width 180 height 51
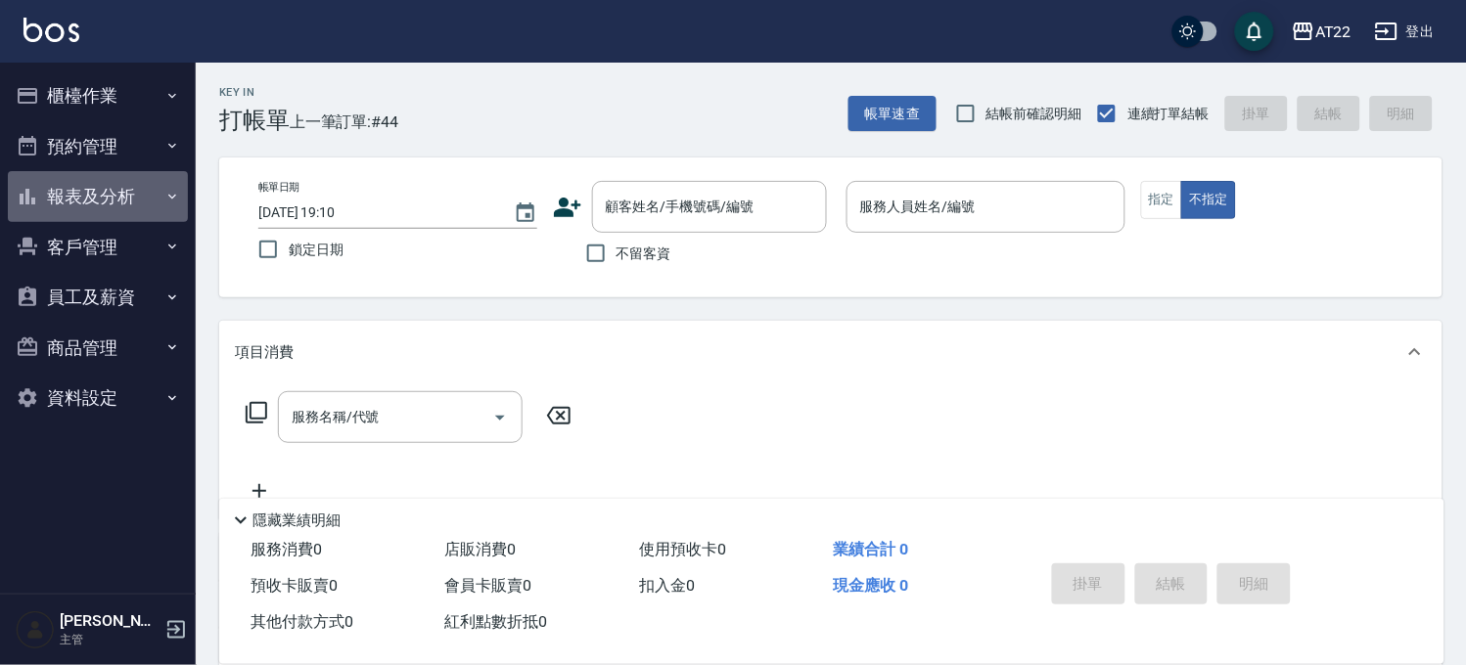
click at [134, 207] on button "報表及分析" at bounding box center [98, 196] width 180 height 51
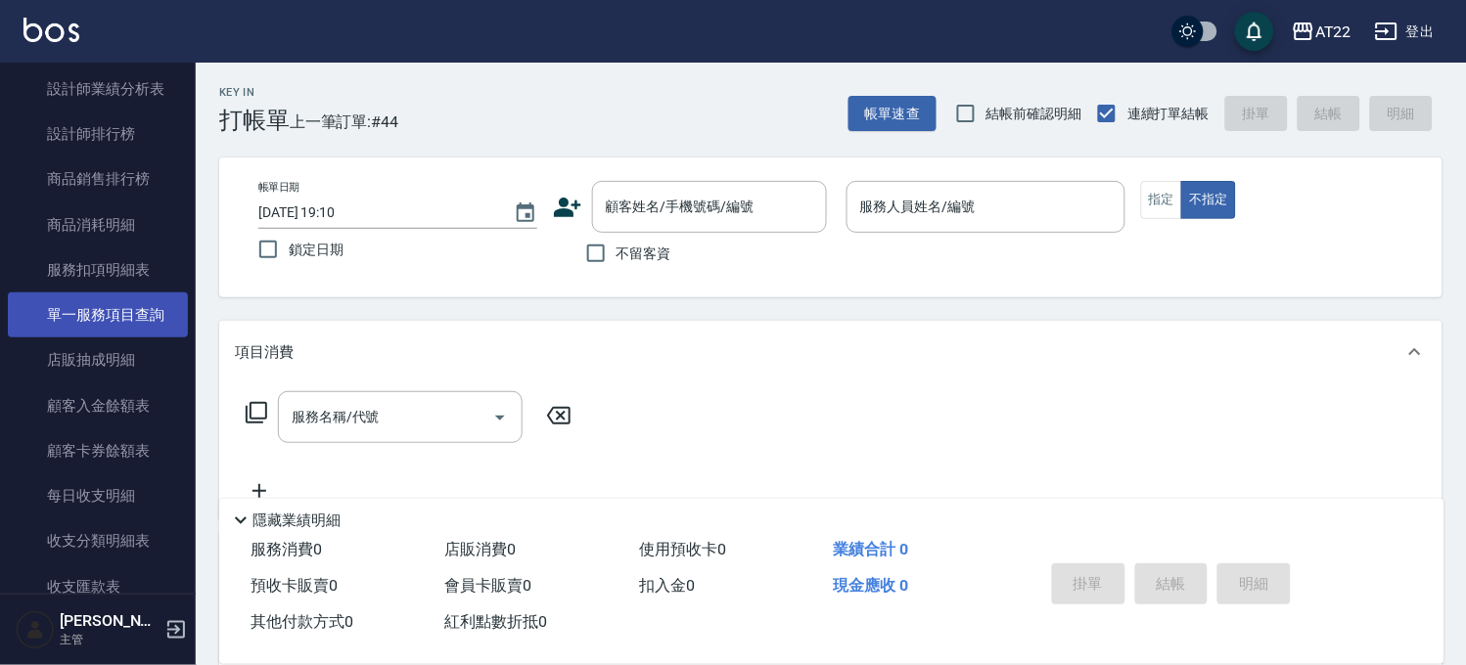
scroll to position [434, 0]
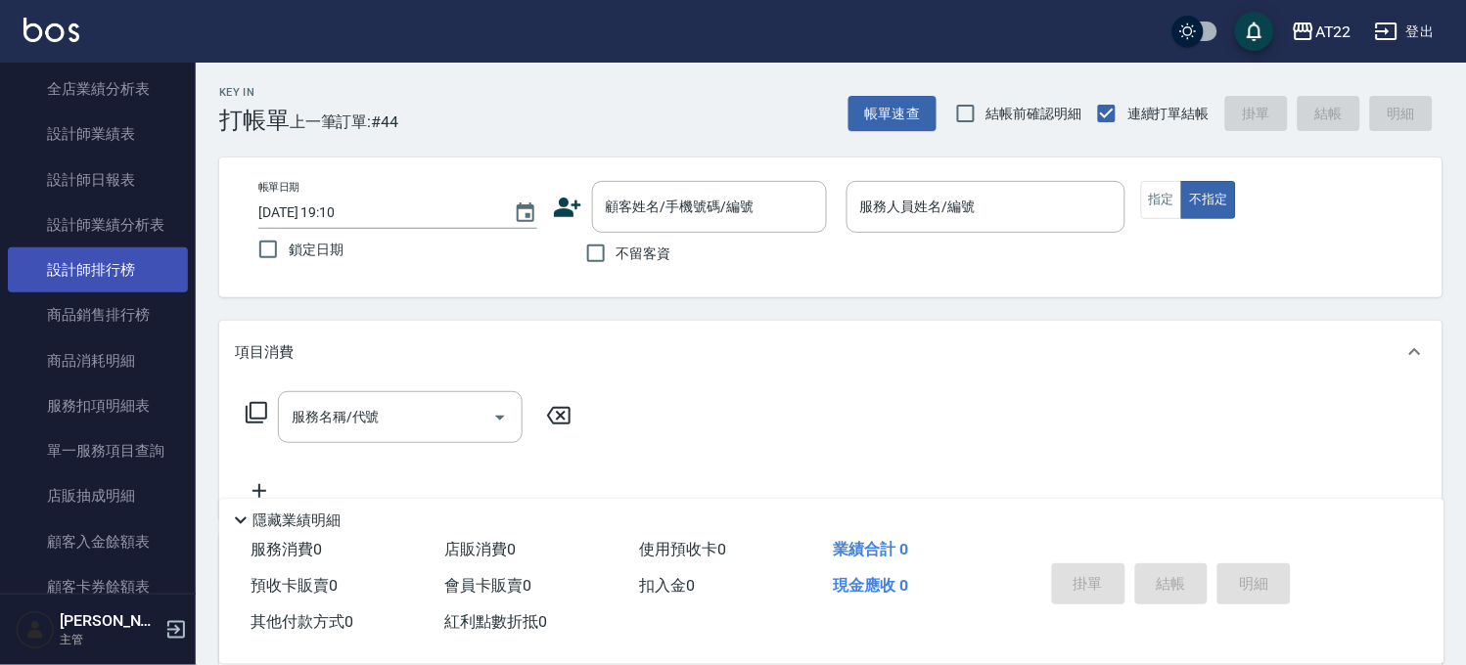
drag, startPoint x: 153, startPoint y: 267, endPoint x: 174, endPoint y: 278, distance: 24.1
click at [153, 267] on link "設計師排行榜" at bounding box center [98, 270] width 180 height 45
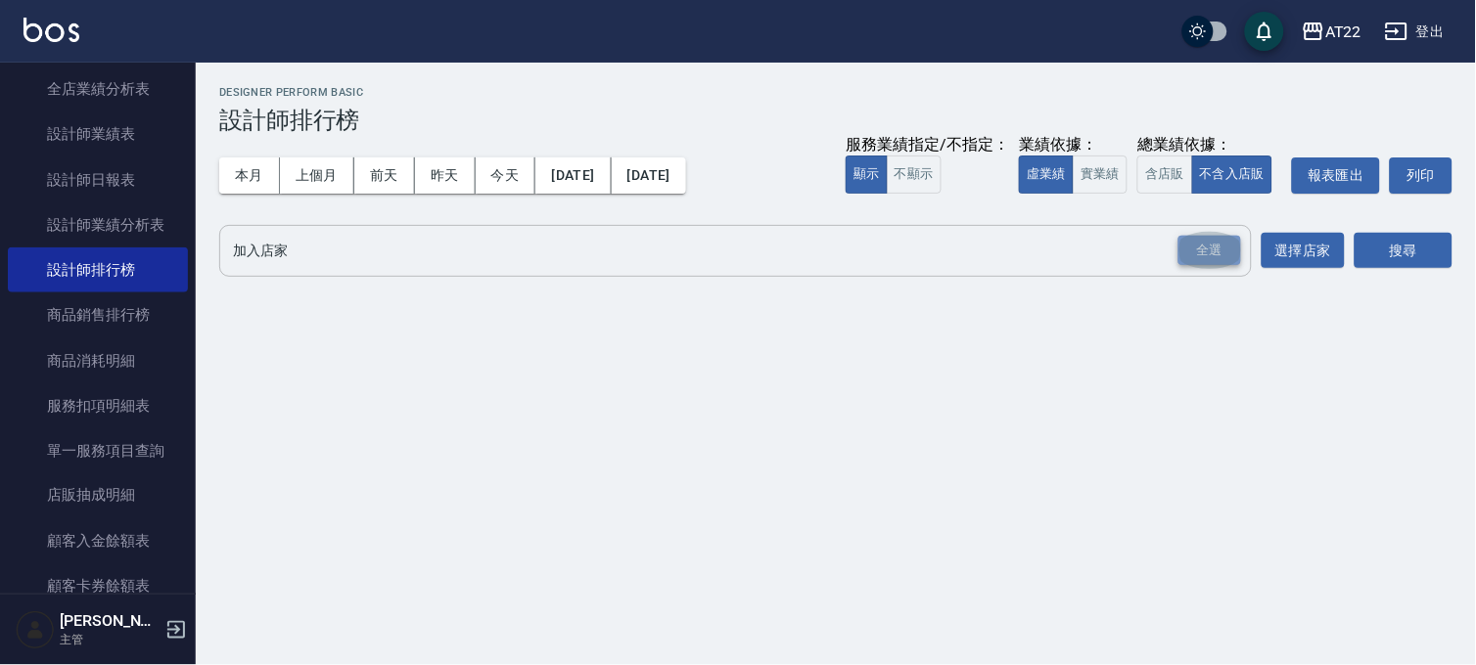
click at [1190, 251] on div "全選" at bounding box center [1209, 251] width 63 height 30
click at [1393, 256] on button "搜尋" at bounding box center [1403, 252] width 98 height 36
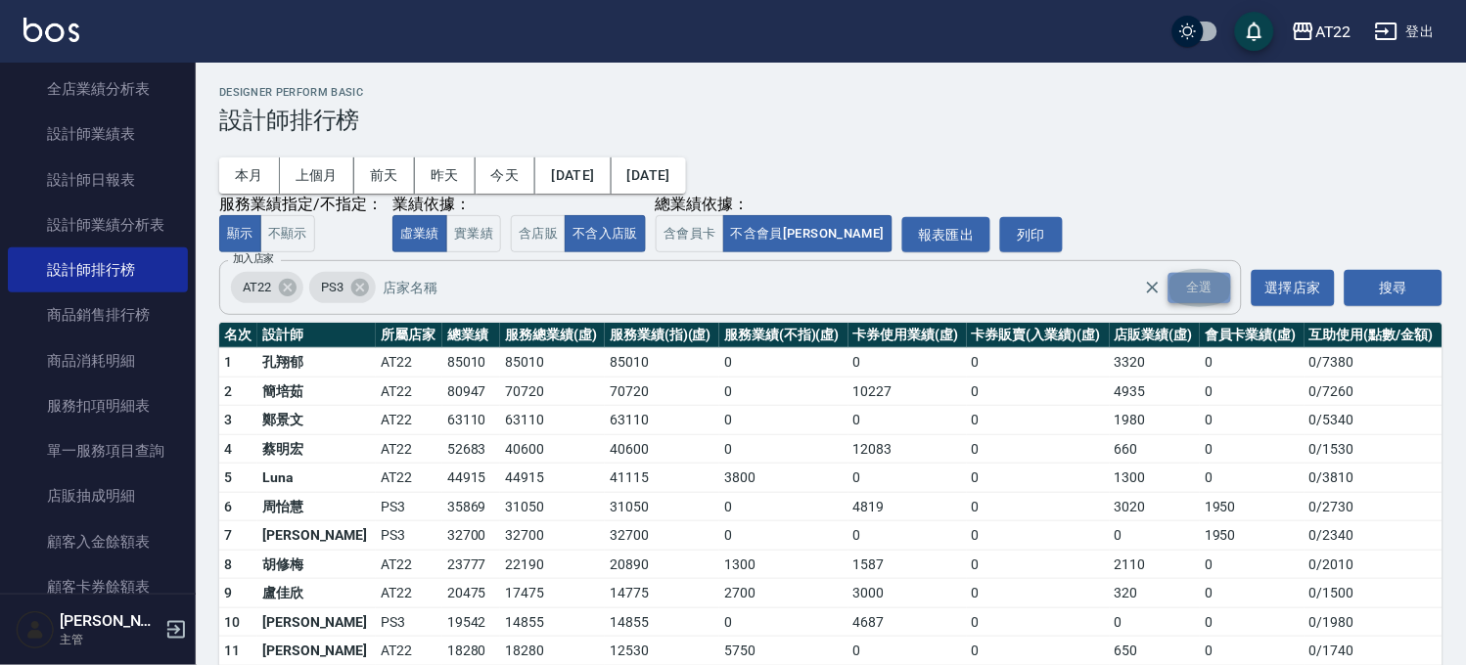
click at [1215, 286] on div "全選" at bounding box center [1199, 288] width 63 height 30
click at [1393, 286] on button "搜尋" at bounding box center [1394, 288] width 98 height 36
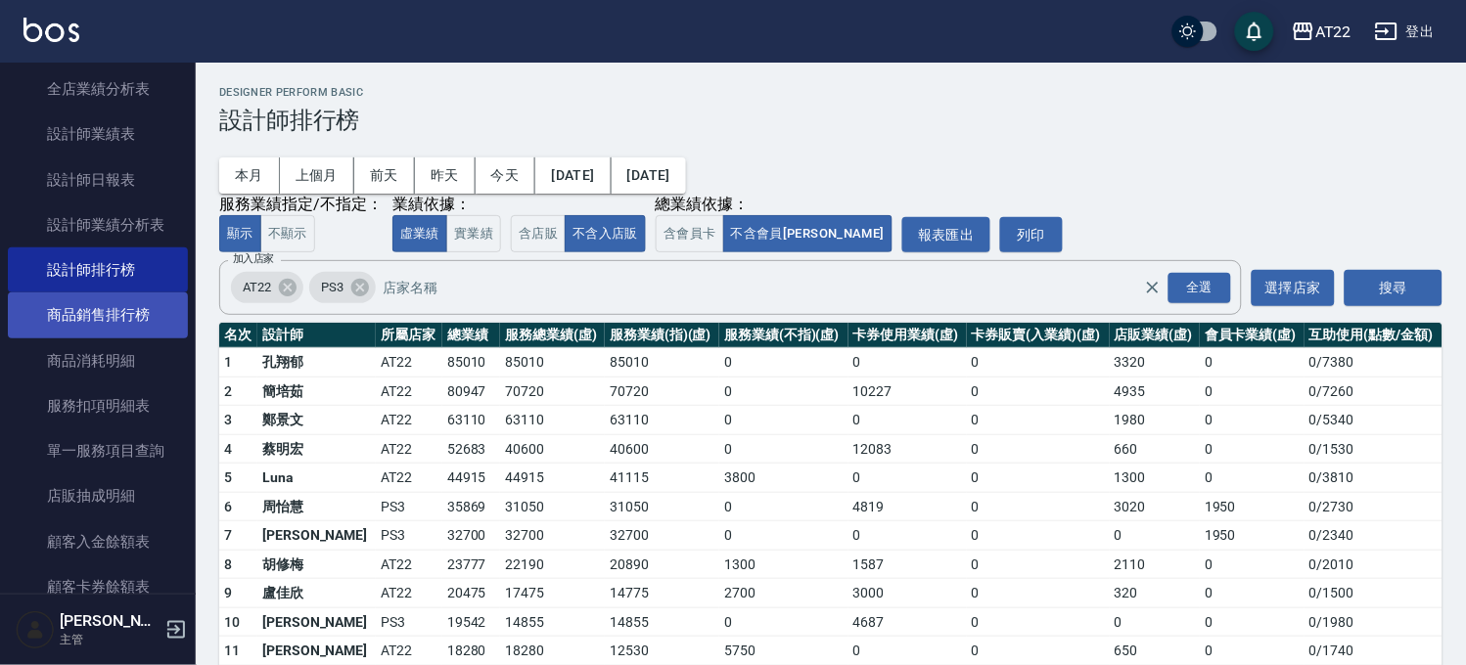
click at [112, 317] on link "商品銷售排行榜" at bounding box center [98, 315] width 180 height 45
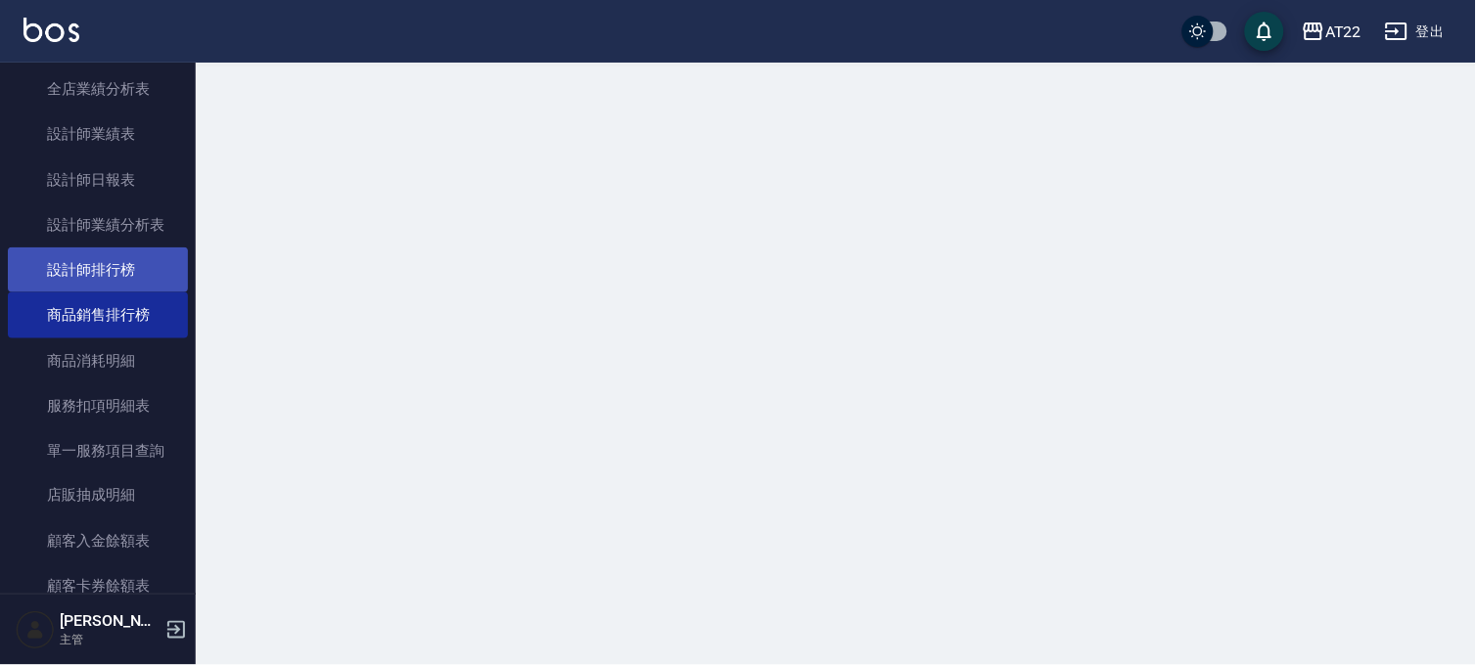
click at [119, 264] on link "設計師排行榜" at bounding box center [98, 270] width 180 height 45
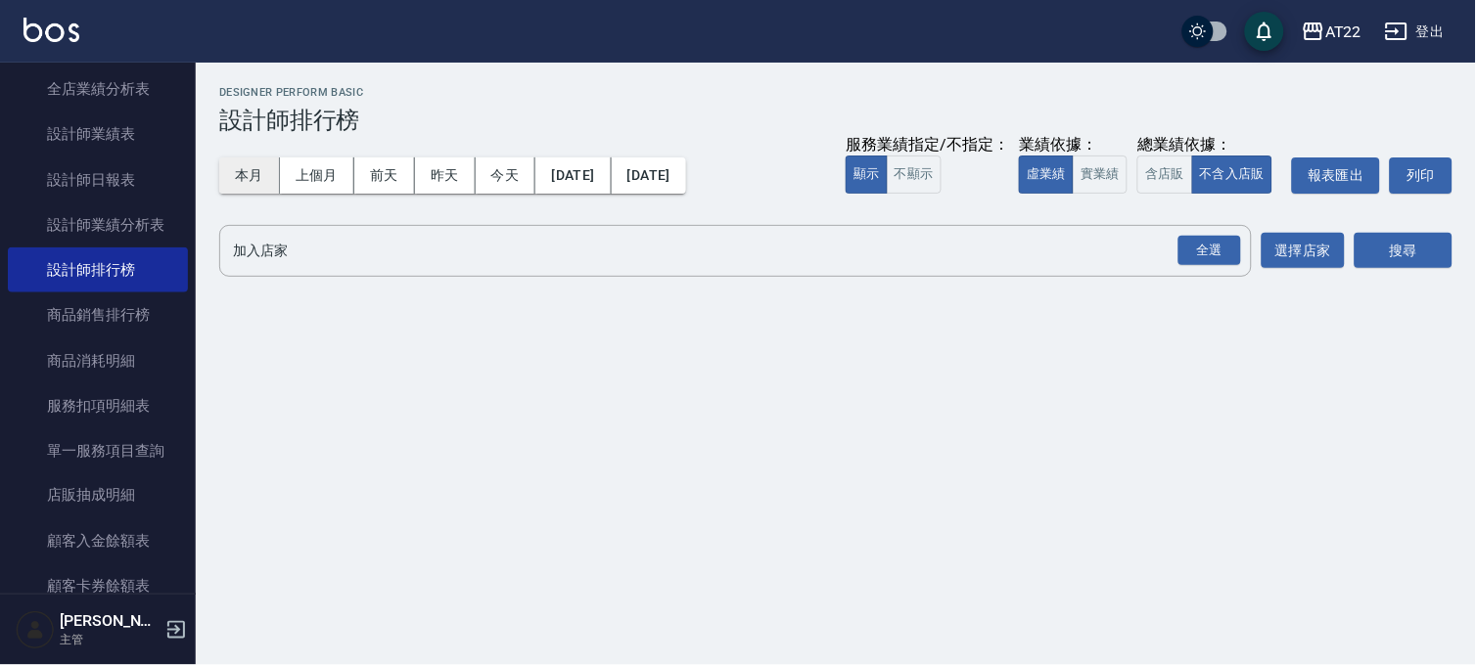
click at [255, 168] on button "本月" at bounding box center [249, 176] width 61 height 36
click at [1225, 249] on div "全選" at bounding box center [1209, 251] width 63 height 30
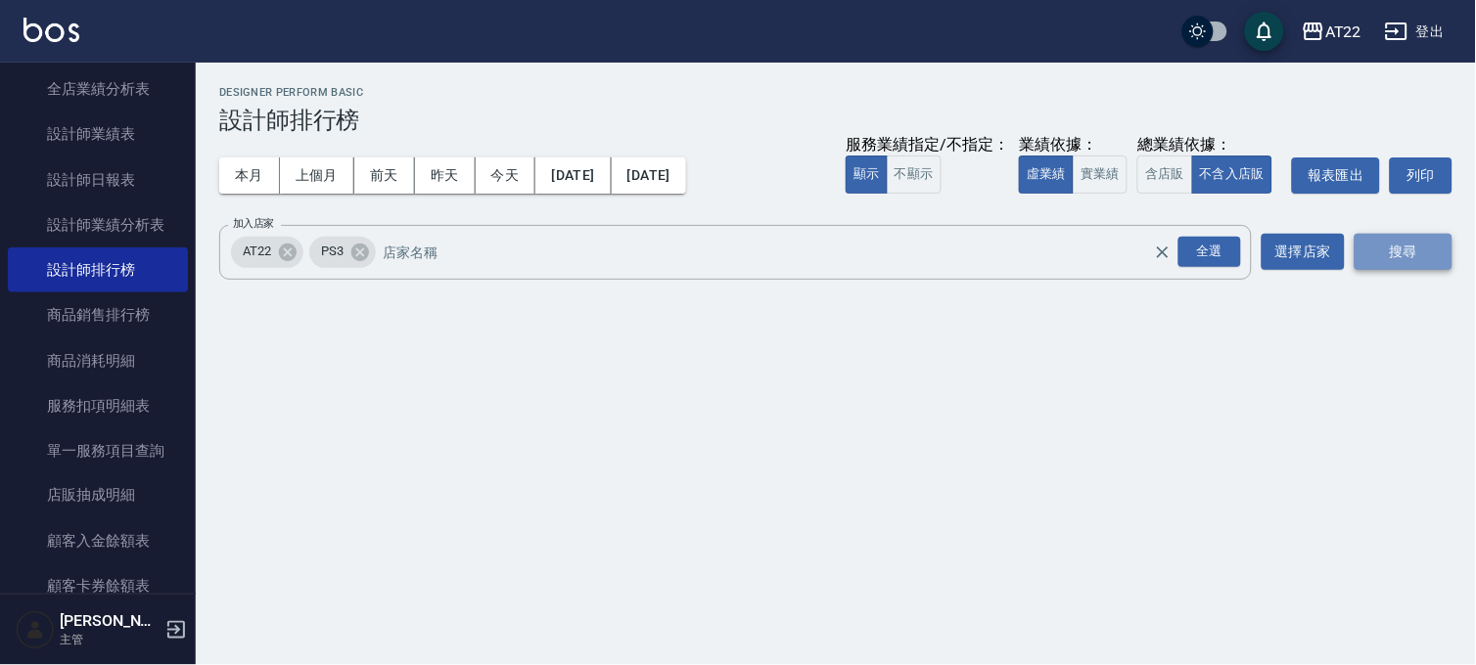
click at [1413, 251] on button "搜尋" at bounding box center [1403, 252] width 98 height 36
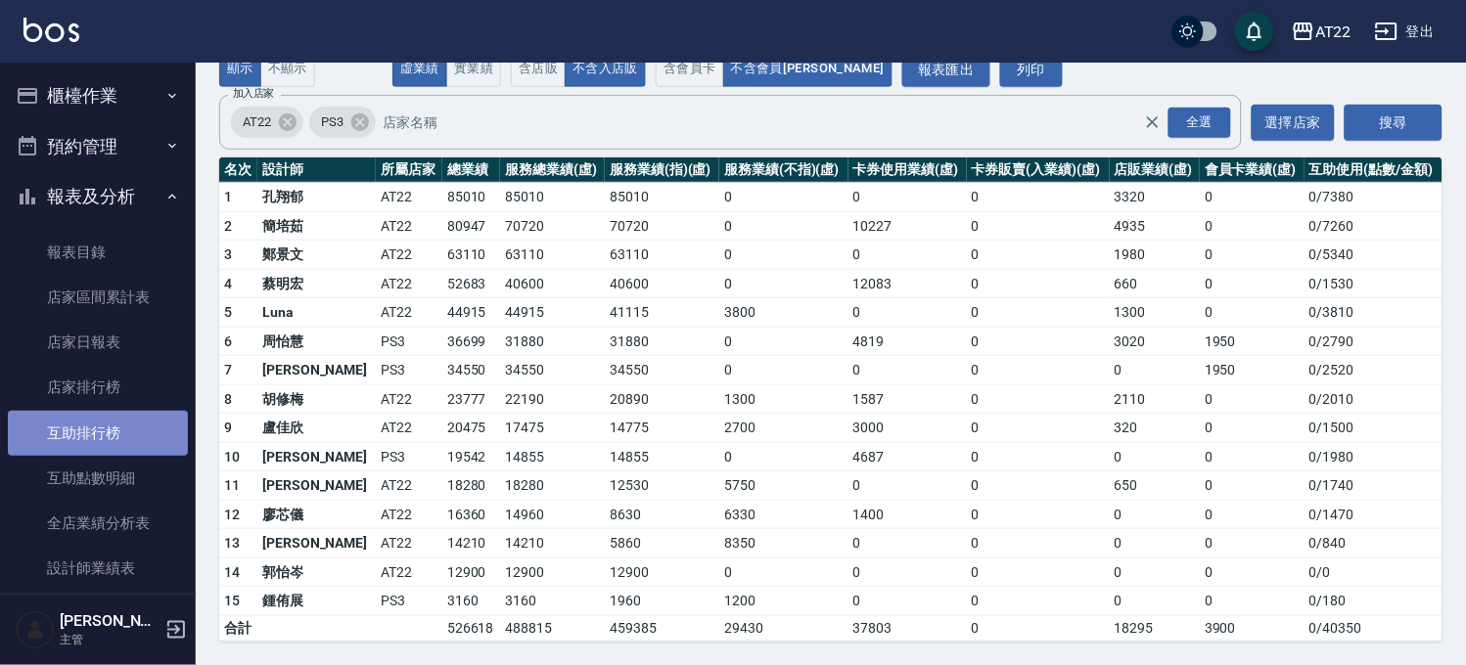
click at [139, 434] on link "互助排行榜" at bounding box center [98, 433] width 180 height 45
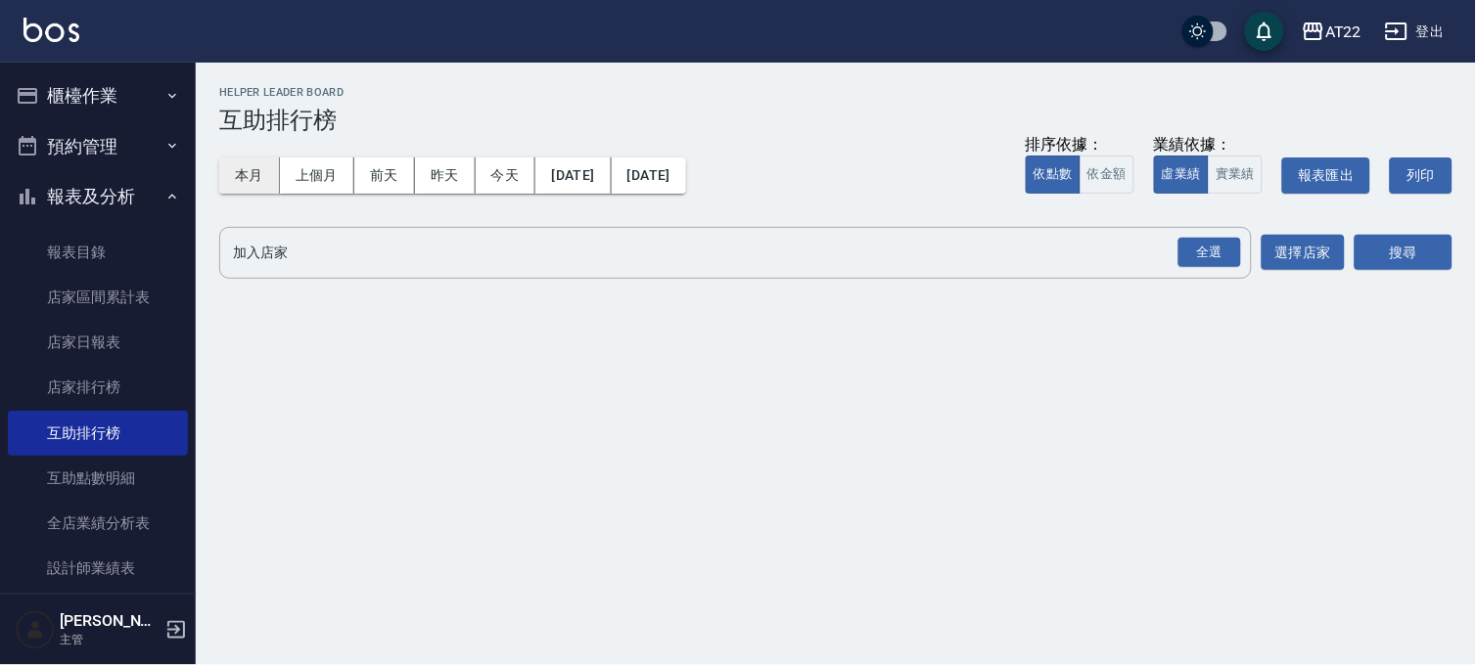
click at [235, 174] on button "本月" at bounding box center [249, 176] width 61 height 36
click at [1194, 251] on div "全選" at bounding box center [1209, 253] width 63 height 30
click at [1434, 251] on button "搜尋" at bounding box center [1403, 254] width 98 height 36
